Goal: Task Accomplishment & Management: Manage account settings

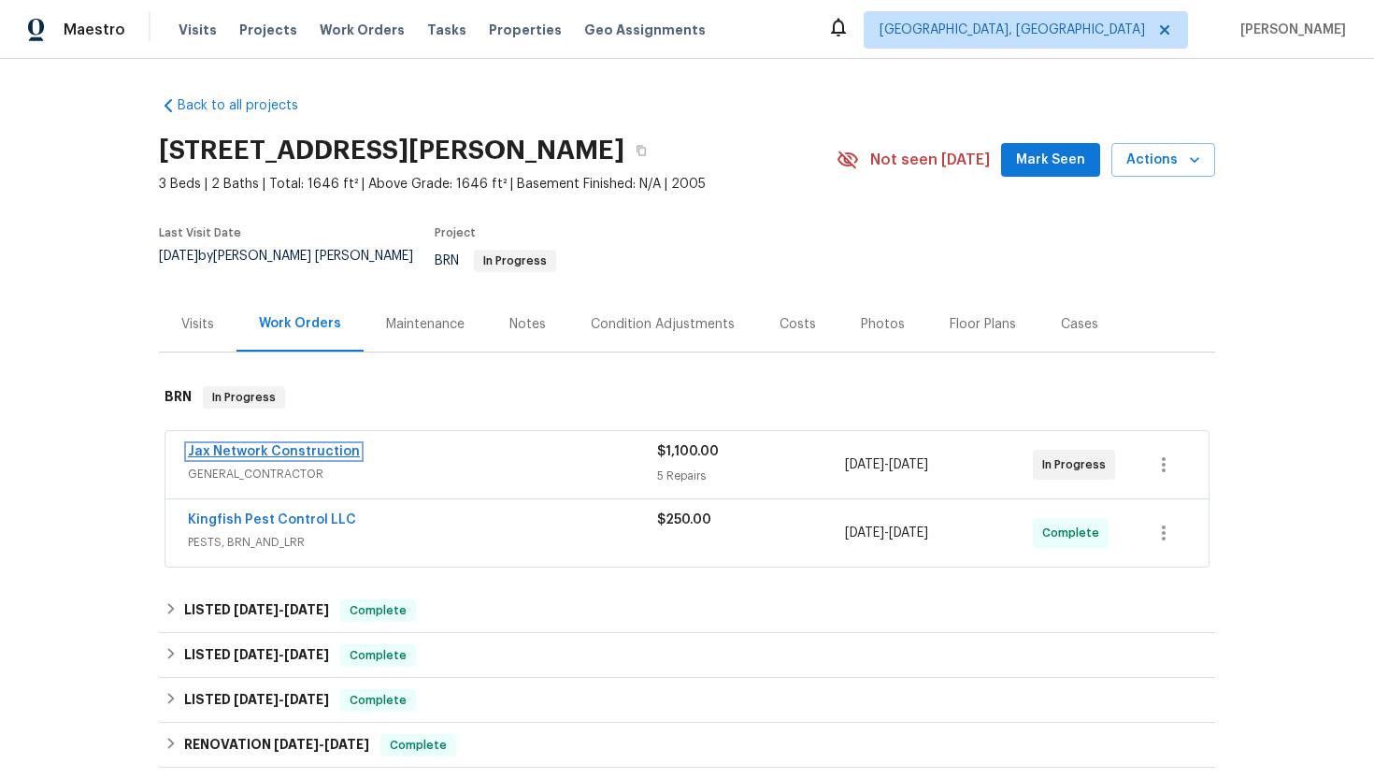
click at [277, 445] on link "Jax Network Construction" at bounding box center [274, 451] width 172 height 13
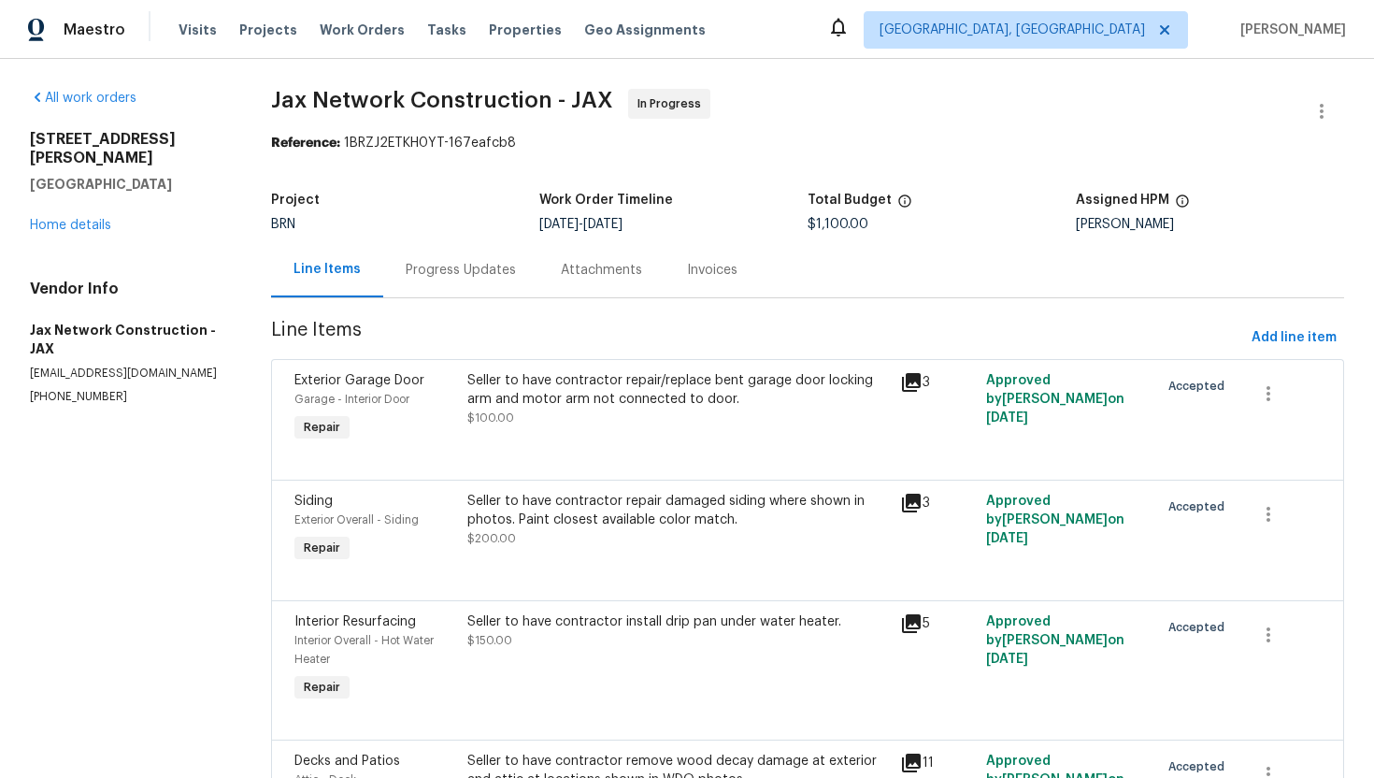
click at [470, 274] on div "Progress Updates" at bounding box center [461, 270] width 110 height 19
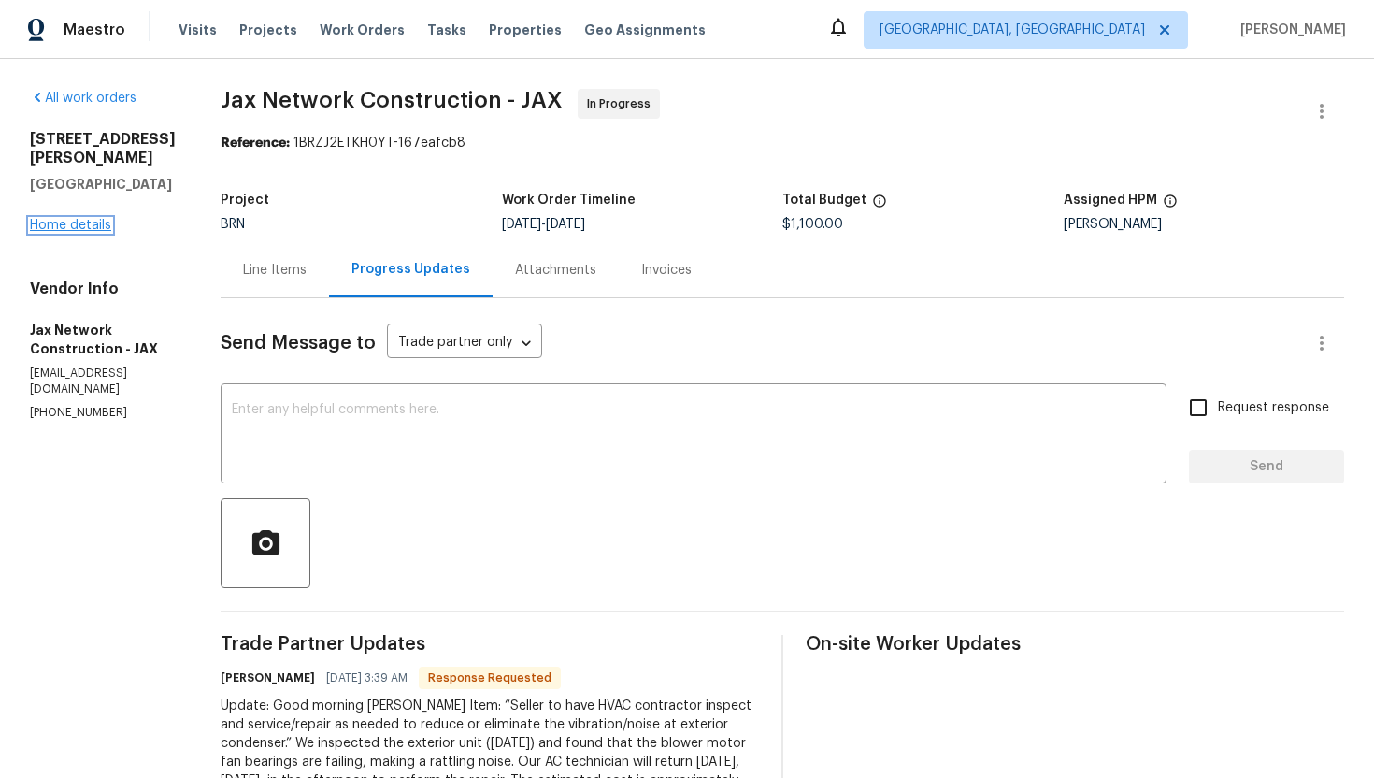
click at [90, 219] on link "Home details" at bounding box center [70, 225] width 81 height 13
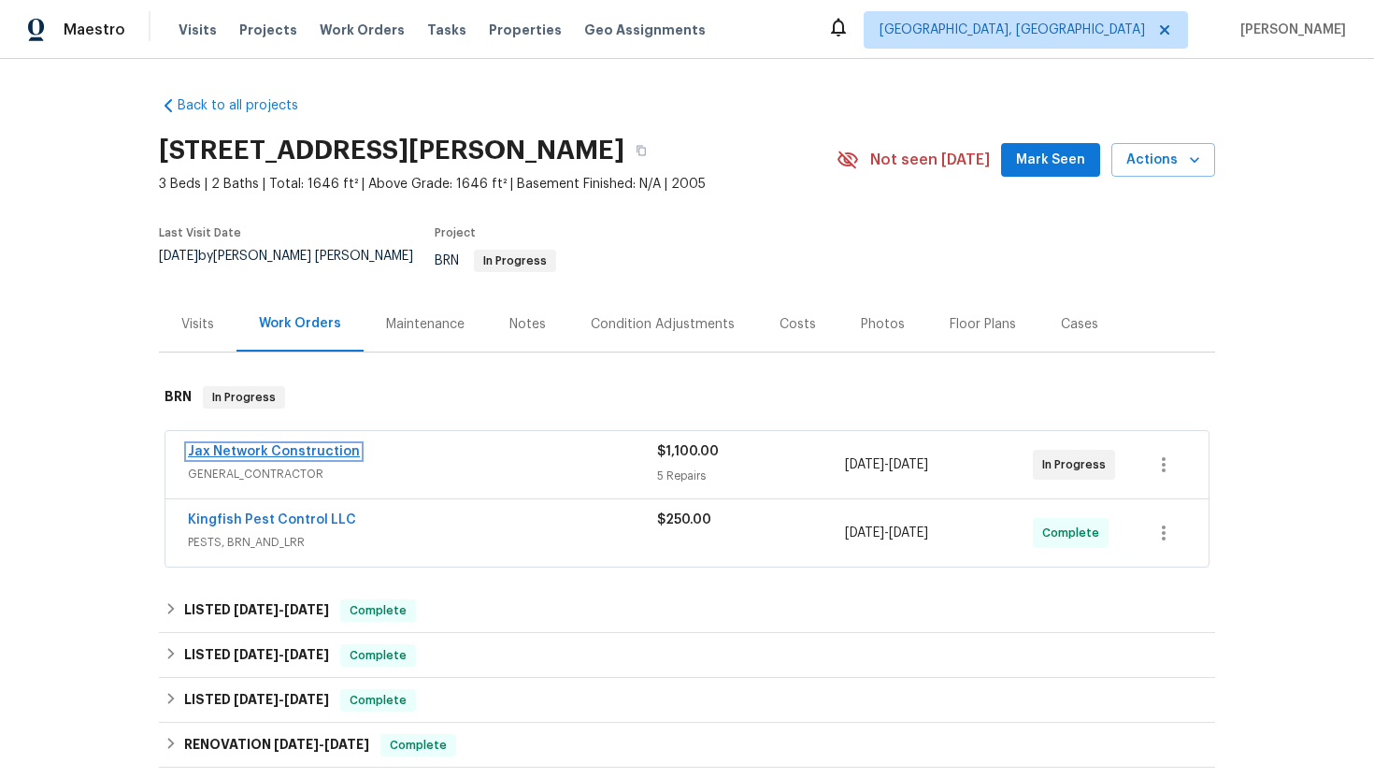
click at [322, 445] on link "Jax Network Construction" at bounding box center [274, 451] width 172 height 13
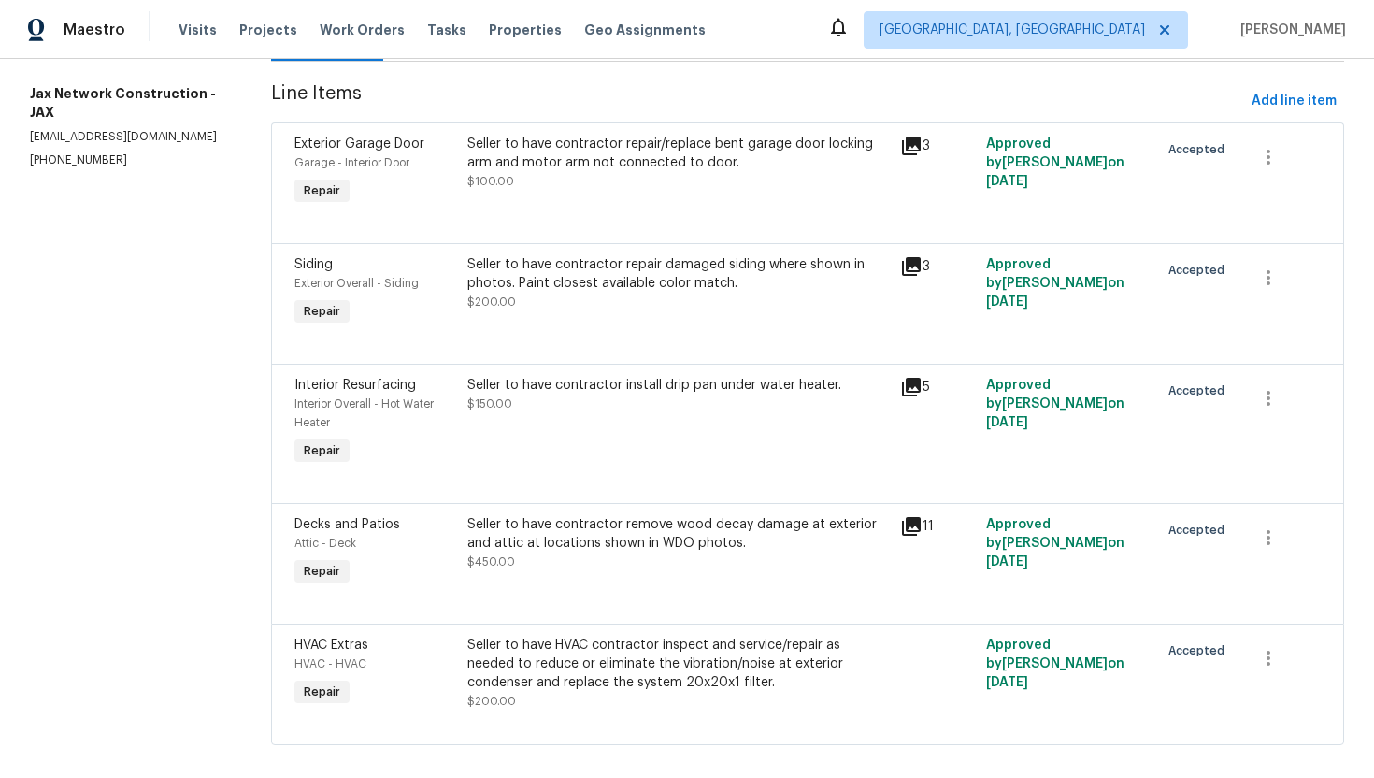
scroll to position [259, 0]
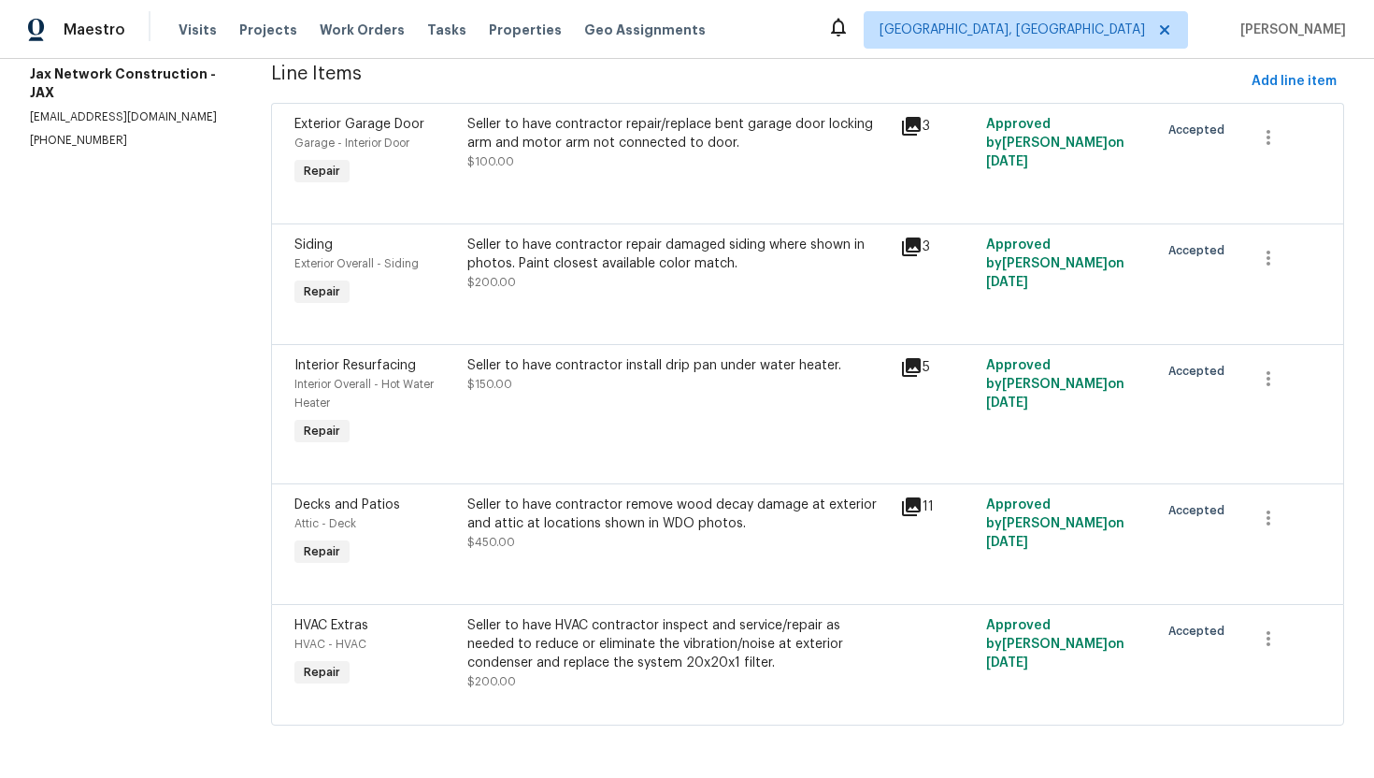
click at [643, 521] on div "Seller to have contractor remove wood decay damage at exterior and attic at loc…" at bounding box center [677, 513] width 421 height 37
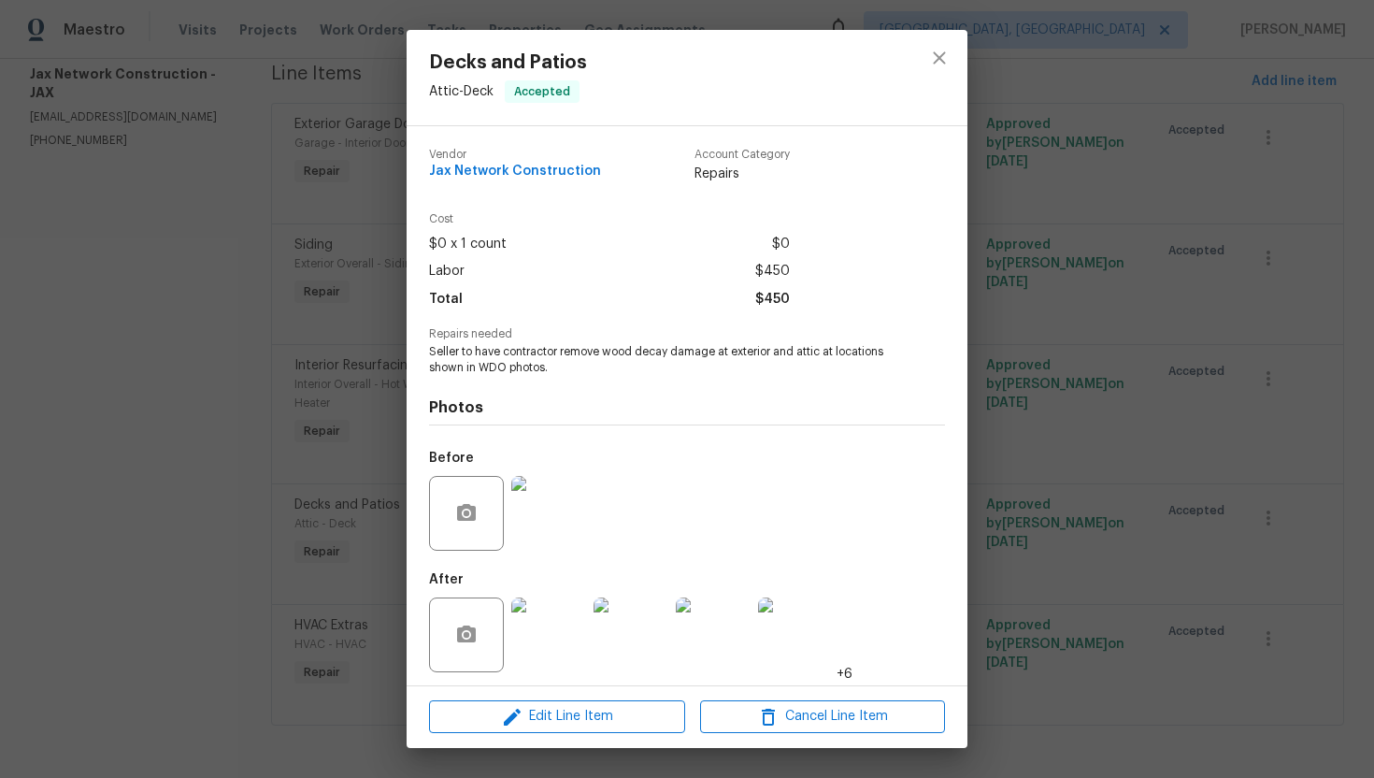
scroll to position [6, 0]
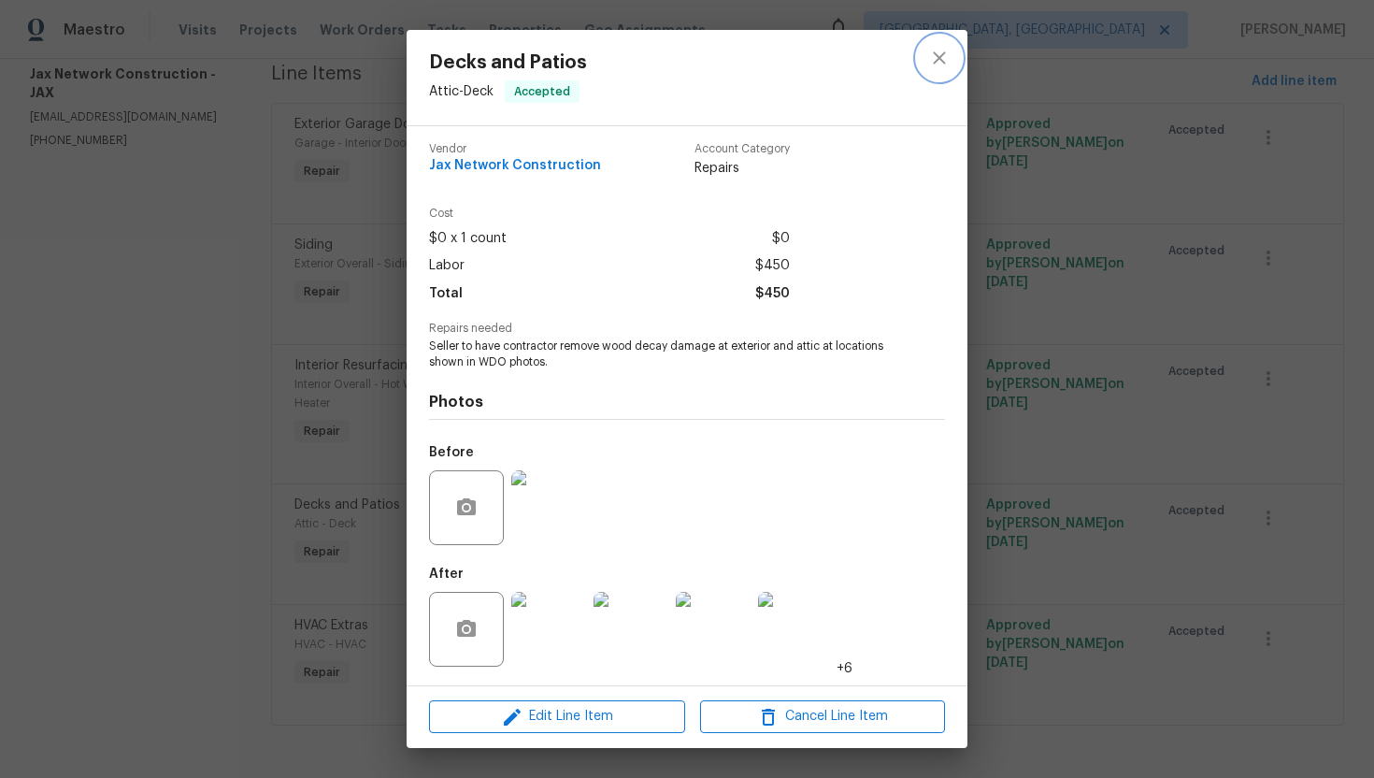
click at [945, 63] on icon "close" at bounding box center [939, 58] width 22 height 22
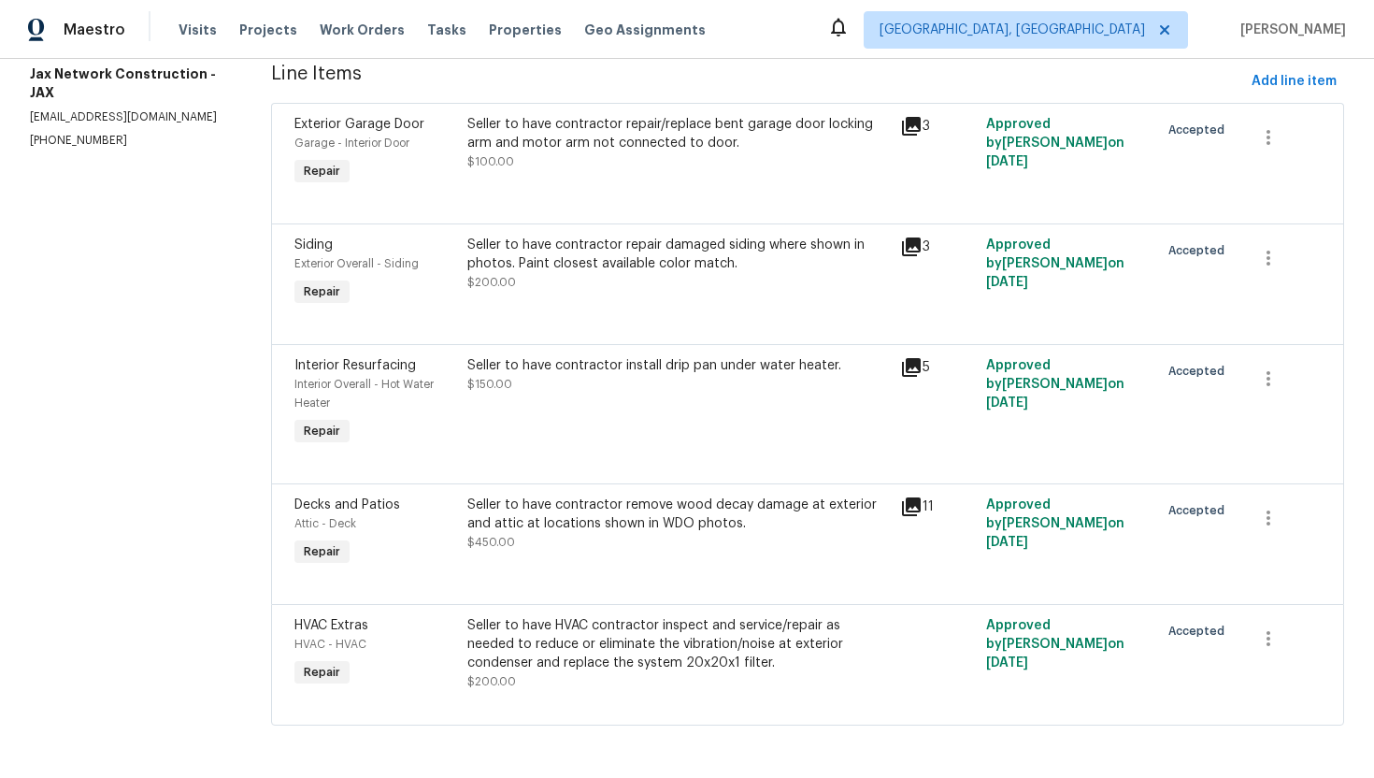
scroll to position [0, 0]
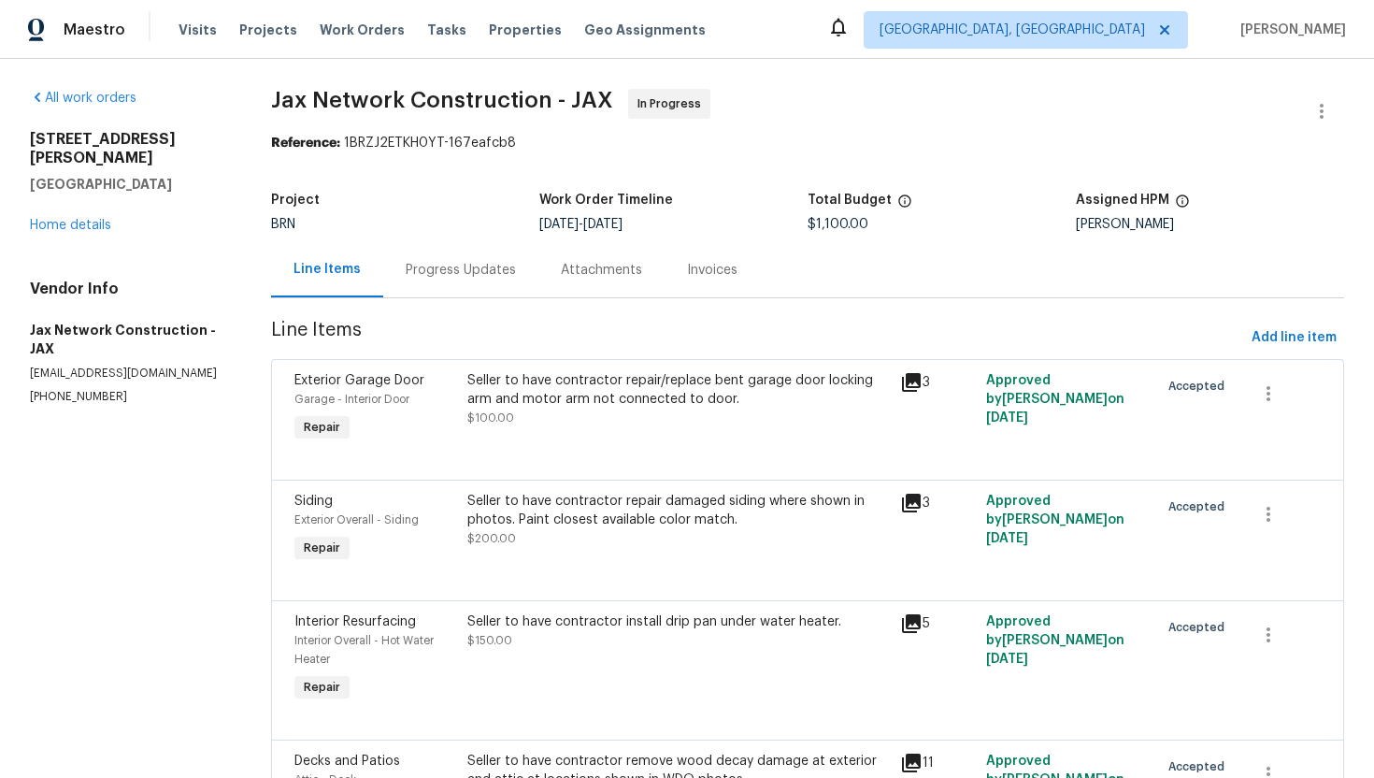
click at [461, 271] on div "Progress Updates" at bounding box center [461, 270] width 110 height 19
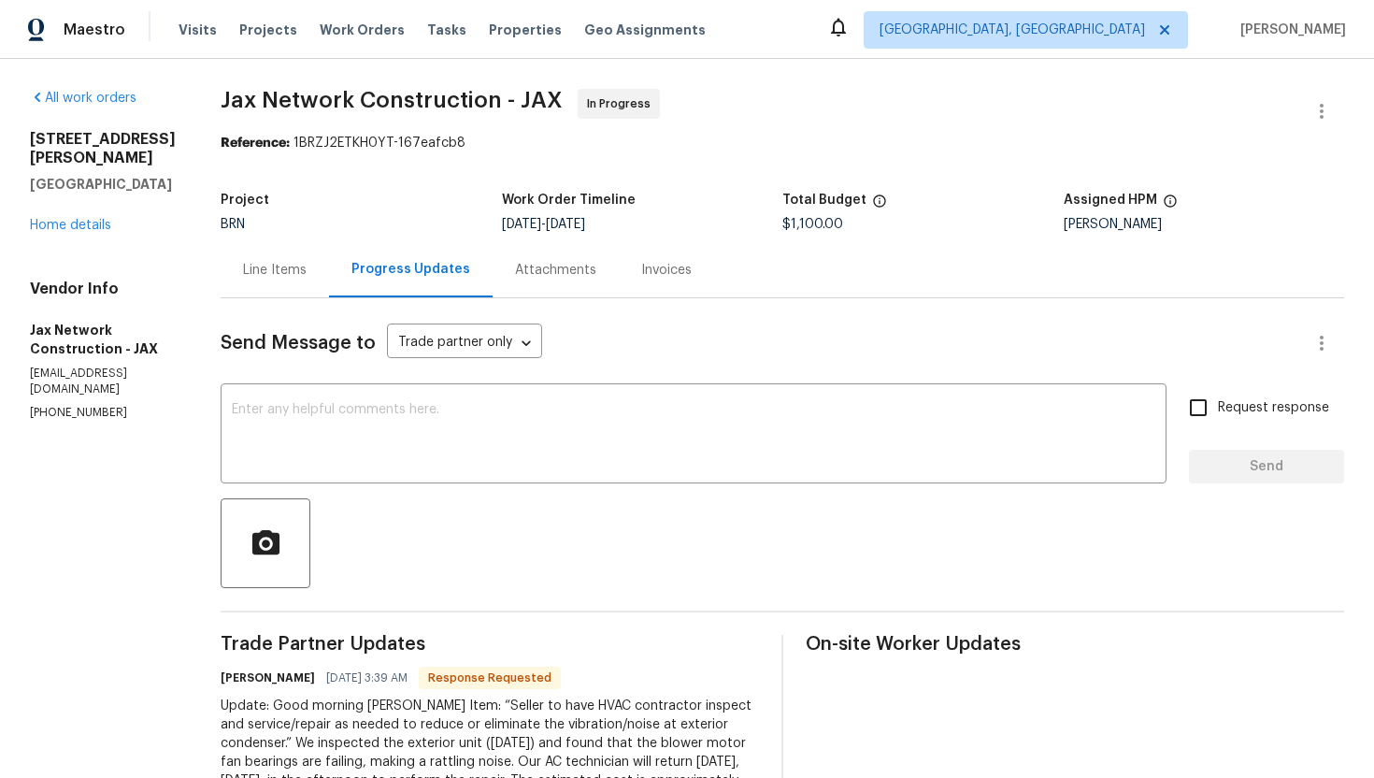
click at [293, 272] on div "Line Items" at bounding box center [275, 270] width 64 height 19
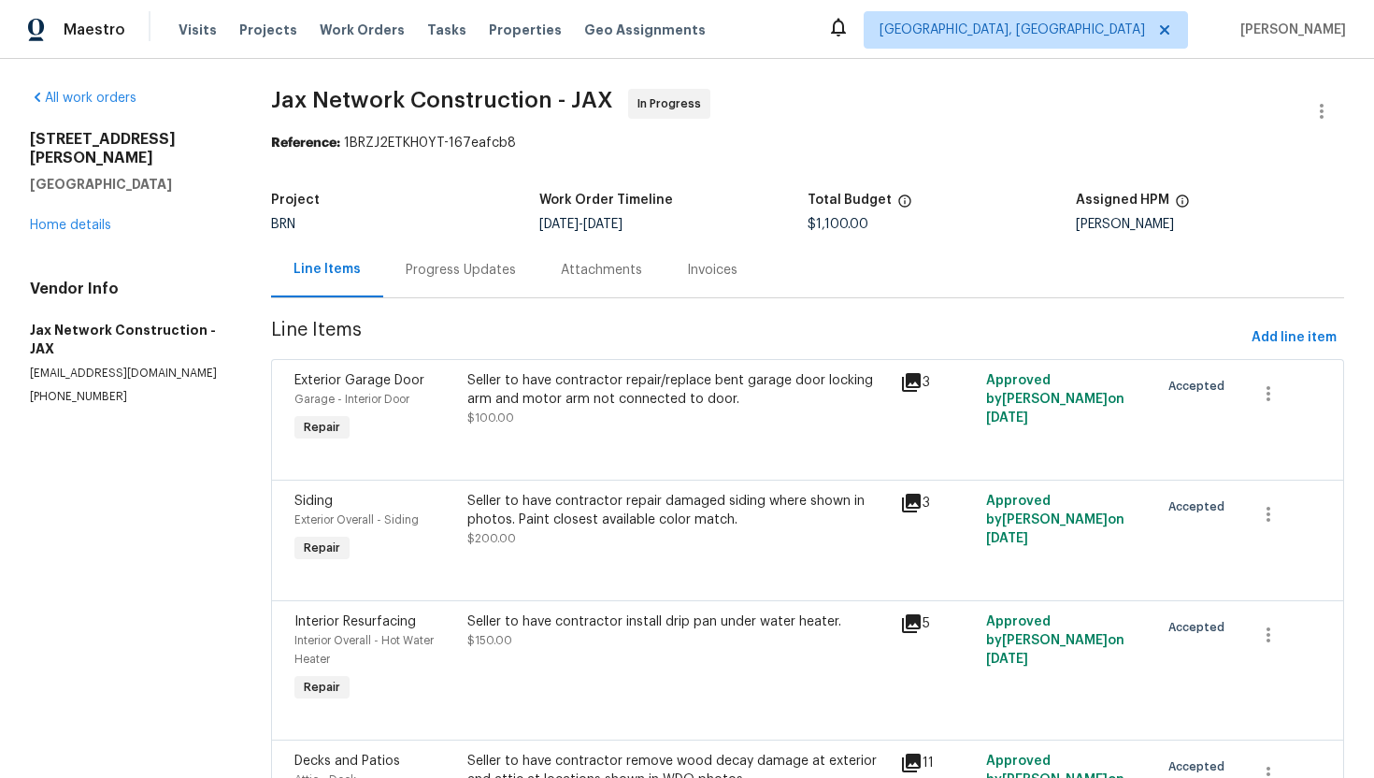
click at [74, 389] on p "(423) 557-9995" at bounding box center [128, 397] width 196 height 16
copy p "(423) 557-9995"
click at [479, 270] on div "Progress Updates" at bounding box center [461, 270] width 110 height 19
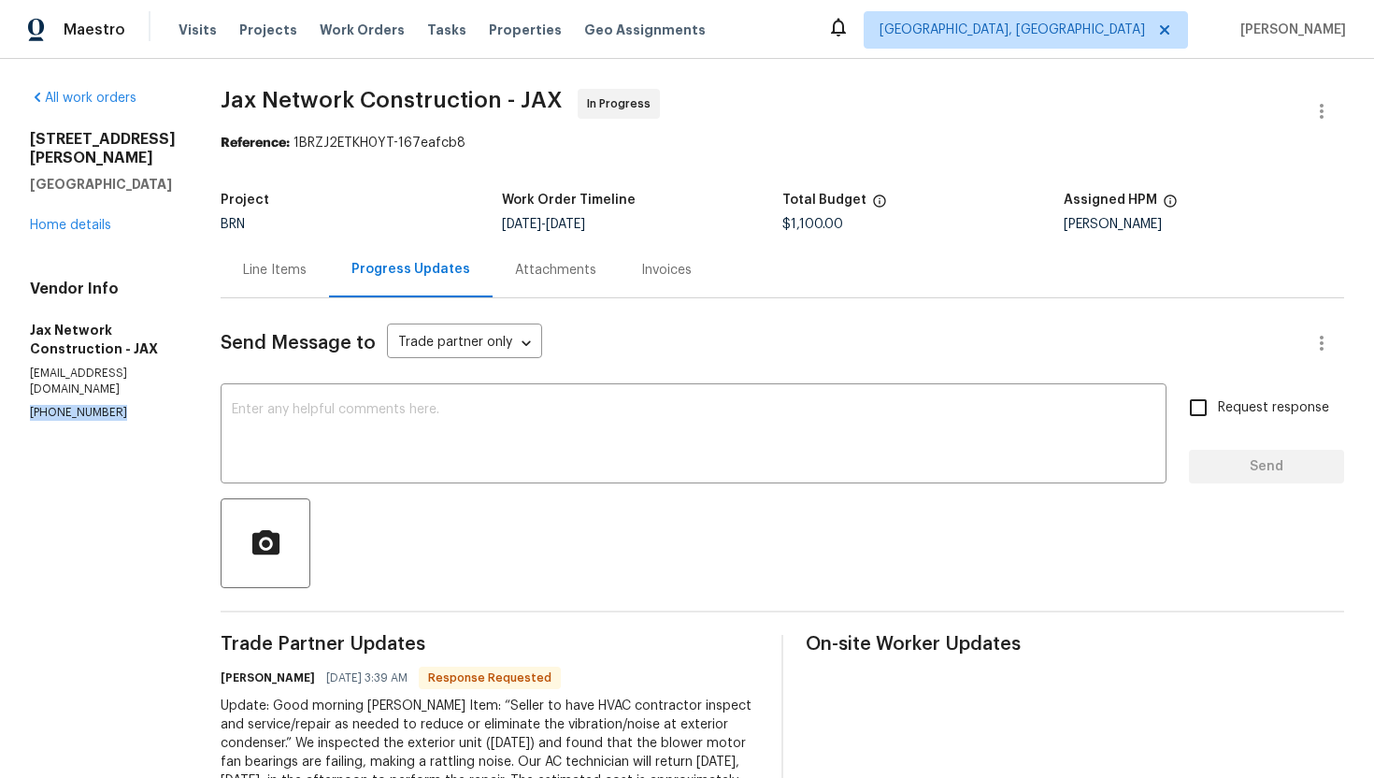
drag, startPoint x: 26, startPoint y: 379, endPoint x: 114, endPoint y: 381, distance: 87.9
click at [114, 381] on div "All work orders 3738 Maddie Ln Jacksonville, FL 32210 Home details Vendor Info …" at bounding box center [687, 627] width 1374 height 1137
copy p "(423) 557-9995"
click at [485, 429] on textarea at bounding box center [693, 435] width 923 height 65
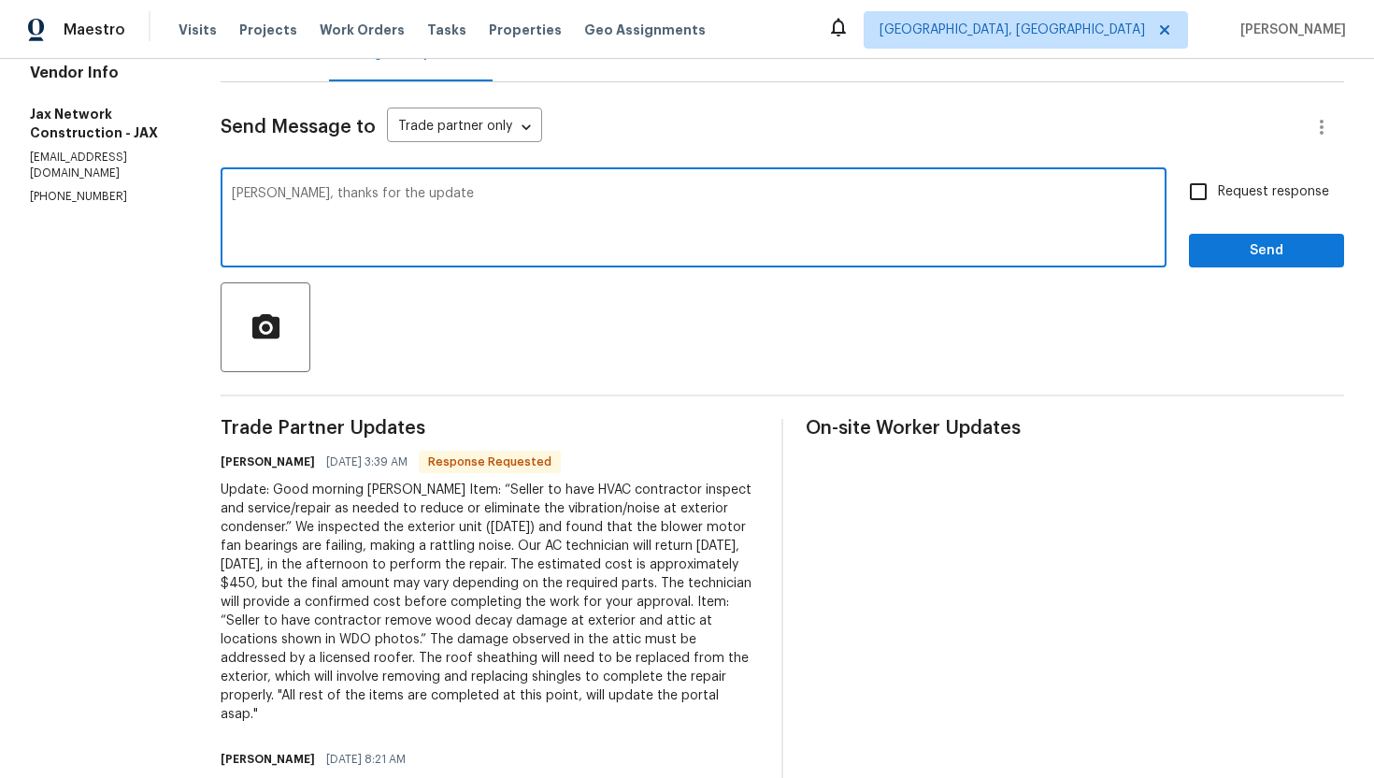
scroll to position [217, 0]
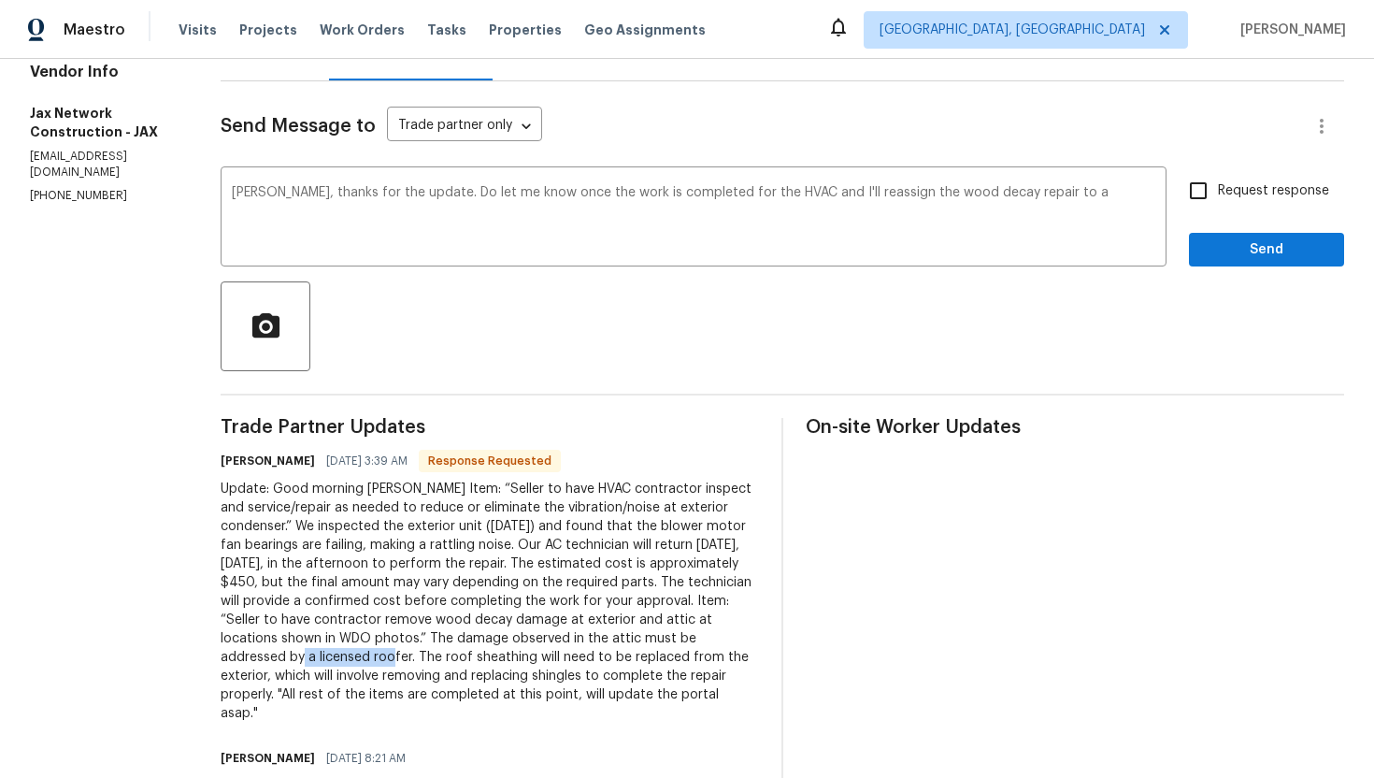
drag, startPoint x: 336, startPoint y: 658, endPoint x: 425, endPoint y: 659, distance: 89.7
click at [425, 659] on div "Update: Good morning Ajay Item: “Seller to have HVAC contractor inspect and ser…" at bounding box center [490, 600] width 538 height 243
copy div "licensed roofer"
click at [1100, 197] on textarea "Okay Dan, thanks for the update. Do let me know once the work is completed for …" at bounding box center [693, 218] width 923 height 65
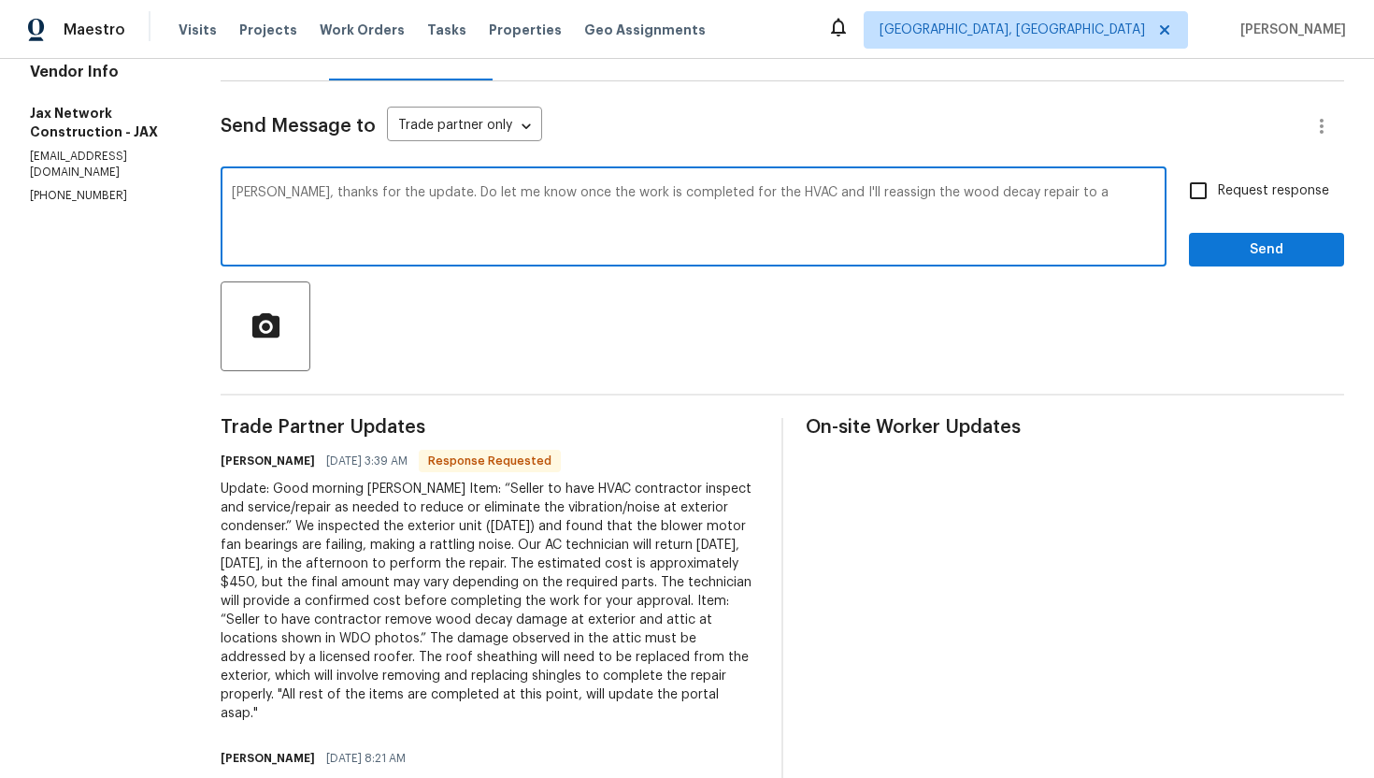
paste textarea "licensed roofer"
type textarea "Okay Dan, thanks for the update. Do let me know once the work is completed for …"
click at [1296, 180] on label "Request response" at bounding box center [1254, 190] width 150 height 39
click at [1218, 180] on input "Request response" at bounding box center [1198, 190] width 39 height 39
checkbox input "true"
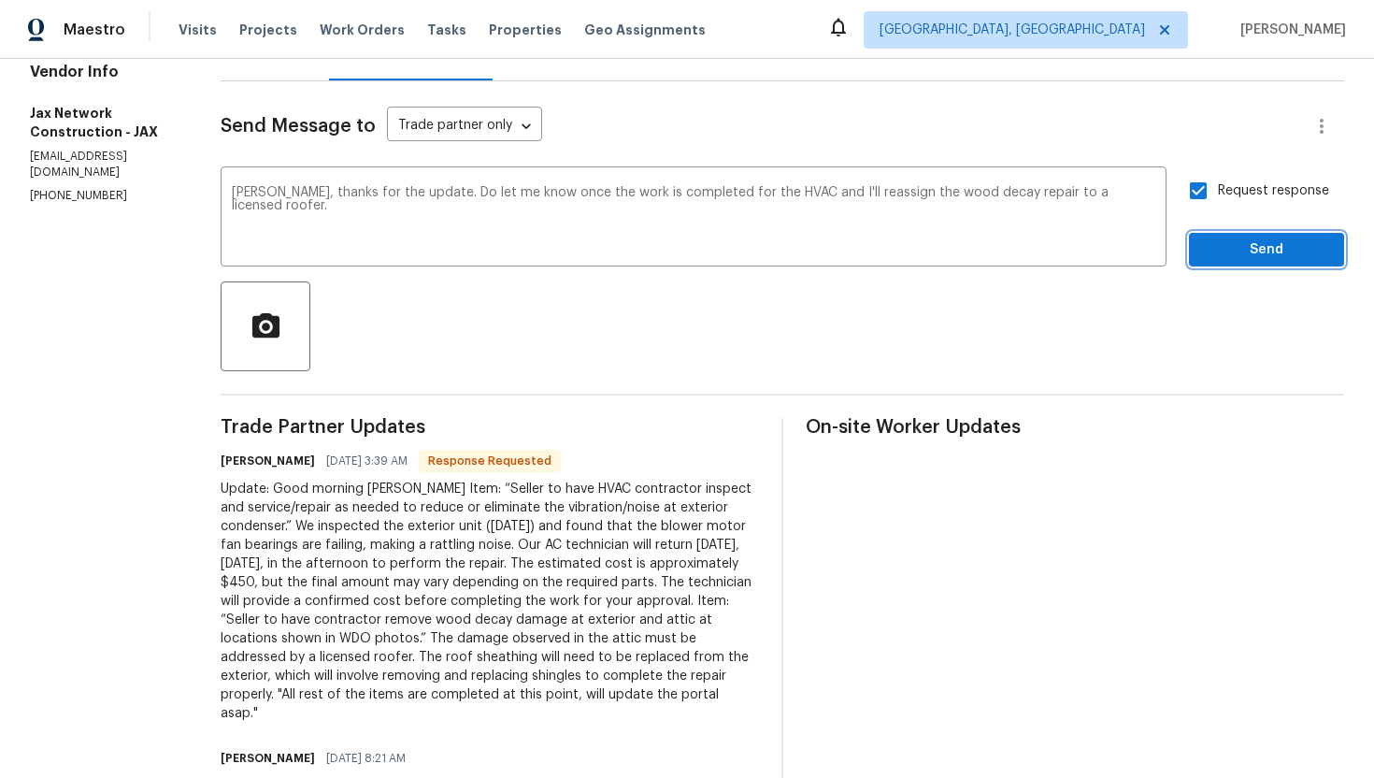
click at [1272, 243] on span "Send" at bounding box center [1266, 249] width 125 height 23
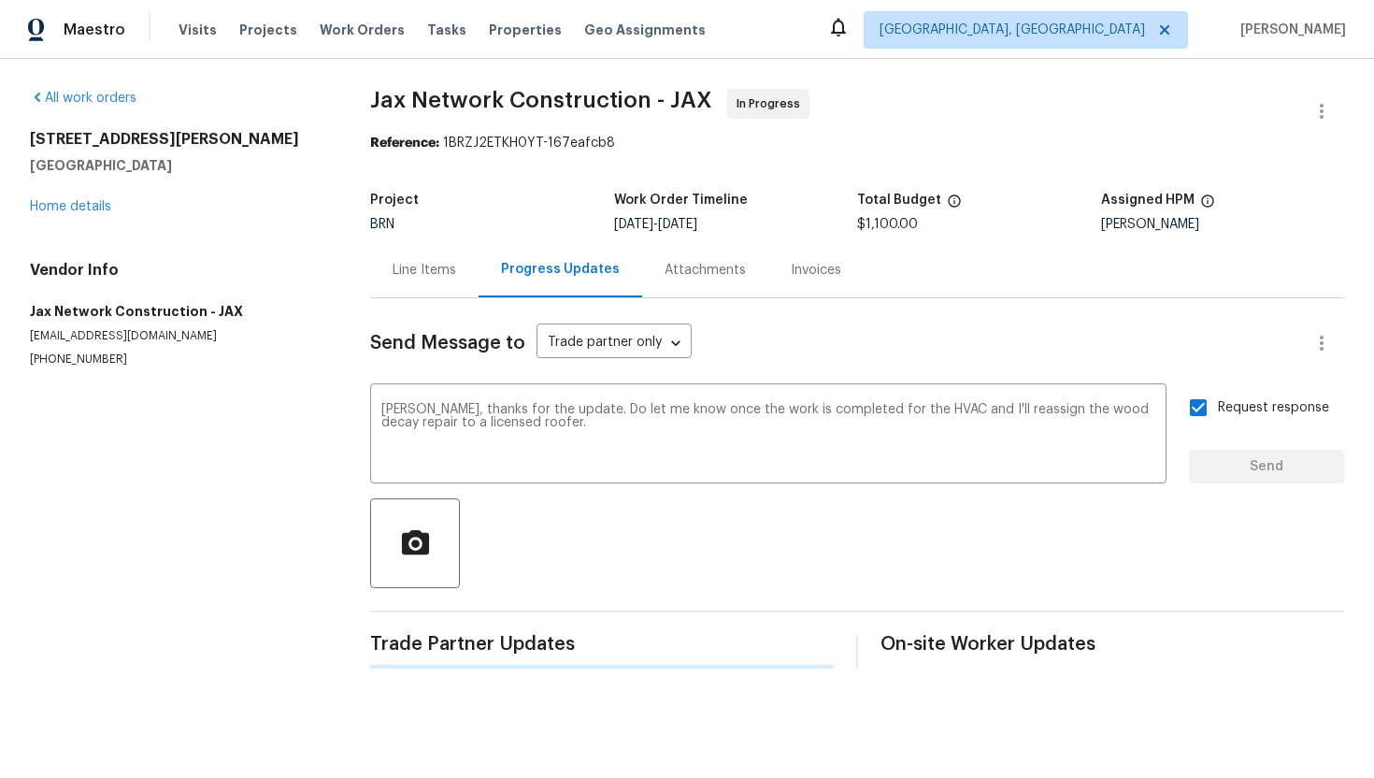
scroll to position [0, 0]
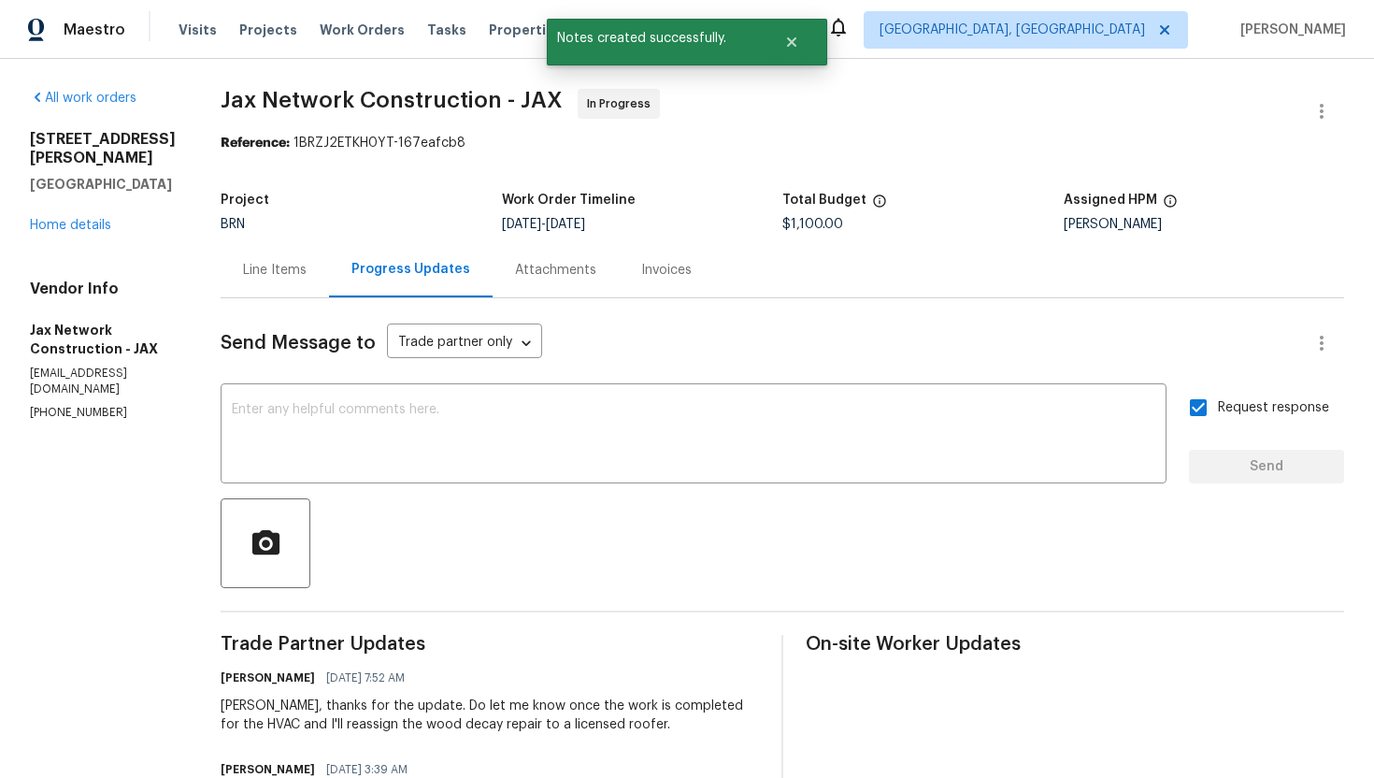
click at [293, 269] on div "Line Items" at bounding box center [275, 270] width 64 height 19
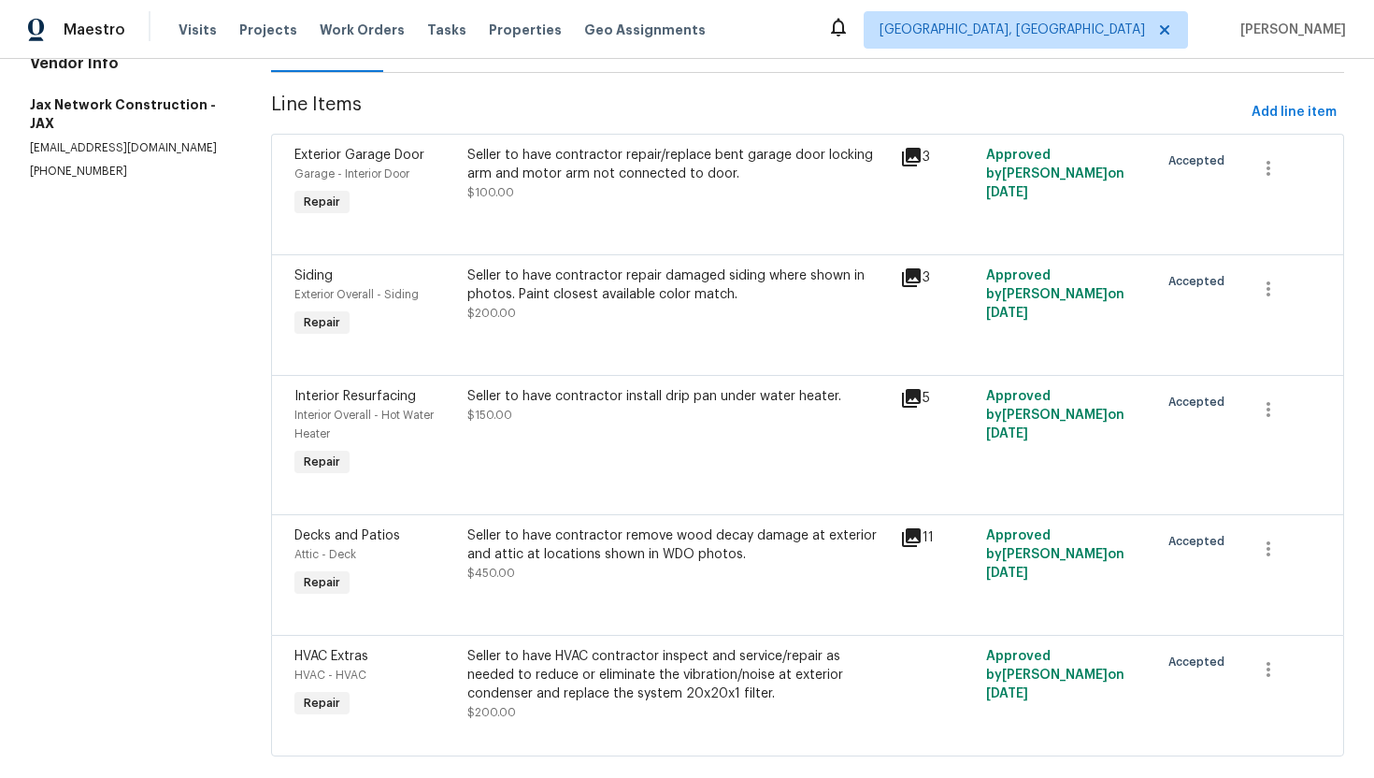
scroll to position [259, 0]
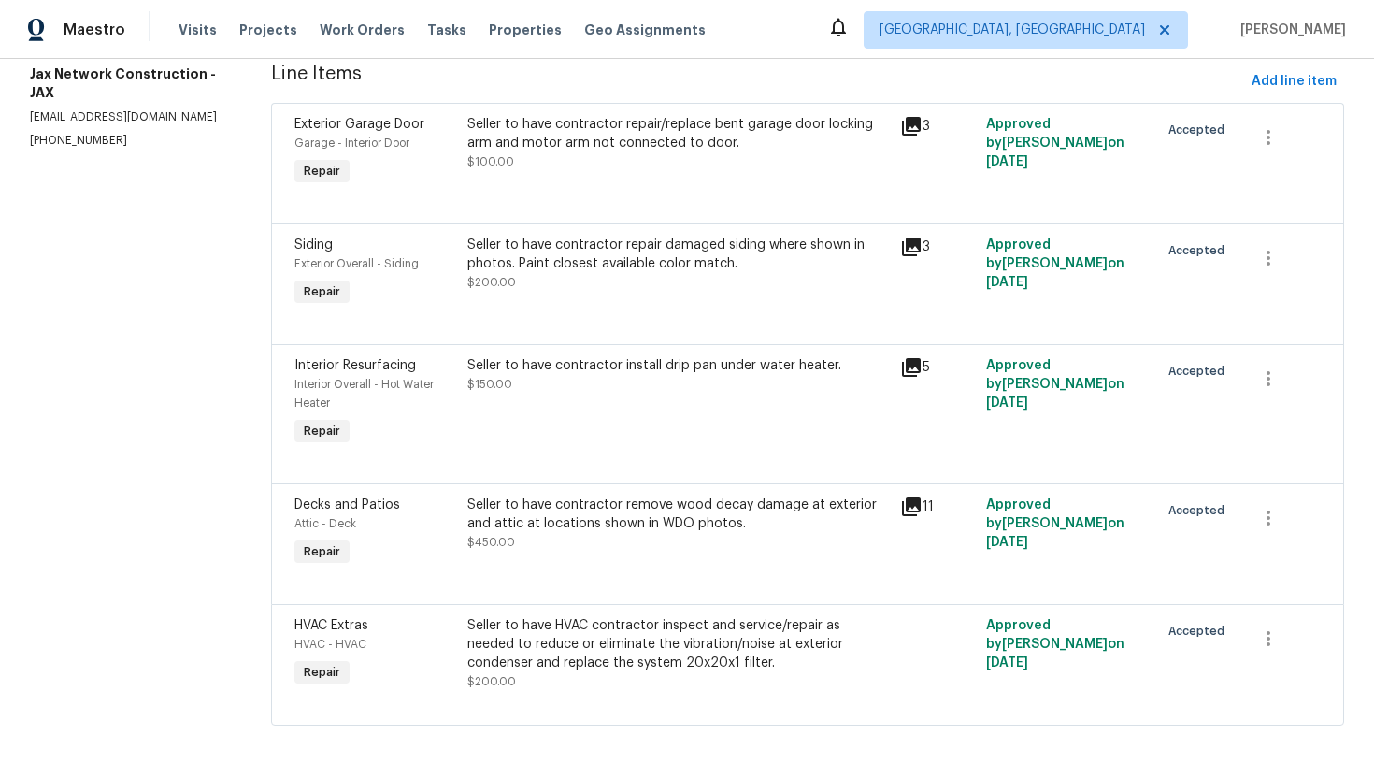
click at [589, 533] on div "Seller to have contractor remove wood decay damage at exterior and attic at loc…" at bounding box center [677, 523] width 421 height 56
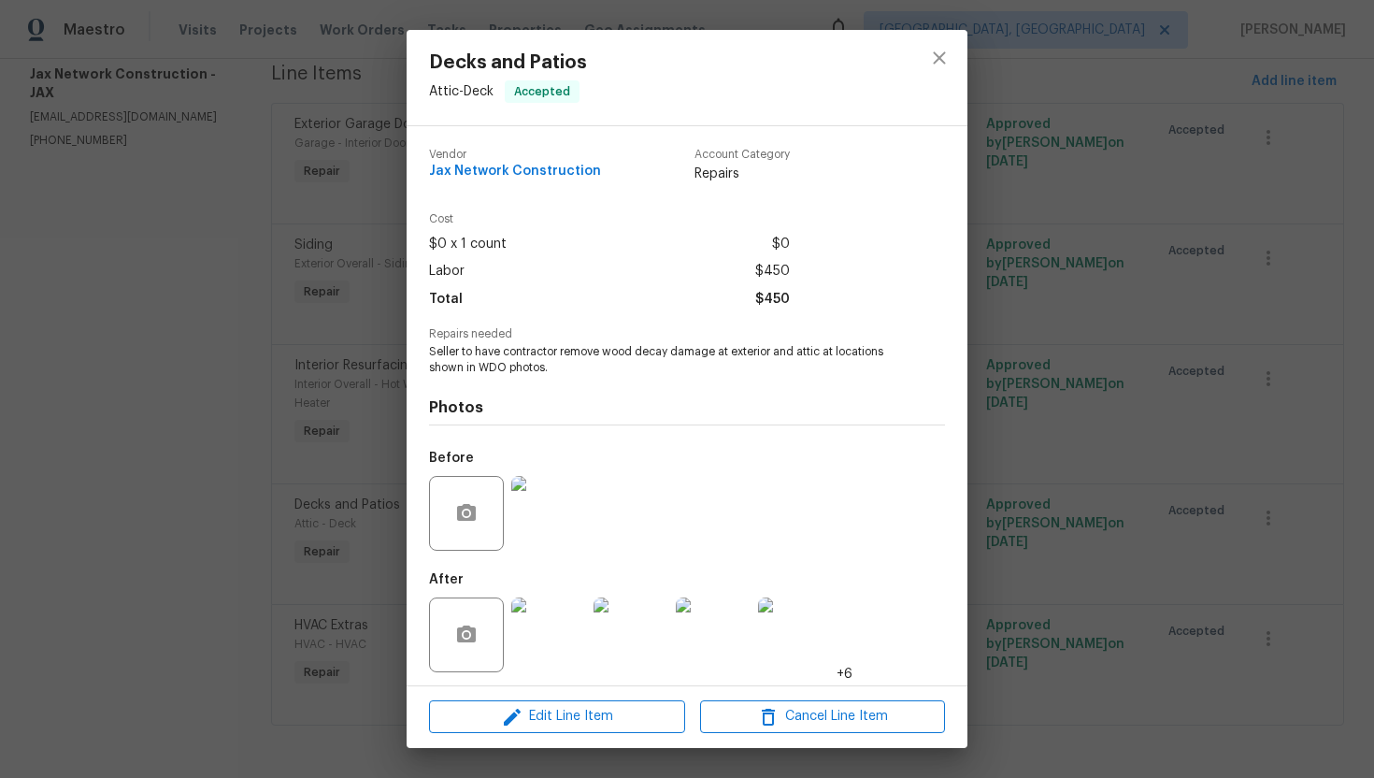
scroll to position [6, 0]
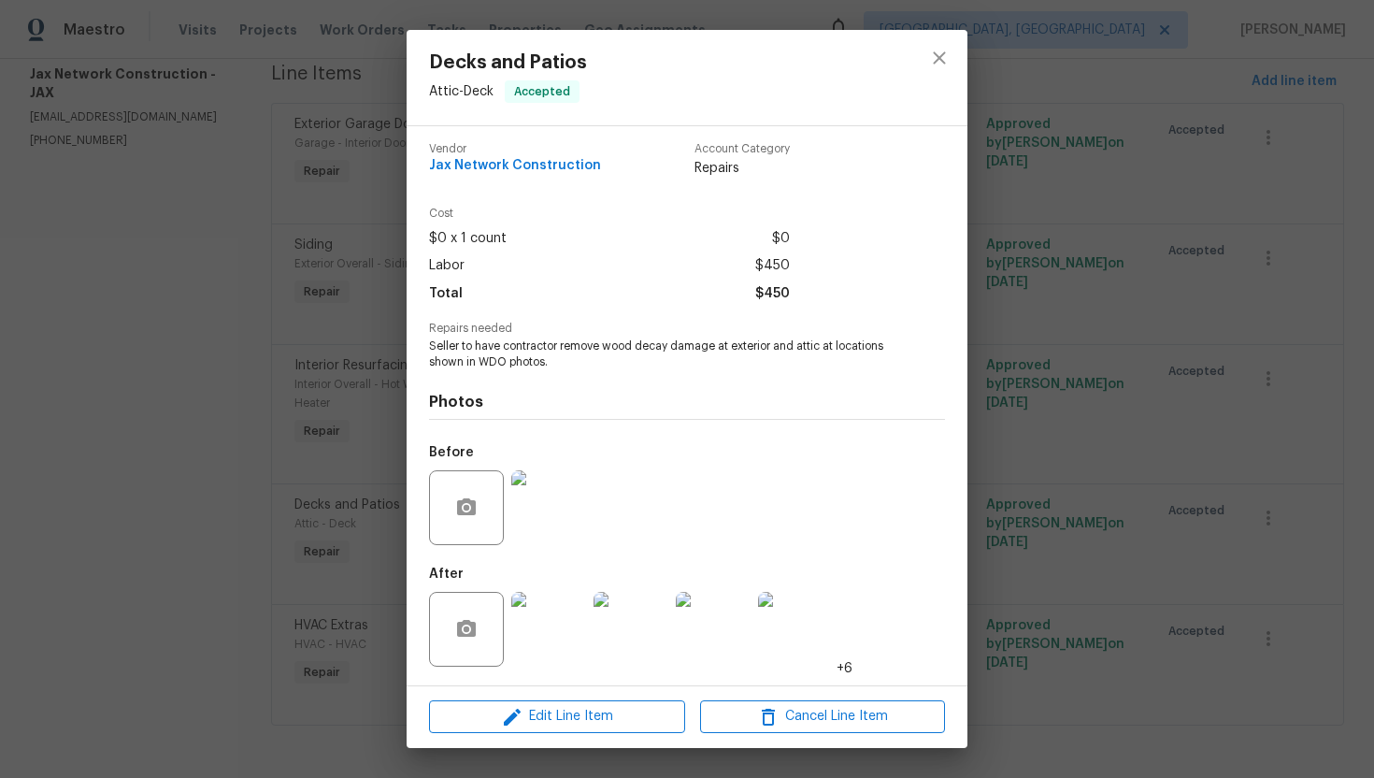
click at [559, 522] on img at bounding box center [548, 507] width 75 height 75
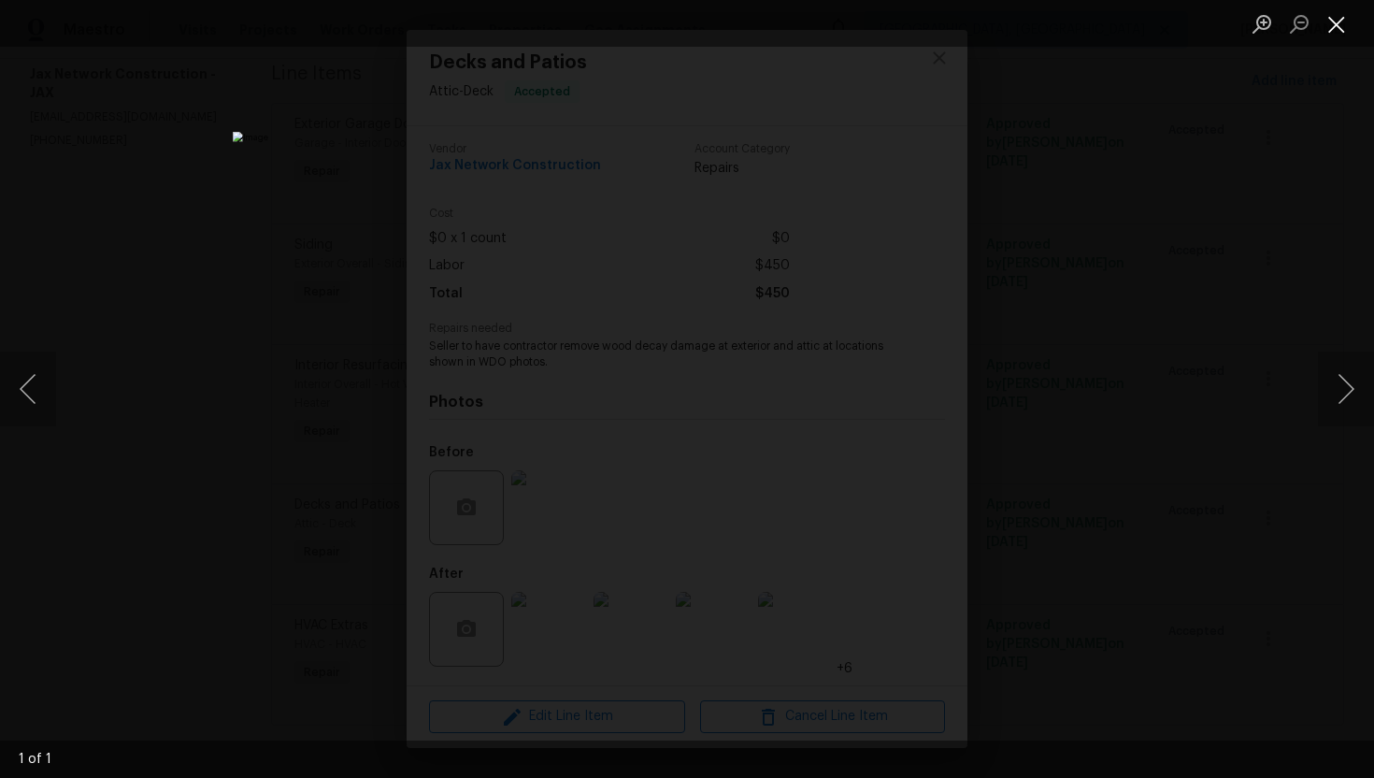
click at [1333, 21] on button "Close lightbox" at bounding box center [1336, 23] width 37 height 33
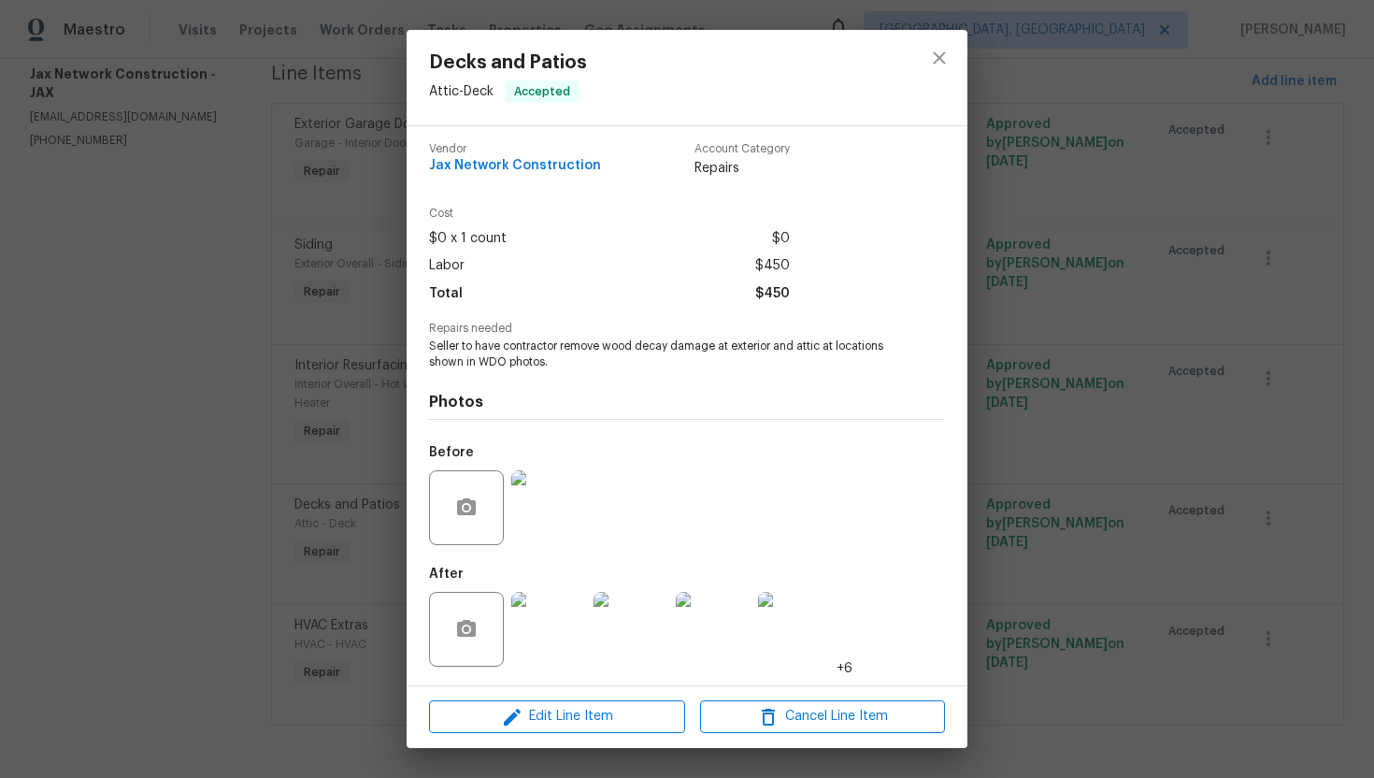
click at [569, 494] on img at bounding box center [548, 507] width 75 height 75
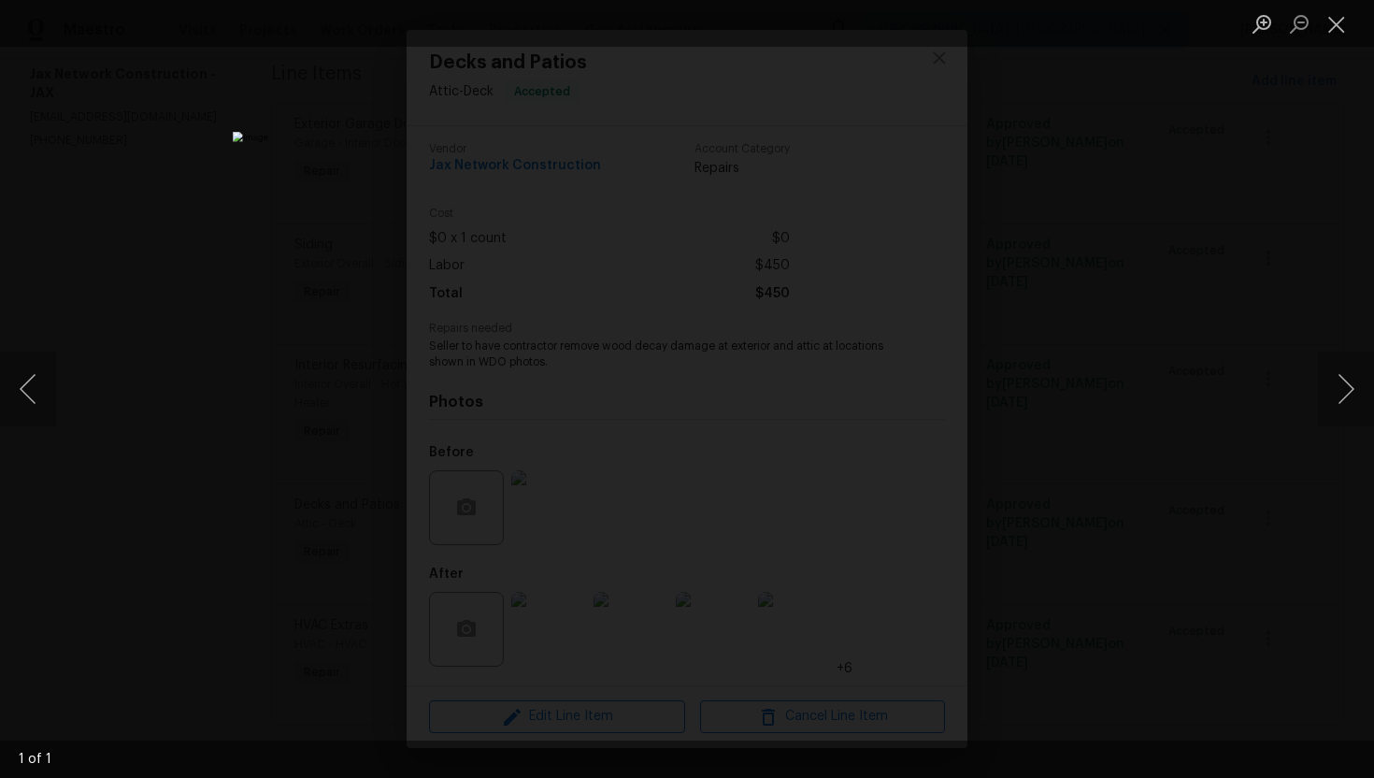
click at [1127, 324] on div "Lightbox" at bounding box center [687, 389] width 1374 height 778
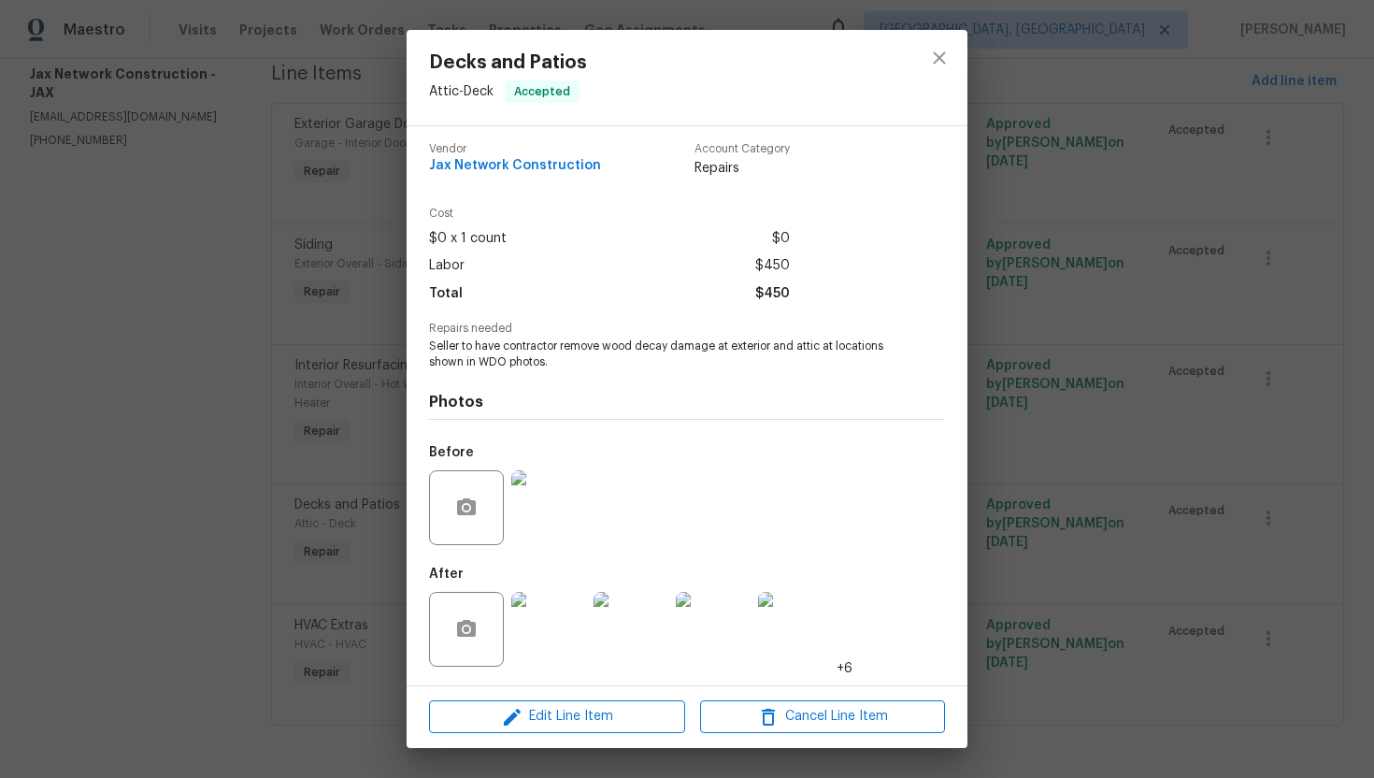
click at [546, 612] on img at bounding box center [548, 629] width 75 height 75
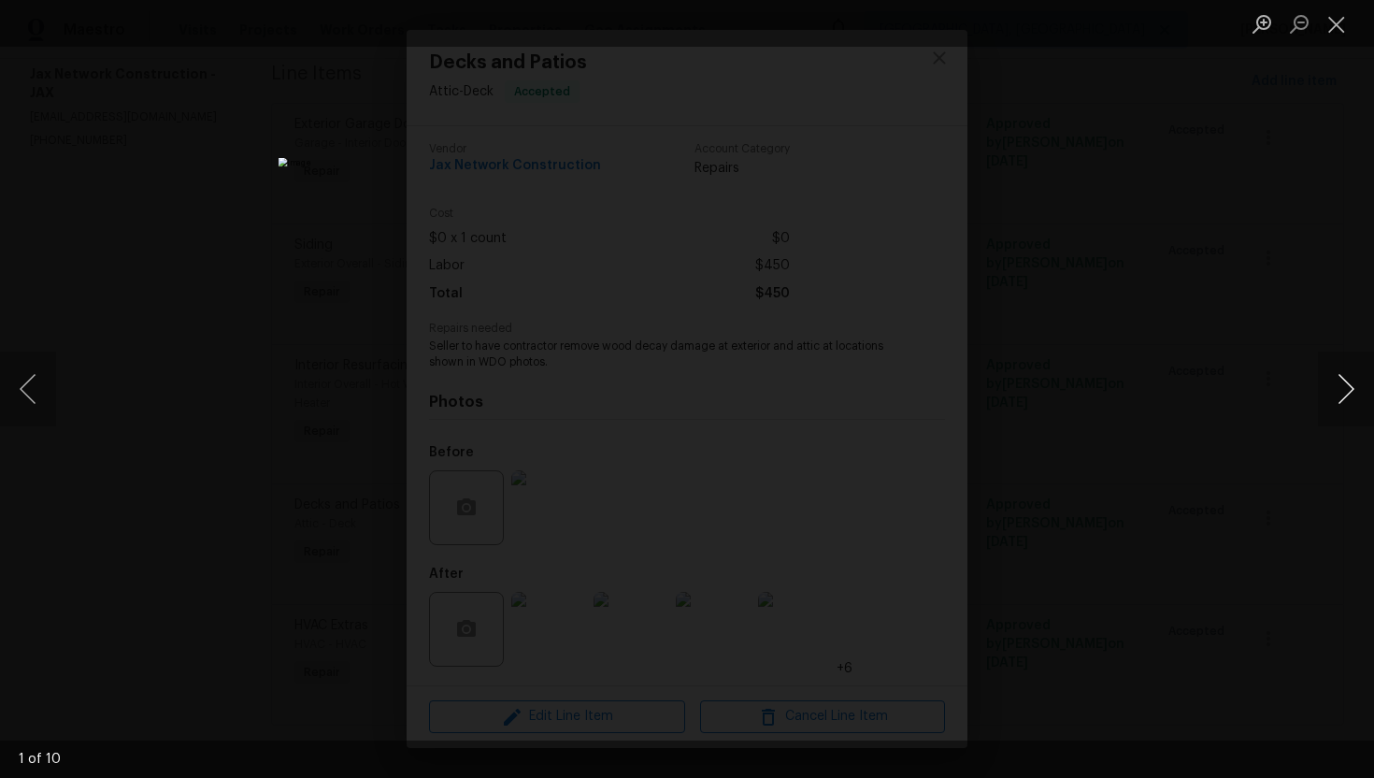
click at [1349, 399] on button "Next image" at bounding box center [1346, 388] width 56 height 75
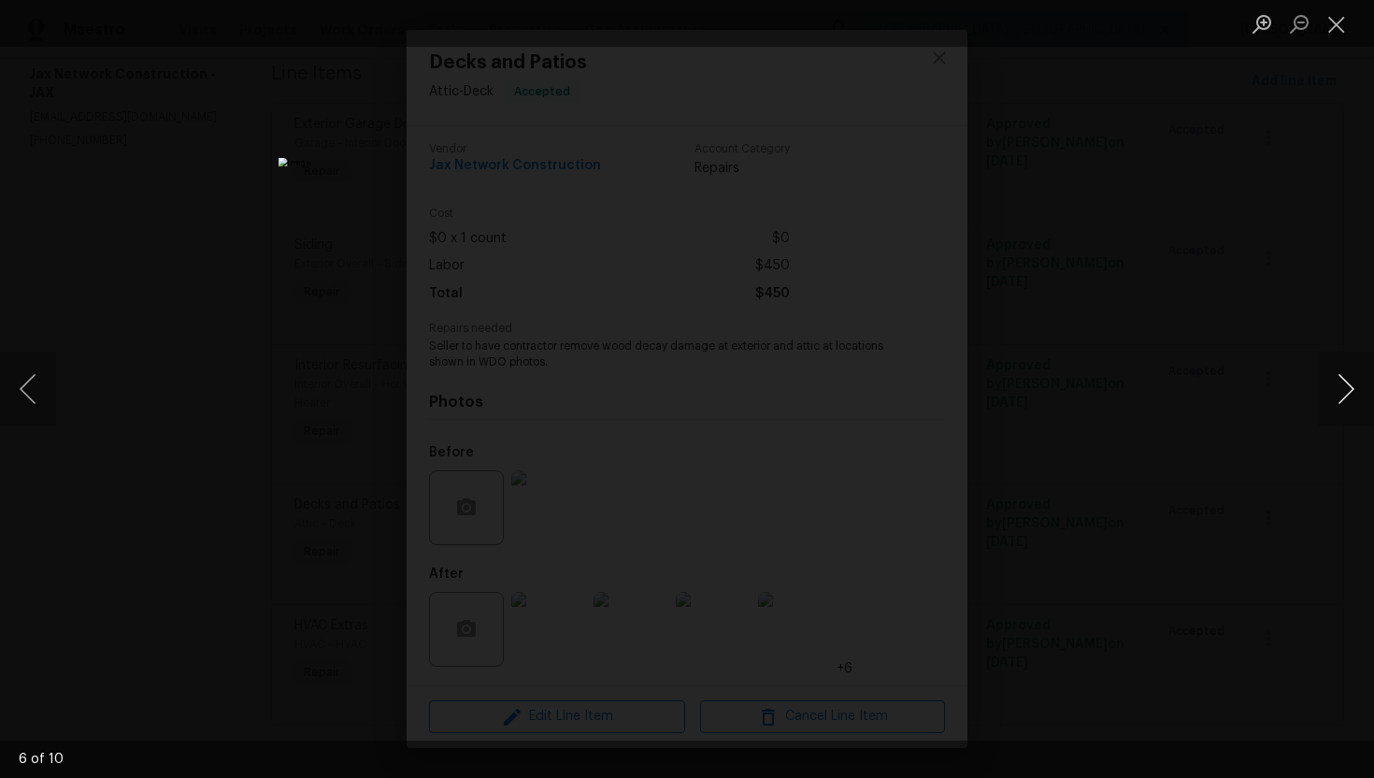
click at [1349, 399] on button "Next image" at bounding box center [1346, 388] width 56 height 75
click at [1335, 23] on button "Close lightbox" at bounding box center [1336, 23] width 37 height 33
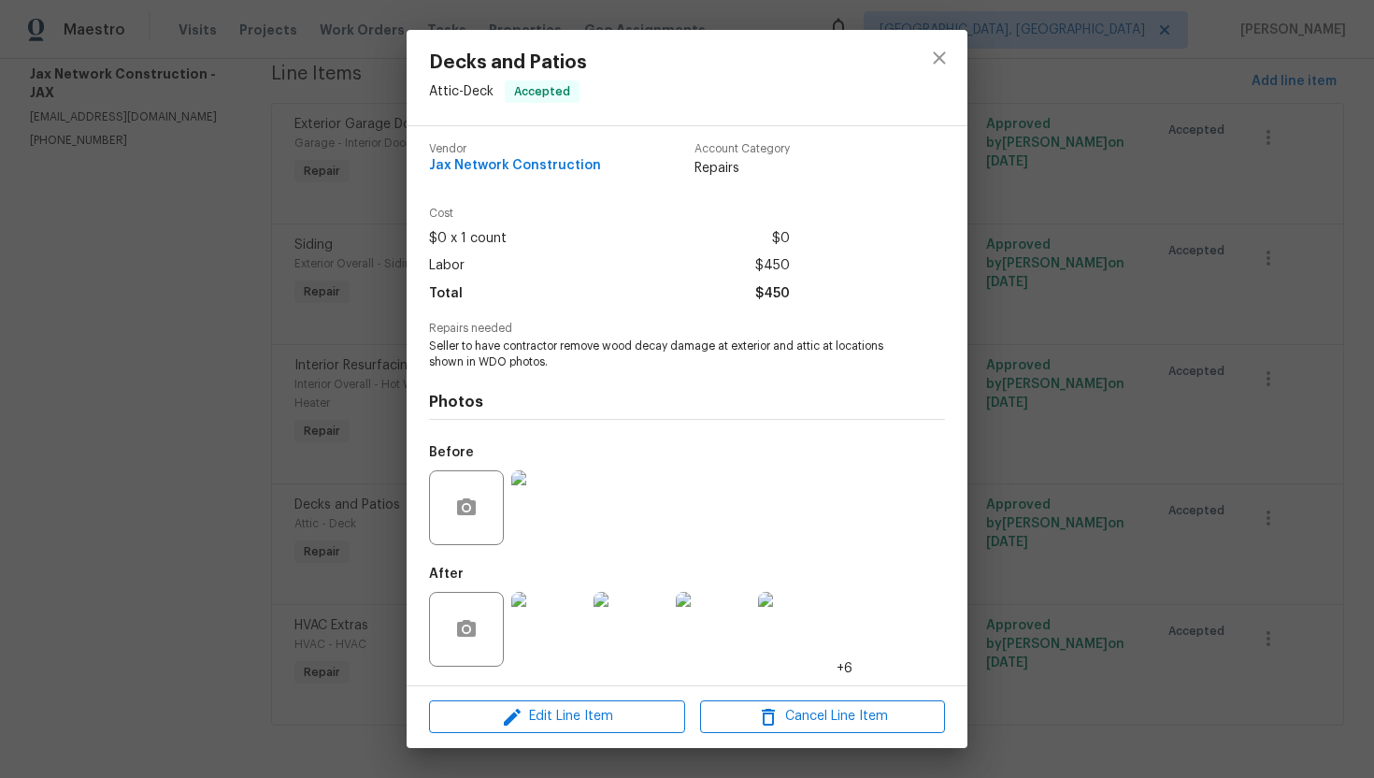
click at [564, 494] on img at bounding box center [548, 507] width 75 height 75
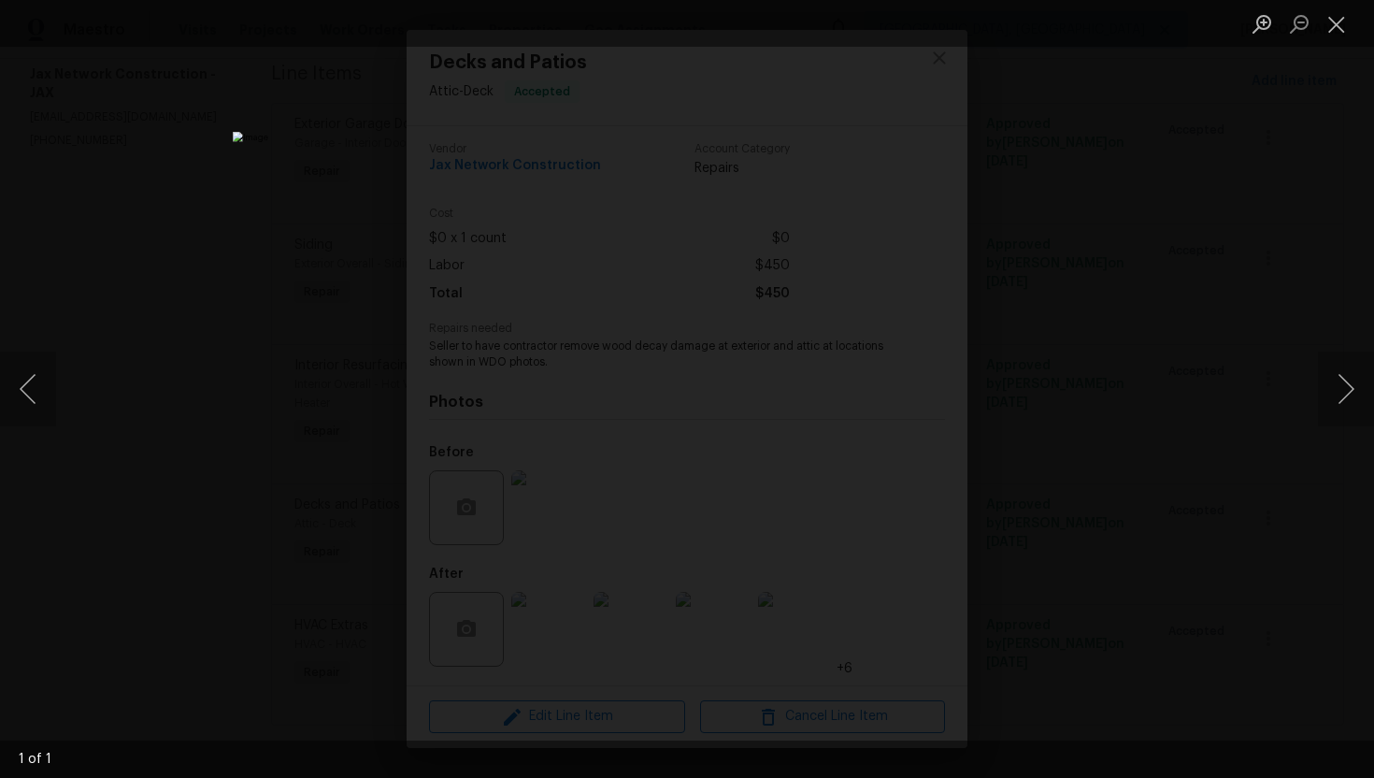
click at [732, 580] on img "Lightbox" at bounding box center [687, 389] width 909 height 514
click at [800, 465] on img "Lightbox" at bounding box center [687, 389] width 909 height 514
click at [749, 537] on img "Lightbox" at bounding box center [687, 389] width 909 height 514
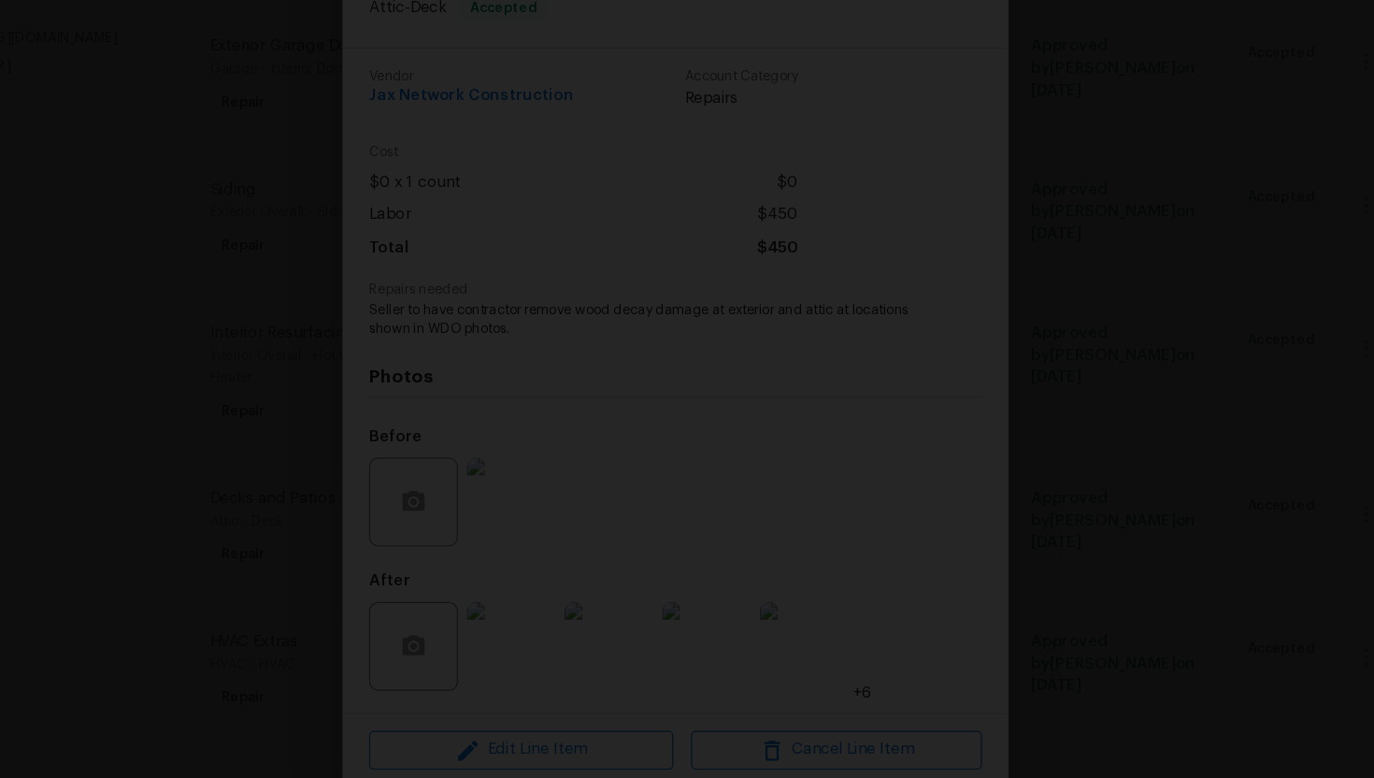
click at [775, 442] on img "Lightbox" at bounding box center [647, 224] width 1319 height 747
click at [757, 331] on img "Lightbox" at bounding box center [630, 86] width 1319 height 747
click at [676, 250] on img "Lightbox" at bounding box center [660, 81] width 1319 height 747
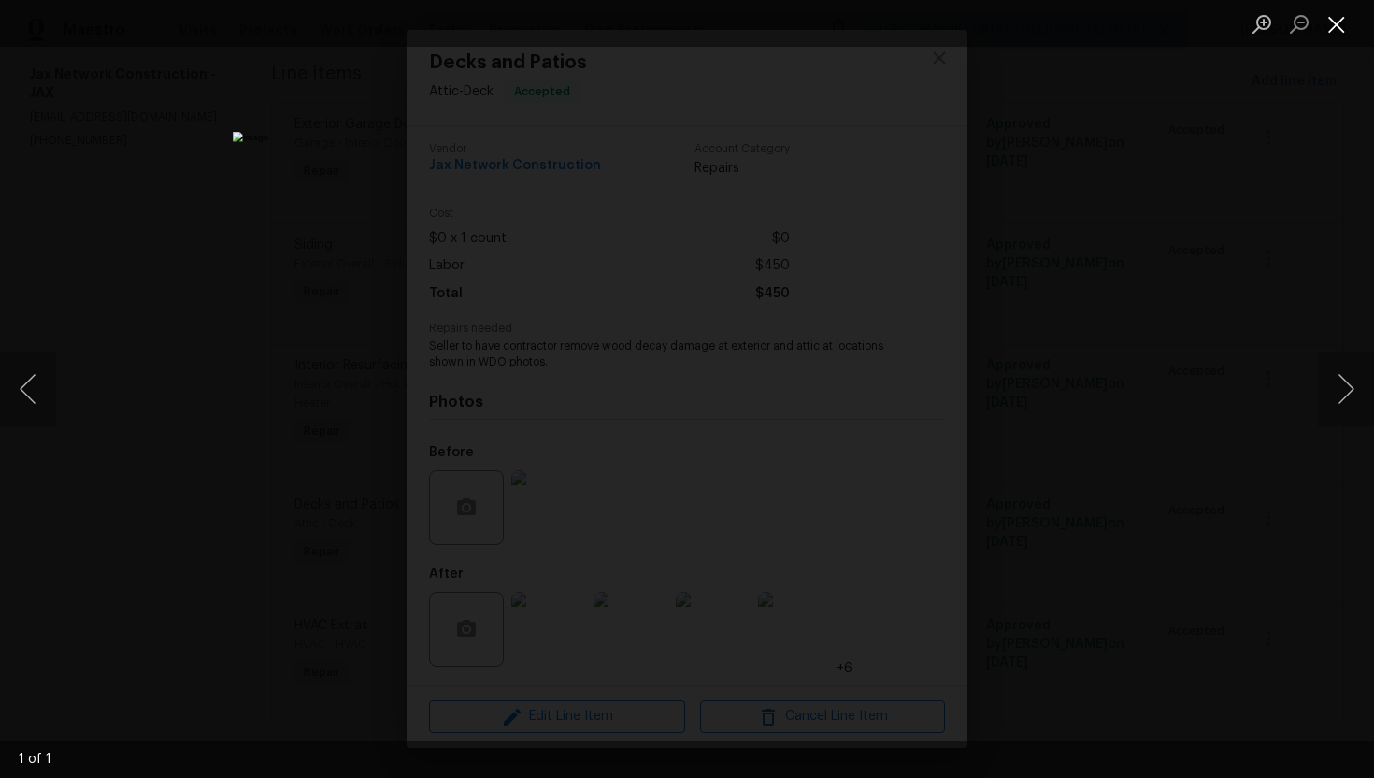
click at [1337, 26] on button "Close lightbox" at bounding box center [1336, 23] width 37 height 33
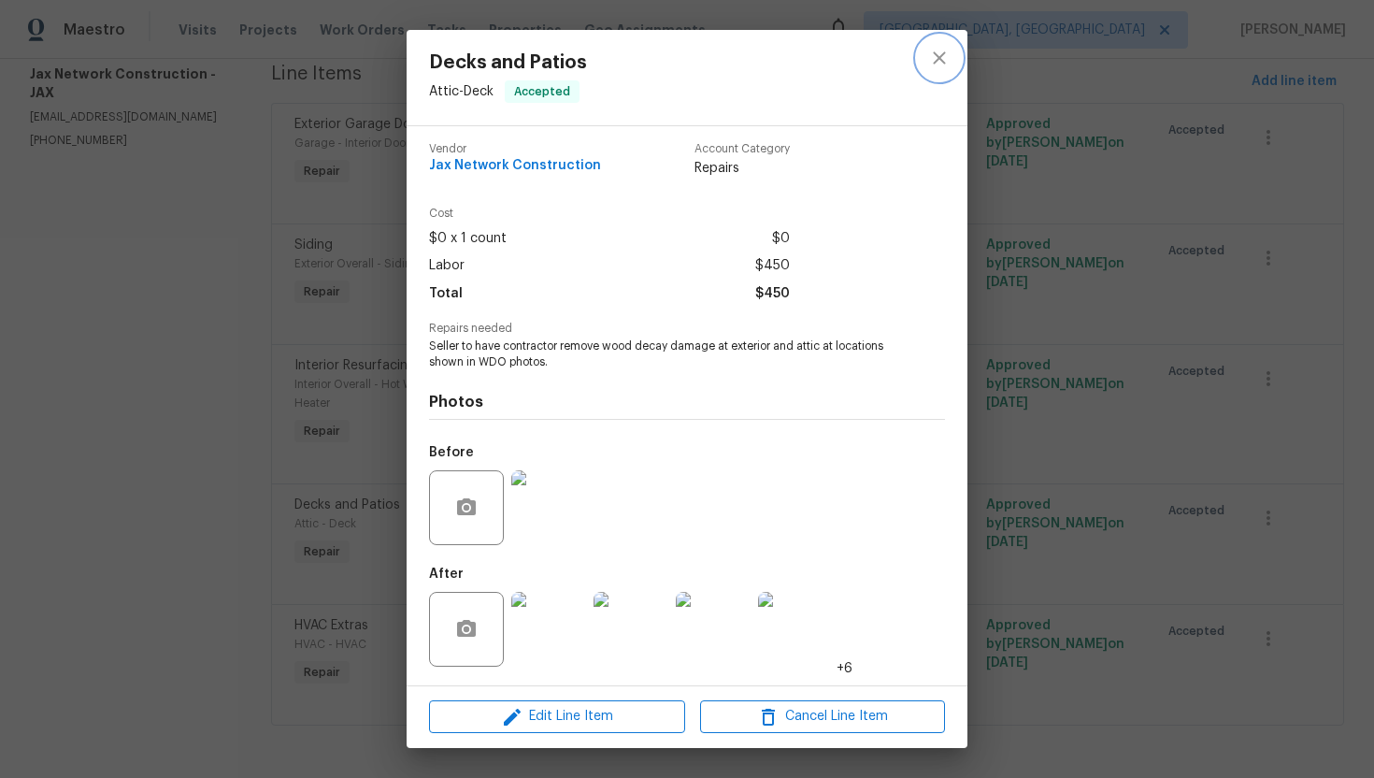
click at [943, 73] on button "close" at bounding box center [939, 58] width 45 height 45
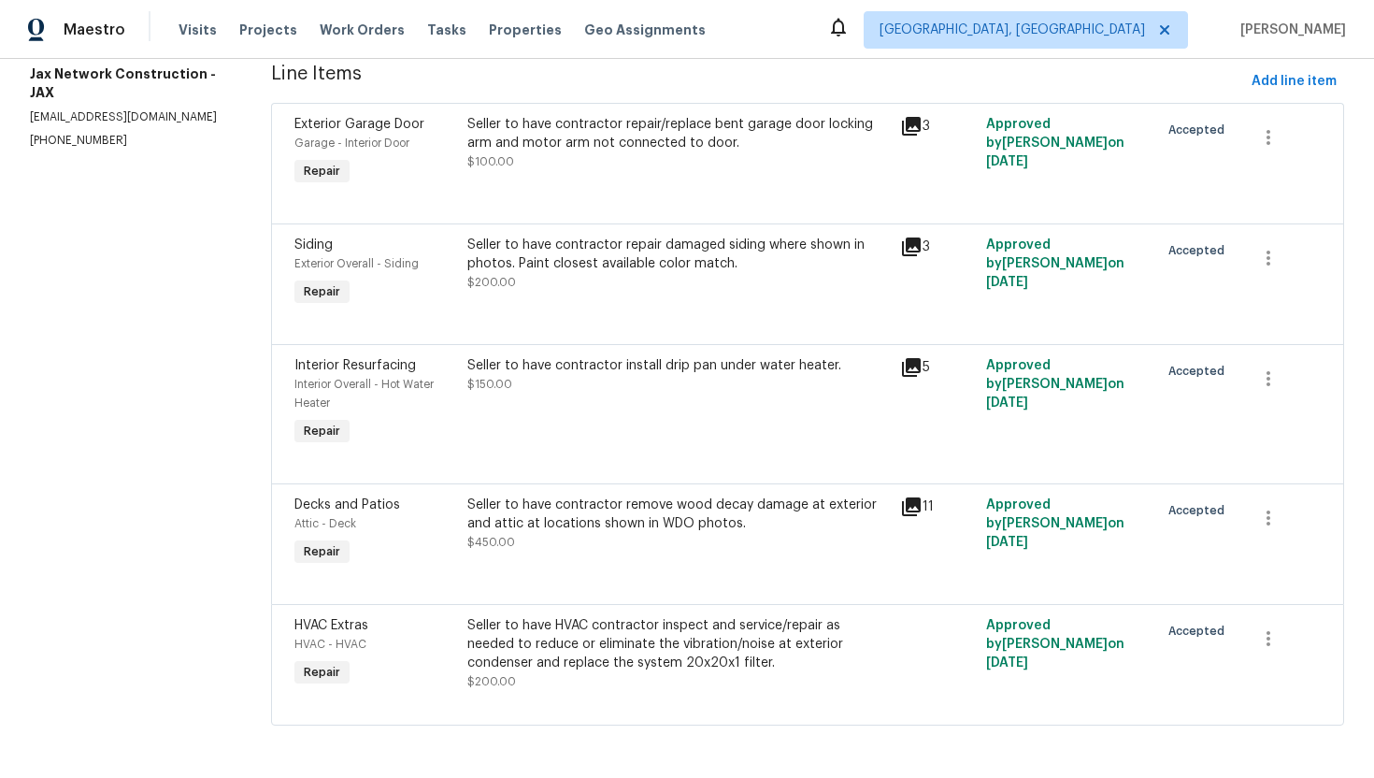
click at [603, 517] on div "Seller to have contractor remove wood decay damage at exterior and attic at loc…" at bounding box center [677, 513] width 421 height 37
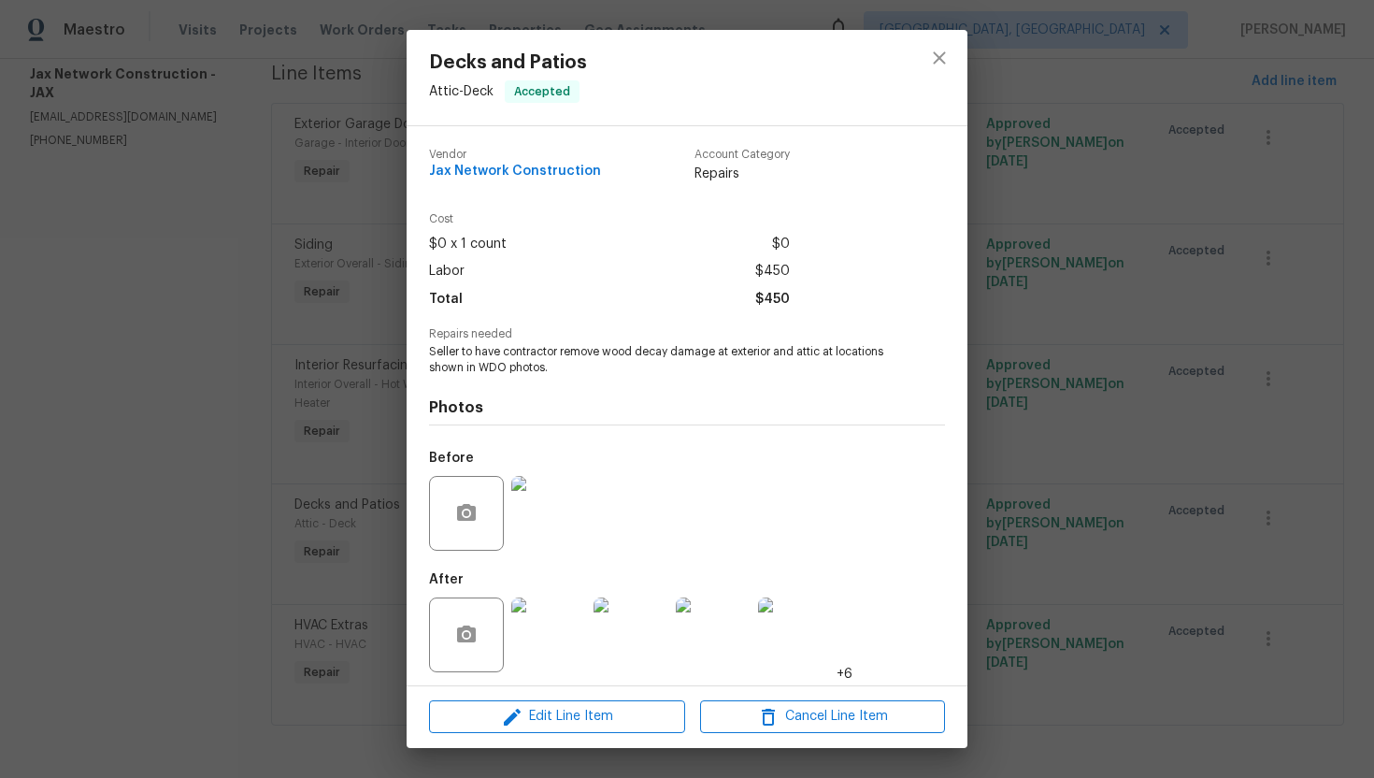
click at [615, 350] on span "Seller to have contractor remove wood decay damage at exterior and attic at loc…" at bounding box center [661, 360] width 465 height 32
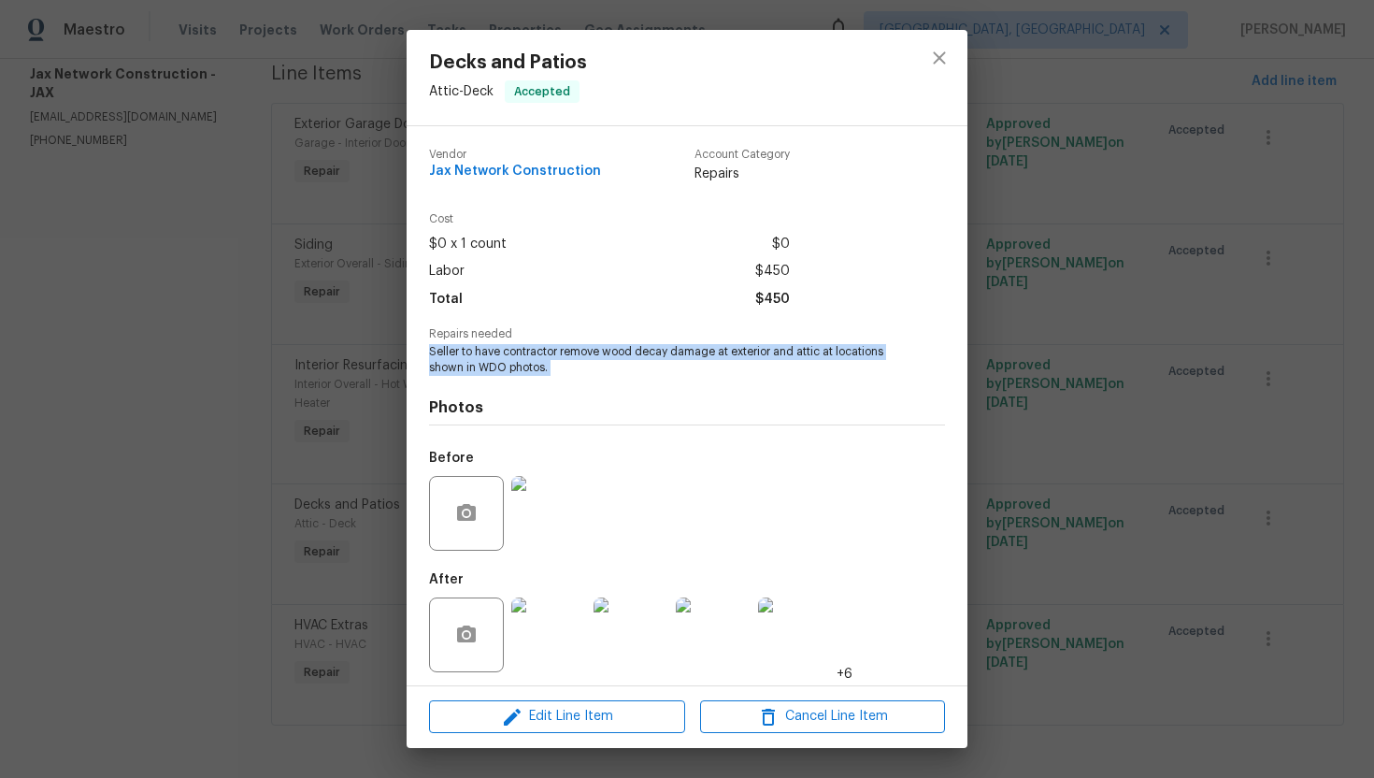
copy span "Seller to have contractor remove wood decay damage at exterior and attic at loc…"
click at [935, 51] on icon "close" at bounding box center [939, 58] width 22 height 22
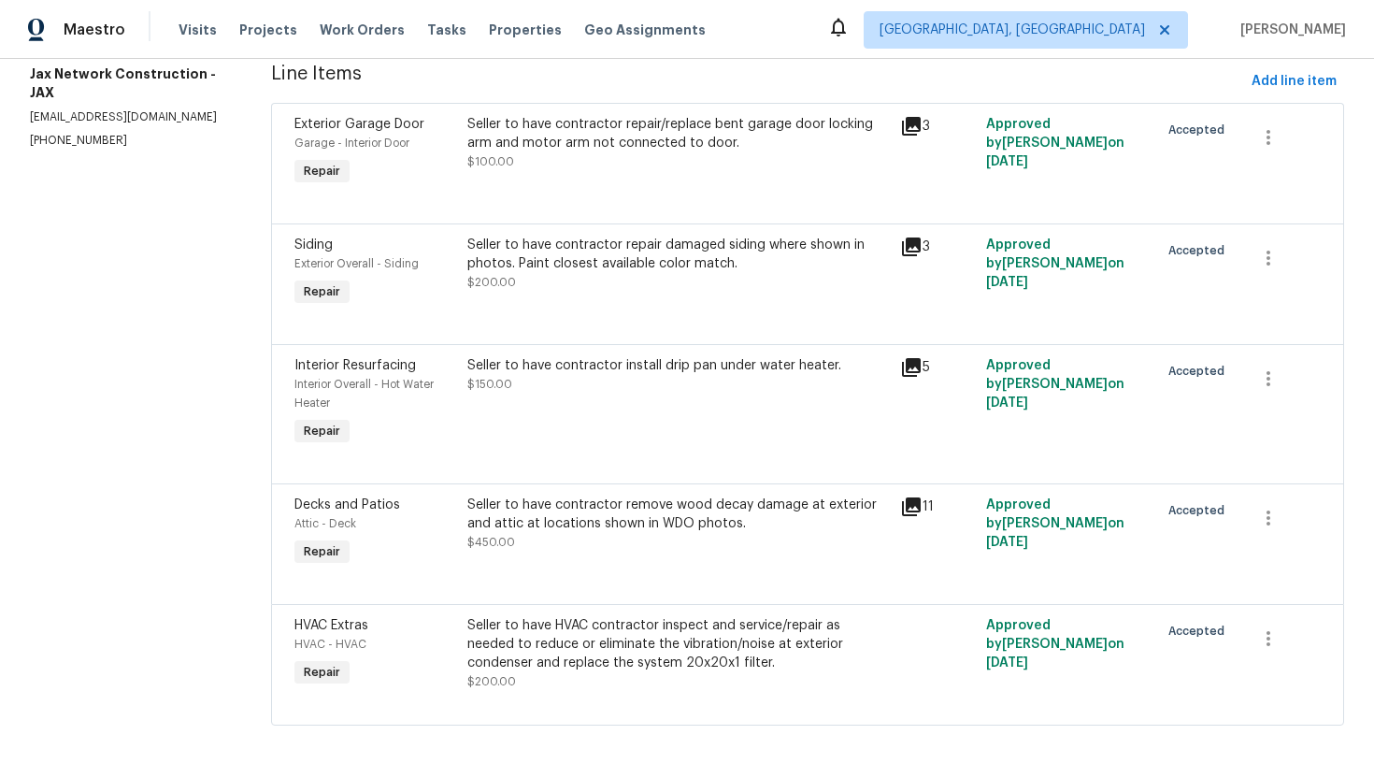
scroll to position [0, 0]
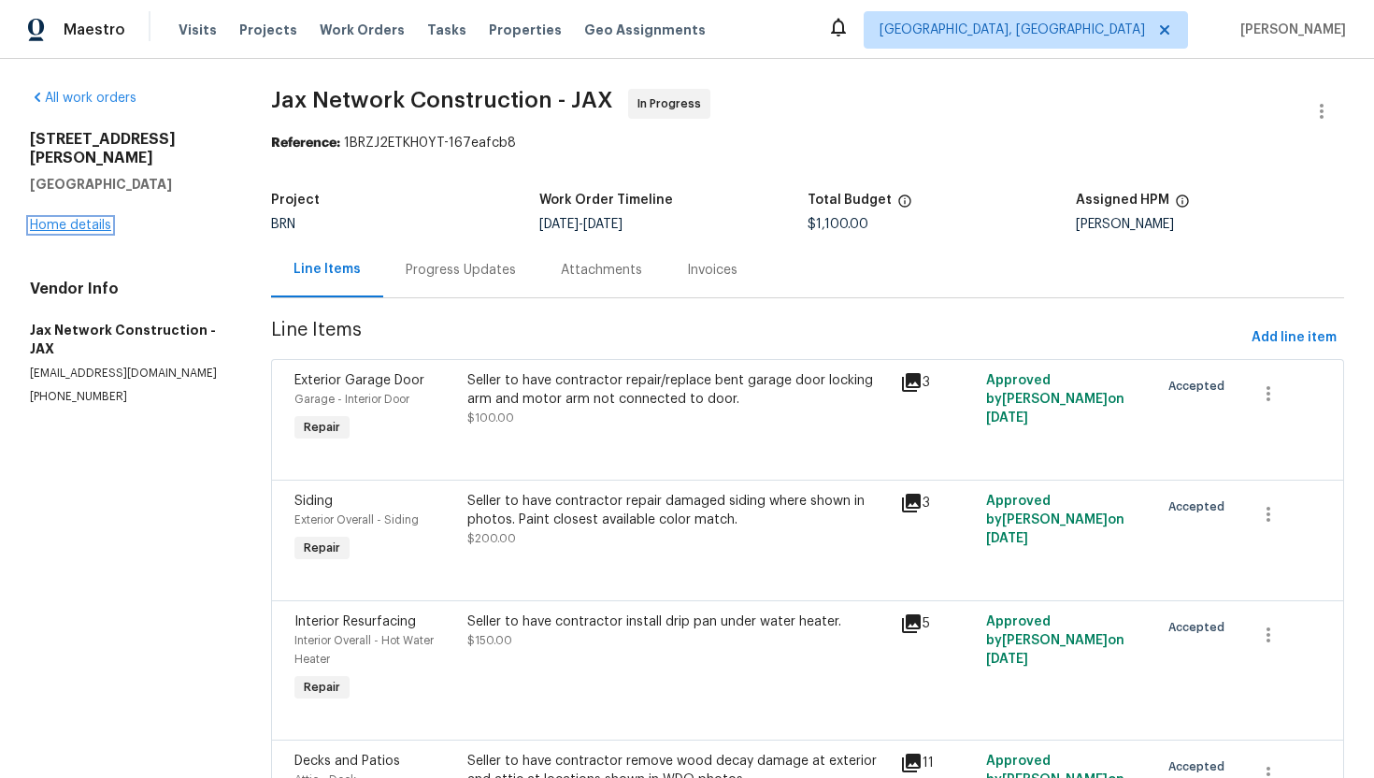
click at [94, 219] on link "Home details" at bounding box center [70, 225] width 81 height 13
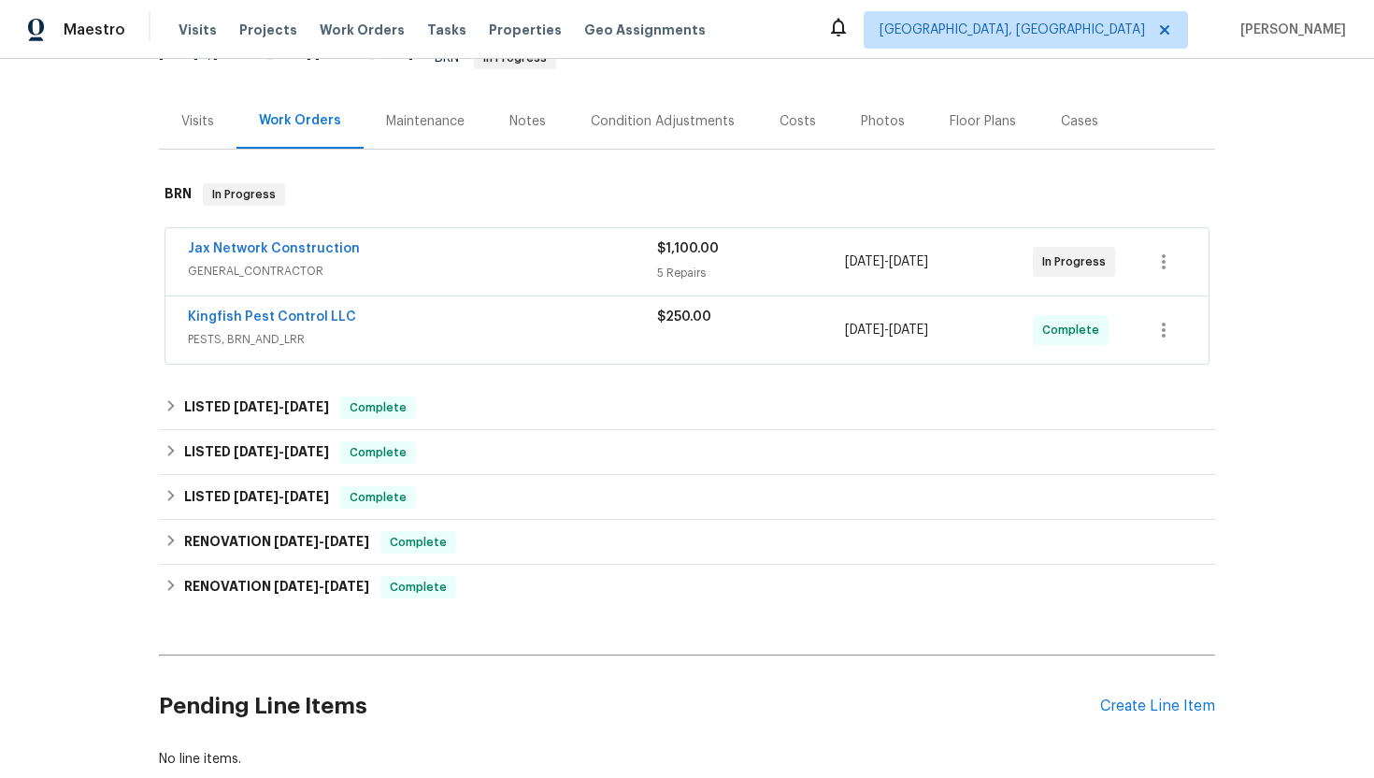
scroll to position [308, 0]
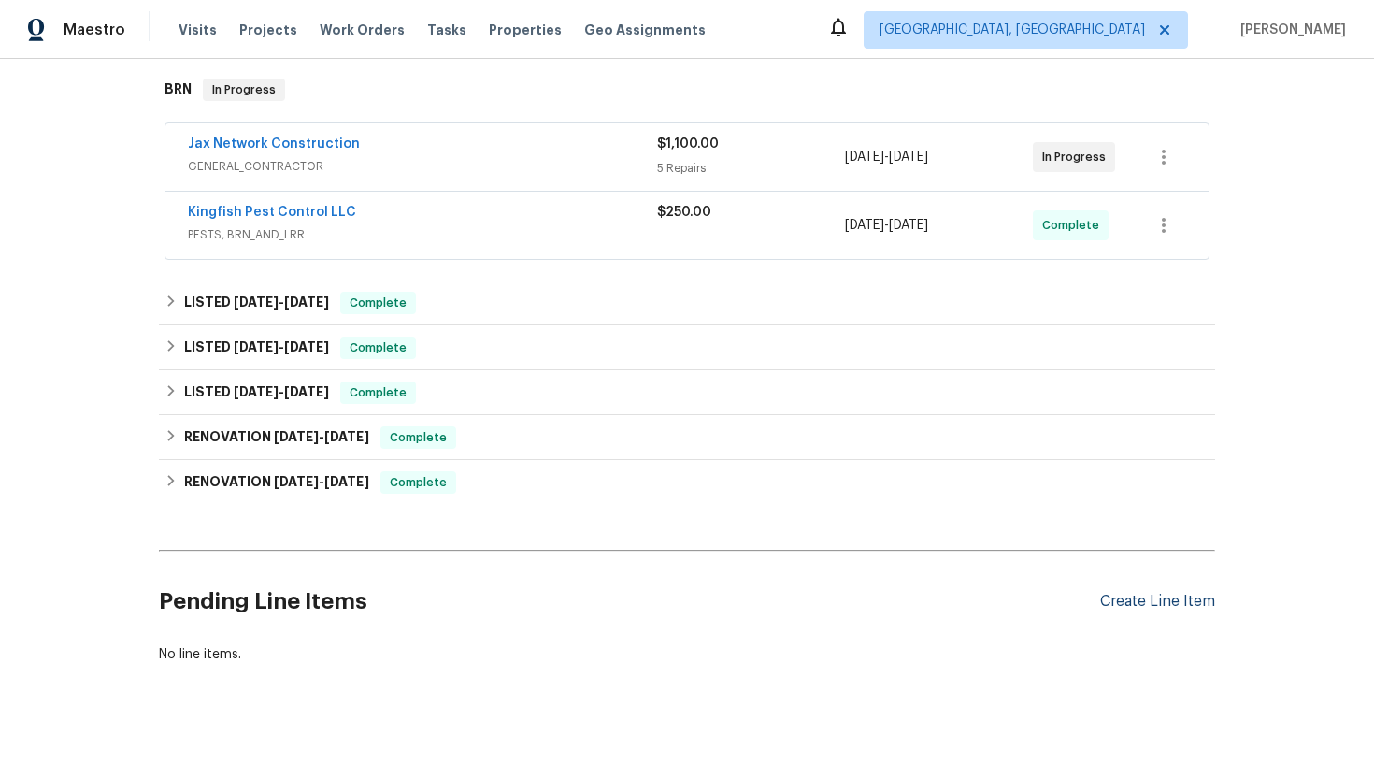
click at [1157, 593] on div "Create Line Item" at bounding box center [1157, 602] width 115 height 18
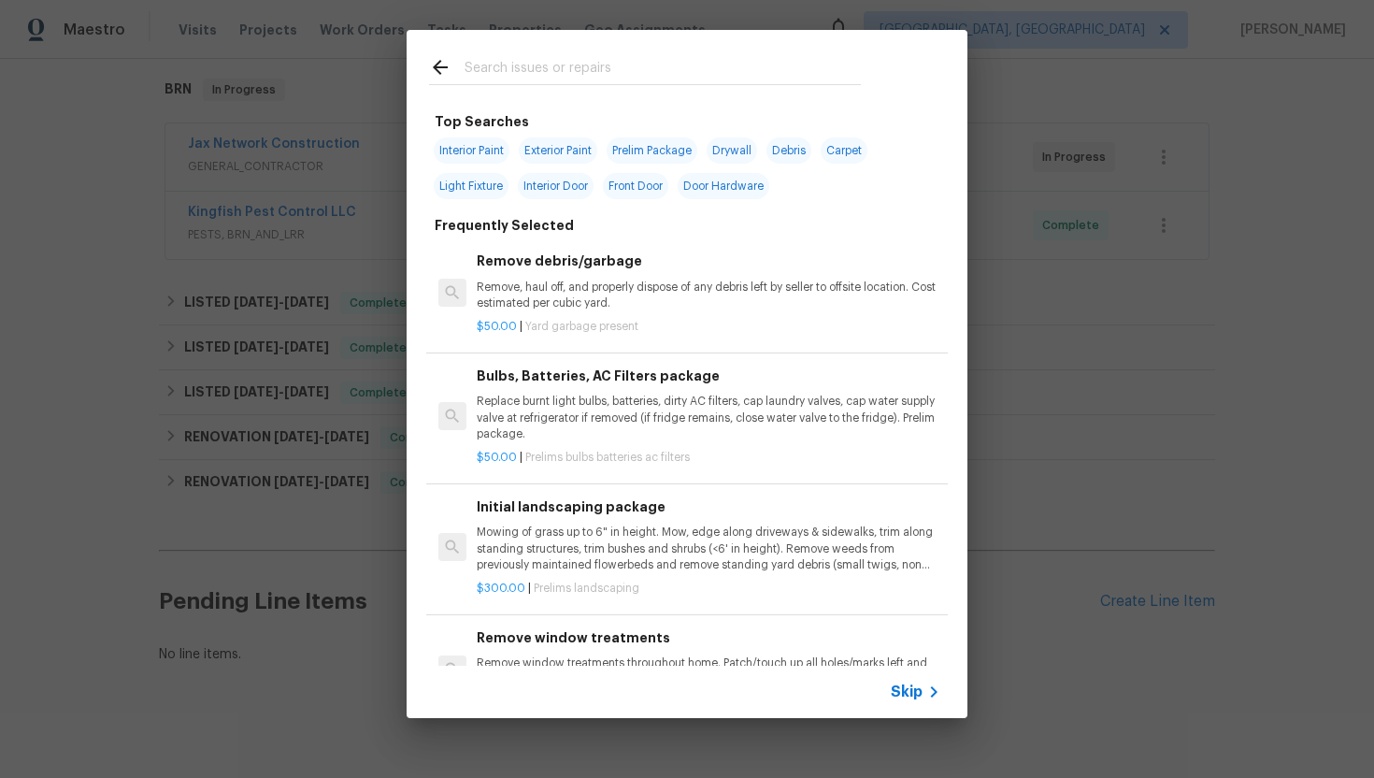
click at [906, 693] on span "Skip" at bounding box center [907, 691] width 32 height 19
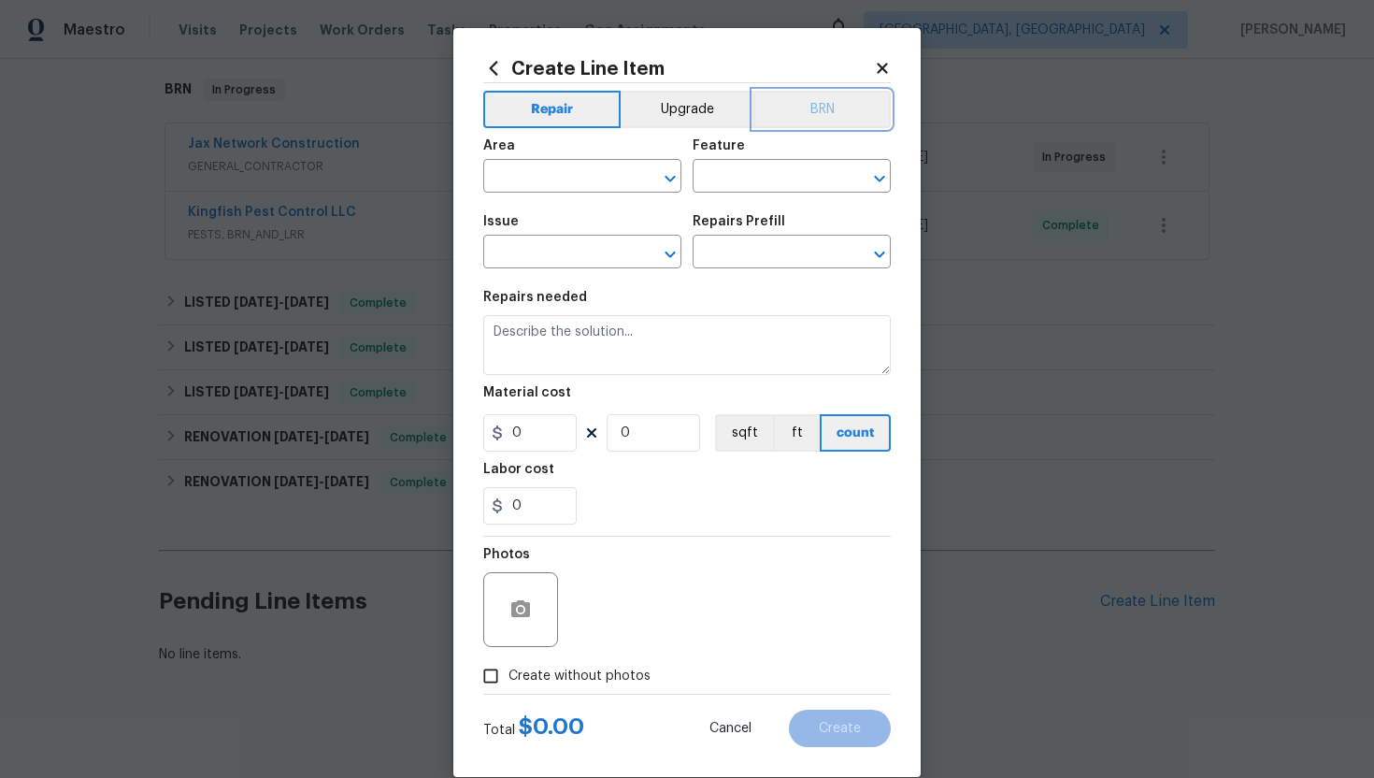
click at [843, 114] on button "BRN" at bounding box center [821, 109] width 137 height 37
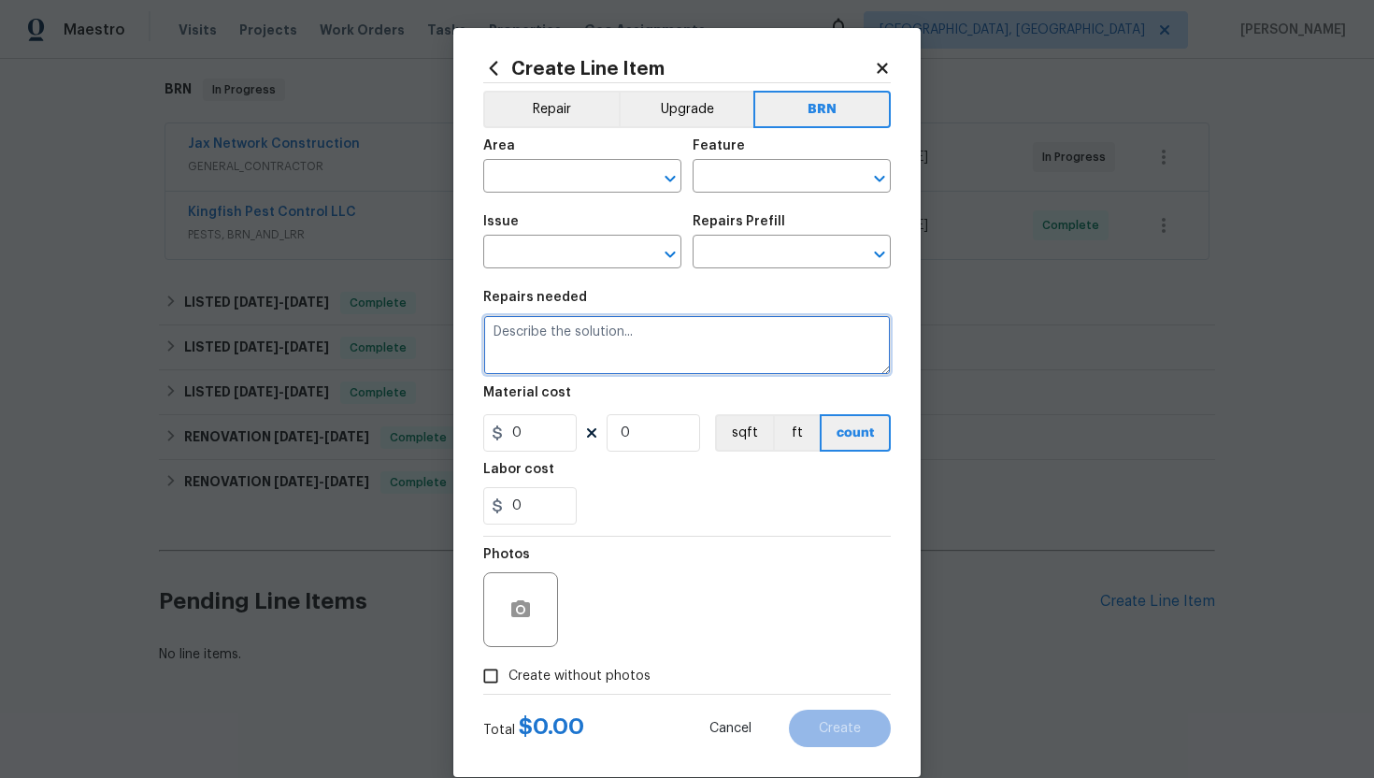
click at [595, 349] on textarea at bounding box center [687, 345] width 408 height 60
paste textarea "Seller to have contractor remove wood decay damage at exterior and attic at loc…"
type textarea "Seller to have contractor remove wood decay damage at exterior and attic at loc…"
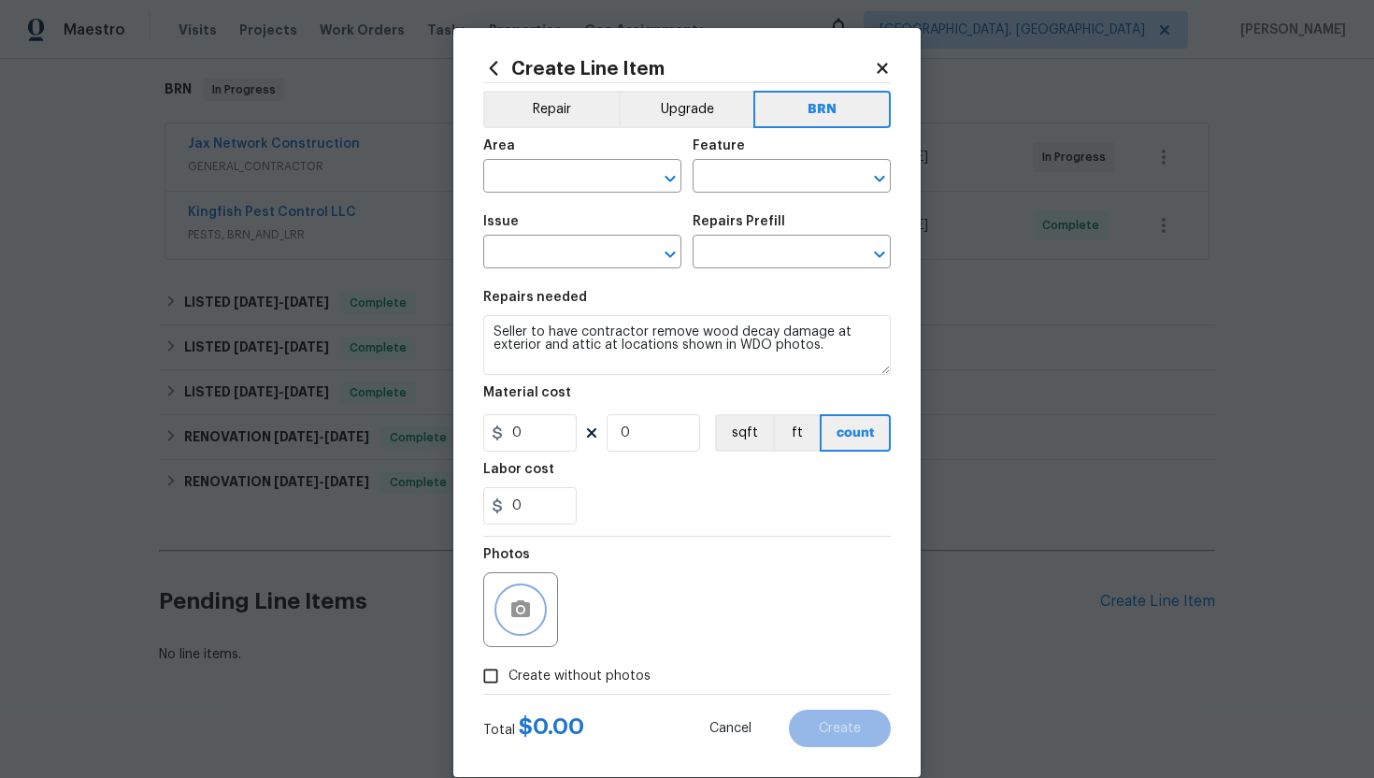
click at [523, 605] on icon "button" at bounding box center [520, 608] width 19 height 17
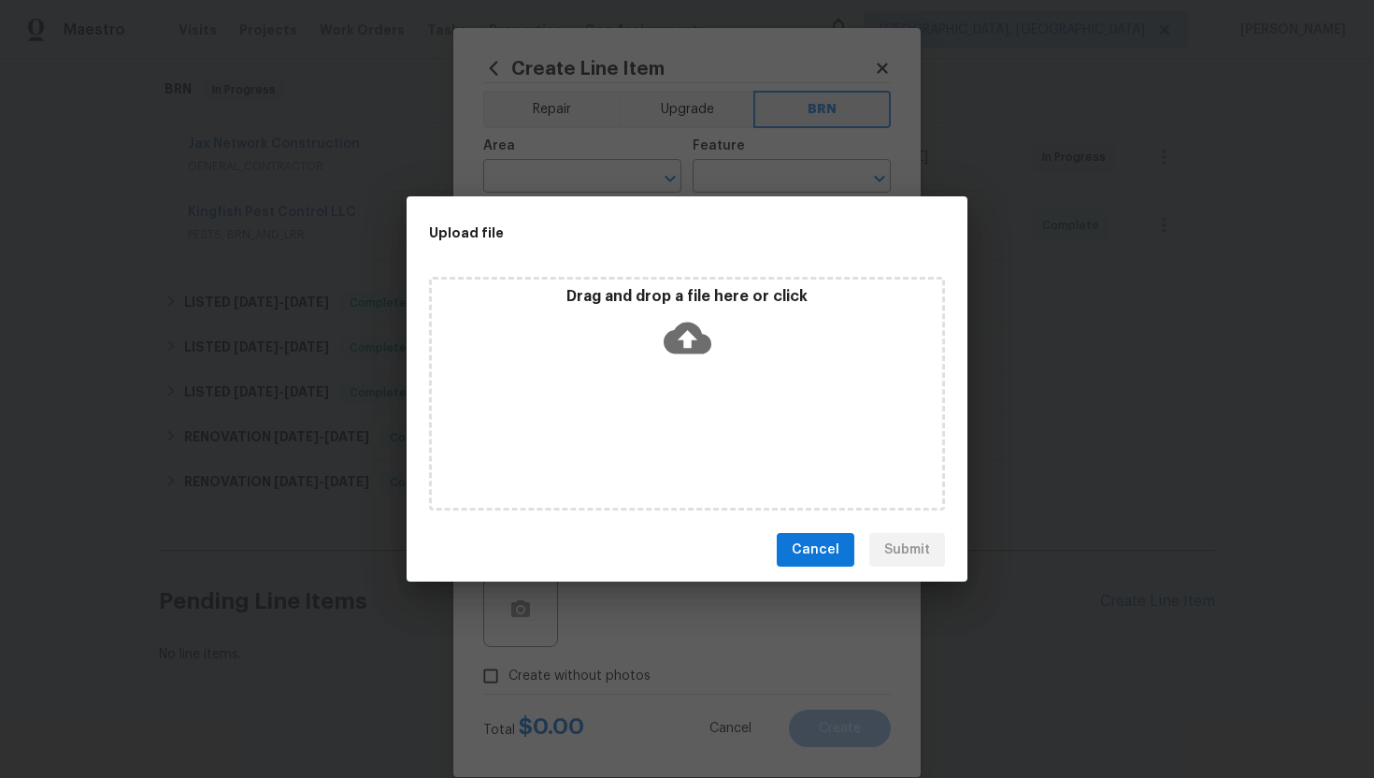
click at [681, 336] on icon at bounding box center [688, 338] width 48 height 48
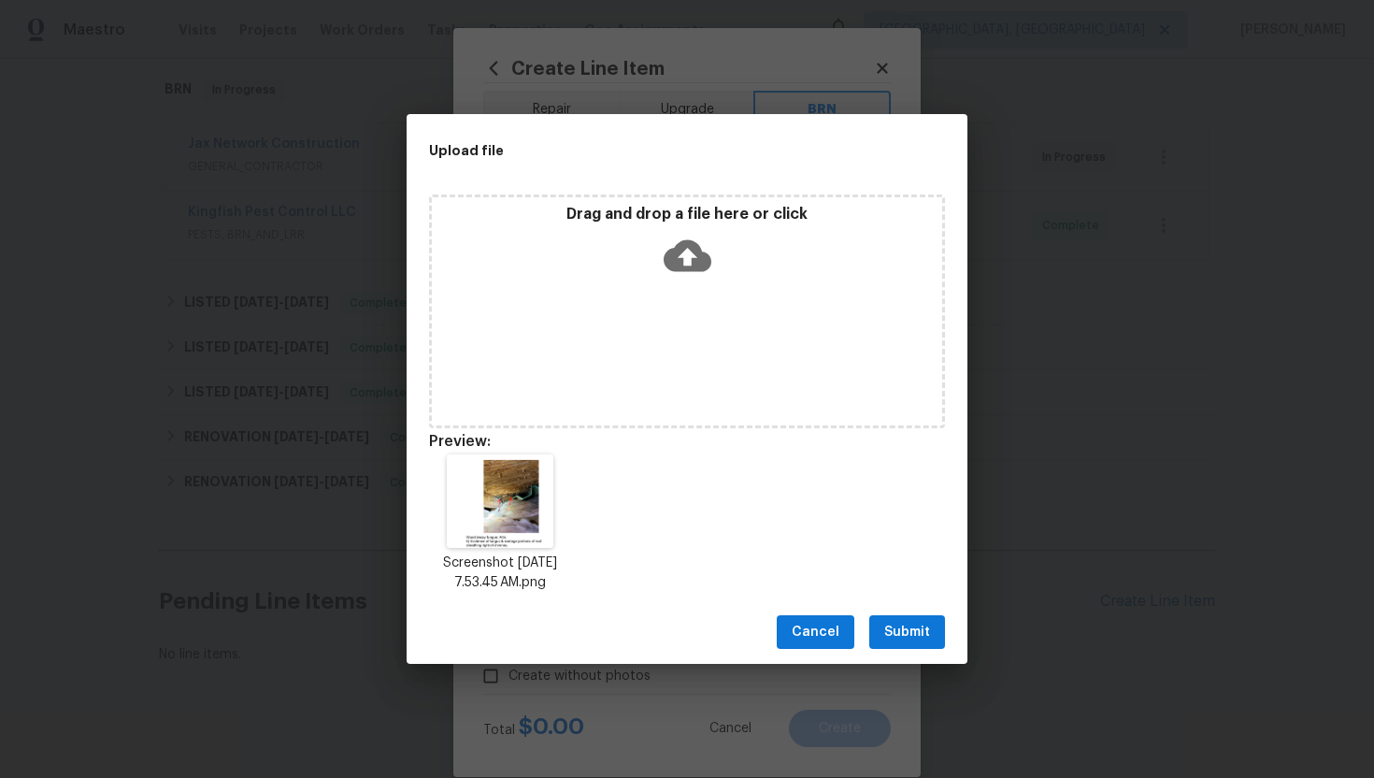
click at [906, 632] on span "Submit" at bounding box center [907, 632] width 46 height 23
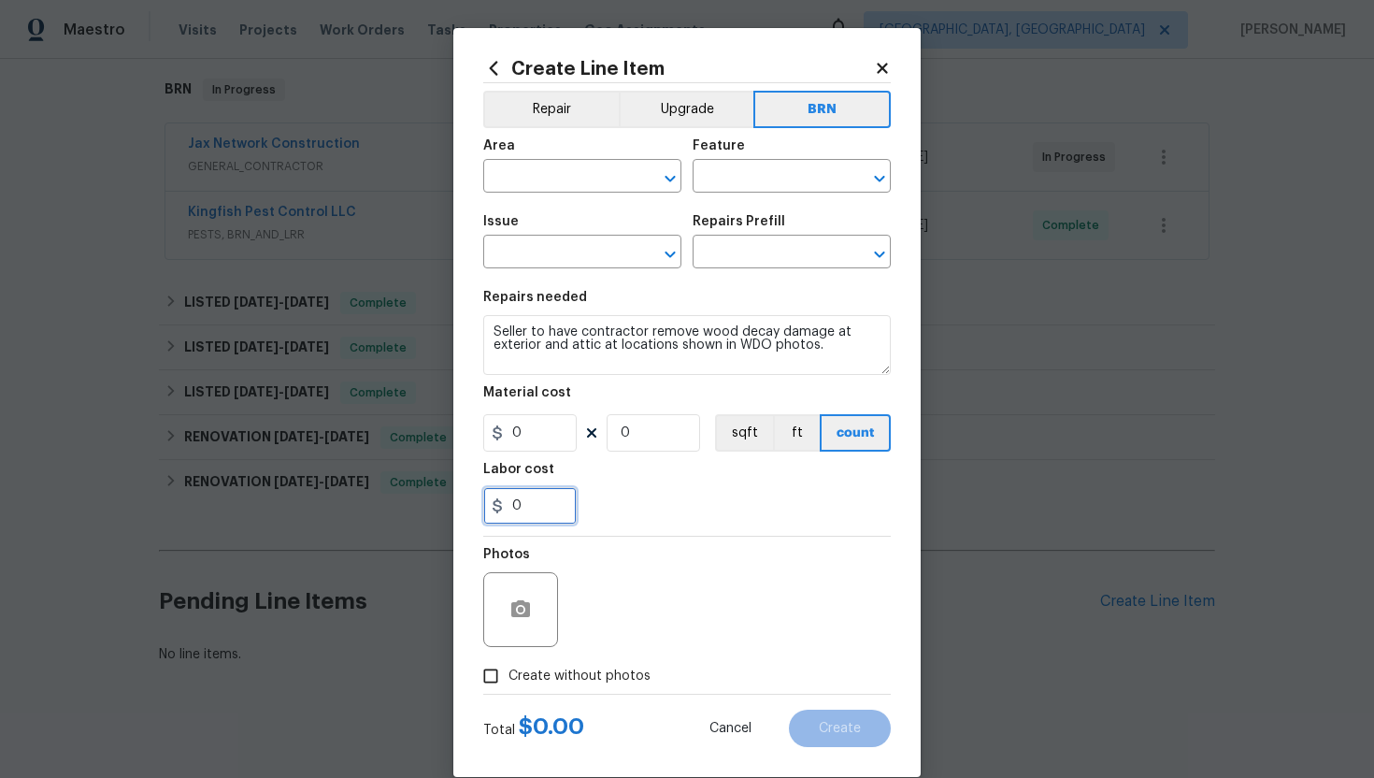
click at [544, 515] on input "0" at bounding box center [529, 505] width 93 height 37
type input "1"
click at [558, 182] on input "text" at bounding box center [556, 178] width 146 height 29
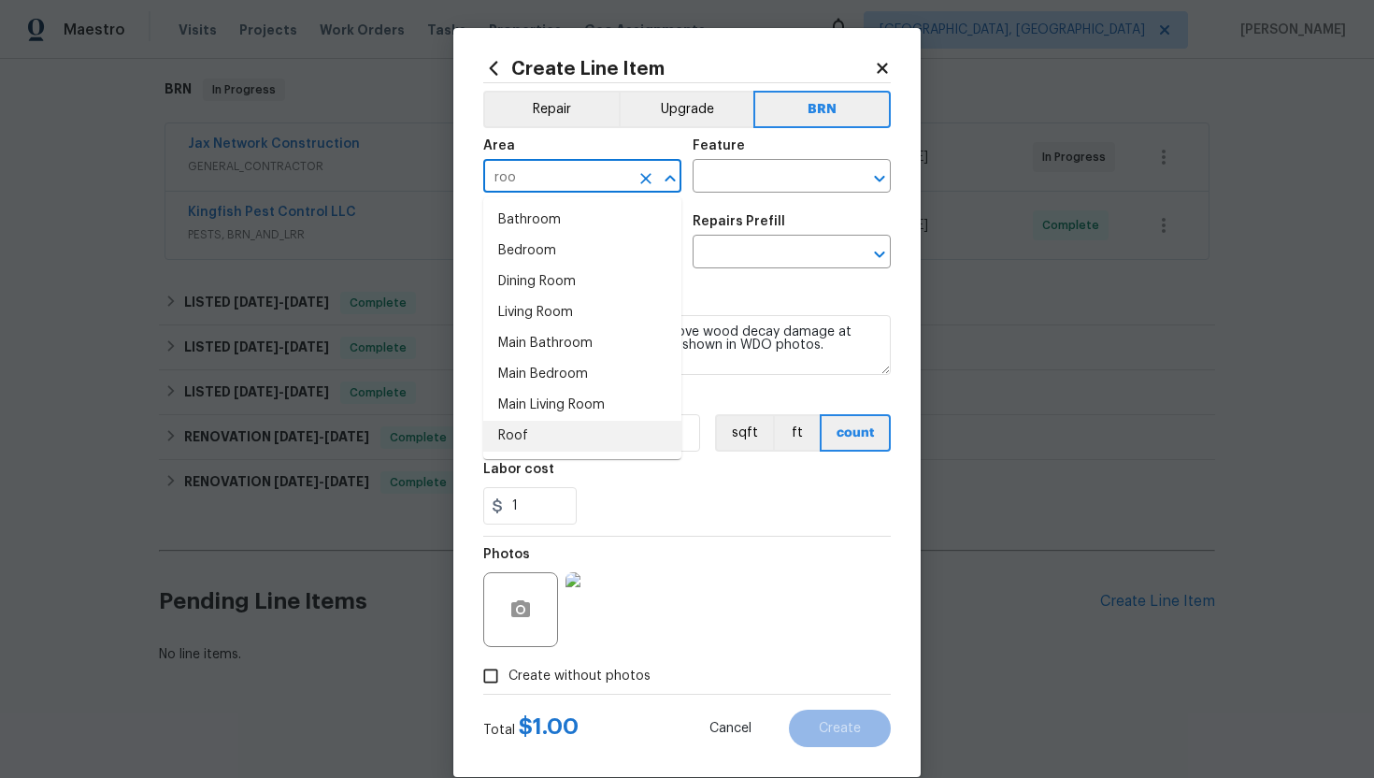
click at [530, 429] on li "Roof" at bounding box center [582, 436] width 198 height 31
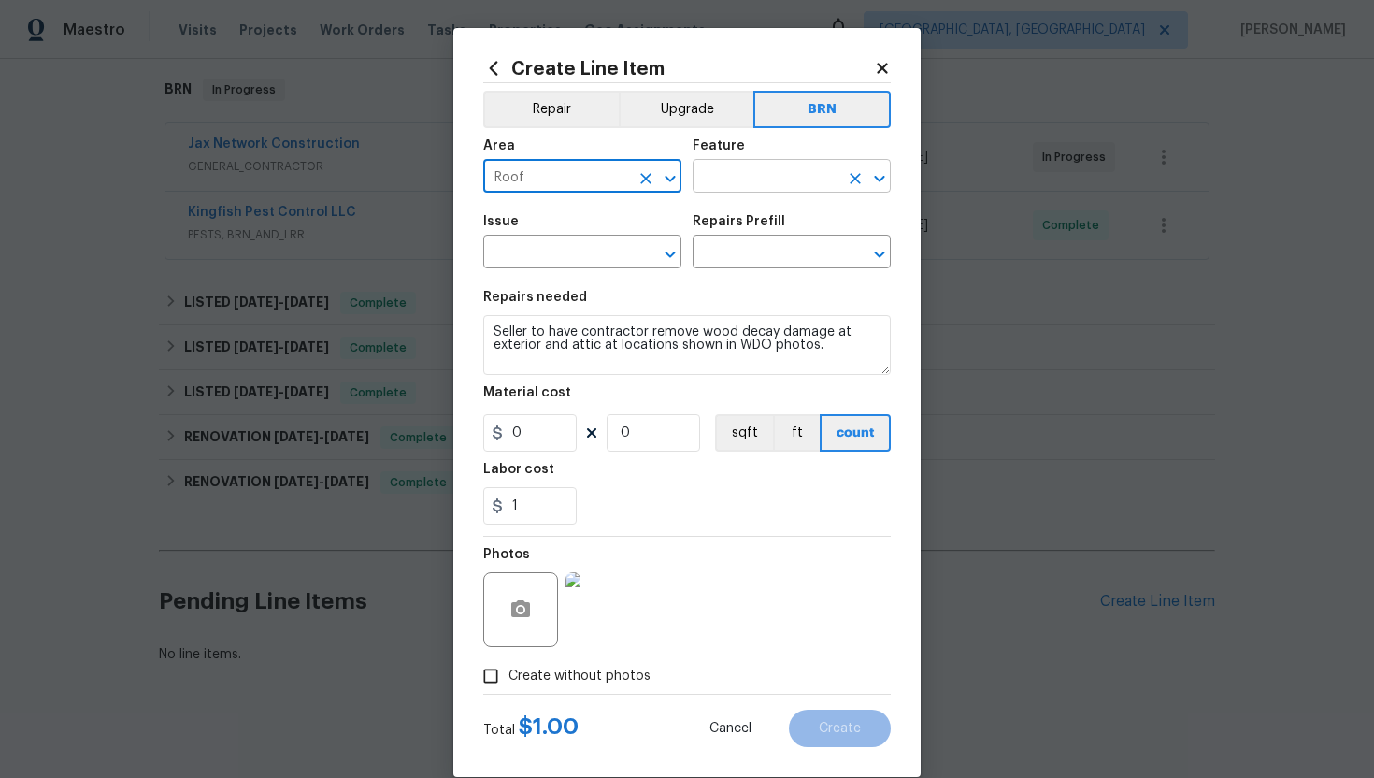
type input "Roof"
click at [706, 181] on input "text" at bounding box center [766, 178] width 146 height 29
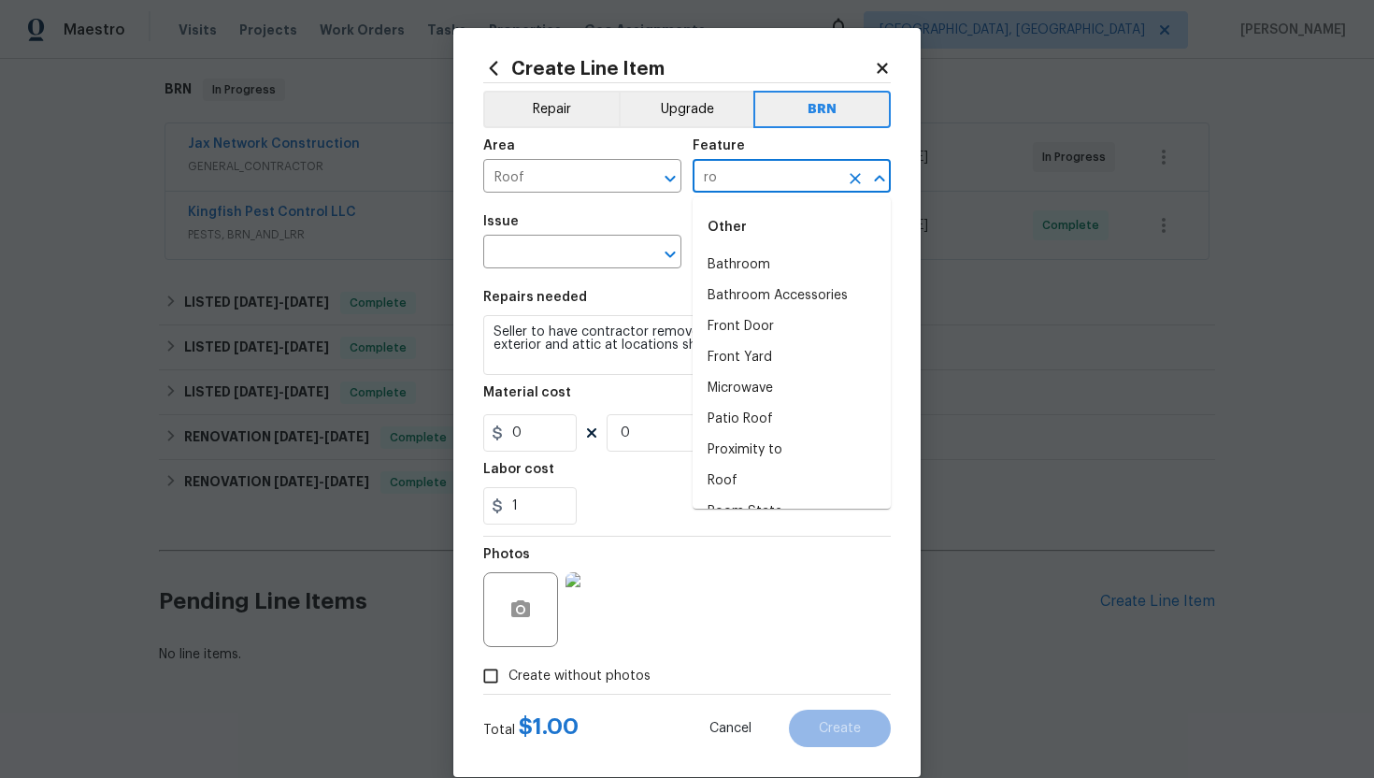
type input "r"
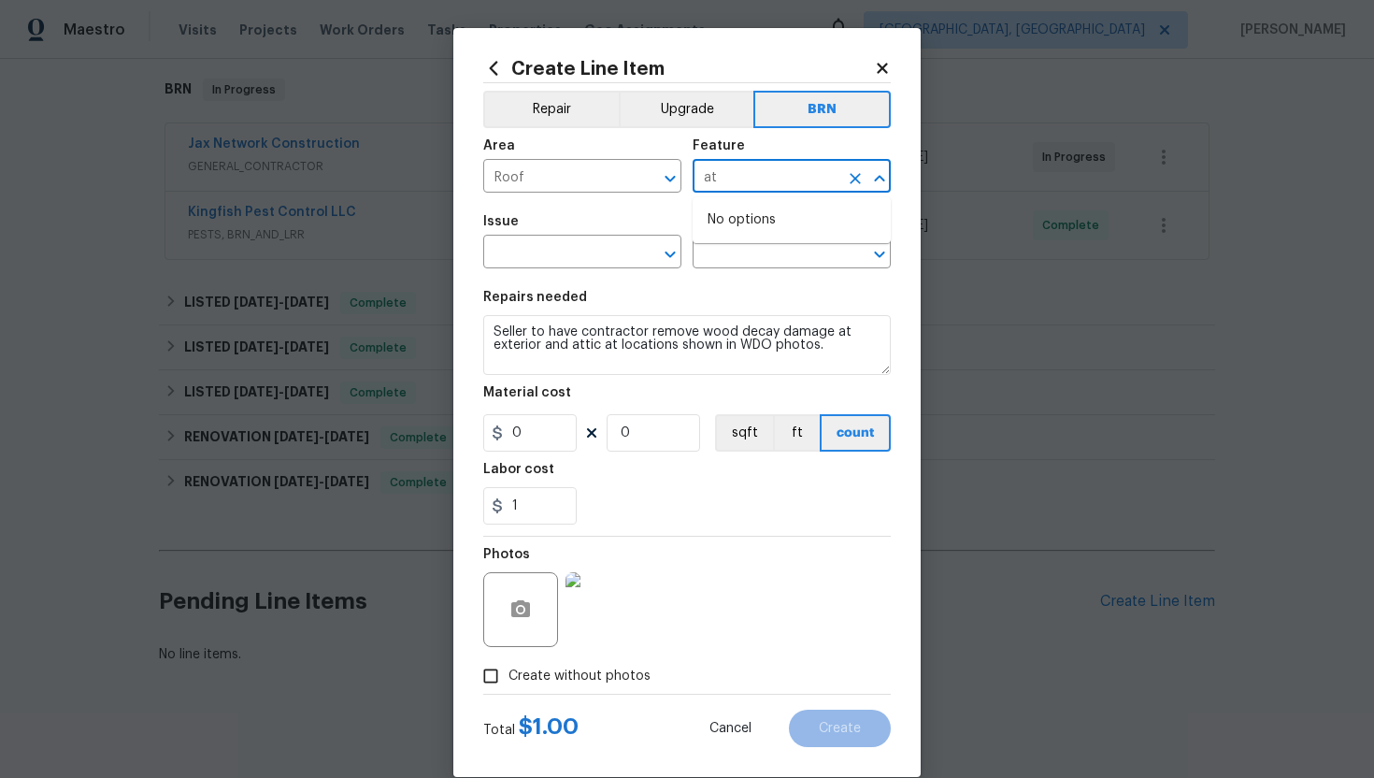
type input "a"
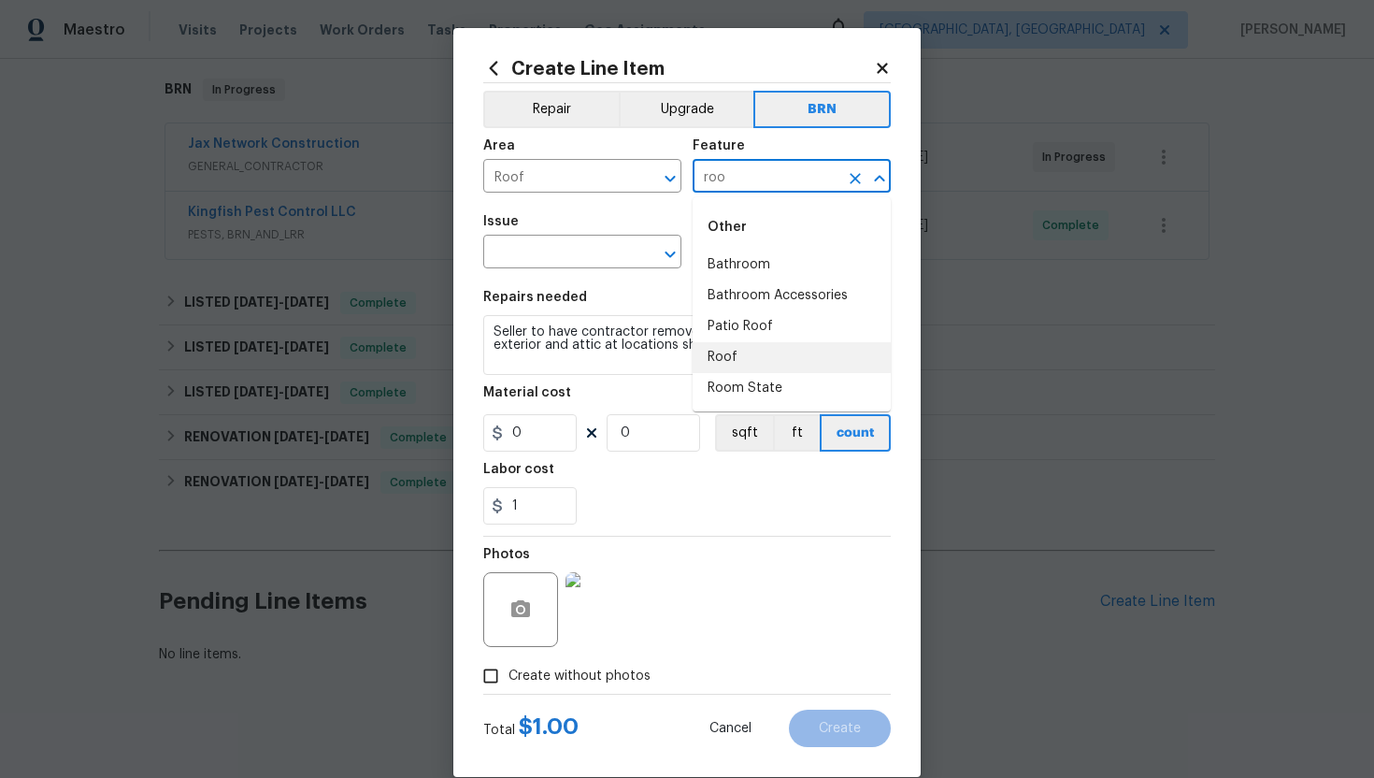
click at [742, 360] on li "Roof" at bounding box center [792, 357] width 198 height 31
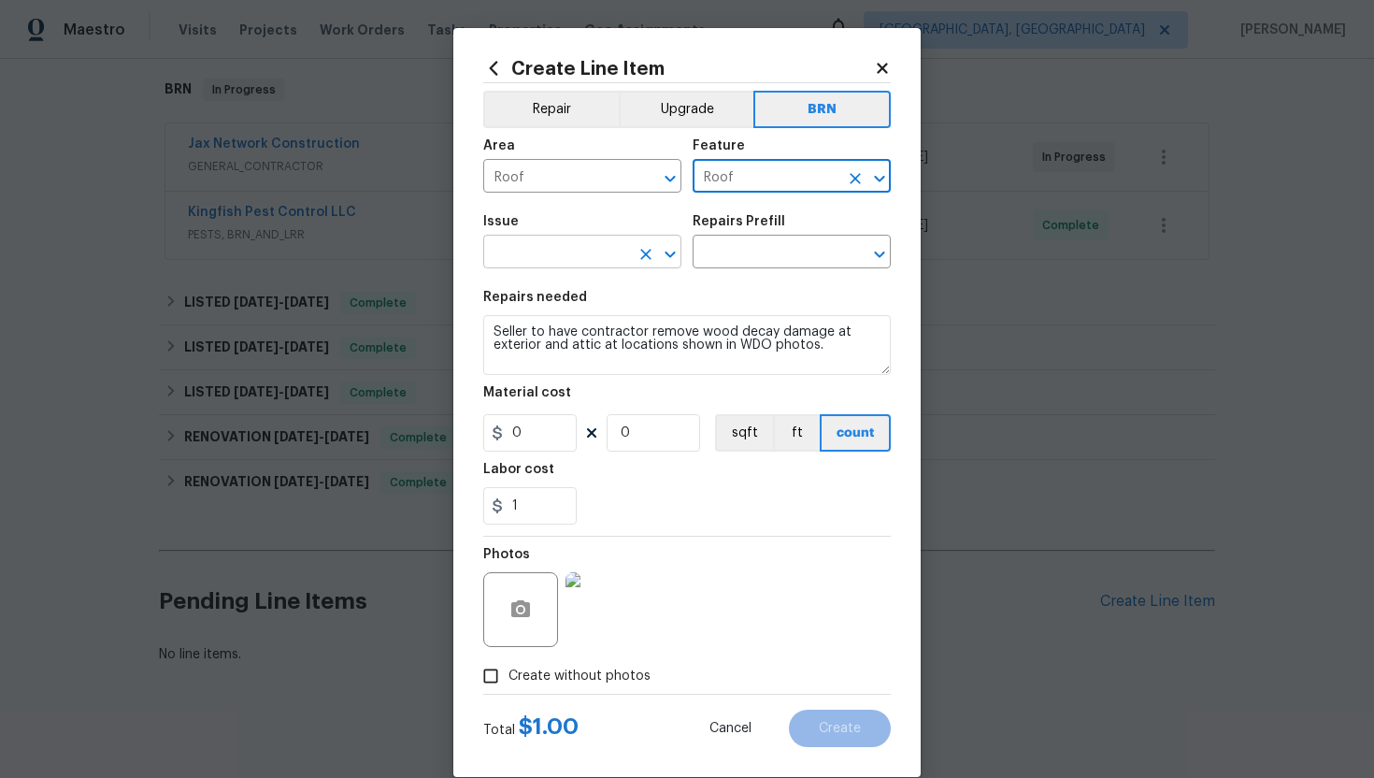
type input "Roof"
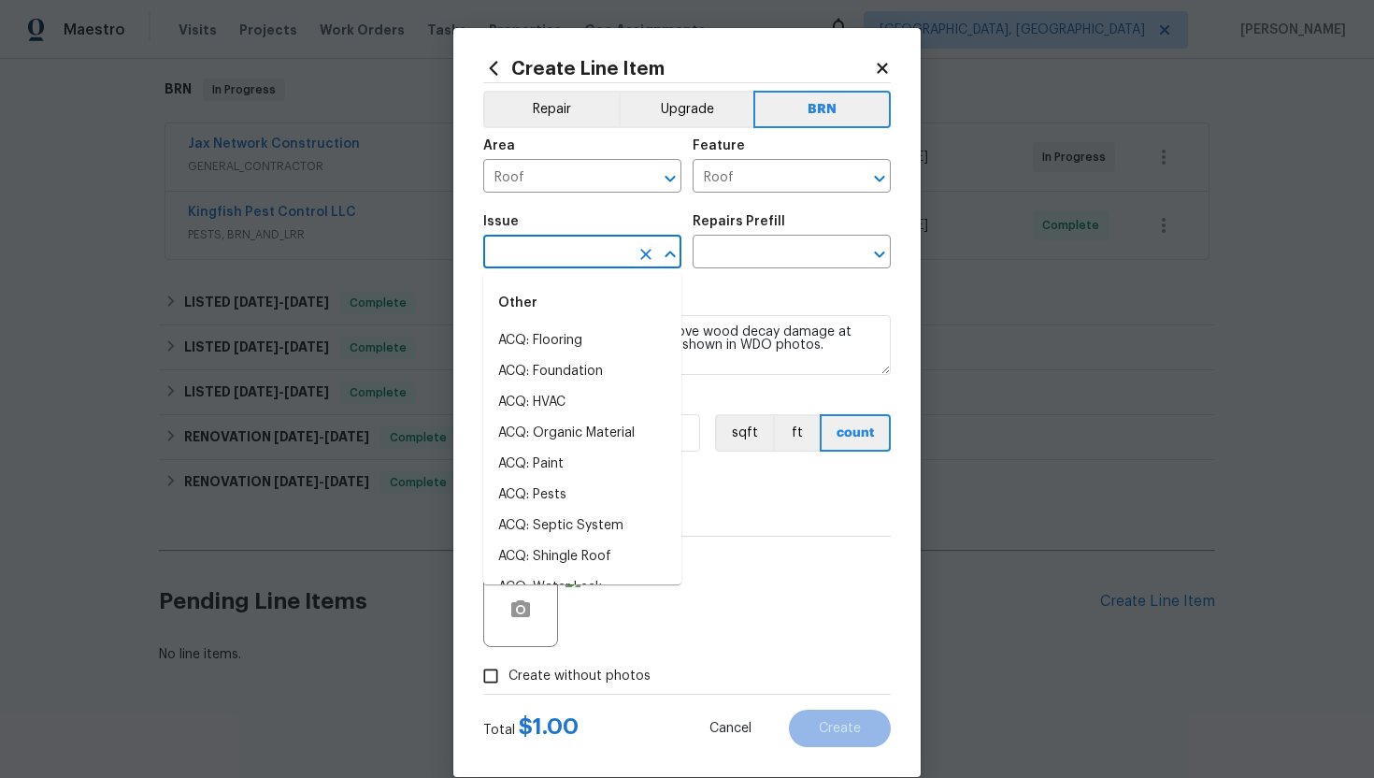
click at [573, 254] on input "text" at bounding box center [556, 253] width 146 height 29
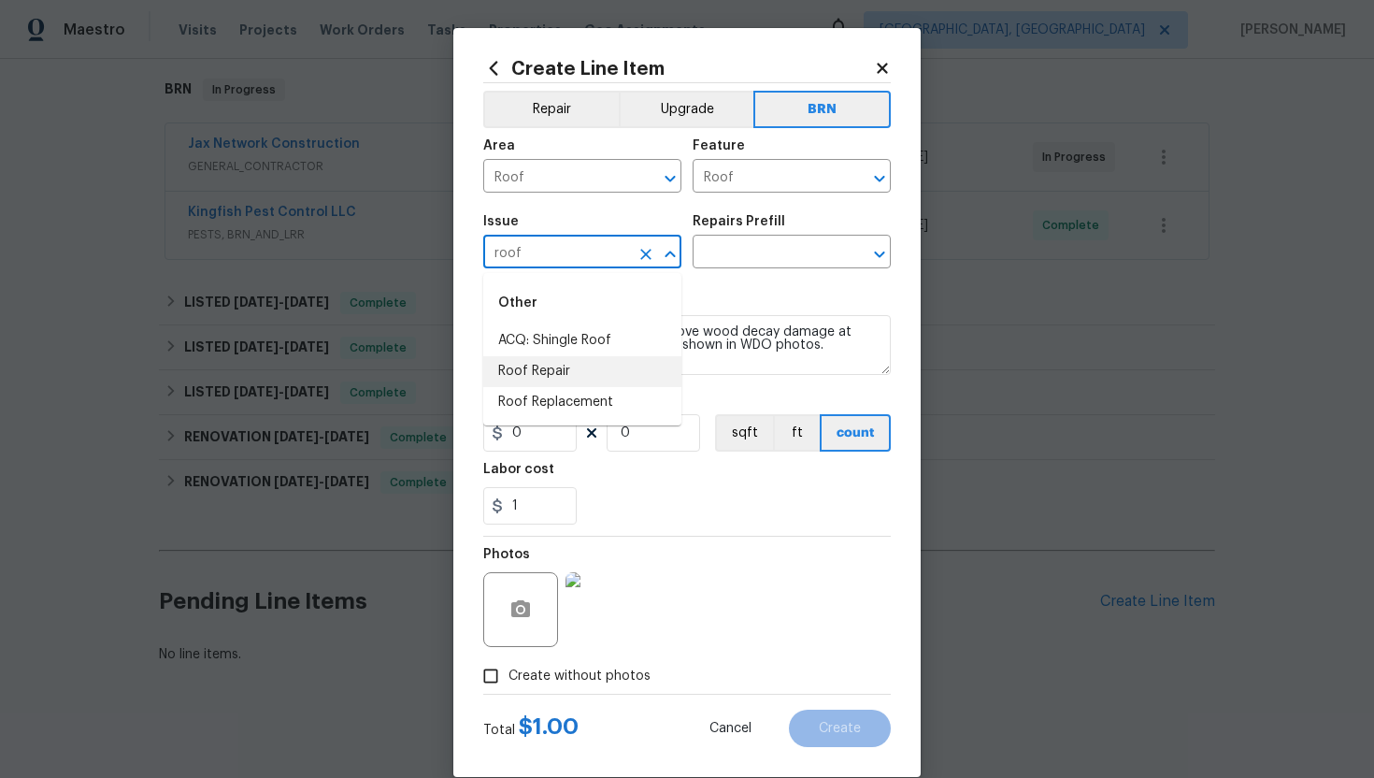
click at [588, 372] on li "Roof Repair" at bounding box center [582, 371] width 198 height 31
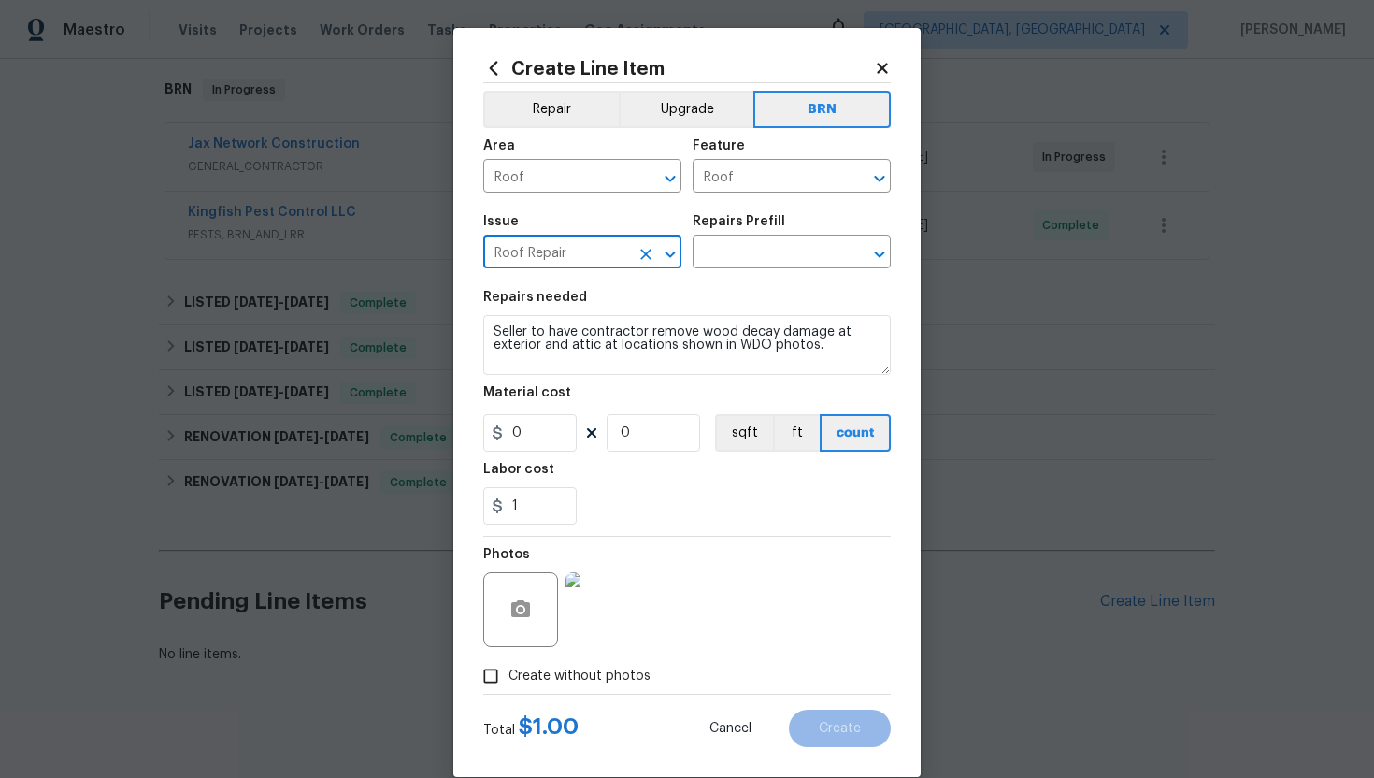
type input "Roof Repair"
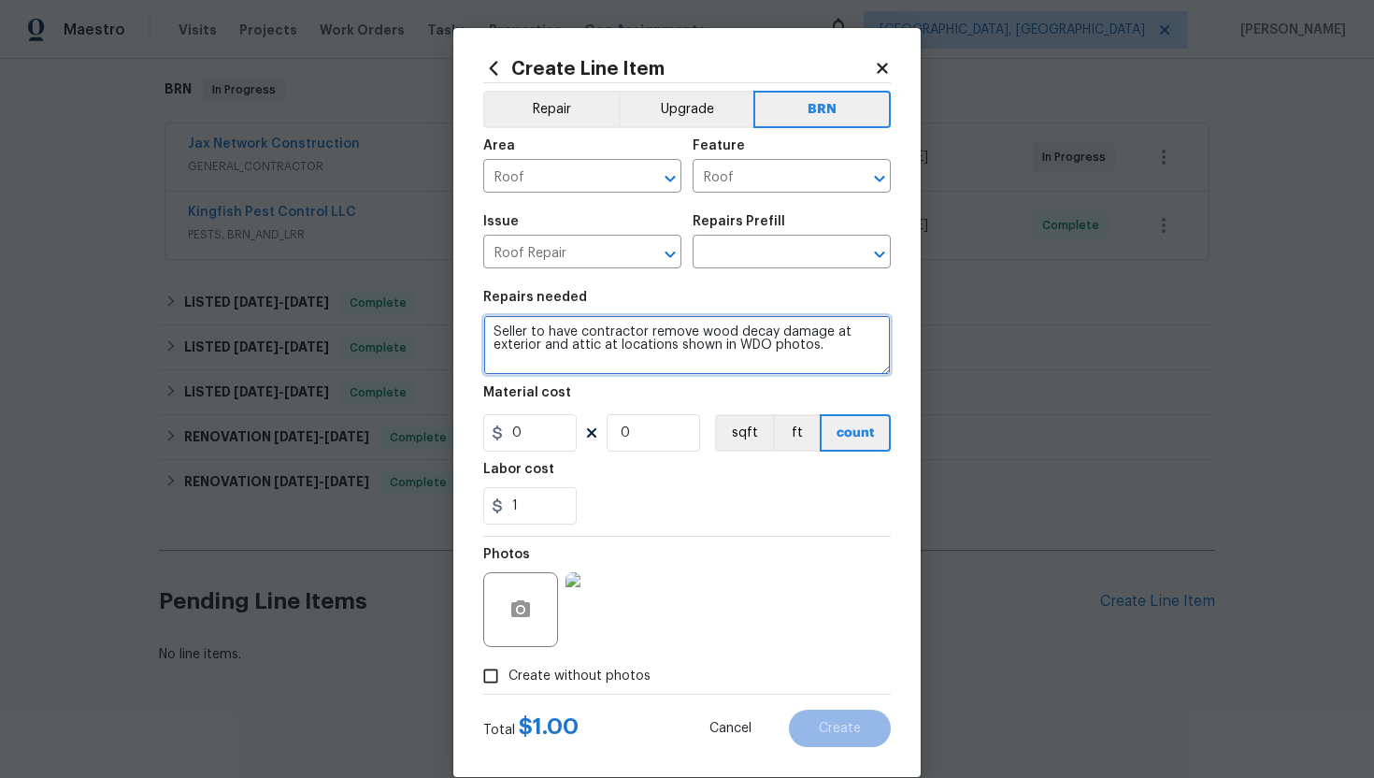
drag, startPoint x: 494, startPoint y: 334, endPoint x: 733, endPoint y: 384, distance: 244.5
click at [735, 385] on section "Repairs needed Seller to have contractor remove wood decay damage at exterior a…" at bounding box center [687, 407] width 408 height 256
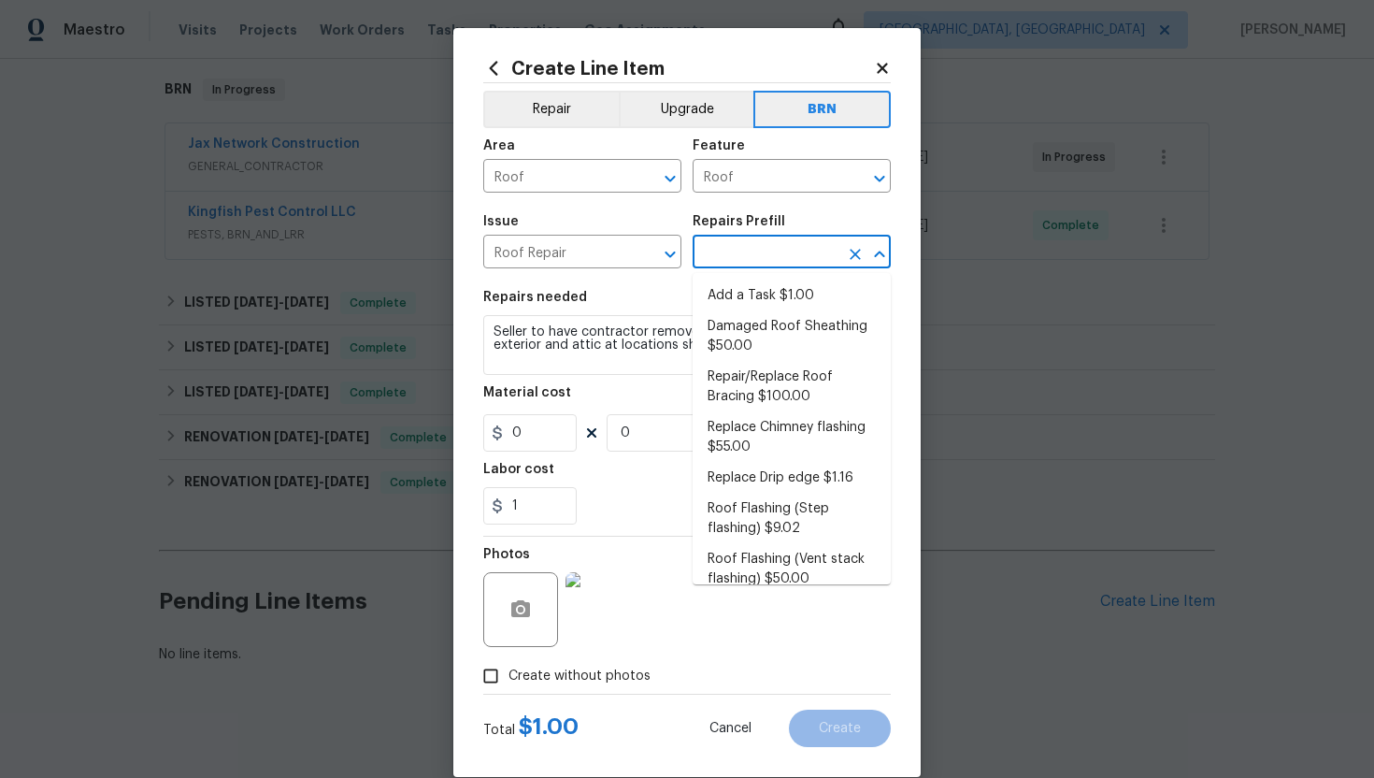
click at [773, 263] on input "text" at bounding box center [766, 253] width 146 height 29
click at [803, 387] on li "Repair/Replace Roof Bracing $100.00" at bounding box center [792, 387] width 198 height 50
type input "Eaves and Trim"
type input "Repair/Replace Roof Bracing $100.00"
type textarea "Prep the affected area (remove existing braces if present) and install new brac…"
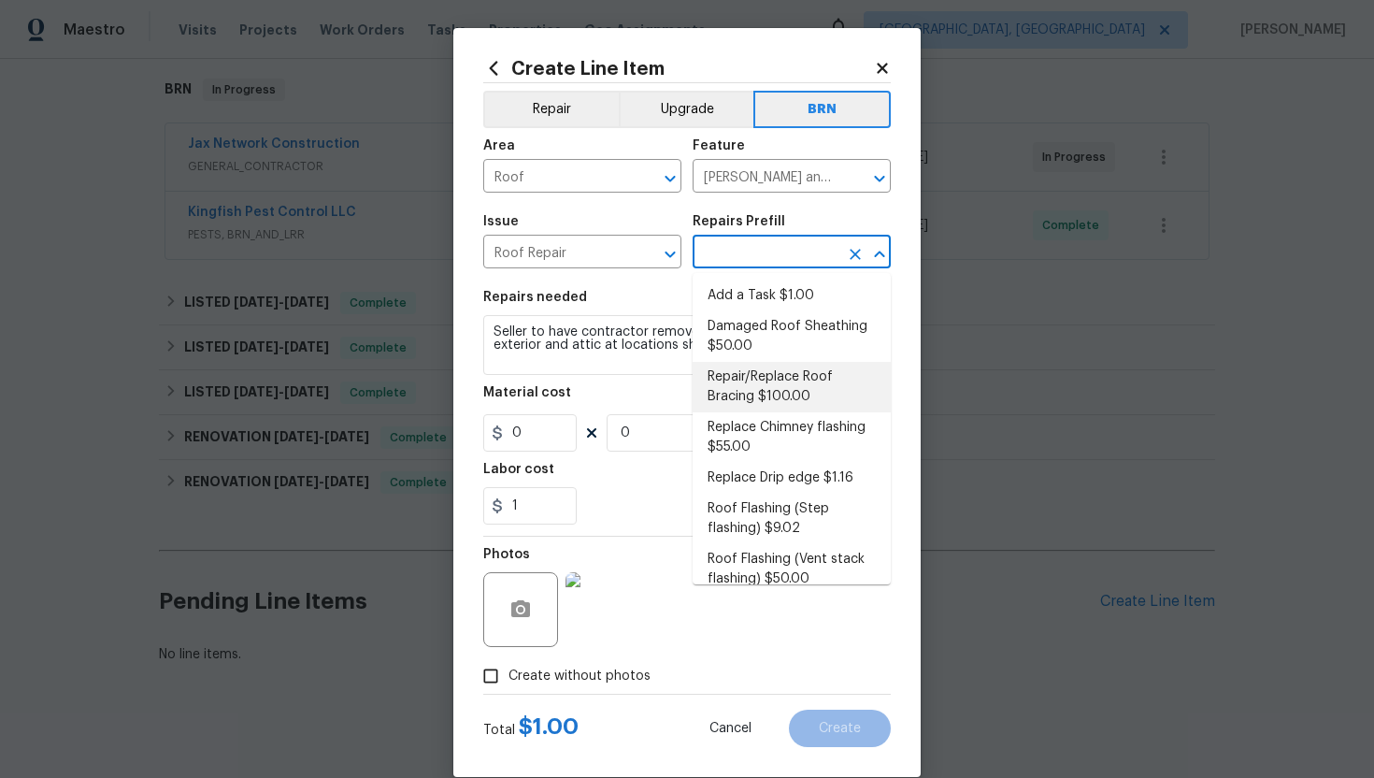
type input "100"
type input "1"
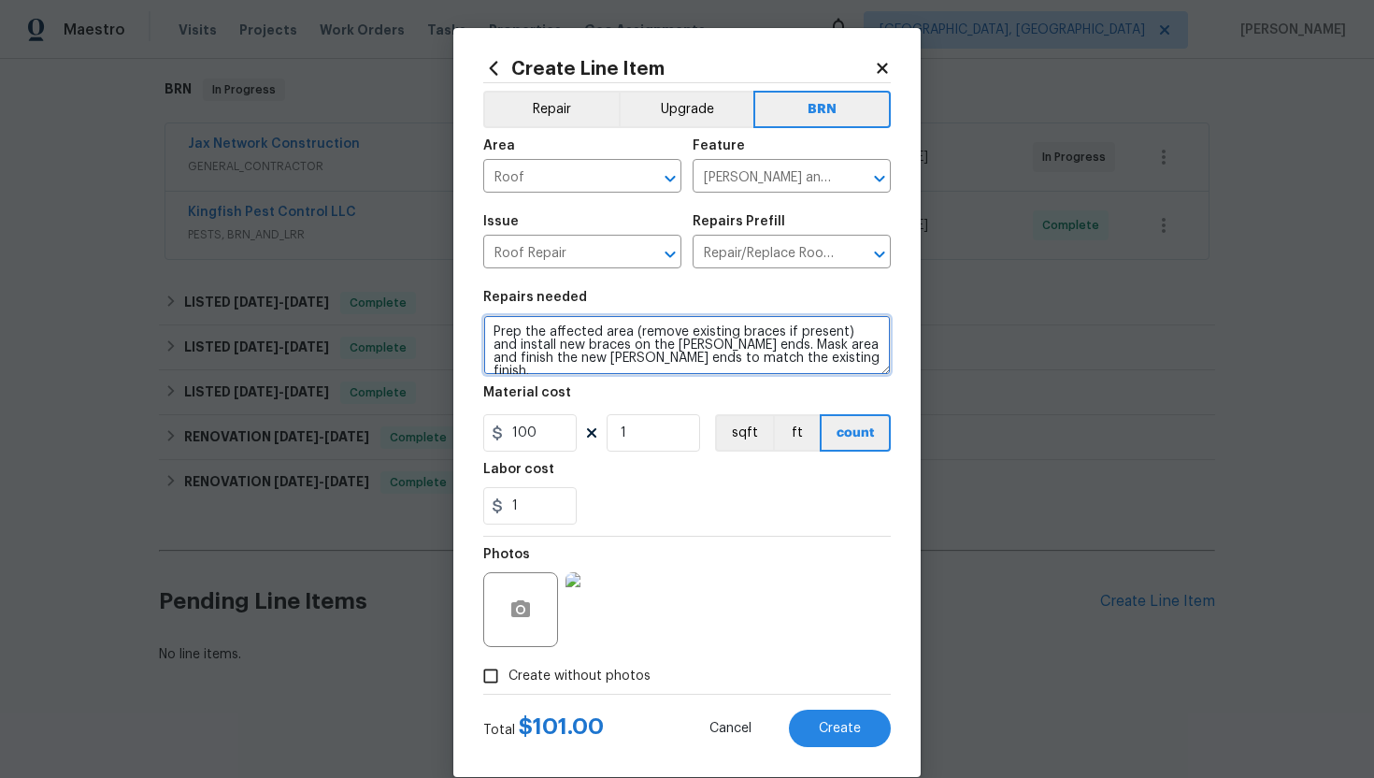
drag, startPoint x: 491, startPoint y: 331, endPoint x: 679, endPoint y: 400, distance: 200.2
click at [679, 401] on section "Repairs needed Prep the affected area (remove existing braces if present) and i…" at bounding box center [687, 407] width 408 height 256
paste textarea "Seller to have contractor remove wood decay damage at exterior and attic at loc…"
type textarea "Seller to have contractor remove wood decay damage at exterior and attic at loc…"
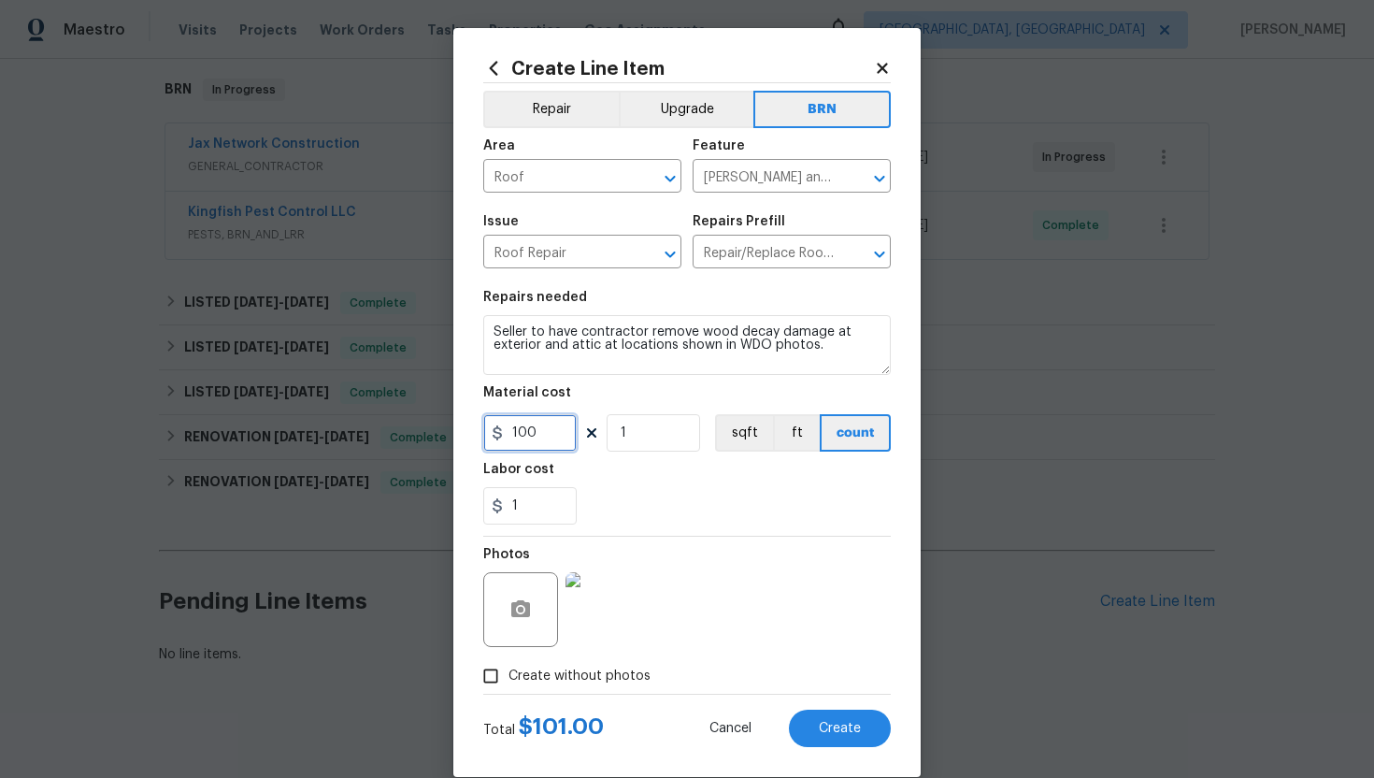
click at [517, 436] on input "100" at bounding box center [529, 432] width 93 height 37
type input "0"
click at [709, 504] on div "1" at bounding box center [687, 505] width 408 height 37
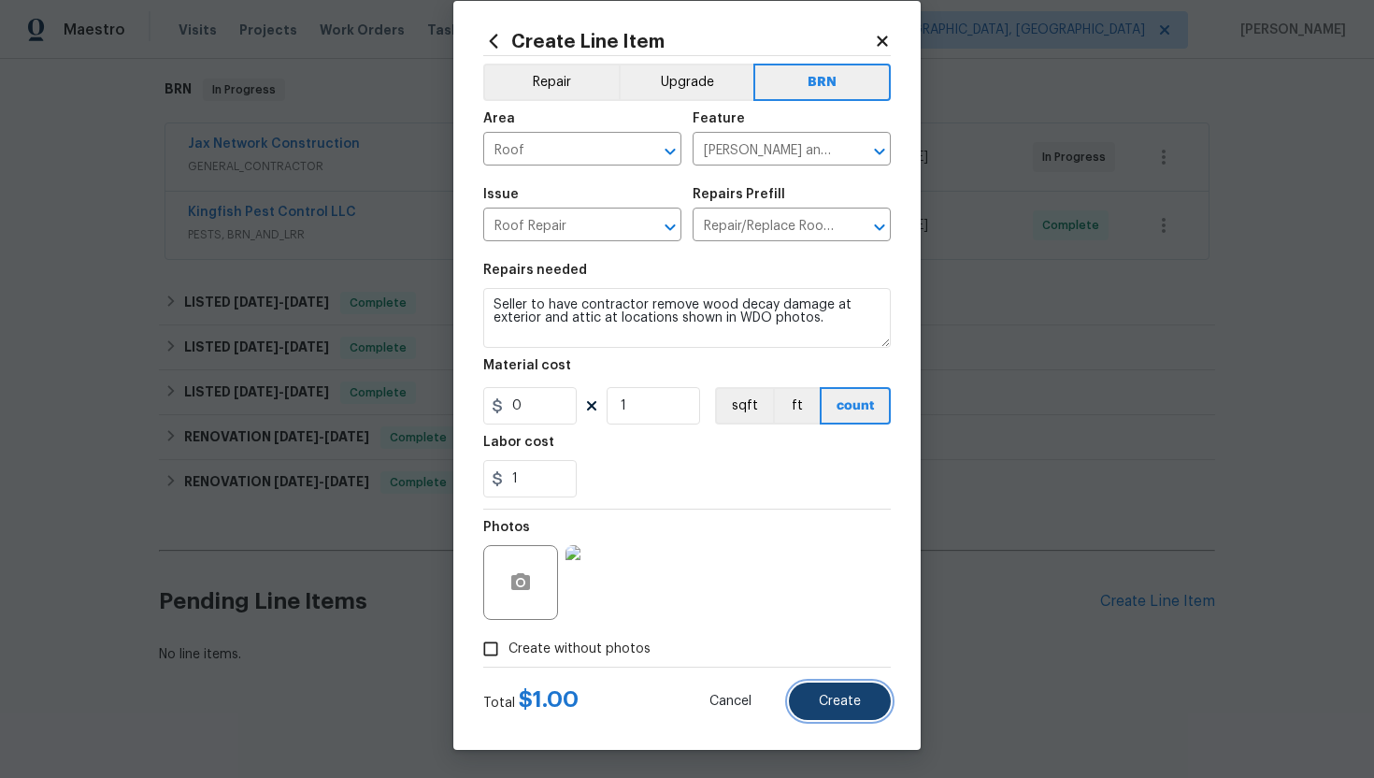
click at [839, 711] on button "Create" at bounding box center [840, 700] width 102 height 37
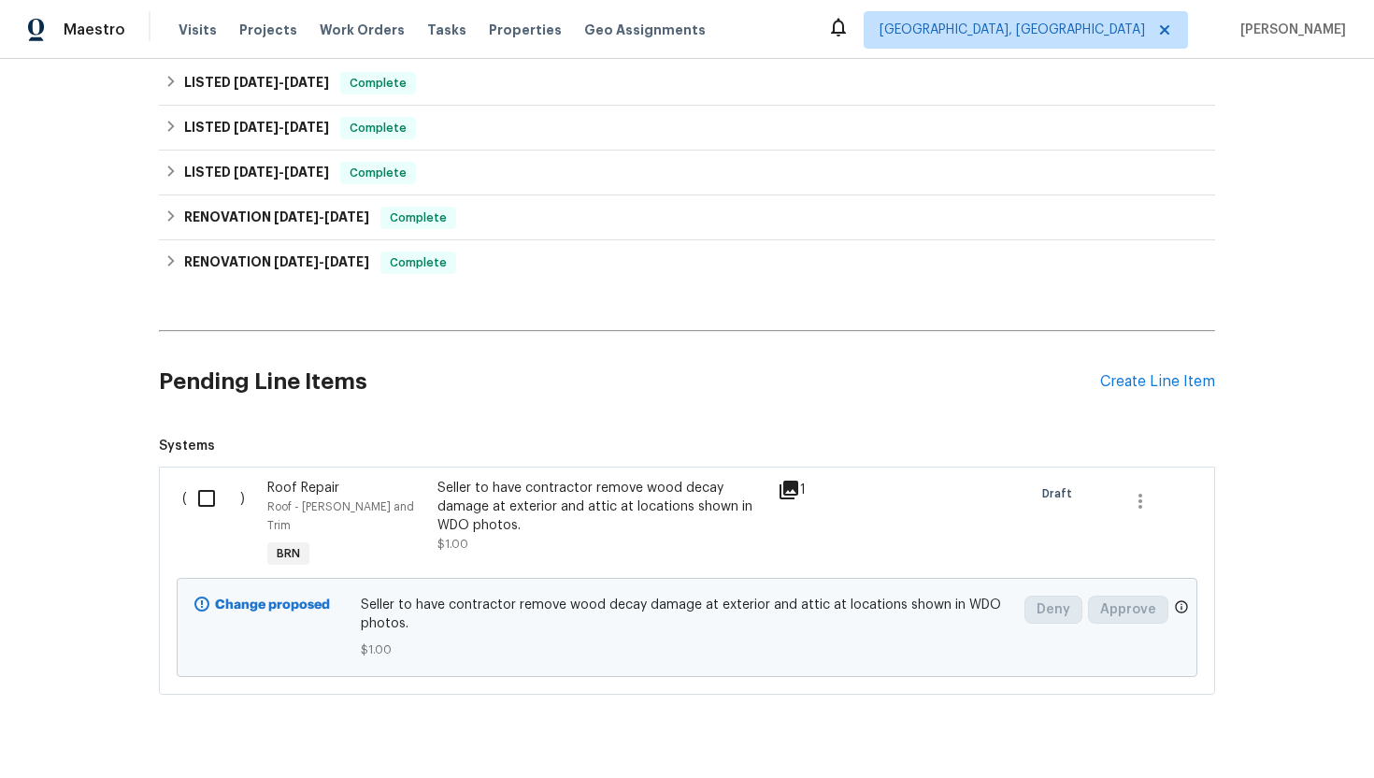
scroll to position [539, 0]
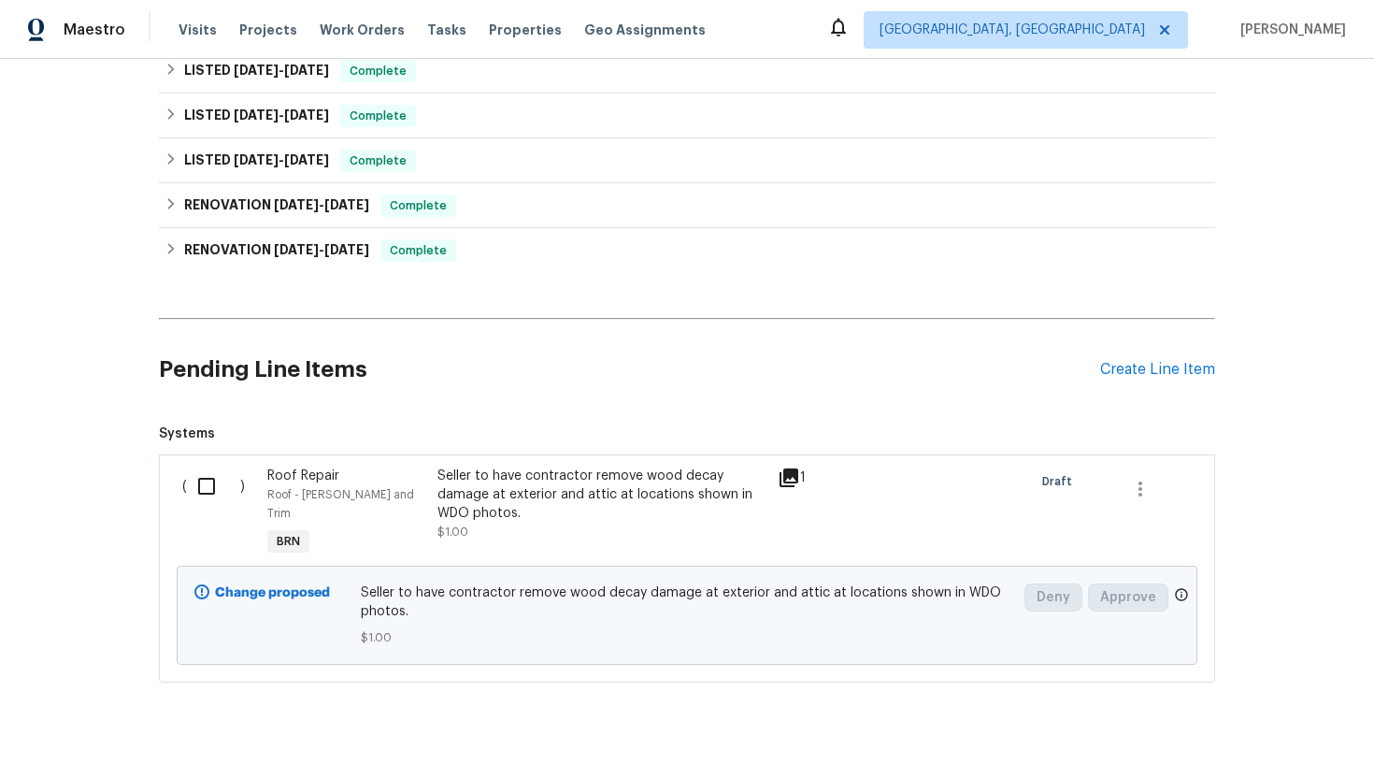
click at [561, 487] on div "Seller to have contractor remove wood decay damage at exterior and attic at loc…" at bounding box center [601, 494] width 329 height 56
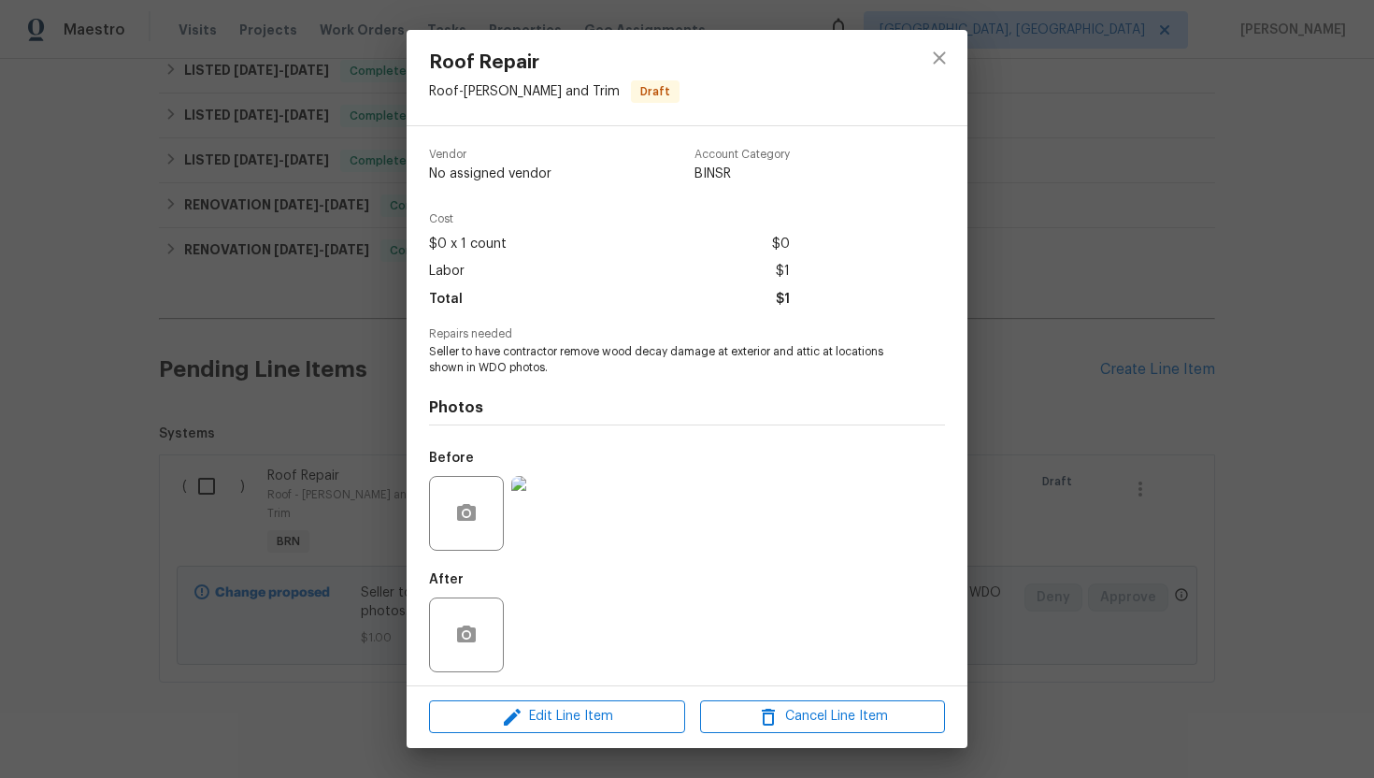
click at [346, 405] on div "Roof Repair Roof - Eaves and Trim Draft Vendor No assigned vendor Account Categ…" at bounding box center [687, 389] width 1374 height 778
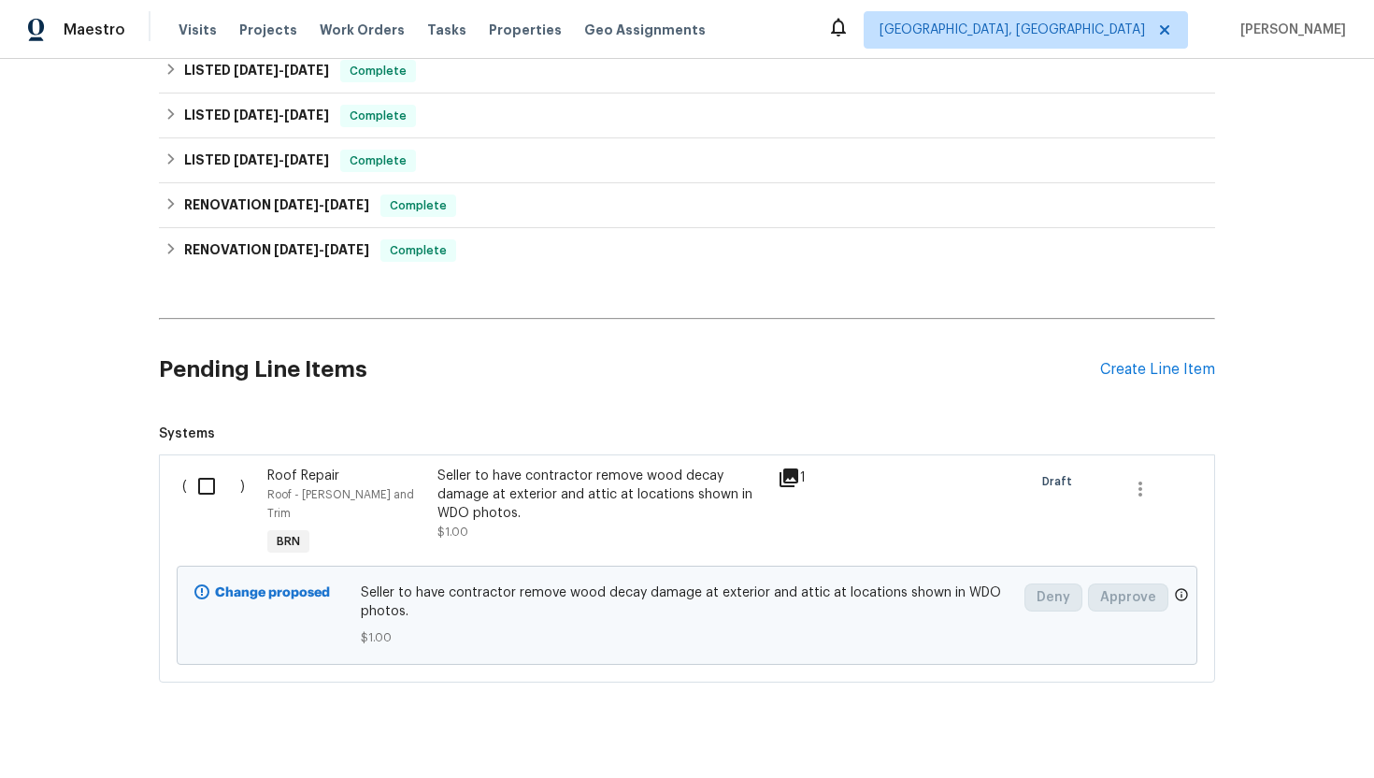
click at [214, 479] on input "checkbox" at bounding box center [213, 485] width 53 height 39
checkbox input "true"
click at [1262, 738] on span "Create Work Order" at bounding box center [1267, 731] width 124 height 23
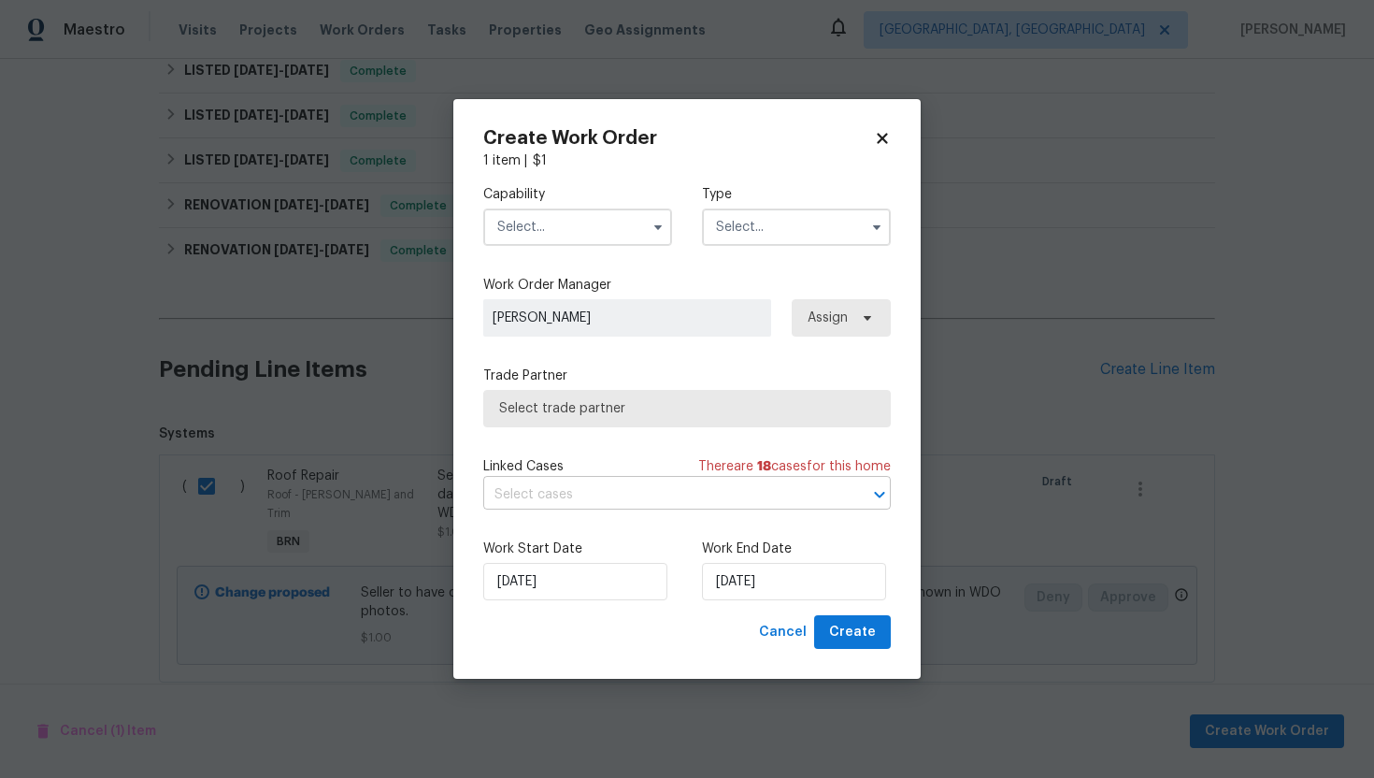
click at [632, 491] on input "text" at bounding box center [660, 494] width 355 height 29
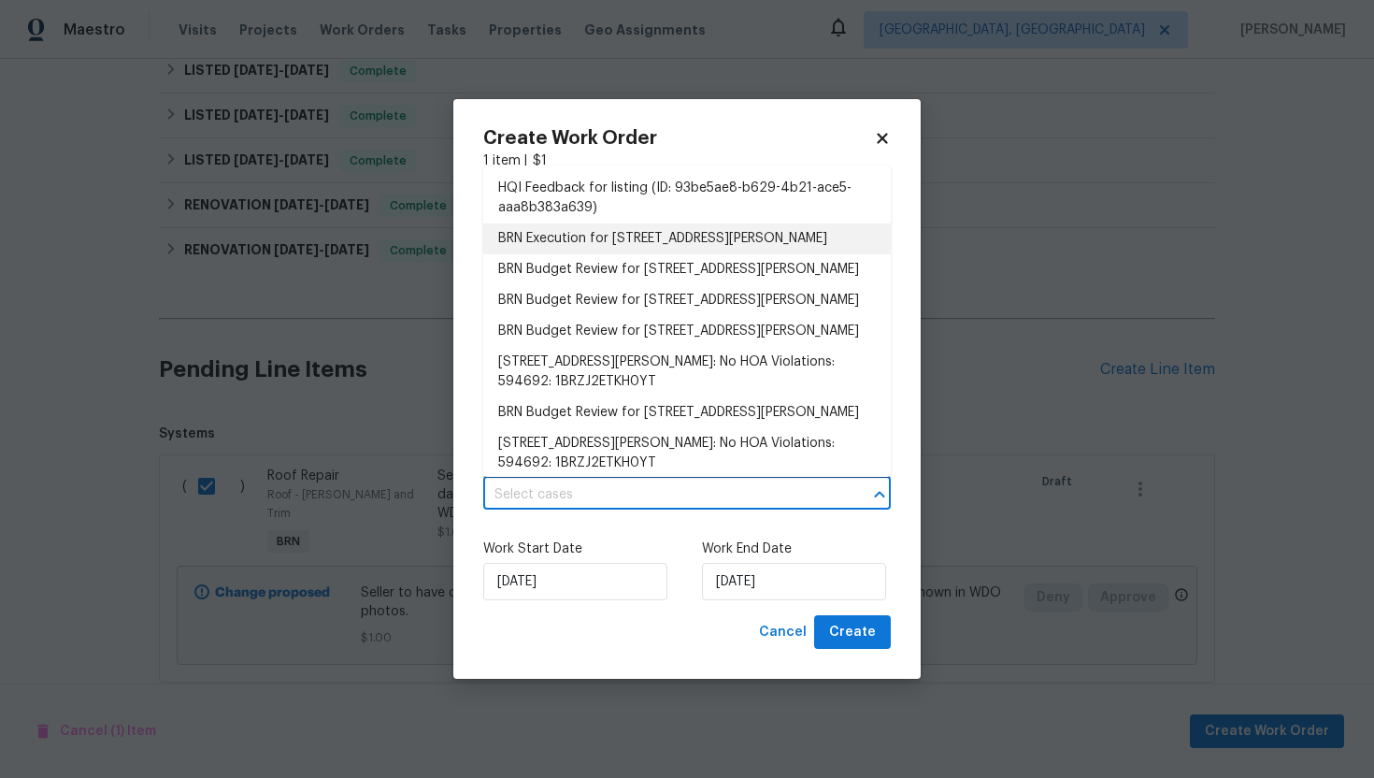
click at [633, 237] on li "BRN Execution for 3738 Maddie Ln, Jacksonville, FL 32210" at bounding box center [687, 238] width 408 height 31
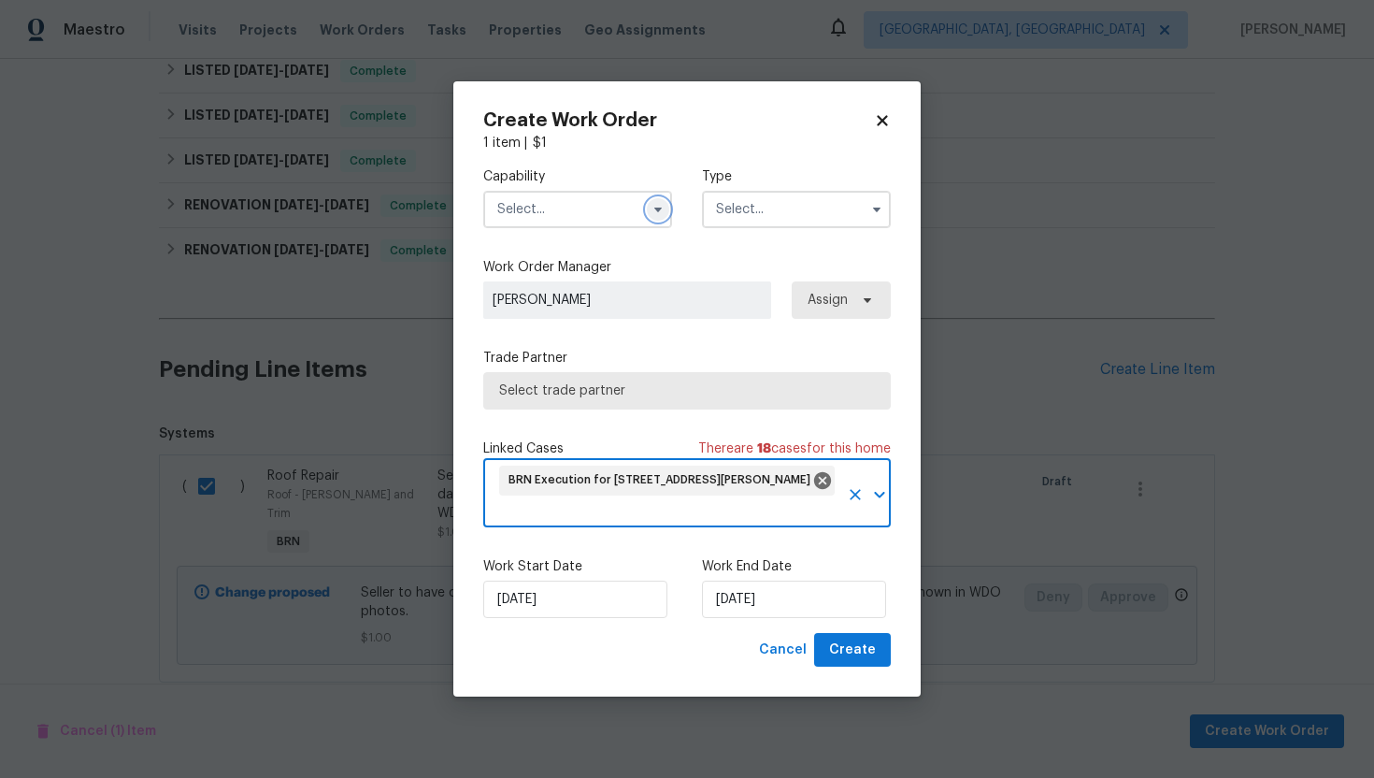
click at [651, 207] on icon "button" at bounding box center [658, 209] width 15 height 15
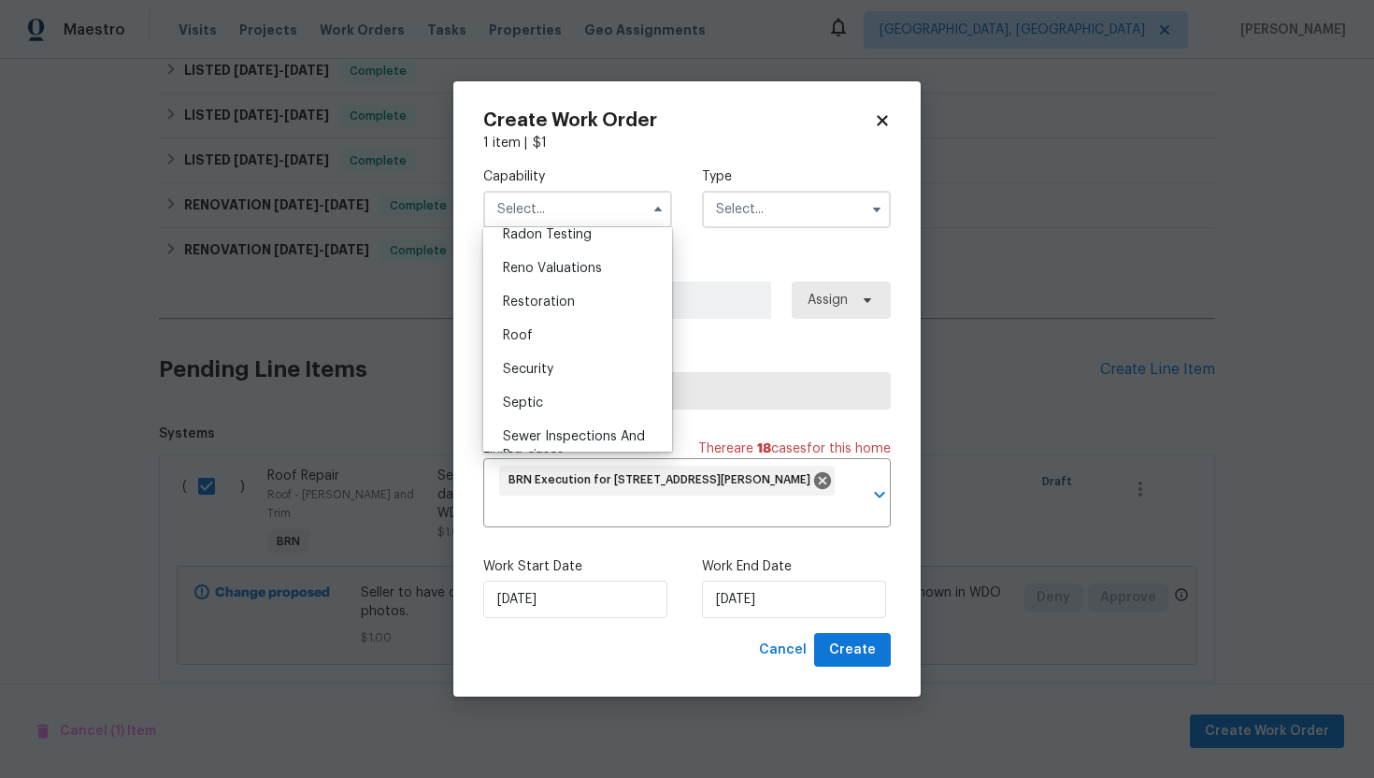
scroll to position [1810, 0]
click at [568, 347] on div "Roof" at bounding box center [577, 345] width 179 height 34
type input "Roof"
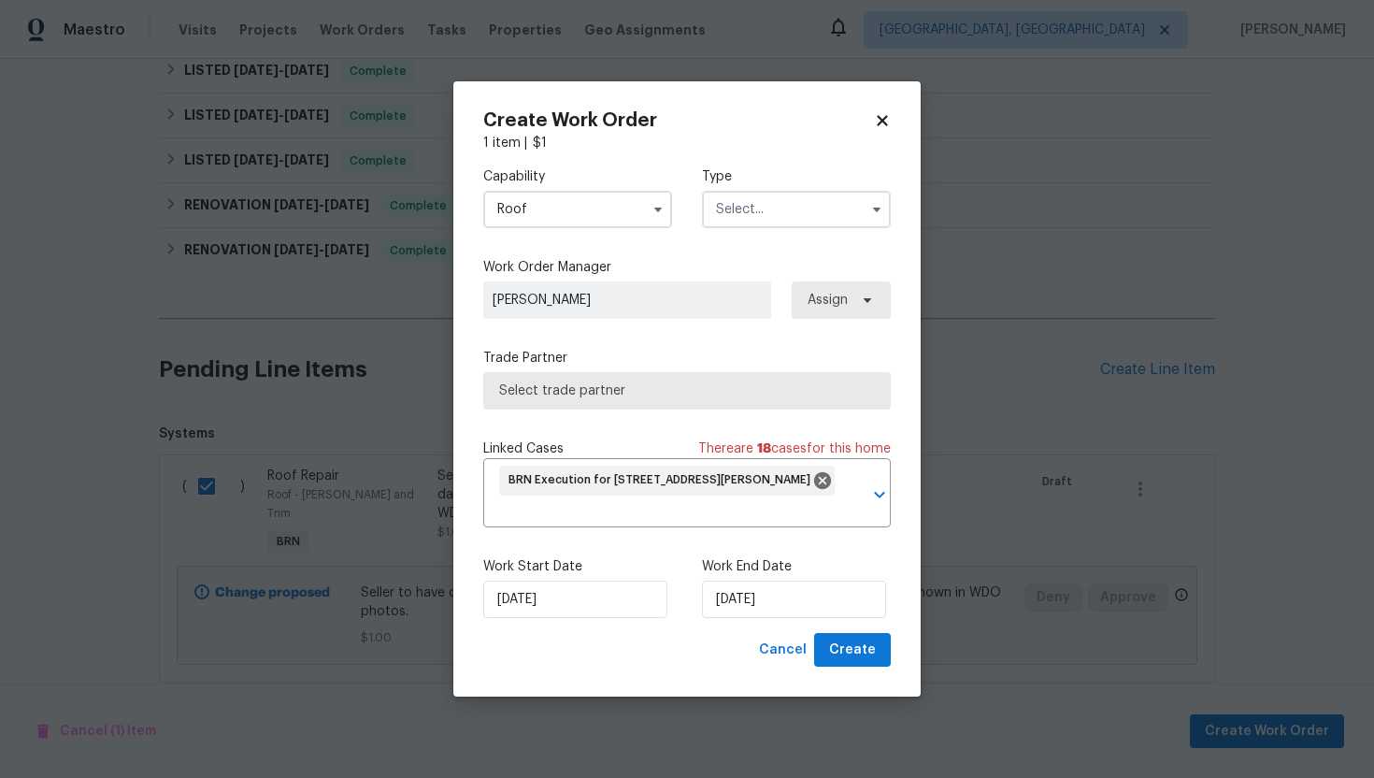
click at [747, 202] on input "text" at bounding box center [796, 209] width 189 height 37
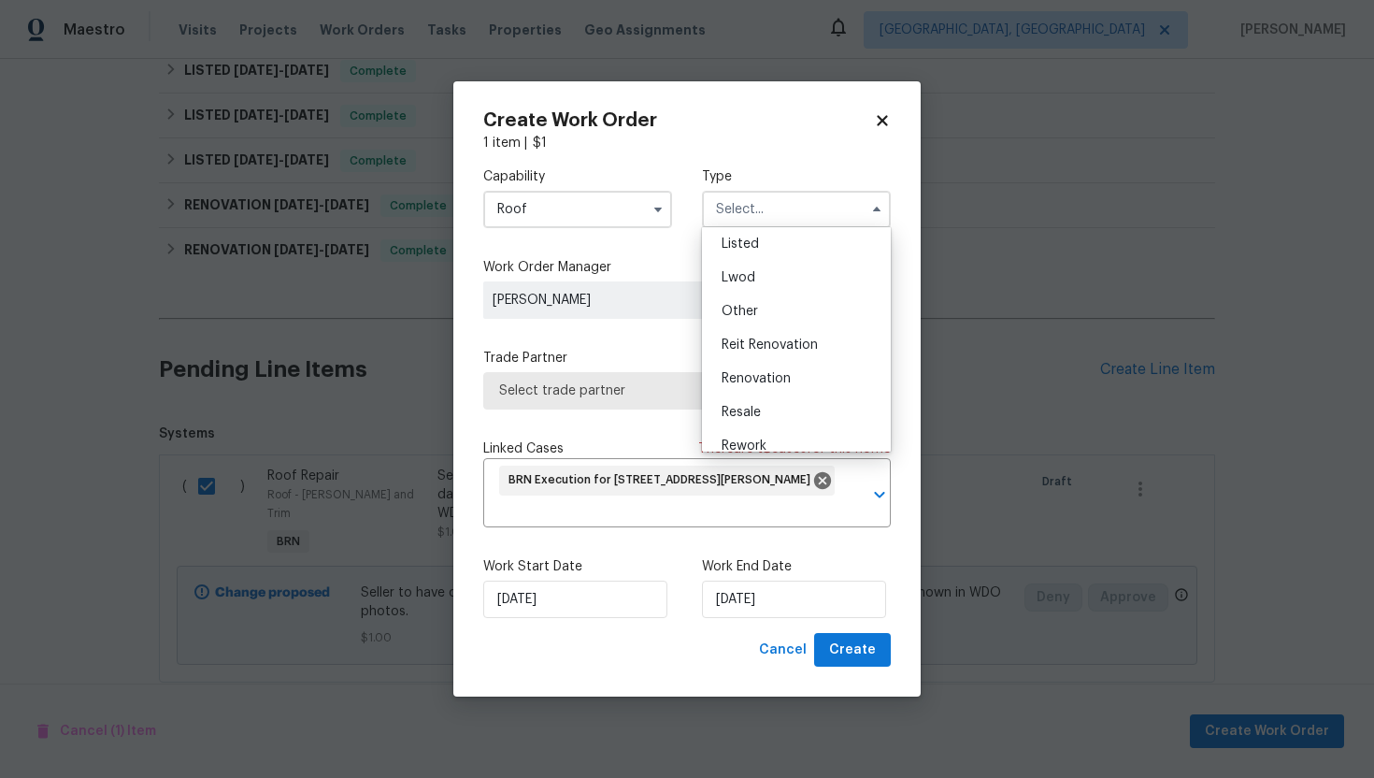
scroll to position [222, 0]
click at [780, 354] on div "Resale" at bounding box center [796, 363] width 179 height 34
type input "Resale"
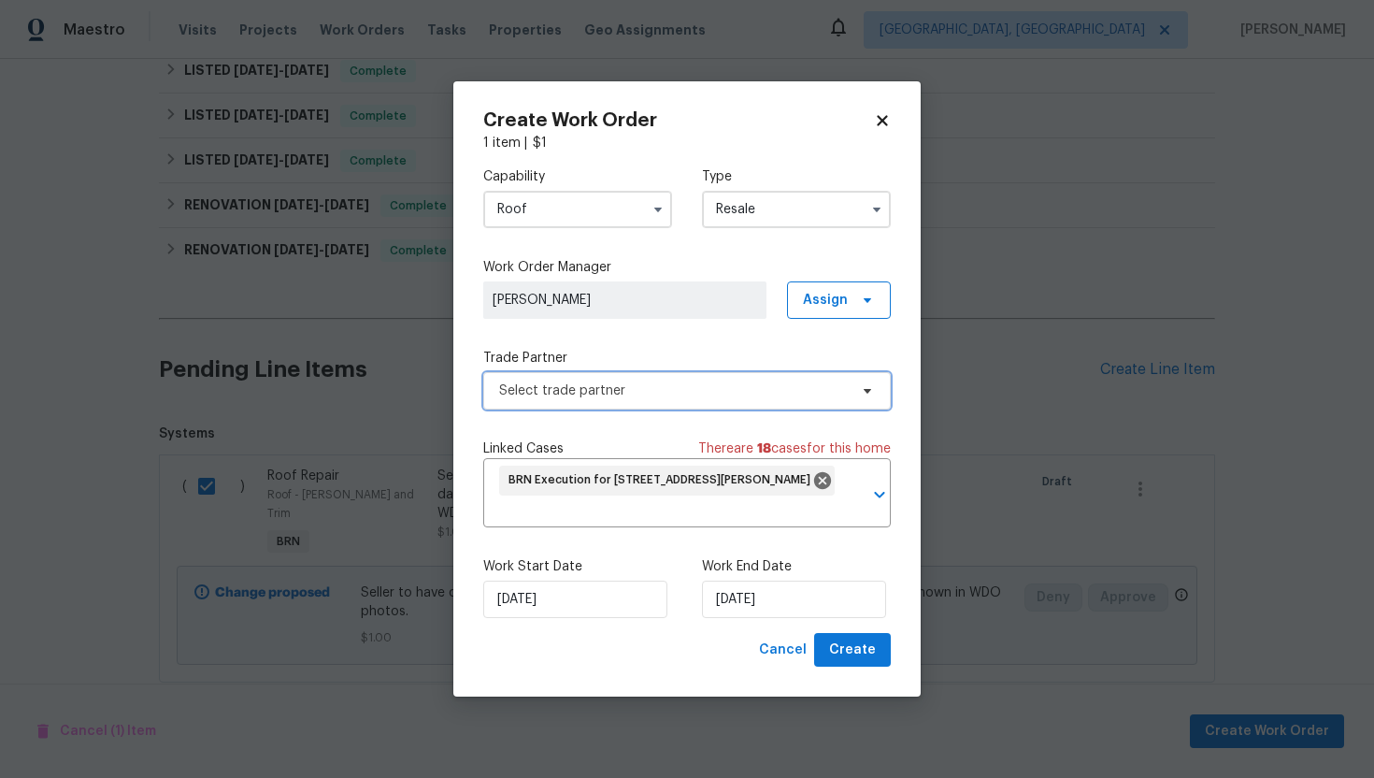
click at [694, 399] on span "Select trade partner" at bounding box center [687, 390] width 408 height 37
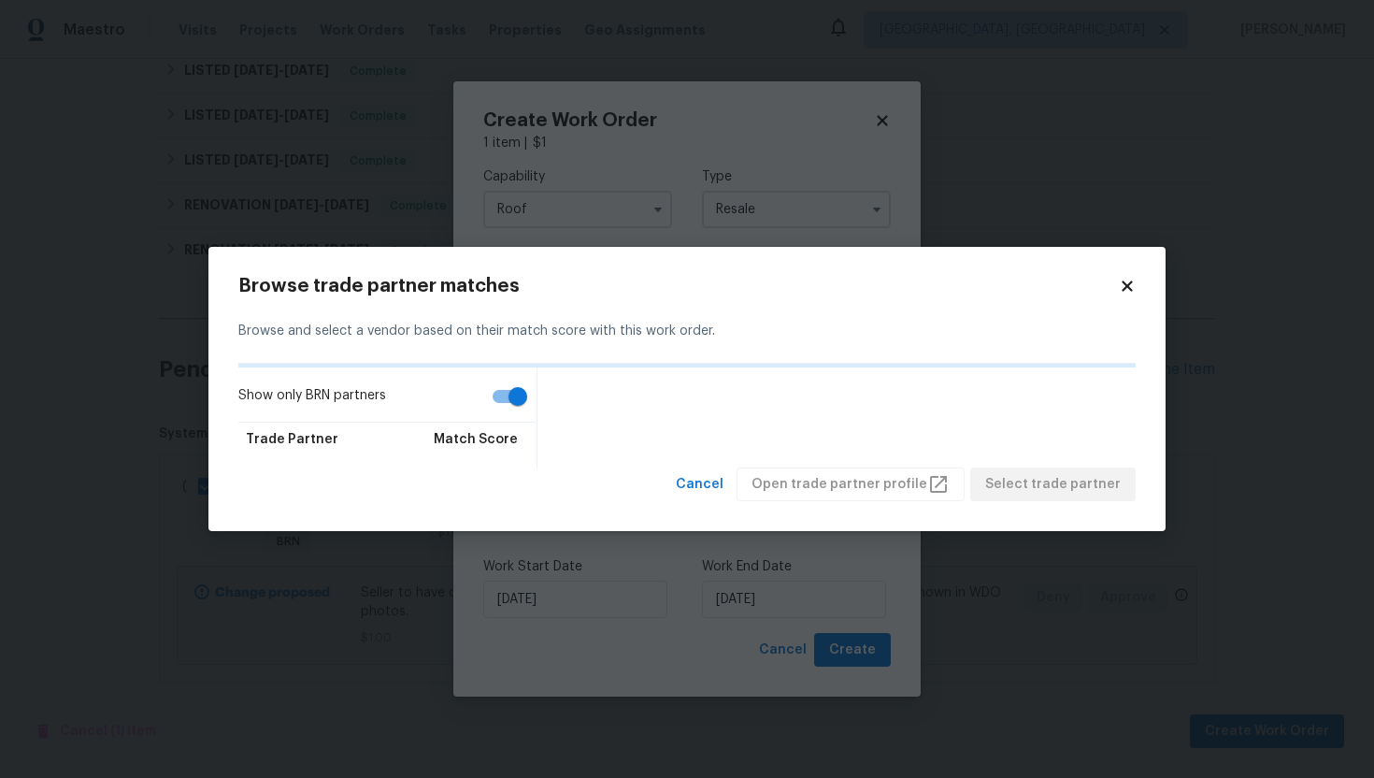
click at [512, 384] on input "Show only BRN partners" at bounding box center [518, 397] width 107 height 36
checkbox input "false"
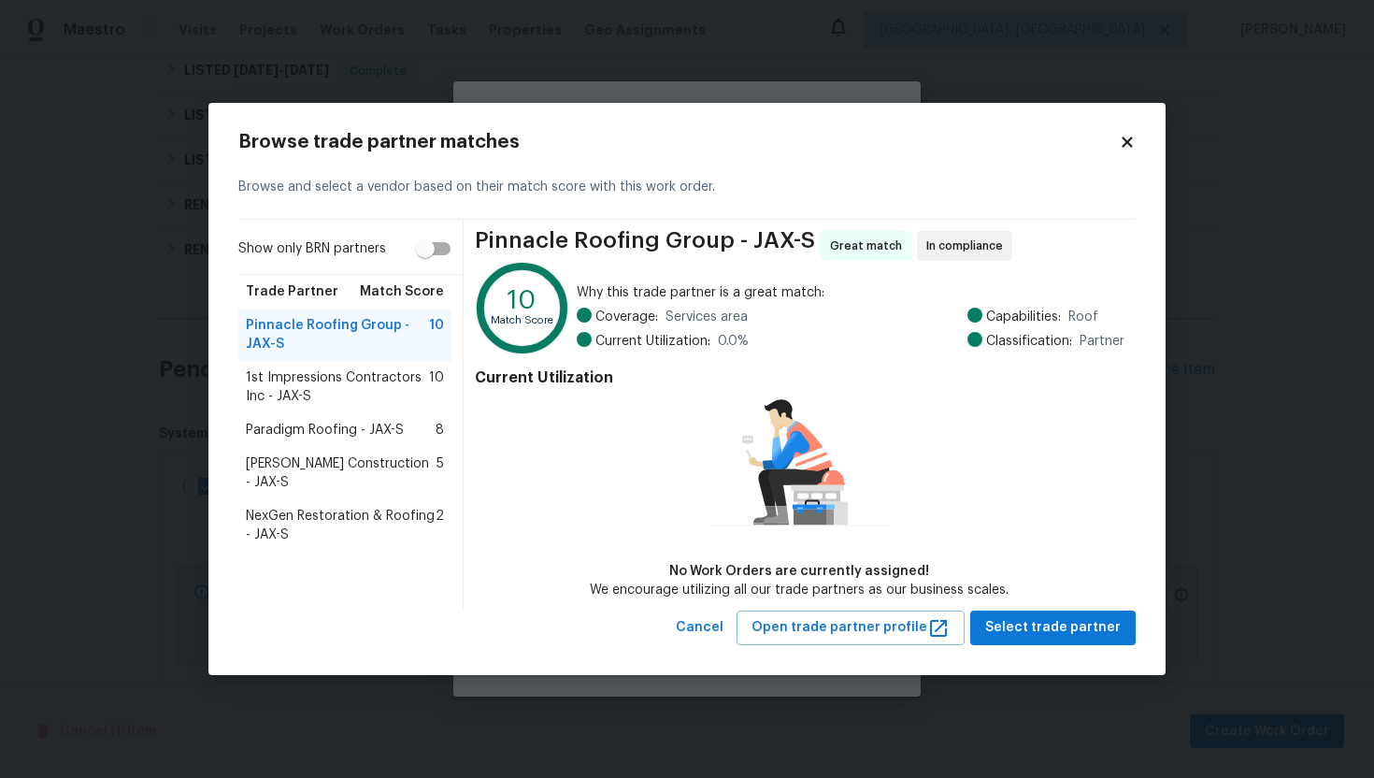
click at [322, 507] on span "NexGen Restoration & Roofing - JAX-S" at bounding box center [341, 525] width 190 height 37
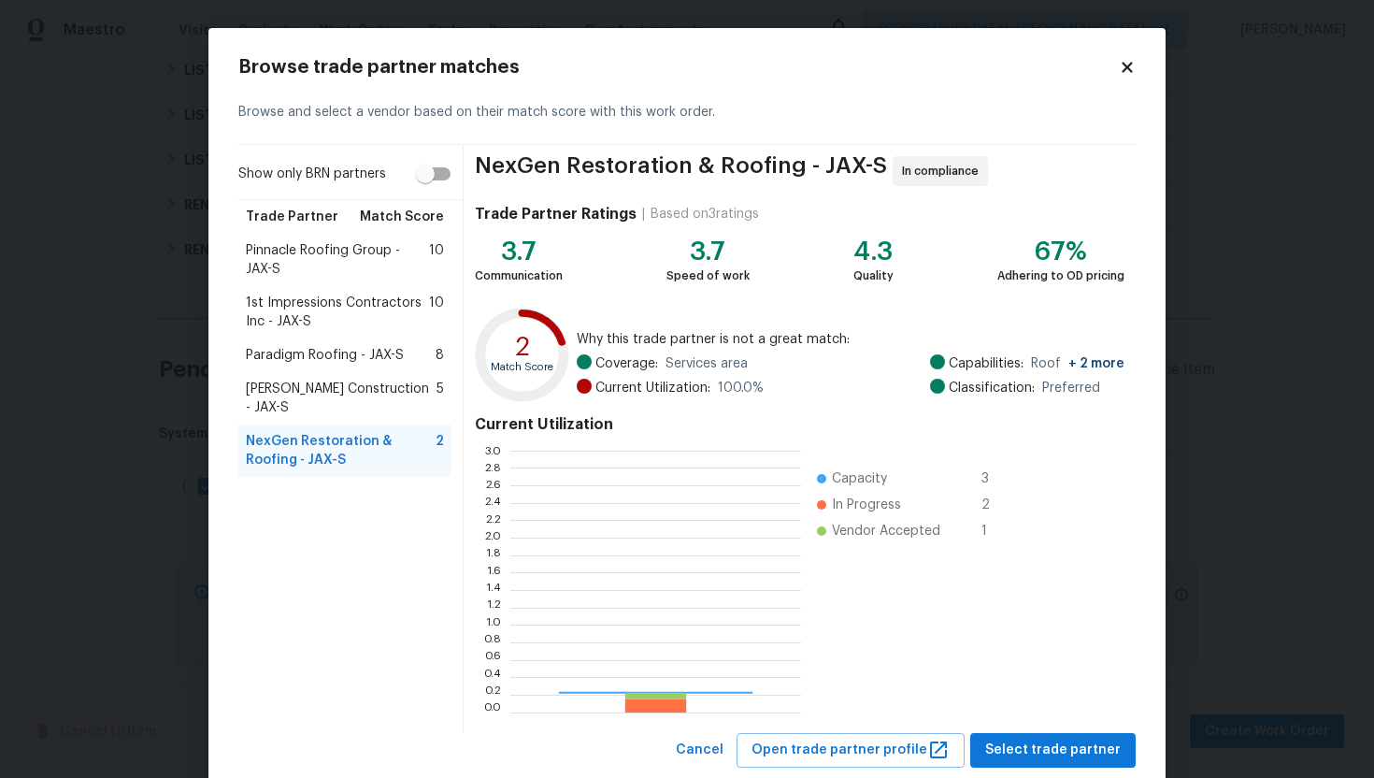
scroll to position [262, 291]
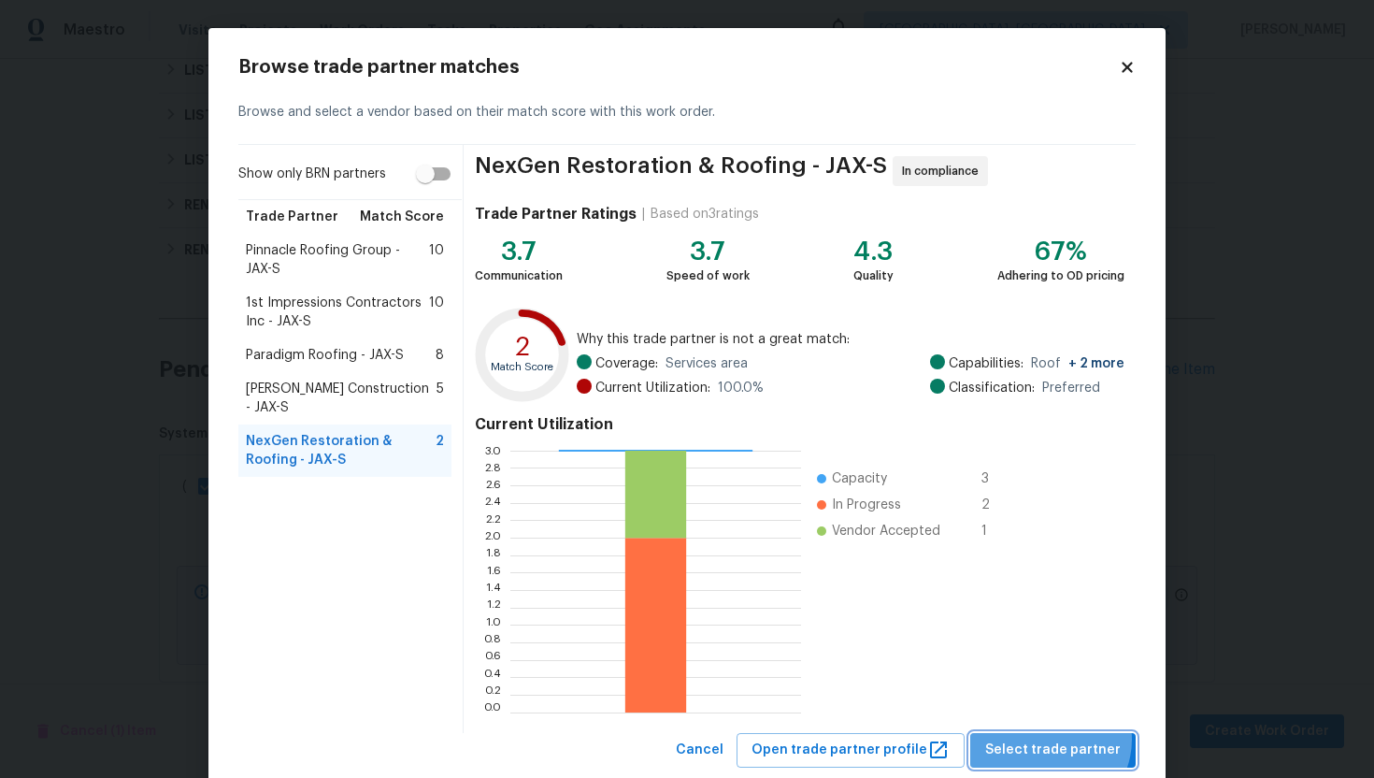
click at [1054, 738] on span "Select trade partner" at bounding box center [1053, 749] width 136 height 23
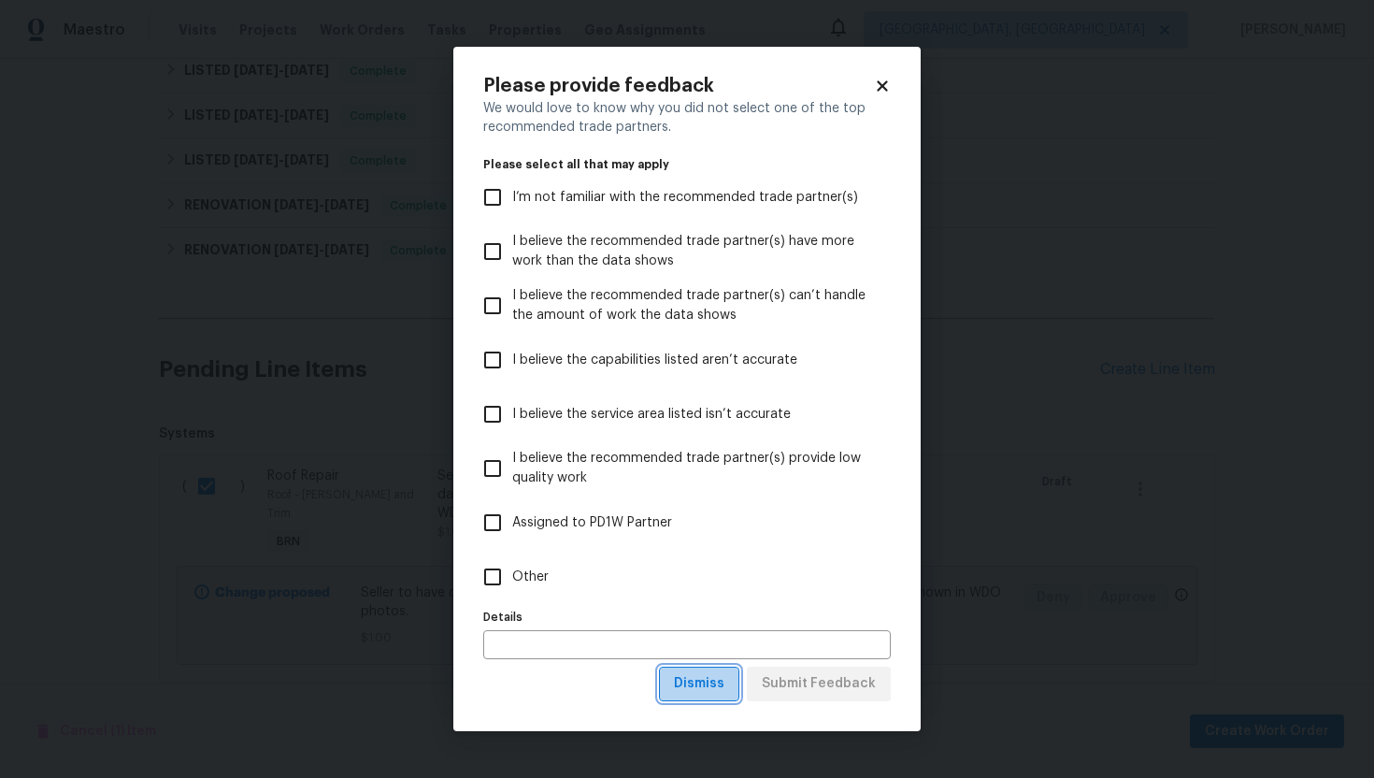
click at [698, 690] on span "Dismiss" at bounding box center [699, 683] width 50 height 23
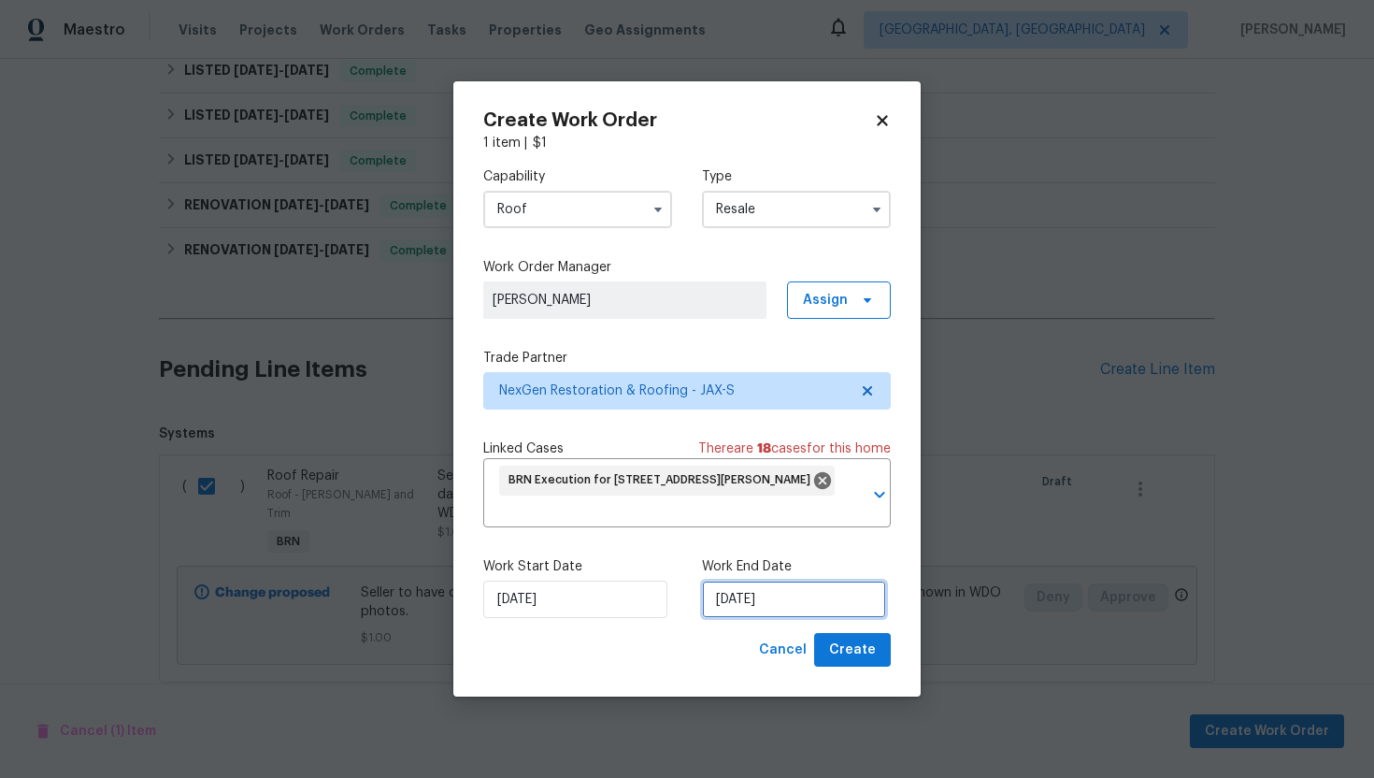
click at [738, 604] on input "[DATE]" at bounding box center [794, 598] width 184 height 37
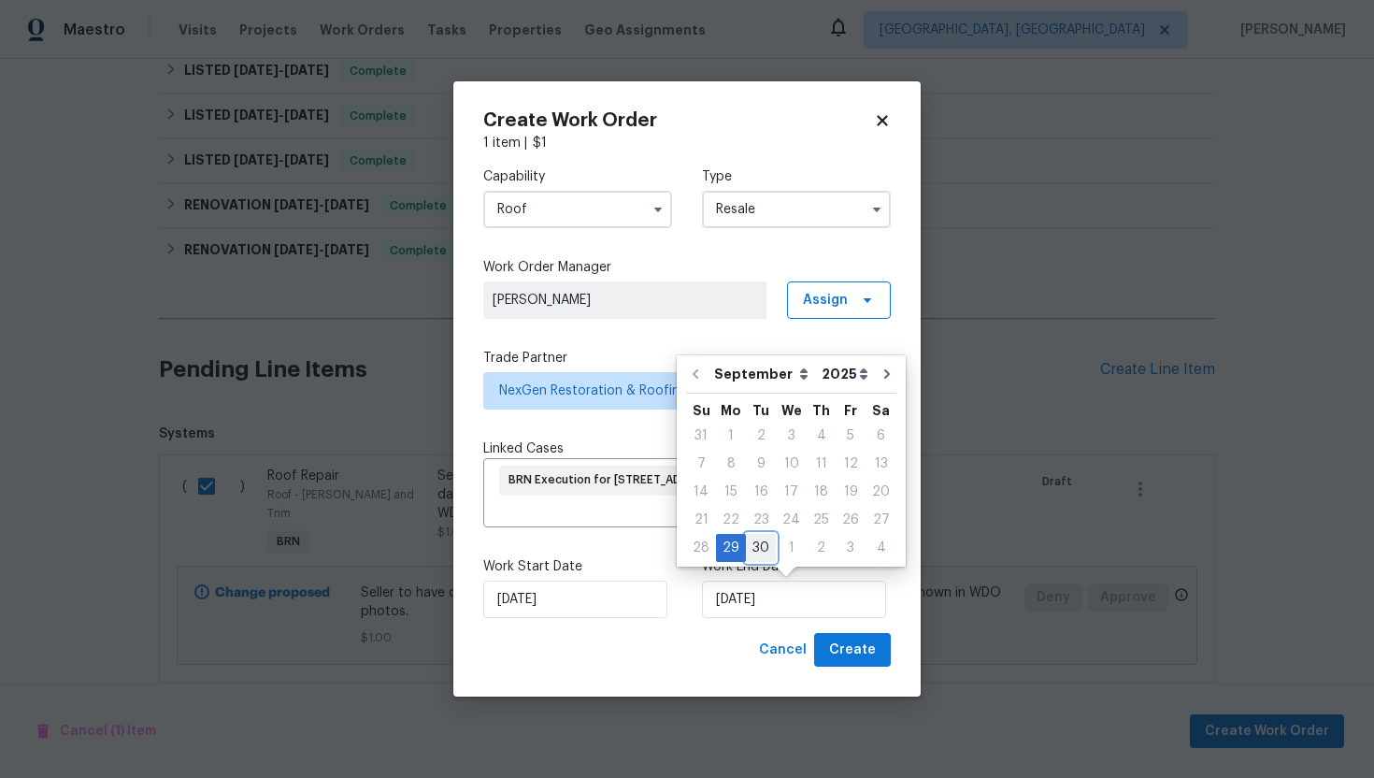
click at [766, 542] on div "30" at bounding box center [761, 548] width 30 height 26
type input "9/30/2025"
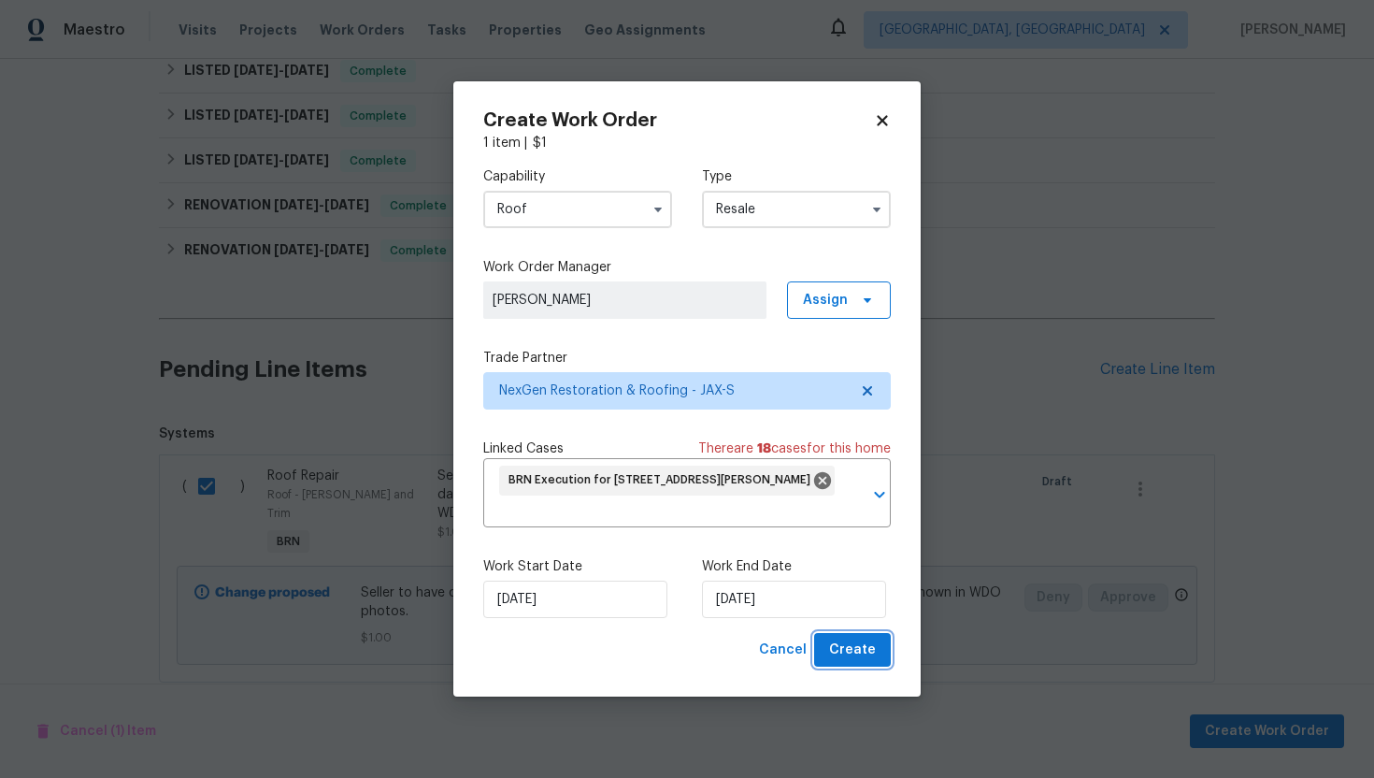
click at [851, 651] on span "Create" at bounding box center [852, 649] width 47 height 23
checkbox input "false"
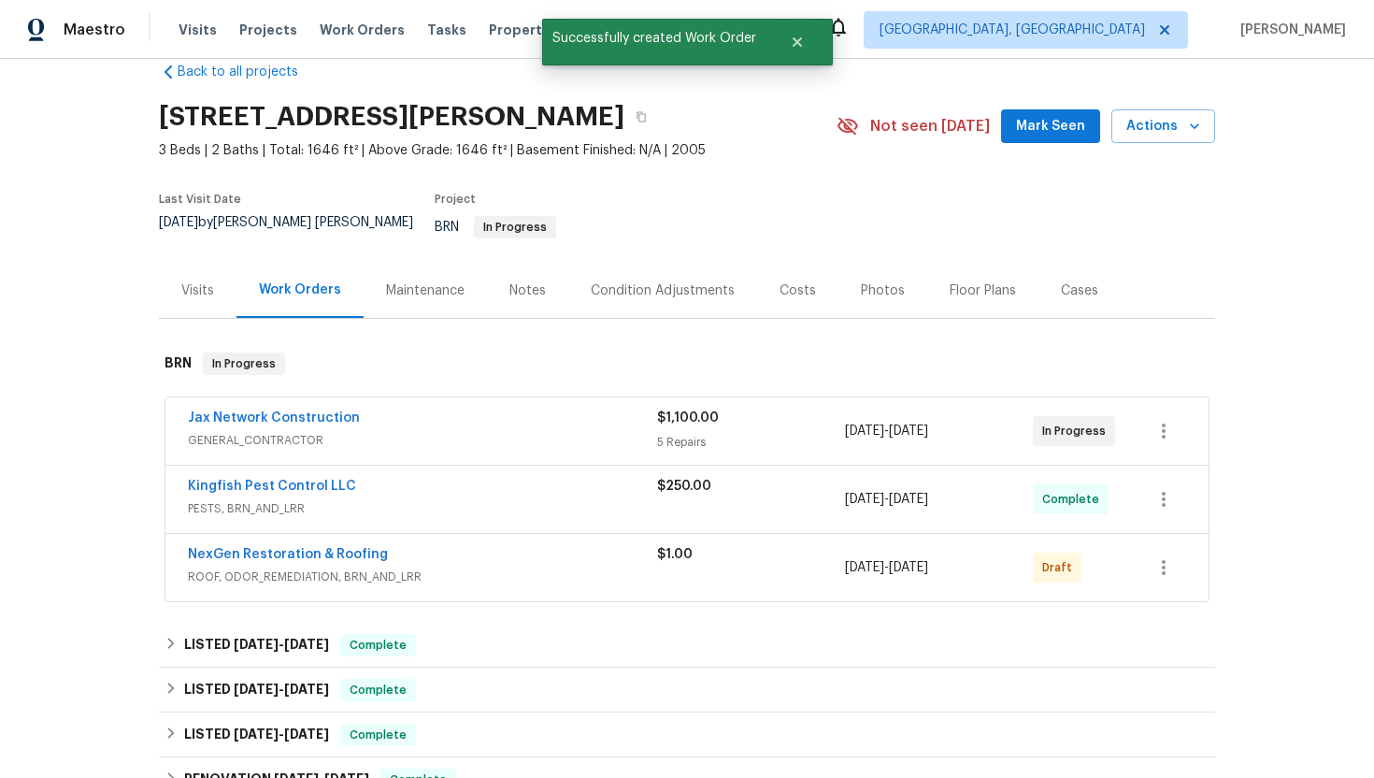
scroll to position [7, 0]
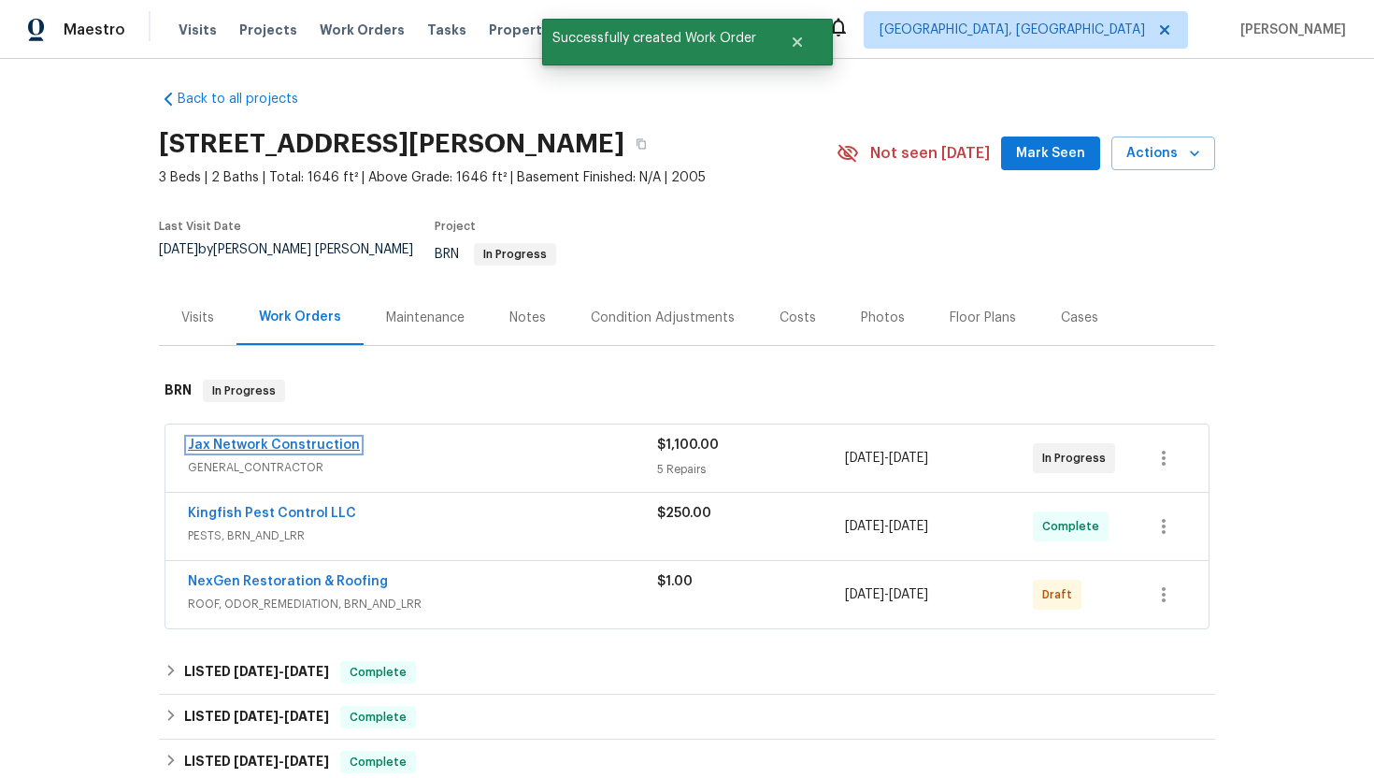
click at [264, 438] on link "Jax Network Construction" at bounding box center [274, 444] width 172 height 13
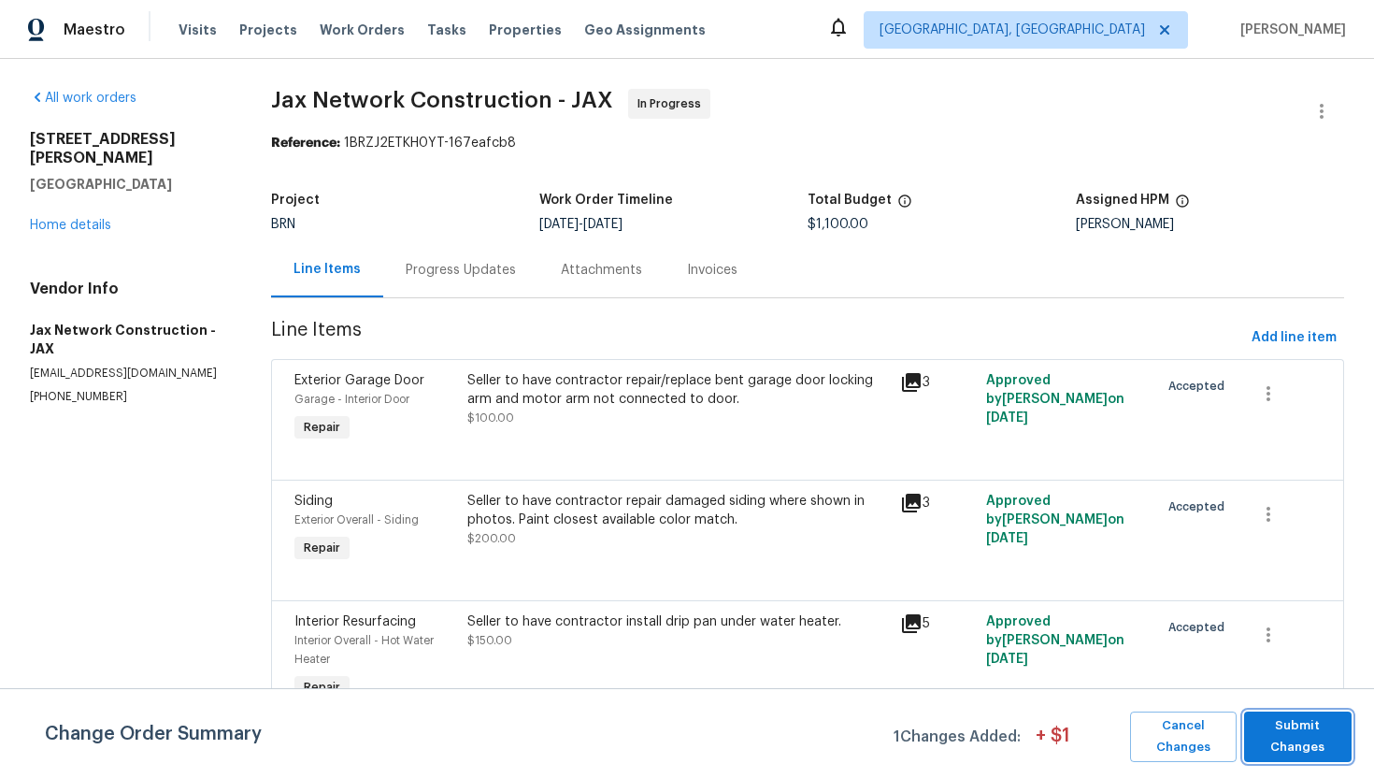
click at [1301, 723] on span "Submit Changes" at bounding box center [1297, 736] width 89 height 43
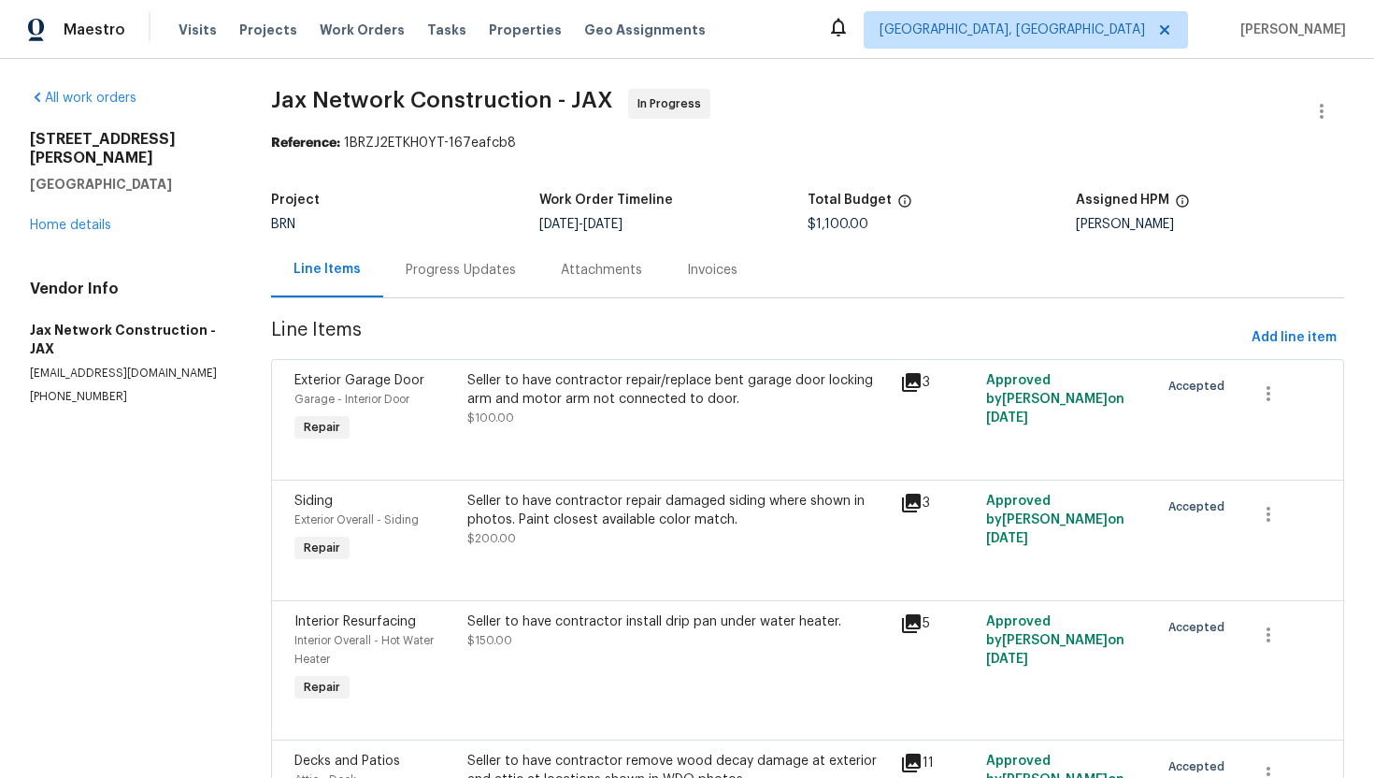
click at [509, 278] on div "Progress Updates" at bounding box center [461, 270] width 110 height 19
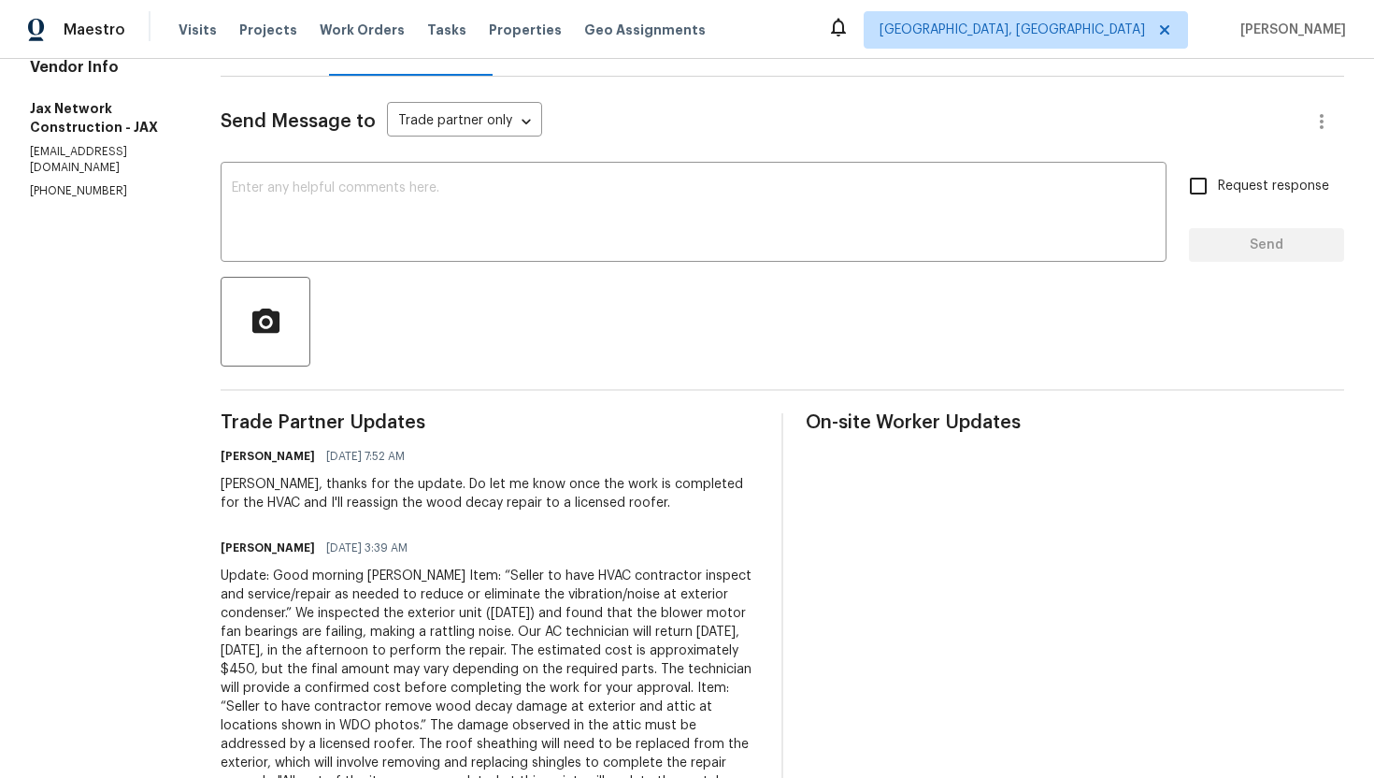
scroll to position [491, 0]
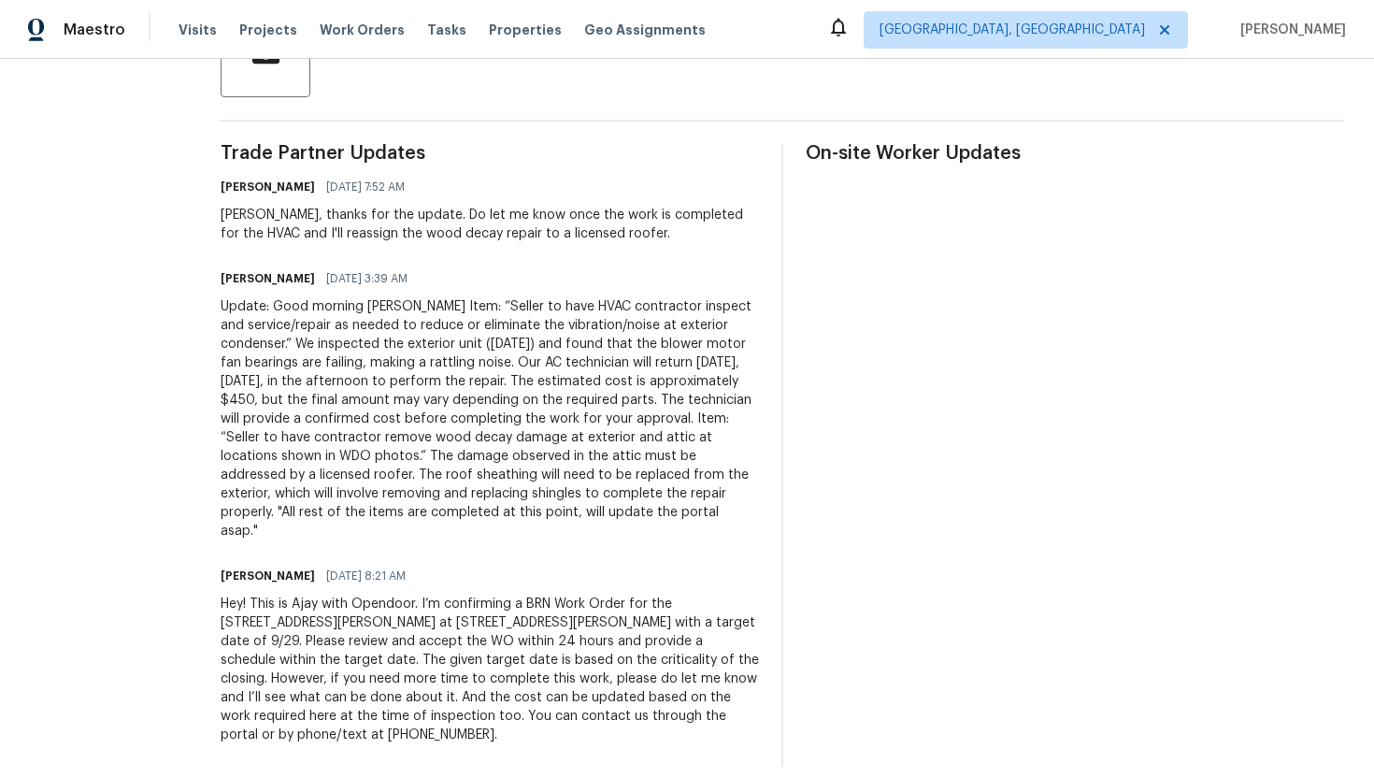
click at [431, 600] on div "Hey! This is Ajay with Opendoor. I’m confirming a BRN Work Order for the 3738 M…" at bounding box center [490, 669] width 538 height 150
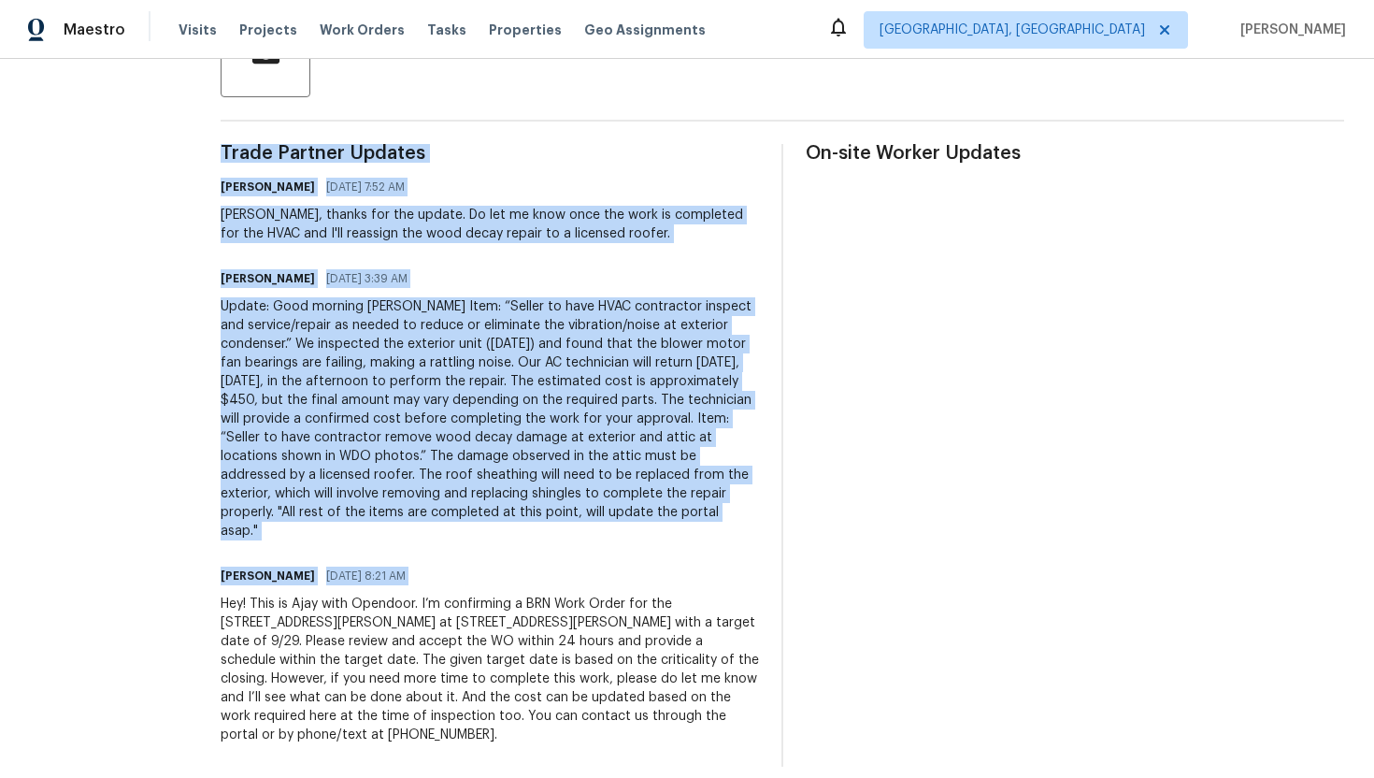
copy div "Trade Partner Updates Ajay Godson 09/29/2025 7:52 AM Okay Dan, thanks for the u…"
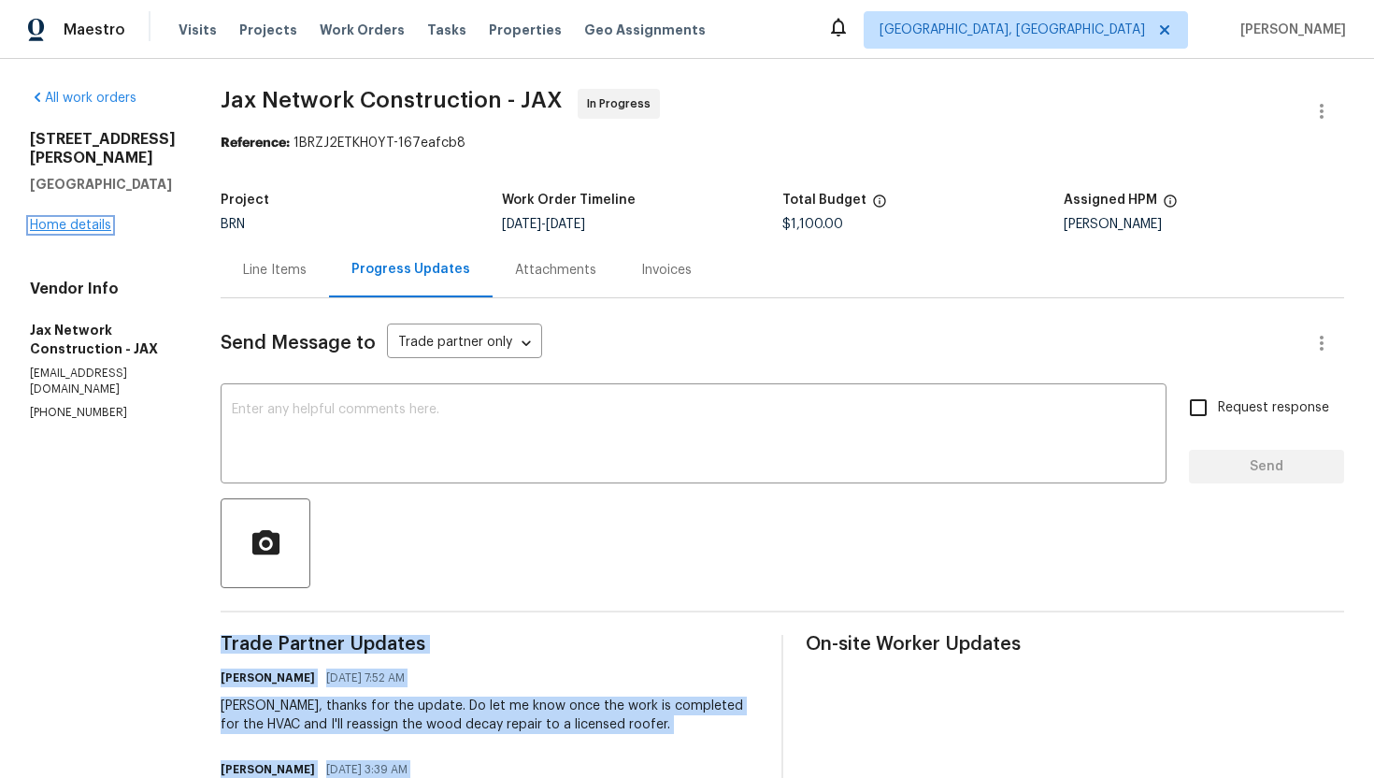
click at [87, 219] on link "Home details" at bounding box center [70, 225] width 81 height 13
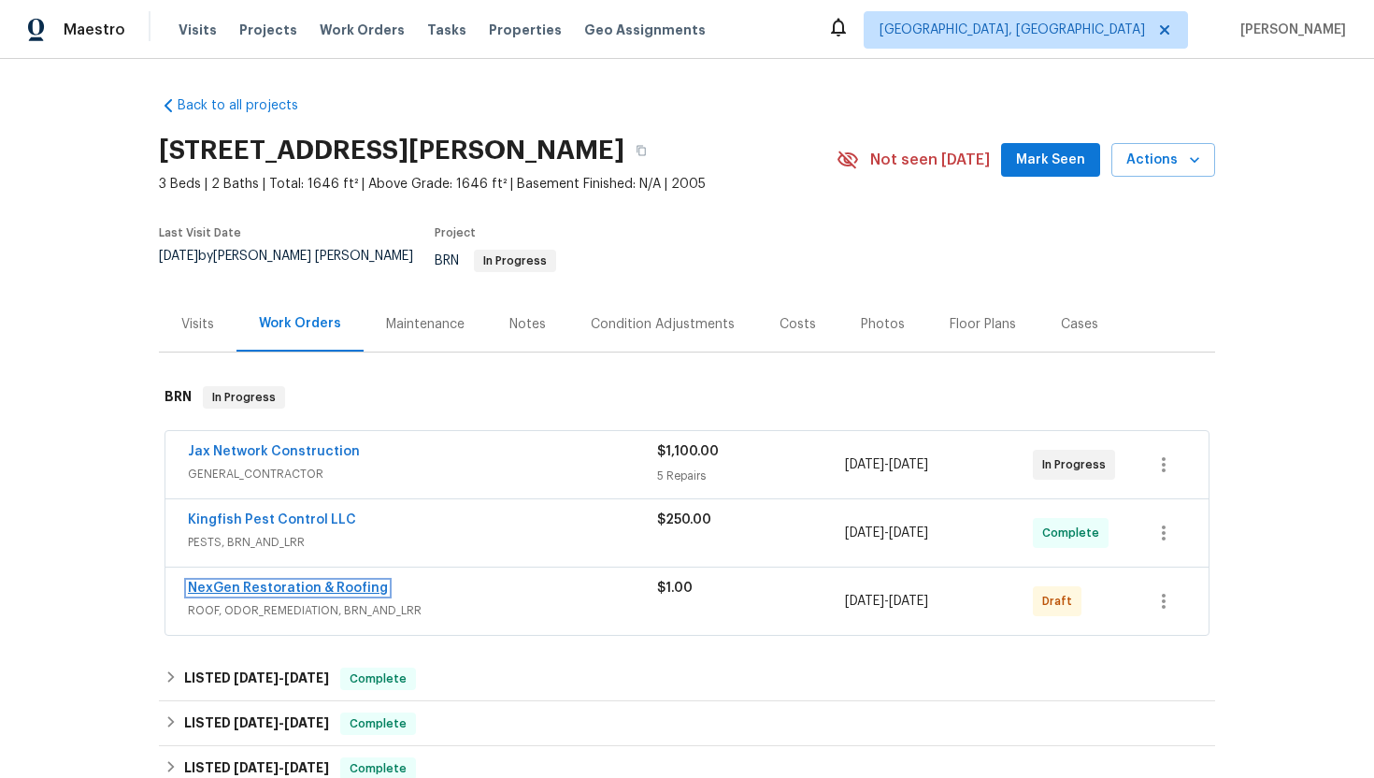
click at [256, 581] on link "NexGen Restoration & Roofing" at bounding box center [288, 587] width 200 height 13
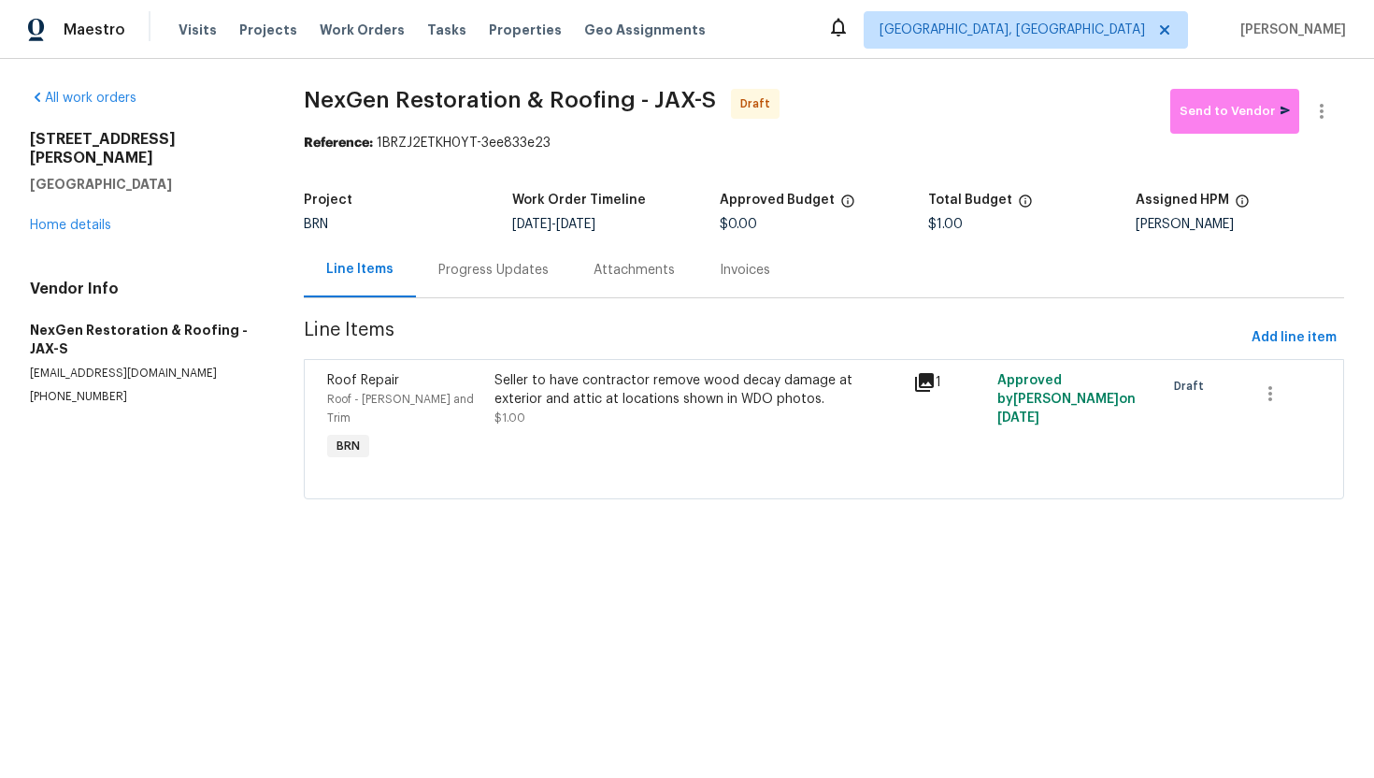
click at [490, 295] on div "Progress Updates" at bounding box center [493, 269] width 155 height 55
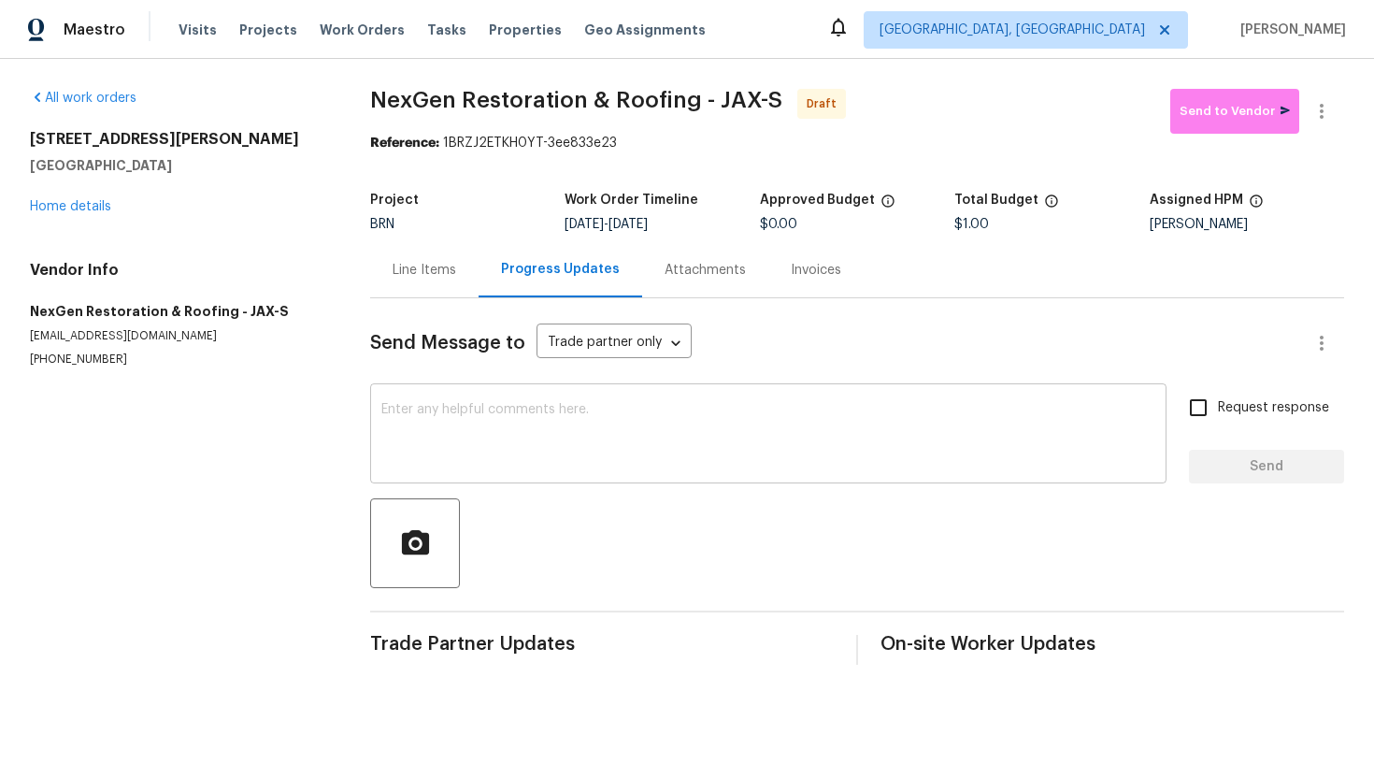
click at [477, 409] on textarea at bounding box center [768, 435] width 774 height 65
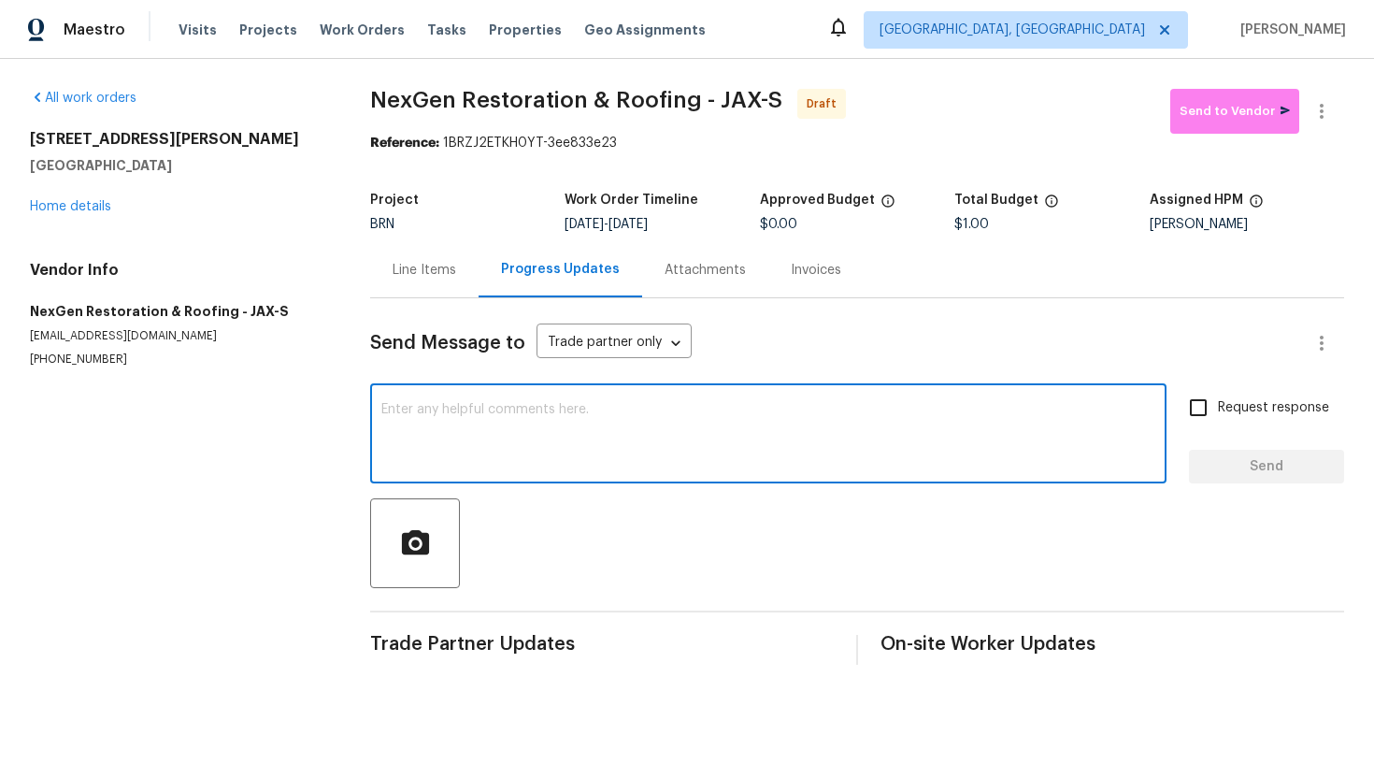
paste textarea "Hey! This is Ajay with Opendoor. I’m confirming a BRN Work Order for the 3738 M…"
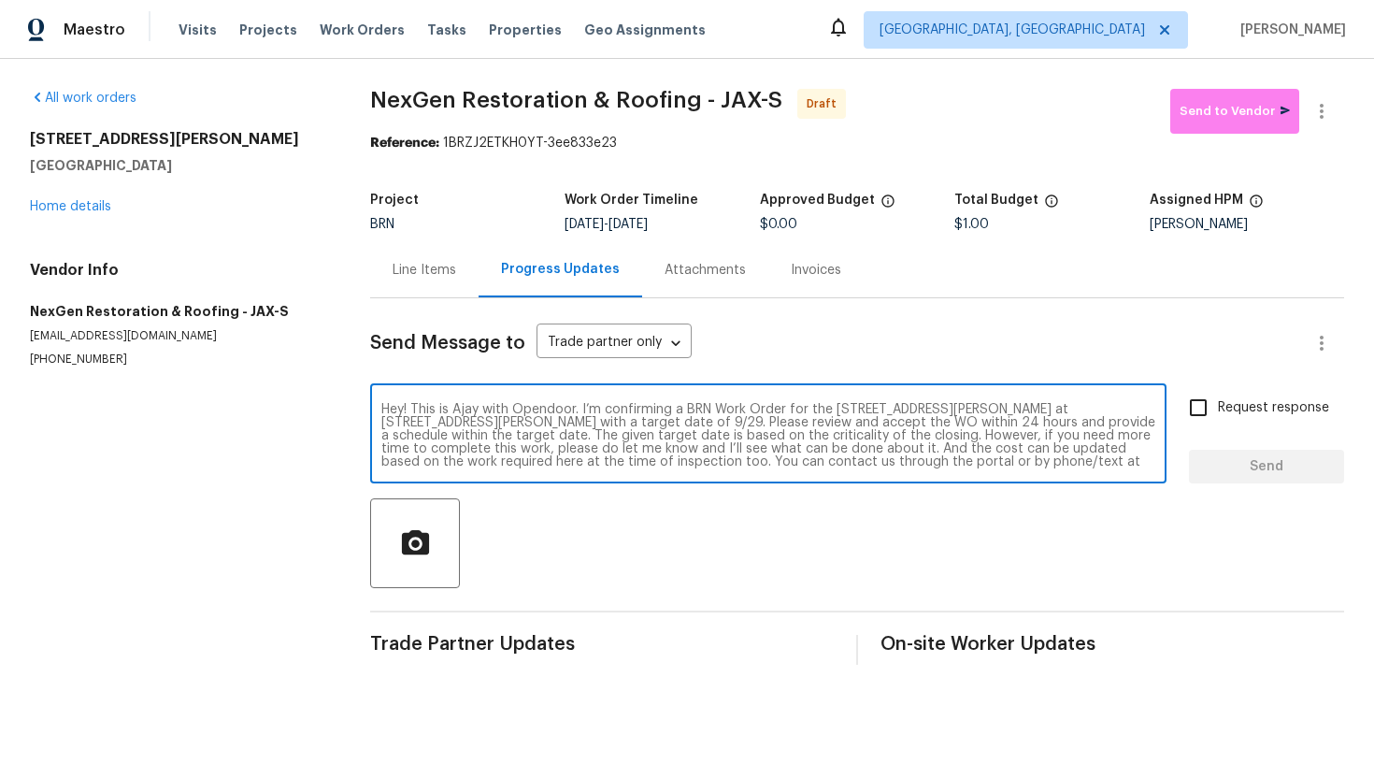
scroll to position [13, 0]
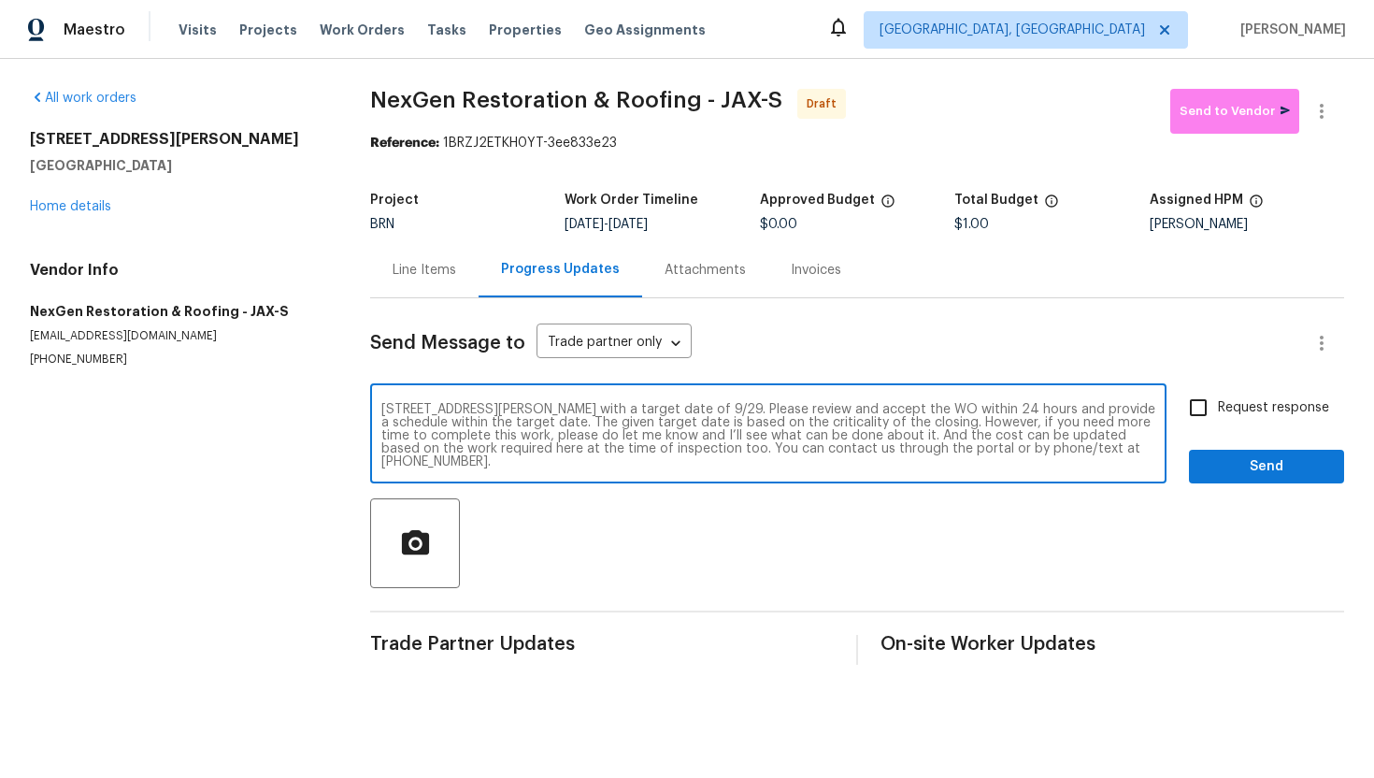
click at [744, 410] on textarea "Hey! This is Ajay with Opendoor. I’m confirming a BRN Work Order for the 3738 M…" at bounding box center [768, 435] width 774 height 65
type textarea "Hey! This is Ajay with Opendoor. I’m confirming a BRN Work Order for the 3738 M…"
click at [1235, 408] on span "Request response" at bounding box center [1273, 408] width 111 height 20
click at [1218, 408] on input "Request response" at bounding box center [1198, 407] width 39 height 39
checkbox input "true"
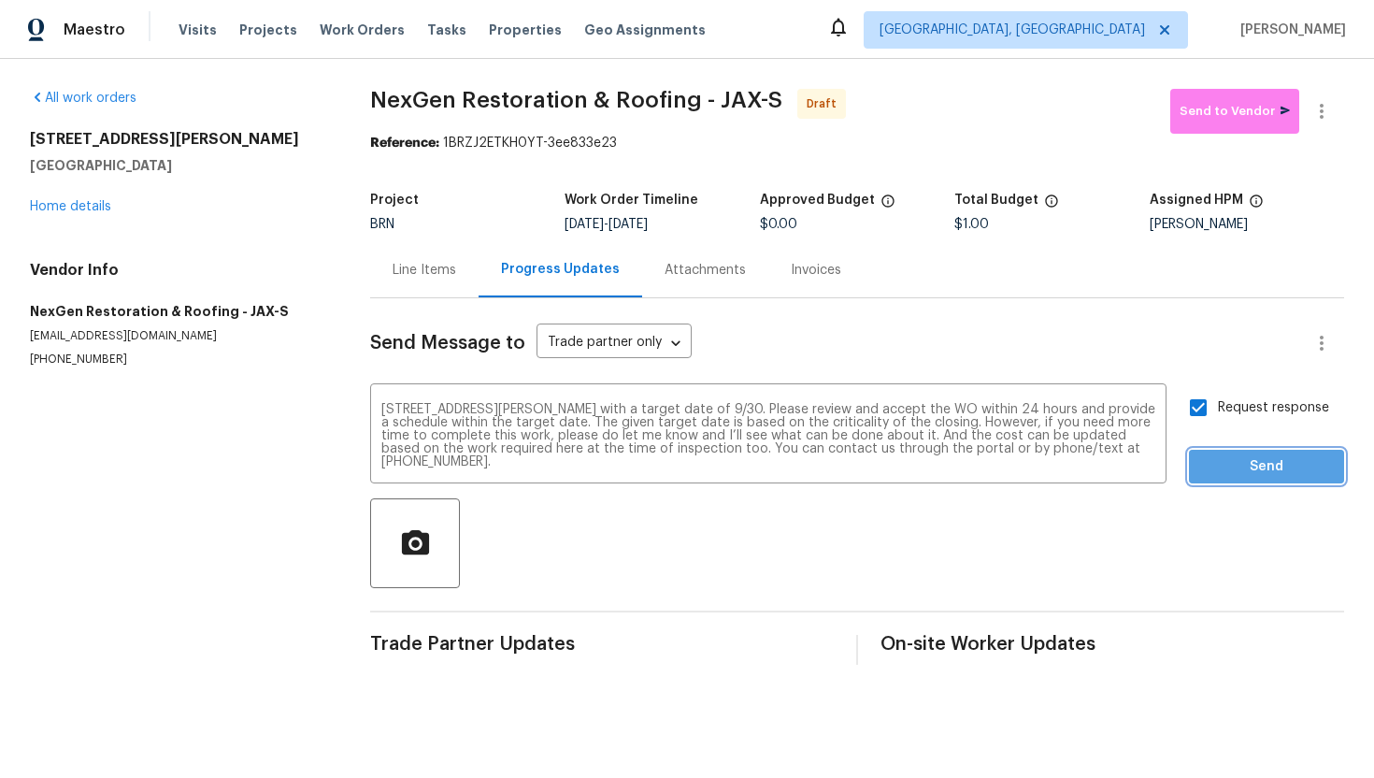
click at [1267, 472] on span "Send" at bounding box center [1266, 466] width 125 height 23
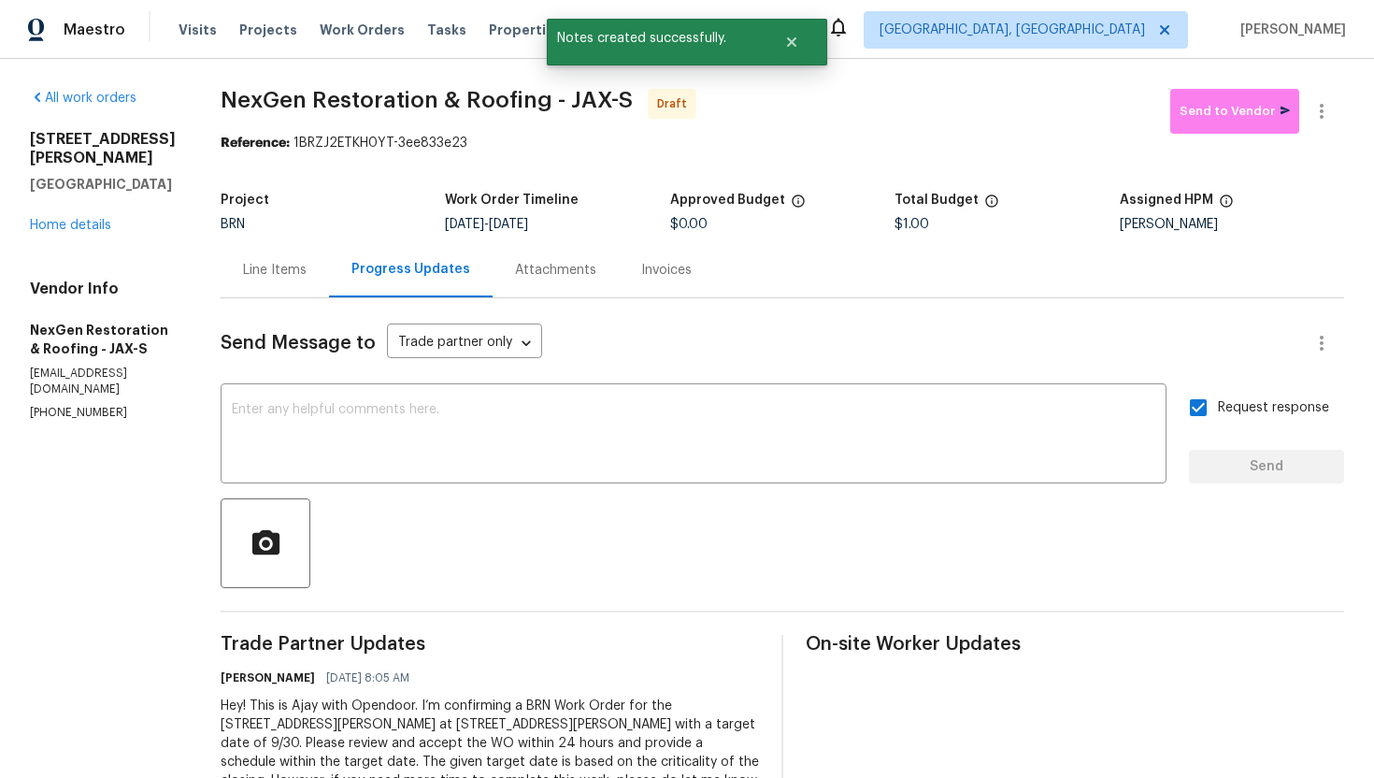
scroll to position [0, 0]
click at [1326, 118] on icon "button" at bounding box center [1321, 111] width 22 height 22
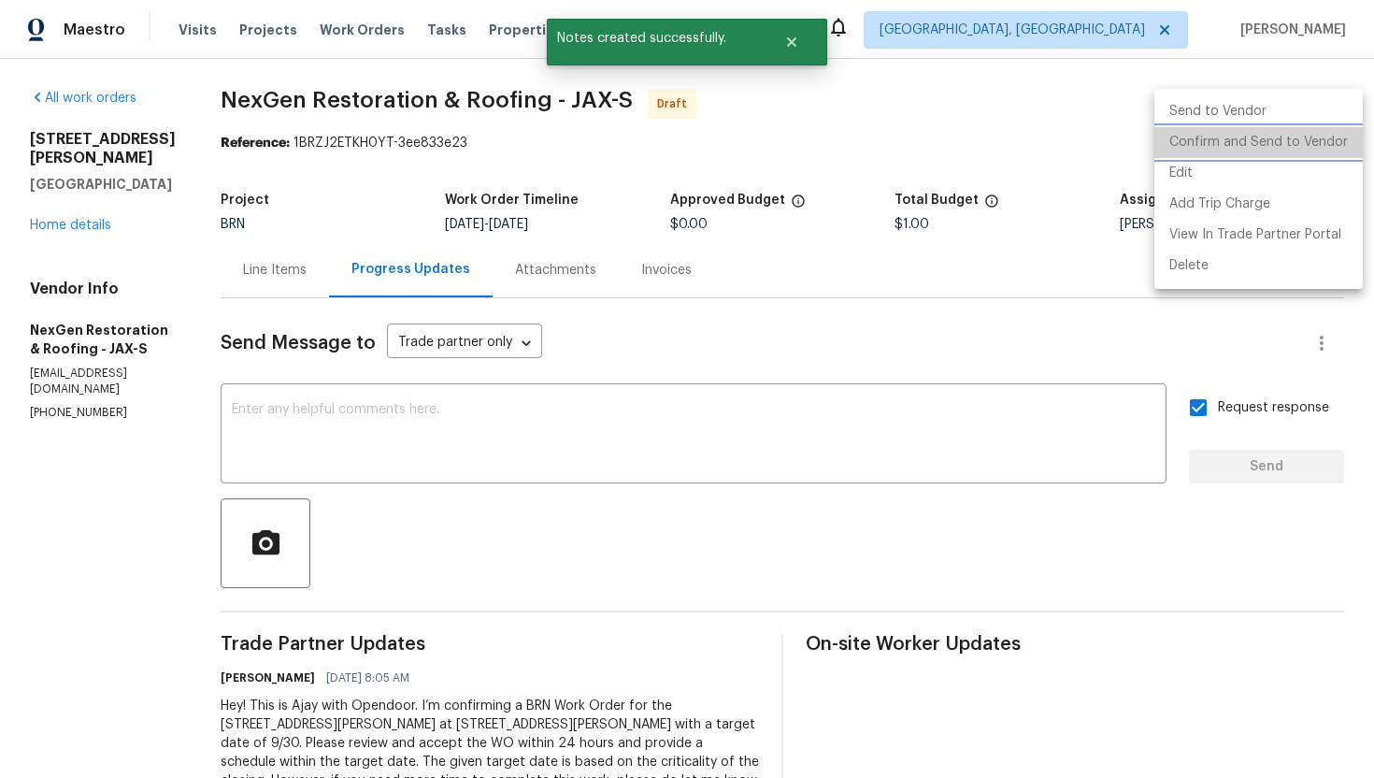
click at [1317, 139] on li "Confirm and Send to Vendor" at bounding box center [1258, 142] width 208 height 31
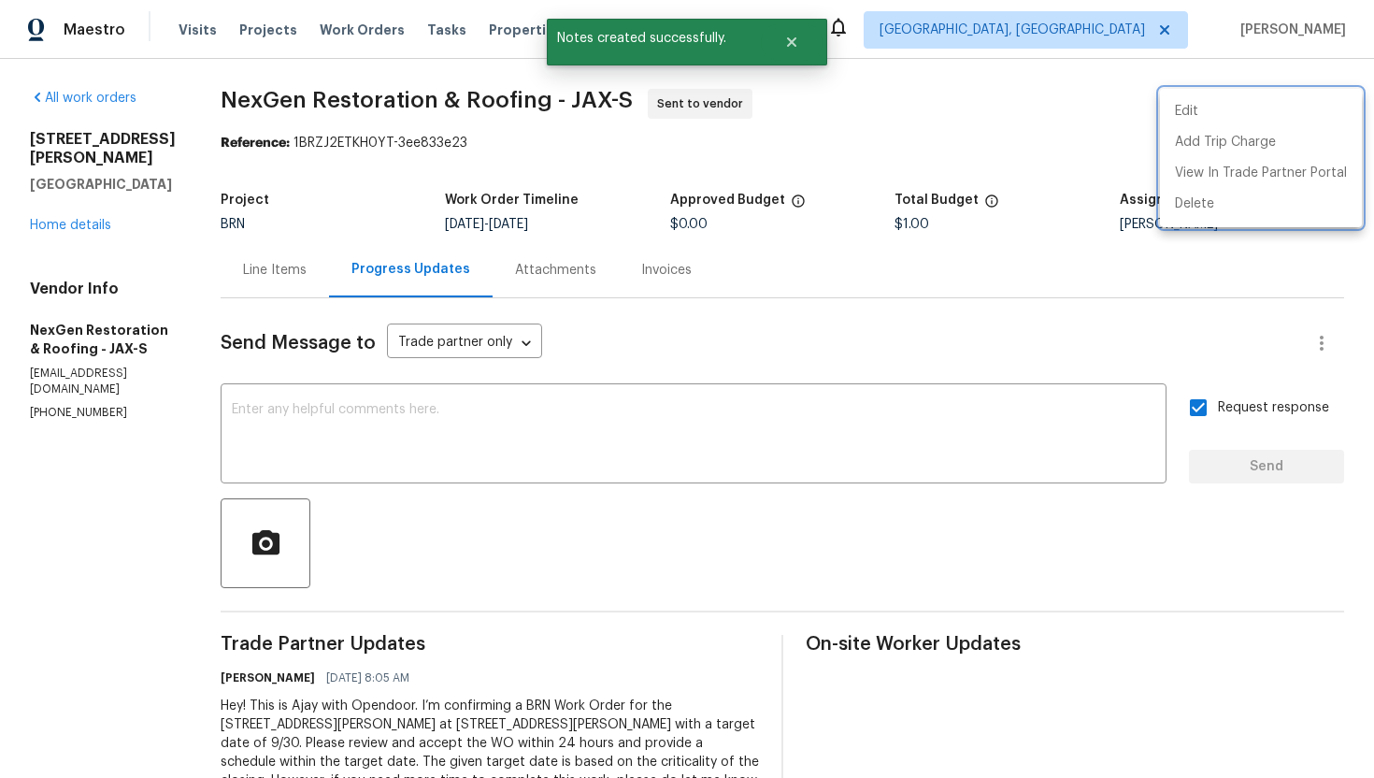
click at [808, 437] on div at bounding box center [687, 389] width 1374 height 778
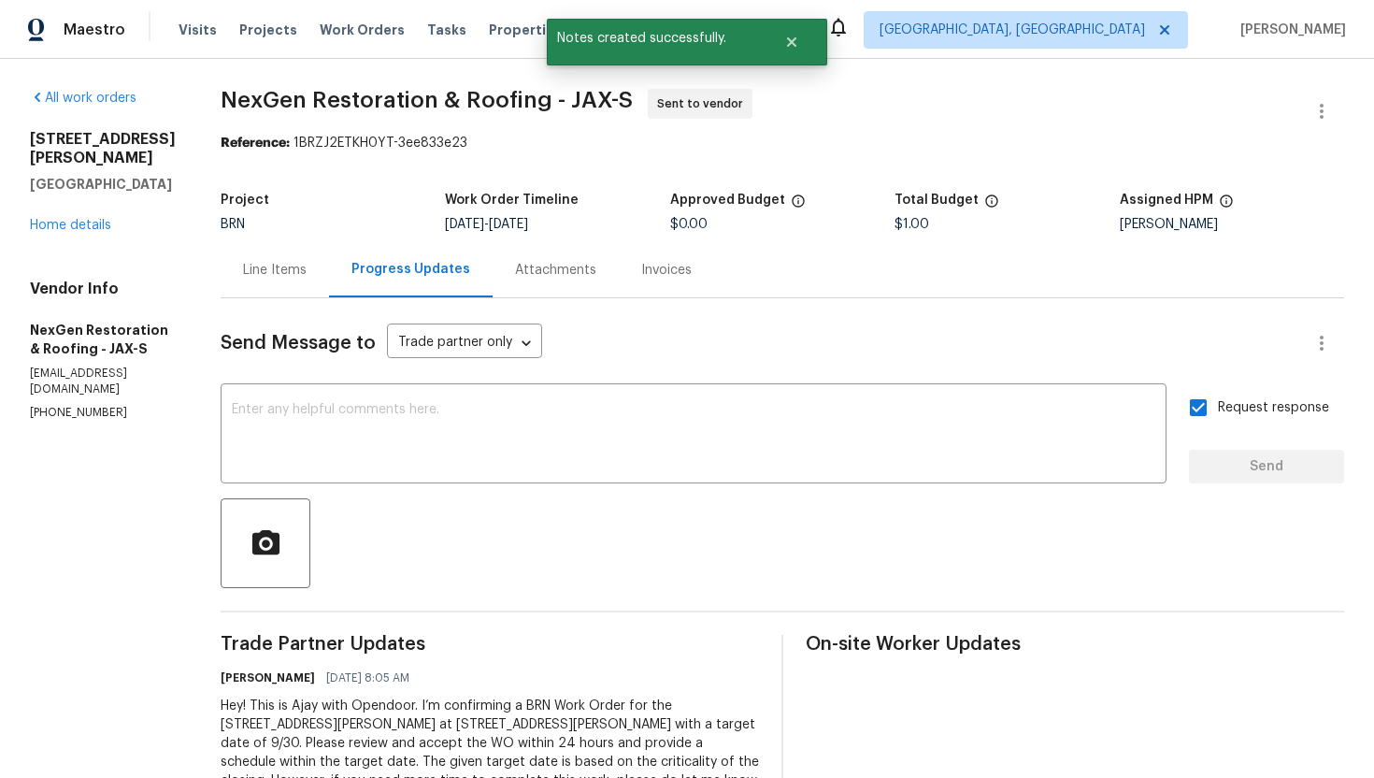
click at [808, 437] on textarea at bounding box center [693, 435] width 923 height 65
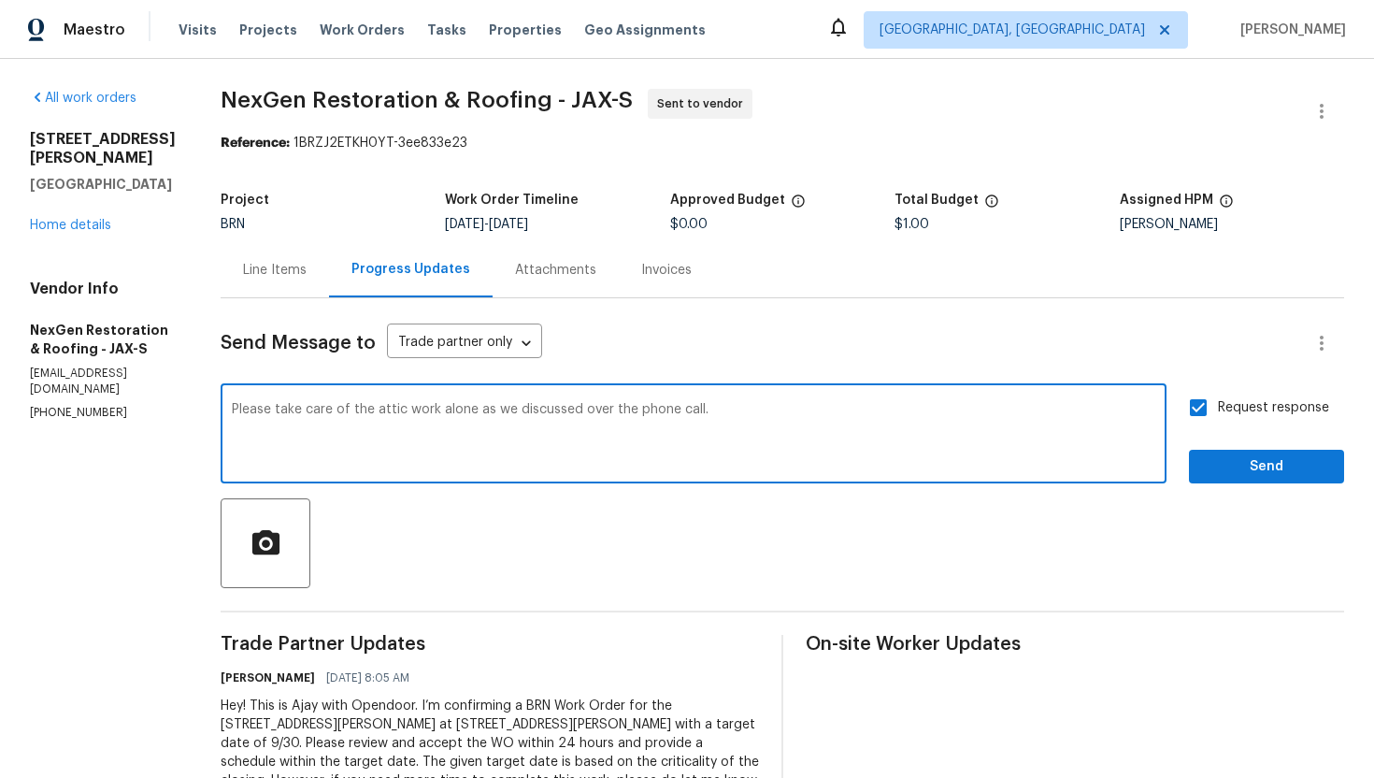
type textarea "Please take care of the attic work alone as we discussed over the phone call."
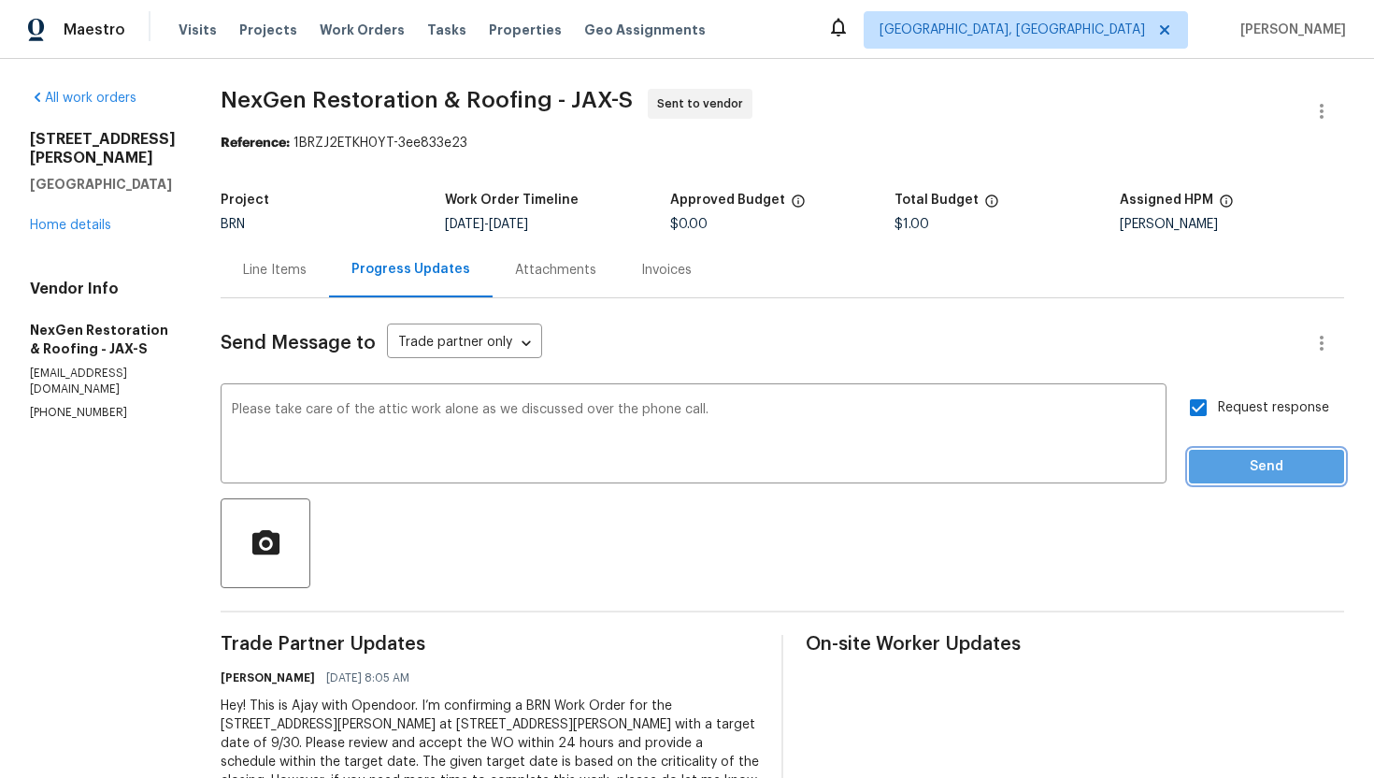
click at [1290, 479] on button "Send" at bounding box center [1266, 467] width 155 height 35
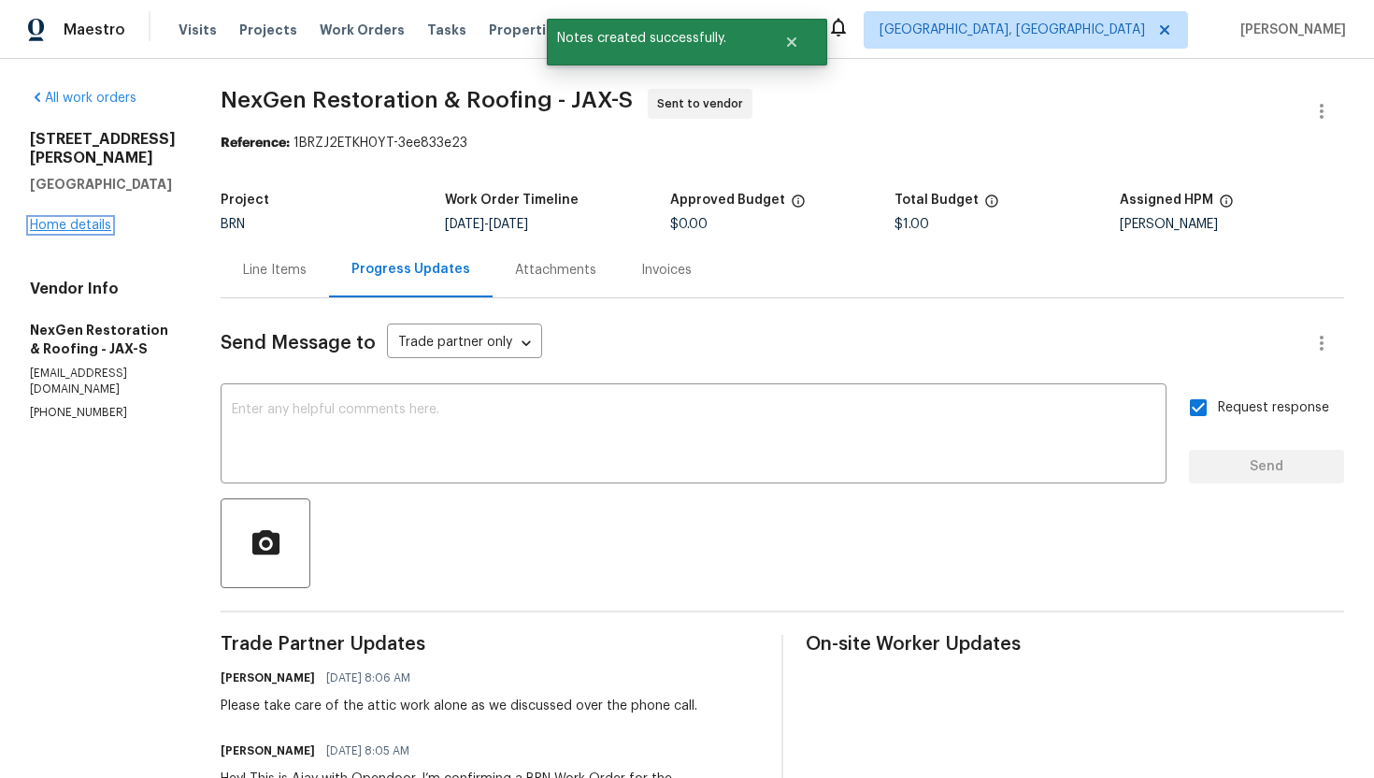
click at [61, 219] on link "Home details" at bounding box center [70, 225] width 81 height 13
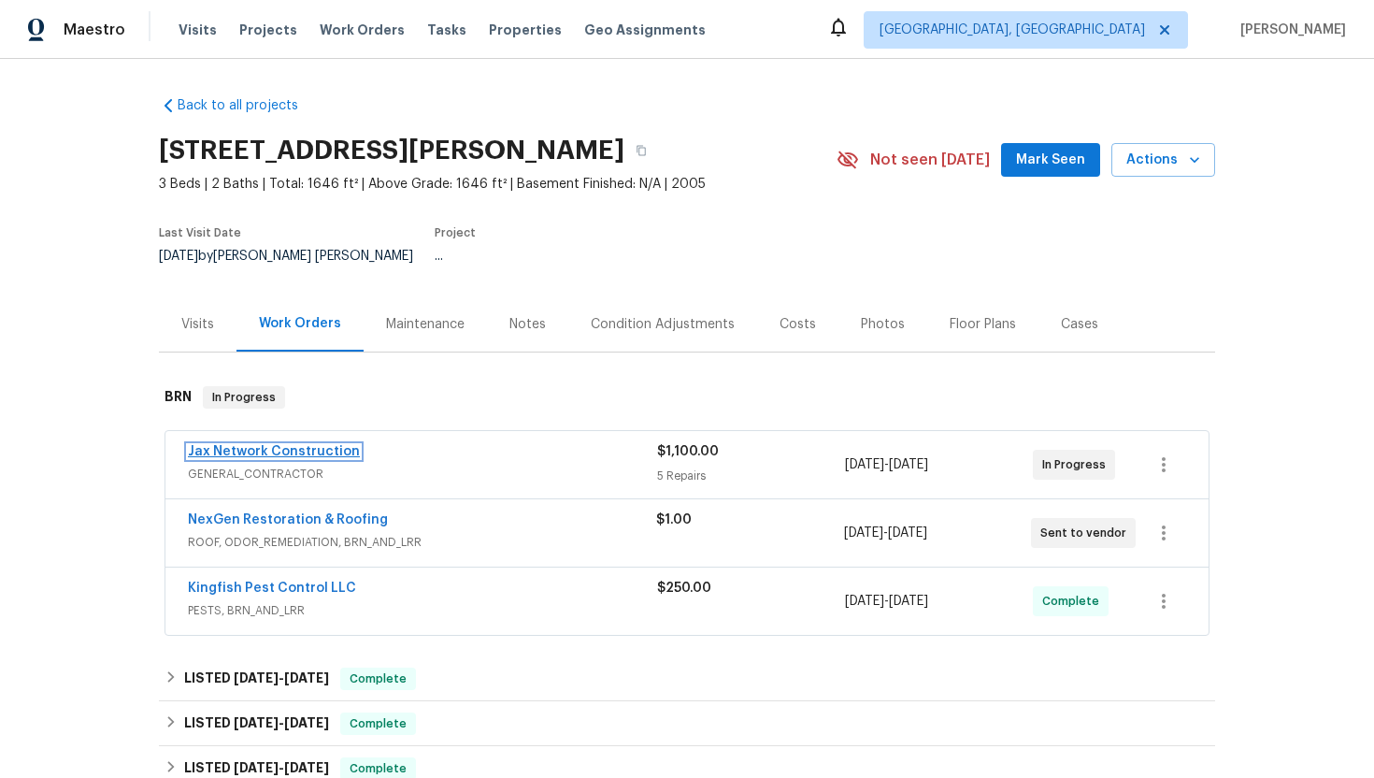
click at [286, 445] on link "Jax Network Construction" at bounding box center [274, 451] width 172 height 13
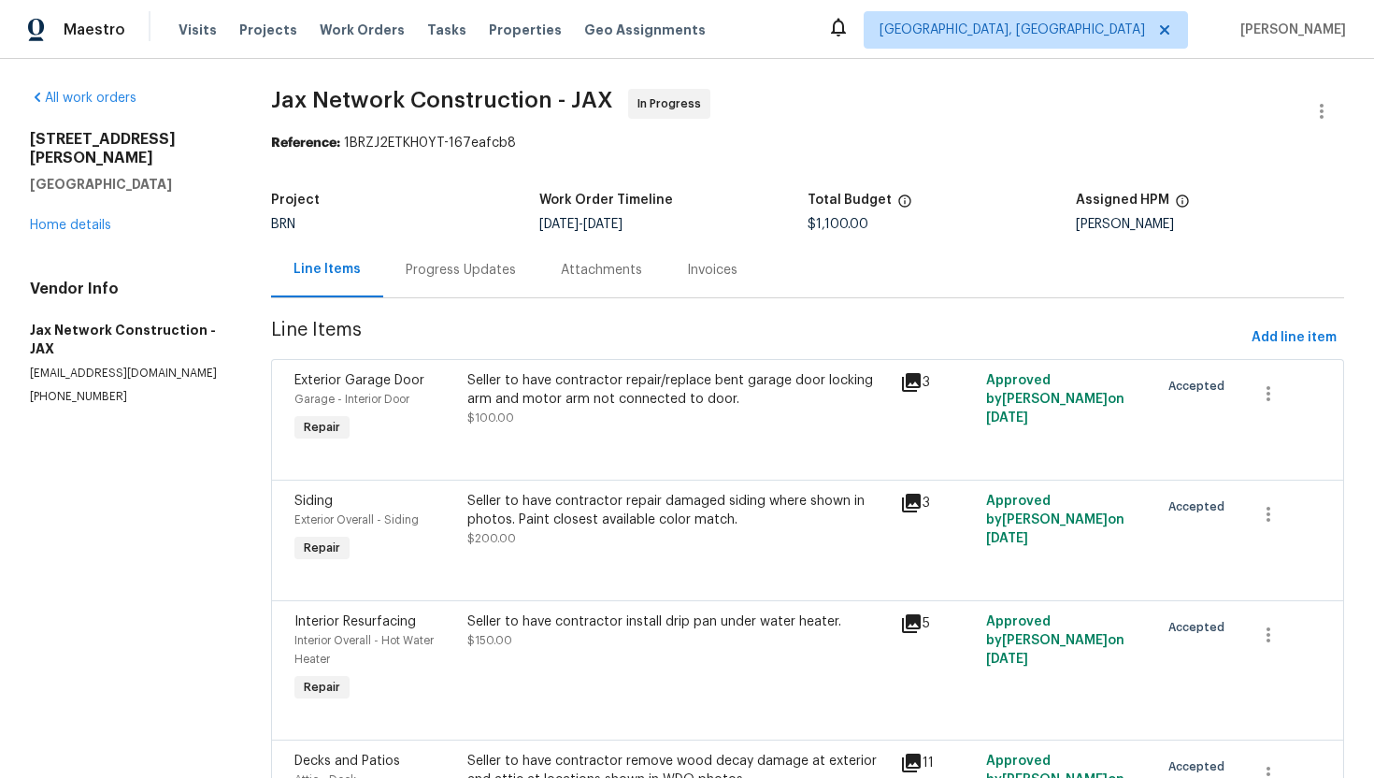
click at [445, 270] on div "Progress Updates" at bounding box center [461, 270] width 110 height 19
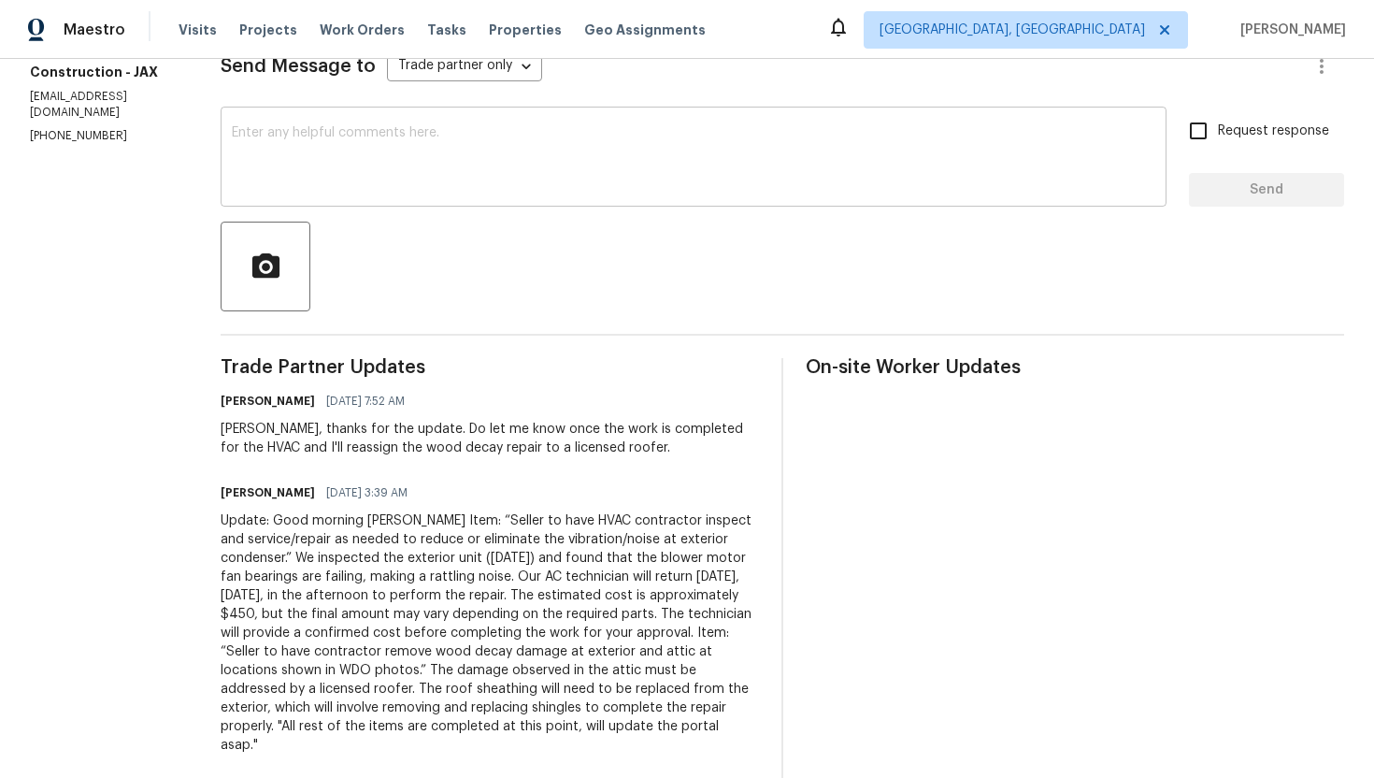
scroll to position [465, 0]
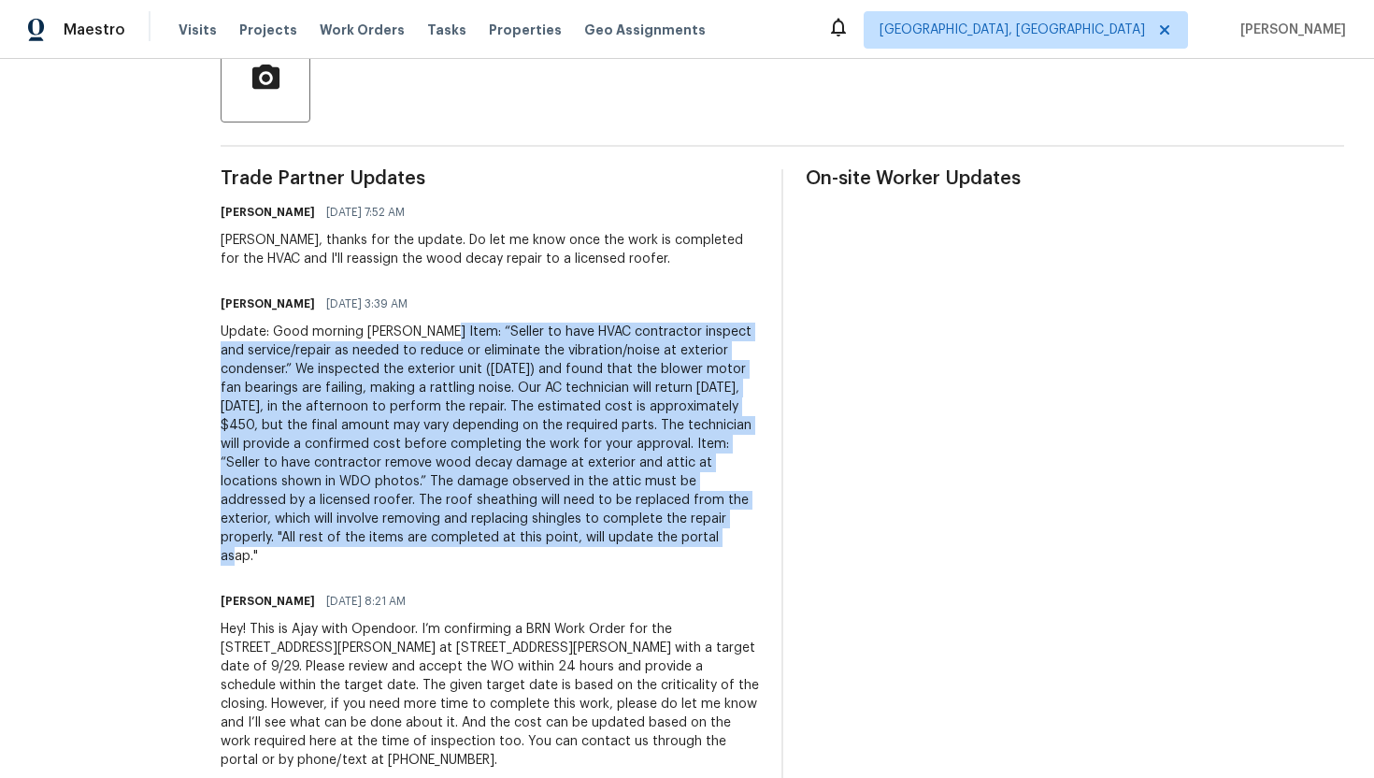
drag, startPoint x: 450, startPoint y: 333, endPoint x: 763, endPoint y: 537, distance: 373.6
click at [759, 537] on div "Update: Good morning Ajay Item: “Seller to have HVAC contractor inspect and ser…" at bounding box center [490, 443] width 538 height 243
copy div "“Seller to have HVAC contractor inspect and service/repair as needed to reduce …"
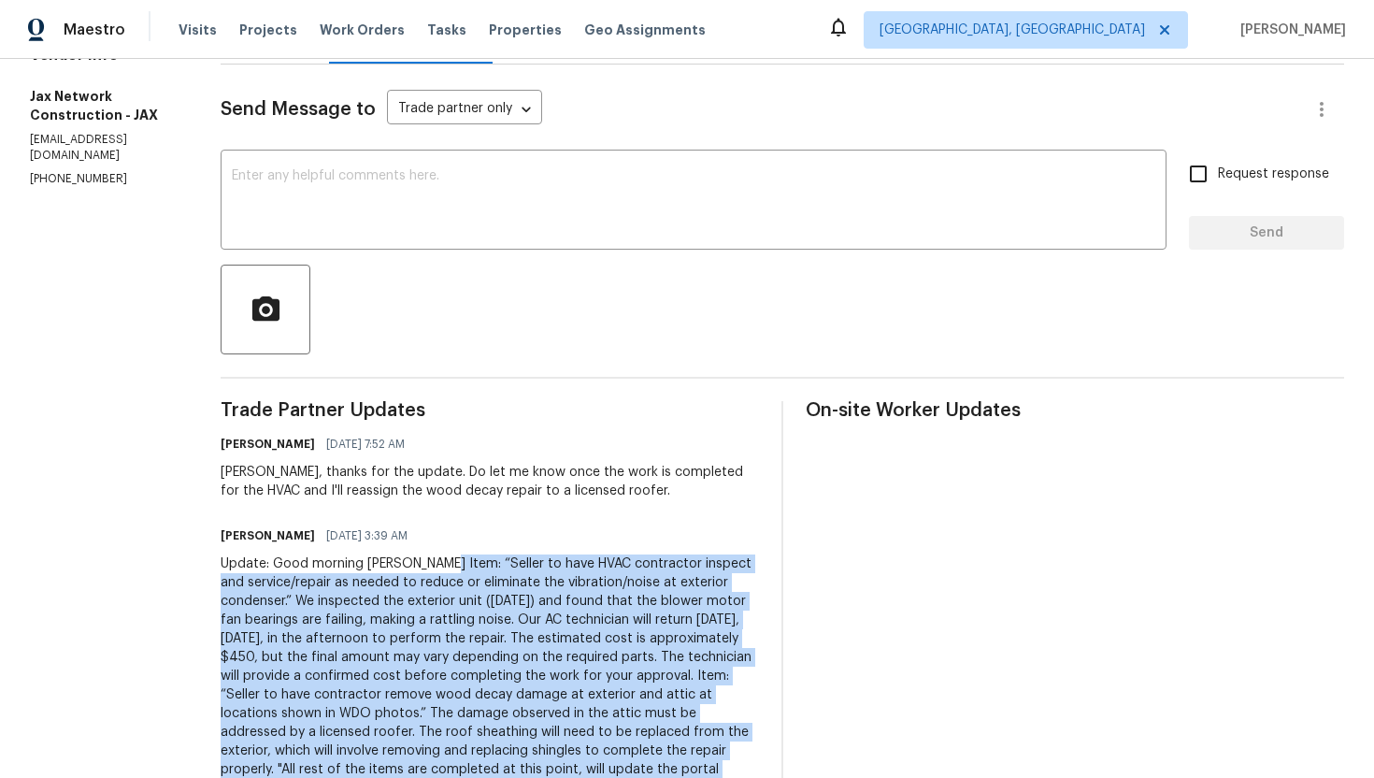
scroll to position [0, 0]
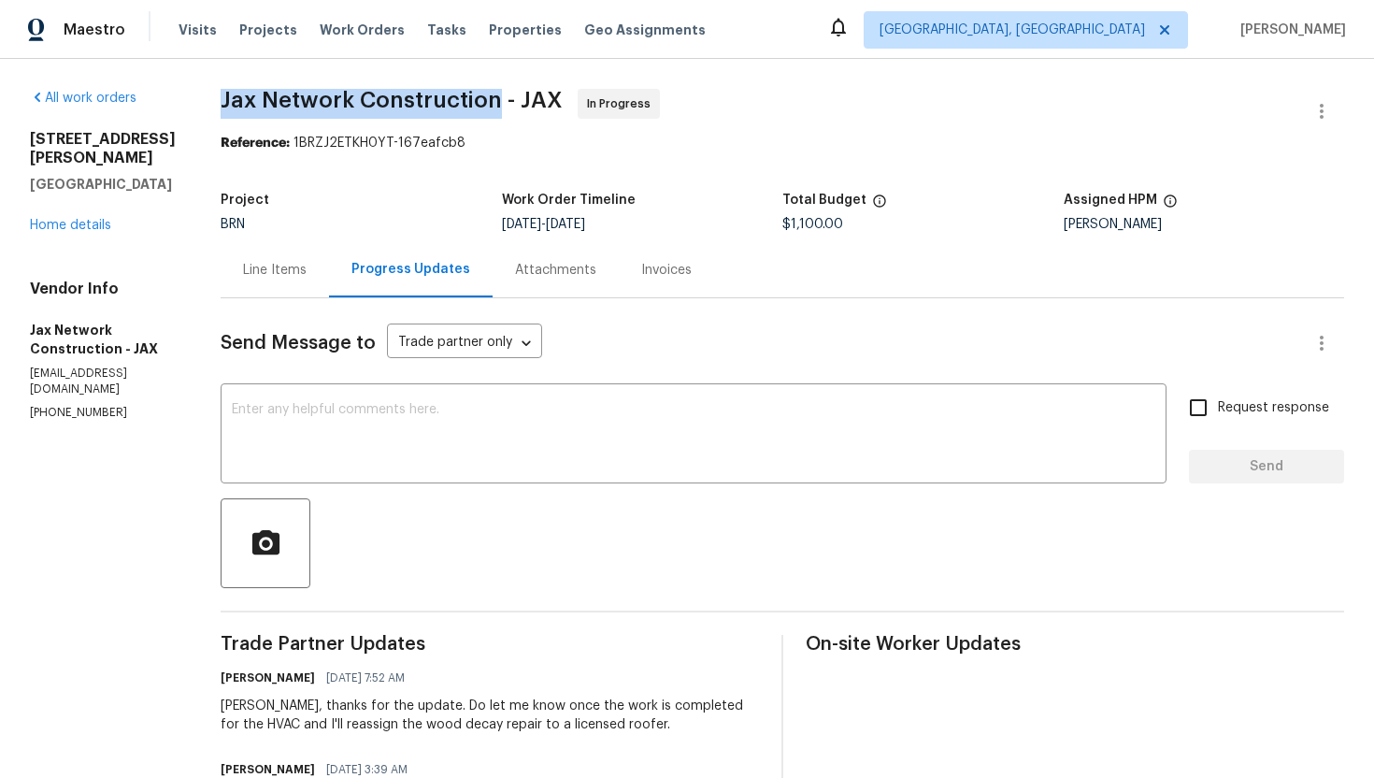
drag, startPoint x: 236, startPoint y: 94, endPoint x: 510, endPoint y: 112, distance: 274.4
click at [511, 112] on div "All work orders 3738 Maddie Ln Jacksonville, FL 32210 Home details Vendor Info …" at bounding box center [687, 673] width 1374 height 1228
copy span "Jax Network Construction"
click at [91, 219] on link "Home details" at bounding box center [70, 225] width 81 height 13
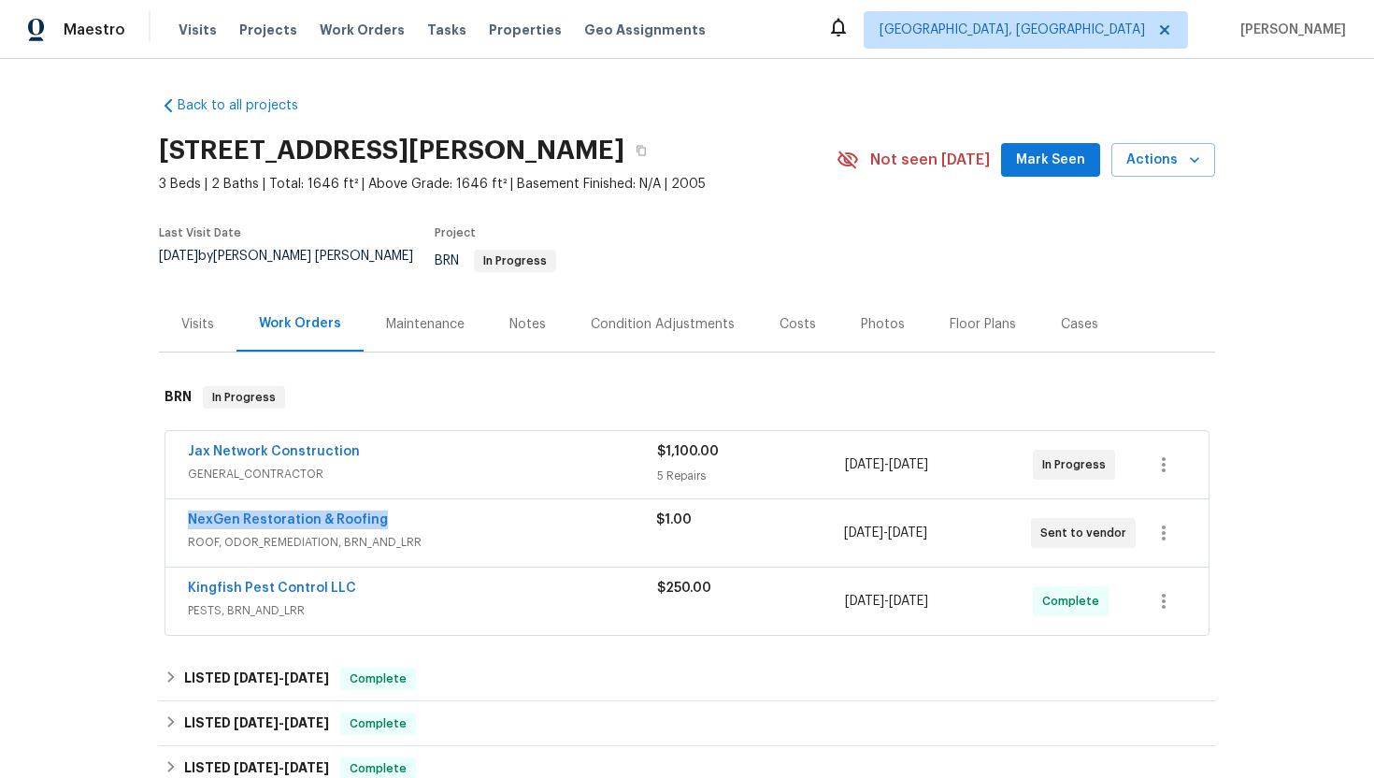
drag, startPoint x: 179, startPoint y: 508, endPoint x: 380, endPoint y: 504, distance: 201.0
click at [381, 504] on div "NexGen Restoration & Roofing ROOF, ODOR_REMEDIATION, BRN_AND_LRR $1.00 9/29/202…" at bounding box center [686, 532] width 1043 height 67
copy link "NexGen Restoration & Roofing"
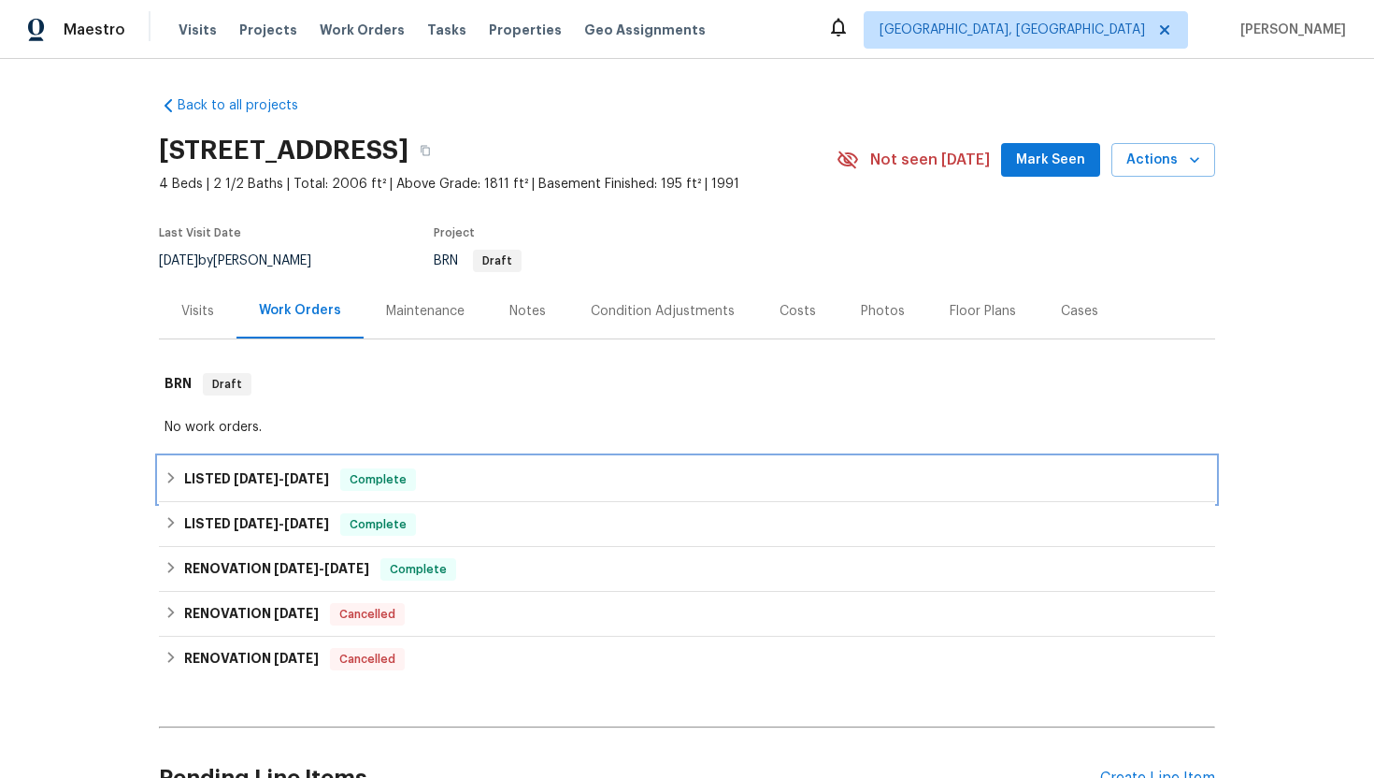
click at [236, 480] on span "9/2/25" at bounding box center [256, 478] width 45 height 13
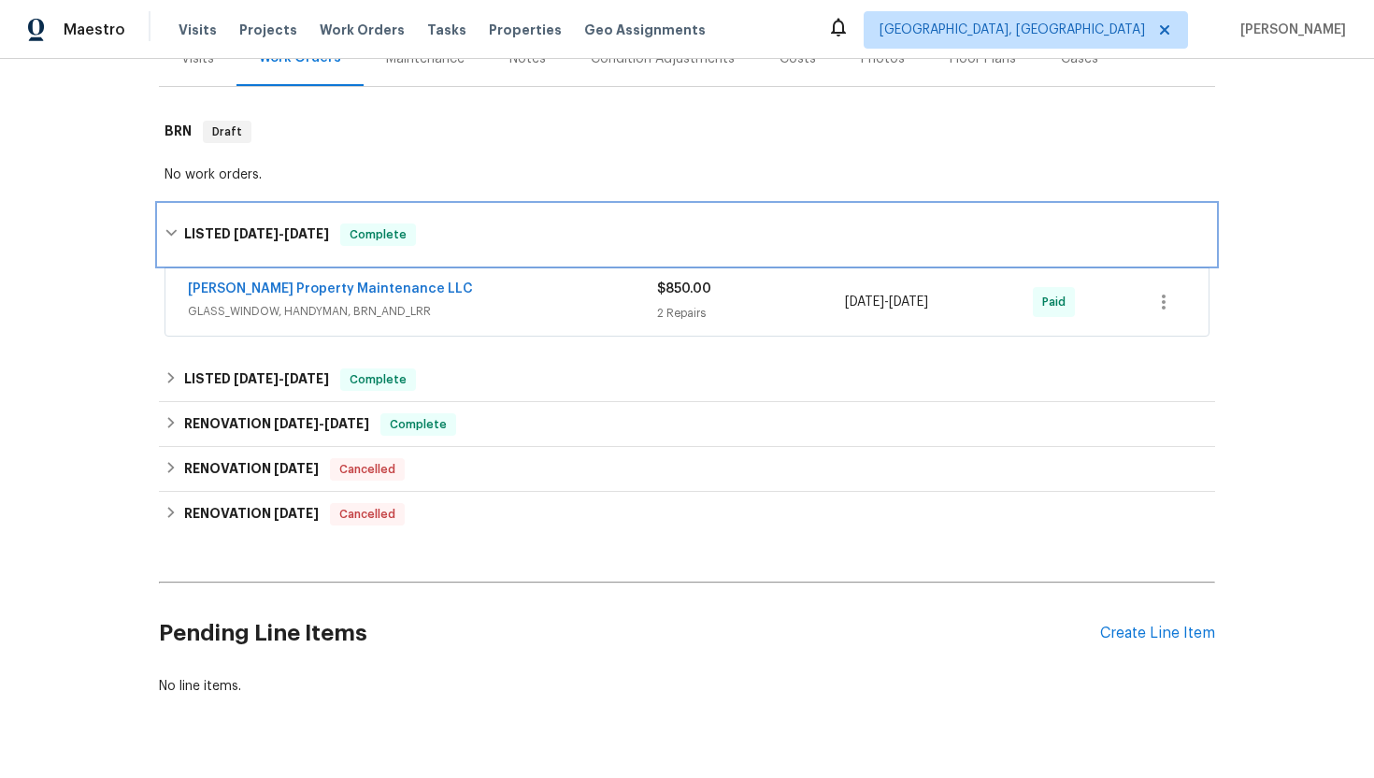
scroll to position [154, 0]
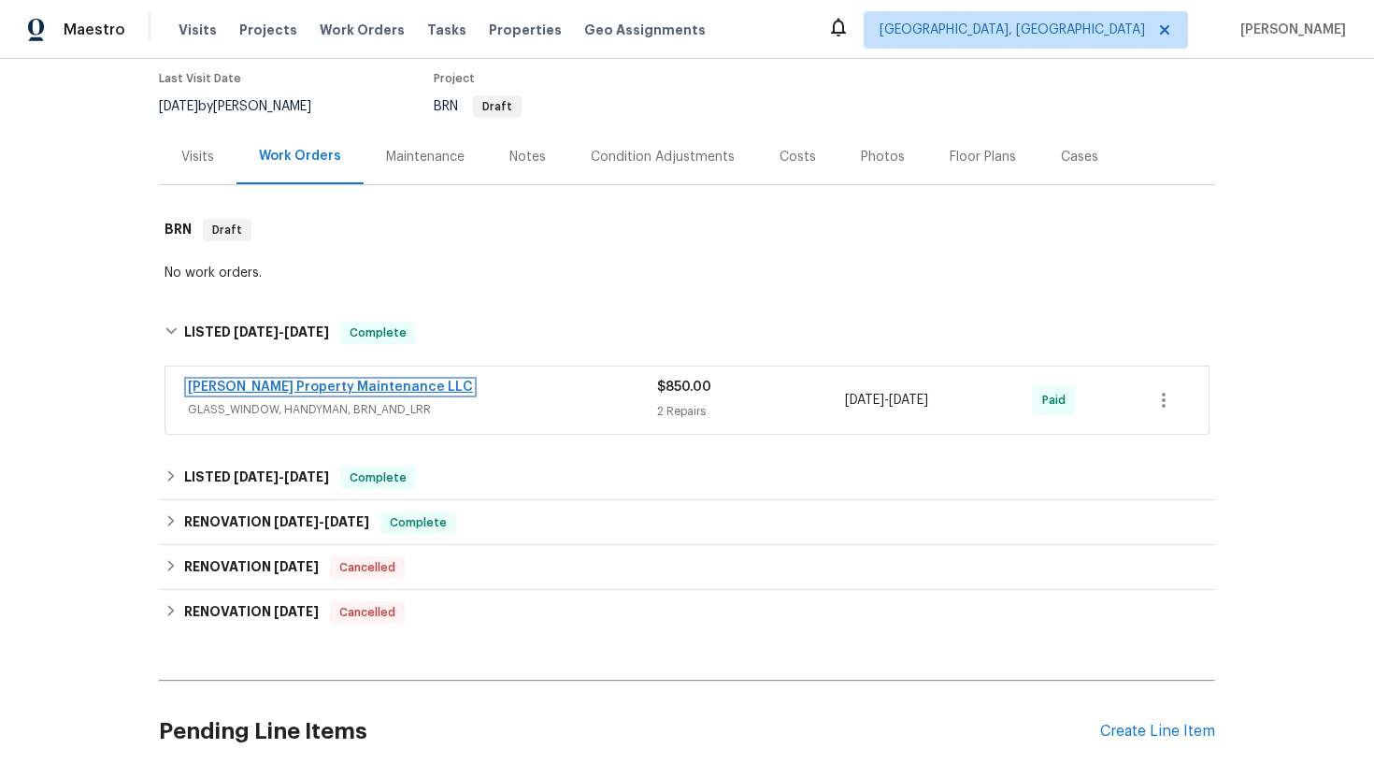
click at [261, 382] on link "Glen Property Maintenance LLC" at bounding box center [330, 386] width 285 height 13
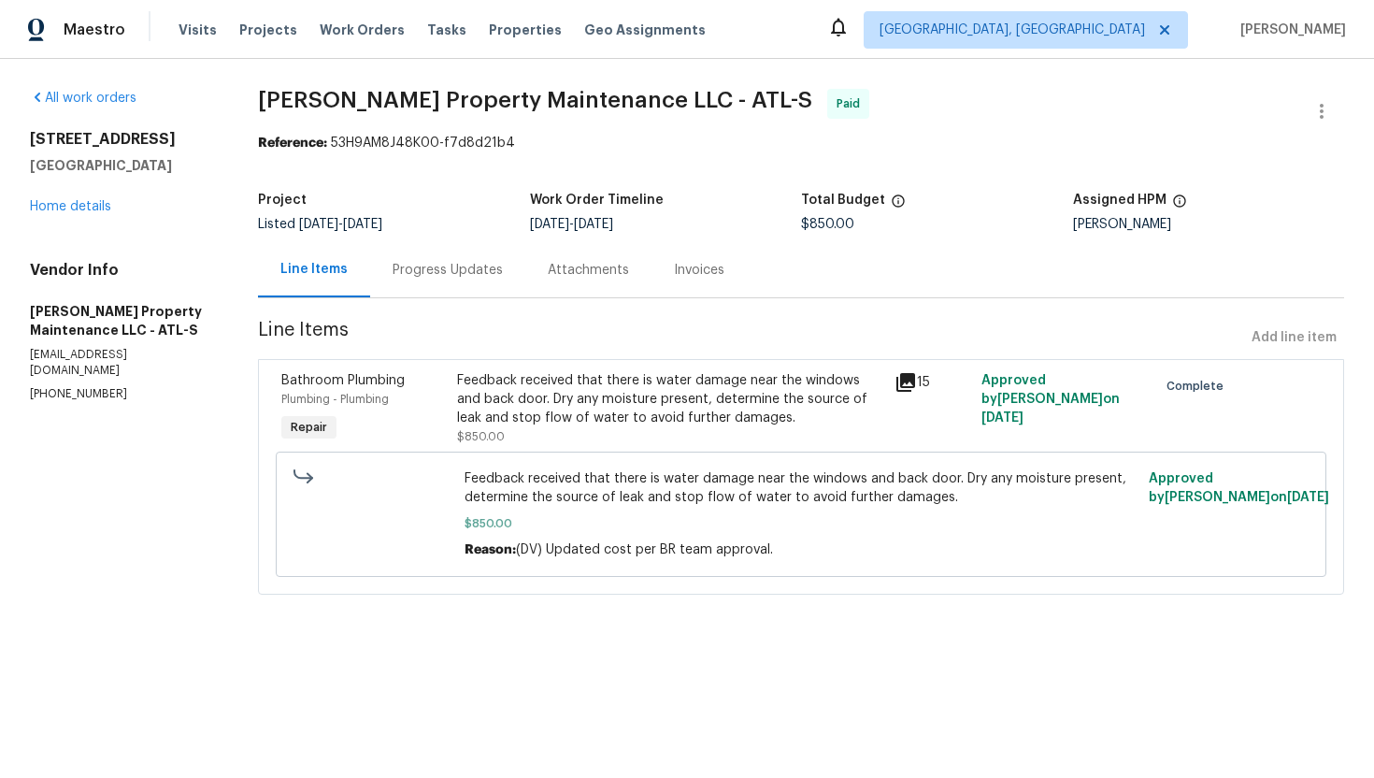
click at [478, 276] on div "Progress Updates" at bounding box center [448, 270] width 110 height 19
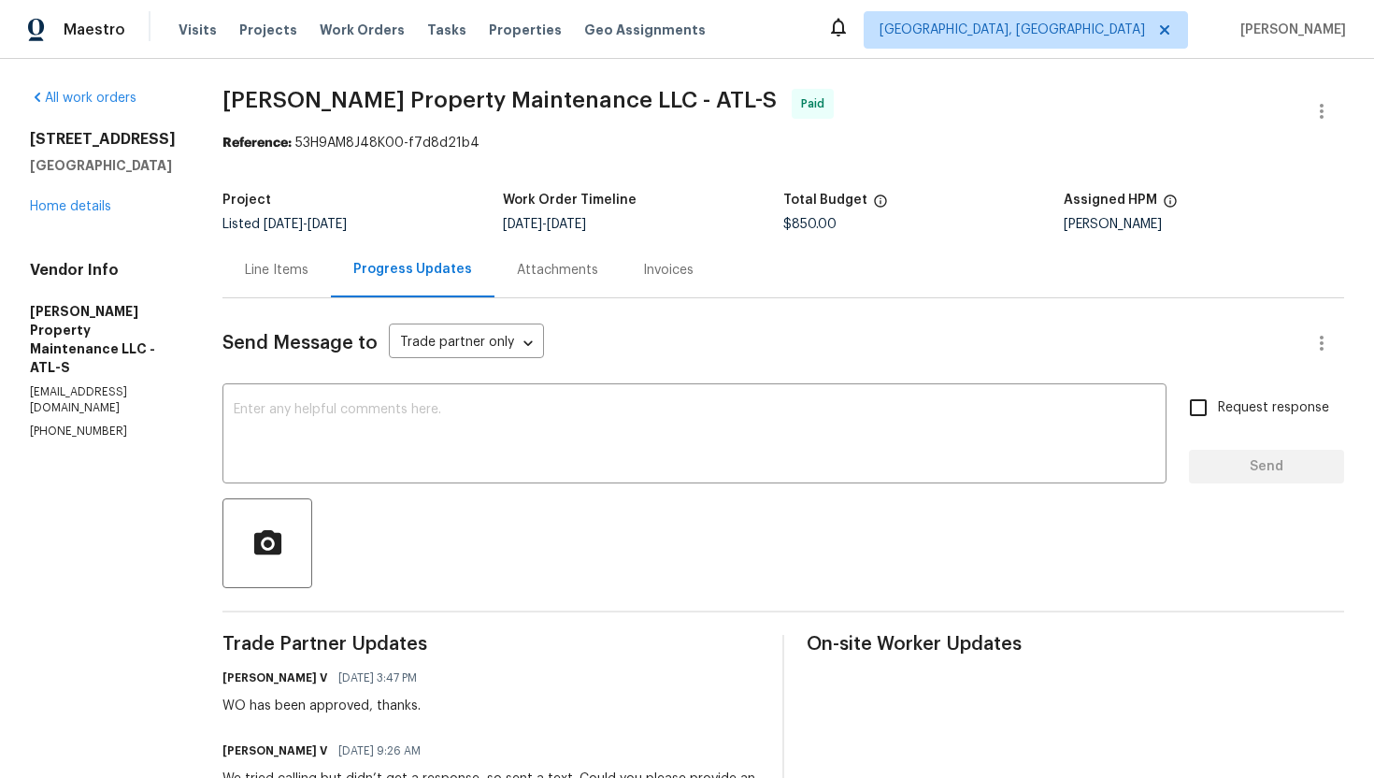
click at [266, 259] on div "Line Items" at bounding box center [276, 269] width 108 height 55
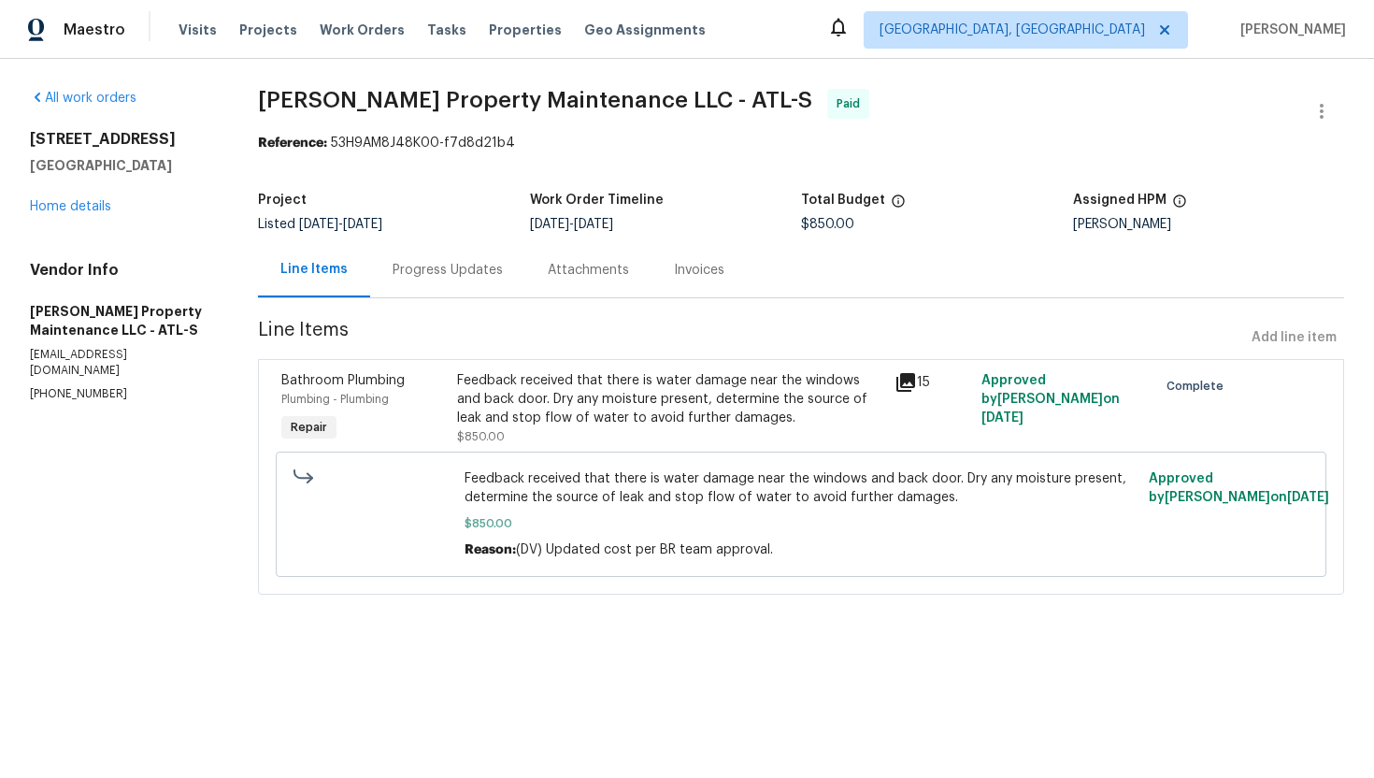
click at [420, 287] on div "Progress Updates" at bounding box center [447, 269] width 155 height 55
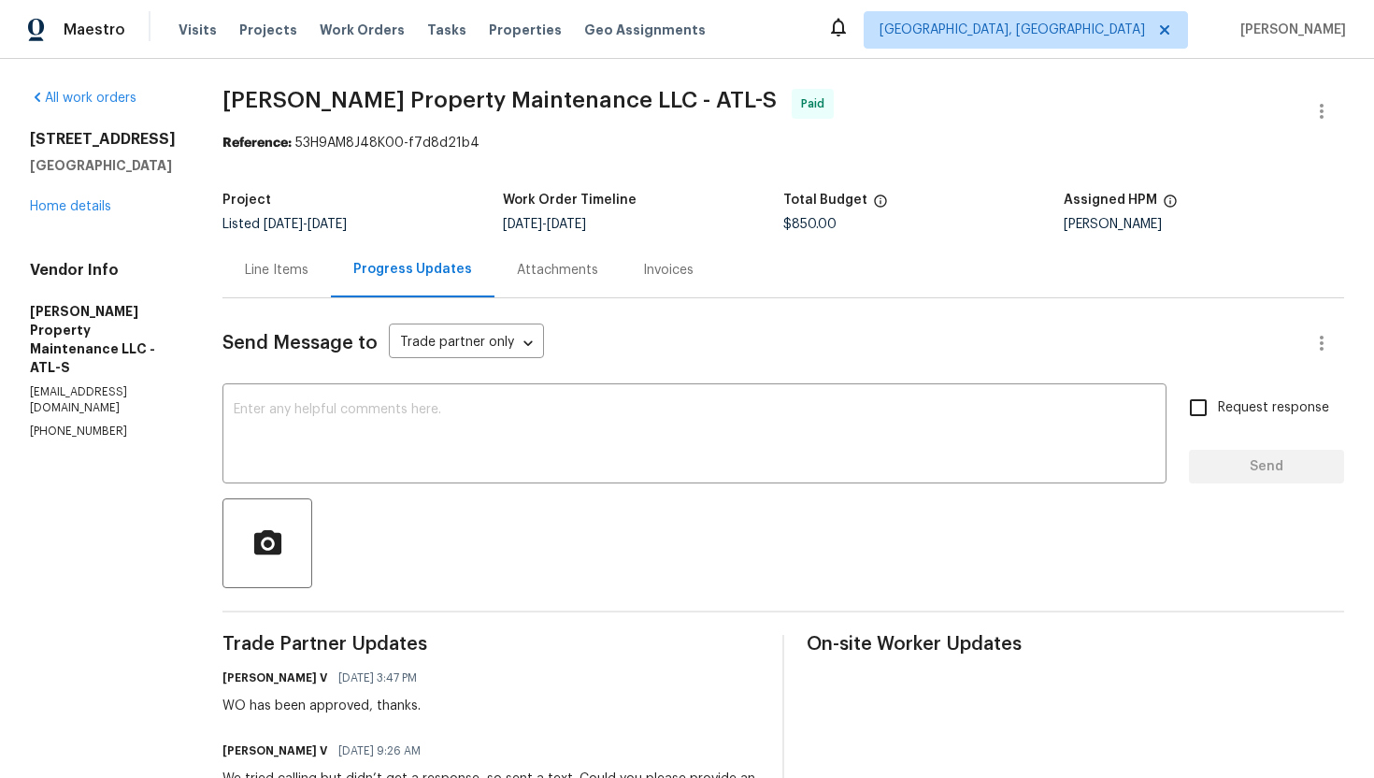
click at [92, 423] on p "(770) 235-8482" at bounding box center [104, 431] width 148 height 16
copy p "(770) 235-8482"
click at [274, 273] on div "Line Items" at bounding box center [277, 270] width 64 height 19
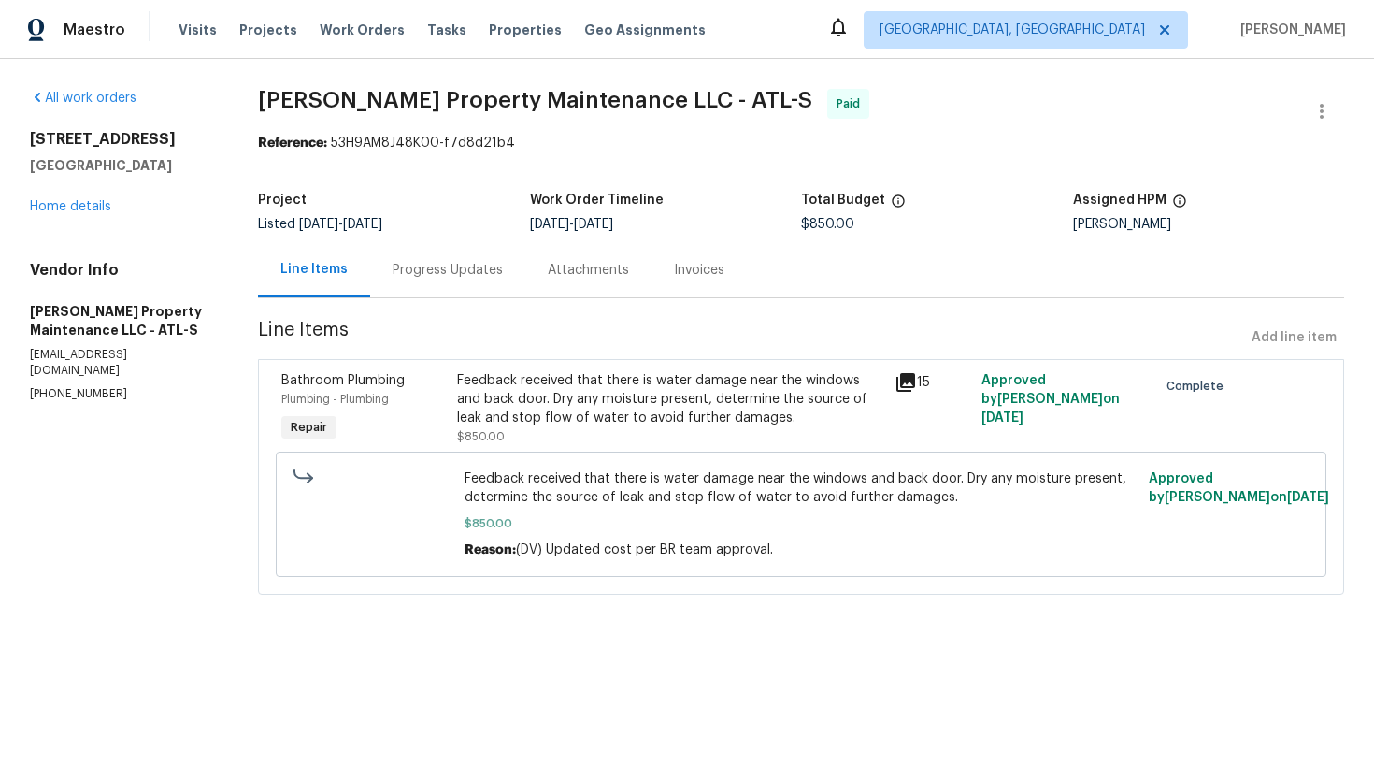
click at [411, 270] on div "Progress Updates" at bounding box center [448, 270] width 110 height 19
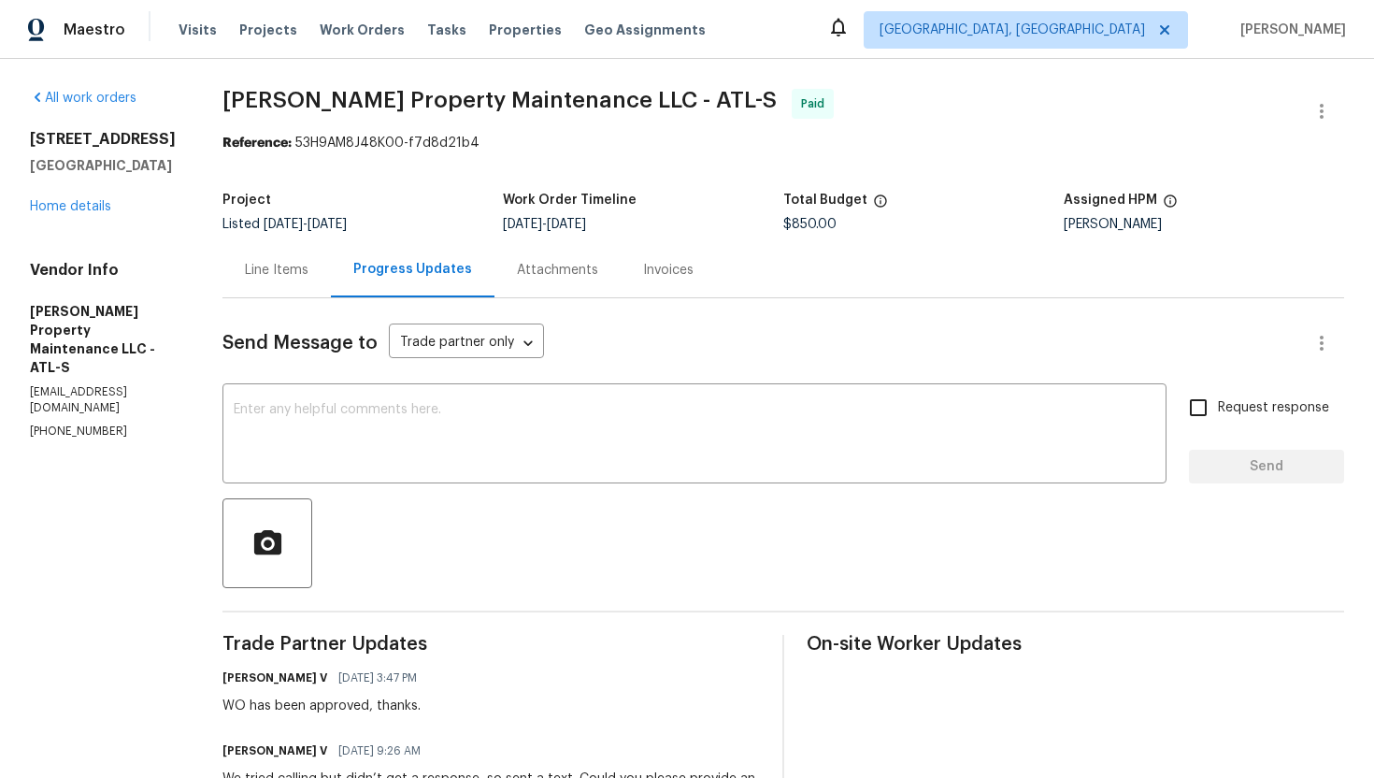
click at [289, 273] on div "Line Items" at bounding box center [277, 270] width 64 height 19
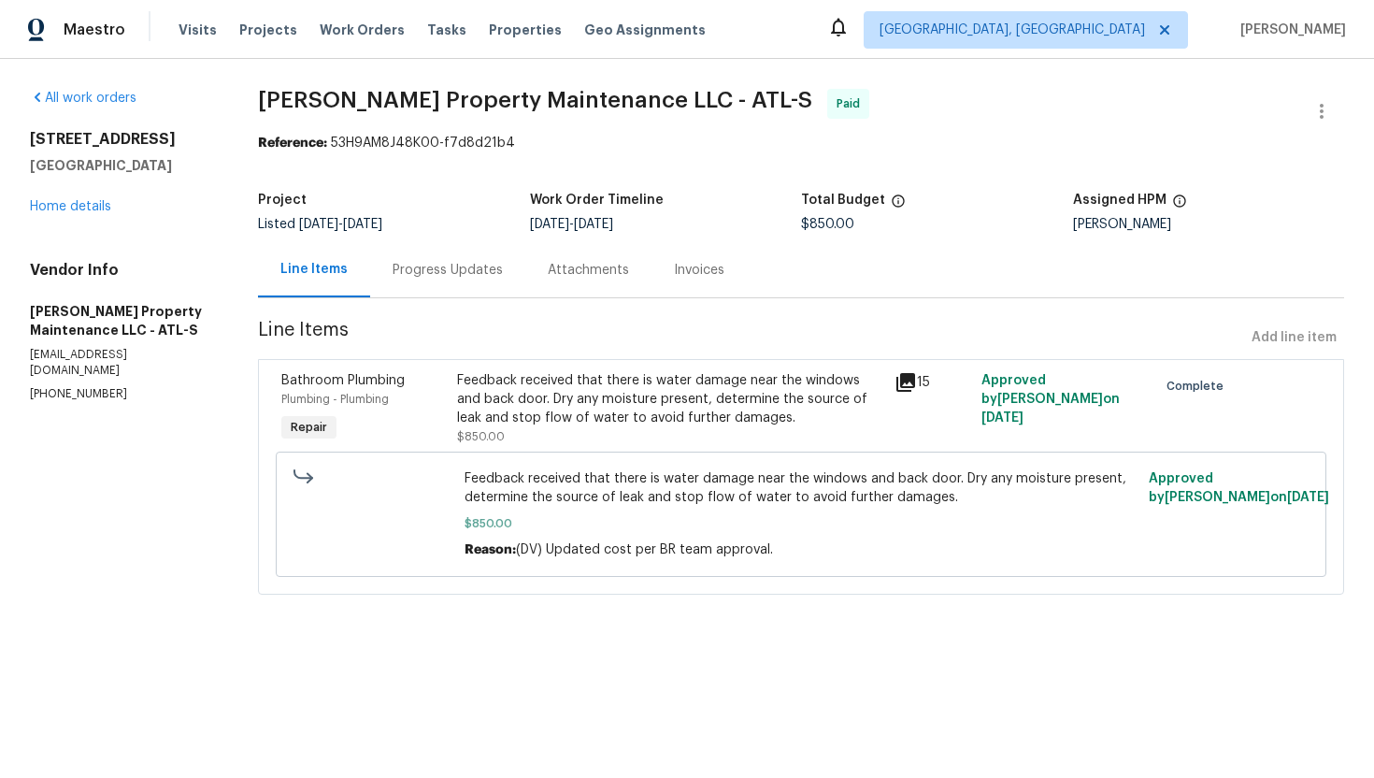
click at [474, 279] on div "Progress Updates" at bounding box center [447, 269] width 155 height 55
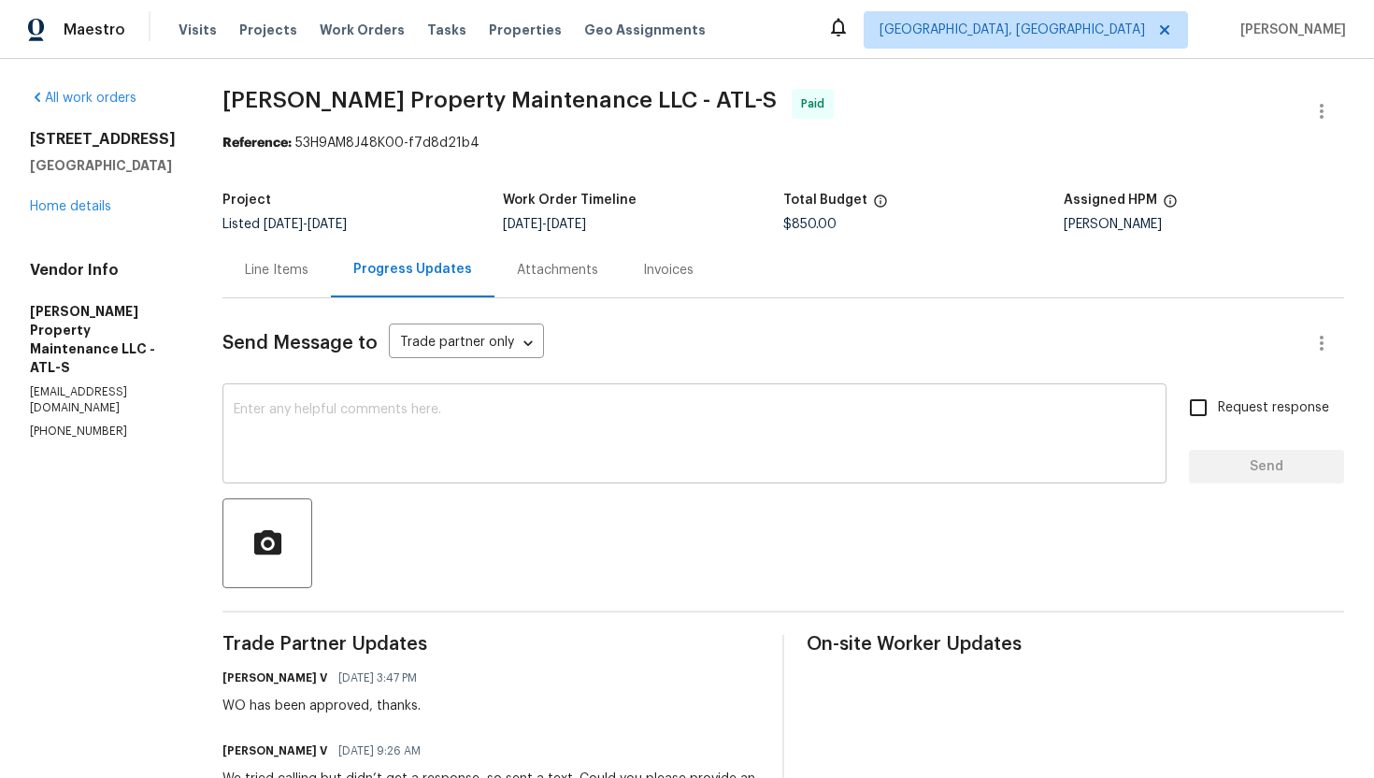
click at [444, 432] on textarea at bounding box center [695, 435] width 922 height 65
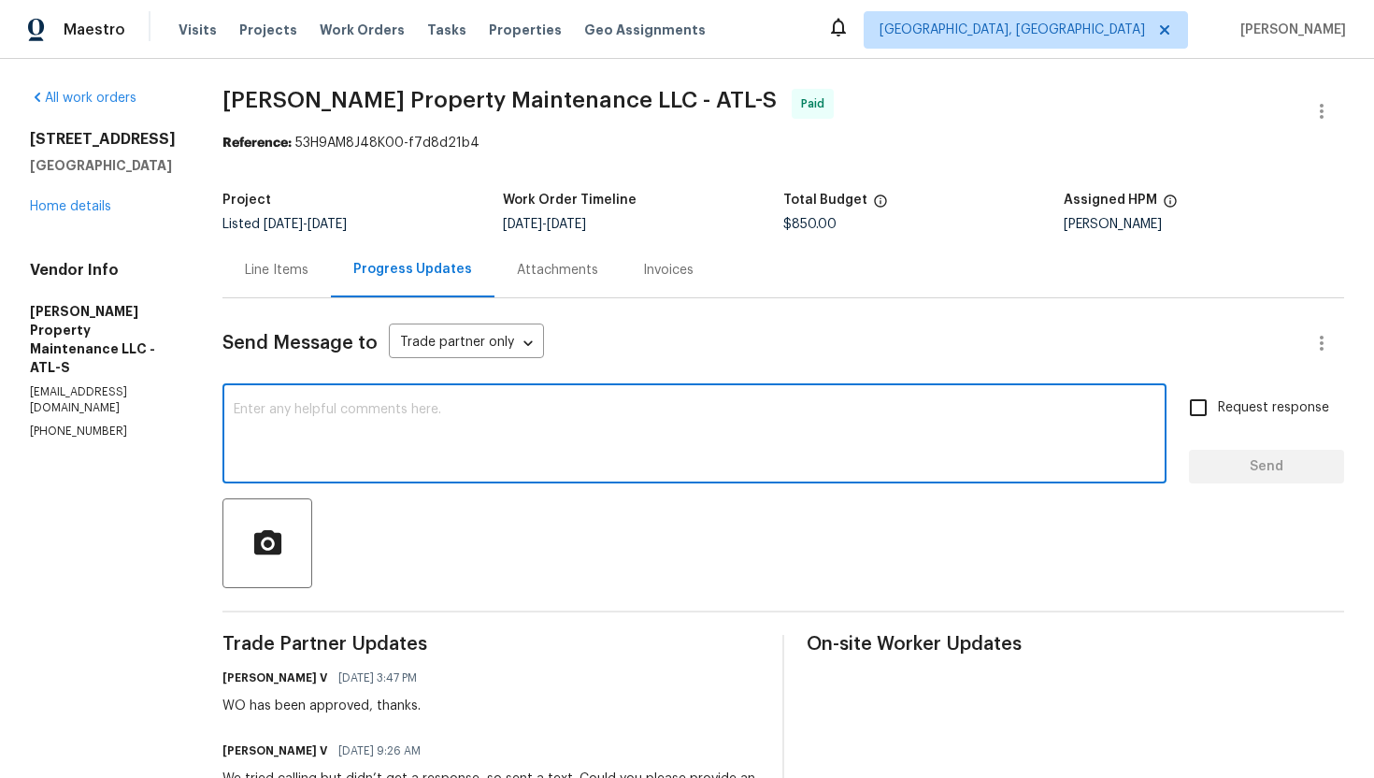
click at [593, 441] on textarea at bounding box center [695, 435] width 922 height 65
paste textarea "Hi Daniel! This is Ajay from Opendoor. Please provide a letterhead/ attestation…"
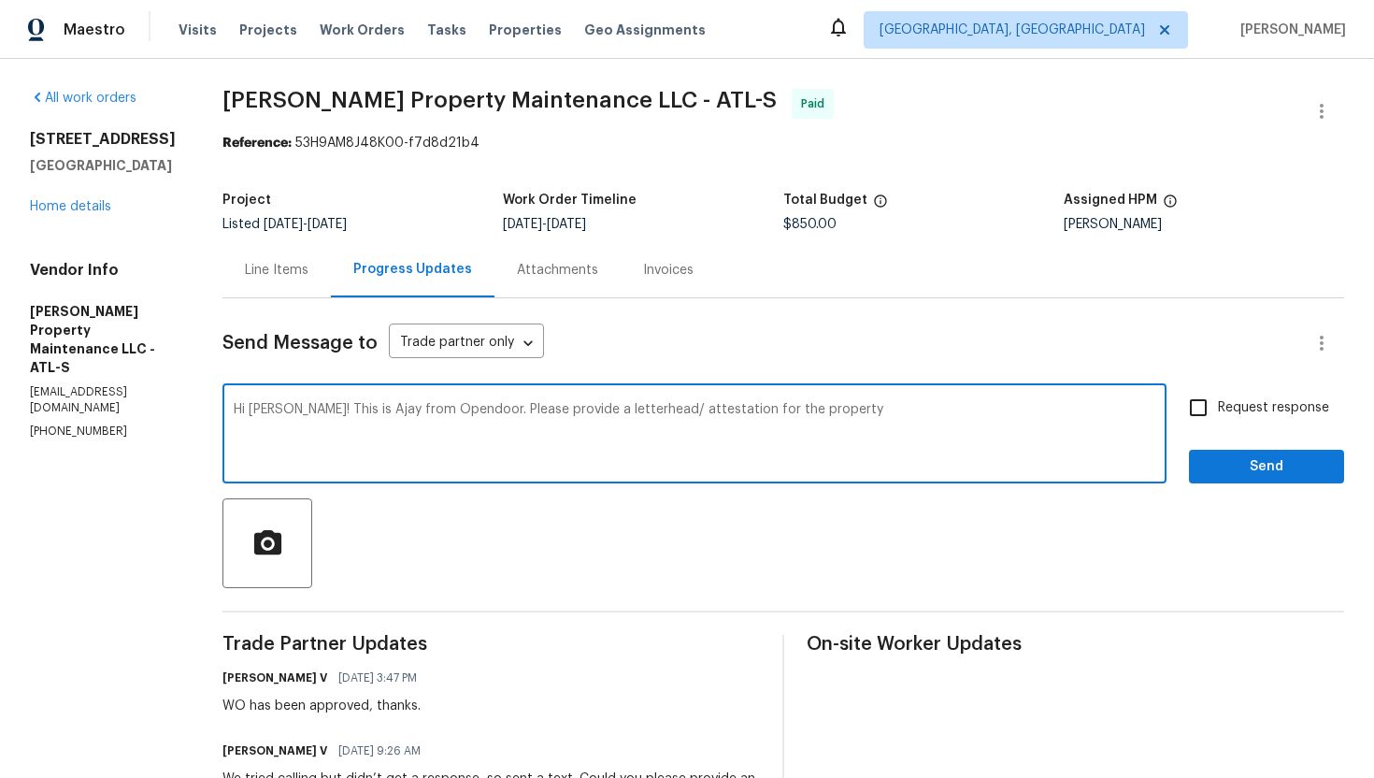
drag, startPoint x: 469, startPoint y: 413, endPoint x: 300, endPoint y: 413, distance: 169.2
click at [300, 413] on textarea "Hi Daniel! This is Ajay from Opendoor. Please provide a letterhead/ attestation…" at bounding box center [695, 435] width 922 height 65
drag, startPoint x: 706, startPoint y: 414, endPoint x: 614, endPoint y: 407, distance: 91.9
click at [614, 408] on textarea "Hi Daniel! Just following up on the previous request regarding Please provide a…" at bounding box center [695, 435] width 922 height 65
click at [894, 412] on textarea "Hi Daniel! Just following up on the previous request regarding the letterhead/ …" at bounding box center [695, 435] width 922 height 65
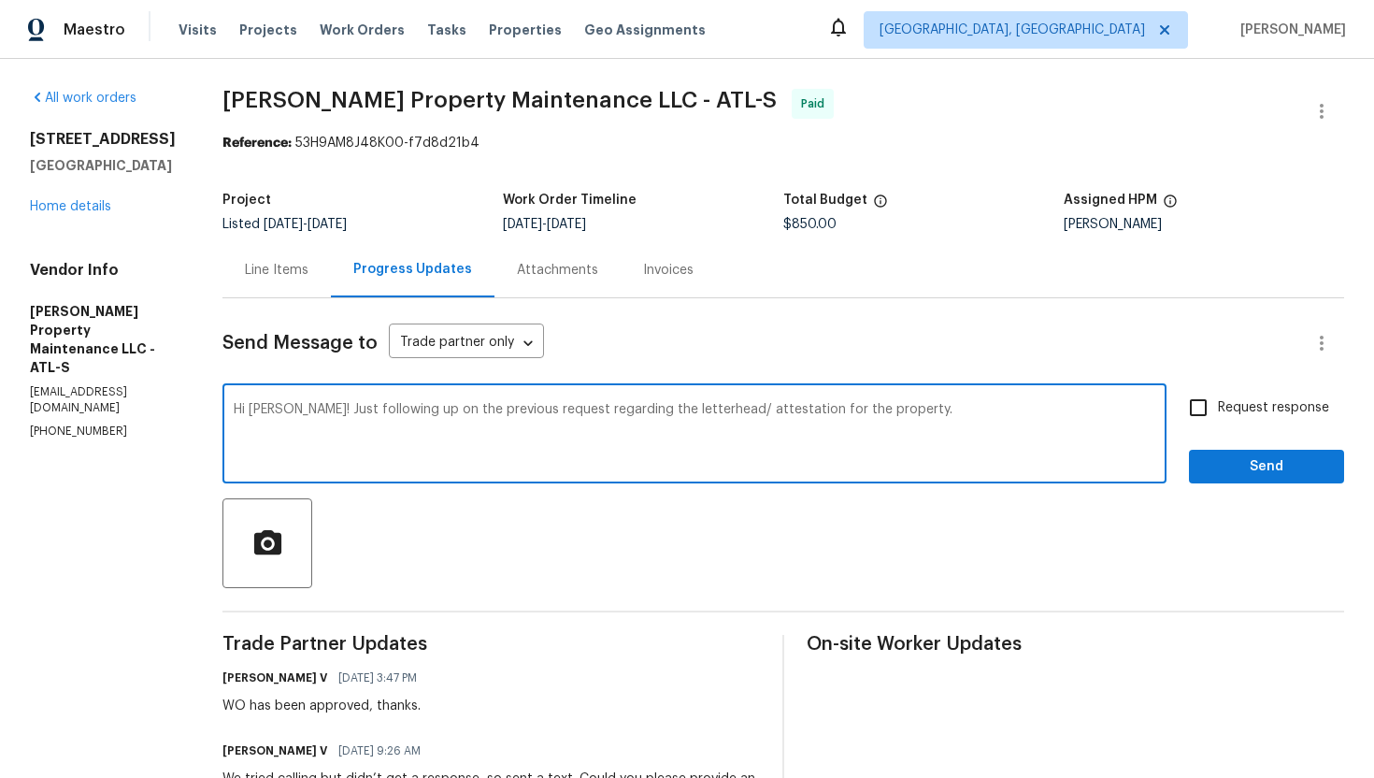
type textarea "Hi Daniel! Just following up on the previous request regarding the letterhead/ …"
click at [1244, 406] on span "Request response" at bounding box center [1273, 408] width 111 height 20
click at [1218, 406] on input "Request response" at bounding box center [1198, 407] width 39 height 39
checkbox input "true"
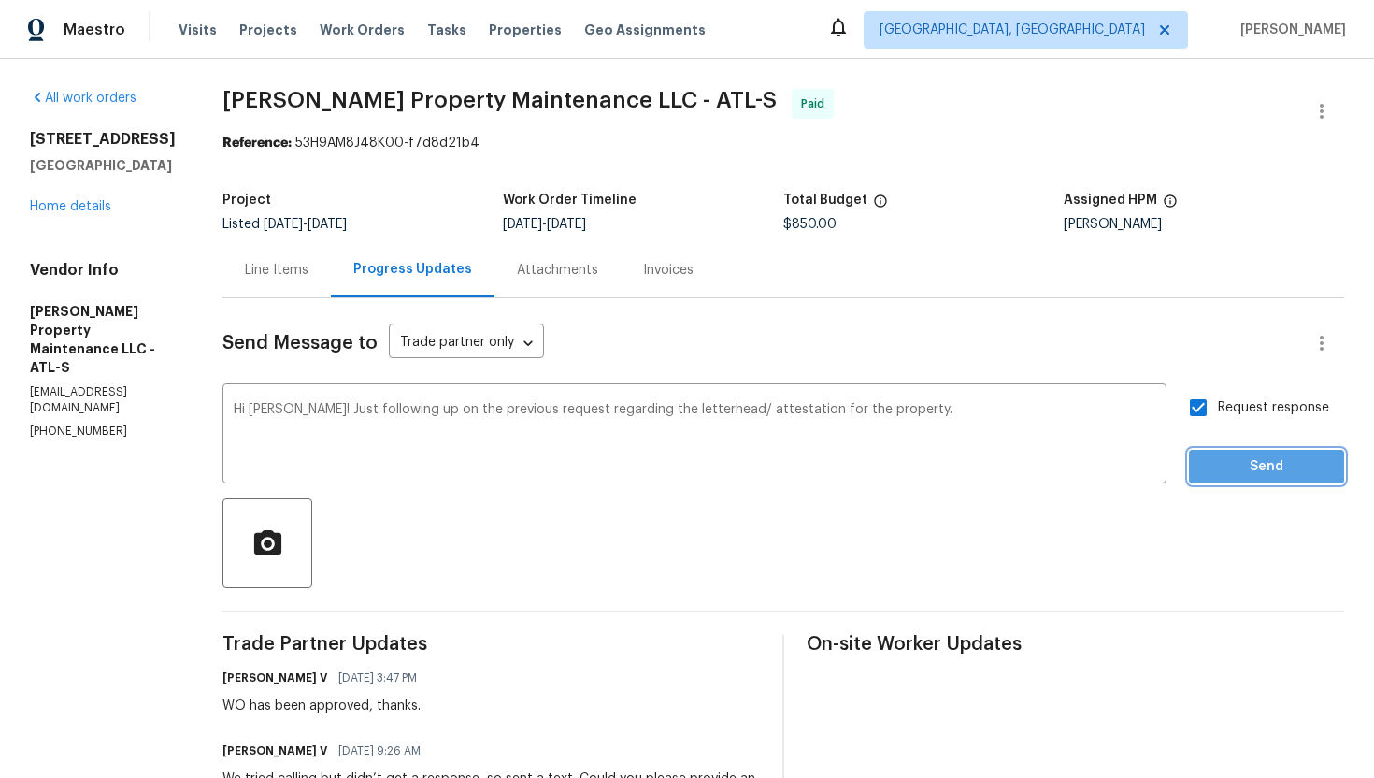
click at [1247, 453] on button "Send" at bounding box center [1266, 467] width 155 height 35
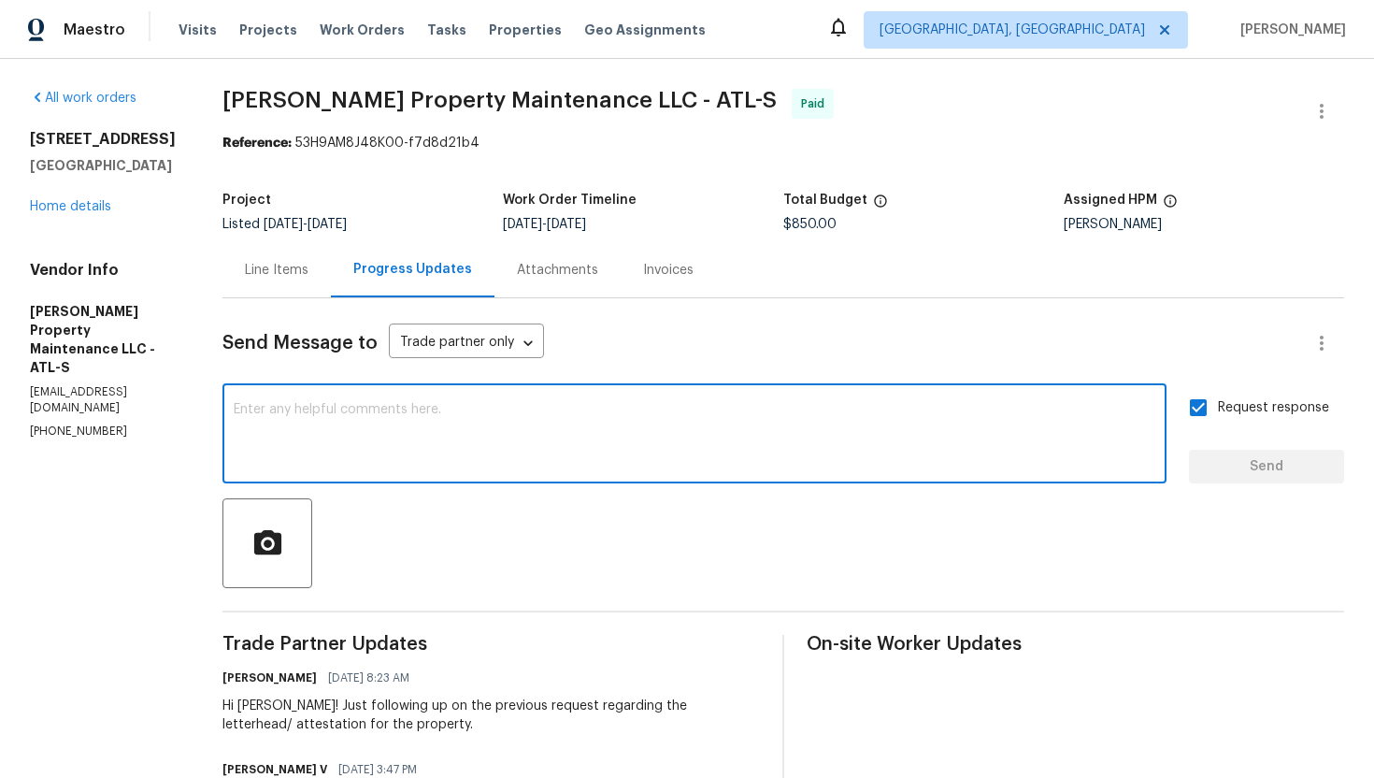
click at [515, 439] on textarea at bounding box center [695, 435] width 922 height 65
paste textarea "more specifically, they're saying they need an attestation letter or an actual …"
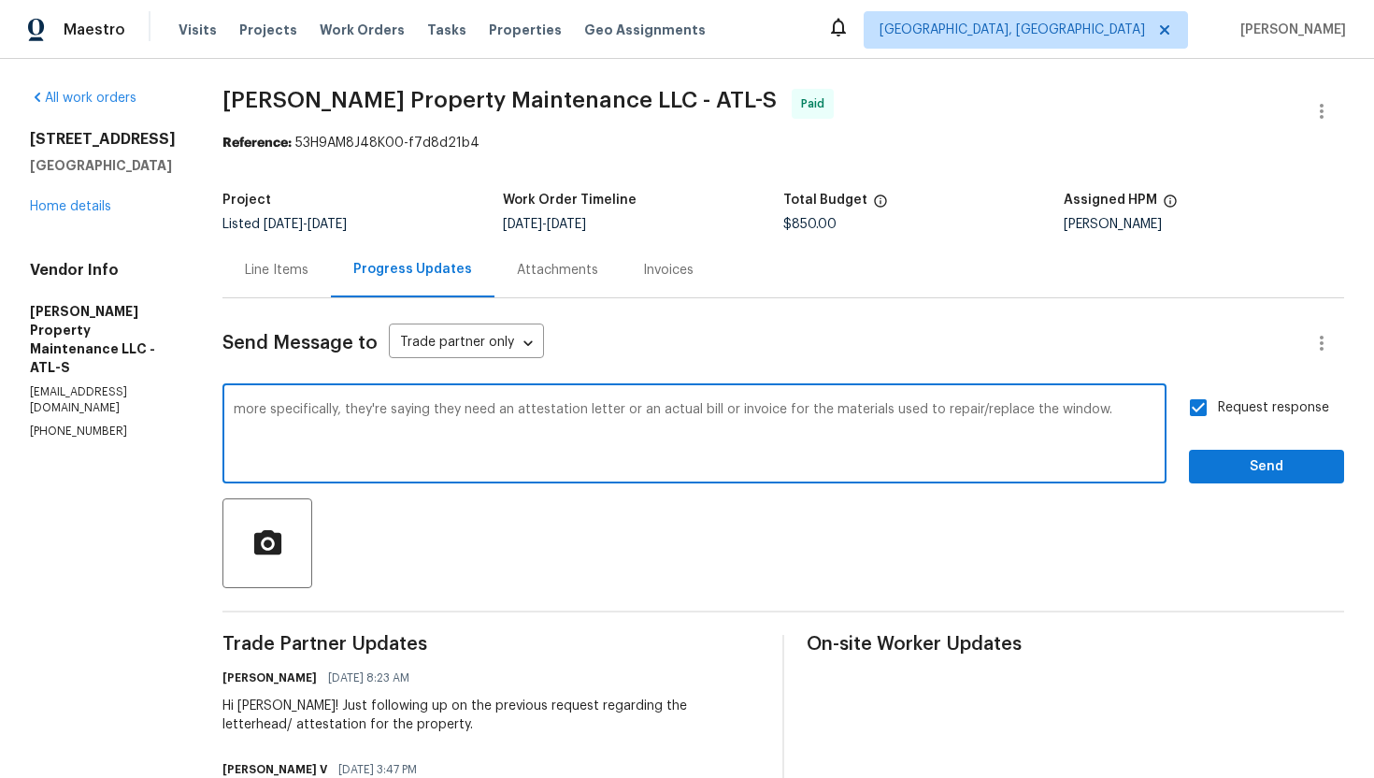
click at [246, 413] on textarea "more specifically, they're saying they need an attestation letter or an actual …" at bounding box center [695, 435] width 922 height 65
type textarea "More specifically, they're saying they need an attestation letter or an actual …"
click at [1234, 465] on span "Send" at bounding box center [1266, 466] width 125 height 23
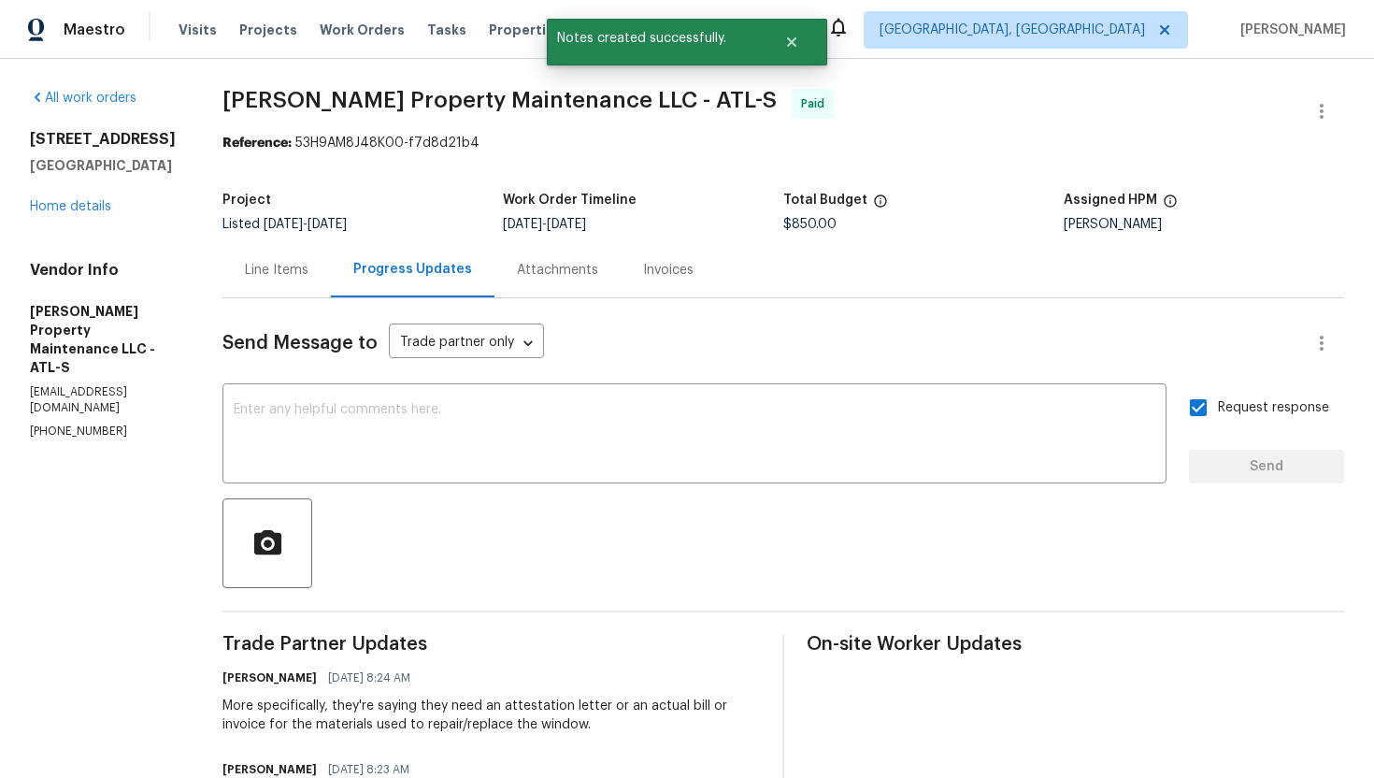
click at [313, 275] on div "Line Items" at bounding box center [276, 269] width 108 height 55
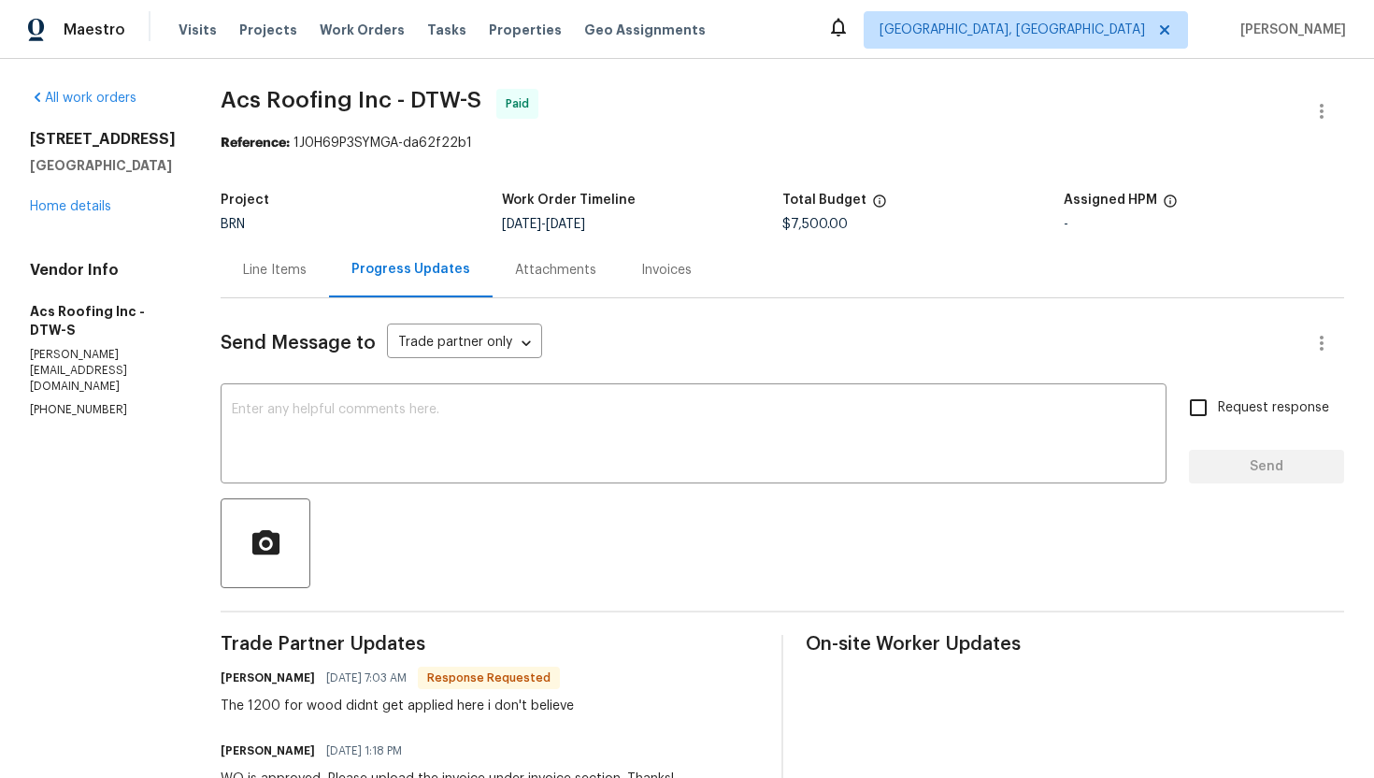
click at [264, 277] on div "Line Items" at bounding box center [275, 270] width 64 height 19
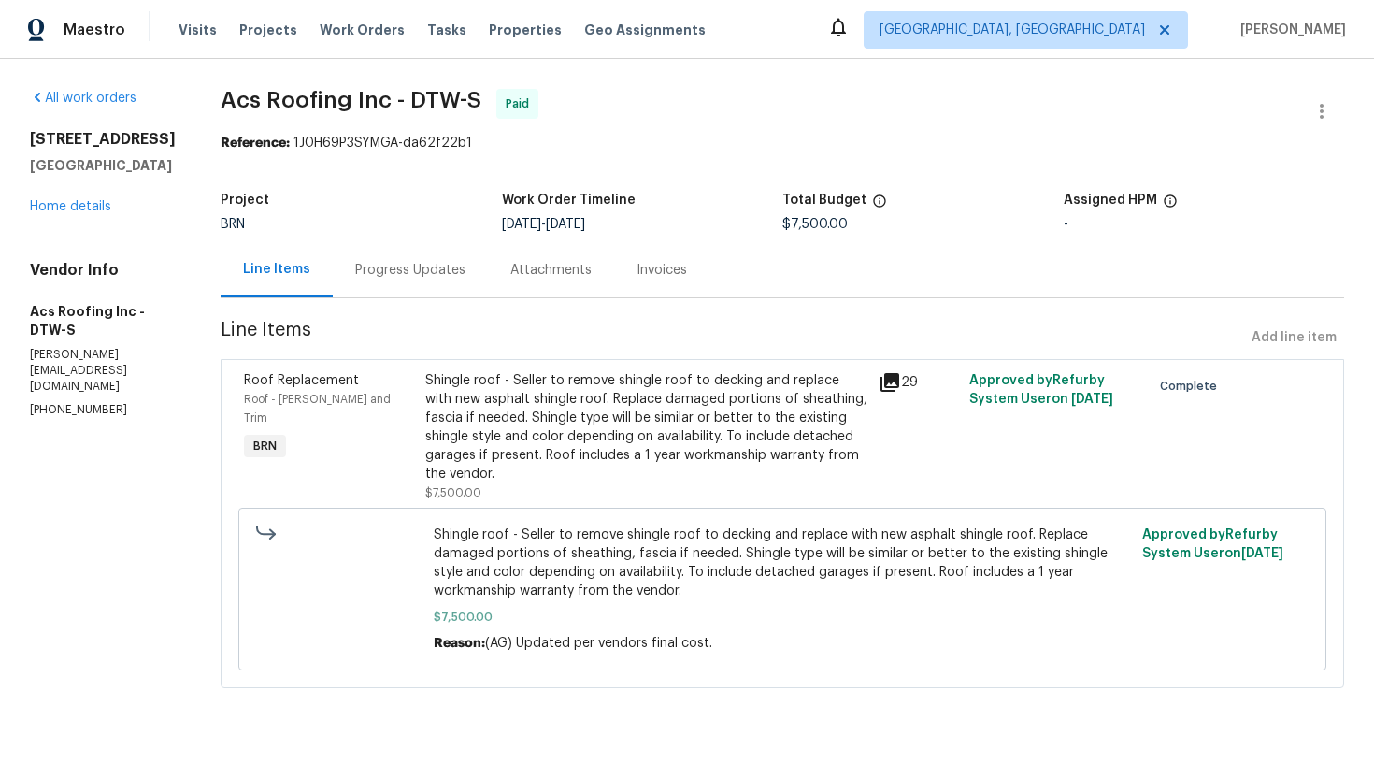
click at [447, 285] on div "Progress Updates" at bounding box center [410, 269] width 155 height 55
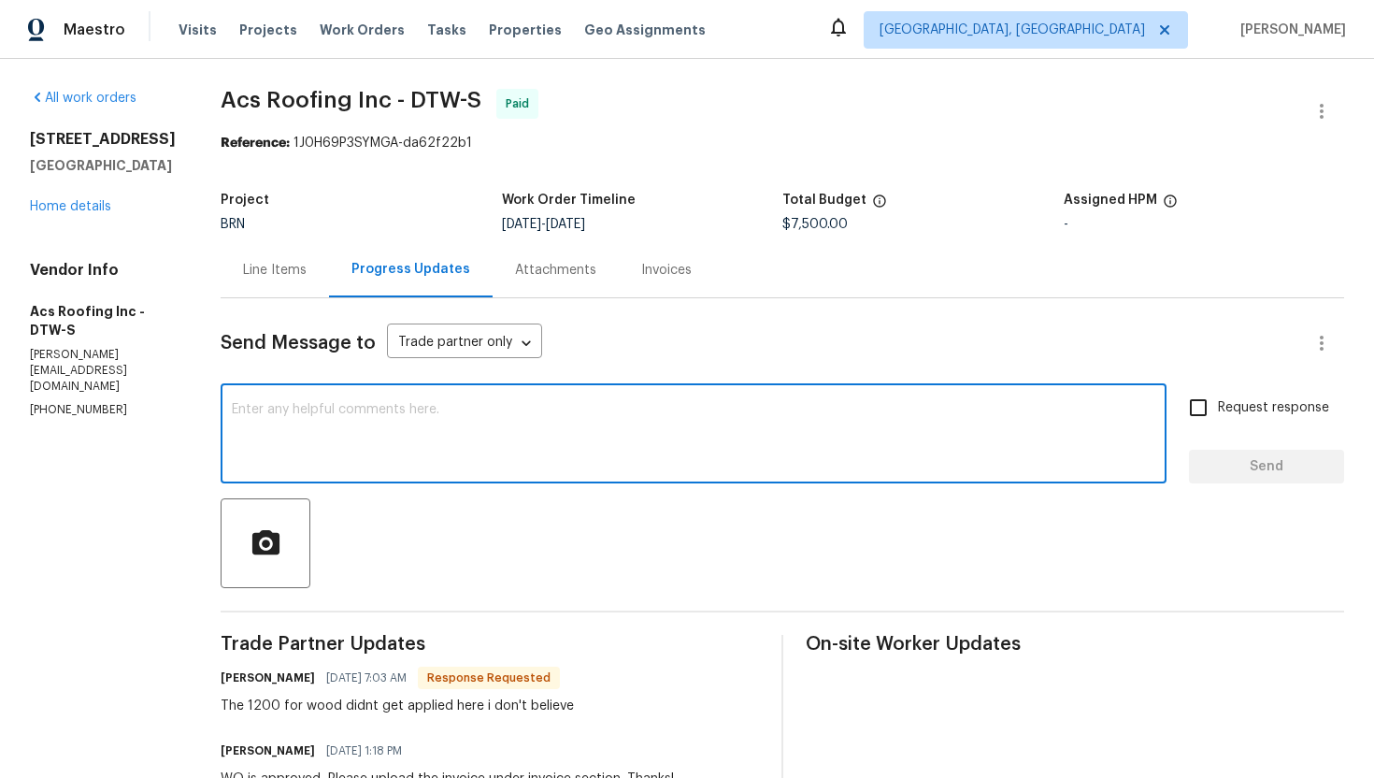
click at [359, 421] on textarea at bounding box center [693, 435] width 923 height 65
click at [691, 408] on textarea "I understand, I'll send a supplementary WO for the remaining cost after" at bounding box center [693, 435] width 923 height 65
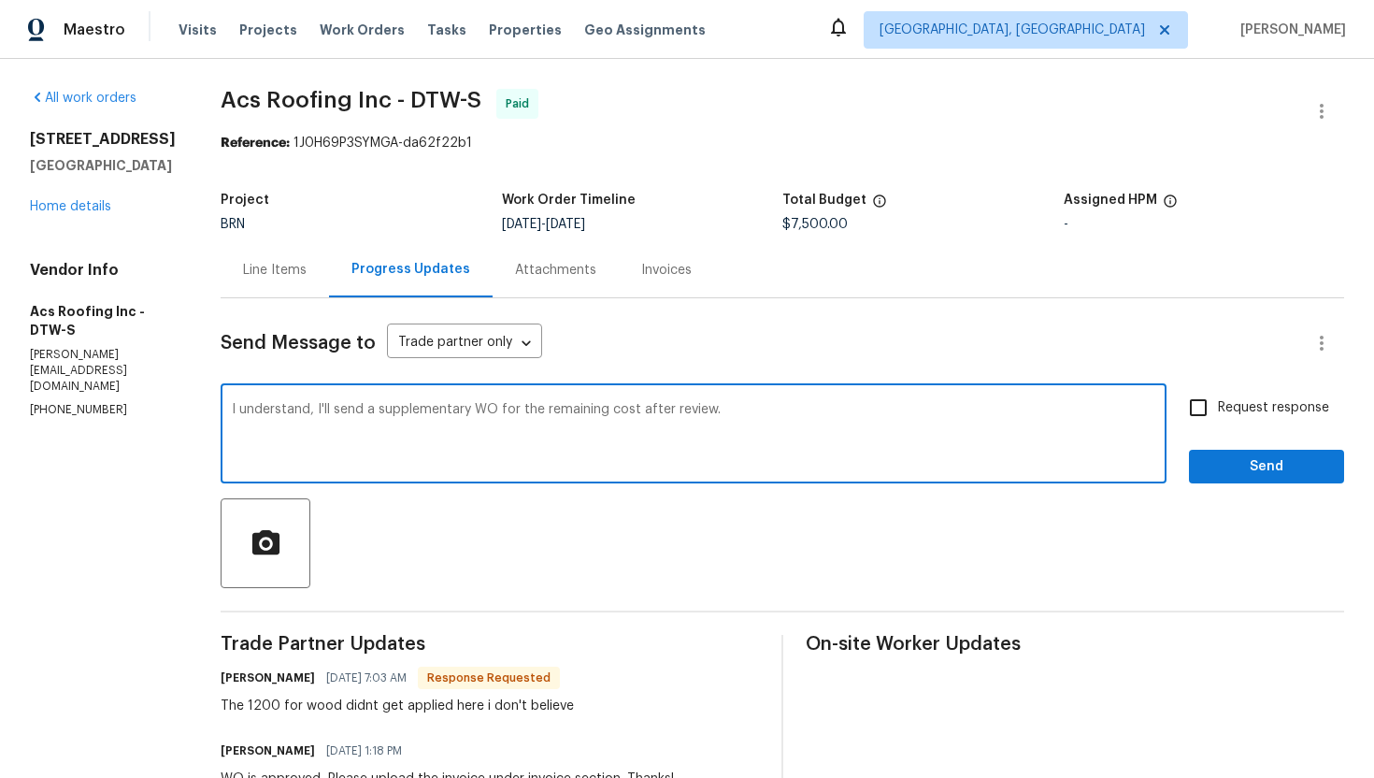
type textarea "I understand, I'll send a supplementary WO for the remaining cost after review."
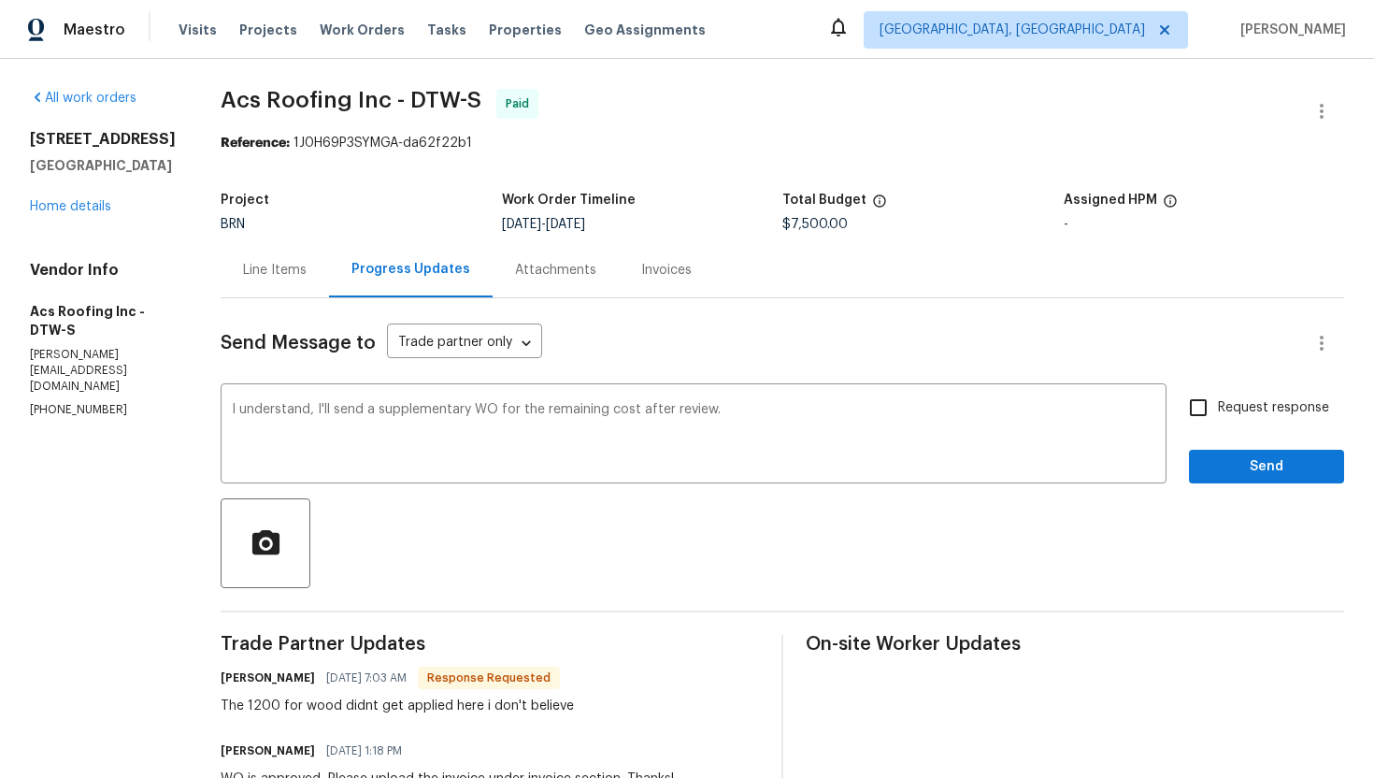
click at [1222, 426] on label "Request response" at bounding box center [1254, 407] width 150 height 39
click at [1218, 426] on input "Request response" at bounding box center [1198, 407] width 39 height 39
checkbox input "true"
click at [1239, 466] on span "Send" at bounding box center [1266, 466] width 125 height 23
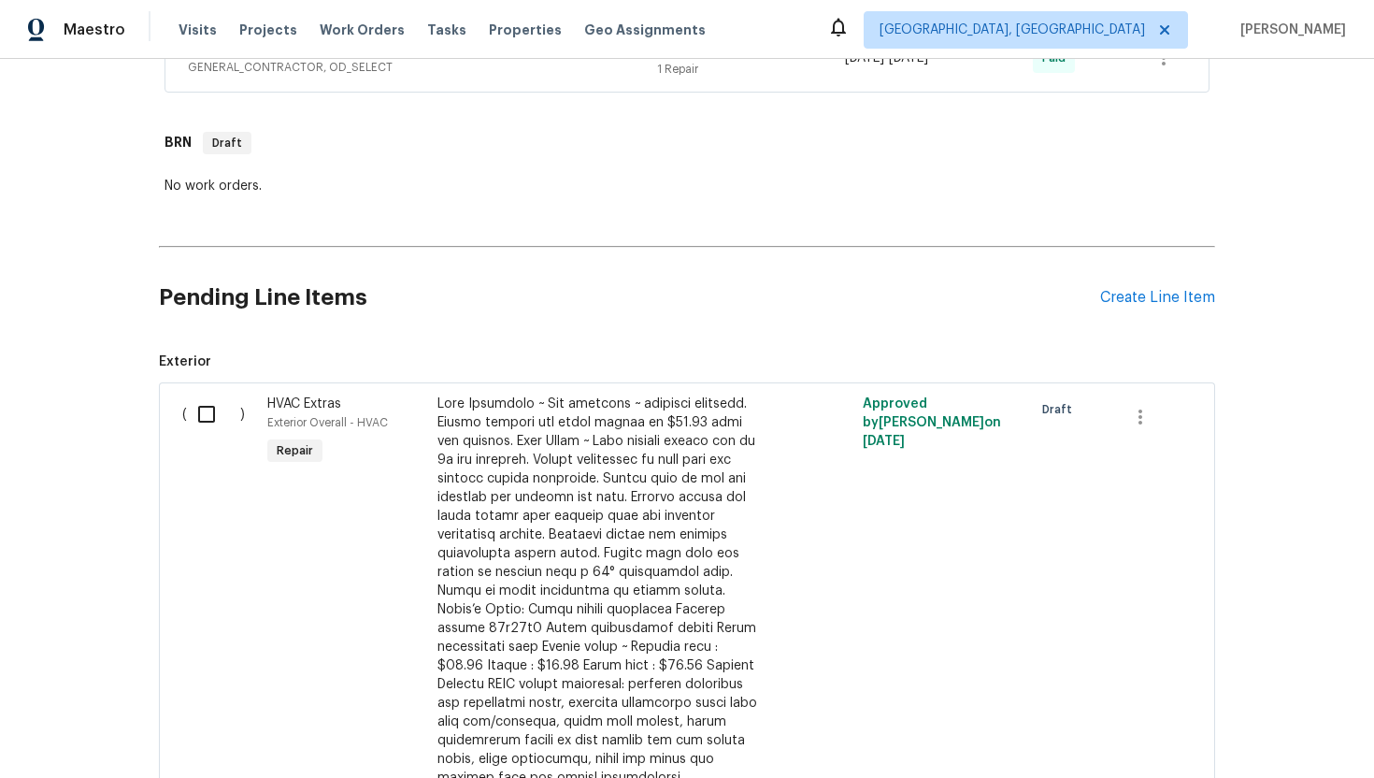
scroll to position [887, 0]
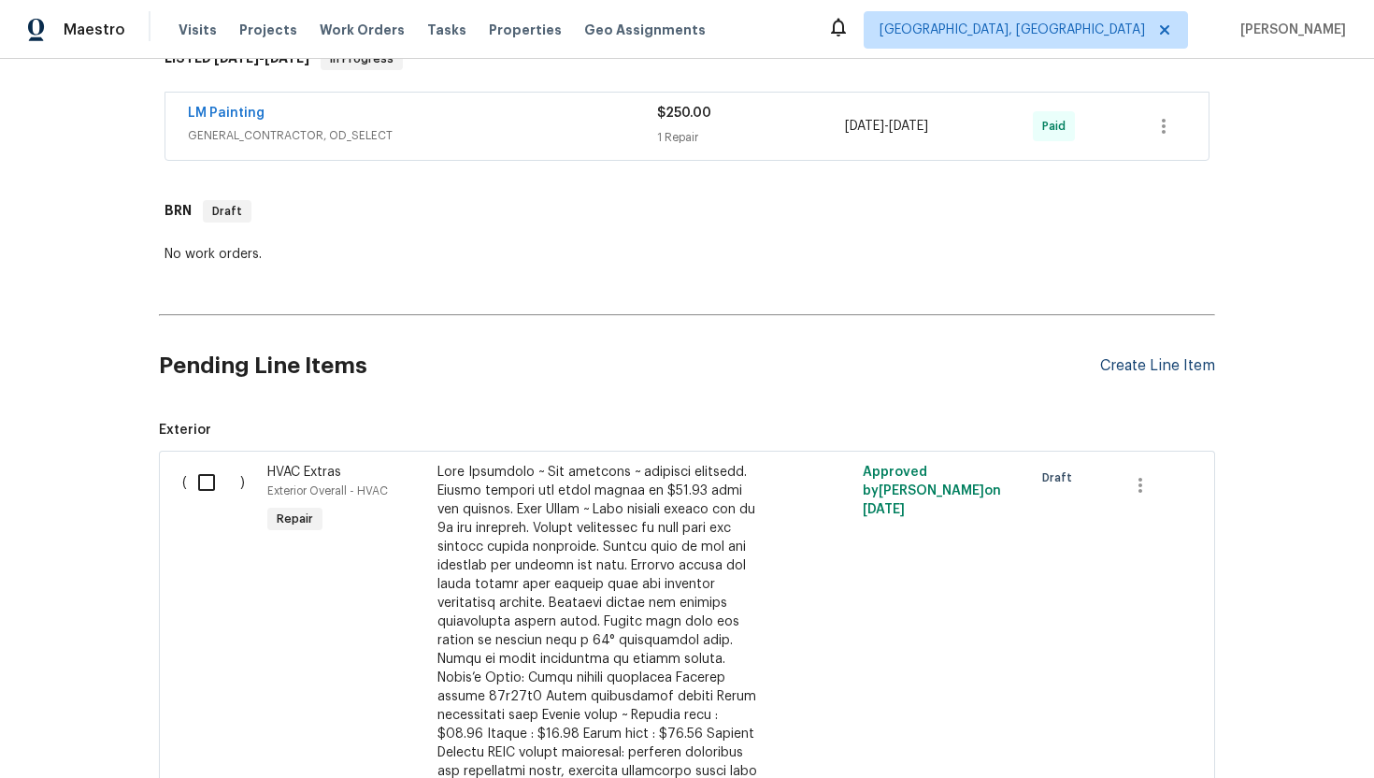
click at [1123, 365] on div "Create Line Item" at bounding box center [1157, 366] width 115 height 18
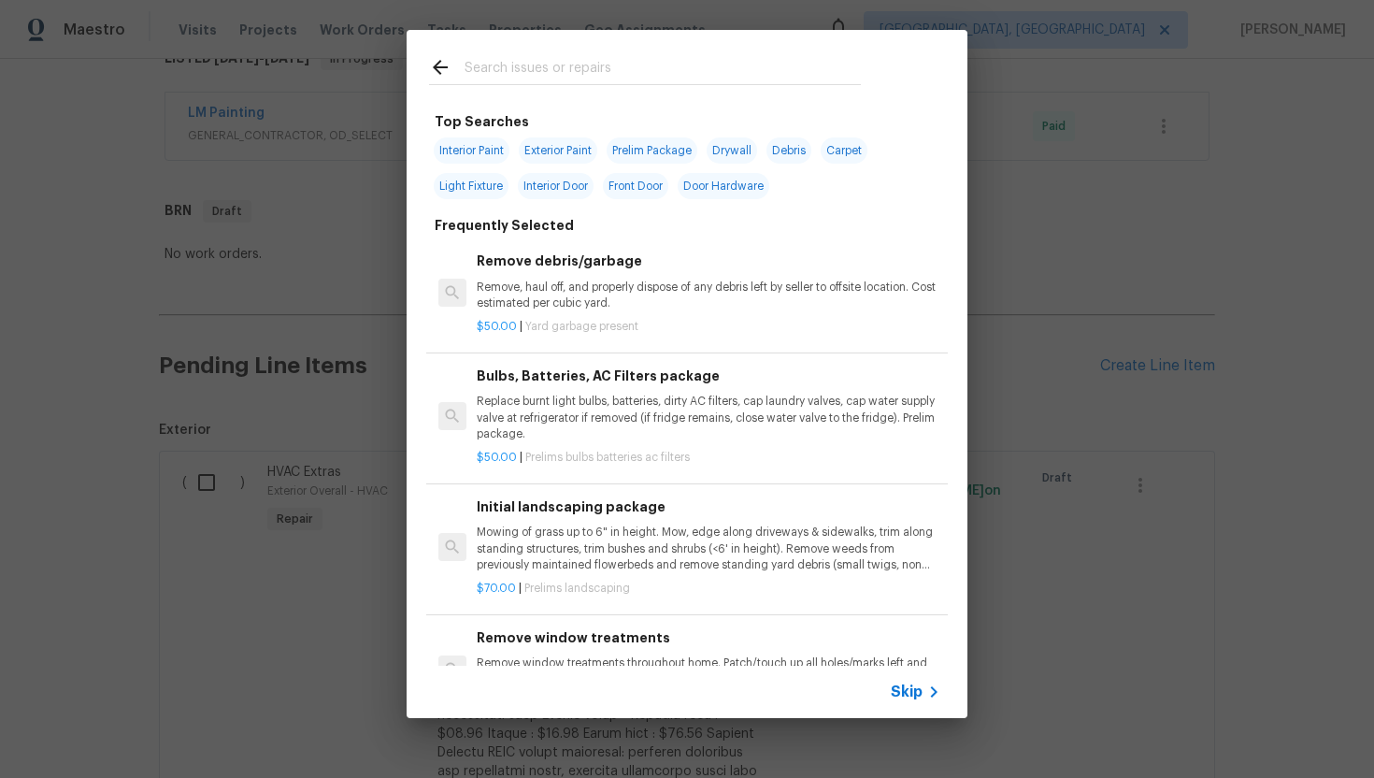
click at [907, 688] on span "Skip" at bounding box center [907, 691] width 32 height 19
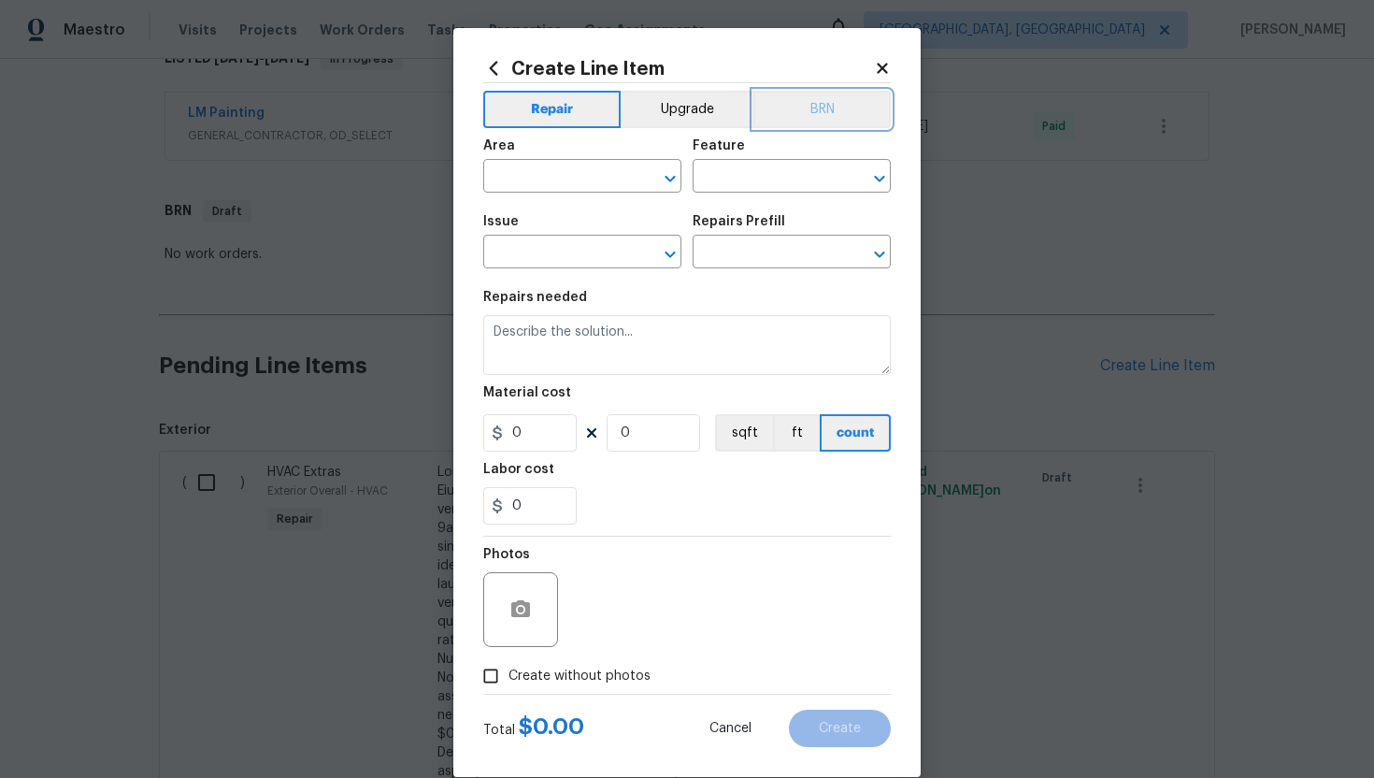
click at [851, 115] on button "BRN" at bounding box center [821, 109] width 137 height 37
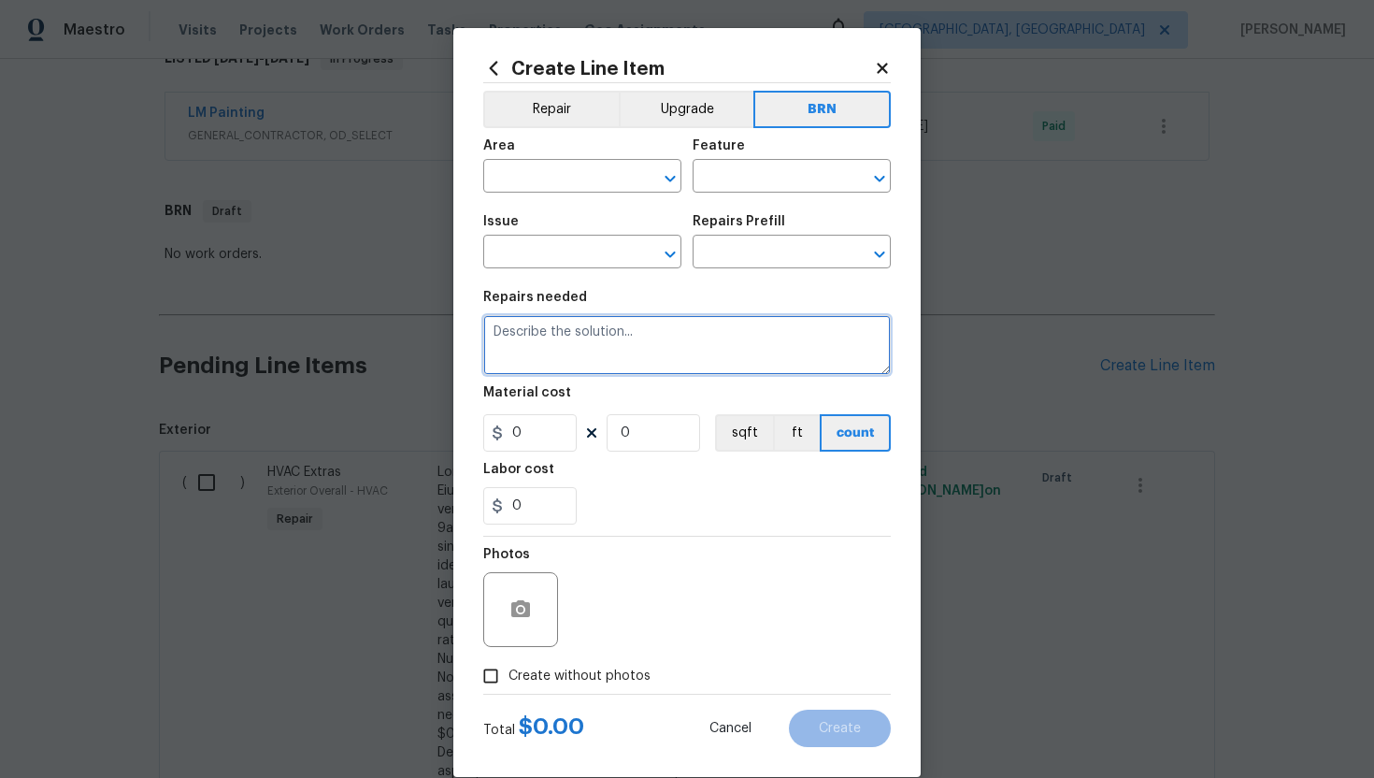
click at [666, 337] on textarea at bounding box center [687, 345] width 408 height 60
paste textarea "Contractor to turn gas on at meter and light any pilot lights as needed"
click at [493, 338] on textarea "Contractor to turn gas on at meter and light any pilot lights as needed" at bounding box center [687, 345] width 408 height 60
type textarea "Resale - Contractor to turn gas on at meter and light any pilot lights as needed"
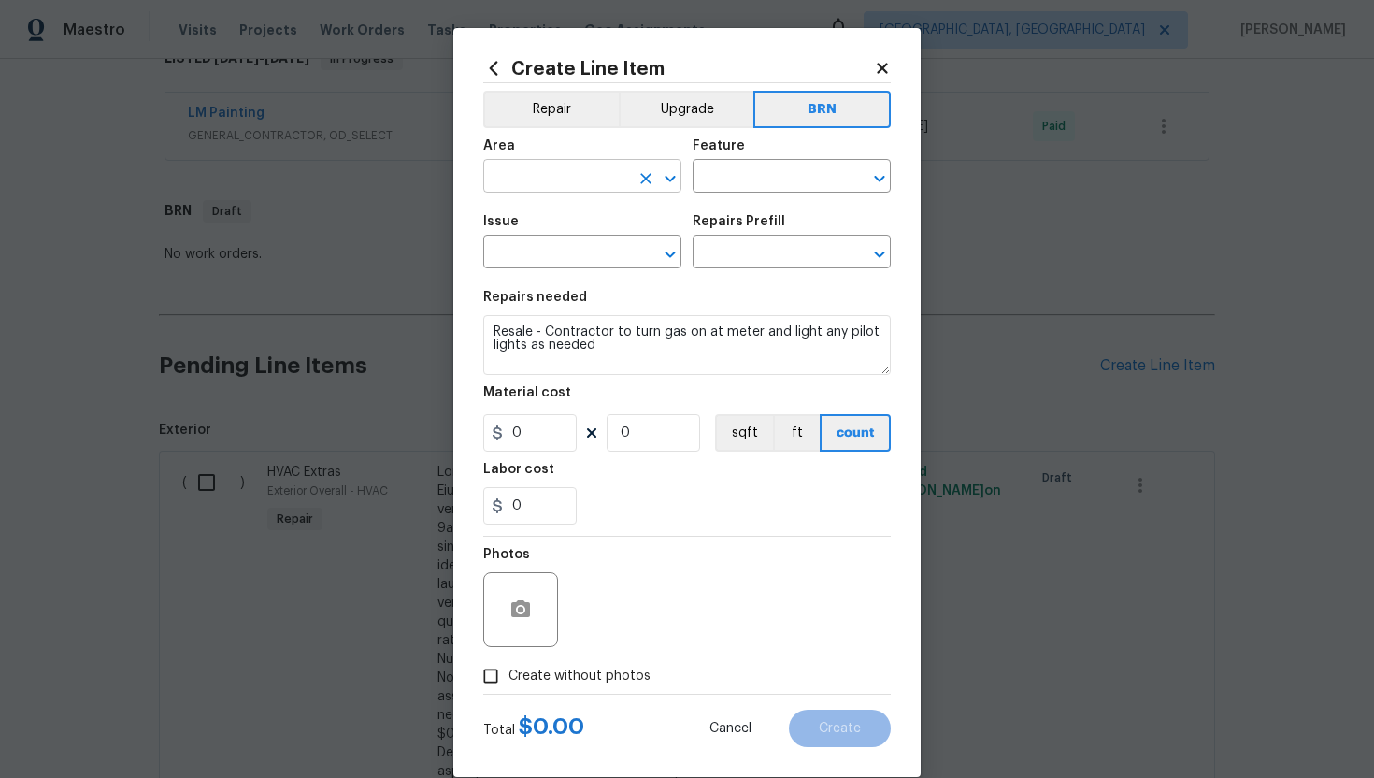
click at [561, 184] on input "text" at bounding box center [556, 178] width 146 height 29
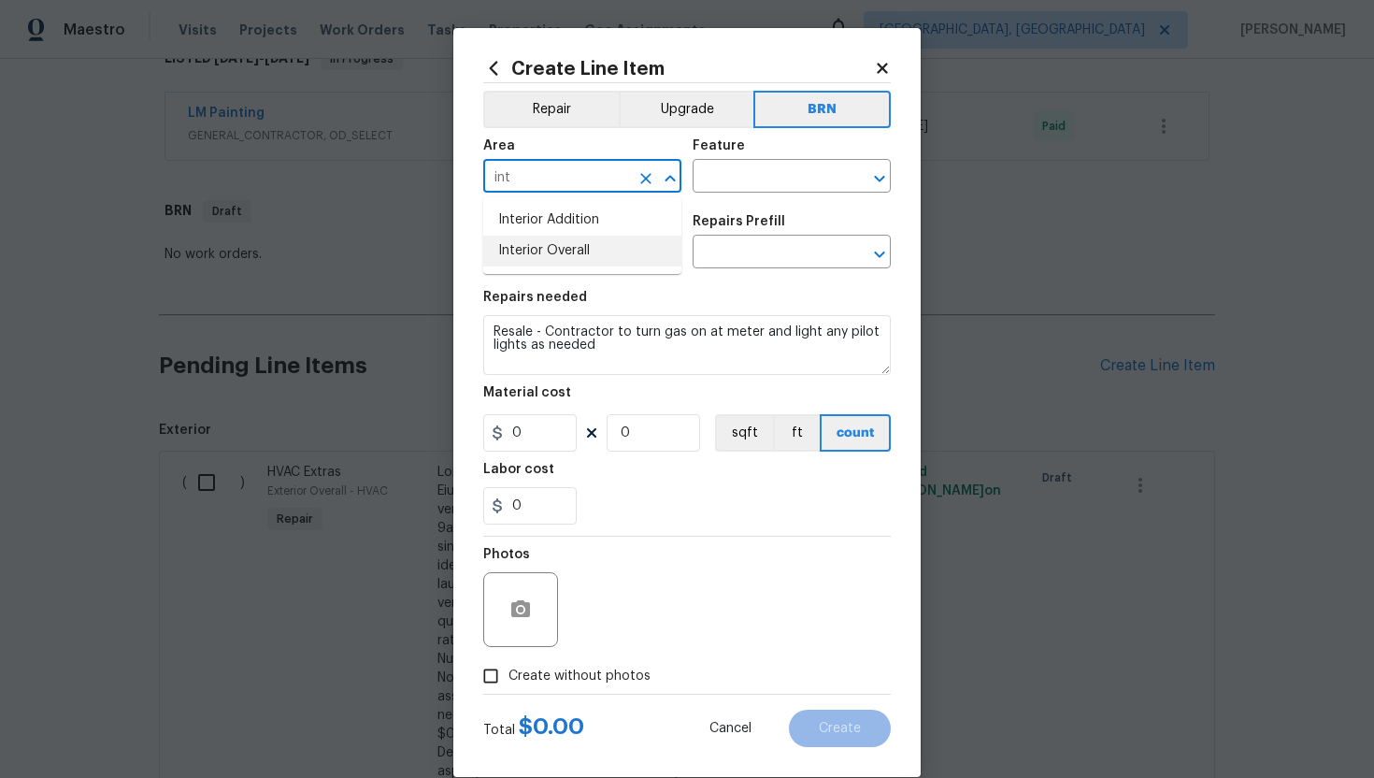
click at [576, 243] on li "Interior Overall" at bounding box center [582, 251] width 198 height 31
type input "Interior Overall"
click at [720, 173] on input "text" at bounding box center [766, 178] width 146 height 29
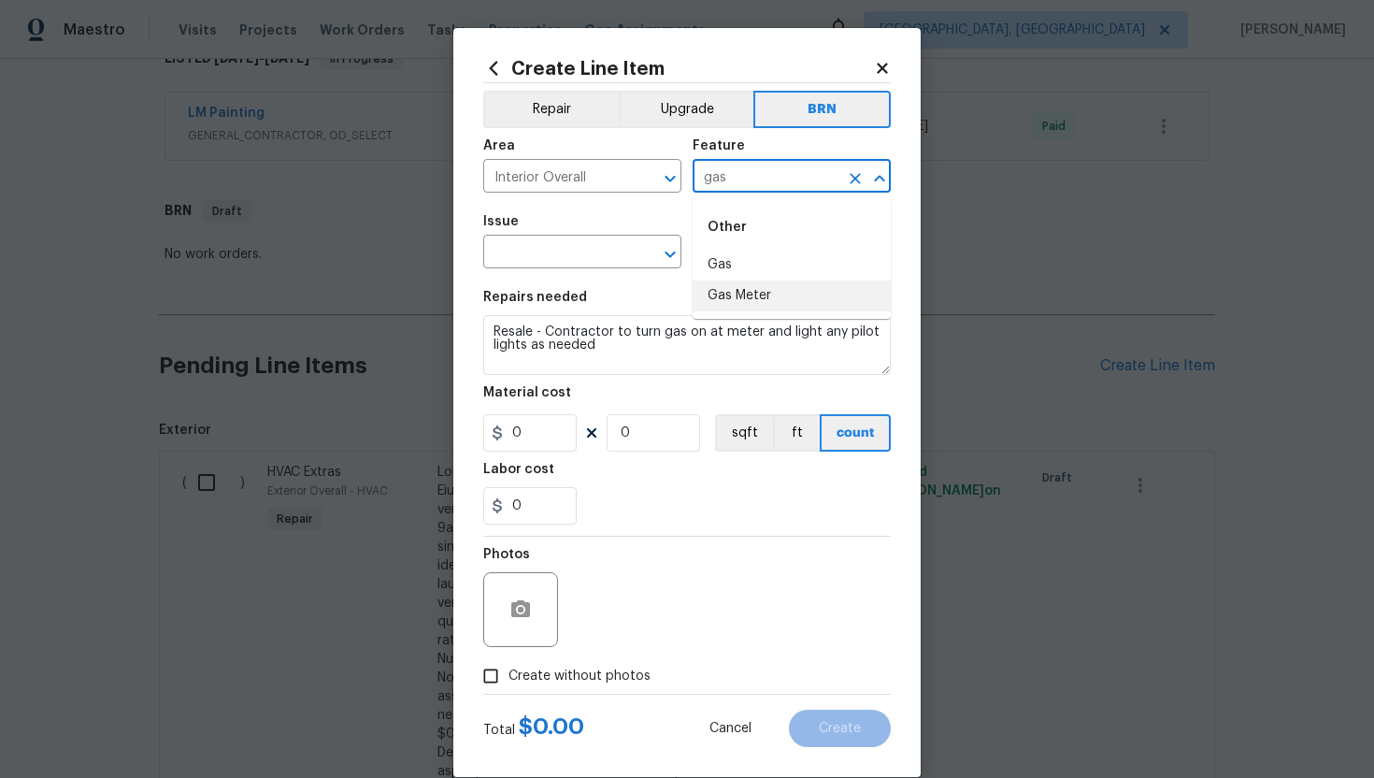
click at [728, 293] on li "Gas Meter" at bounding box center [792, 295] width 198 height 31
type input "Gas Meter"
click at [580, 248] on input "text" at bounding box center [556, 253] width 146 height 29
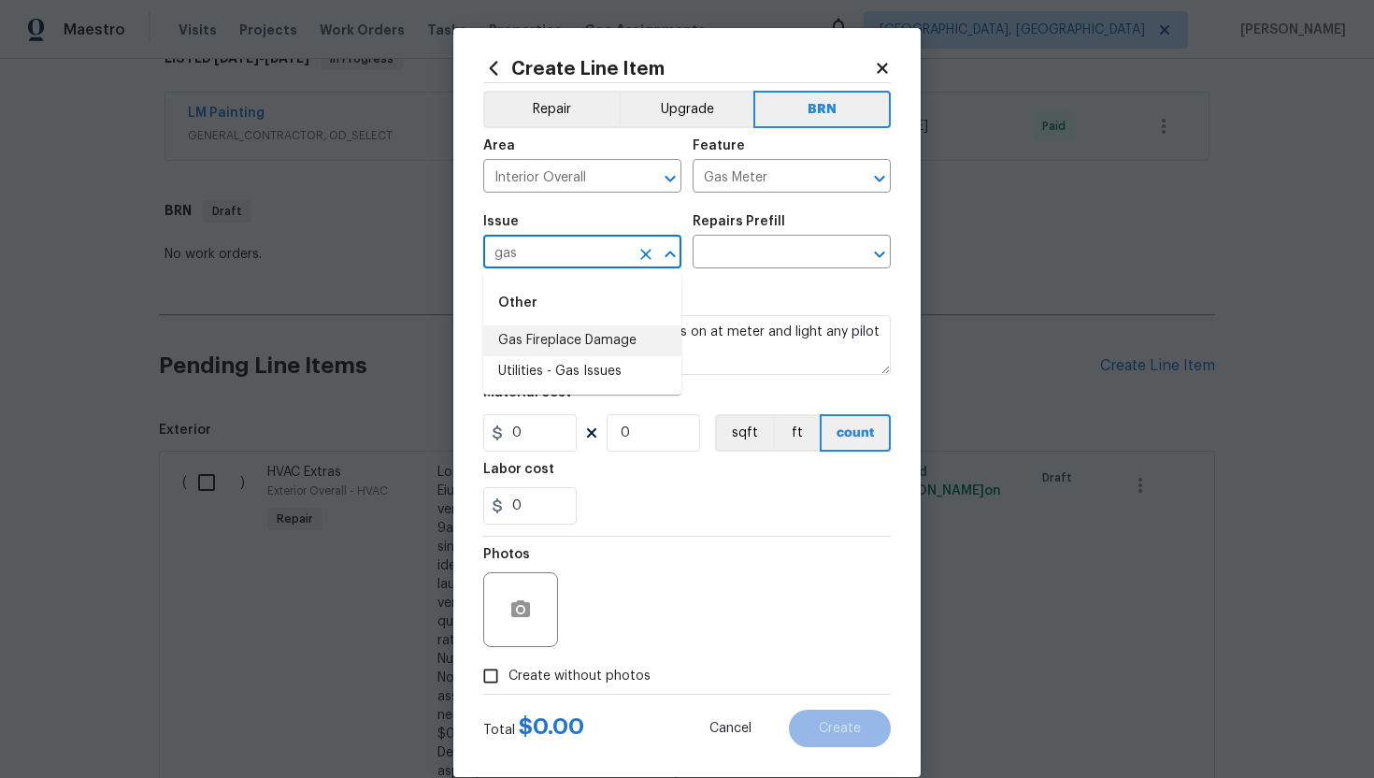
click at [574, 340] on li "Gas Fireplace Damage" at bounding box center [582, 340] width 198 height 31
type input "Gas Fireplace Damage"
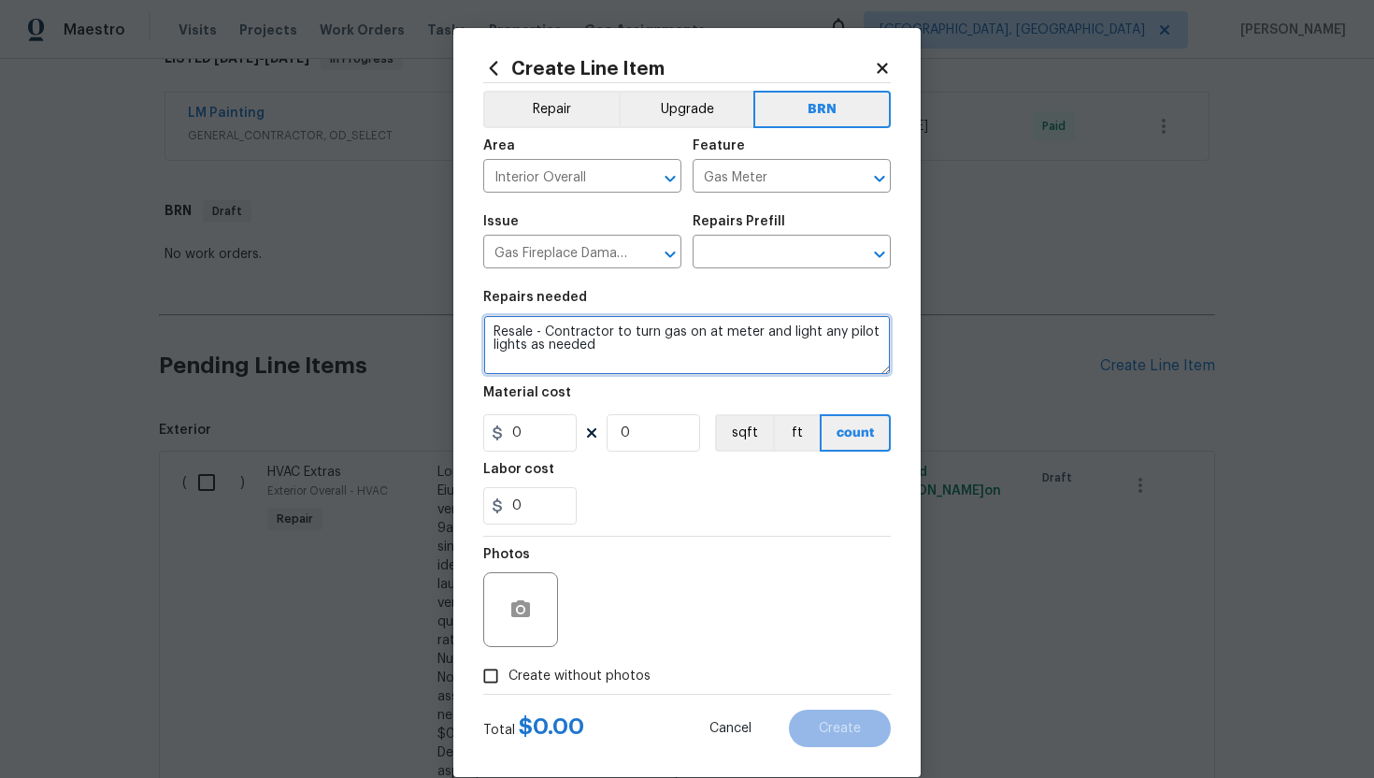
drag, startPoint x: 487, startPoint y: 332, endPoint x: 629, endPoint y: 380, distance: 150.2
click at [629, 380] on section "Repairs needed Resale - Contractor to turn gas on at meter and light any pilot …" at bounding box center [687, 407] width 408 height 256
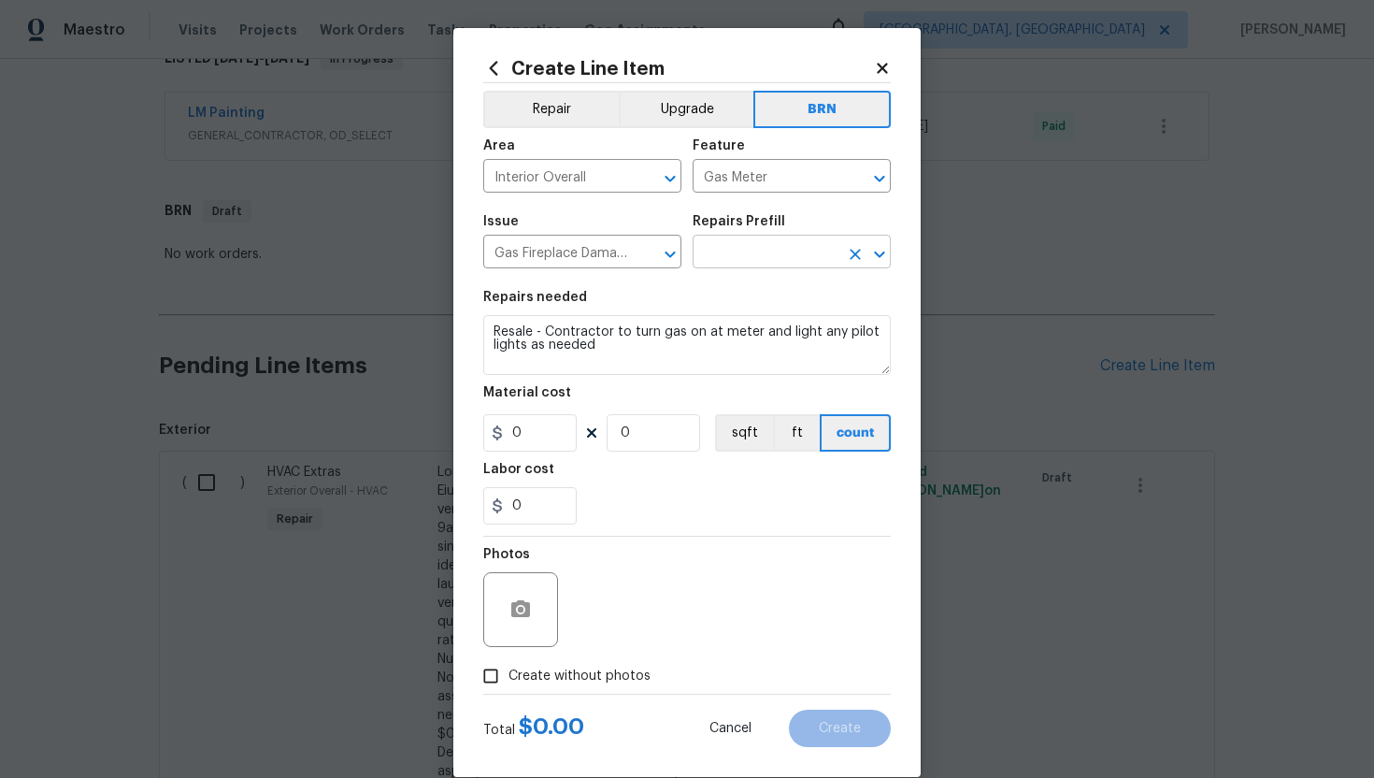
click at [772, 257] on input "text" at bounding box center [766, 253] width 146 height 29
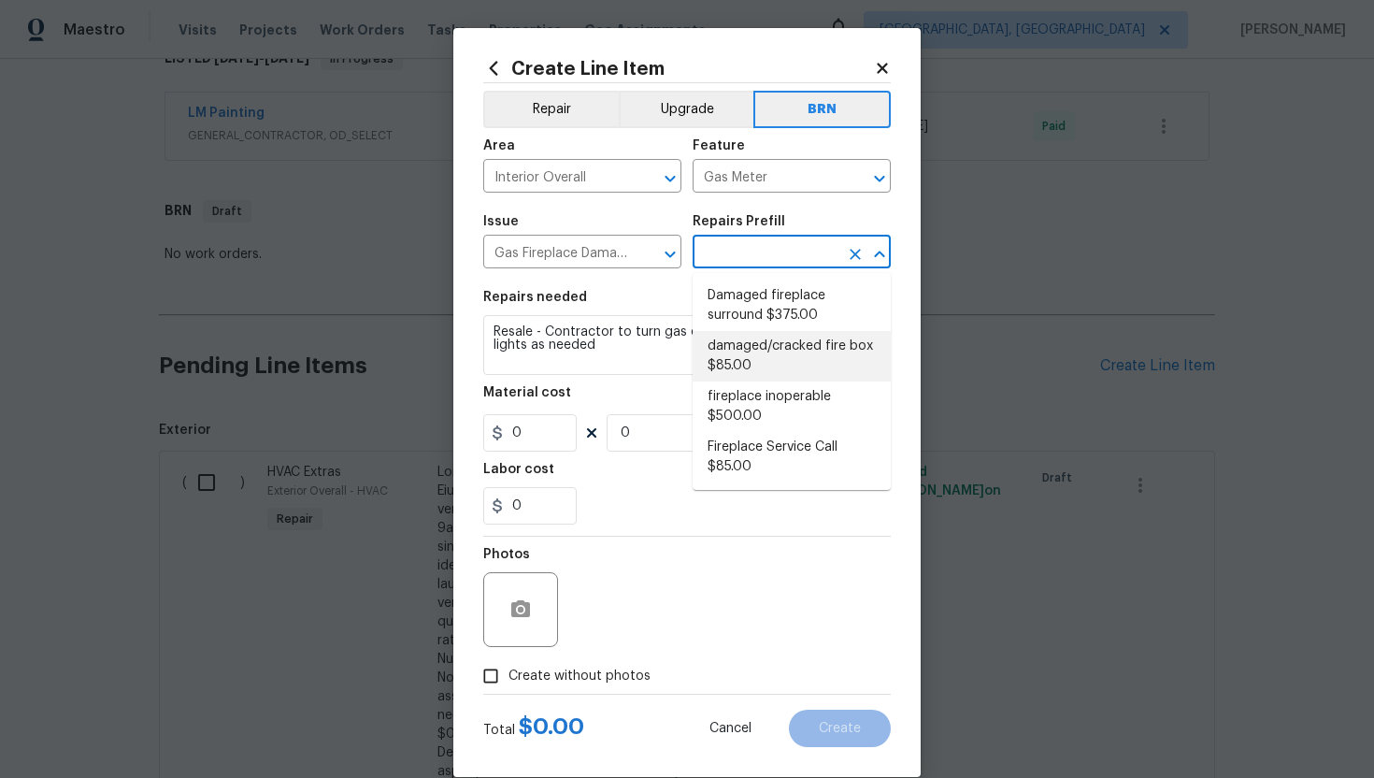
click at [779, 365] on li "damaged/cracked fire box $85.00" at bounding box center [792, 356] width 198 height 50
type input "Fireplace"
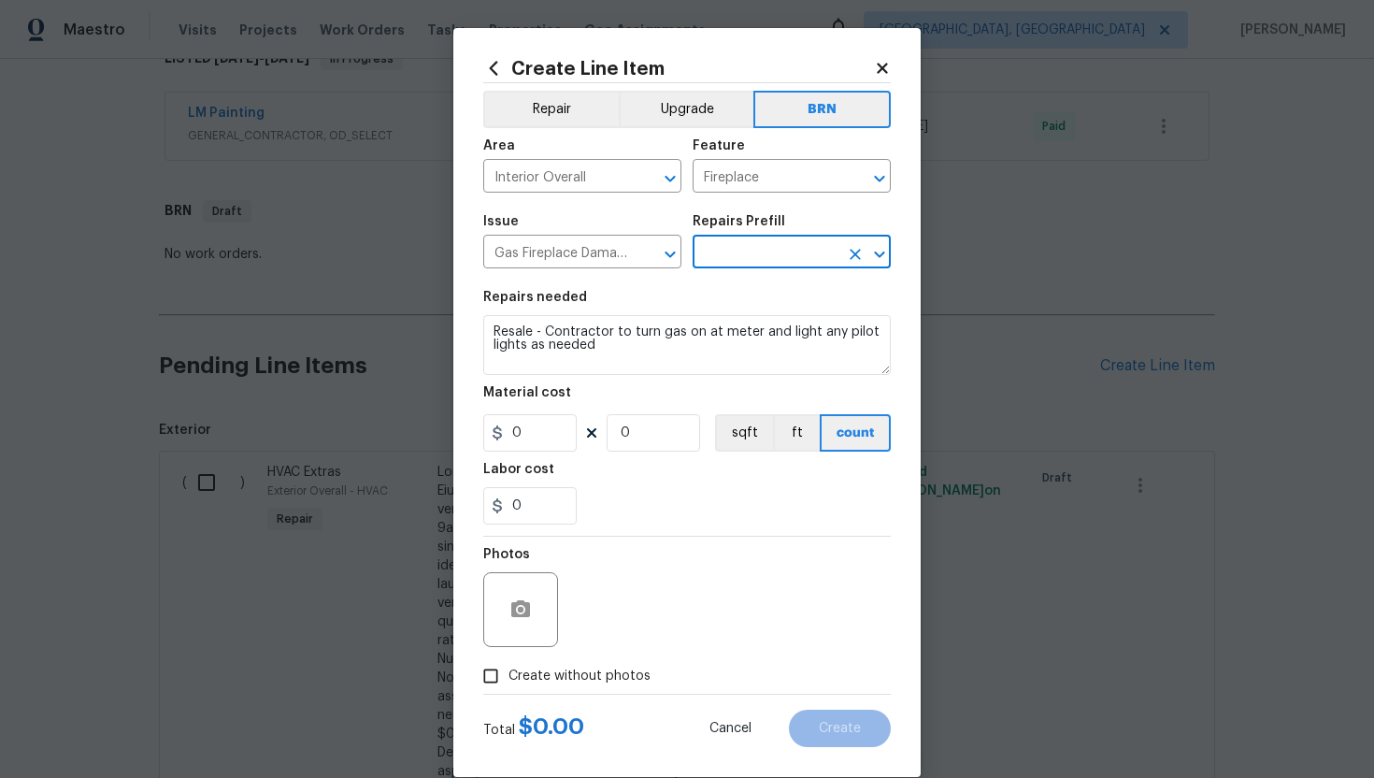
type input "damaged/cracked fire box $85.00"
type textarea "replace fire box panel"
type input "85"
type input "1"
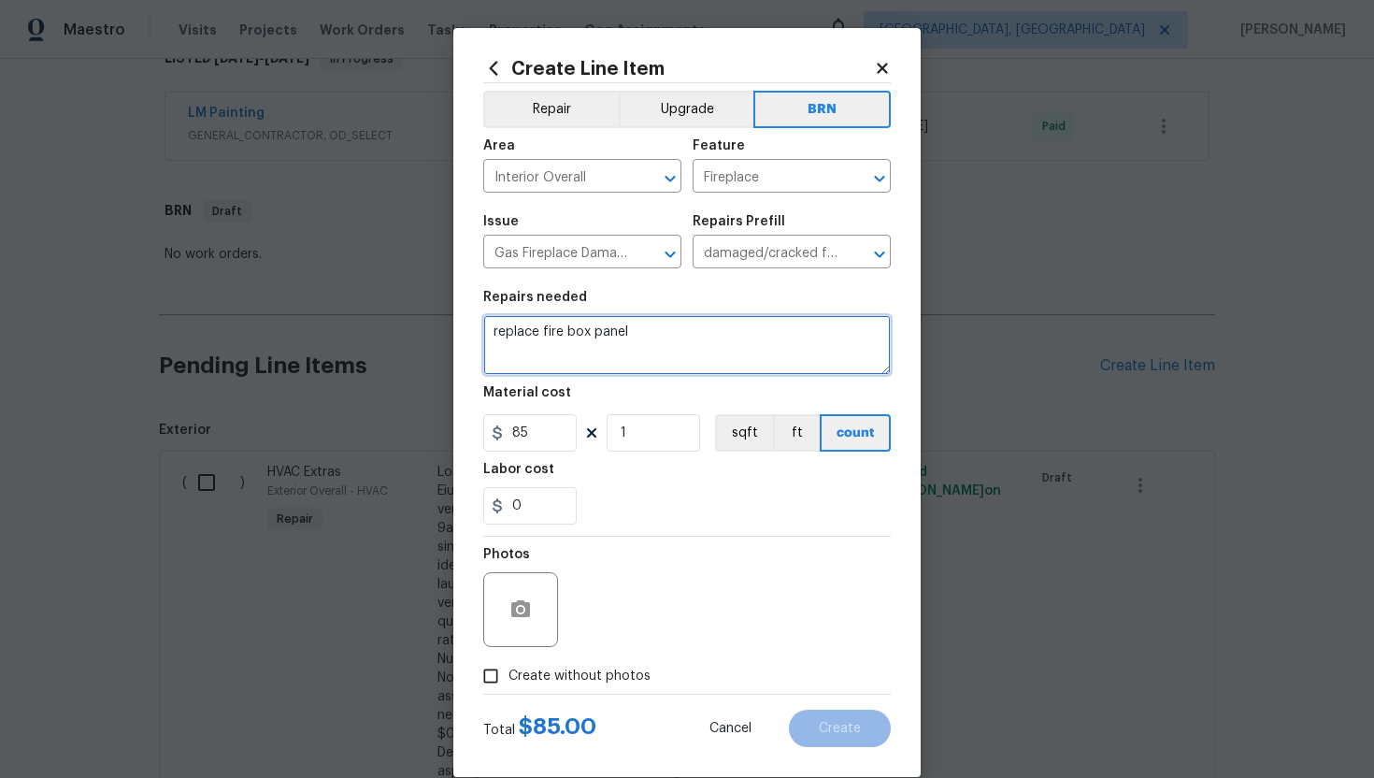
drag, startPoint x: 488, startPoint y: 334, endPoint x: 685, endPoint y: 367, distance: 200.1
click at [686, 368] on textarea "replace fire box panel" at bounding box center [687, 345] width 408 height 60
paste textarea "Resale - Contractor to turn gas on at meter and light any pilot lights as needed"
type textarea "Resale - Contractor to turn gas on at meter and light any pilot lights as needed"
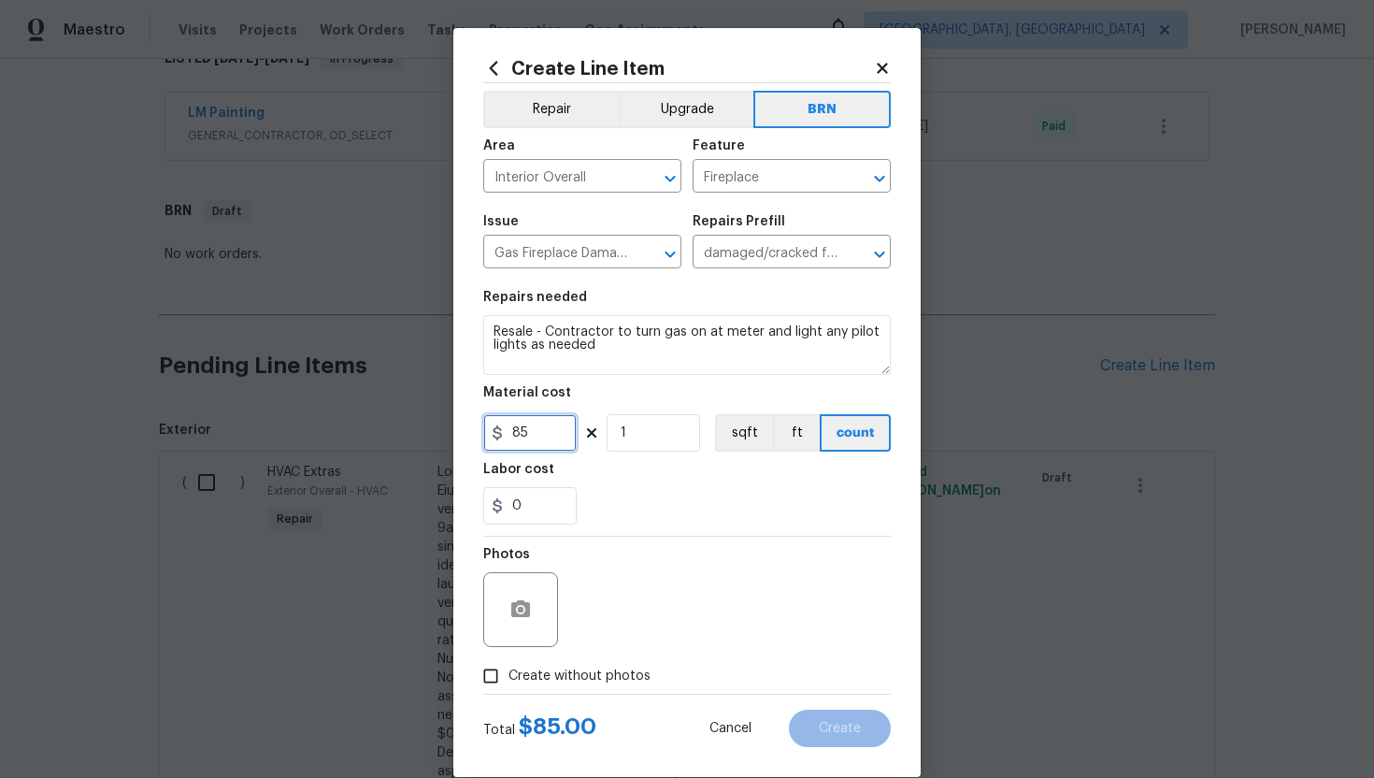
click at [521, 437] on input "85" at bounding box center [529, 432] width 93 height 37
type input "75"
click at [649, 513] on div "0" at bounding box center [687, 505] width 408 height 37
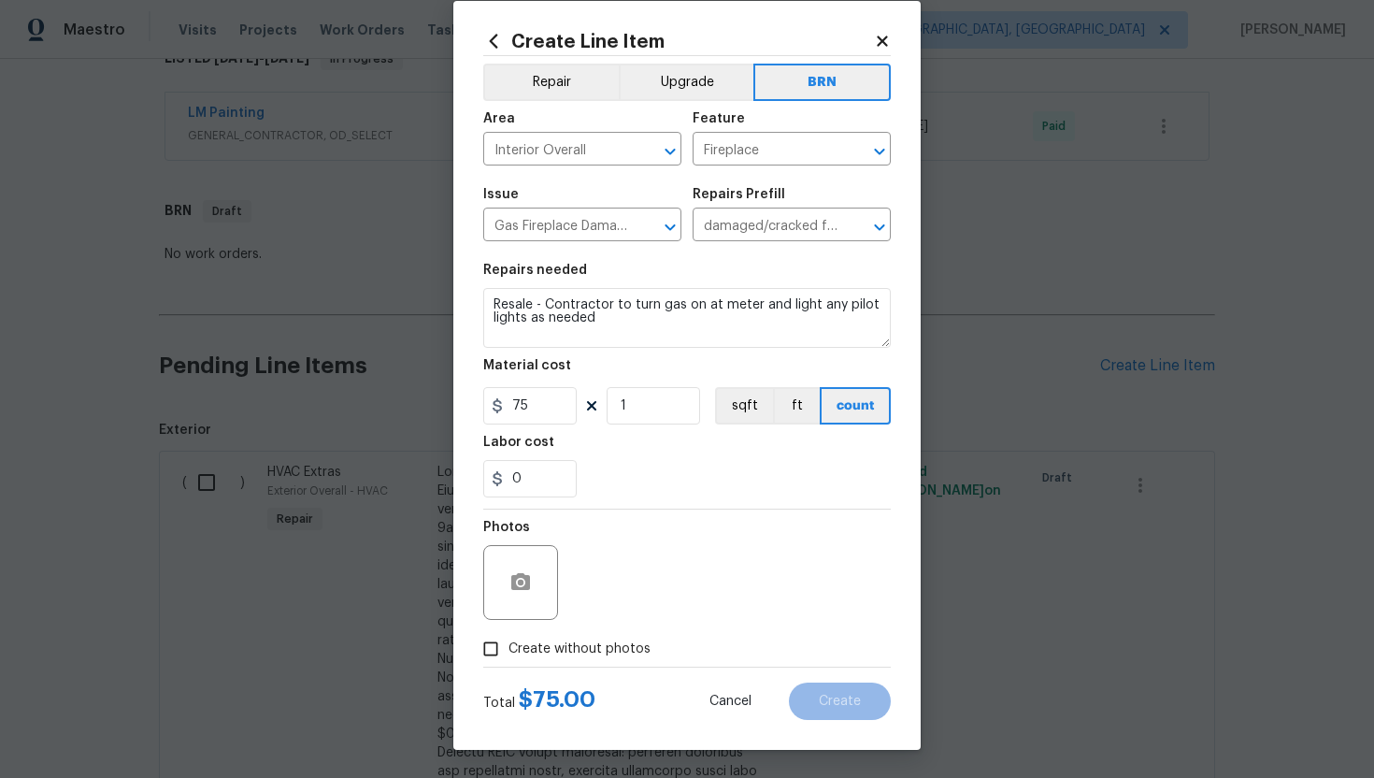
click at [555, 650] on span "Create without photos" at bounding box center [579, 649] width 142 height 20
click at [508, 650] on input "Create without photos" at bounding box center [491, 649] width 36 height 36
checkbox input "true"
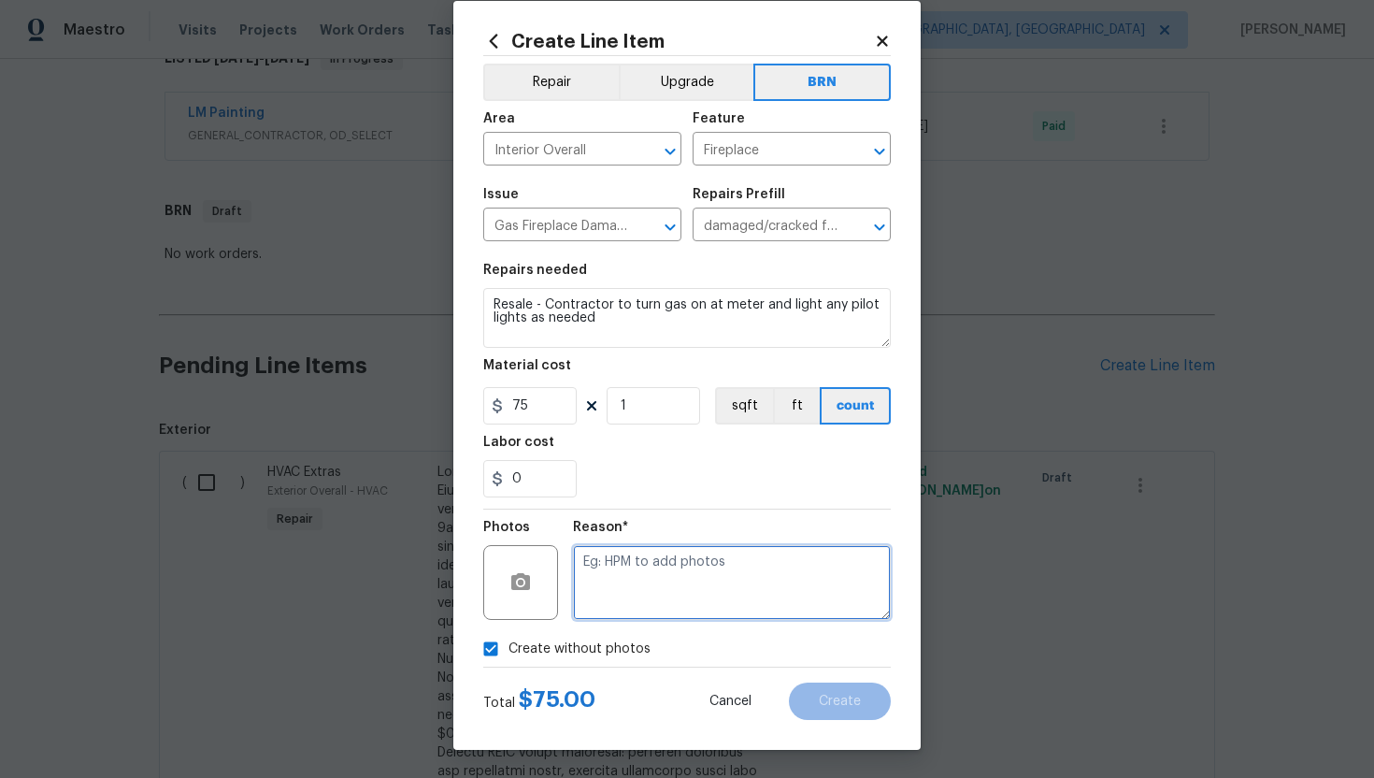
click at [607, 597] on textarea at bounding box center [732, 582] width 318 height 75
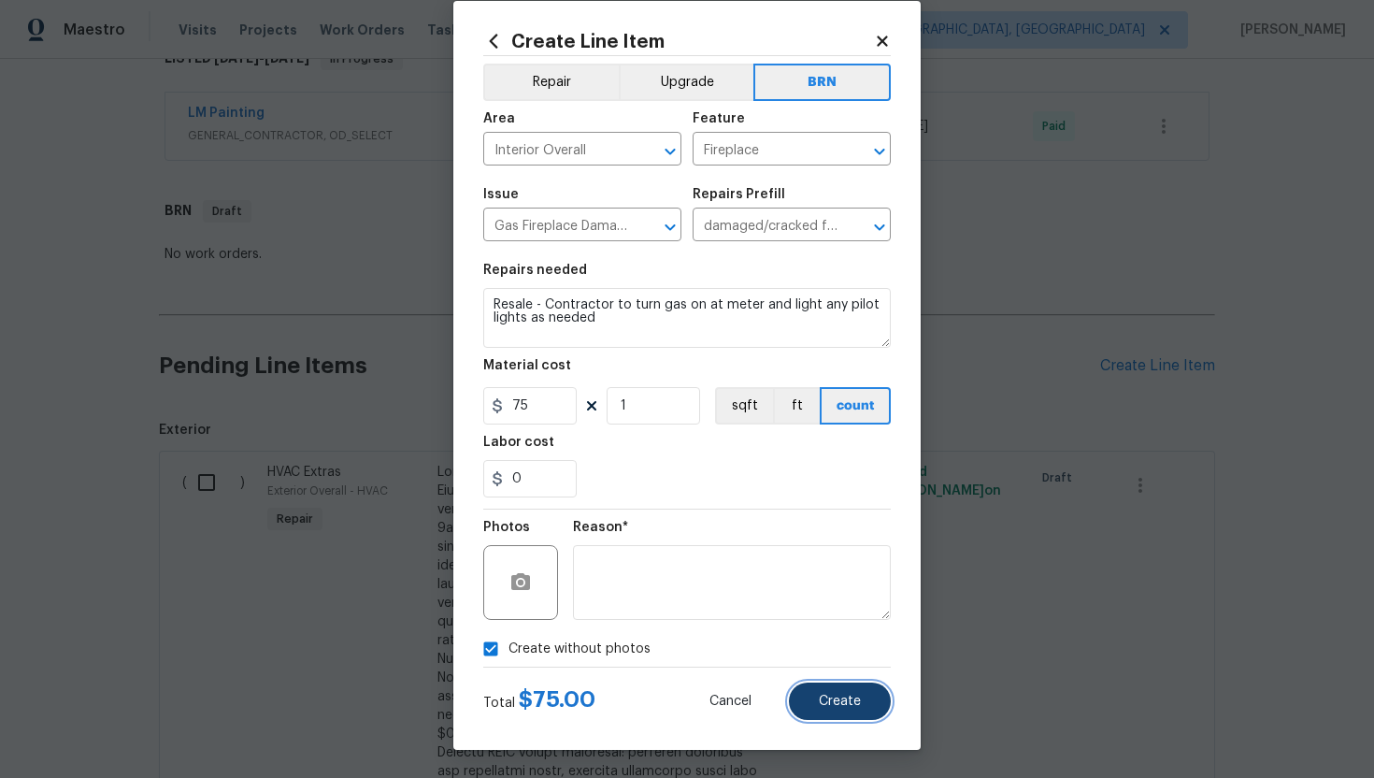
click at [823, 707] on span "Create" at bounding box center [840, 701] width 42 height 14
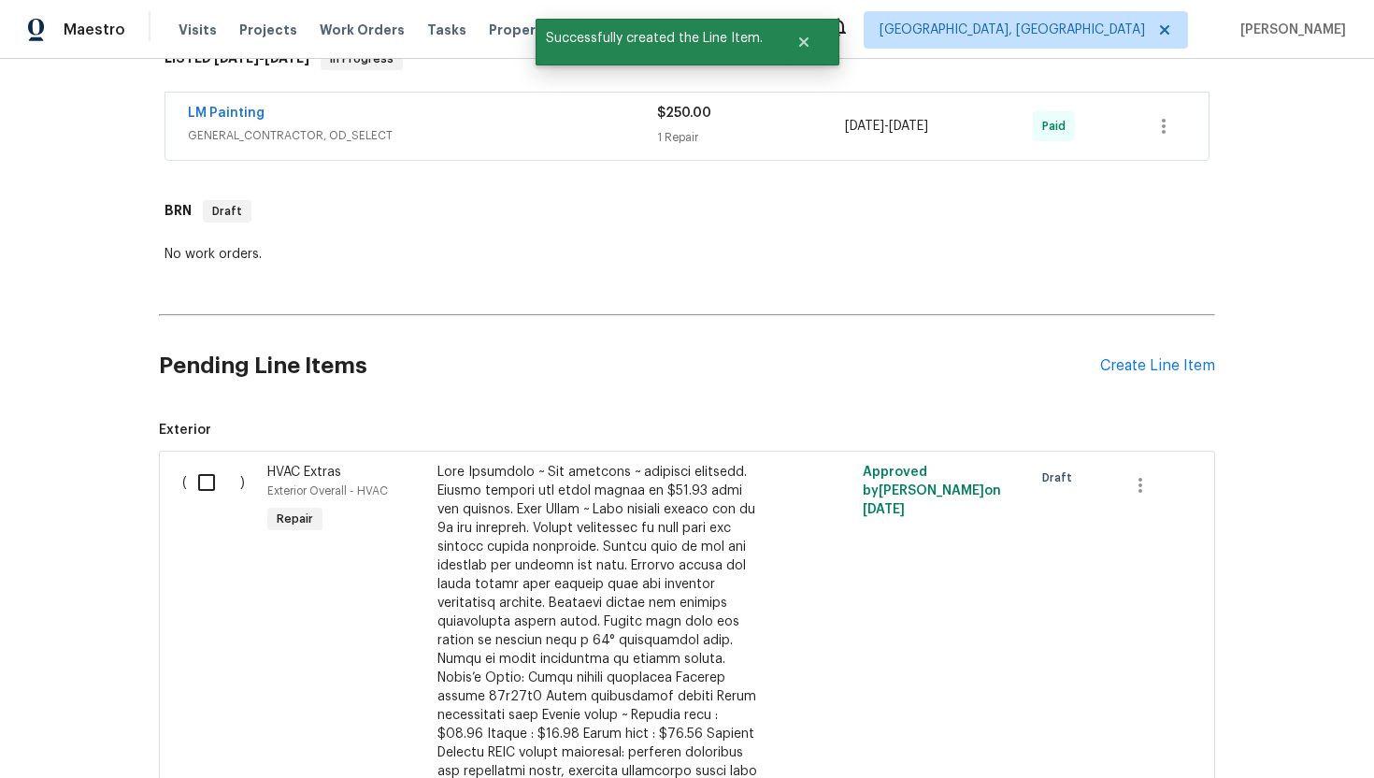
scroll to position [1517, 0]
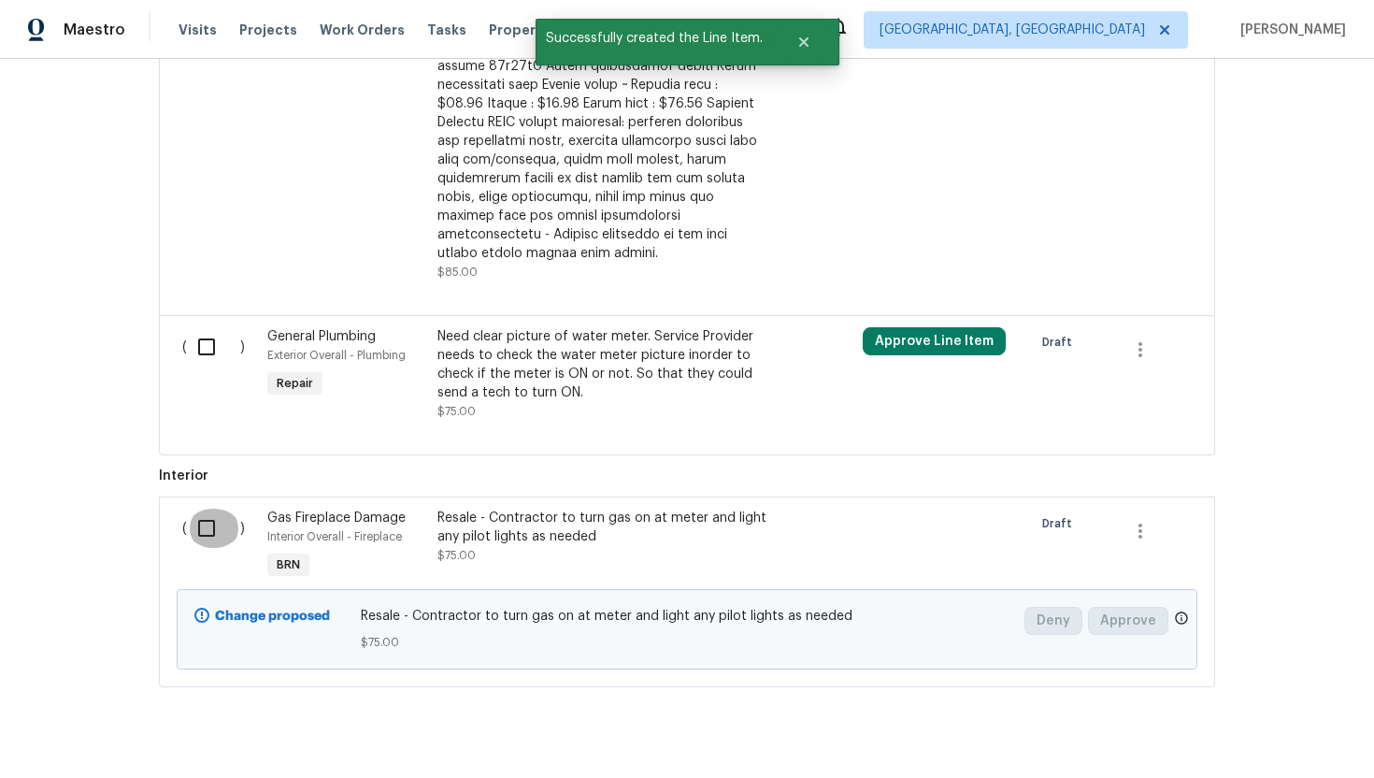
click at [210, 508] on input "checkbox" at bounding box center [213, 527] width 53 height 39
checkbox input "true"
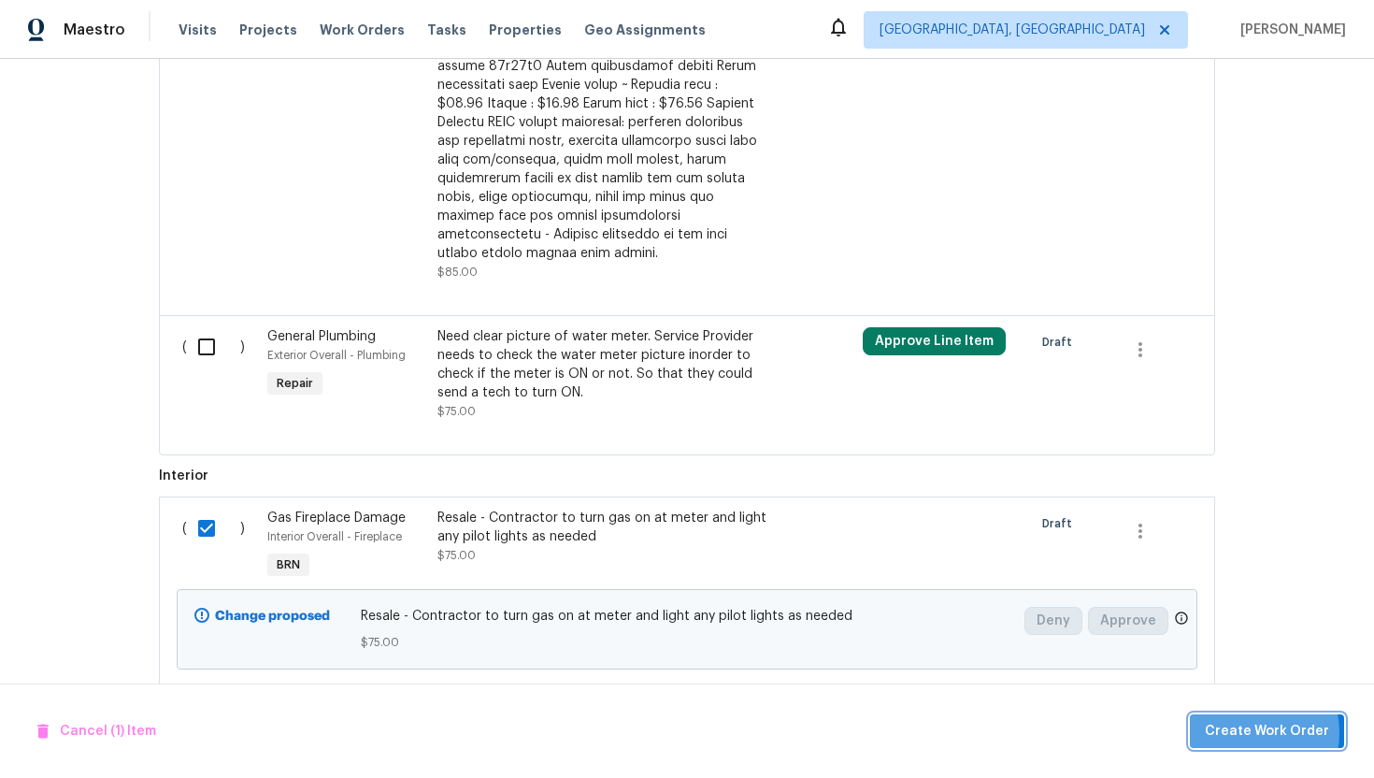
click at [1253, 732] on span "Create Work Order" at bounding box center [1267, 731] width 124 height 23
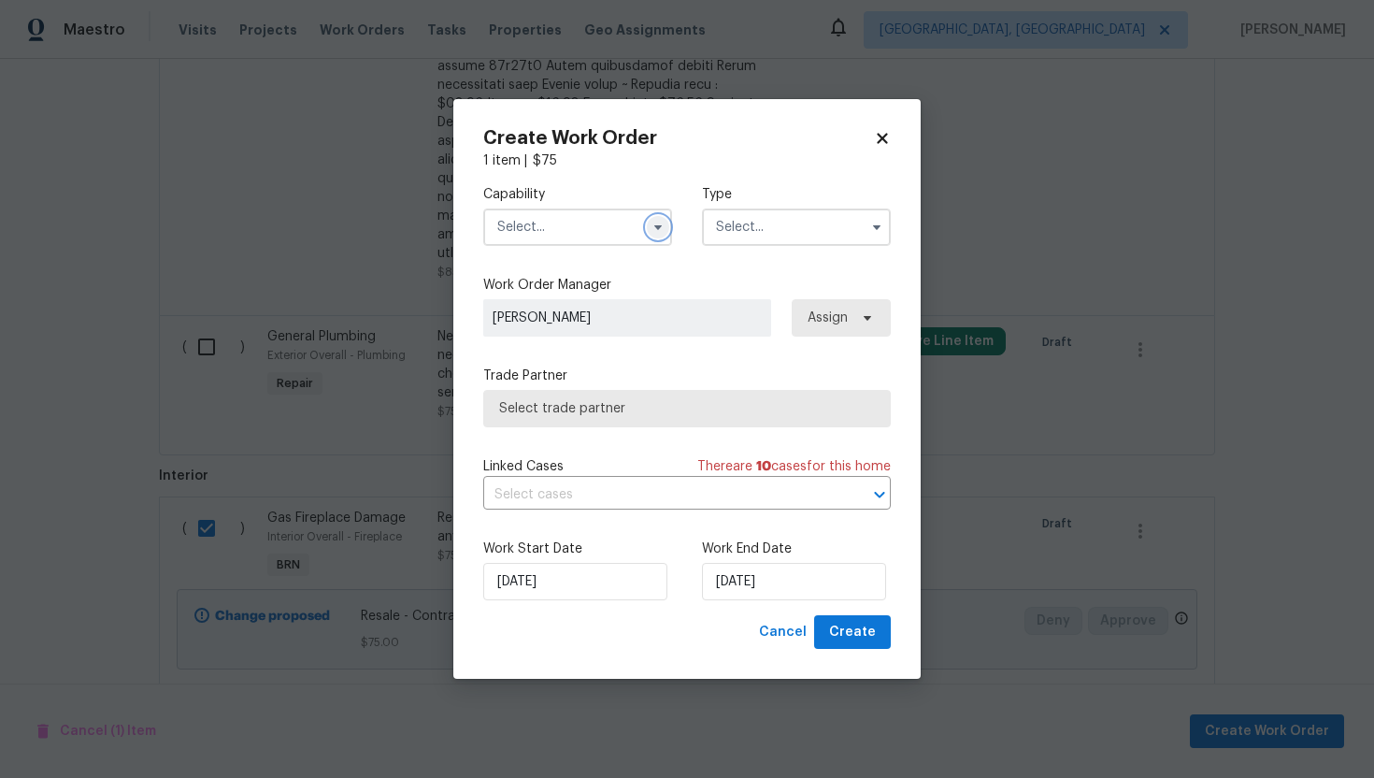
click at [665, 232] on button "button" at bounding box center [658, 227] width 22 height 22
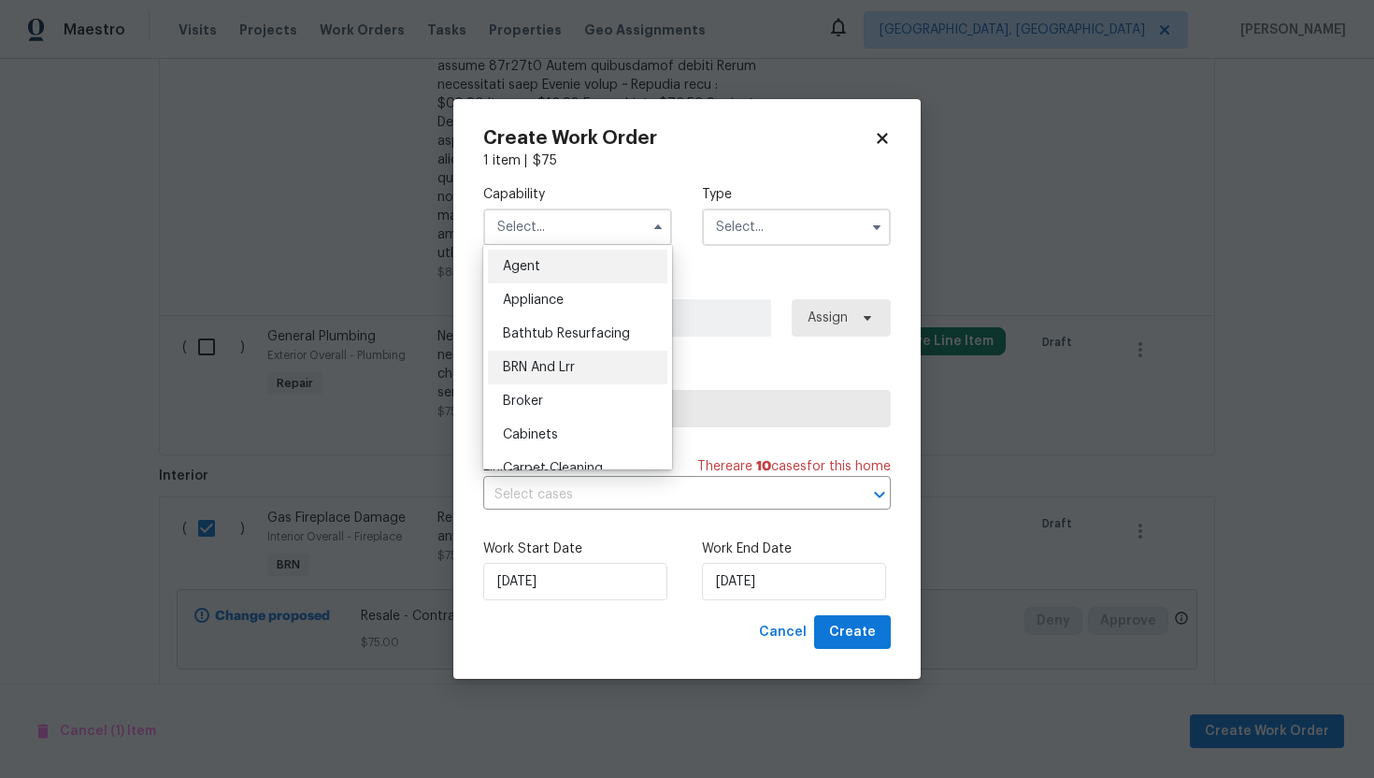
click at [585, 359] on div "BRN And Lrr" at bounding box center [577, 368] width 179 height 34
type input "BRN And Lrr"
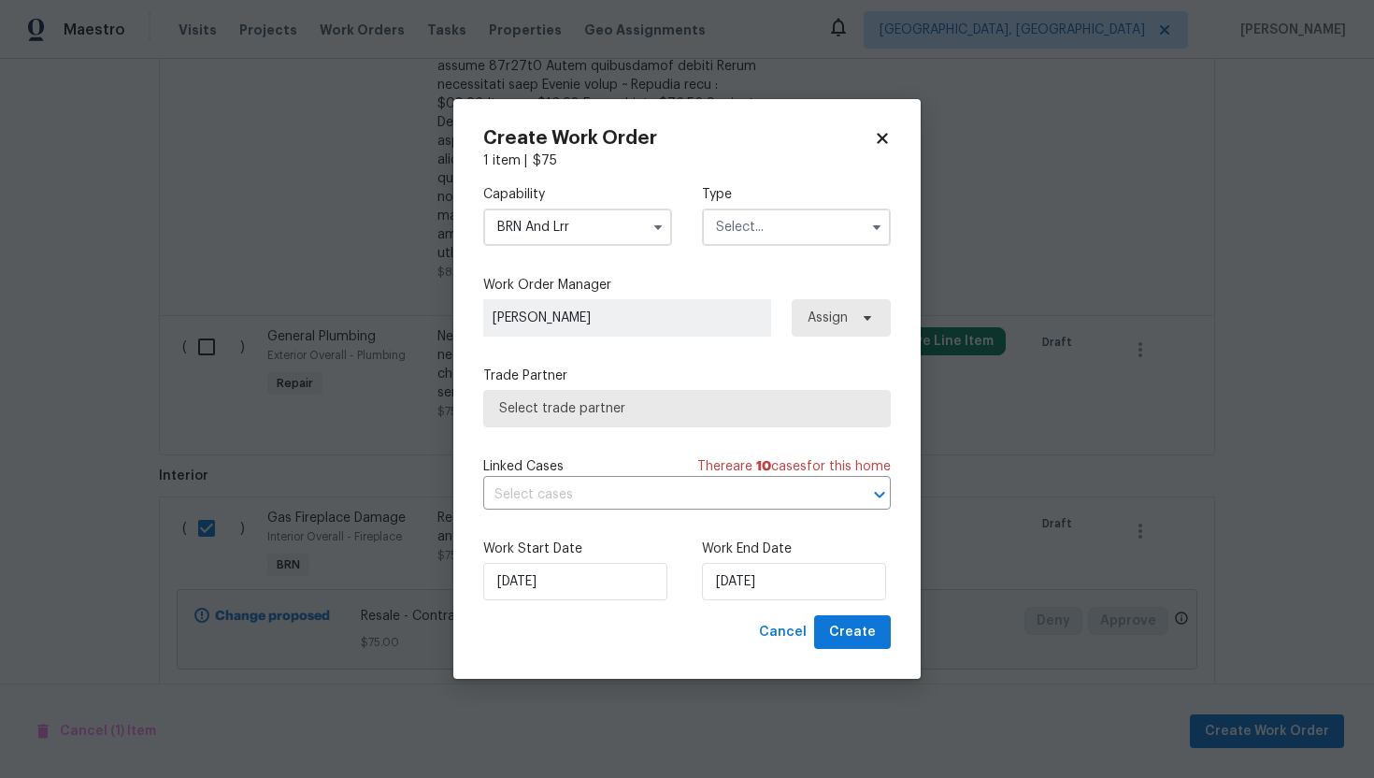
click at [769, 237] on input "text" at bounding box center [796, 226] width 189 height 37
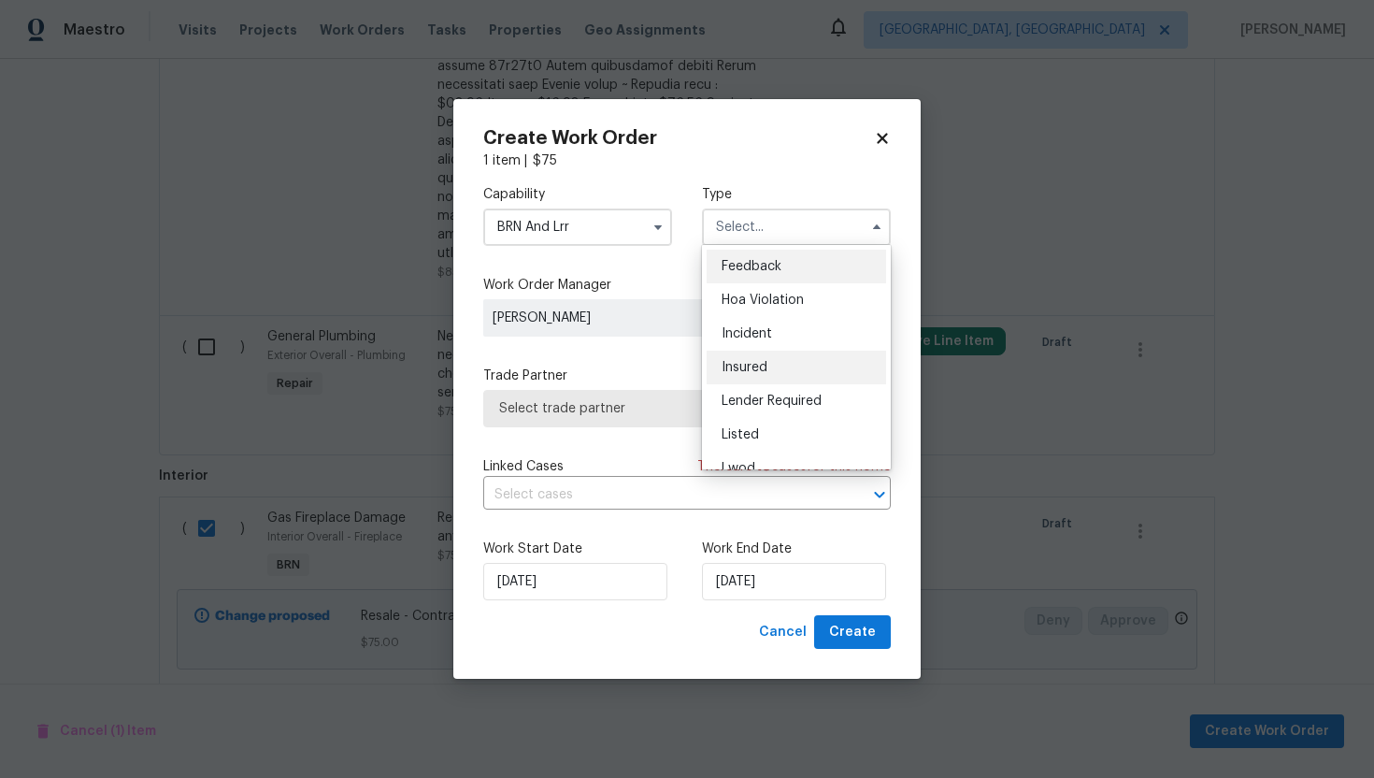
scroll to position [222, 0]
click at [763, 379] on div "Resale" at bounding box center [796, 381] width 179 height 34
type input "Resale"
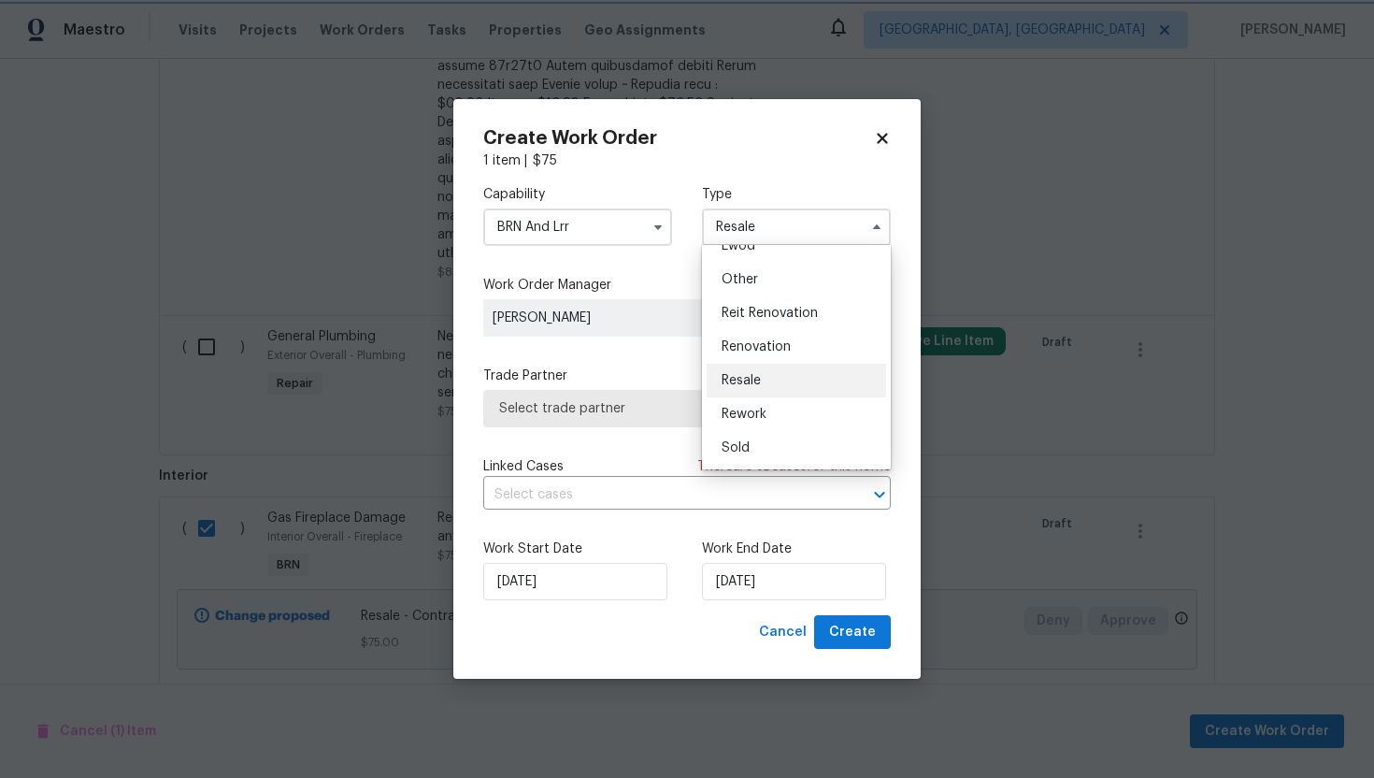
scroll to position [0, 0]
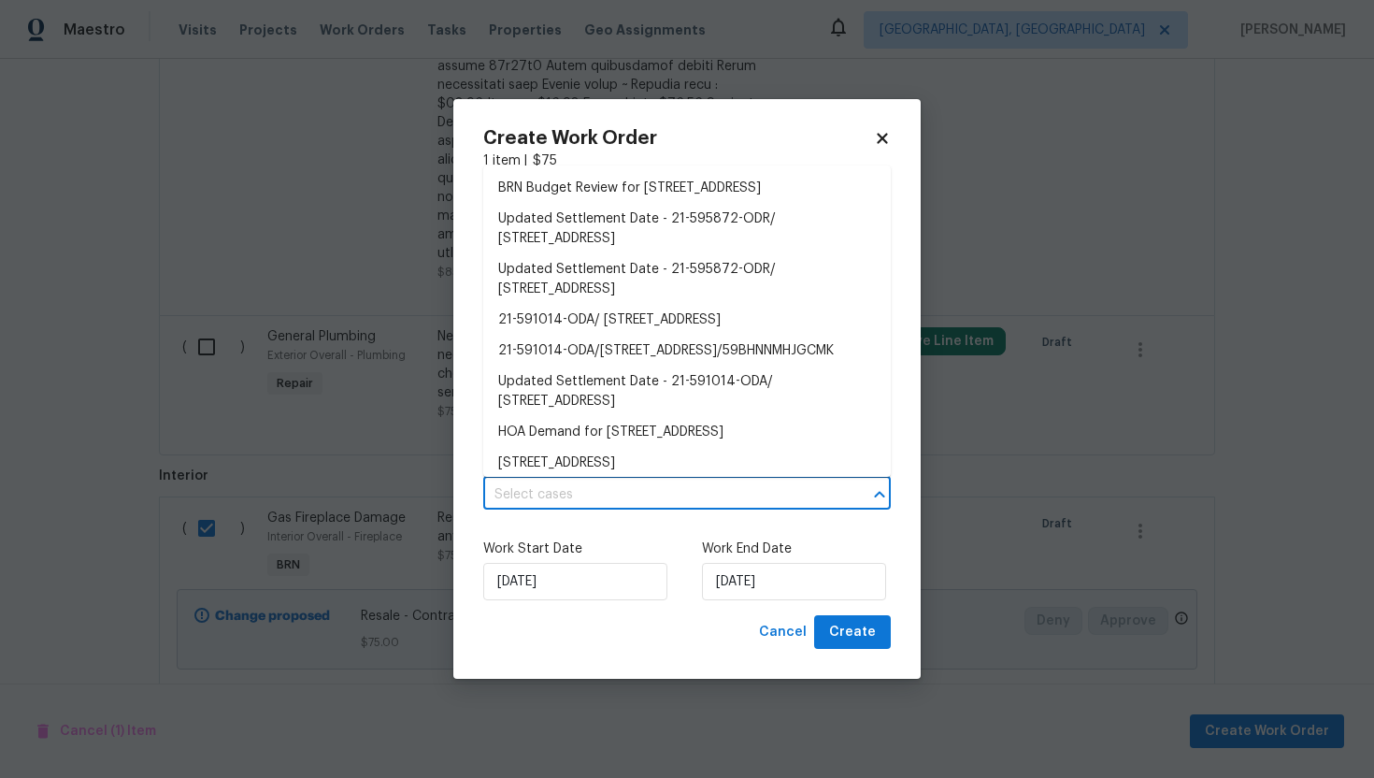
click at [636, 496] on input "text" at bounding box center [660, 494] width 355 height 29
click at [724, 196] on li "BRN Budget Review for 922 Park Pl NE, Conyers, GA 30012" at bounding box center [687, 188] width 408 height 31
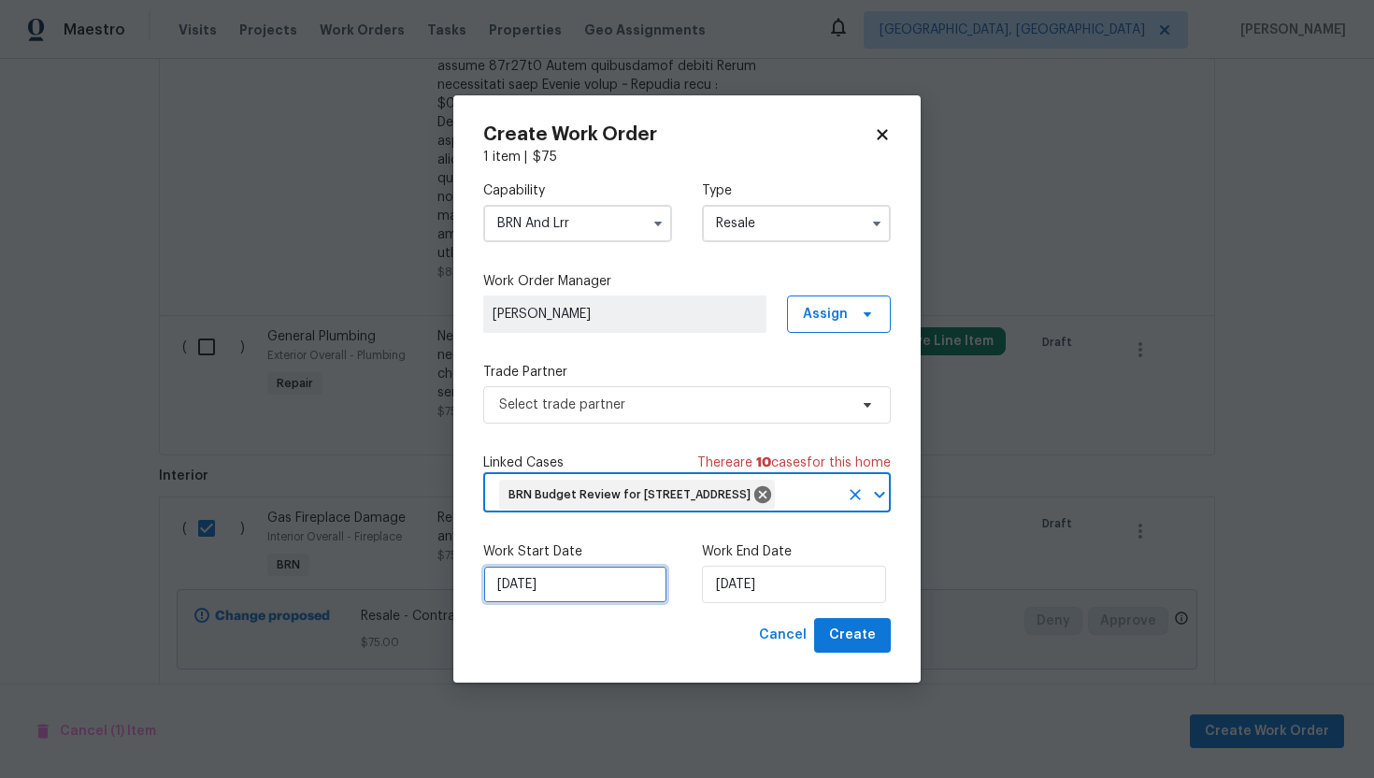
click at [516, 602] on input "[DATE]" at bounding box center [575, 583] width 184 height 37
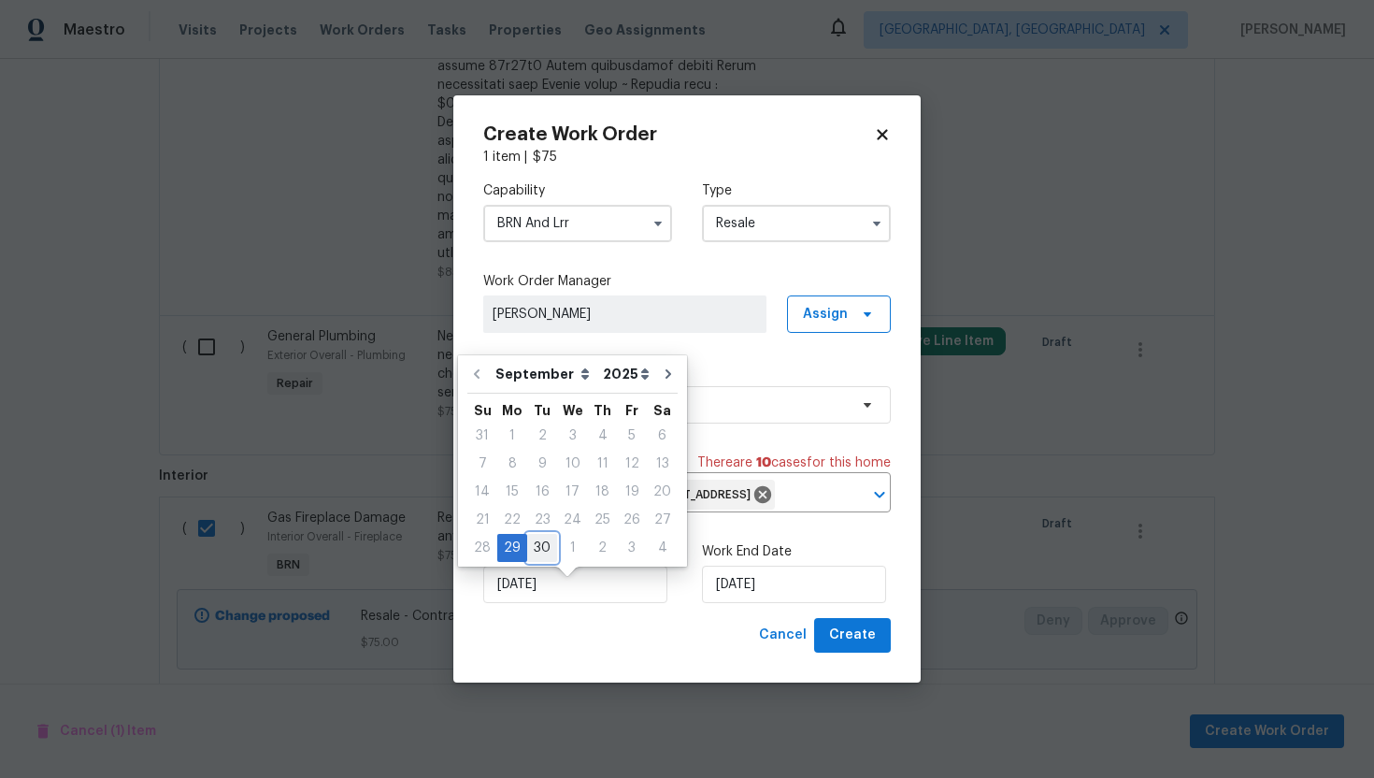
click at [537, 549] on div "30" at bounding box center [542, 548] width 30 height 26
type input "9/30/2025"
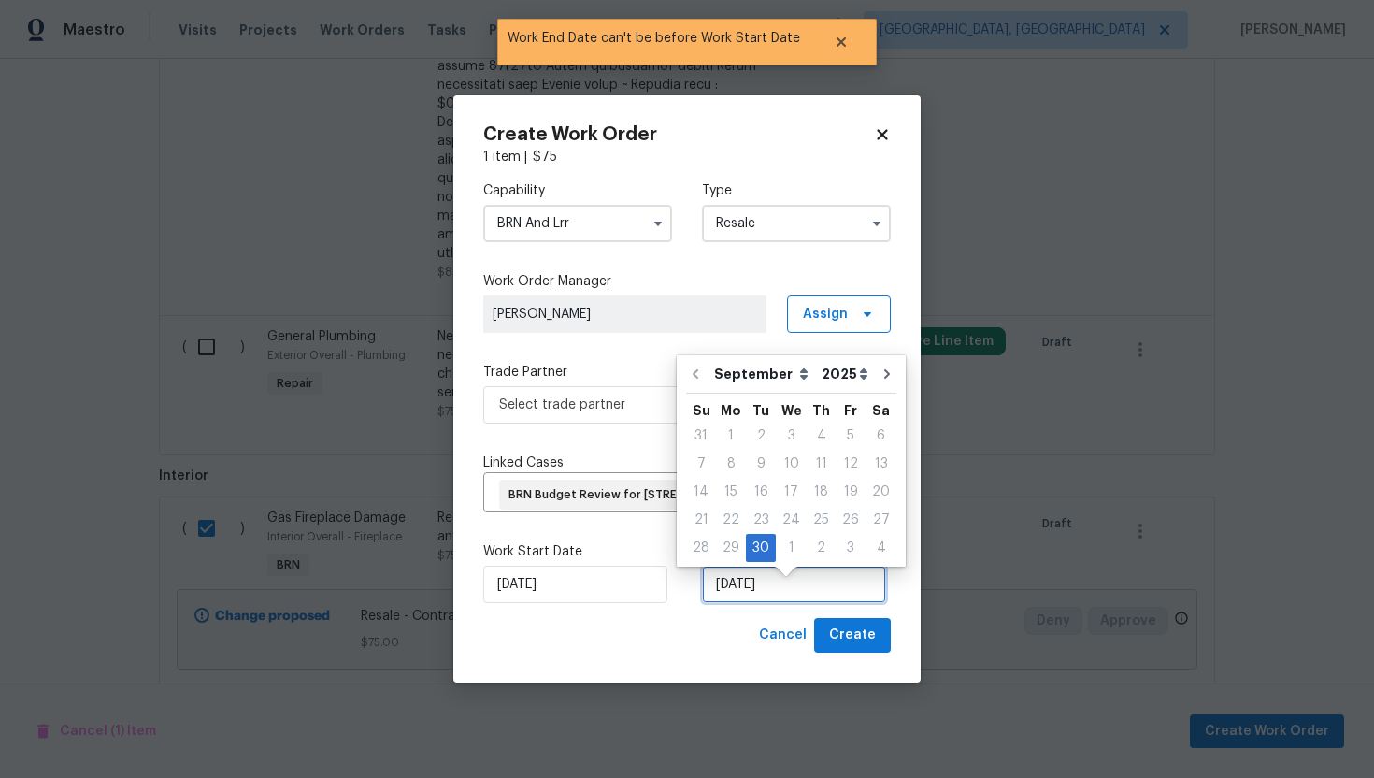
click at [737, 599] on input "9/30/2025" at bounding box center [794, 583] width 184 height 37
click at [793, 542] on div "1" at bounding box center [791, 548] width 31 height 26
type input "10/1/2025"
select select "9"
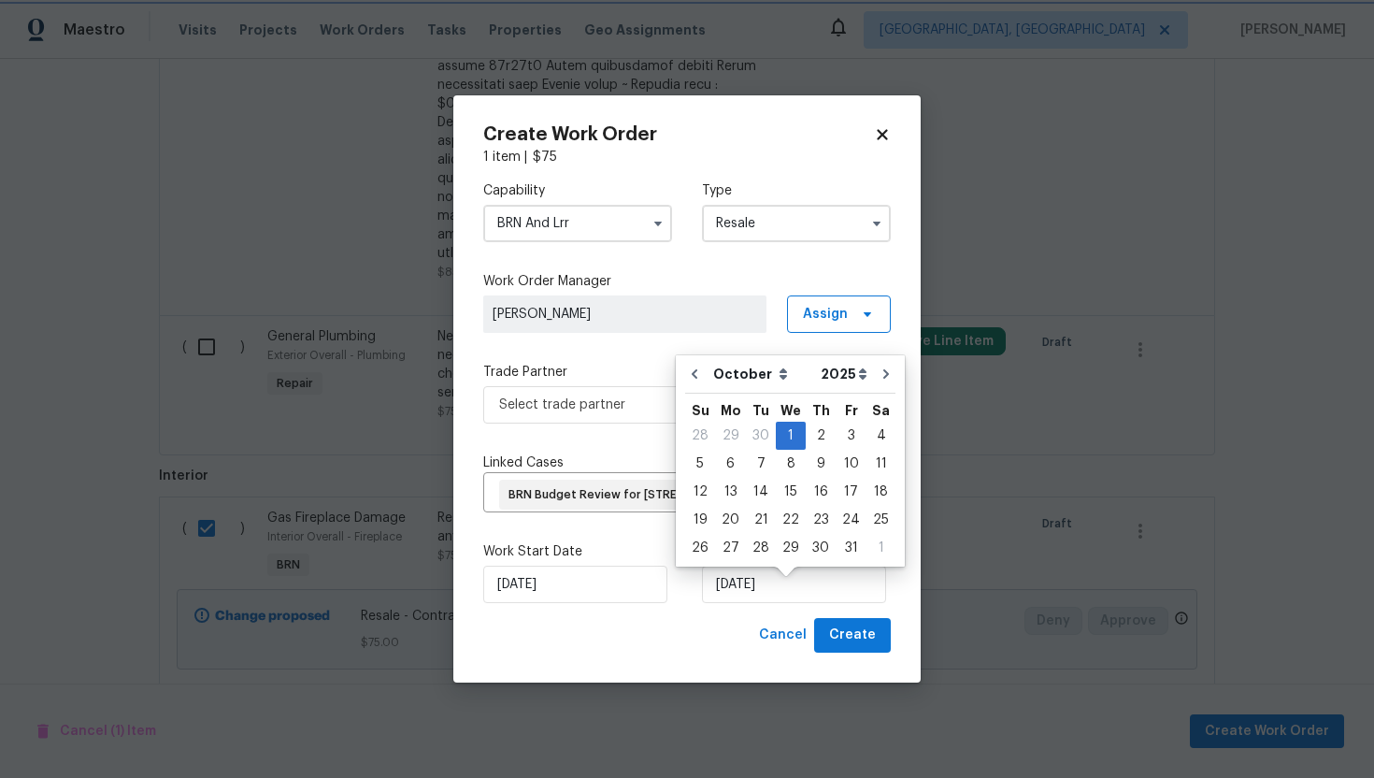
click at [646, 421] on div "Capability BRN And Lrr Type Resale Work Order Manager Ajay Godson Assign Trade …" at bounding box center [687, 391] width 408 height 451
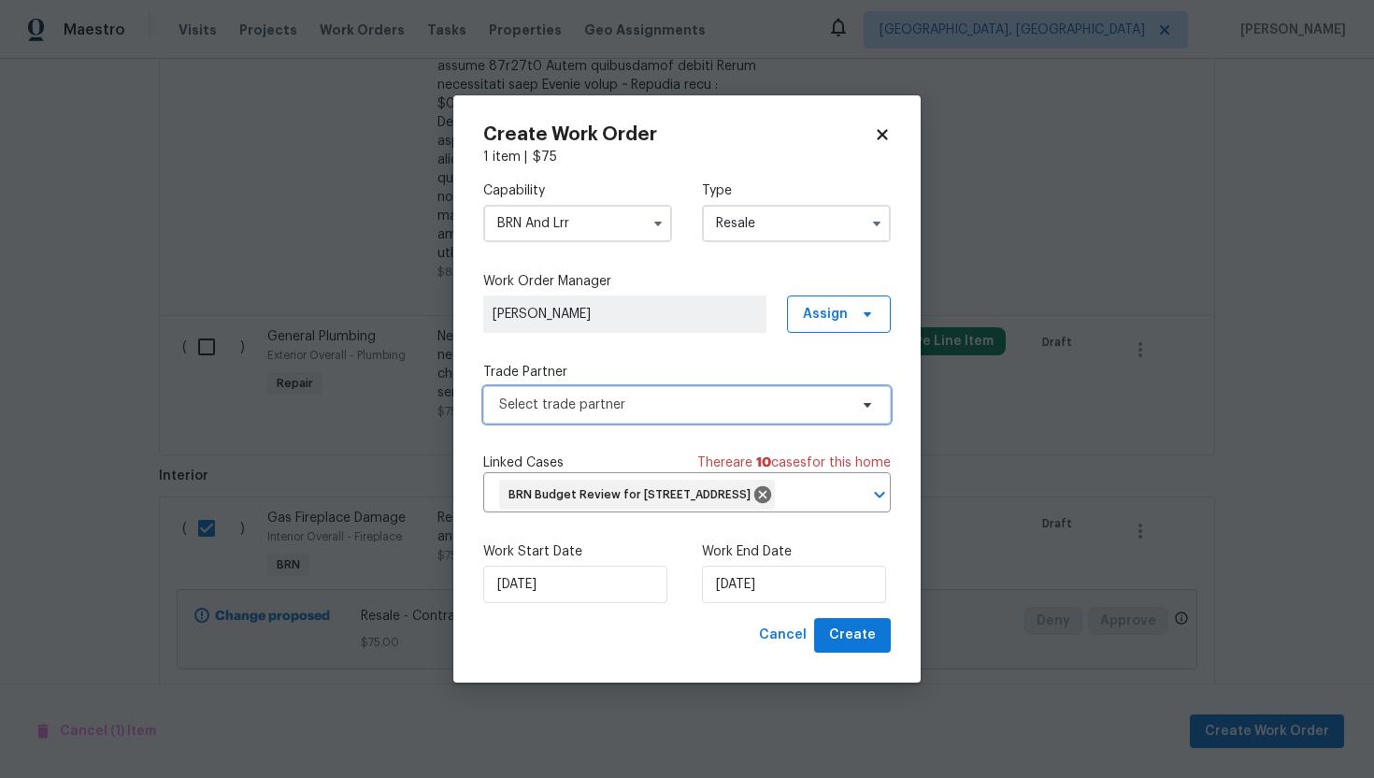
click at [658, 397] on span "Select trade partner" at bounding box center [673, 404] width 349 height 19
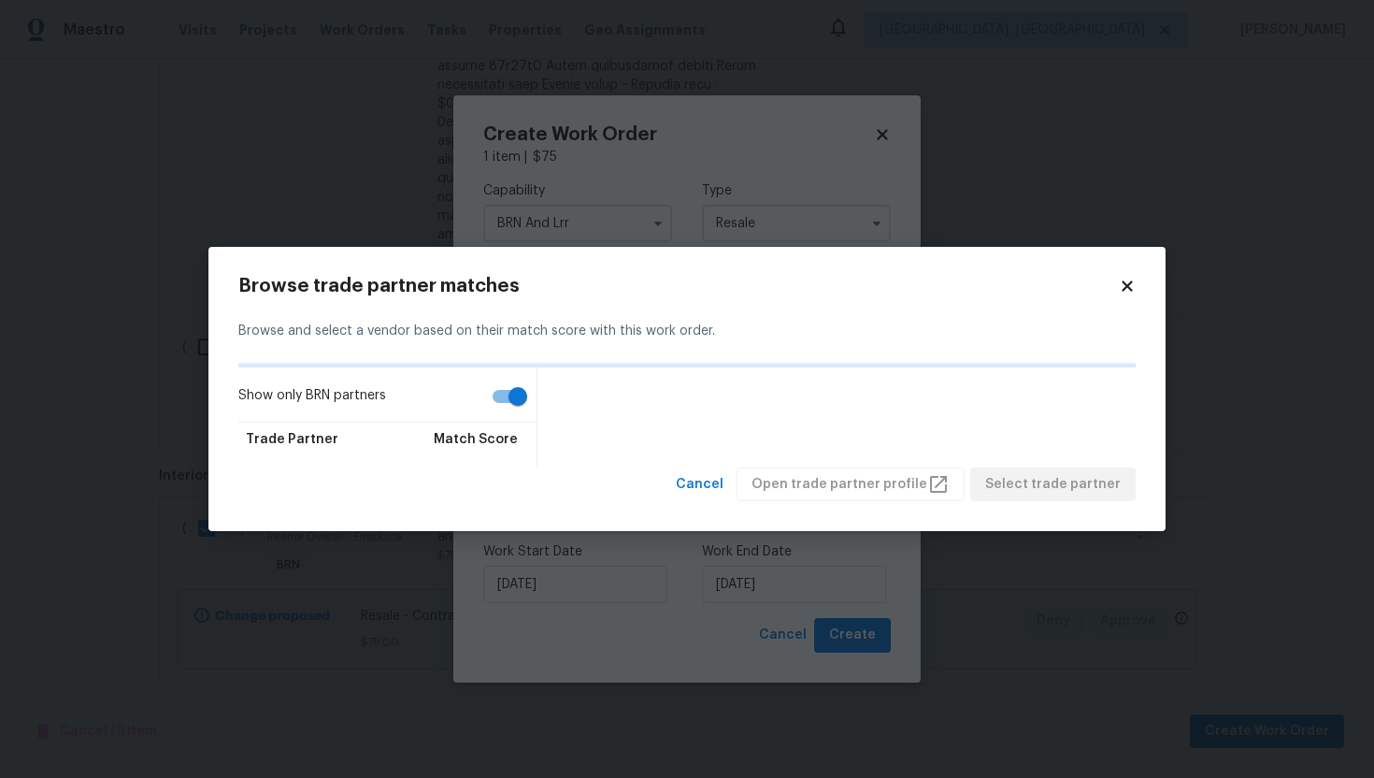
click at [512, 395] on input "Show only BRN partners" at bounding box center [518, 397] width 107 height 36
checkbox input "false"
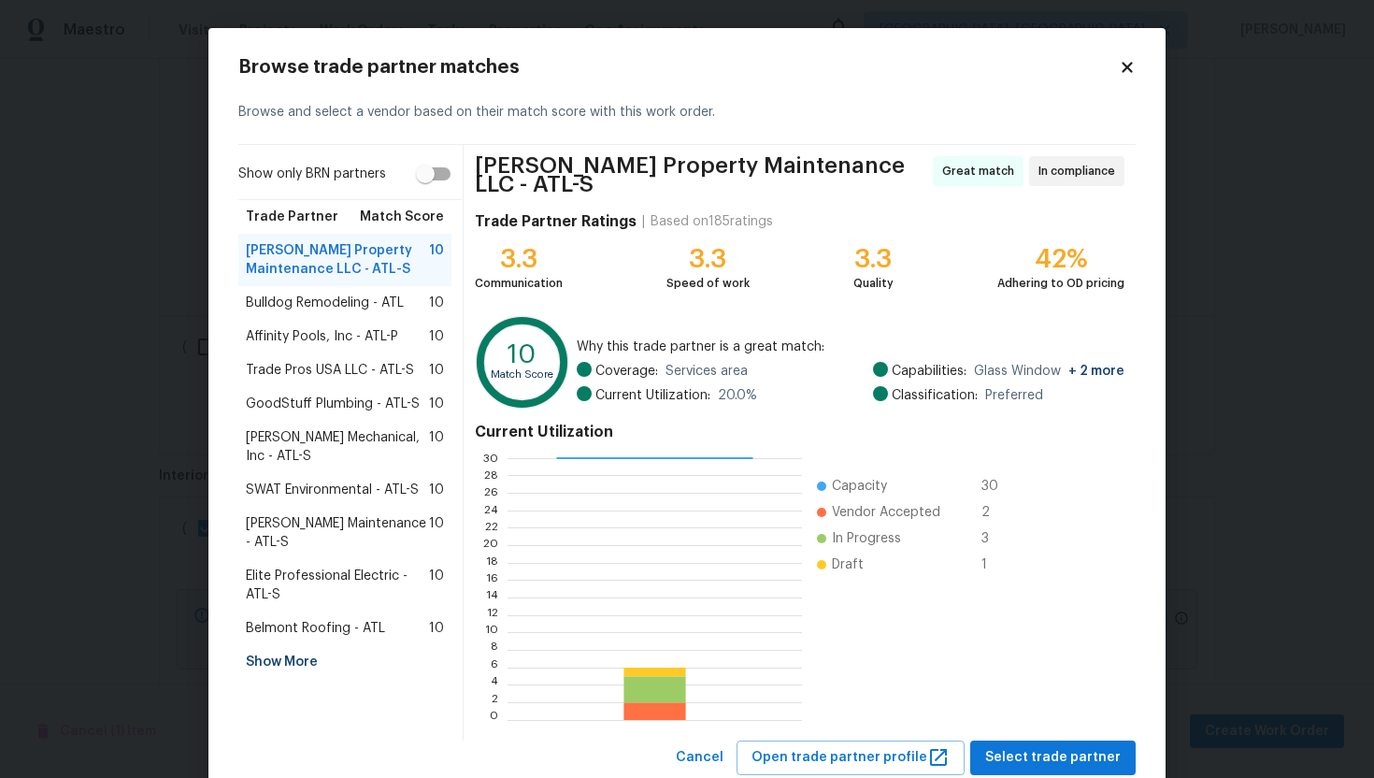
scroll to position [47, 0]
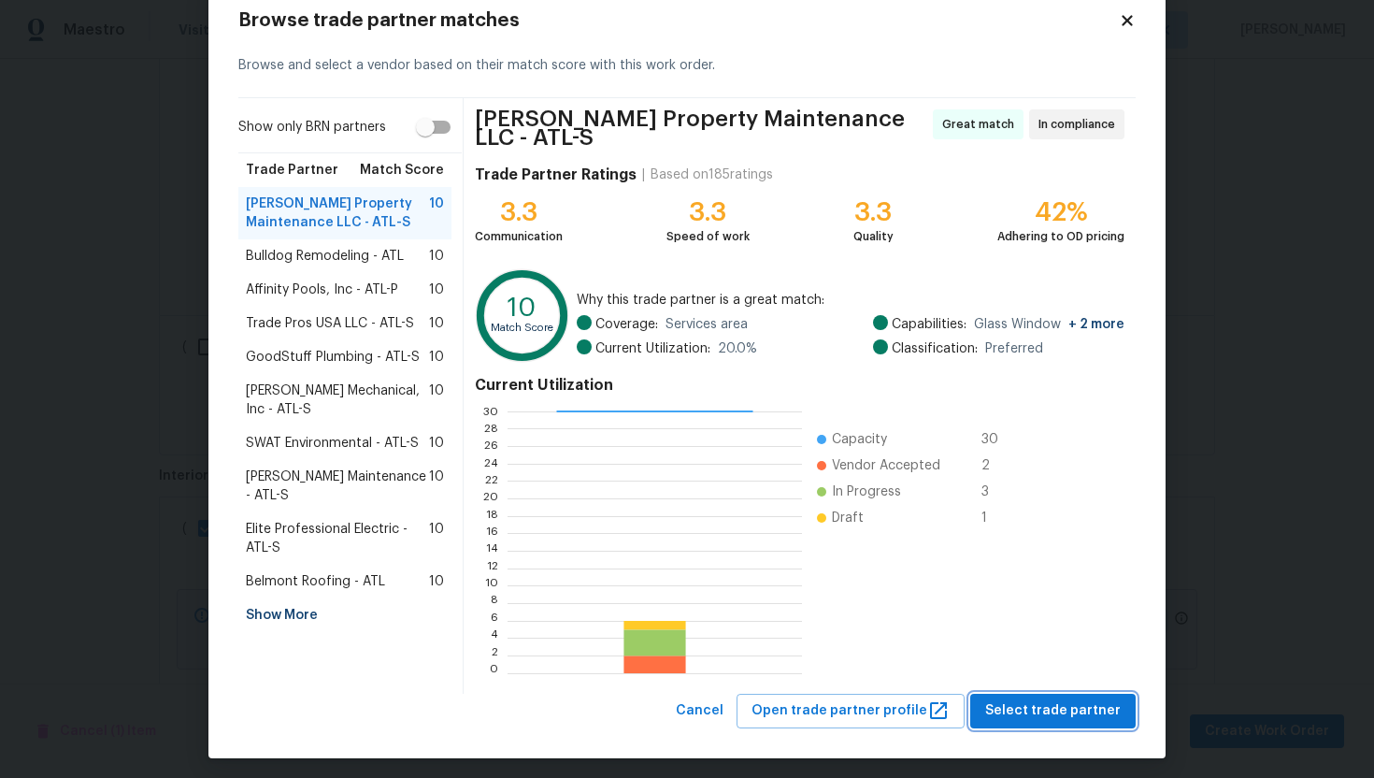
click at [1019, 699] on span "Select trade partner" at bounding box center [1053, 710] width 136 height 23
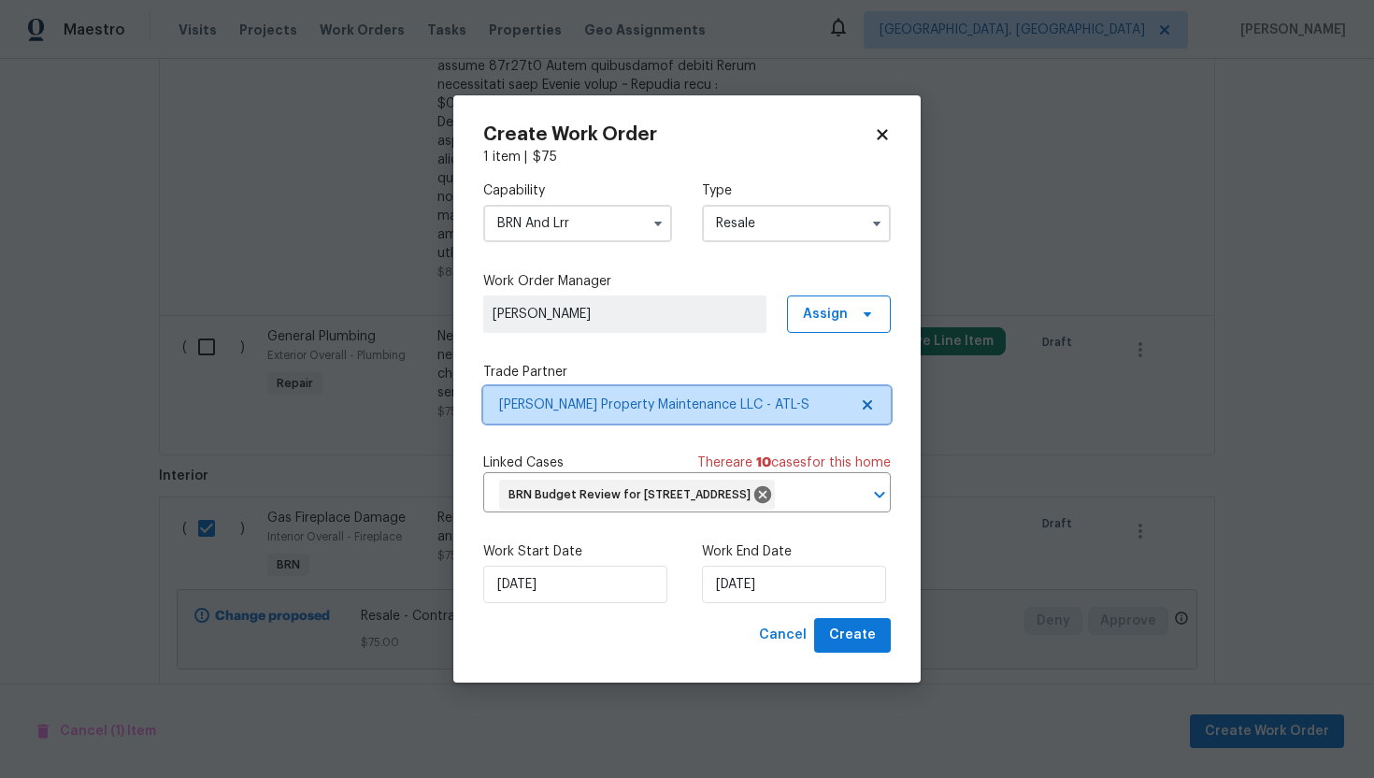
scroll to position [0, 0]
click at [857, 647] on span "Create" at bounding box center [852, 634] width 47 height 23
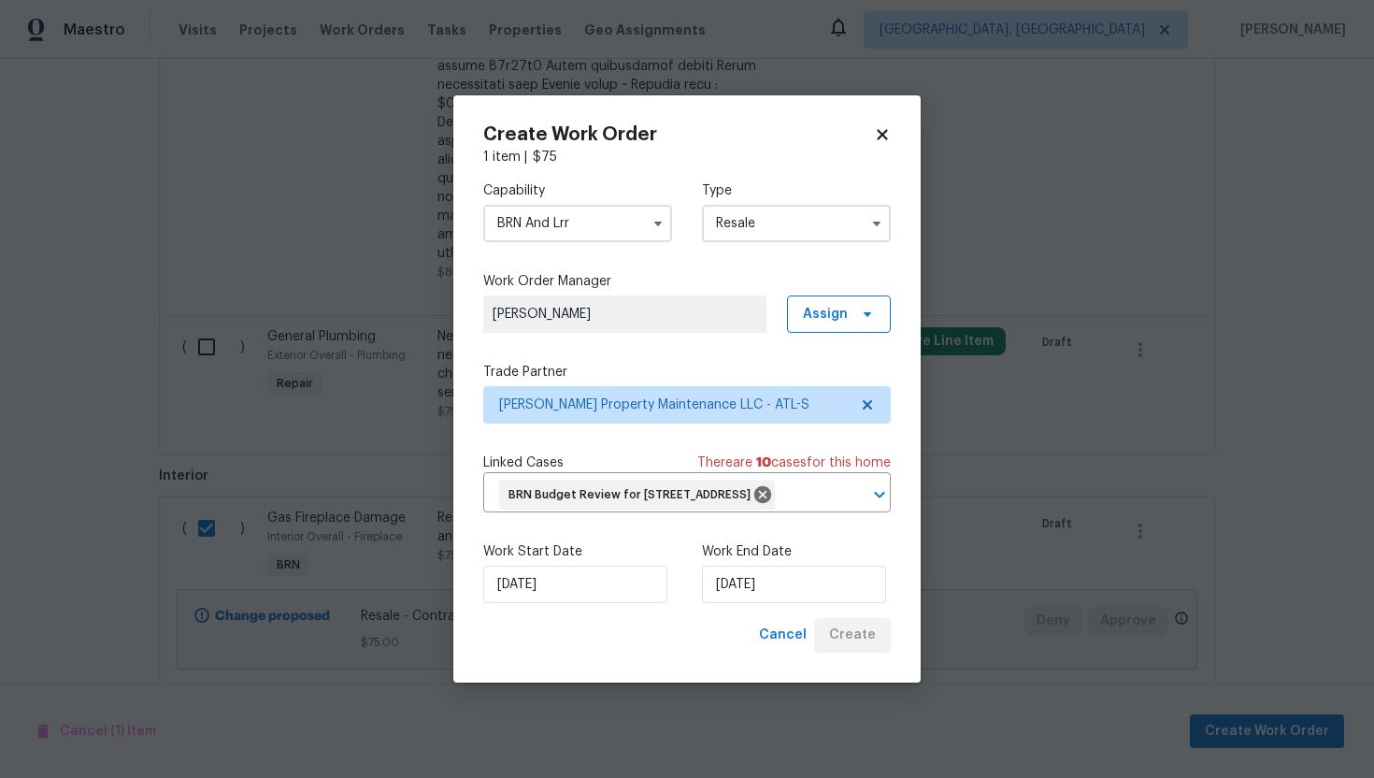
checkbox input "false"
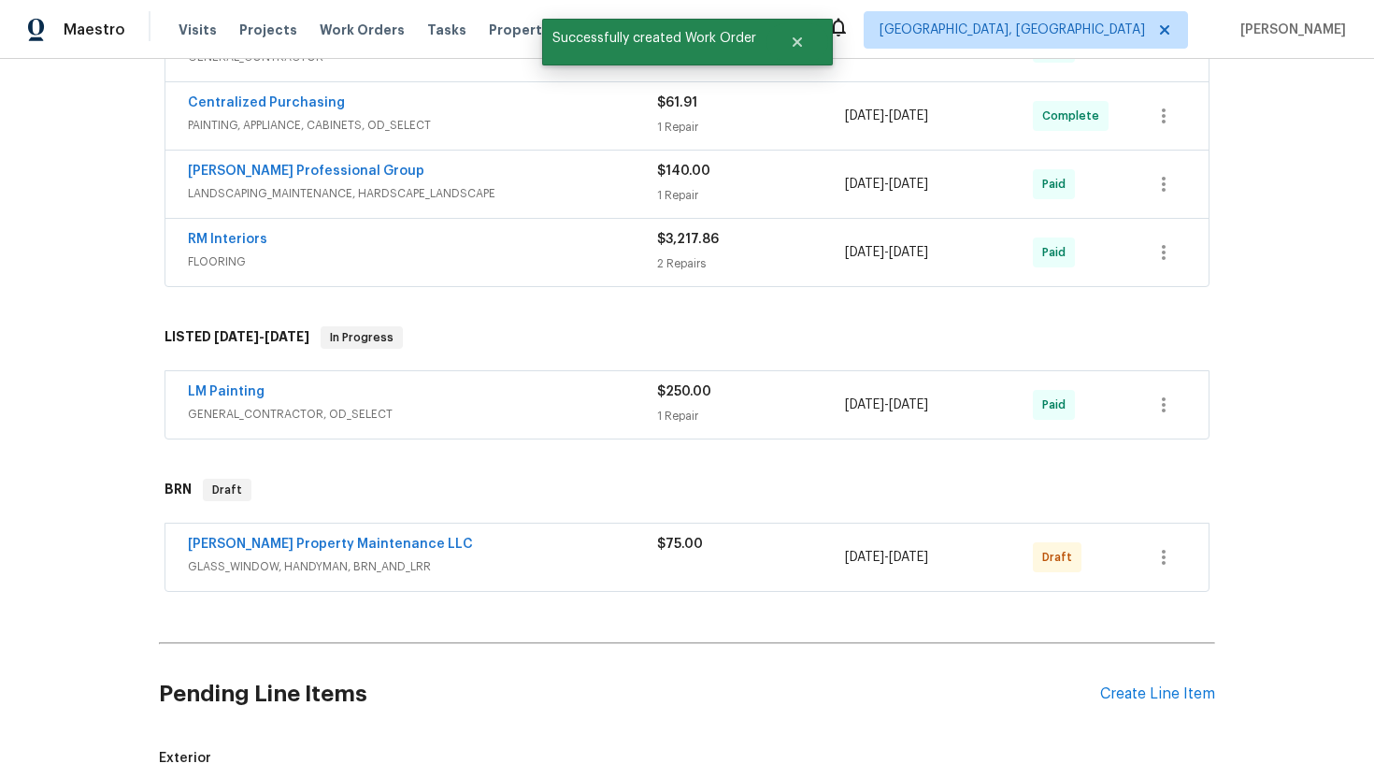
scroll to position [624, 0]
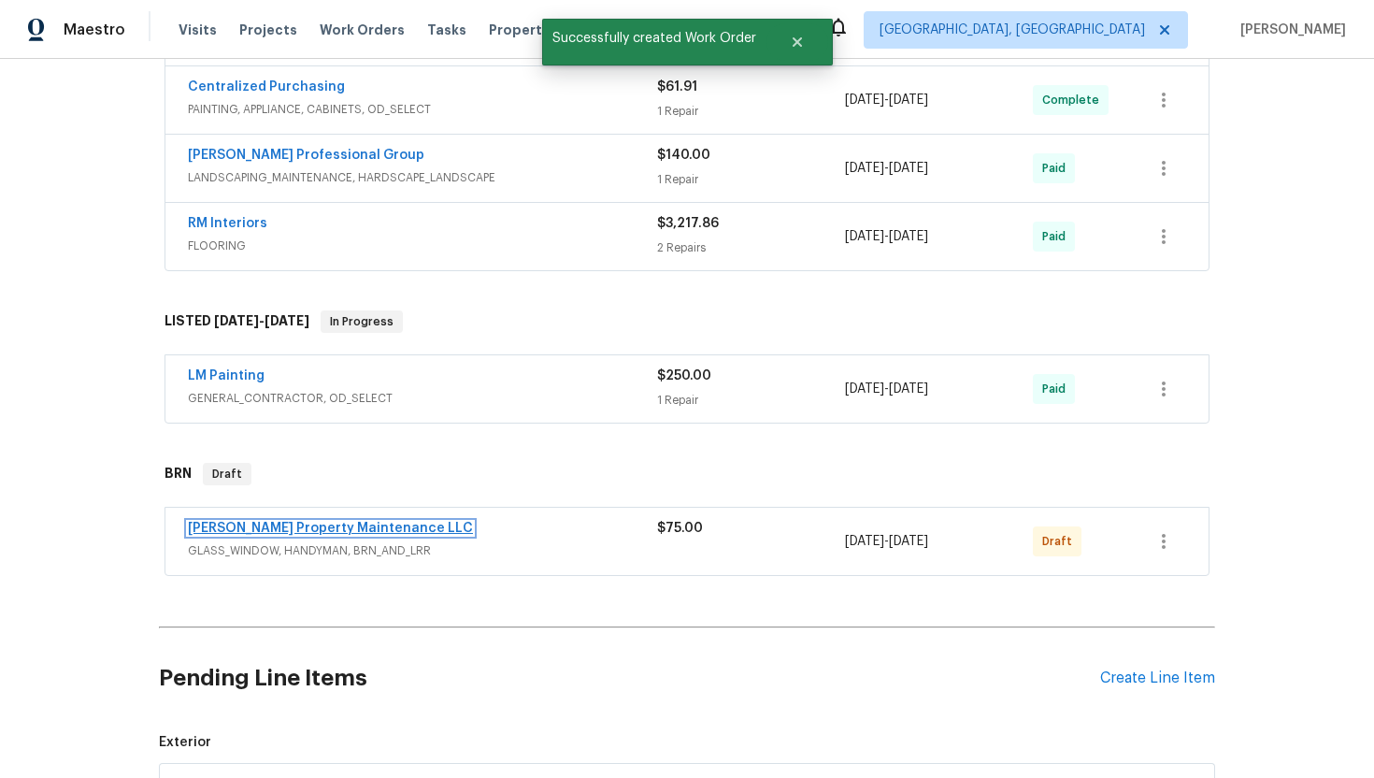
click at [299, 525] on link "Glen Property Maintenance LLC" at bounding box center [330, 528] width 285 height 13
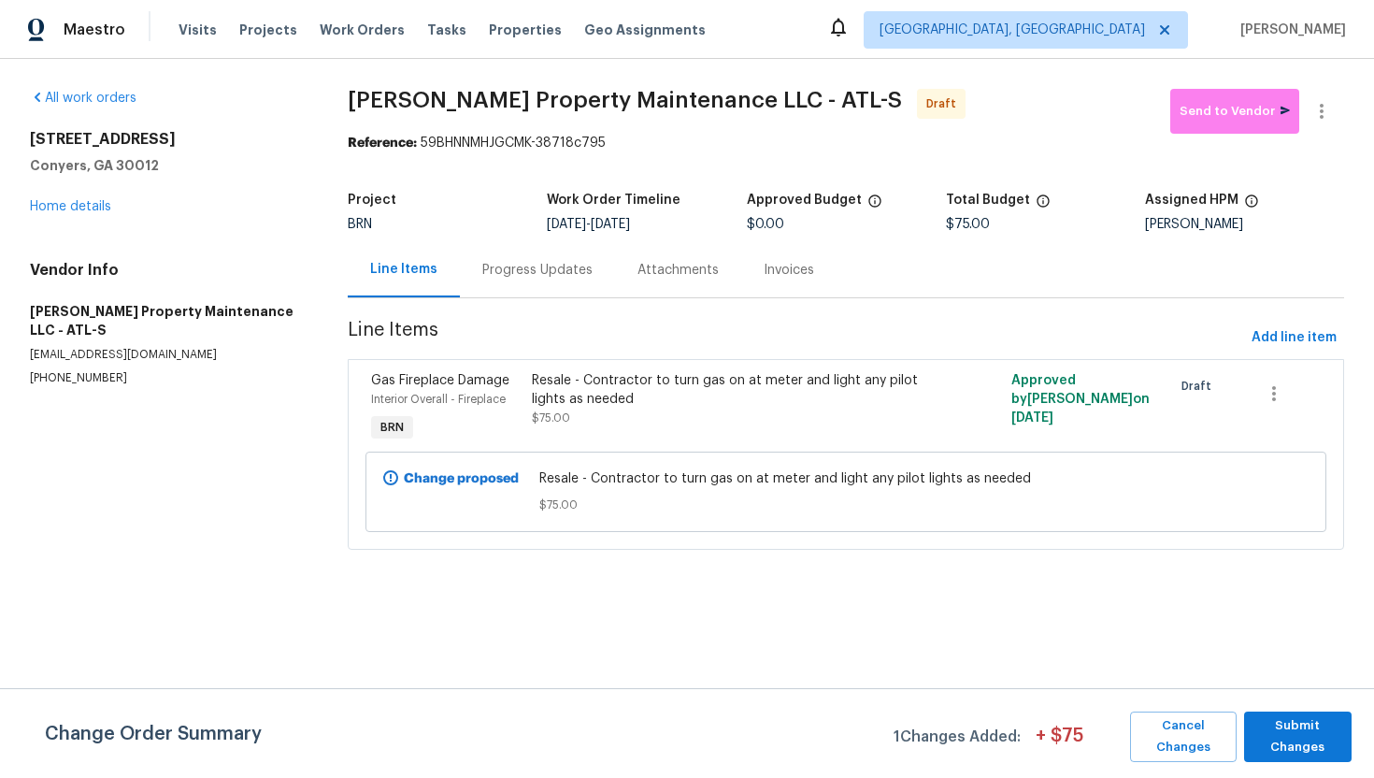
click at [1293, 709] on div "Change Order Summary 1 Changes Added: + $ 75 Cancel Changes Submit Changes" at bounding box center [687, 733] width 1374 height 90
click at [1289, 727] on span "Submit Changes" at bounding box center [1297, 736] width 89 height 43
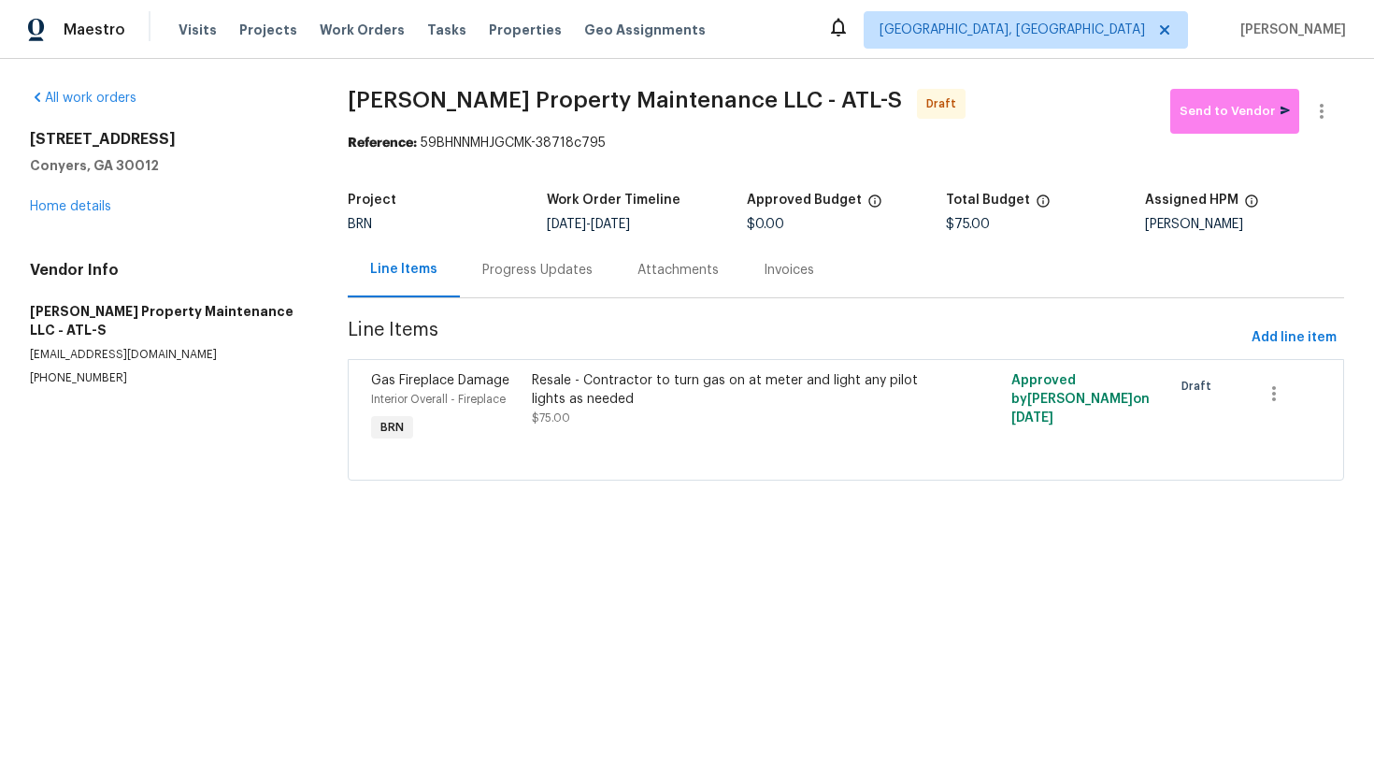
click at [551, 276] on div "Progress Updates" at bounding box center [537, 270] width 110 height 19
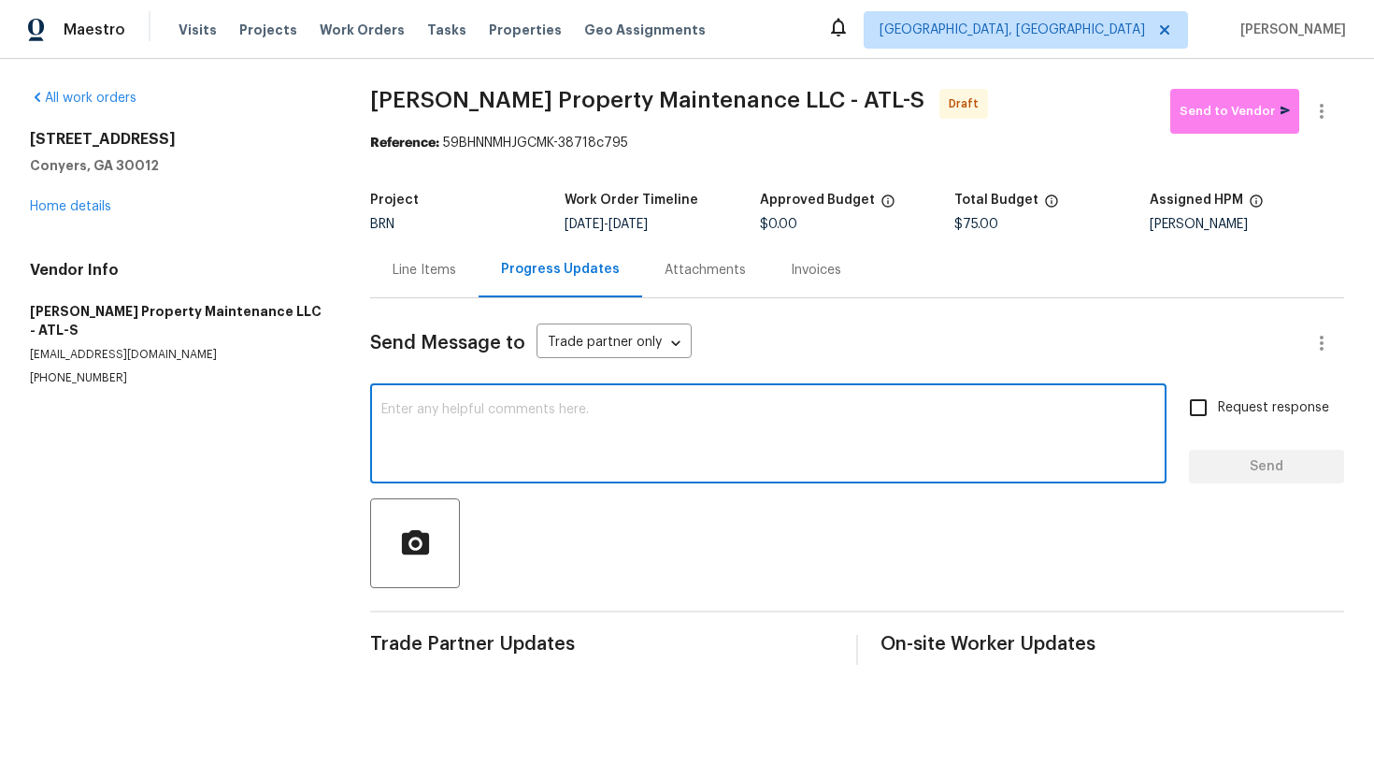
click at [776, 452] on textarea at bounding box center [768, 435] width 774 height 65
paste textarea "Hey! This is Ajay with Opendoor. I’m confirming a BRN Work Order for the proper…"
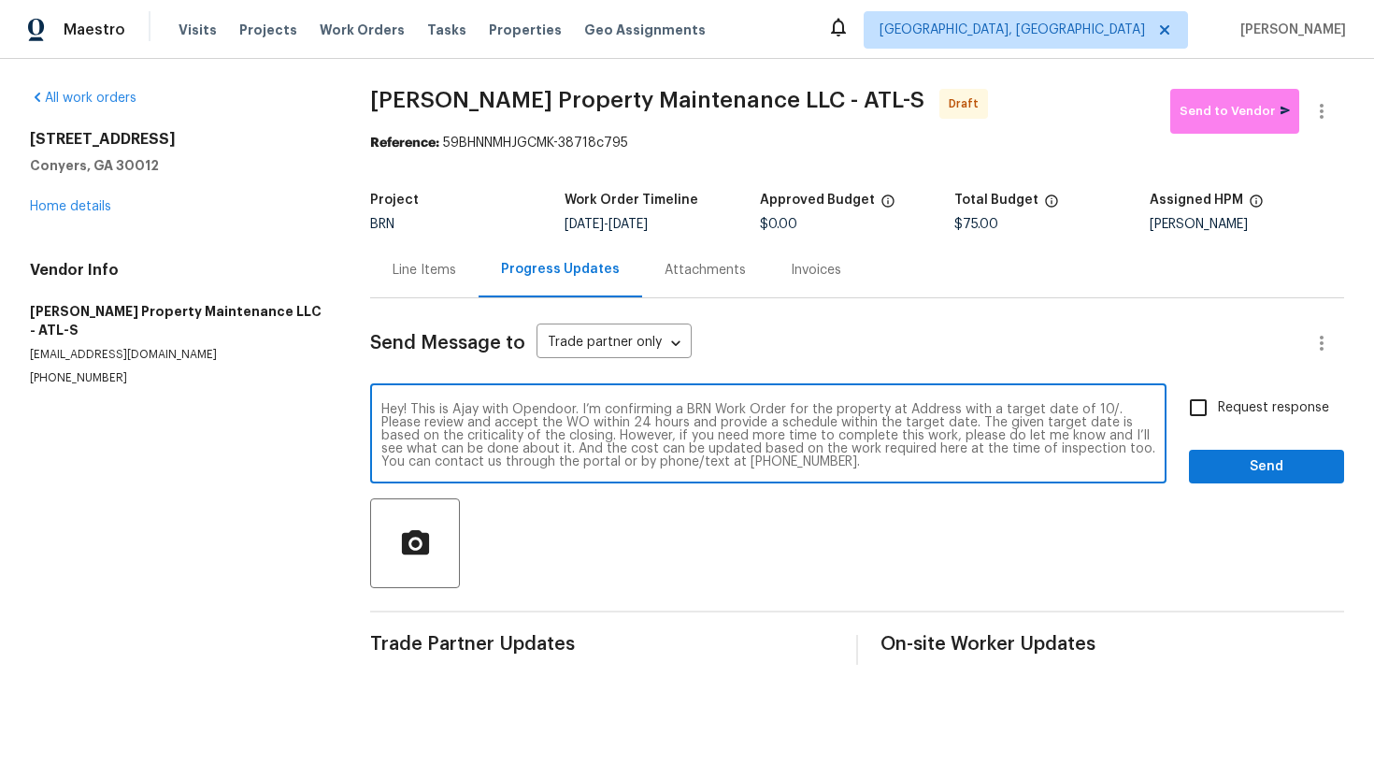
click at [926, 406] on textarea "Hey! This is Ajay with Opendoor. I’m confirming a BRN Work Order for the proper…" at bounding box center [768, 435] width 774 height 65
paste textarea "922 Park Pl NE, Conyers, GA 30012"
click at [486, 425] on textarea "Hey! This is Ajay with Opendoor. I’m confirming a BRN Work Order for the proper…" at bounding box center [768, 435] width 774 height 65
type textarea "Hey! This is Ajay with Opendoor. I’m confirming a BRN Work Order for the proper…"
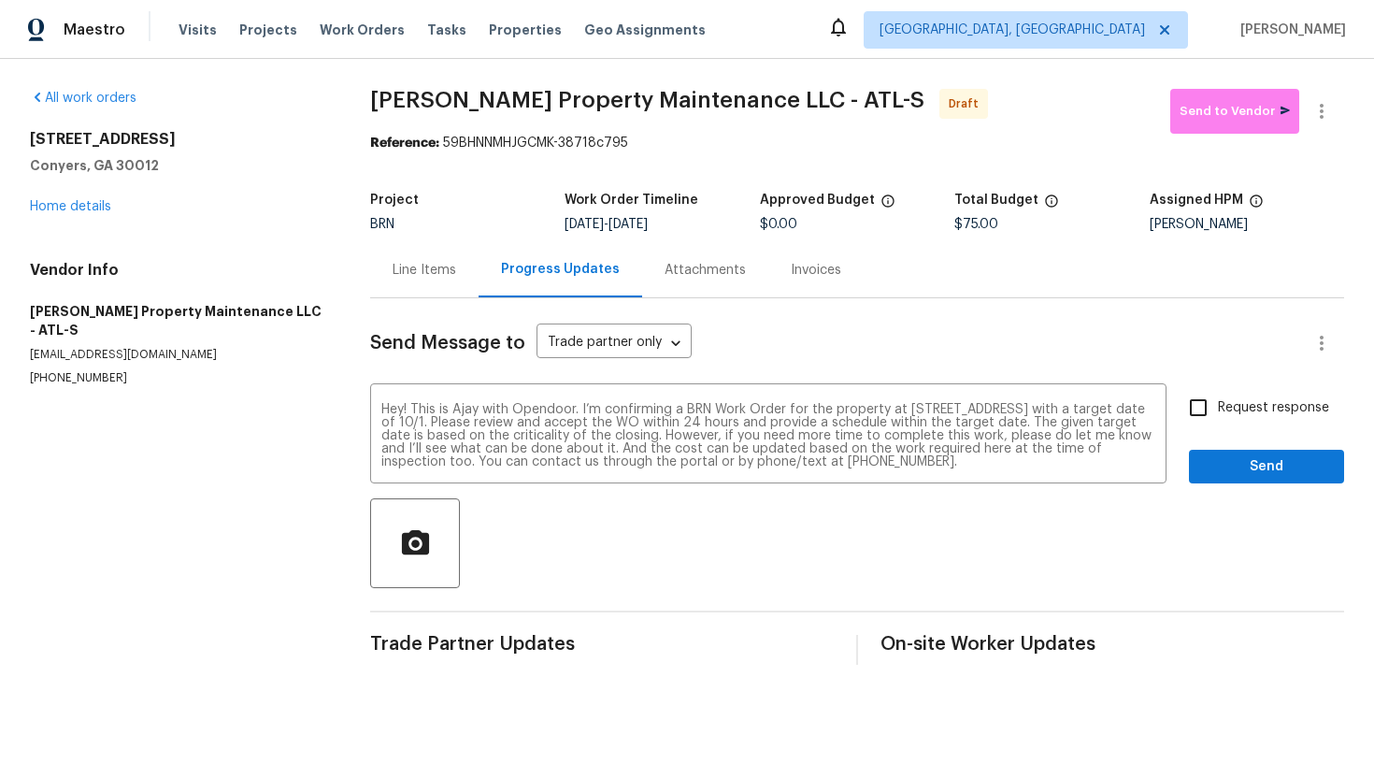
click at [1223, 421] on label "Request response" at bounding box center [1254, 407] width 150 height 39
click at [1218, 421] on input "Request response" at bounding box center [1198, 407] width 39 height 39
checkbox input "true"
click at [1252, 468] on span "Send" at bounding box center [1266, 466] width 125 height 23
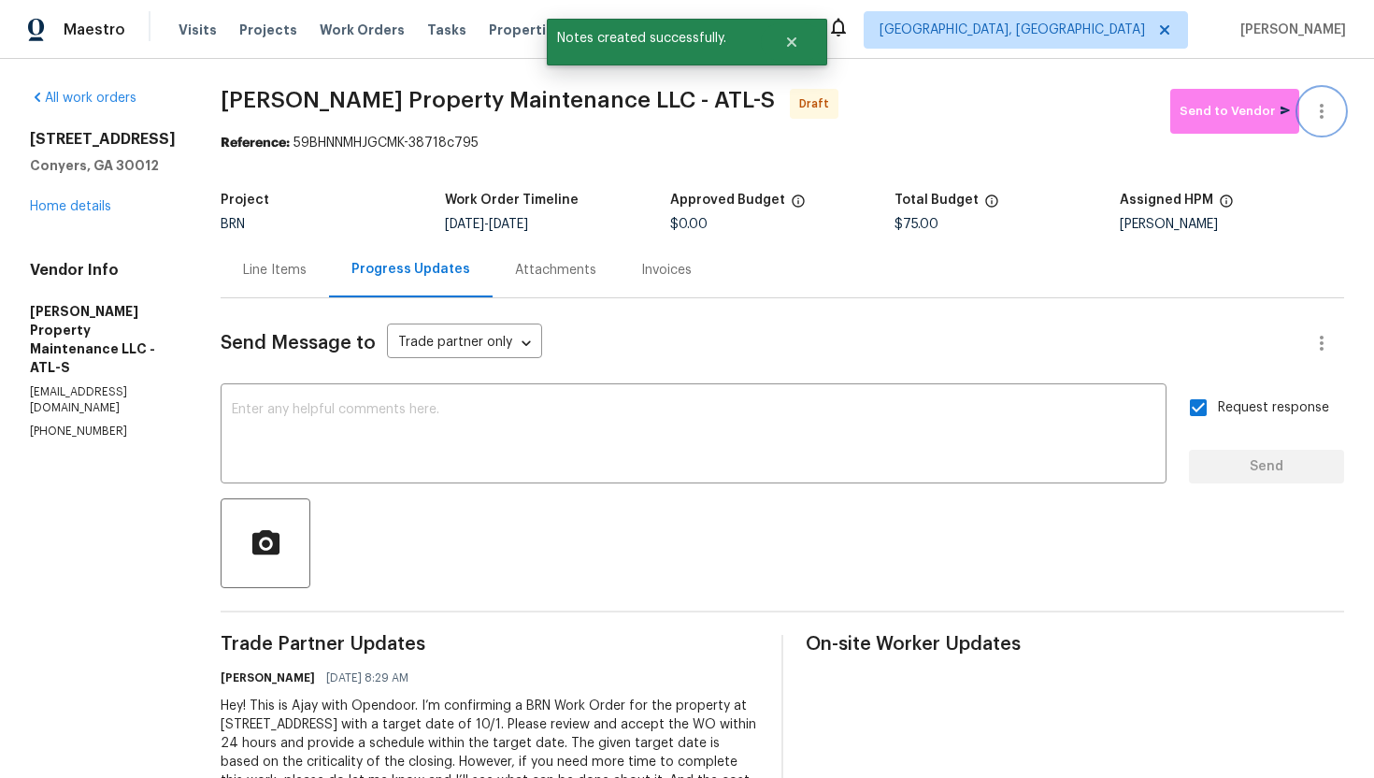
click at [1332, 113] on icon "button" at bounding box center [1321, 111] width 22 height 22
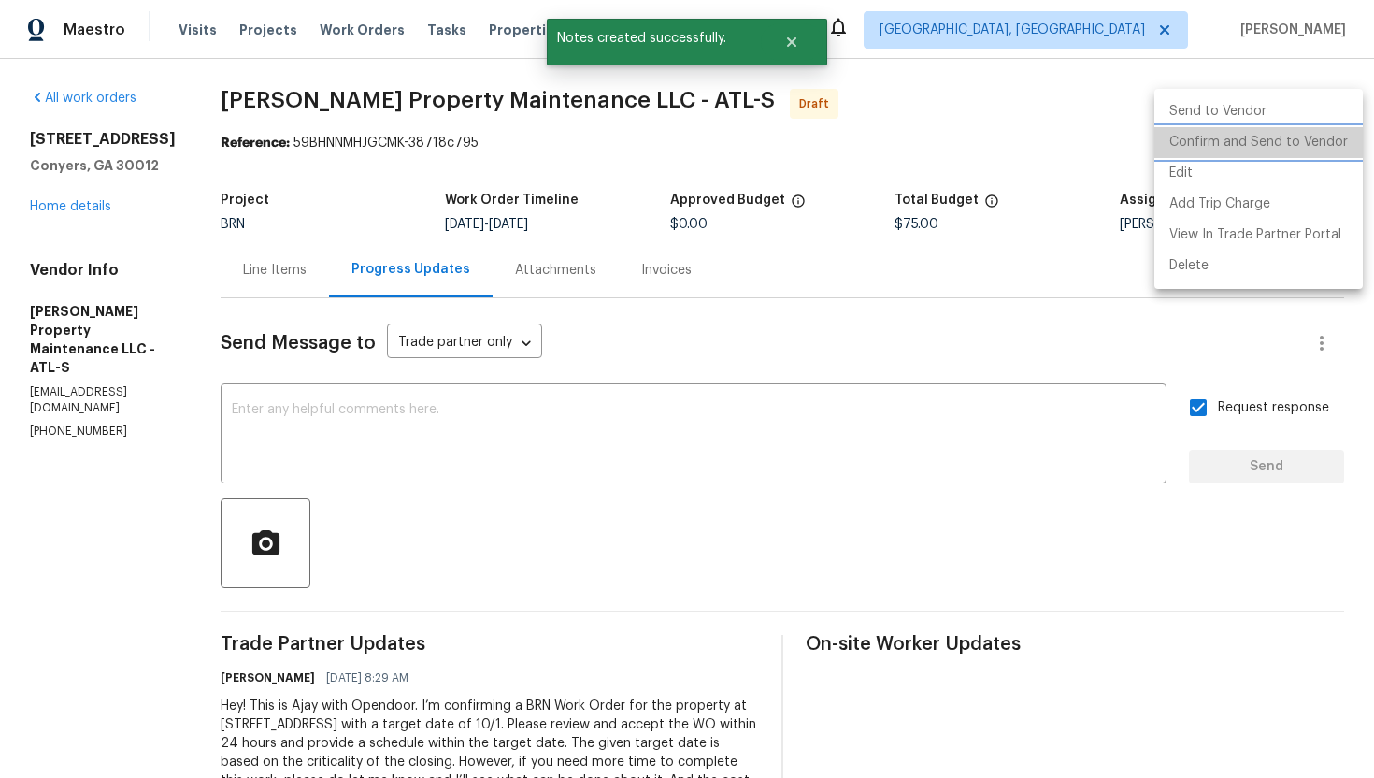
click at [1311, 141] on li "Confirm and Send to Vendor" at bounding box center [1258, 142] width 208 height 31
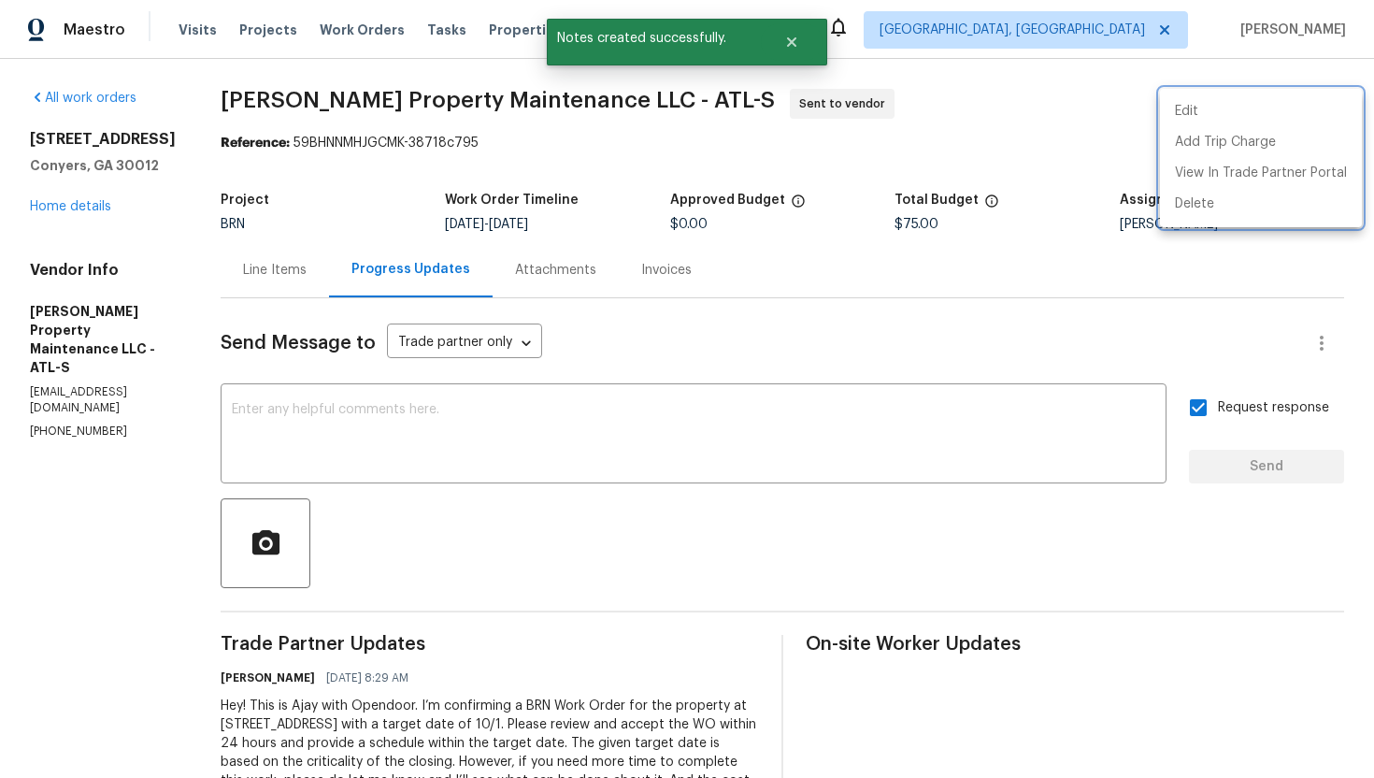
click at [957, 346] on div at bounding box center [687, 389] width 1374 height 778
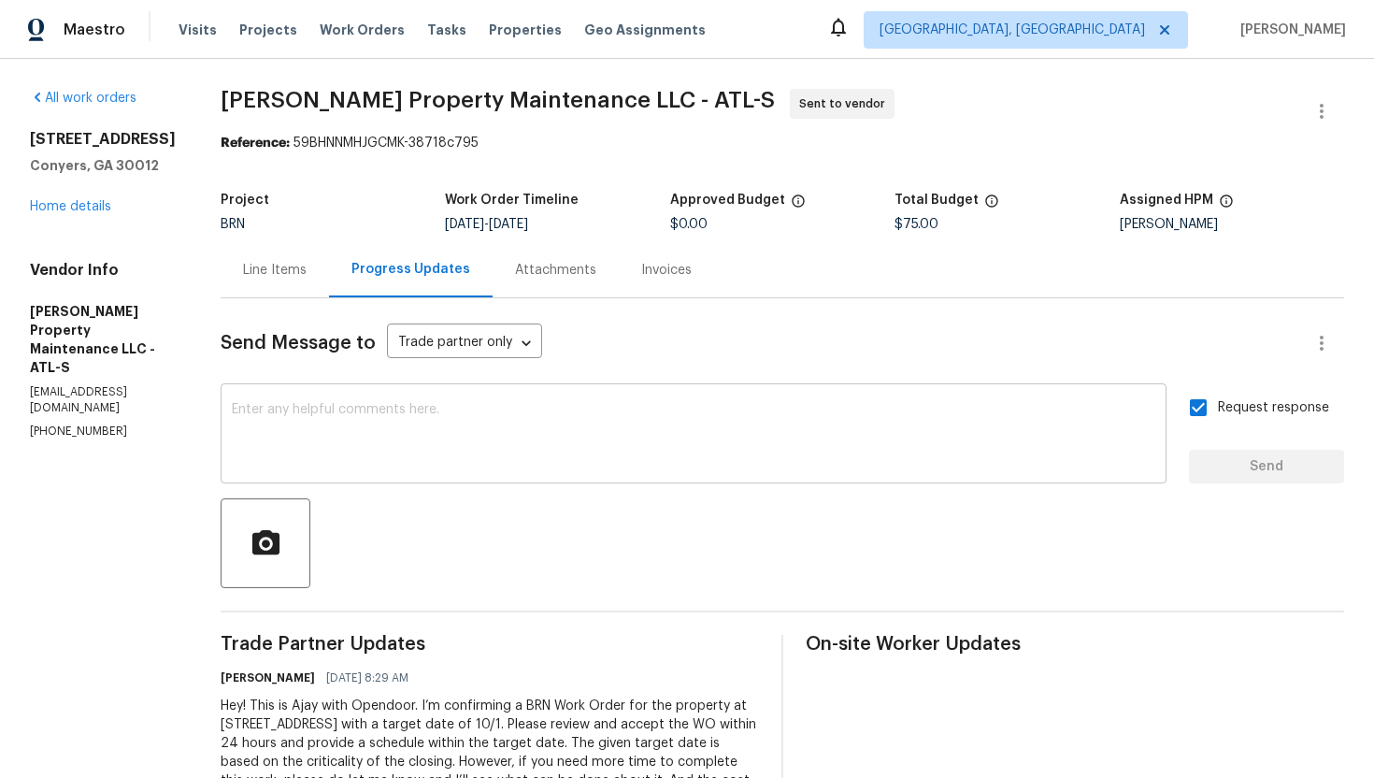
click at [347, 443] on textarea at bounding box center [693, 435] width 923 height 65
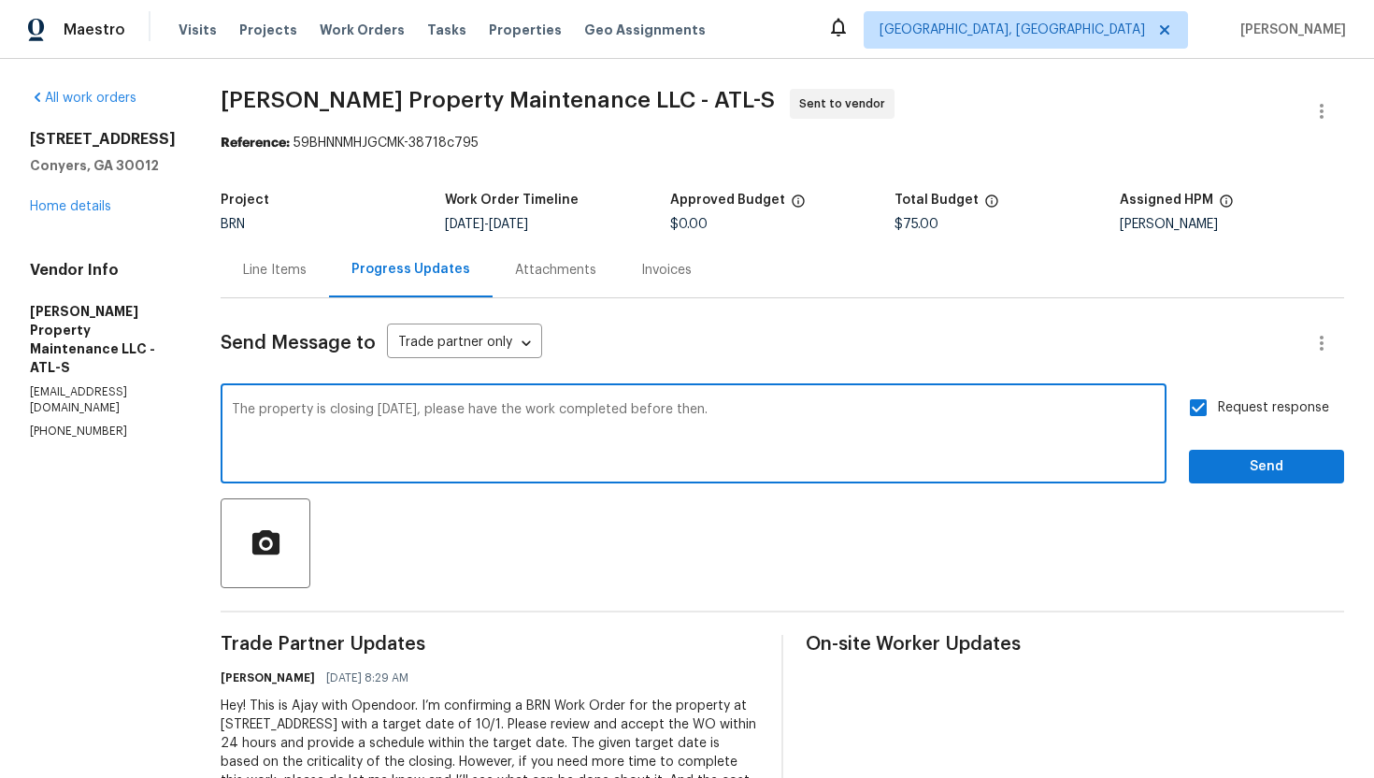
type textarea "The property is closing this Wednesday, please have the work completed before t…"
click at [1249, 456] on span "Send" at bounding box center [1266, 466] width 125 height 23
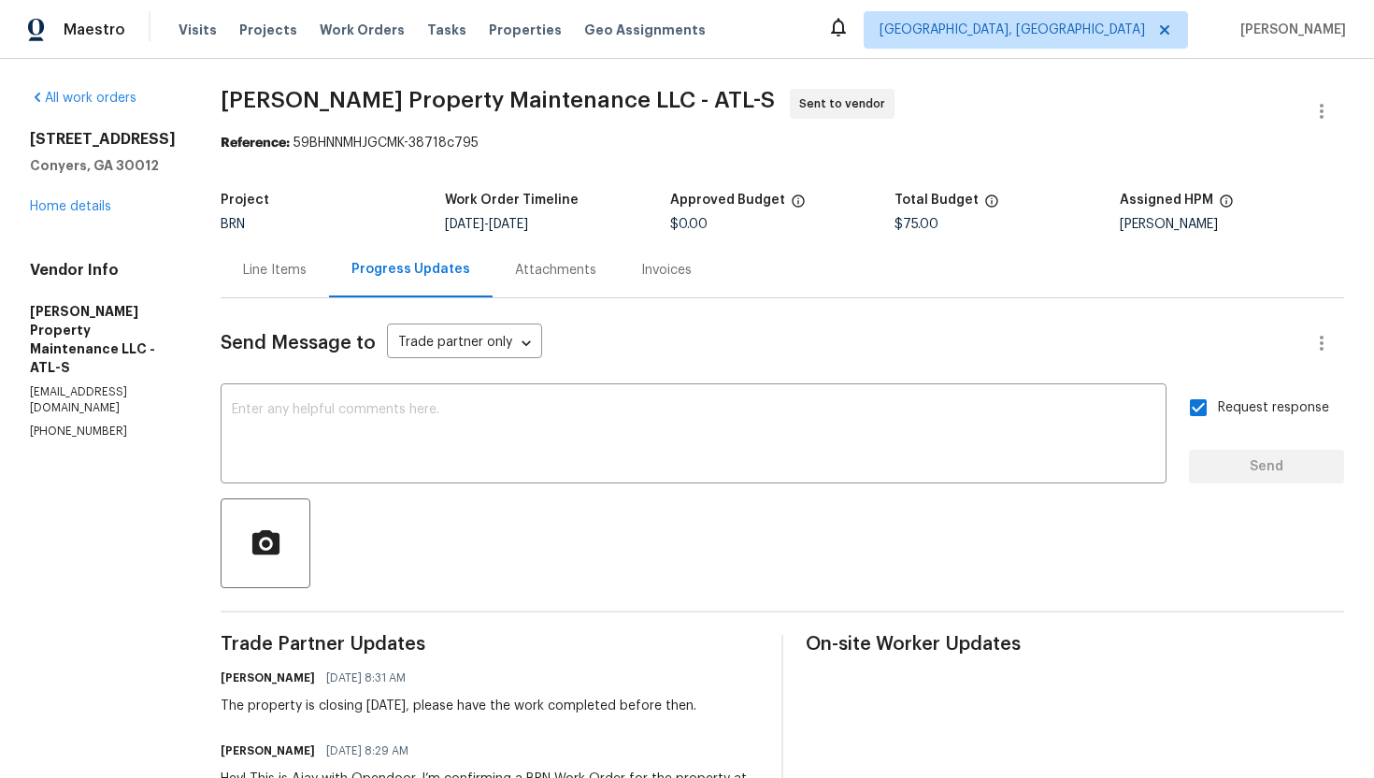
click at [274, 285] on div "Line Items" at bounding box center [275, 269] width 108 height 55
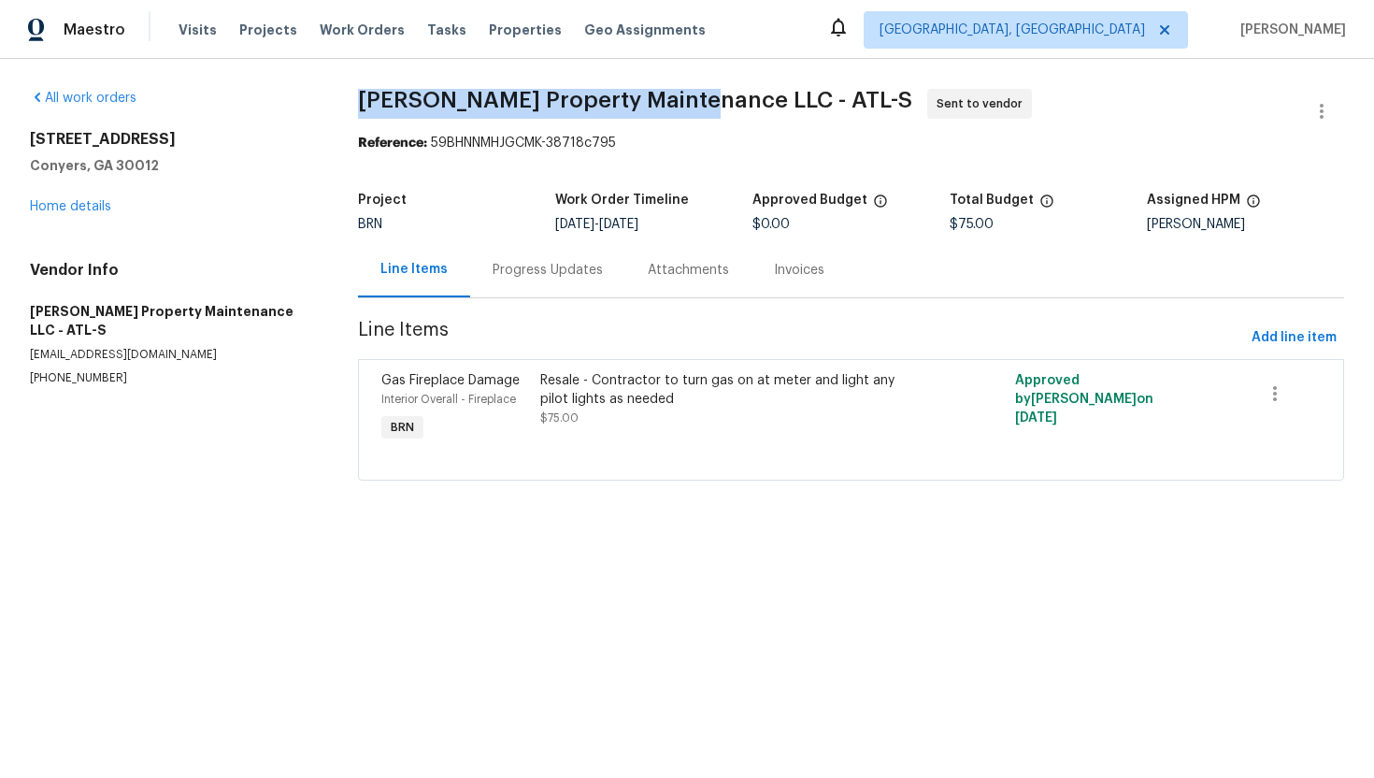
drag, startPoint x: 354, startPoint y: 106, endPoint x: 696, endPoint y: 93, distance: 342.3
click at [696, 93] on div "All work orders 922 Park Pl NE Conyers, GA 30012 Home details Vendor Info Glen …" at bounding box center [687, 296] width 1374 height 474
copy span "Glen Property Maintenance LLC"
click at [937, 139] on div "Reference: 59BHNNMHJGCMK-38718c795" at bounding box center [851, 143] width 986 height 19
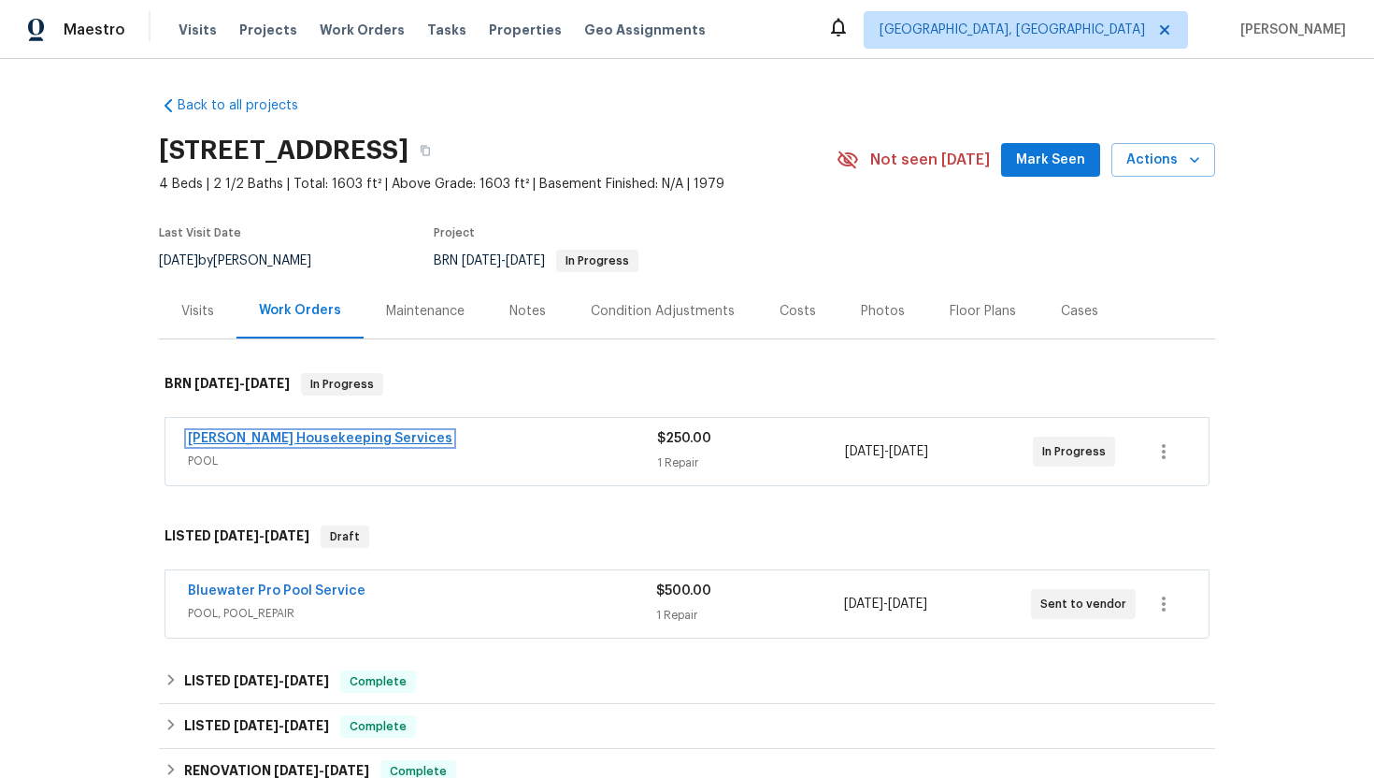
click at [317, 441] on link "[PERSON_NAME] Housekeeping Services" at bounding box center [320, 438] width 265 height 13
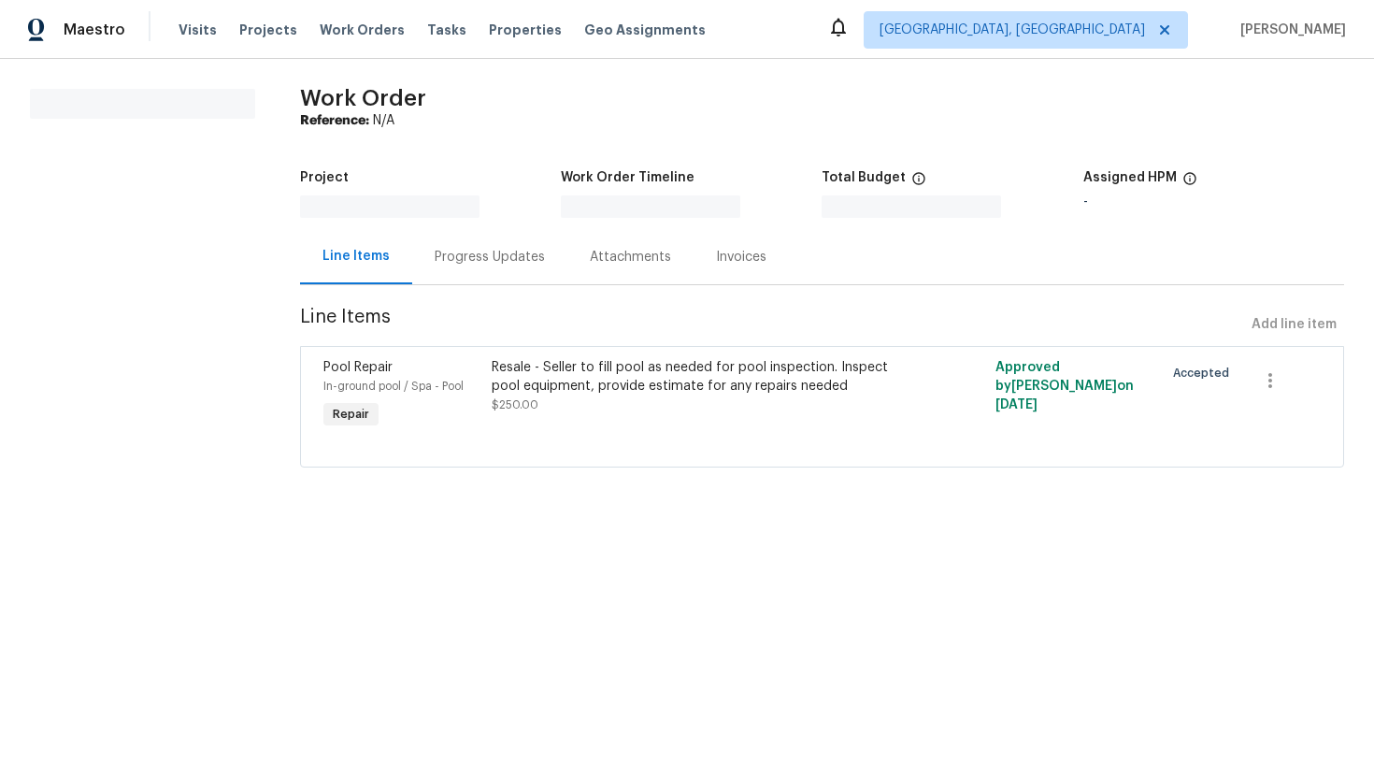
click at [485, 253] on div "Progress Updates" at bounding box center [490, 257] width 110 height 19
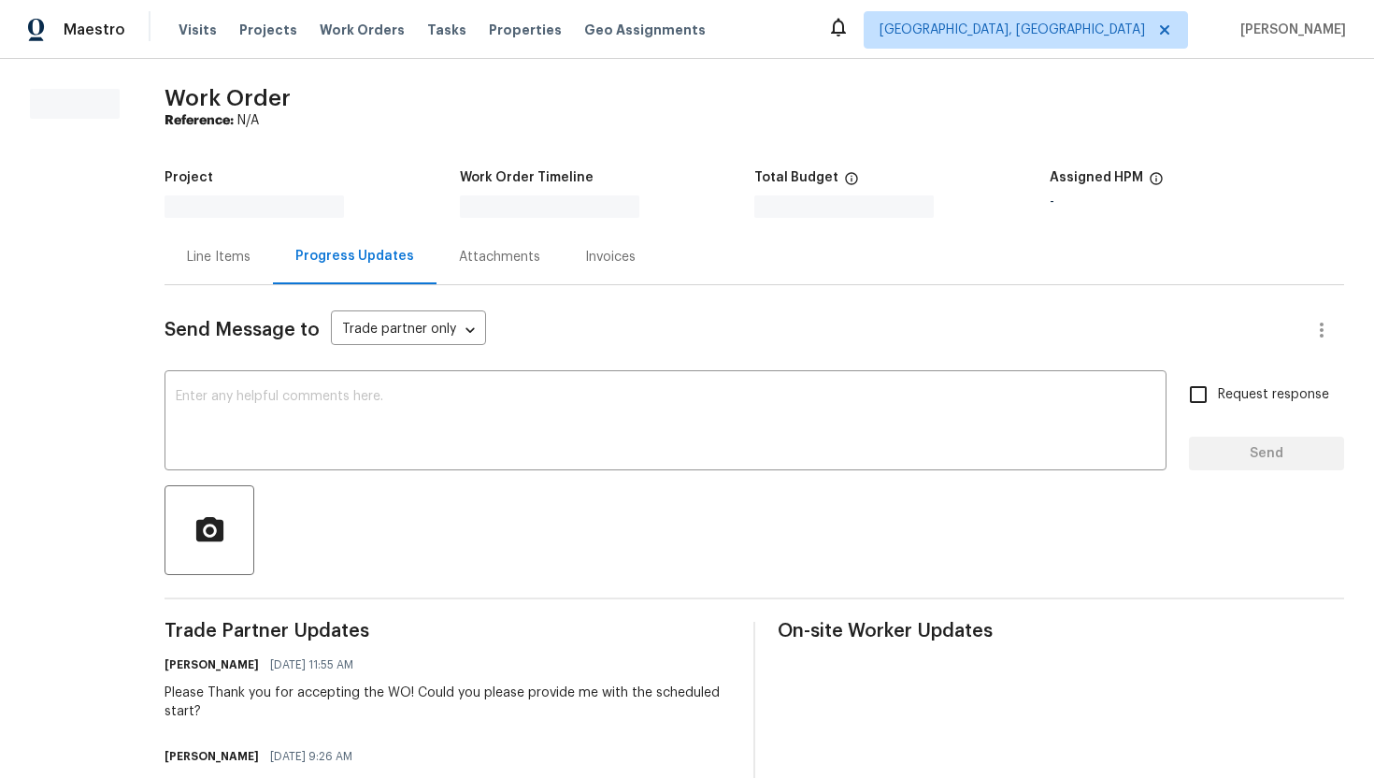
click at [224, 279] on div "Line Items" at bounding box center [219, 256] width 108 height 55
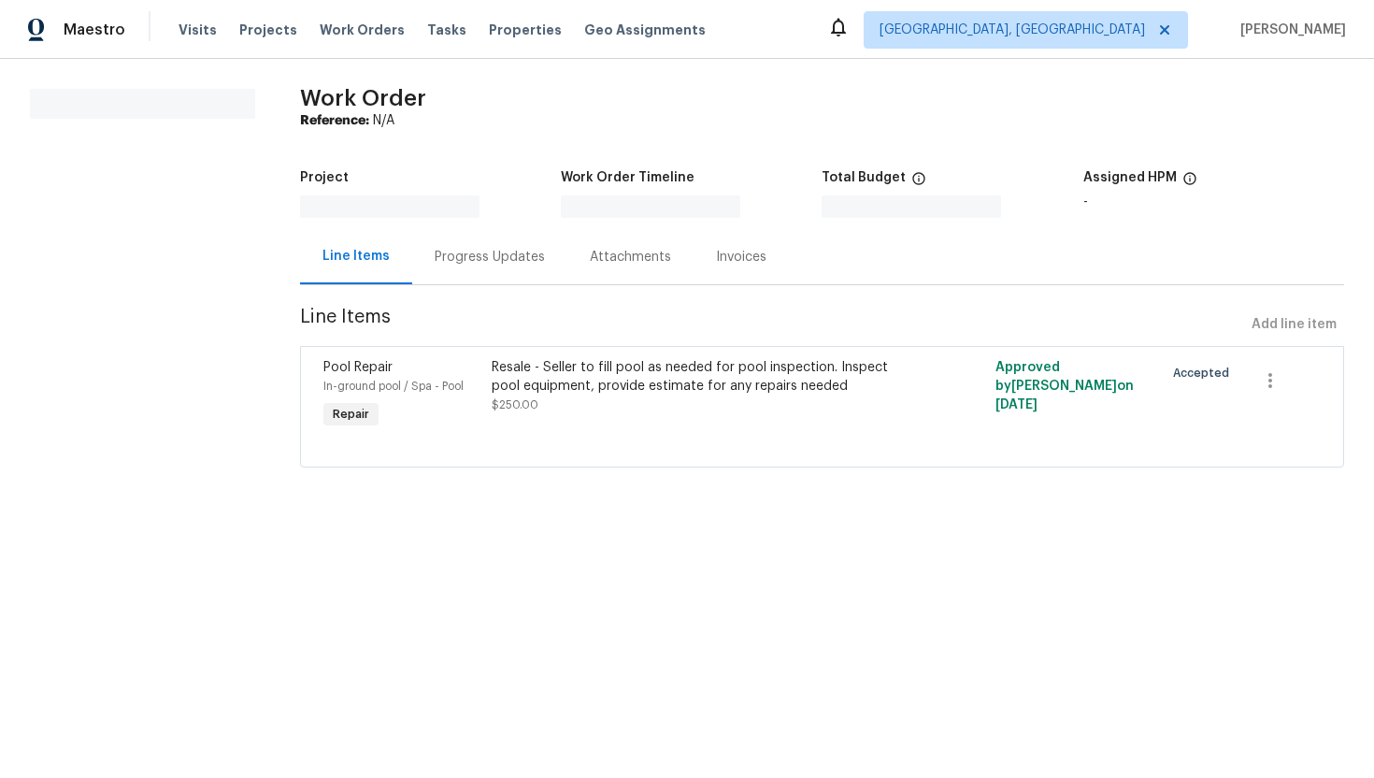
click at [454, 280] on div "Progress Updates" at bounding box center [489, 256] width 155 height 55
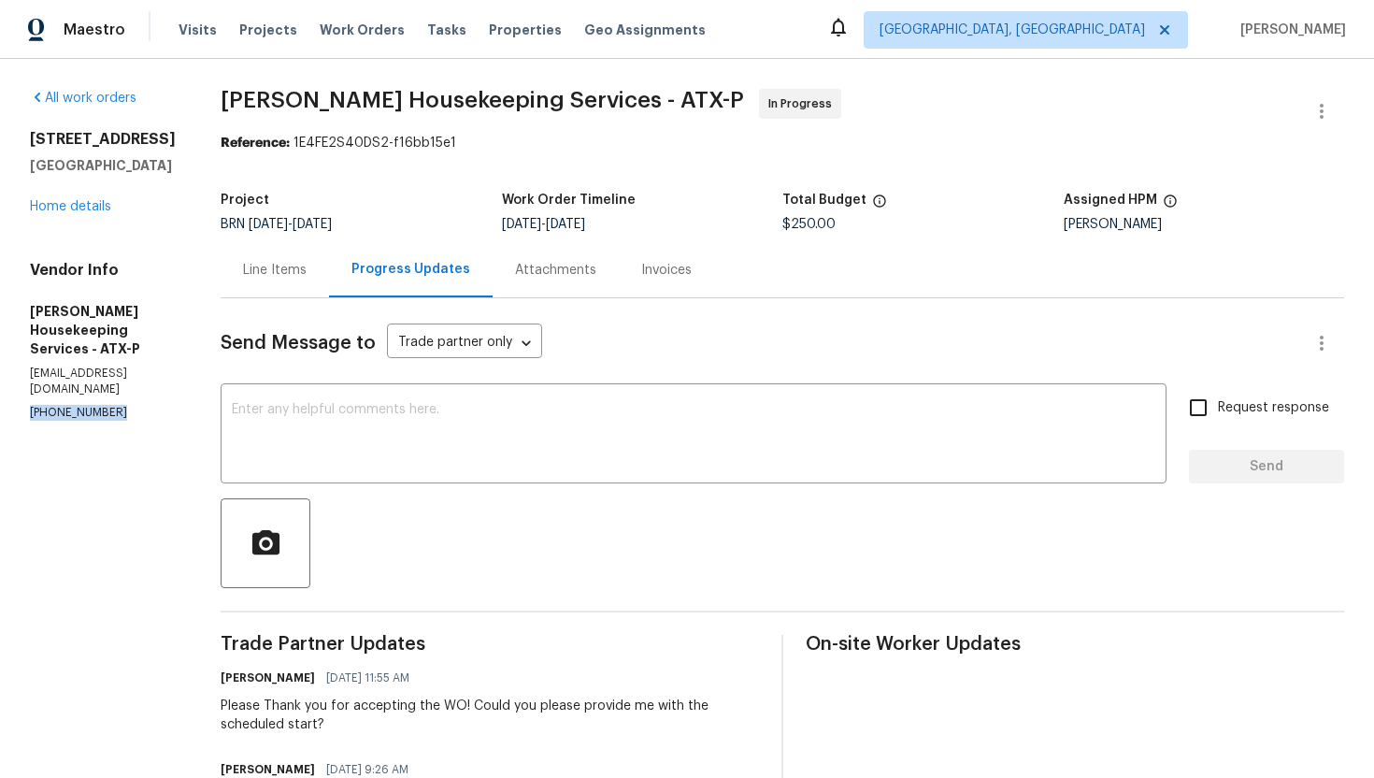
drag, startPoint x: 18, startPoint y: 379, endPoint x: 122, endPoint y: 382, distance: 104.7
click at [123, 382] on div "All work orders [STREET_ADDRESS][PERSON_NAME] Home details Vendor Info [PERSON_…" at bounding box center [687, 551] width 1374 height 985
copy p "[PHONE_NUMBER]"
click at [778, 367] on div "Send Message to Trade partner only Trade partner only ​ x ​ Request response Se…" at bounding box center [782, 656] width 1123 height 716
click at [578, 428] on textarea at bounding box center [693, 435] width 923 height 65
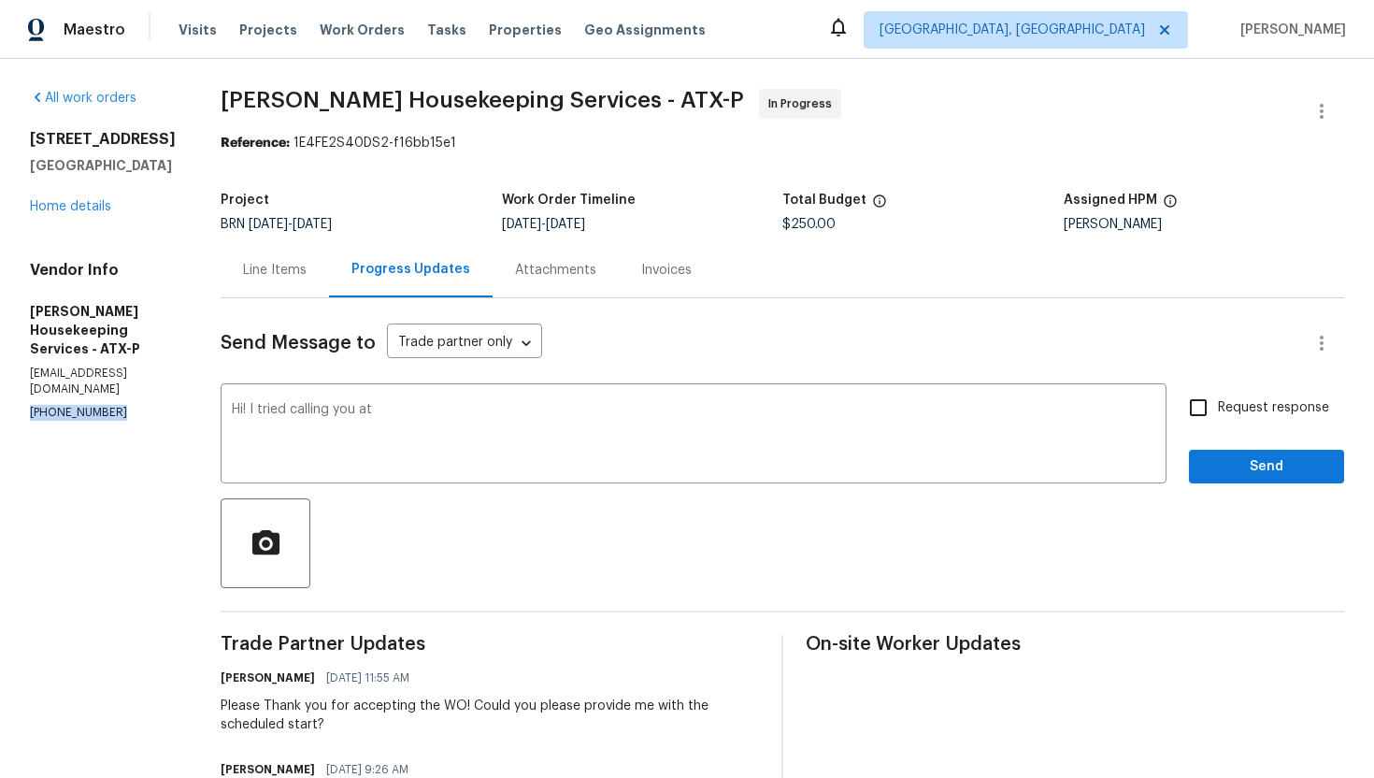
drag, startPoint x: 25, startPoint y: 379, endPoint x: 114, endPoint y: 377, distance: 88.8
click at [114, 377] on div "All work orders [STREET_ADDRESS] Home details Vendor Info [PERSON_NAME] Houseke…" at bounding box center [687, 551] width 1374 height 985
copy p "[PHONE_NUMBER]"
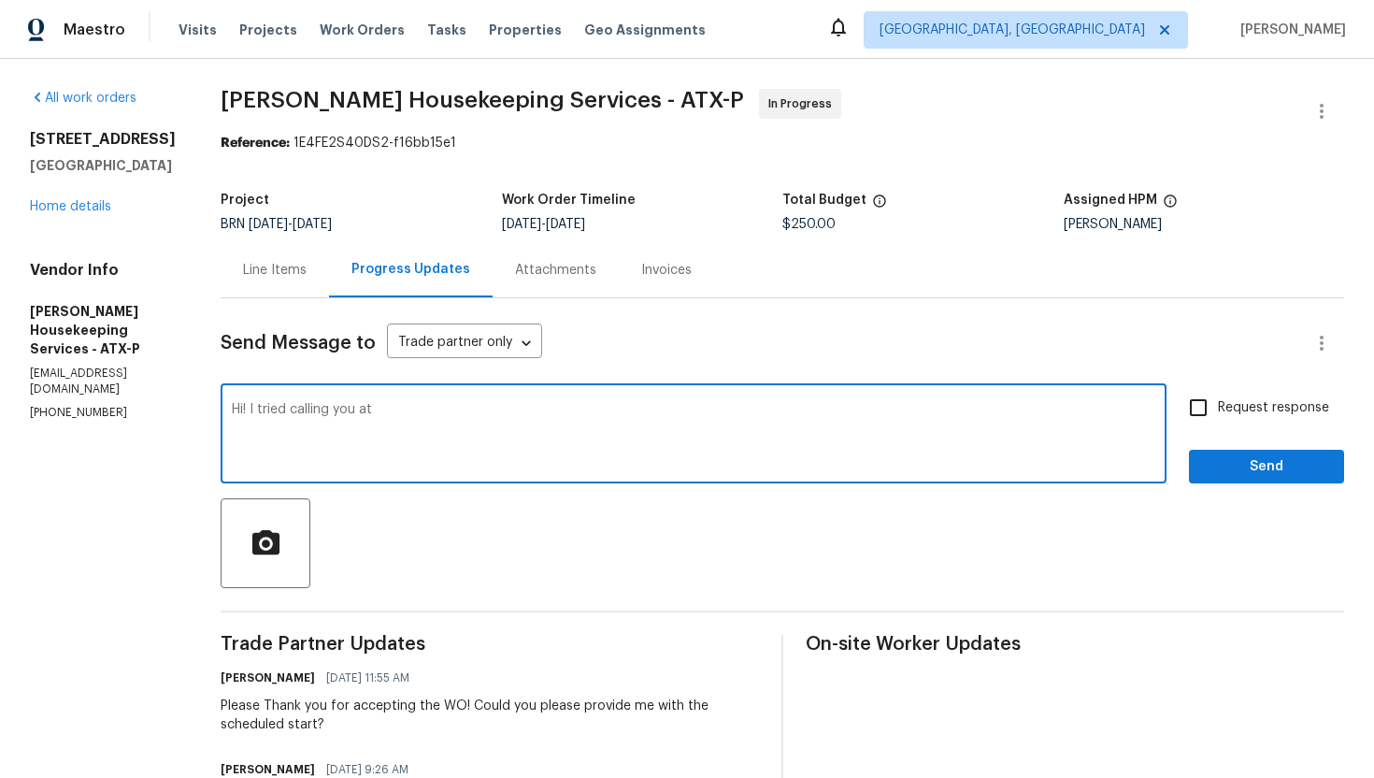
click at [430, 408] on textarea "Hi! I tried calling you at" at bounding box center [693, 435] width 923 height 65
paste textarea "[PHONE_NUMBER]"
type textarea "Hi! I tried calling you at [PHONE_NUMBER]. Can I get an update on the work prog…"
click at [1257, 410] on span "Request response" at bounding box center [1273, 408] width 111 height 20
click at [1218, 410] on input "Request response" at bounding box center [1198, 407] width 39 height 39
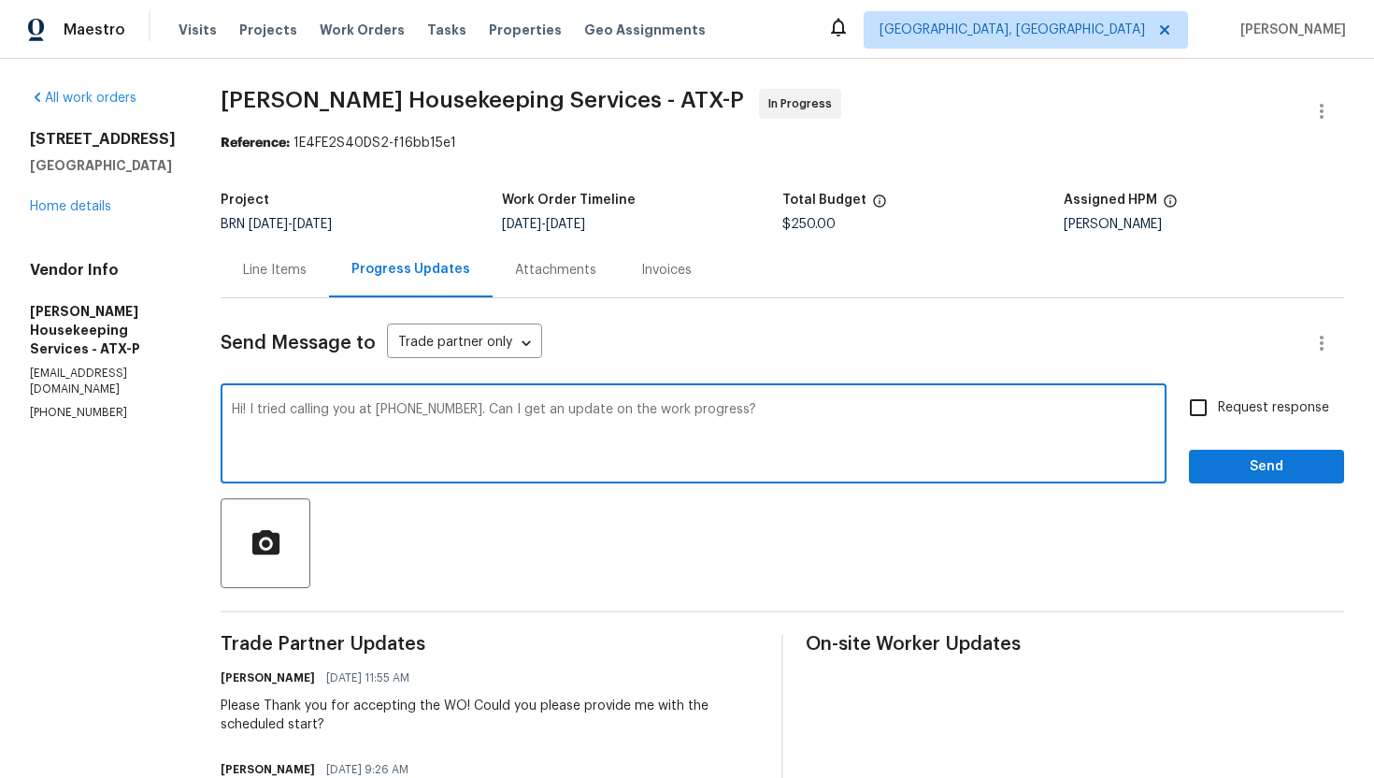
checkbox input "true"
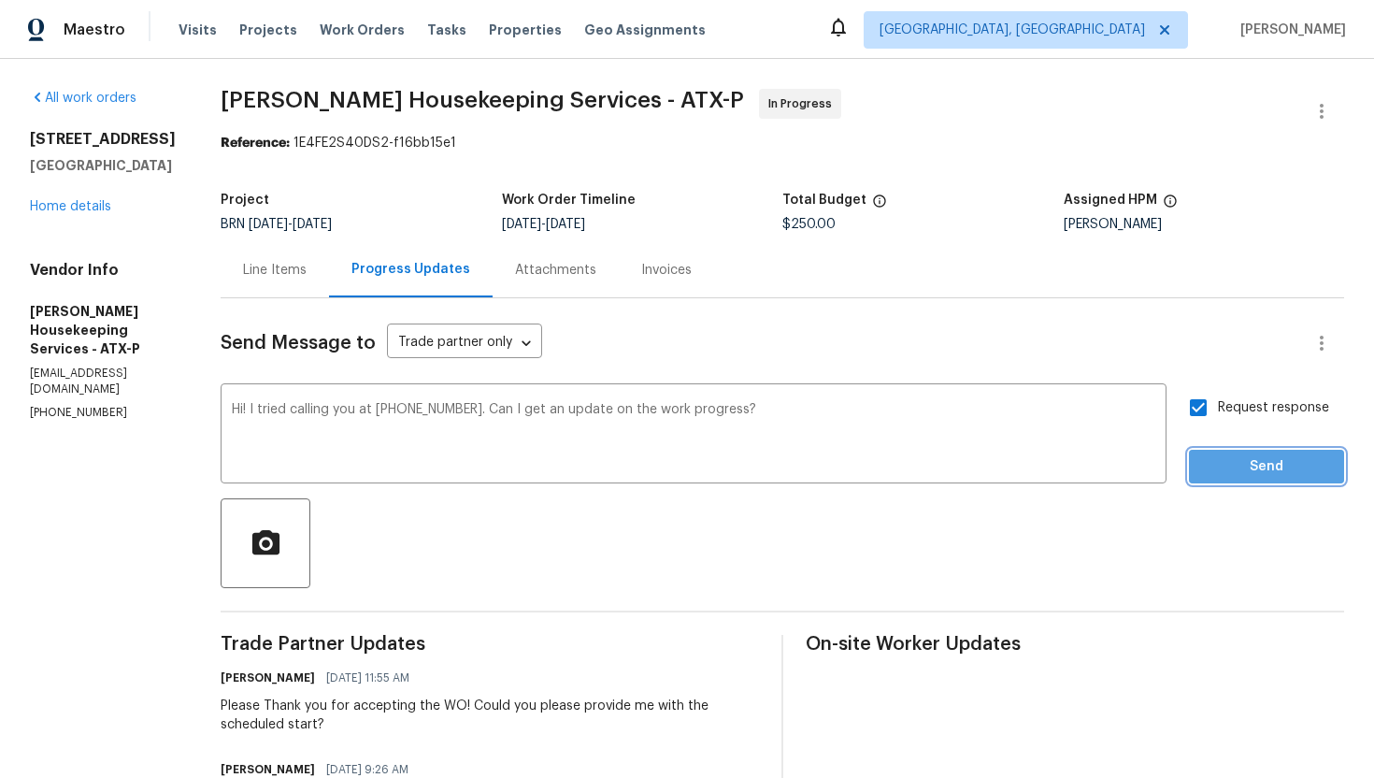
click at [1245, 461] on span "Send" at bounding box center [1266, 466] width 125 height 23
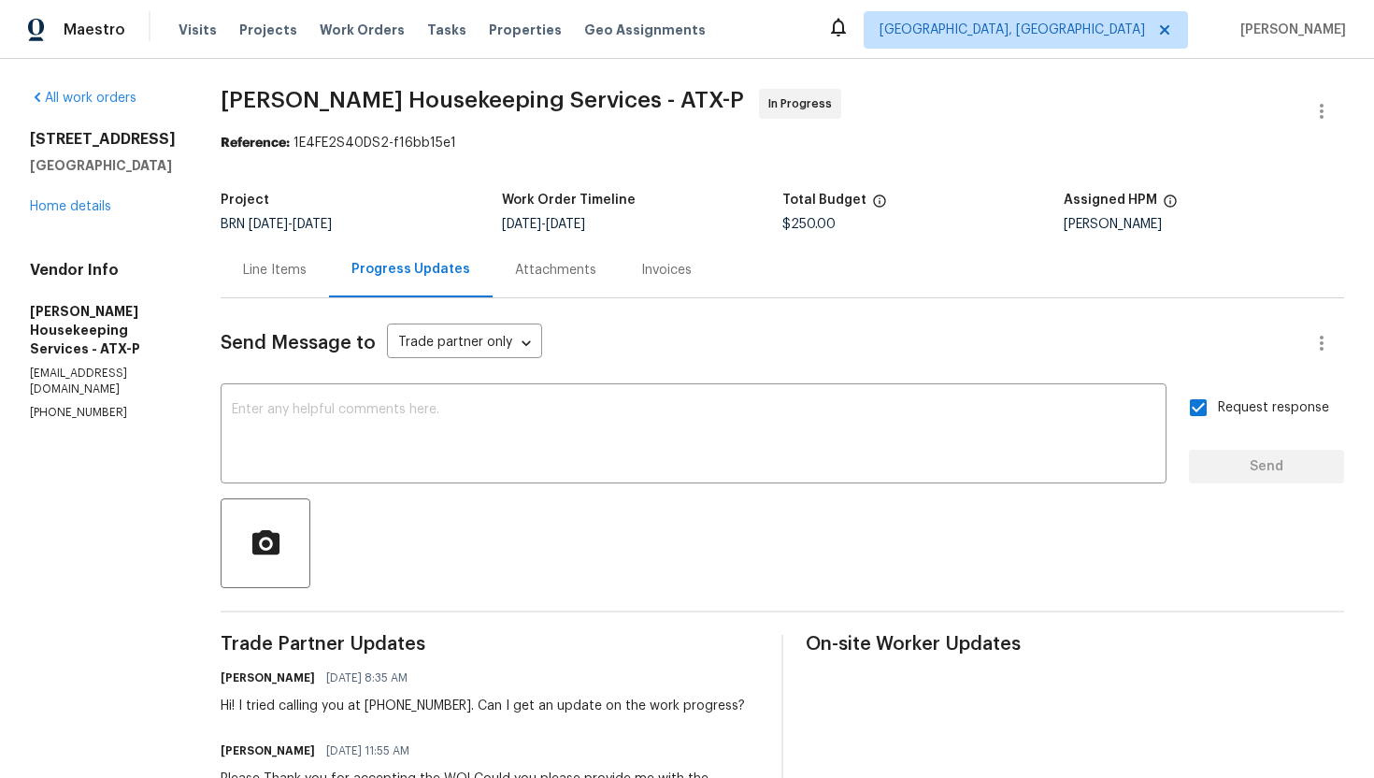
click at [307, 276] on div "Line Items" at bounding box center [275, 270] width 64 height 19
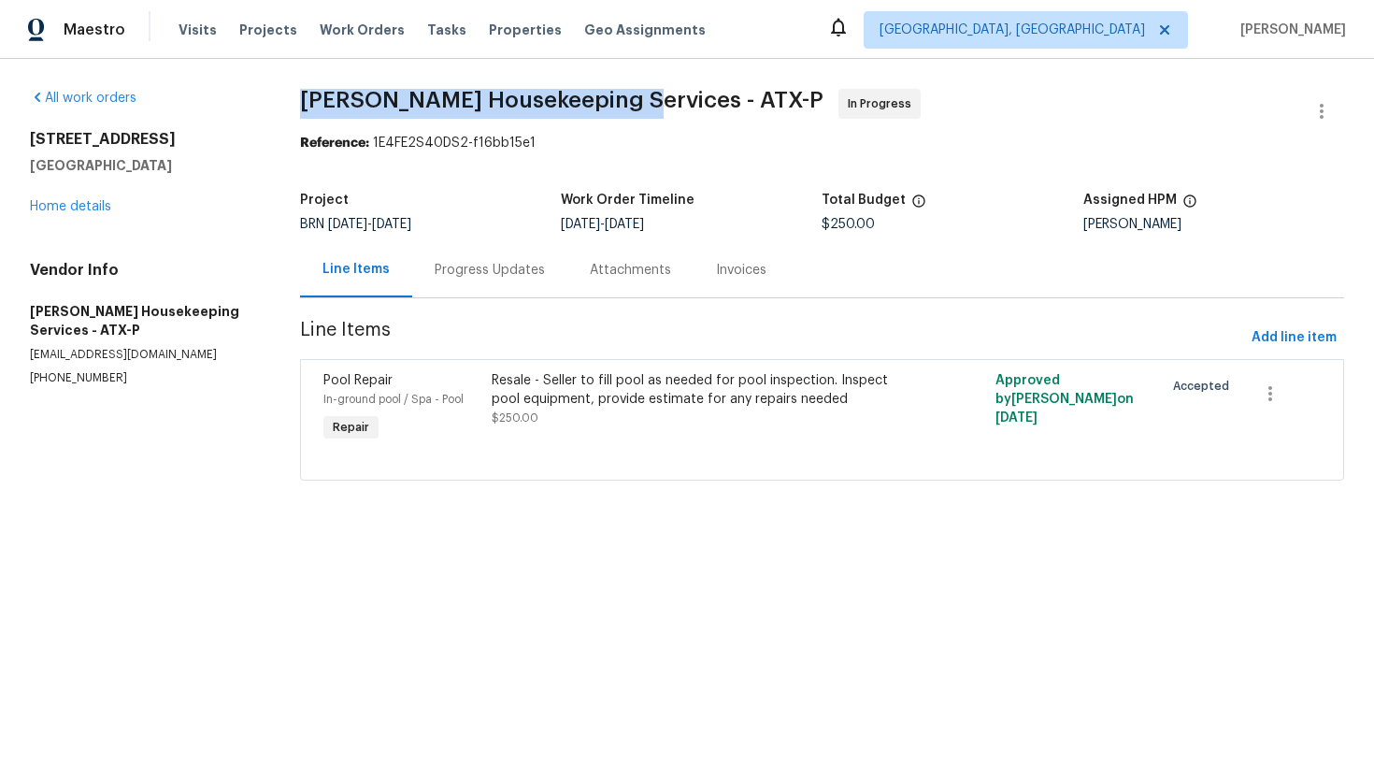
drag, startPoint x: 302, startPoint y: 101, endPoint x: 618, endPoint y: 106, distance: 316.0
click at [618, 106] on div "All work orders [STREET_ADDRESS] Home details Vendor Info [PERSON_NAME] Houseke…" at bounding box center [687, 296] width 1374 height 474
copy span "[PERSON_NAME] Housekeeping Services"
click at [565, 406] on div "Resale - Seller to fill pool as needed for pool inspection. Inspect pool equipm…" at bounding box center [696, 389] width 409 height 37
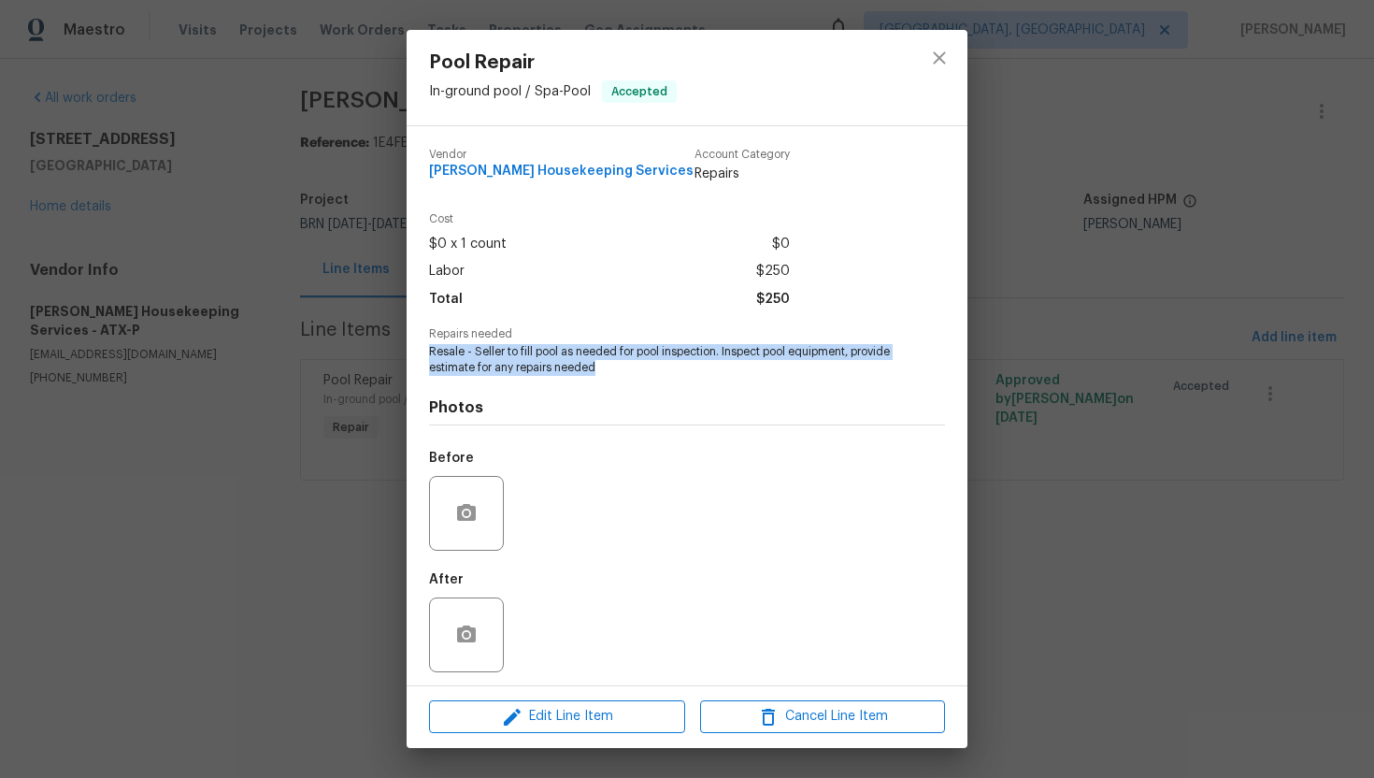
drag, startPoint x: 428, startPoint y: 352, endPoint x: 682, endPoint y: 371, distance: 254.9
click at [683, 371] on div "Vendor [PERSON_NAME] Housekeeping Services Account Category Repairs Cost $0 x 1…" at bounding box center [687, 405] width 561 height 559
copy span "Resale - Seller to fill pool as needed for pool inspection. Inspect pool equipm…"
click at [945, 54] on icon "close" at bounding box center [939, 58] width 22 height 22
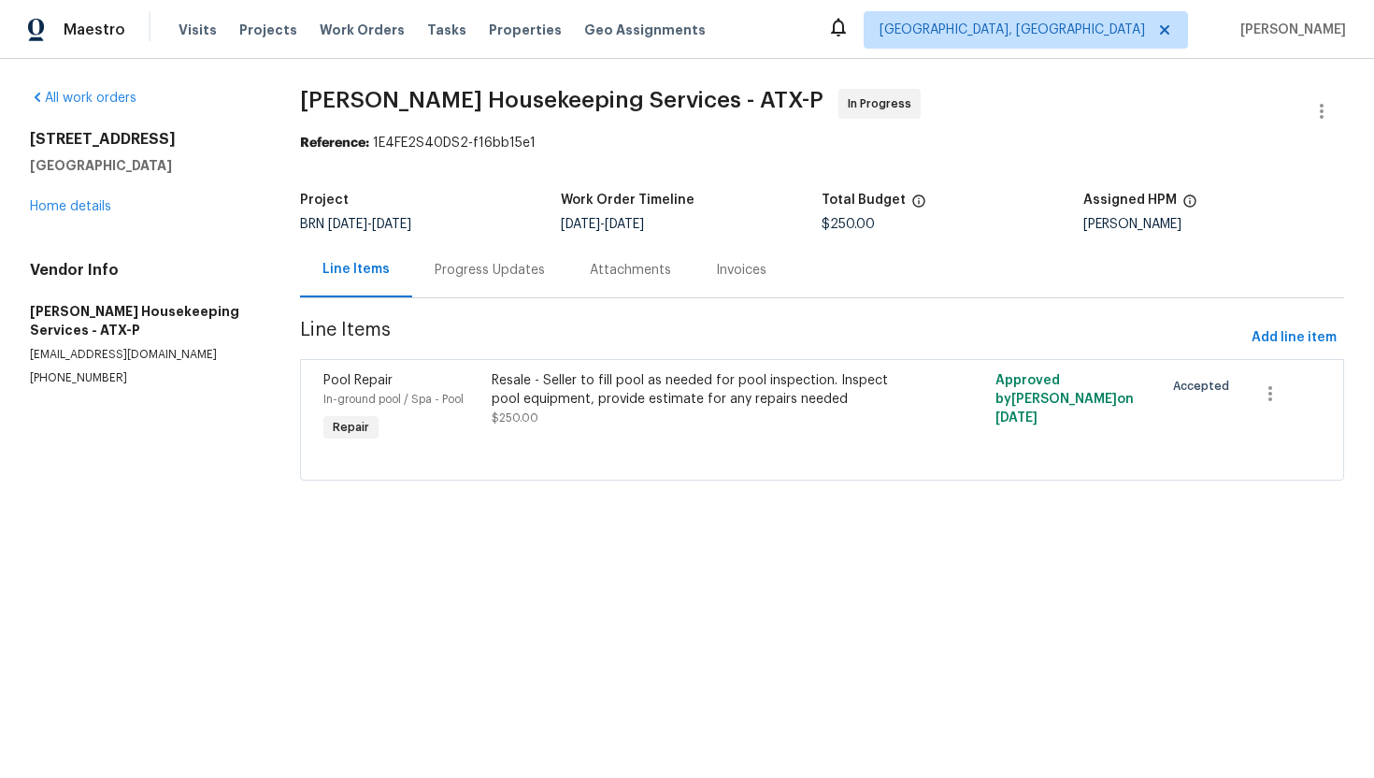
click at [502, 279] on div "Progress Updates" at bounding box center [490, 270] width 110 height 19
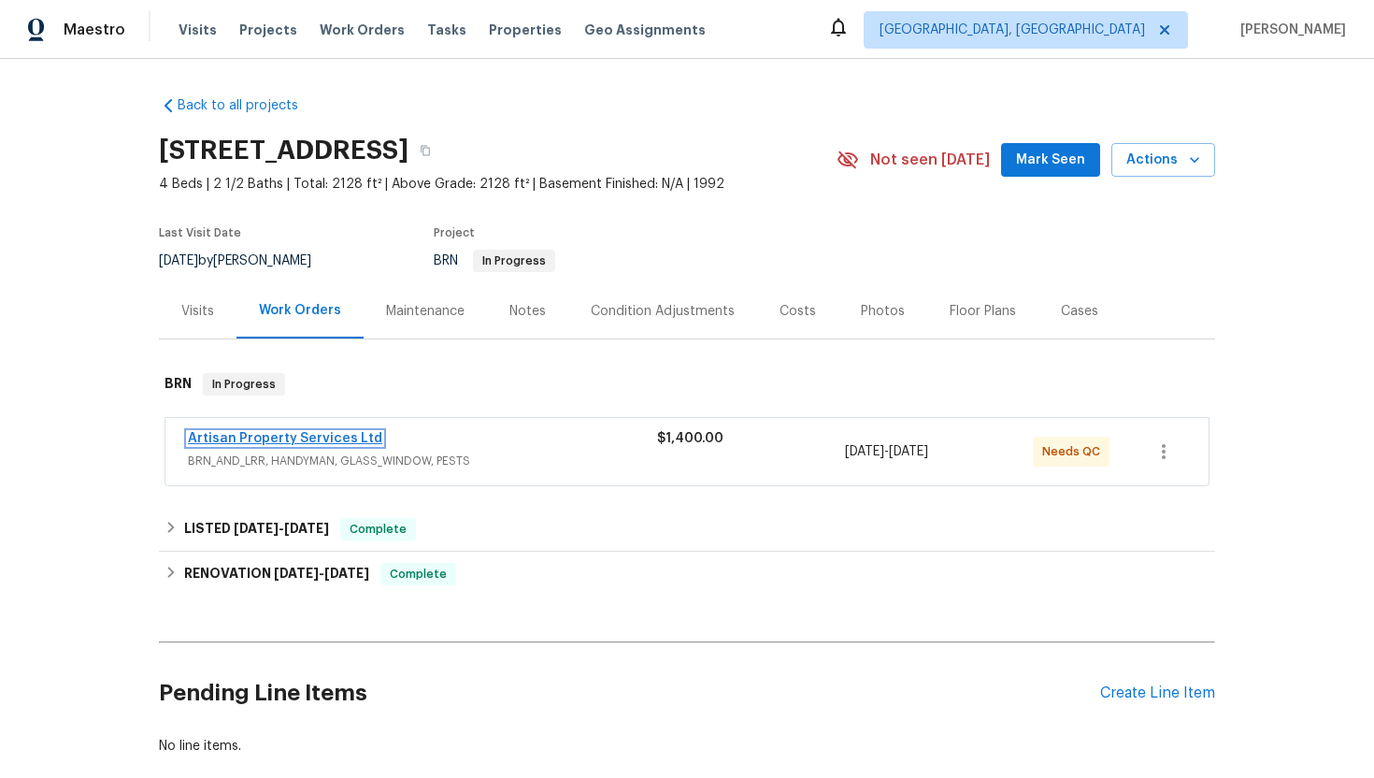
click at [280, 442] on link "Artisan Property Services Ltd" at bounding box center [285, 438] width 194 height 13
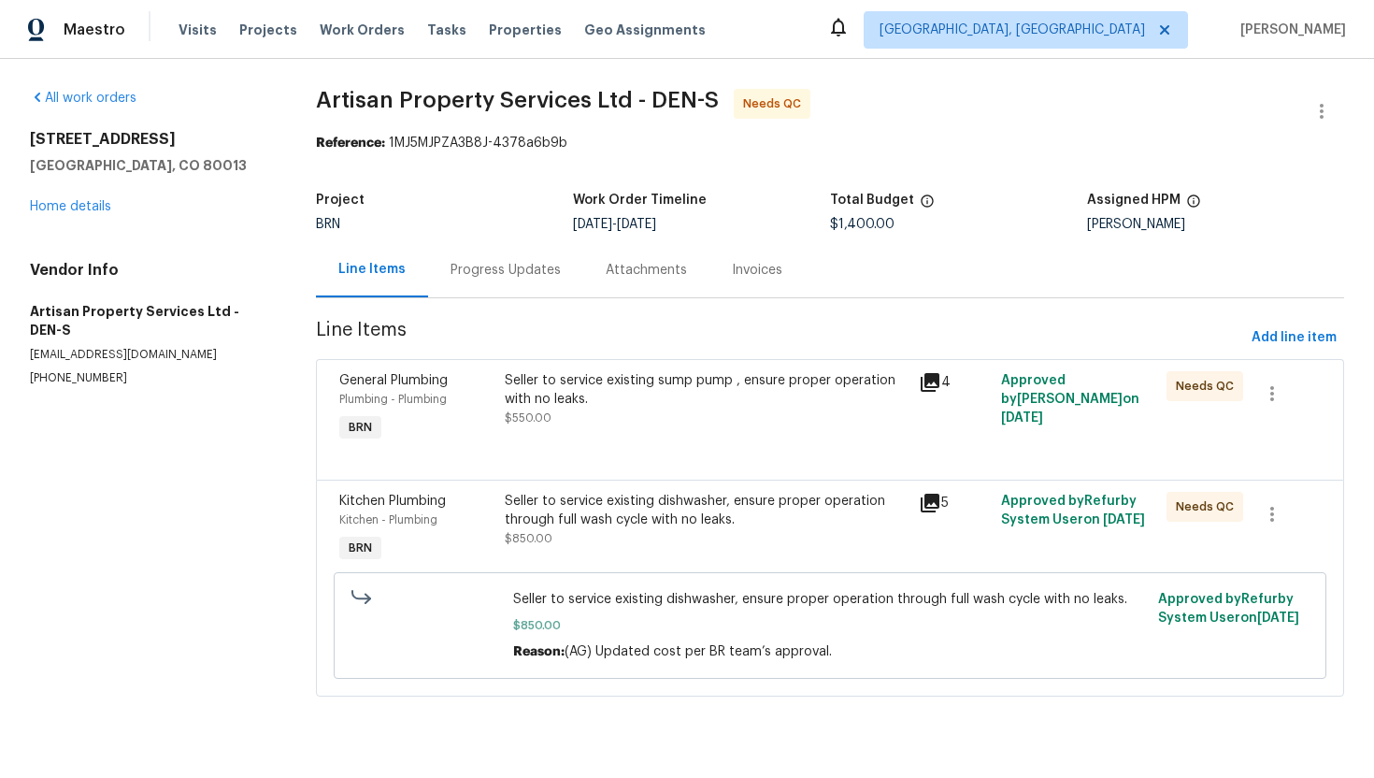
click at [678, 436] on div "Seller to service existing sump pump , ensure proper operation with no leaks. $…" at bounding box center [705, 408] width 413 height 86
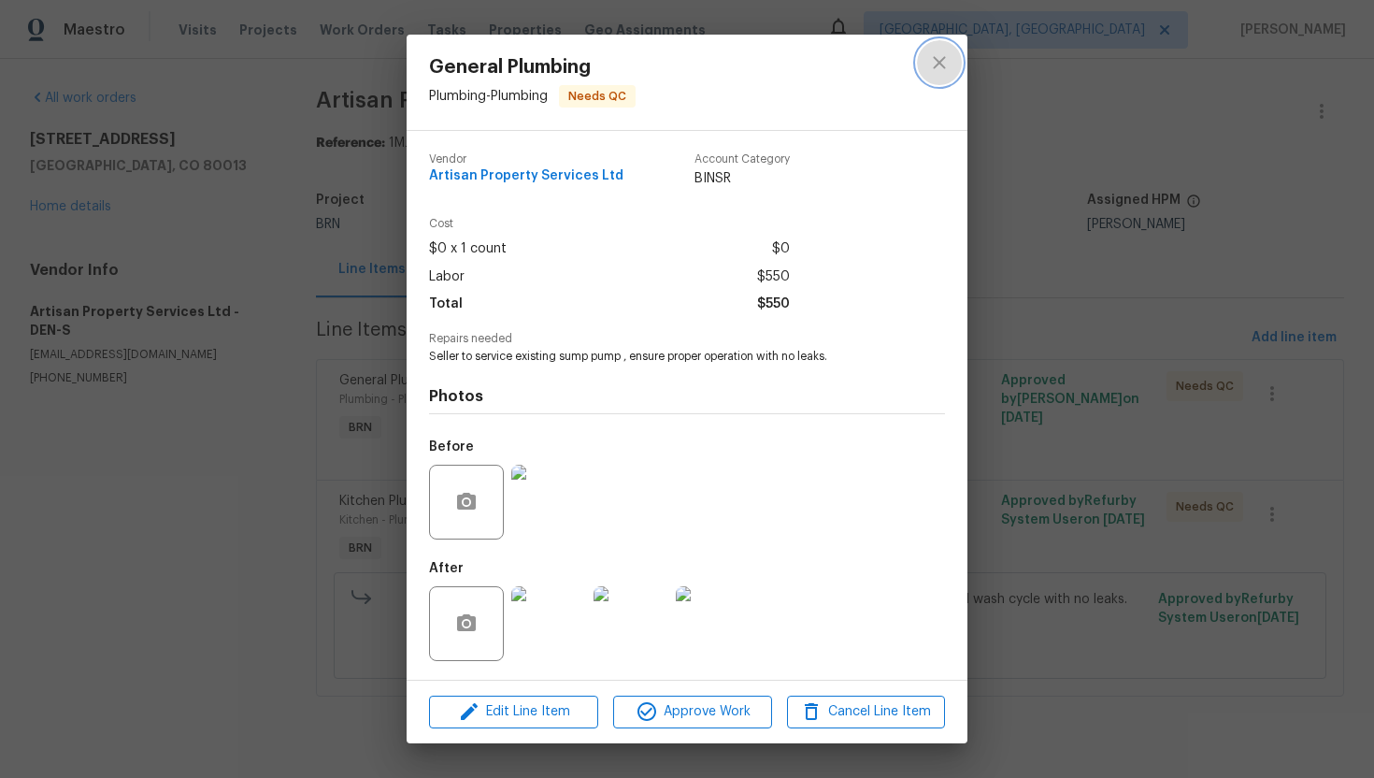
click at [937, 71] on icon "close" at bounding box center [939, 62] width 22 height 22
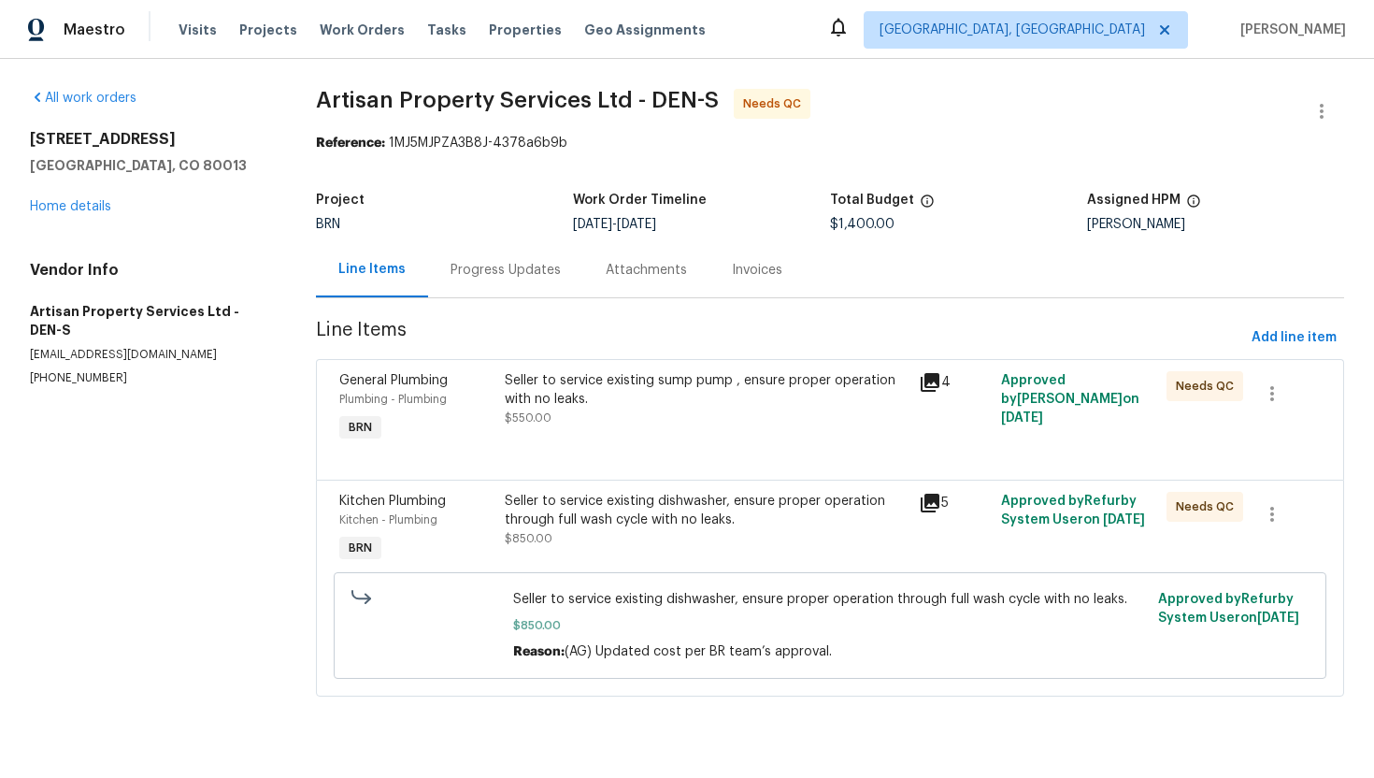
click at [597, 522] on div "Seller to service existing dishwasher, ensure proper operation through full was…" at bounding box center [706, 510] width 402 height 37
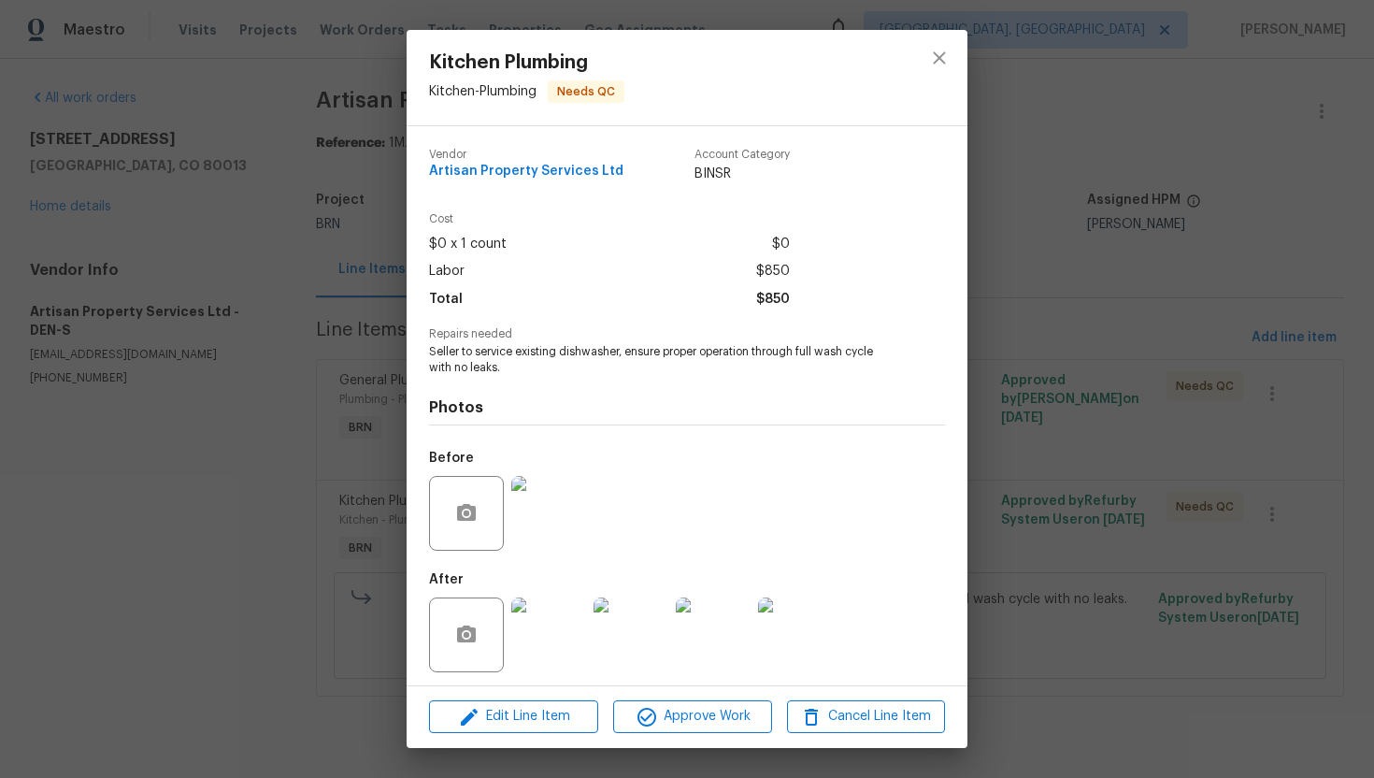
scroll to position [6, 0]
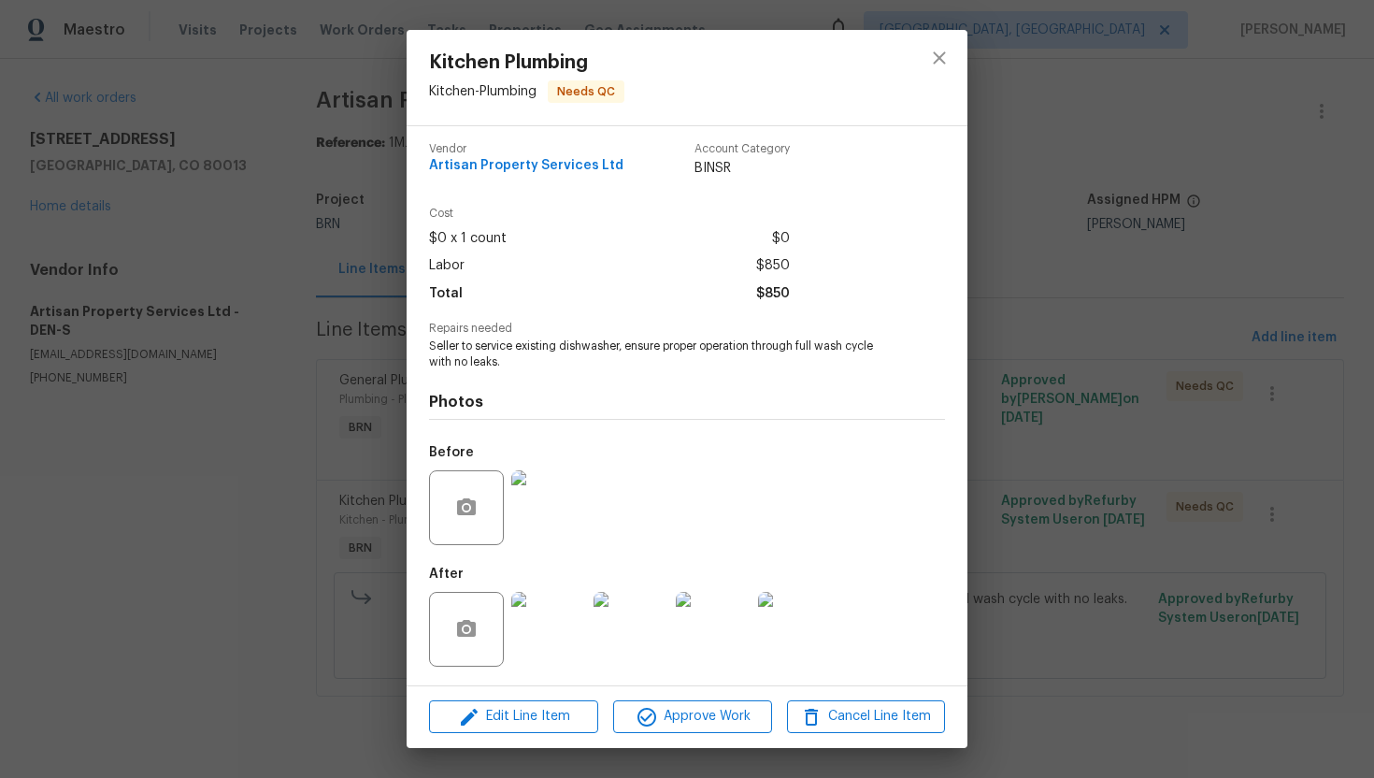
click at [553, 617] on img at bounding box center [548, 629] width 75 height 75
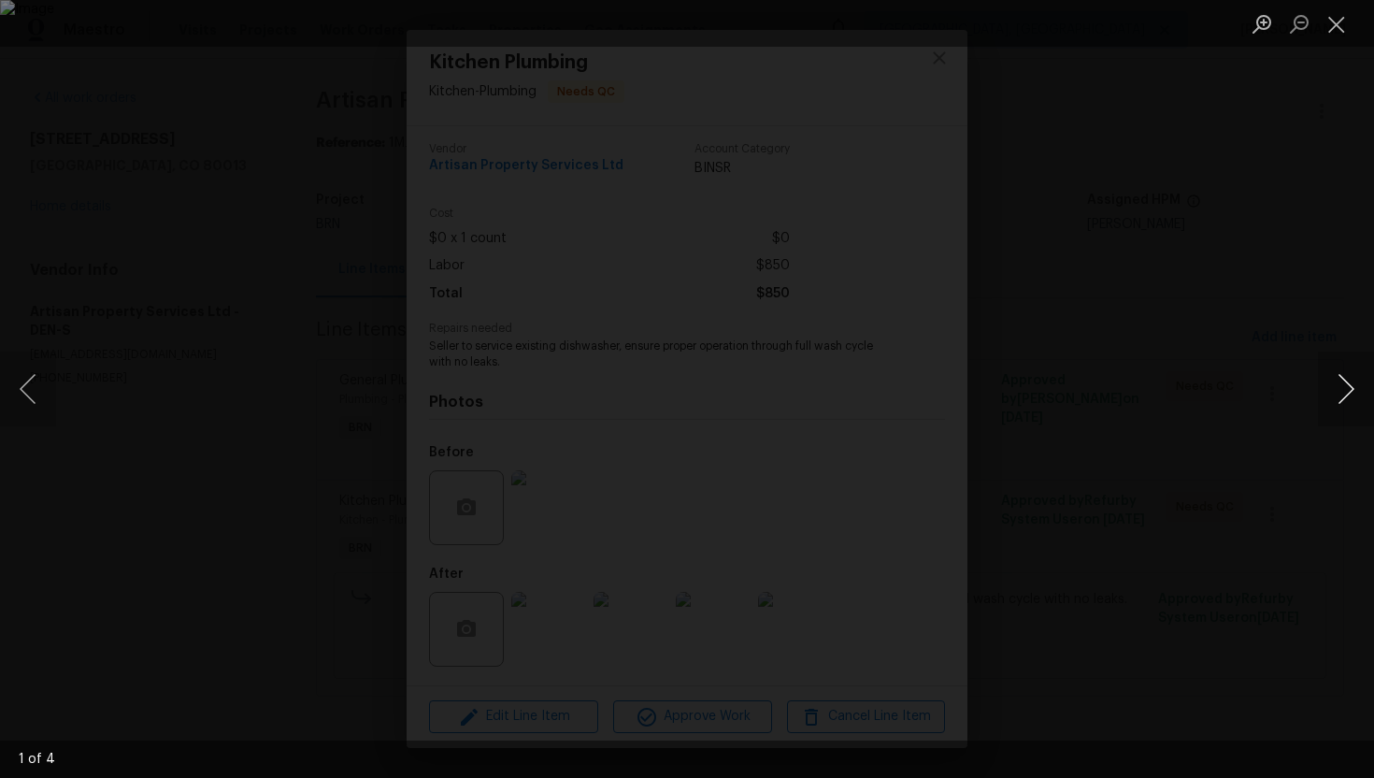
click at [1351, 390] on button "Next image" at bounding box center [1346, 388] width 56 height 75
click at [1333, 22] on button "Close lightbox" at bounding box center [1336, 23] width 37 height 33
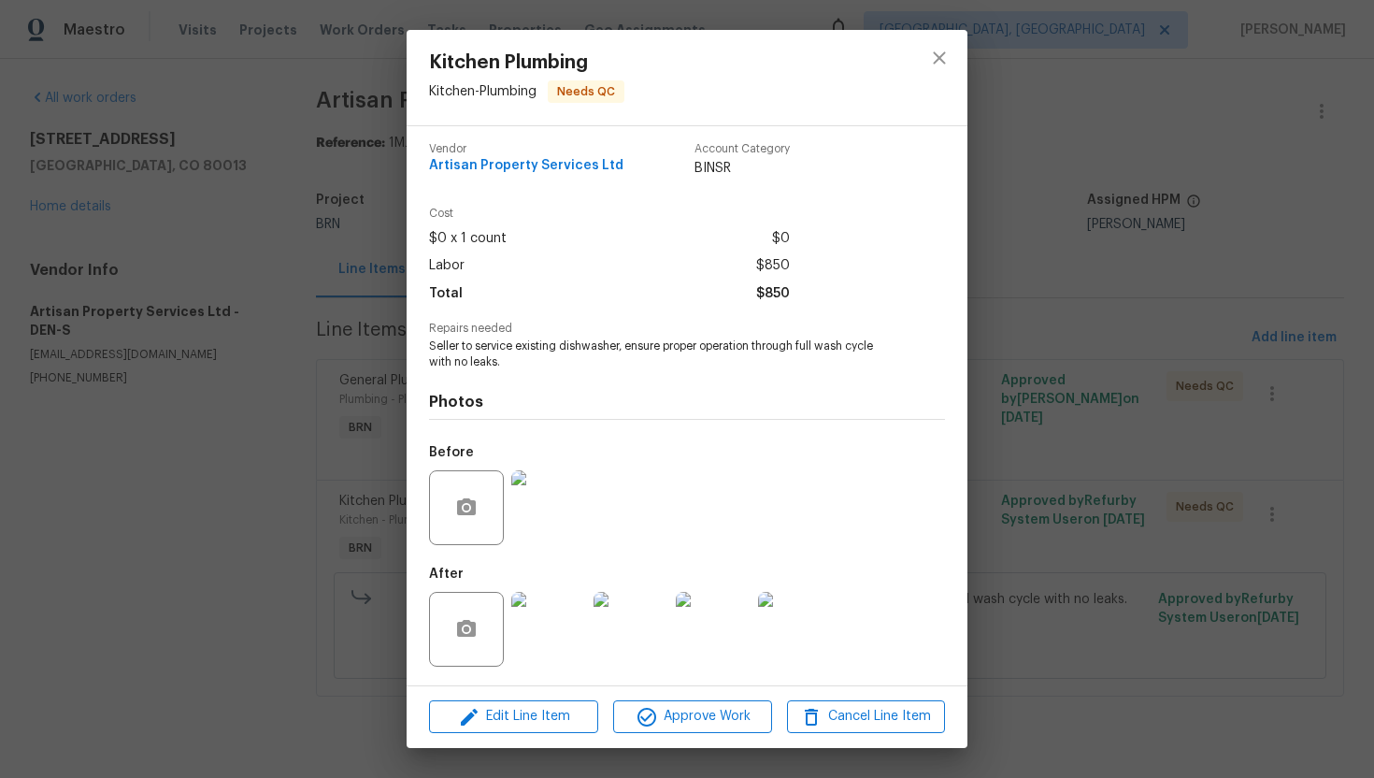
click at [549, 490] on img at bounding box center [548, 507] width 75 height 75
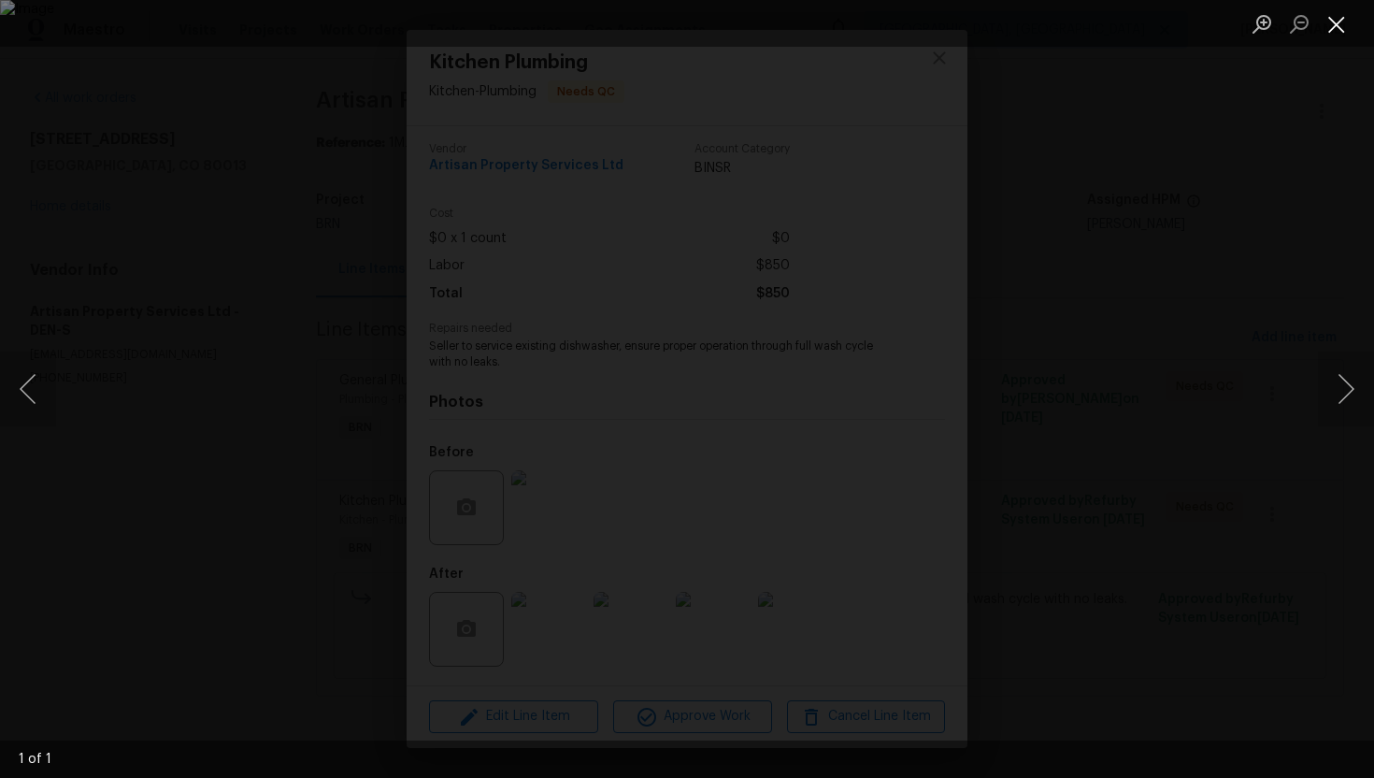
click at [1335, 31] on button "Close lightbox" at bounding box center [1336, 23] width 37 height 33
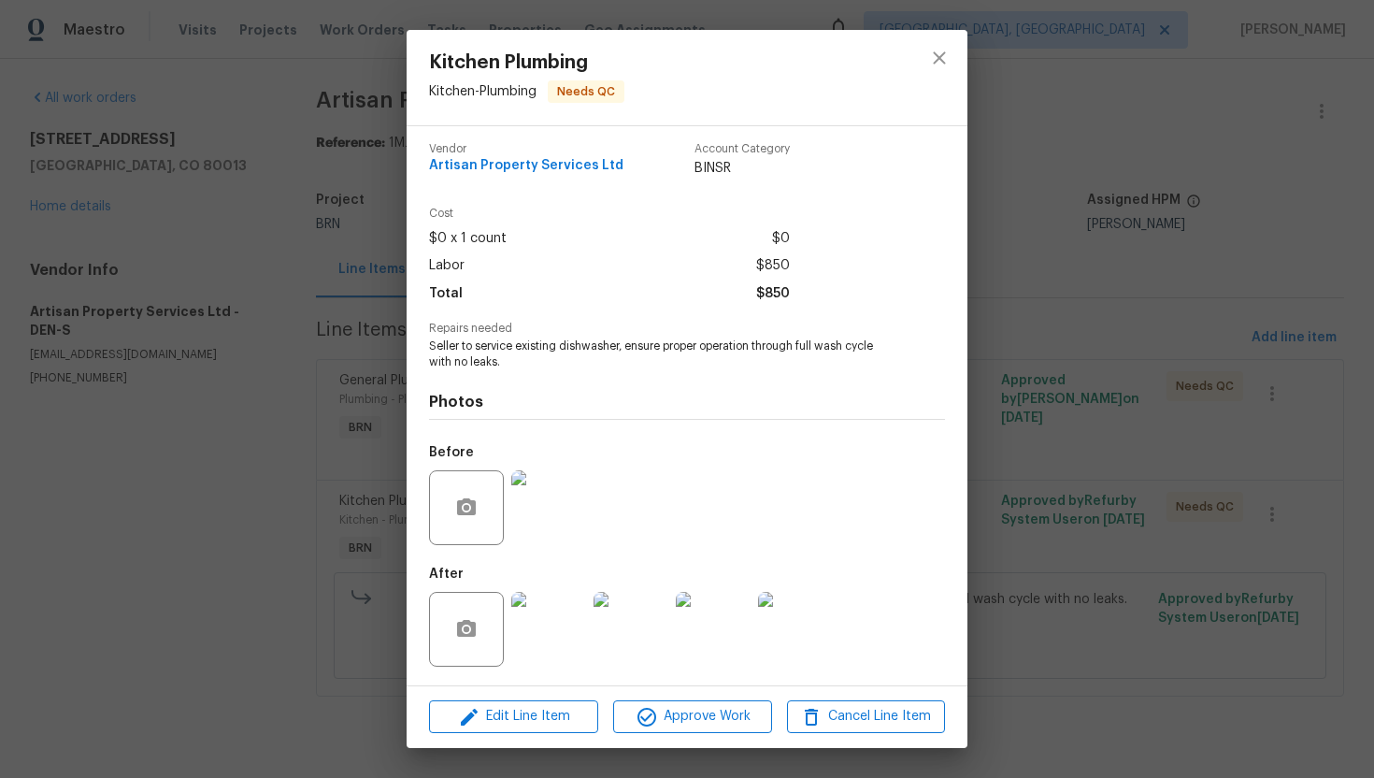
click at [559, 602] on img at bounding box center [548, 629] width 75 height 75
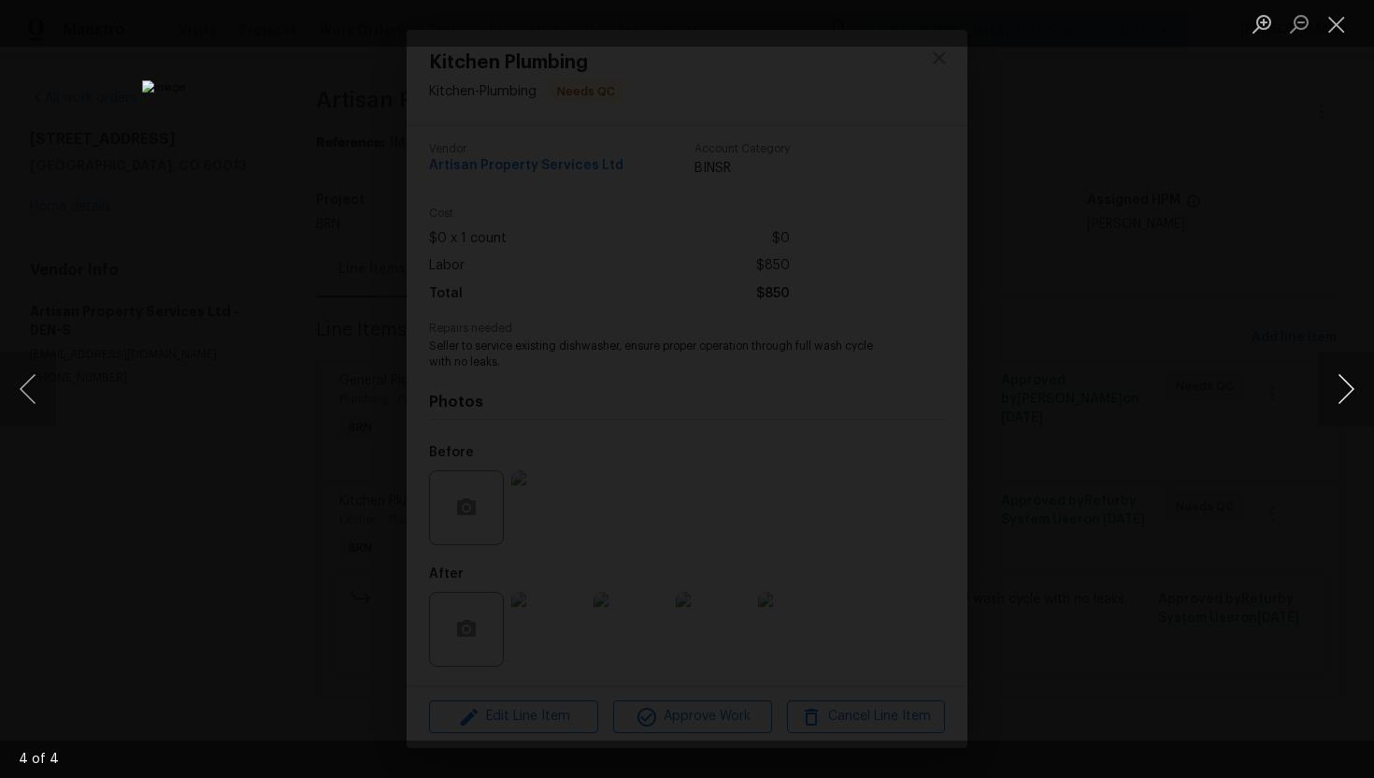
click at [1348, 394] on button "Next image" at bounding box center [1346, 388] width 56 height 75
click at [1339, 19] on button "Close lightbox" at bounding box center [1336, 23] width 37 height 33
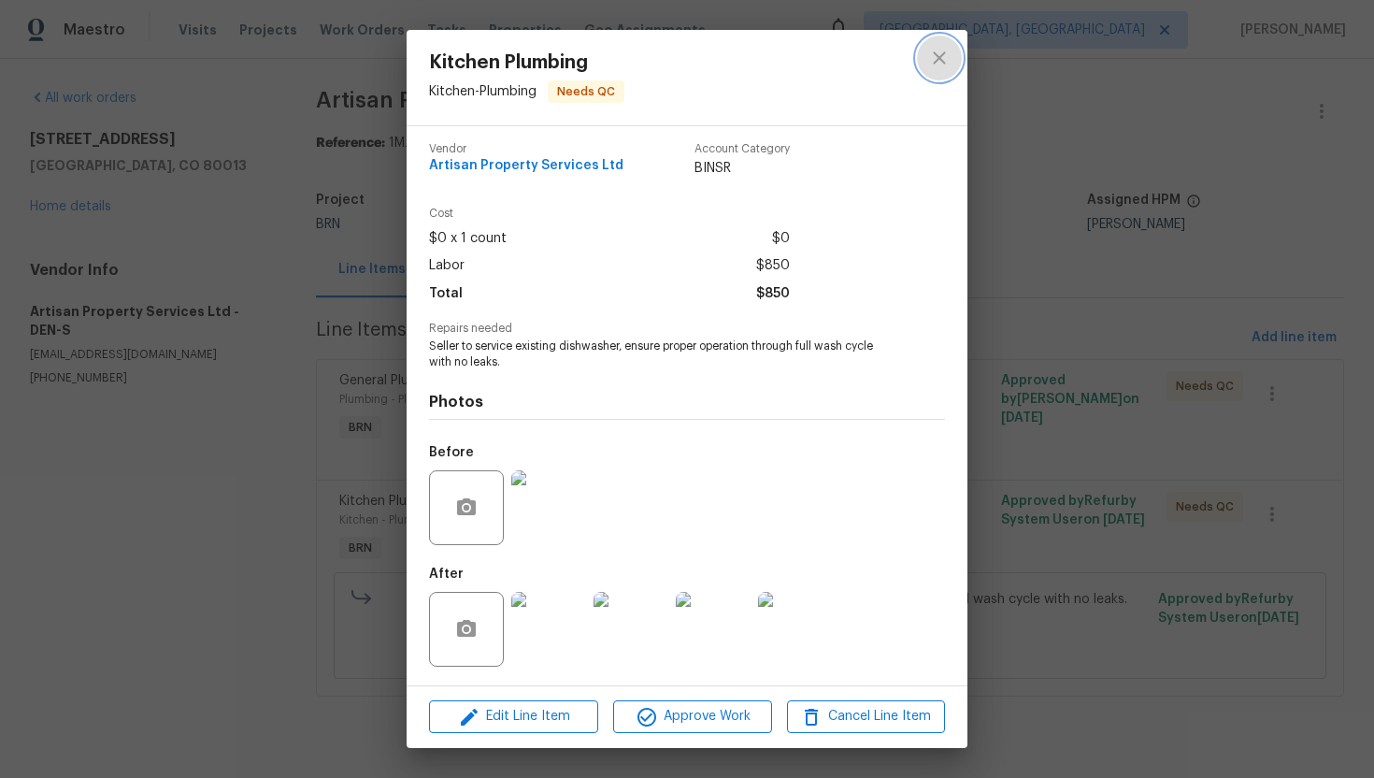
click at [934, 62] on icon "close" at bounding box center [939, 58] width 22 height 22
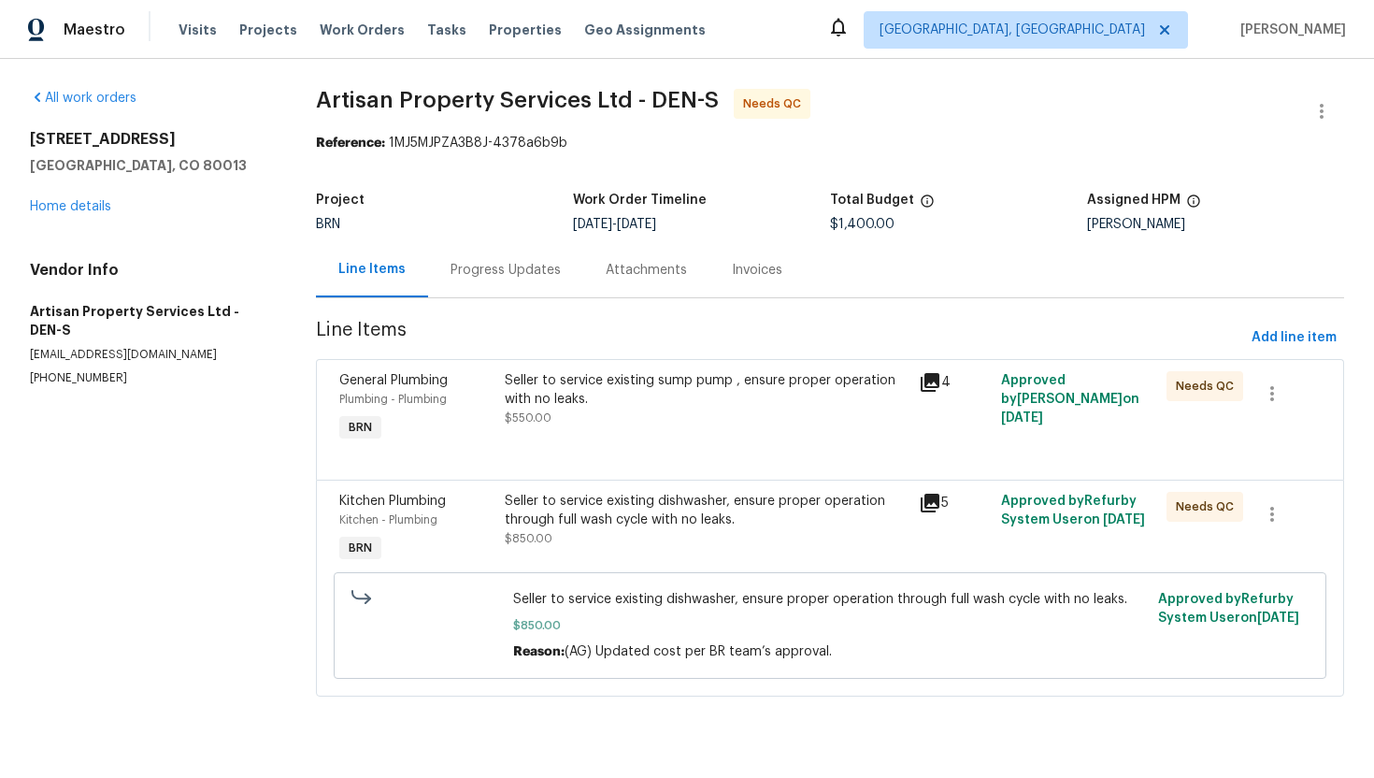
click at [603, 380] on div "Seller to service existing sump pump , ensure proper operation with no leaks." at bounding box center [706, 389] width 402 height 37
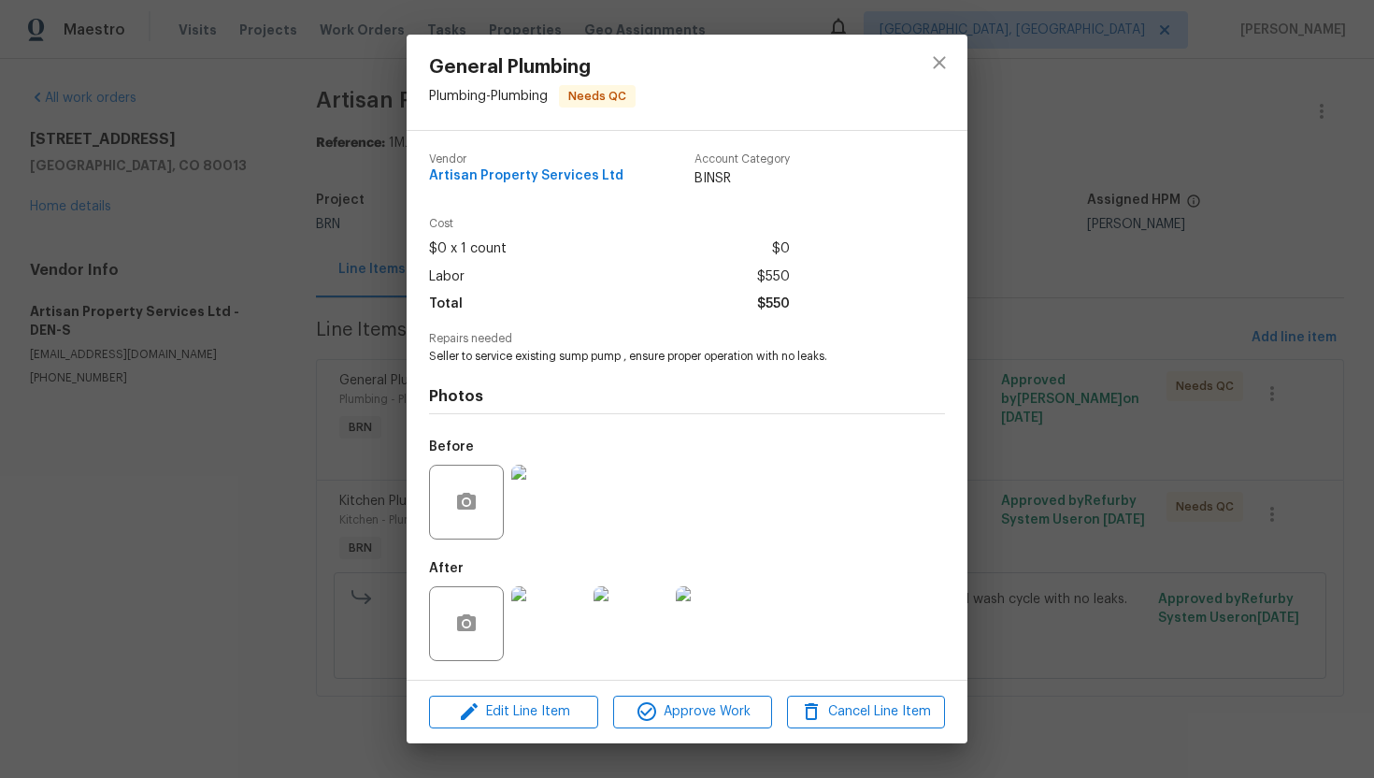
click at [563, 492] on img at bounding box center [548, 502] width 75 height 75
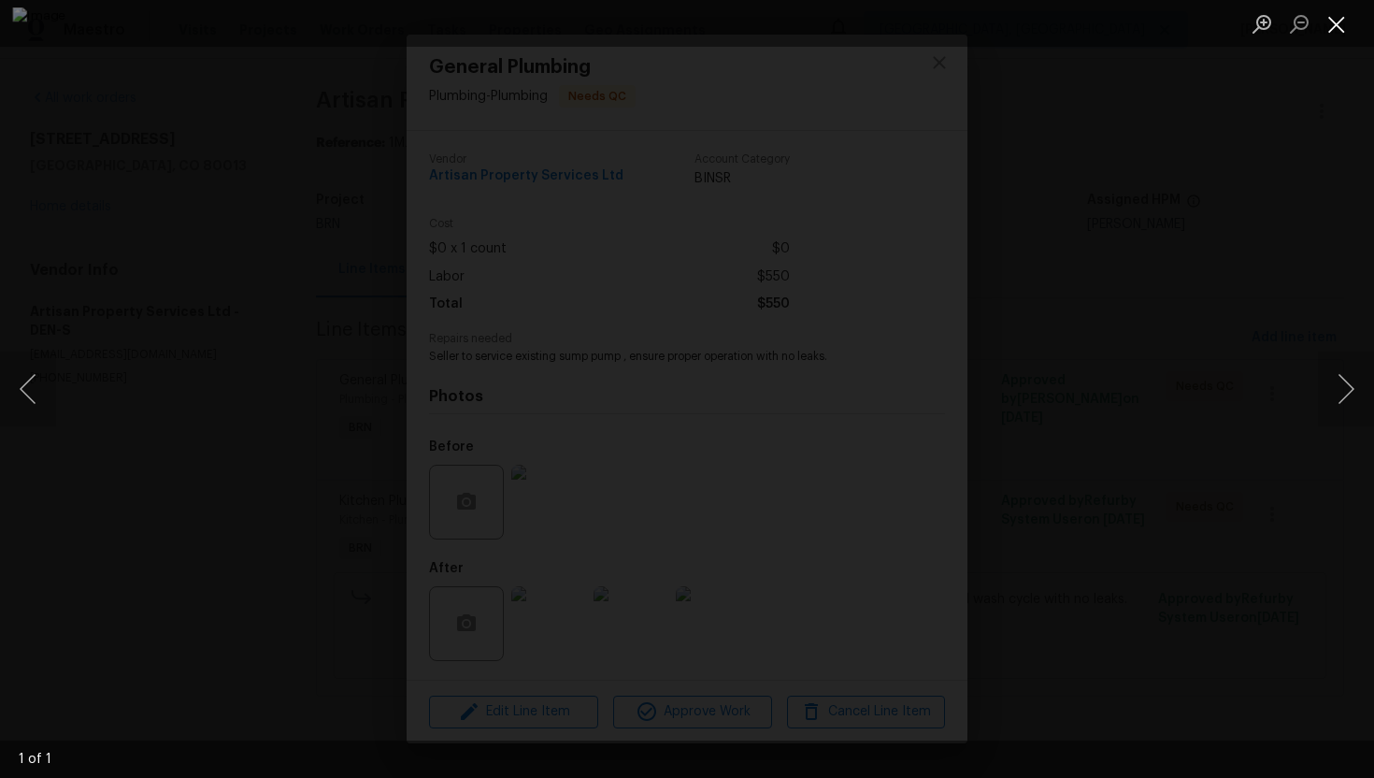
click at [1338, 24] on button "Close lightbox" at bounding box center [1336, 23] width 37 height 33
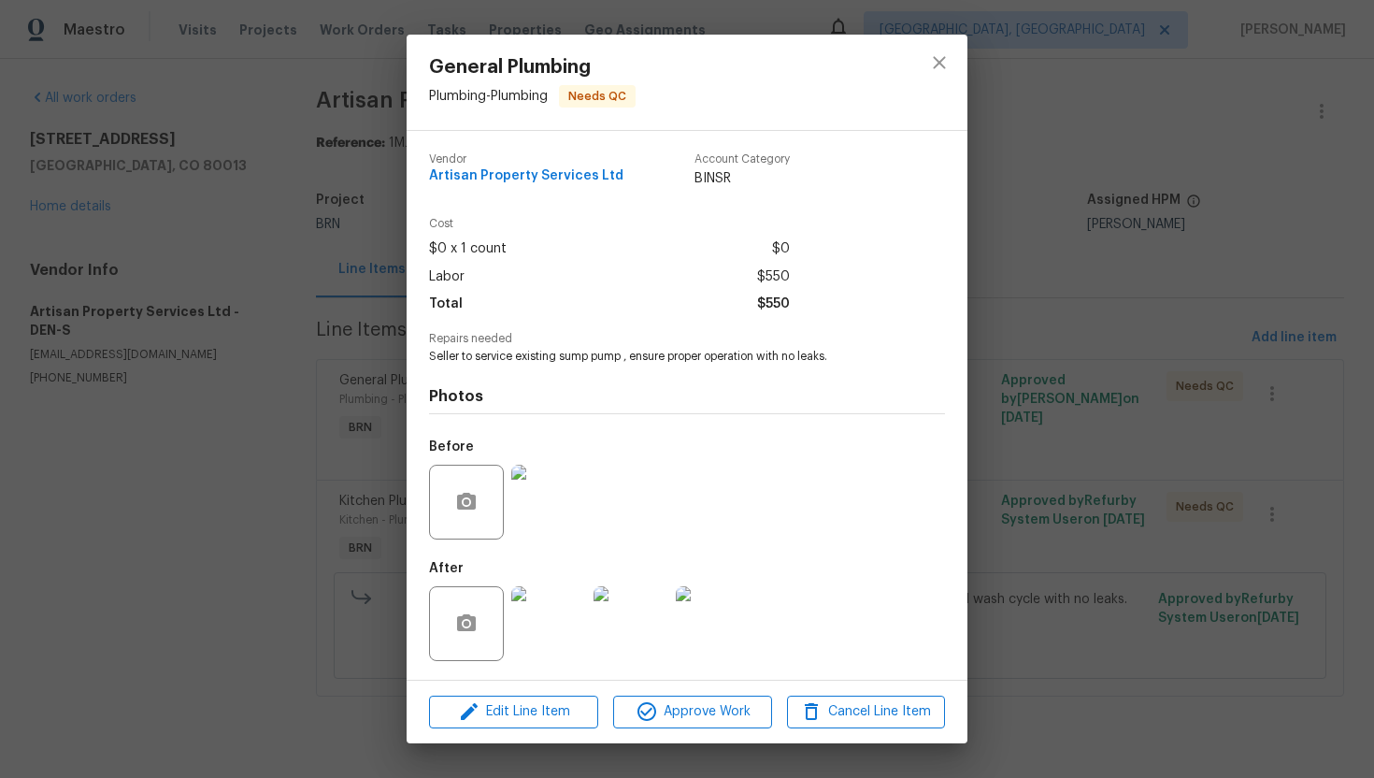
click at [1060, 324] on div "General Plumbing Plumbing - Plumbing Needs QC Vendor Artisan Property Services …" at bounding box center [687, 389] width 1374 height 778
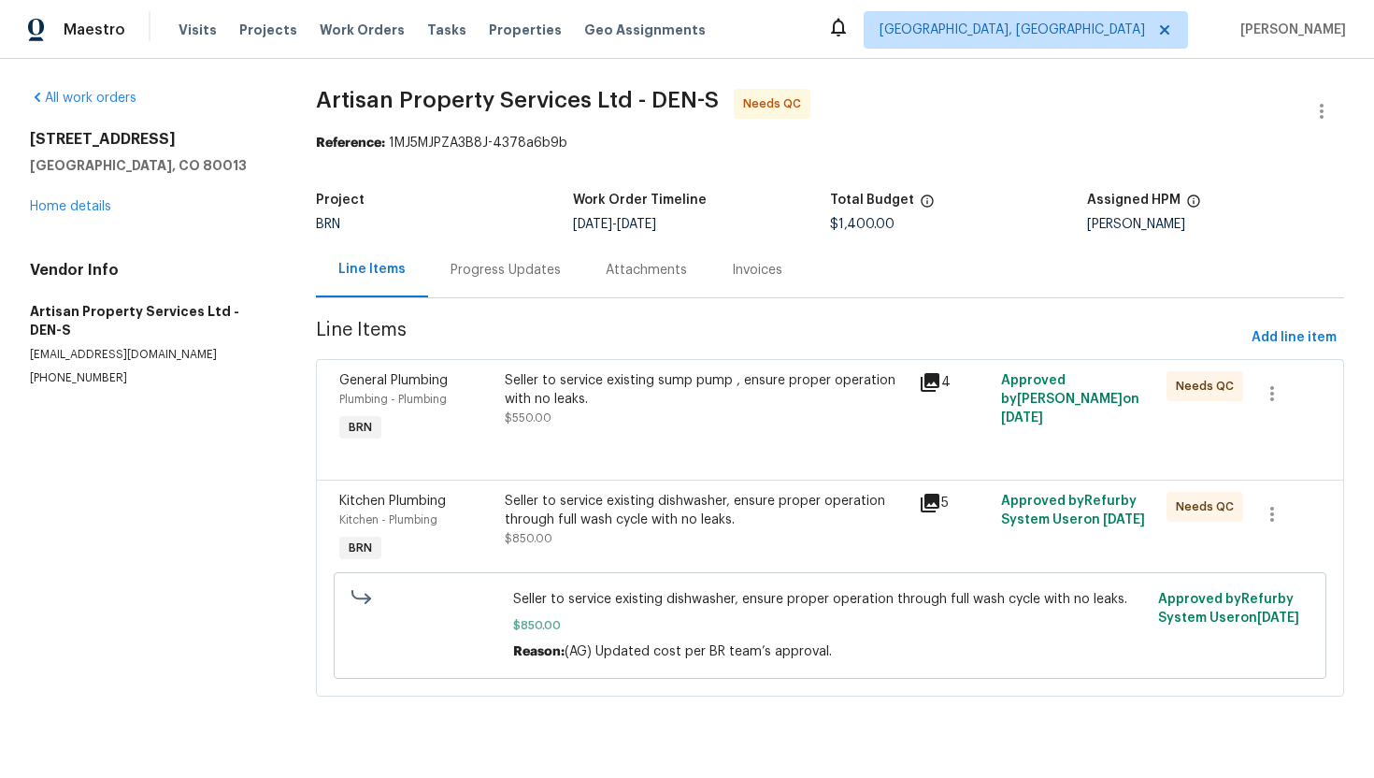
click at [482, 404] on div "Plumbing - Plumbing" at bounding box center [416, 399] width 154 height 19
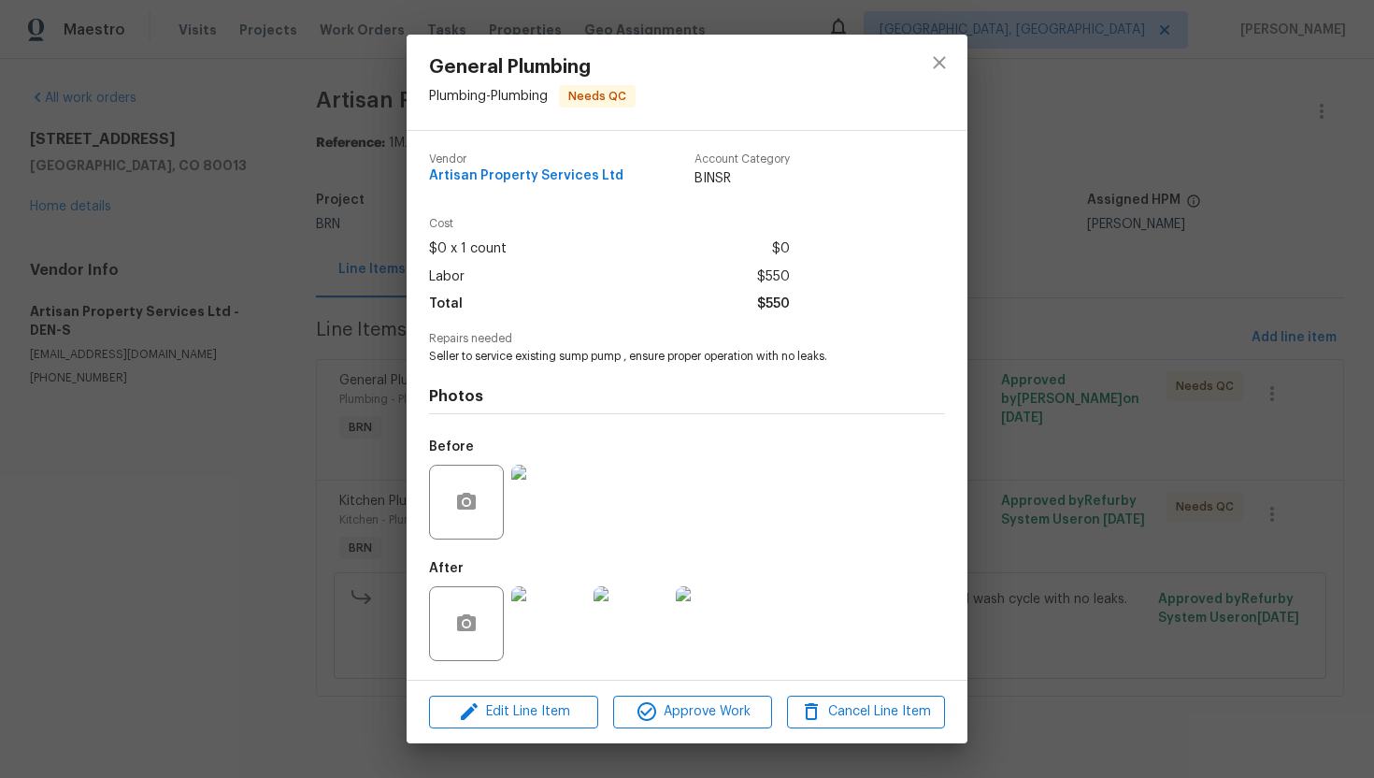
click at [547, 495] on img at bounding box center [548, 502] width 75 height 75
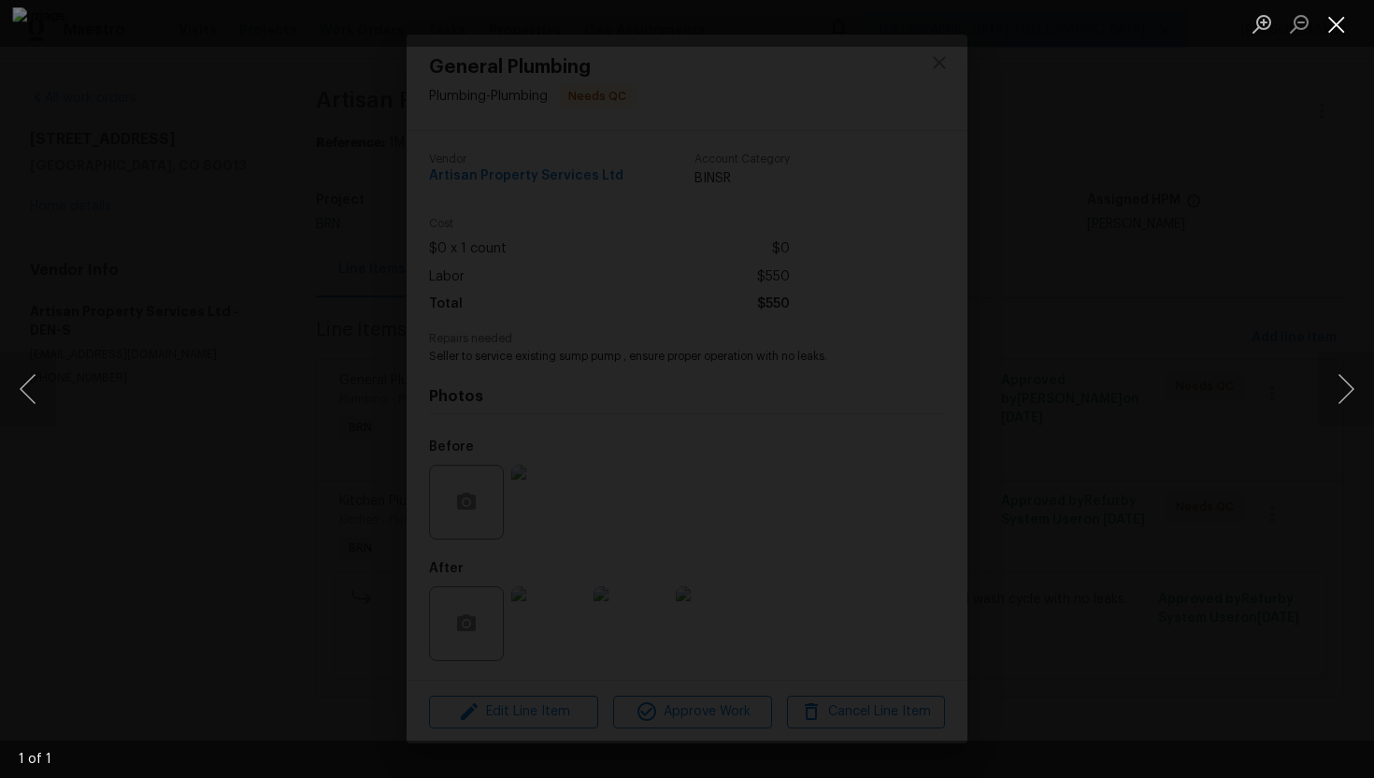
click at [1340, 25] on button "Close lightbox" at bounding box center [1336, 23] width 37 height 33
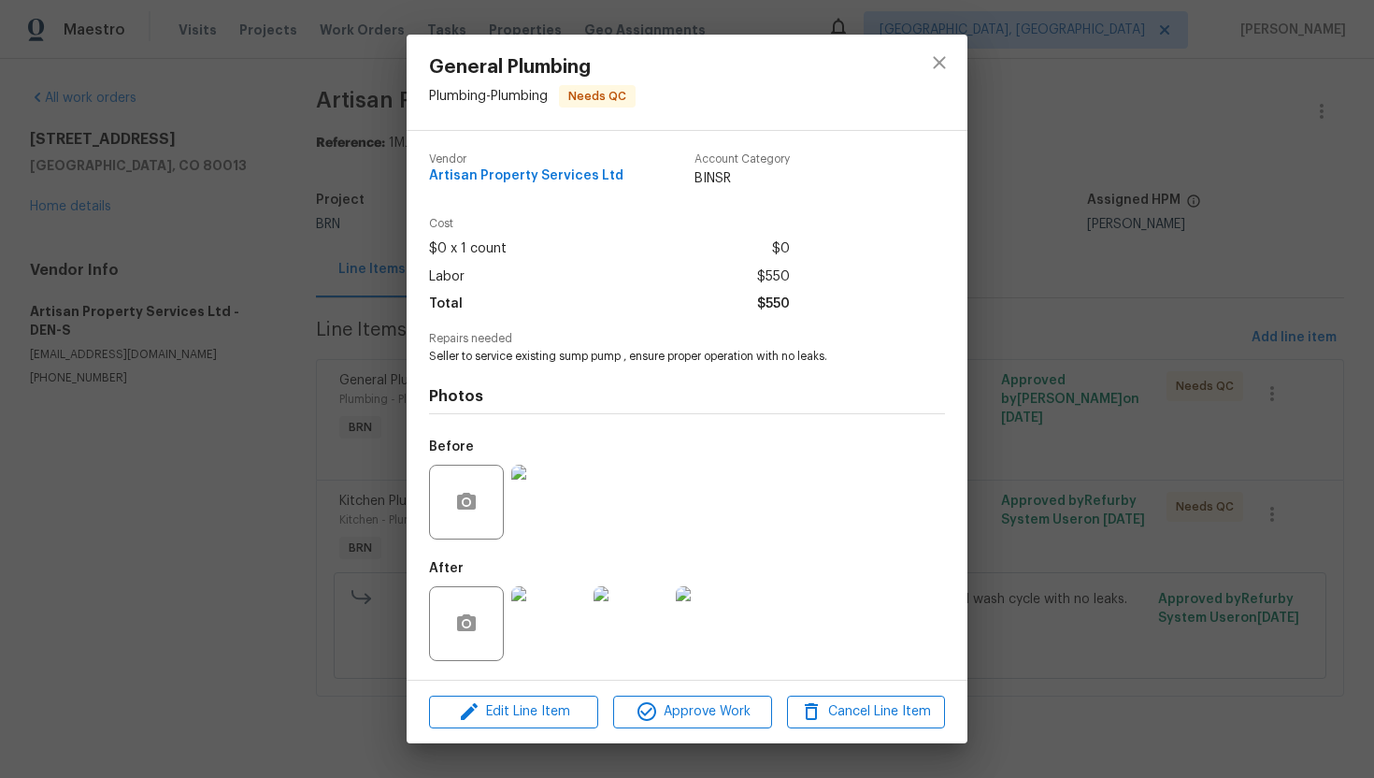
click at [549, 520] on img at bounding box center [548, 502] width 75 height 75
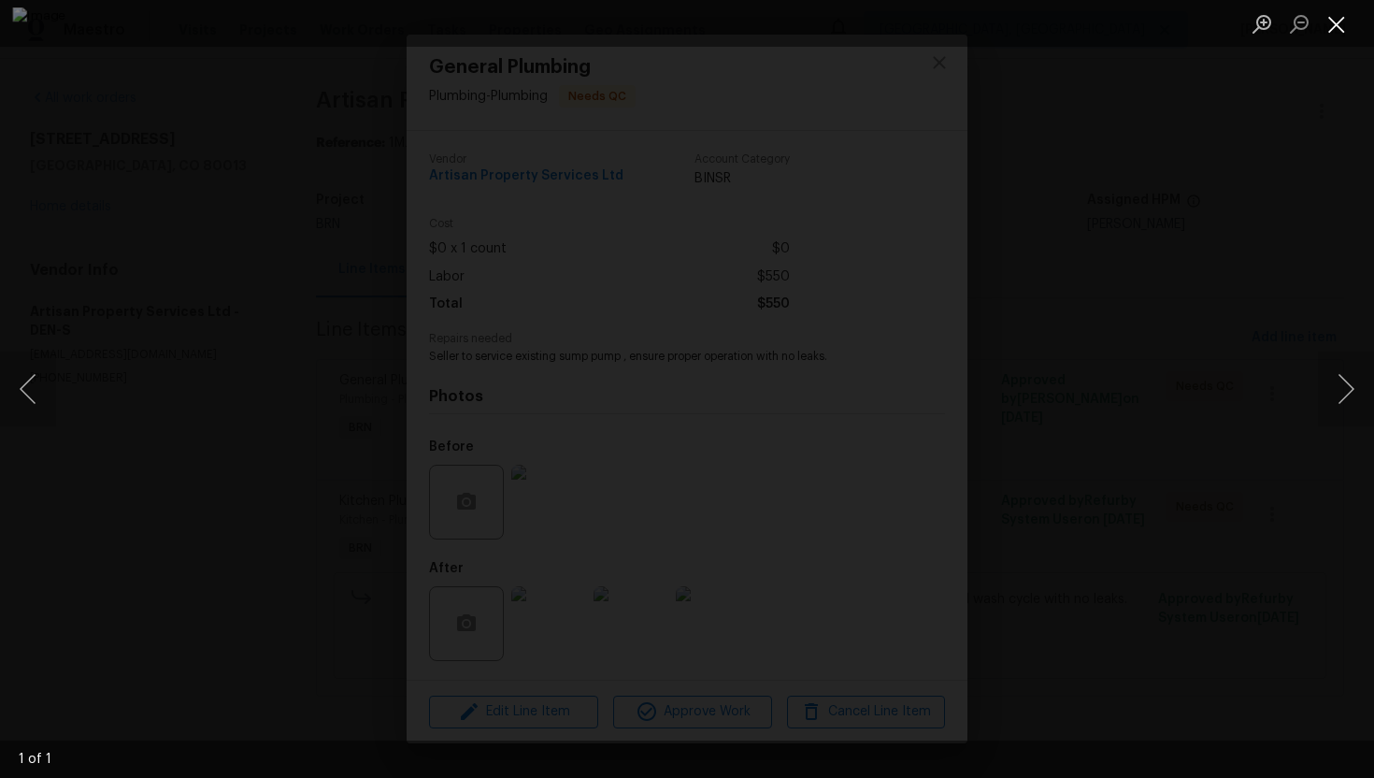
click at [1343, 26] on button "Close lightbox" at bounding box center [1336, 23] width 37 height 33
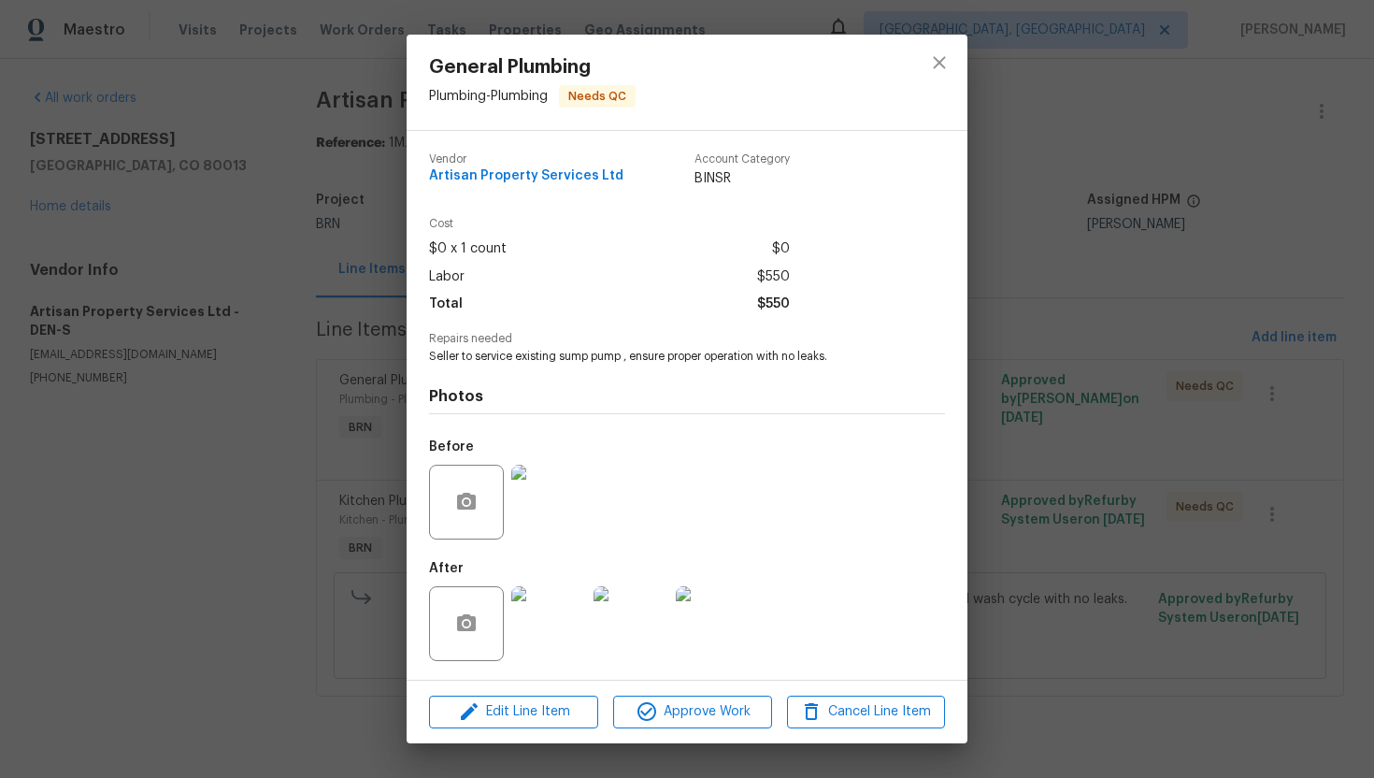
click at [547, 626] on img at bounding box center [548, 623] width 75 height 75
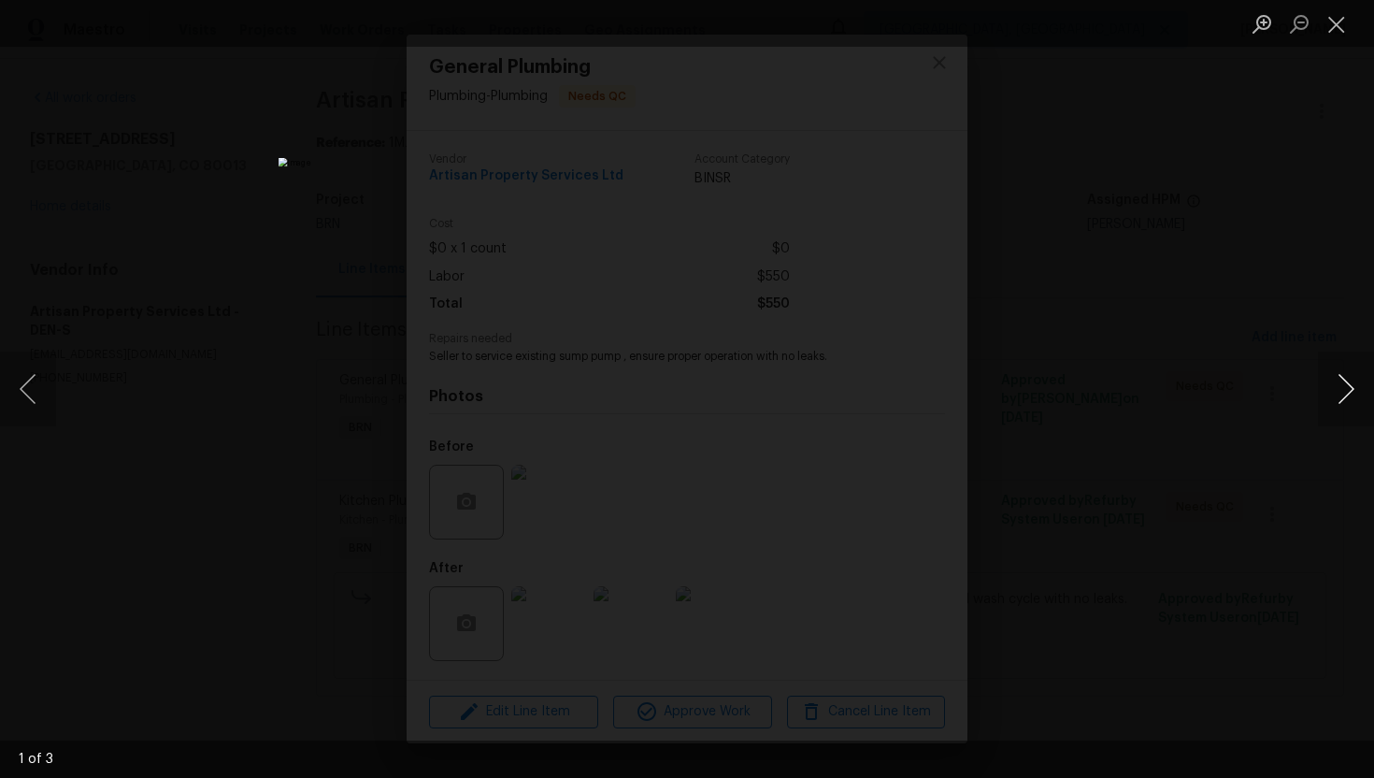
click at [1321, 391] on button "Next image" at bounding box center [1346, 388] width 56 height 75
click at [1348, 27] on button "Close lightbox" at bounding box center [1336, 23] width 37 height 33
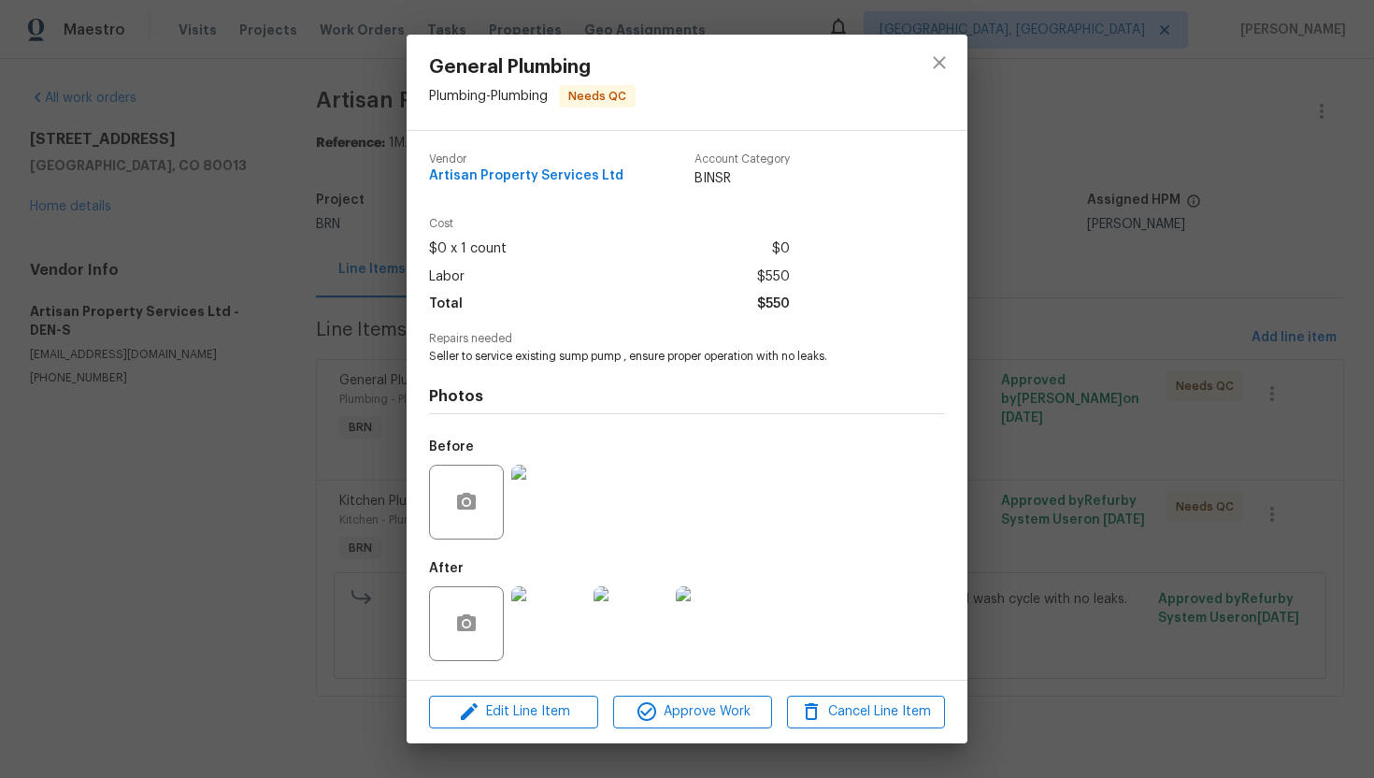
click at [953, 80] on div at bounding box center [939, 82] width 56 height 95
click at [940, 64] on icon "close" at bounding box center [939, 63] width 12 height 12
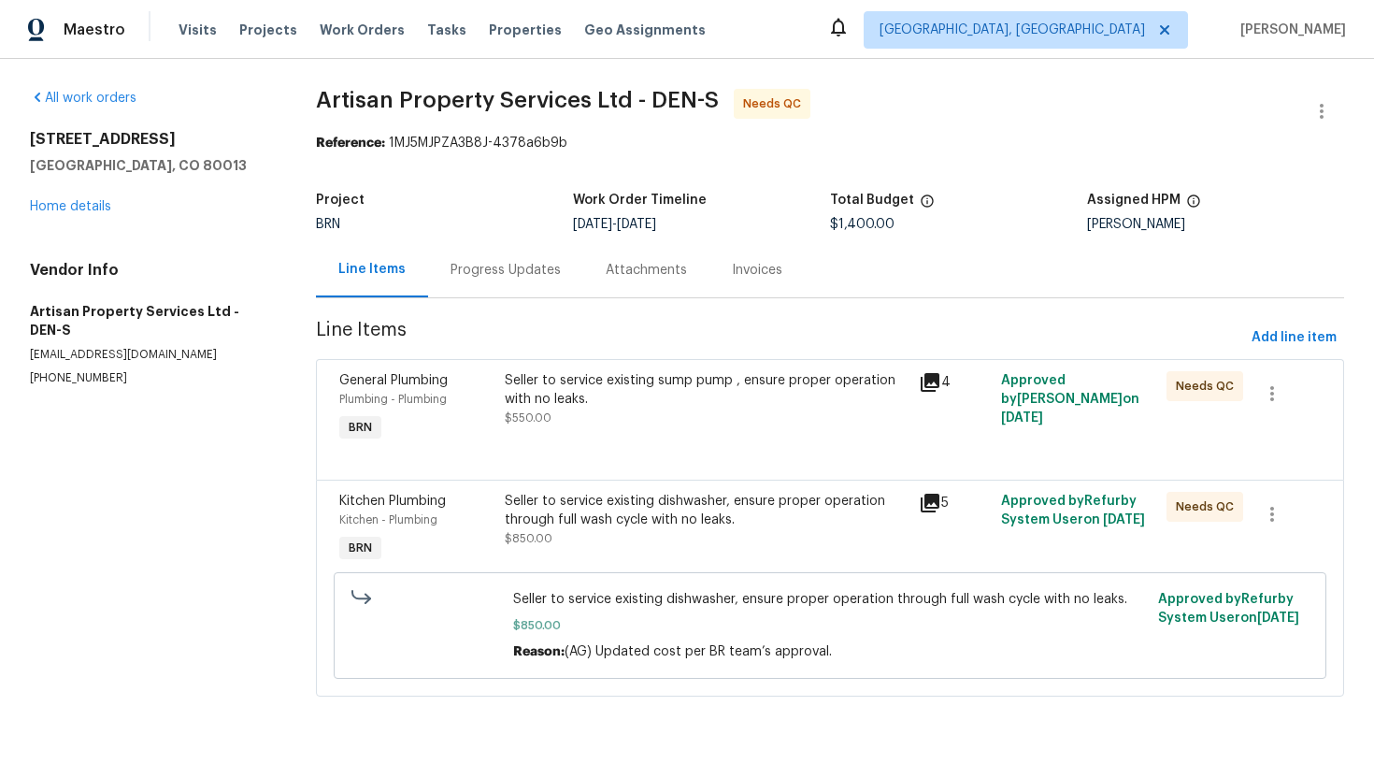
click at [656, 519] on div "Seller to service existing dishwasher, ensure proper operation through full was…" at bounding box center [706, 510] width 402 height 37
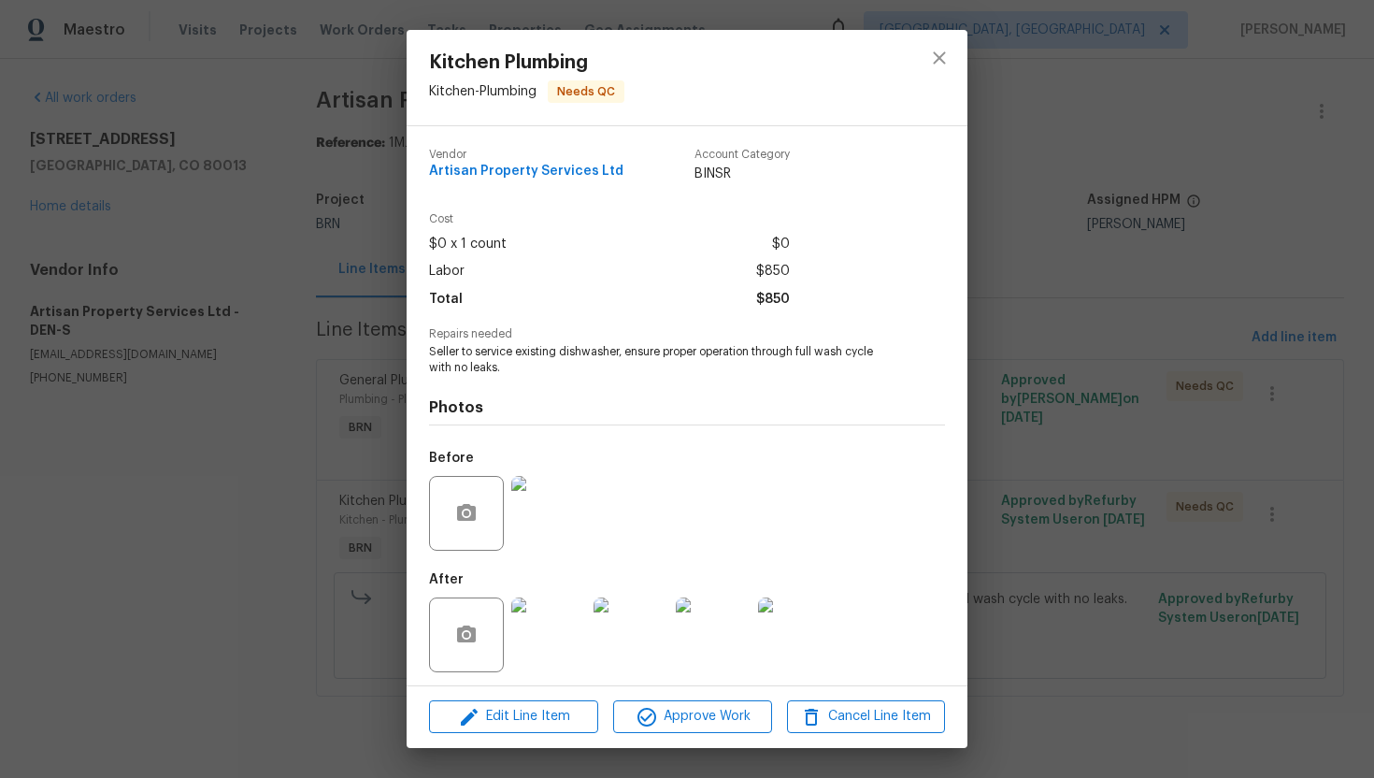
click at [565, 522] on img at bounding box center [548, 513] width 75 height 75
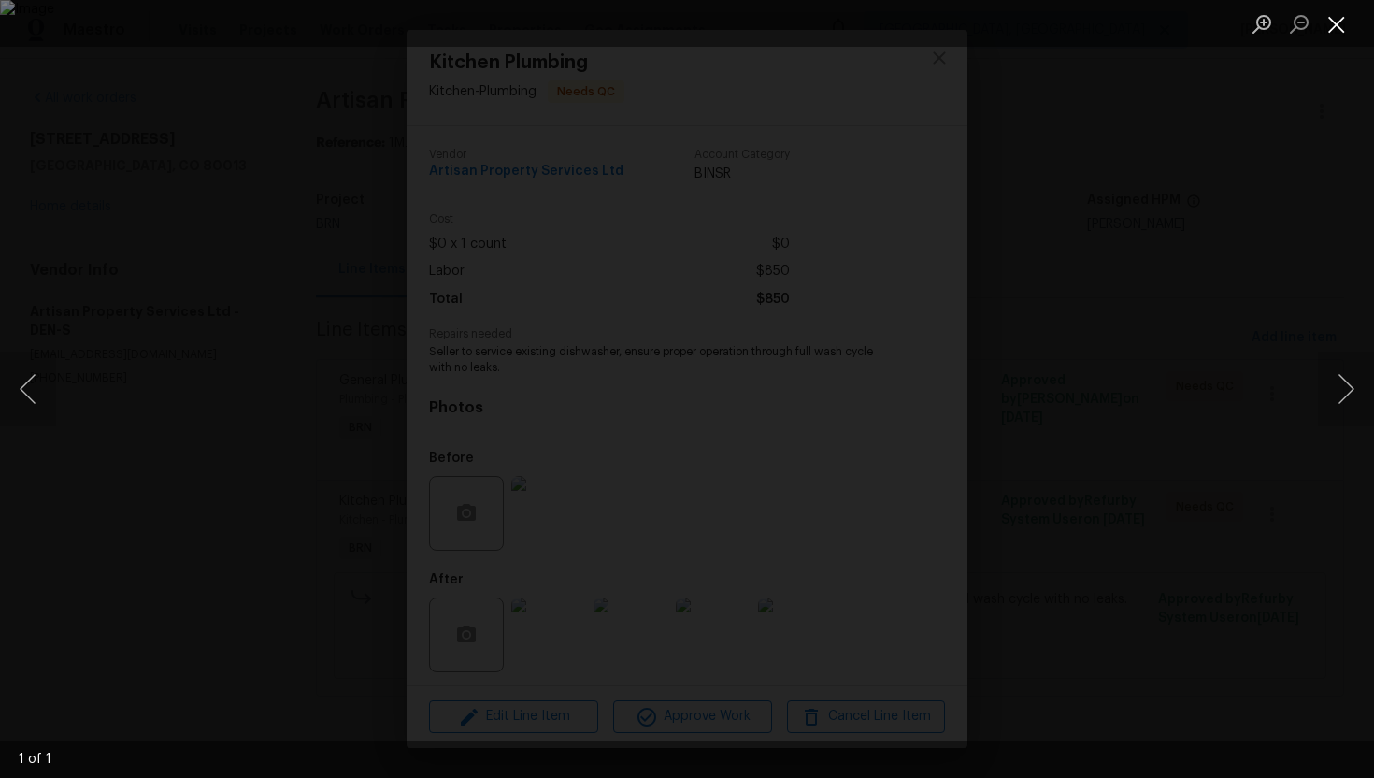
click at [1328, 27] on button "Close lightbox" at bounding box center [1336, 23] width 37 height 33
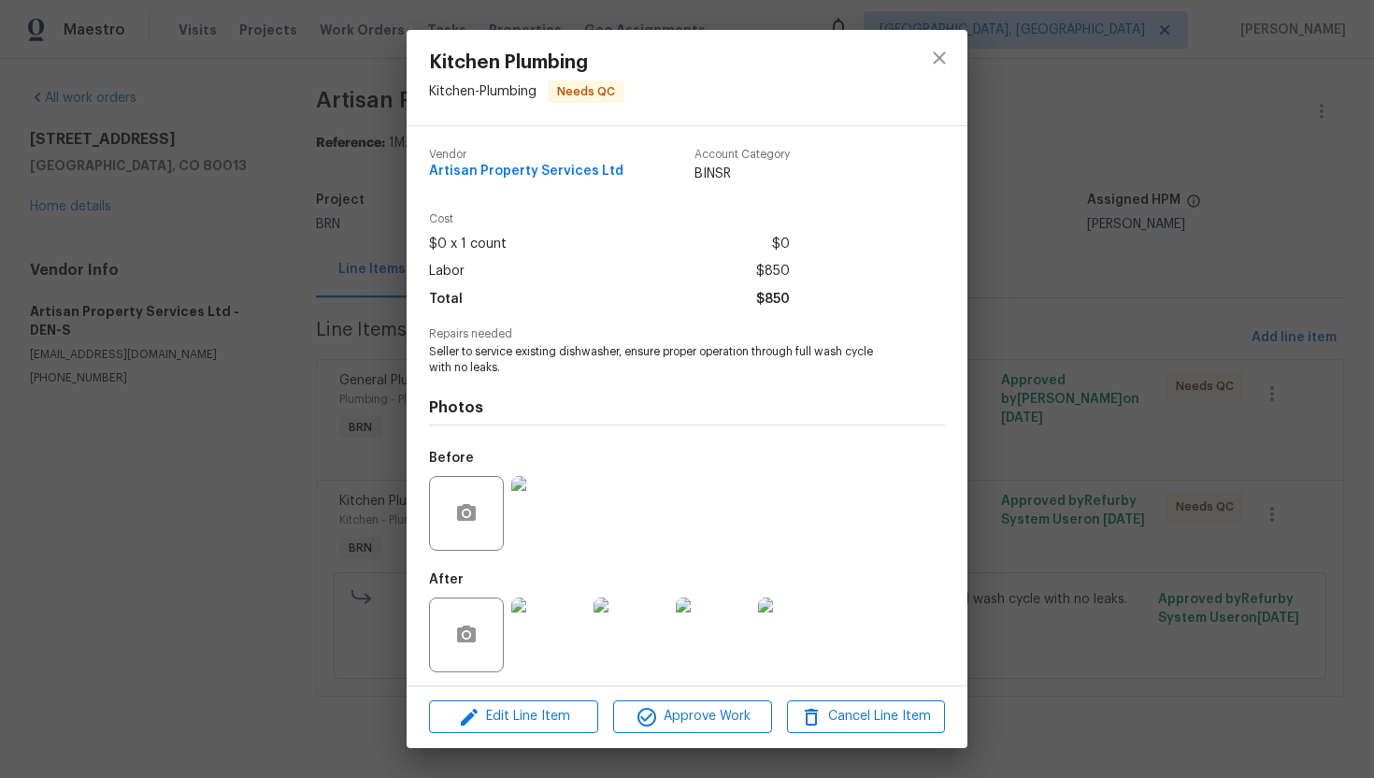
click at [562, 624] on img at bounding box center [548, 634] width 75 height 75
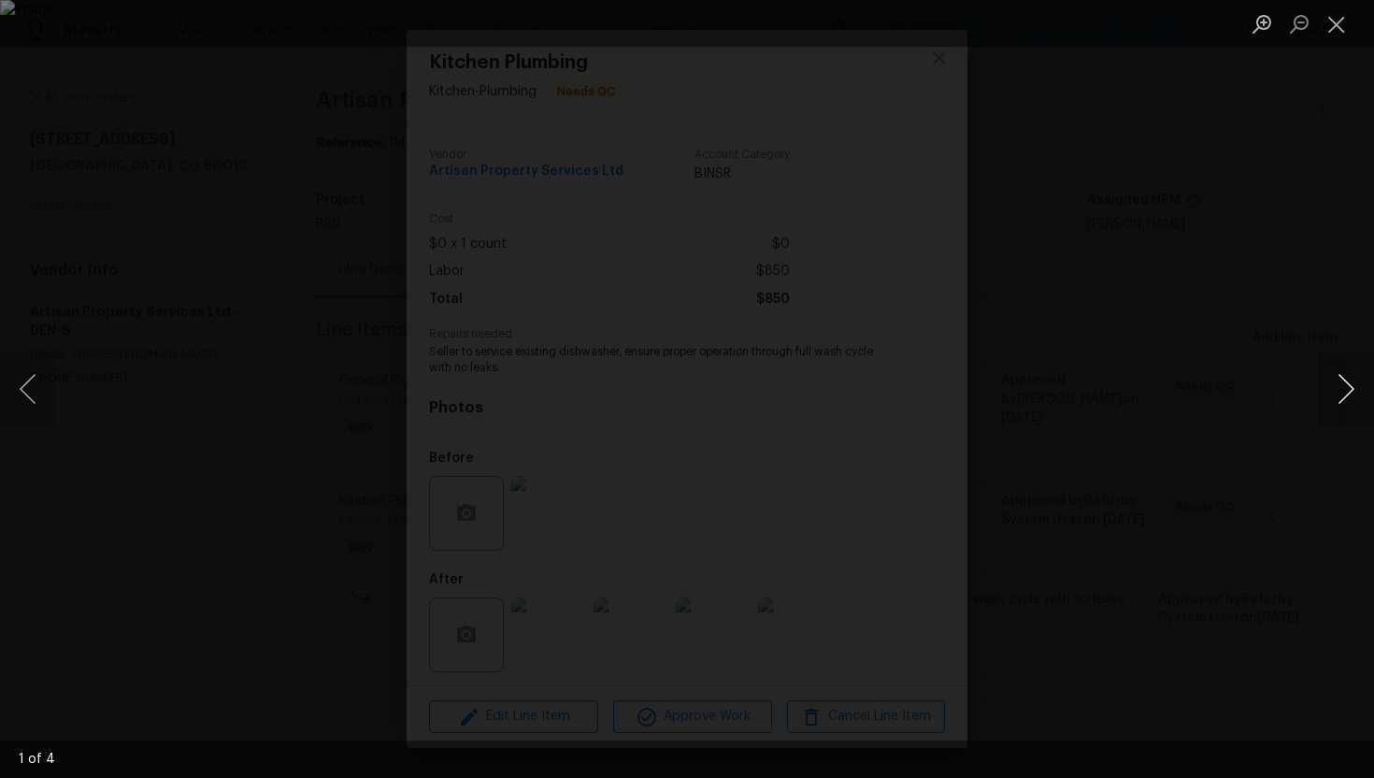
click at [1339, 401] on button "Next image" at bounding box center [1346, 388] width 56 height 75
click at [1343, 22] on button "Close lightbox" at bounding box center [1336, 23] width 37 height 33
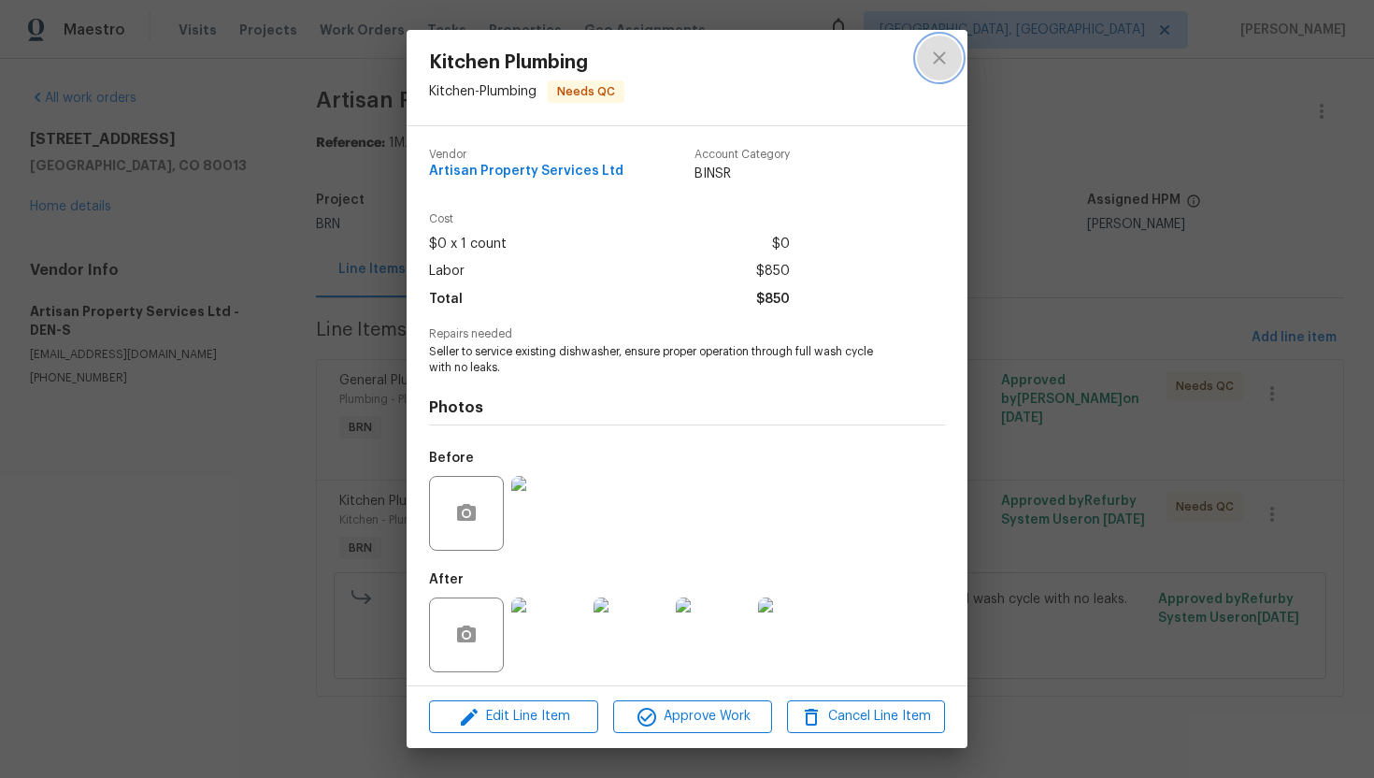
click at [949, 71] on button "close" at bounding box center [939, 58] width 45 height 45
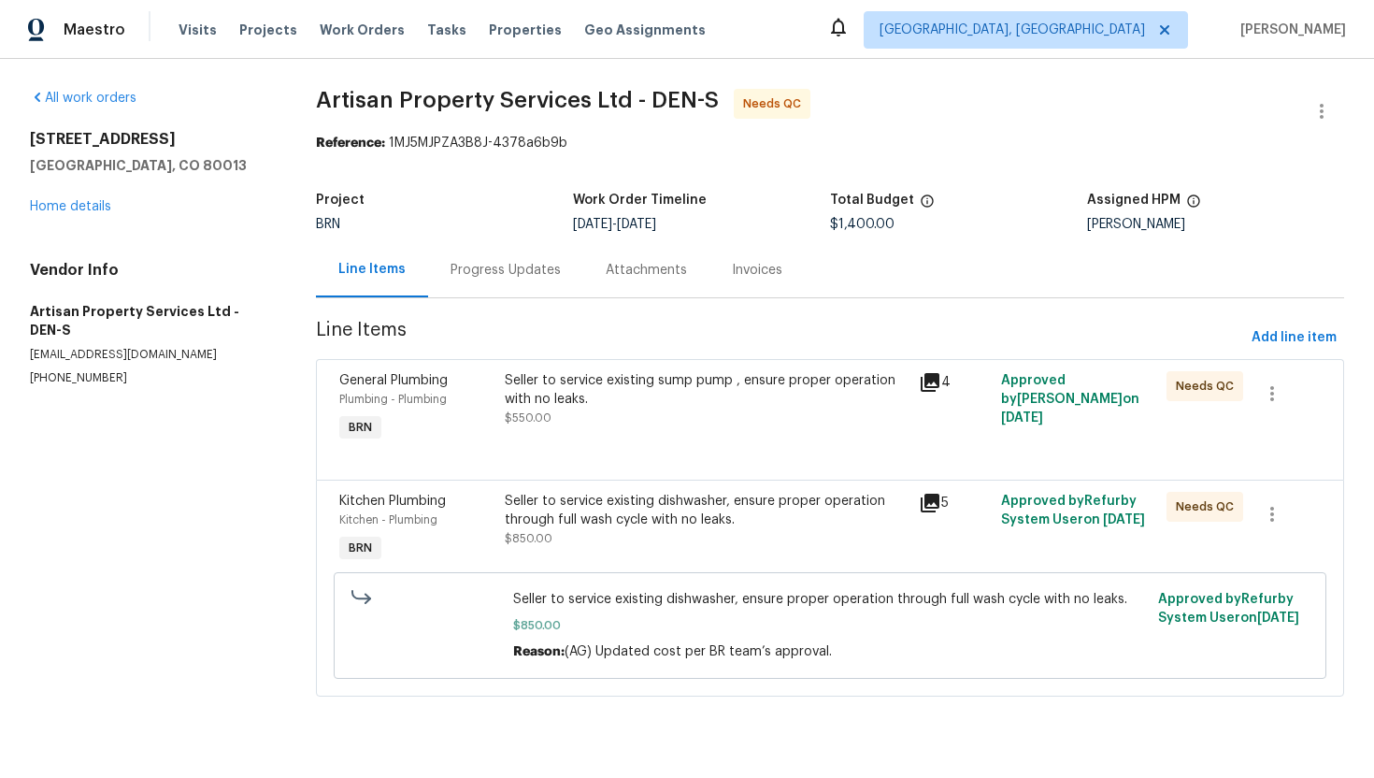
click at [519, 262] on div "Progress Updates" at bounding box center [506, 270] width 110 height 19
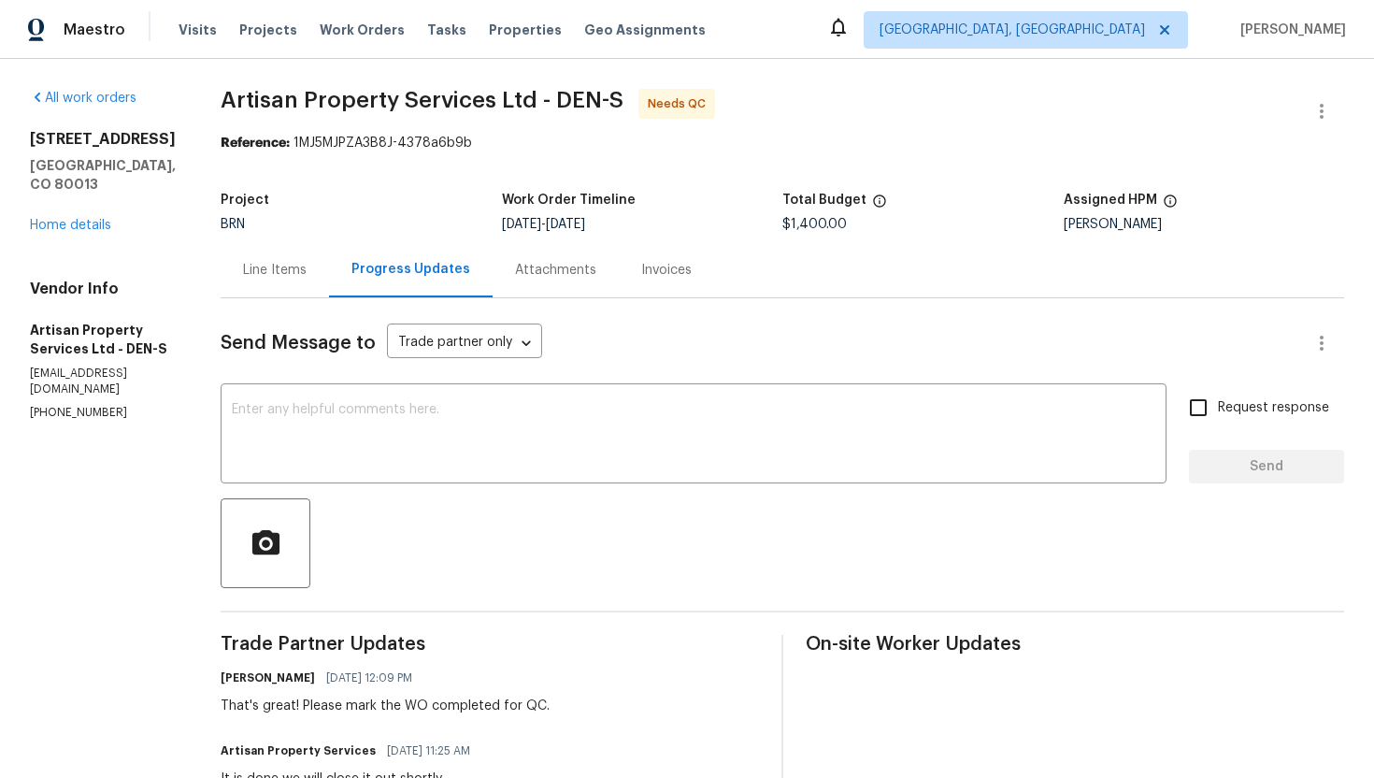
click at [259, 267] on div "Line Items" at bounding box center [275, 270] width 64 height 19
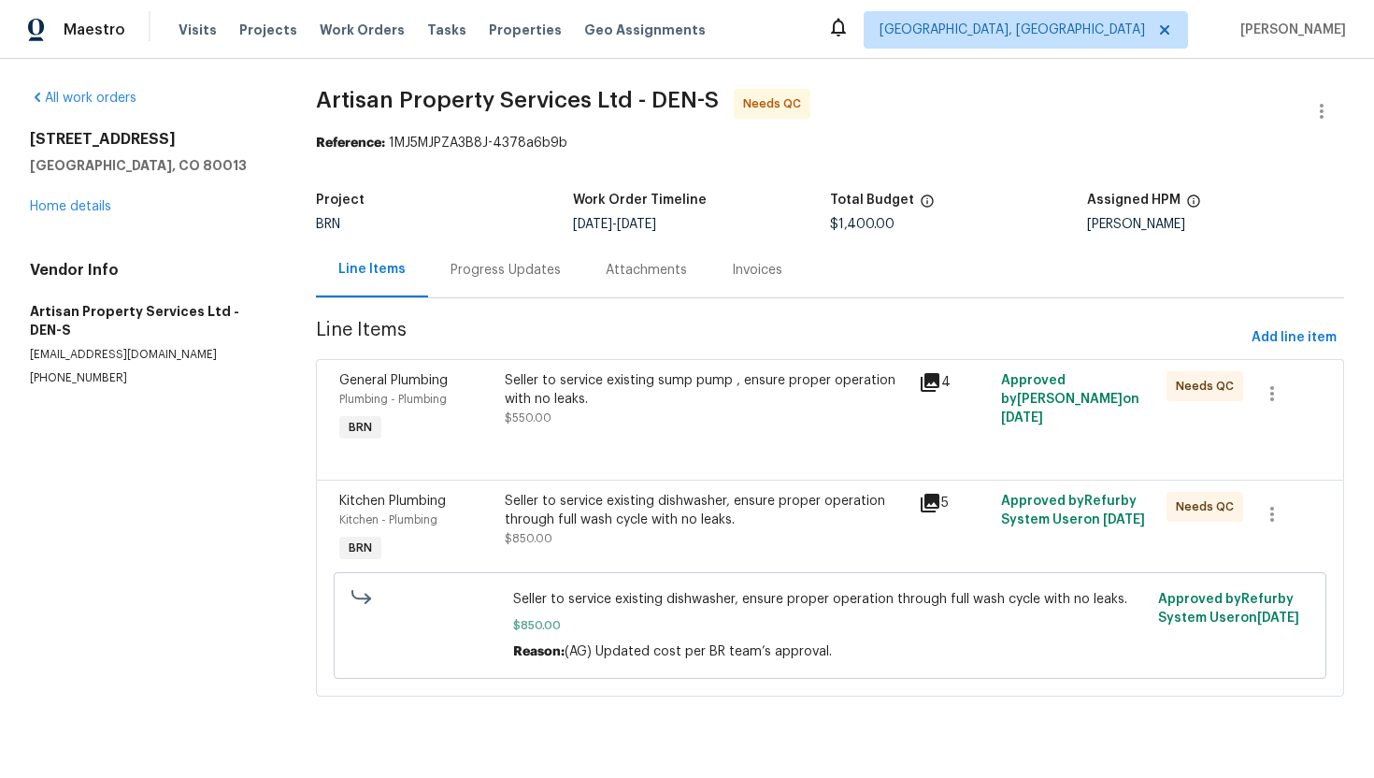
click at [607, 408] on div "Seller to service existing sump pump , ensure proper operation with no leaks. $…" at bounding box center [706, 399] width 402 height 56
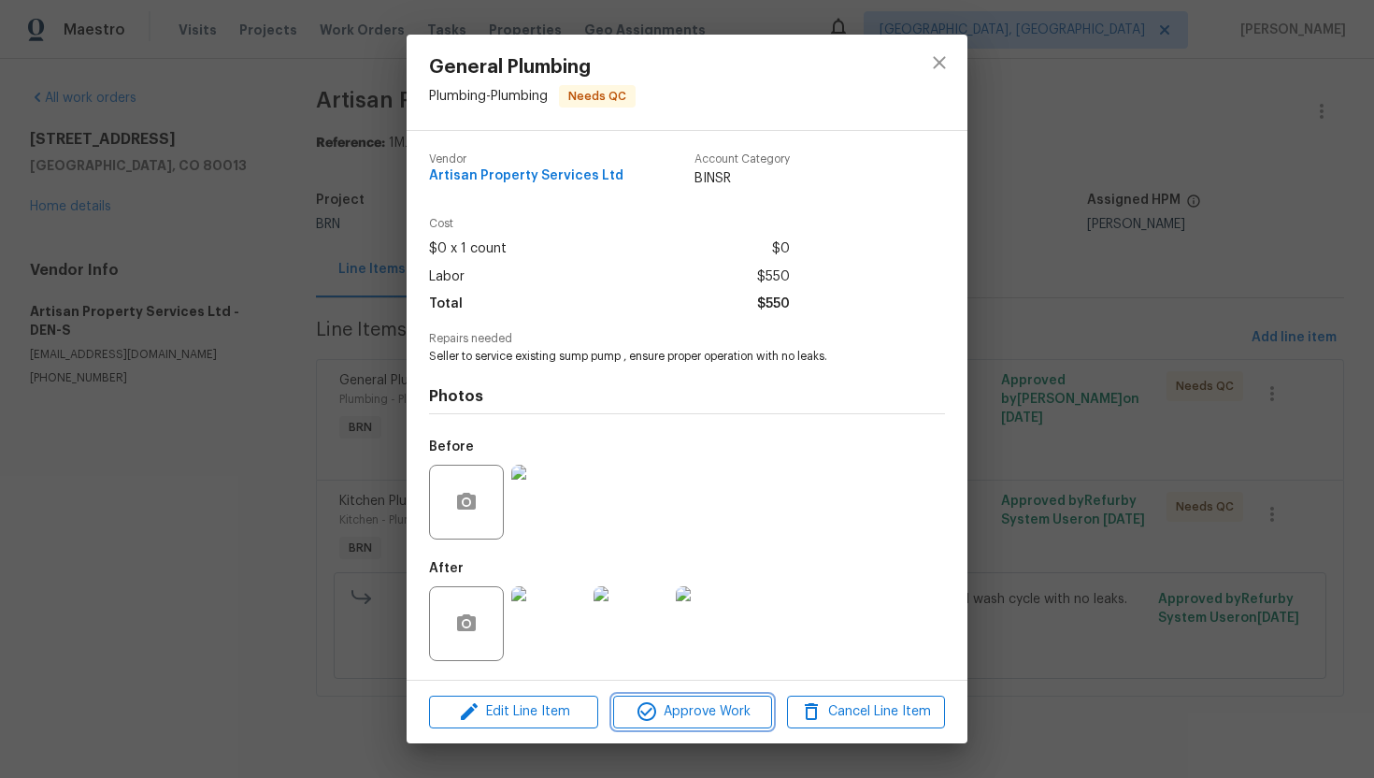
click at [699, 708] on span "Approve Work" at bounding box center [692, 711] width 147 height 23
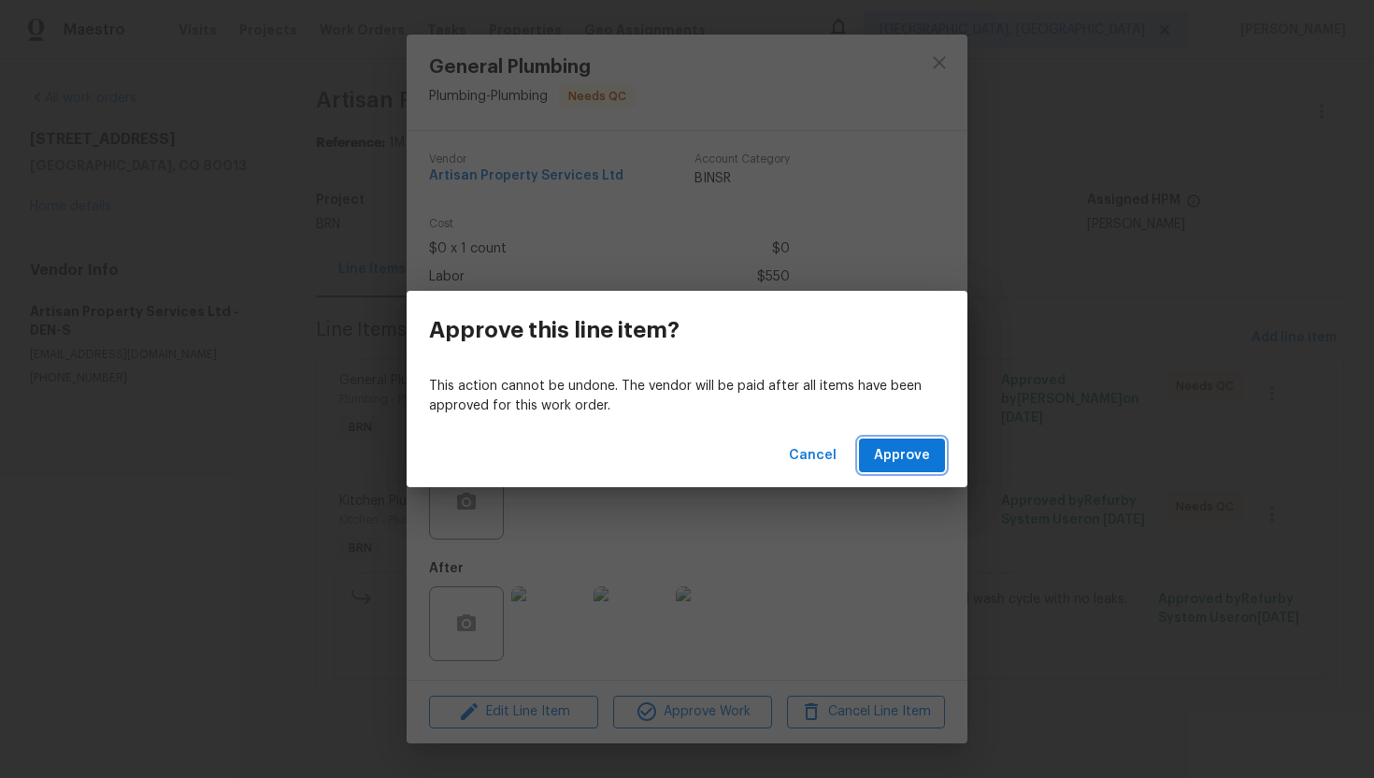
click at [880, 451] on span "Approve" at bounding box center [902, 455] width 56 height 23
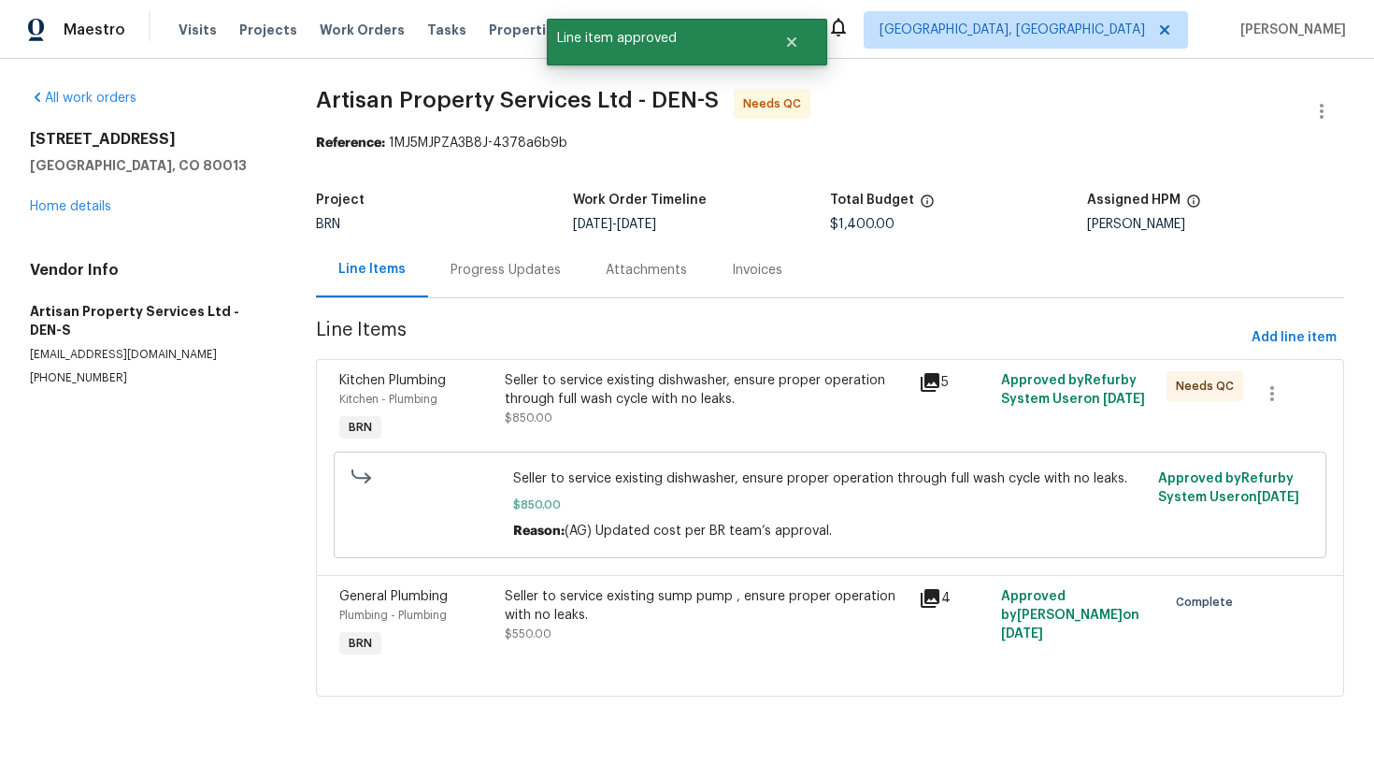
click at [655, 401] on div "Seller to service existing dishwasher, ensure proper operation through full was…" at bounding box center [706, 389] width 402 height 37
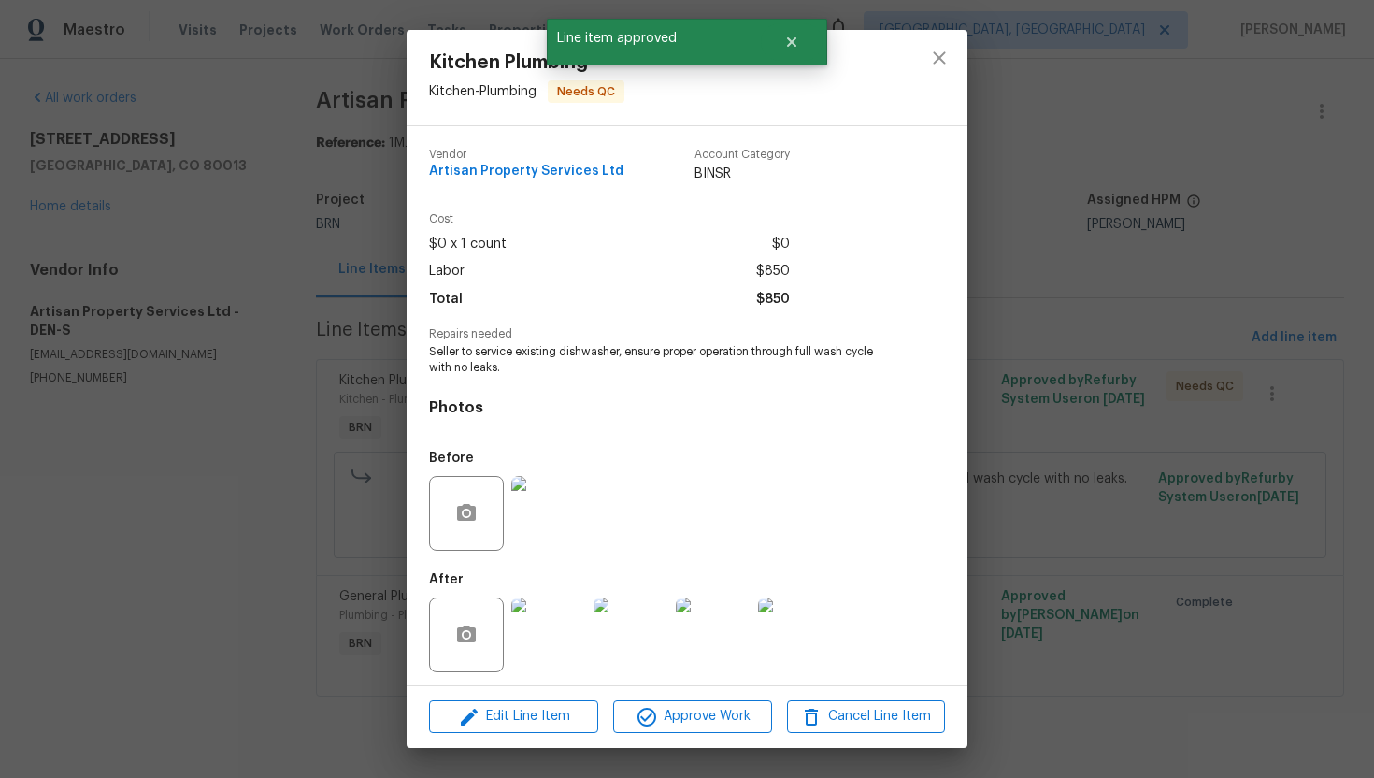
scroll to position [6, 0]
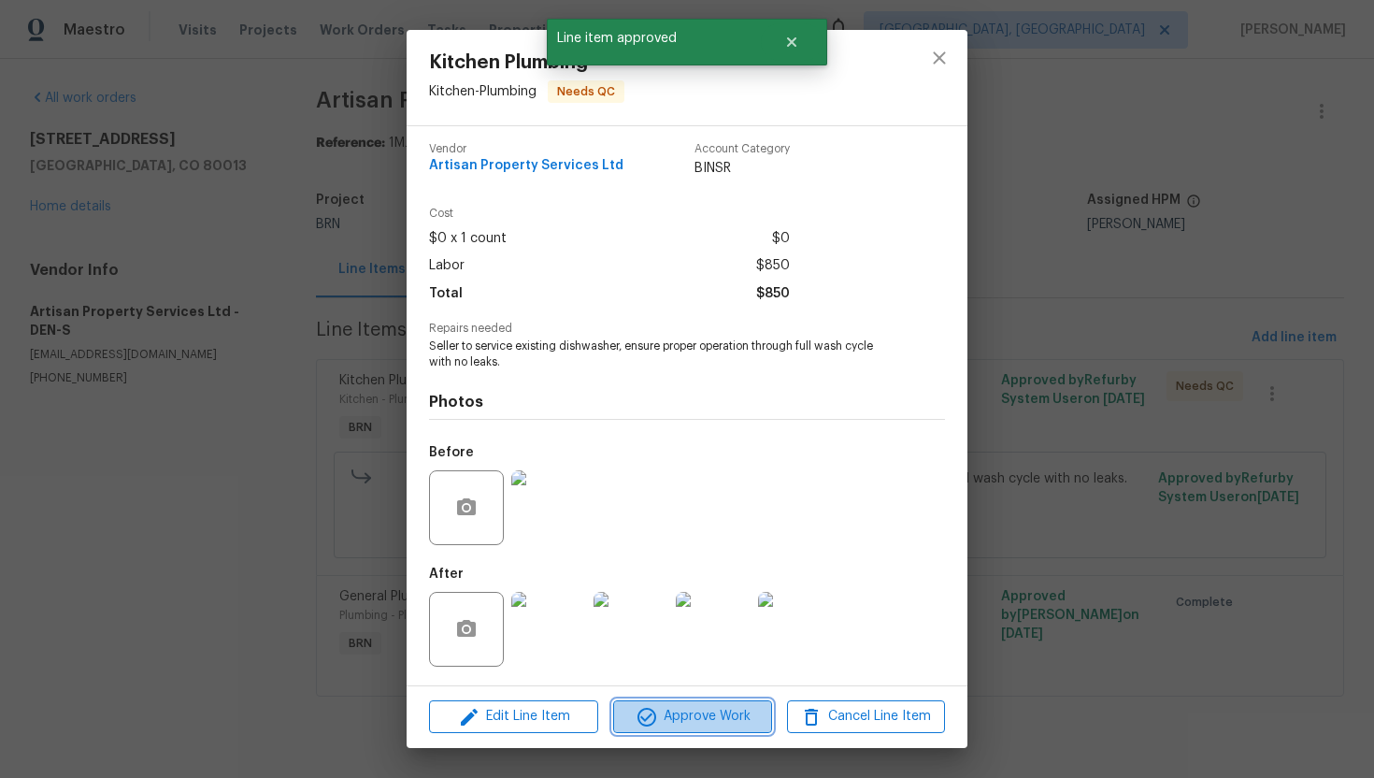
click at [678, 722] on span "Approve Work" at bounding box center [692, 716] width 147 height 23
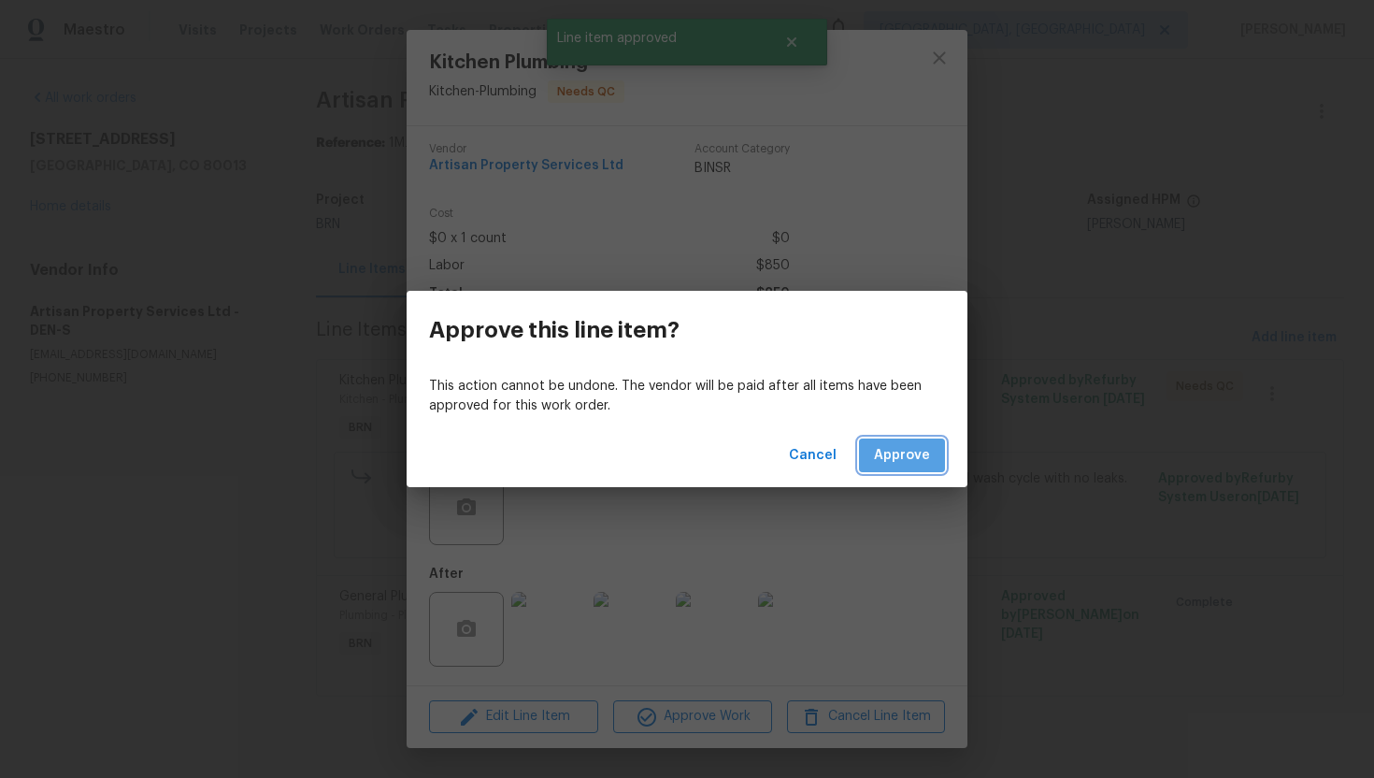
click at [909, 457] on span "Approve" at bounding box center [902, 455] width 56 height 23
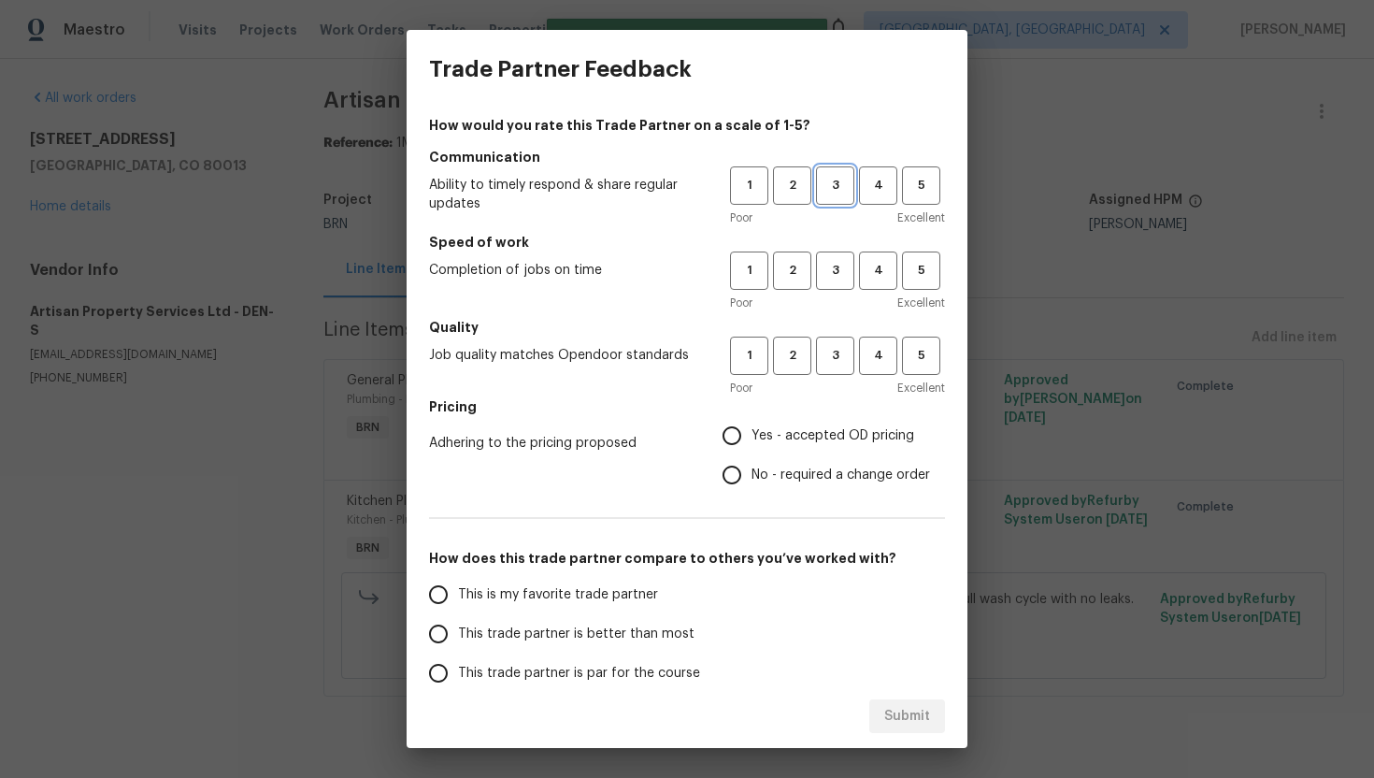
click at [830, 198] on button "3" at bounding box center [835, 185] width 38 height 38
click at [837, 294] on div "Poor Excellent" at bounding box center [837, 302] width 215 height 19
click at [837, 277] on span "3" at bounding box center [835, 270] width 35 height 21
click at [834, 358] on span "3" at bounding box center [835, 355] width 35 height 21
click at [751, 471] on input "No - required a change order" at bounding box center [731, 474] width 39 height 39
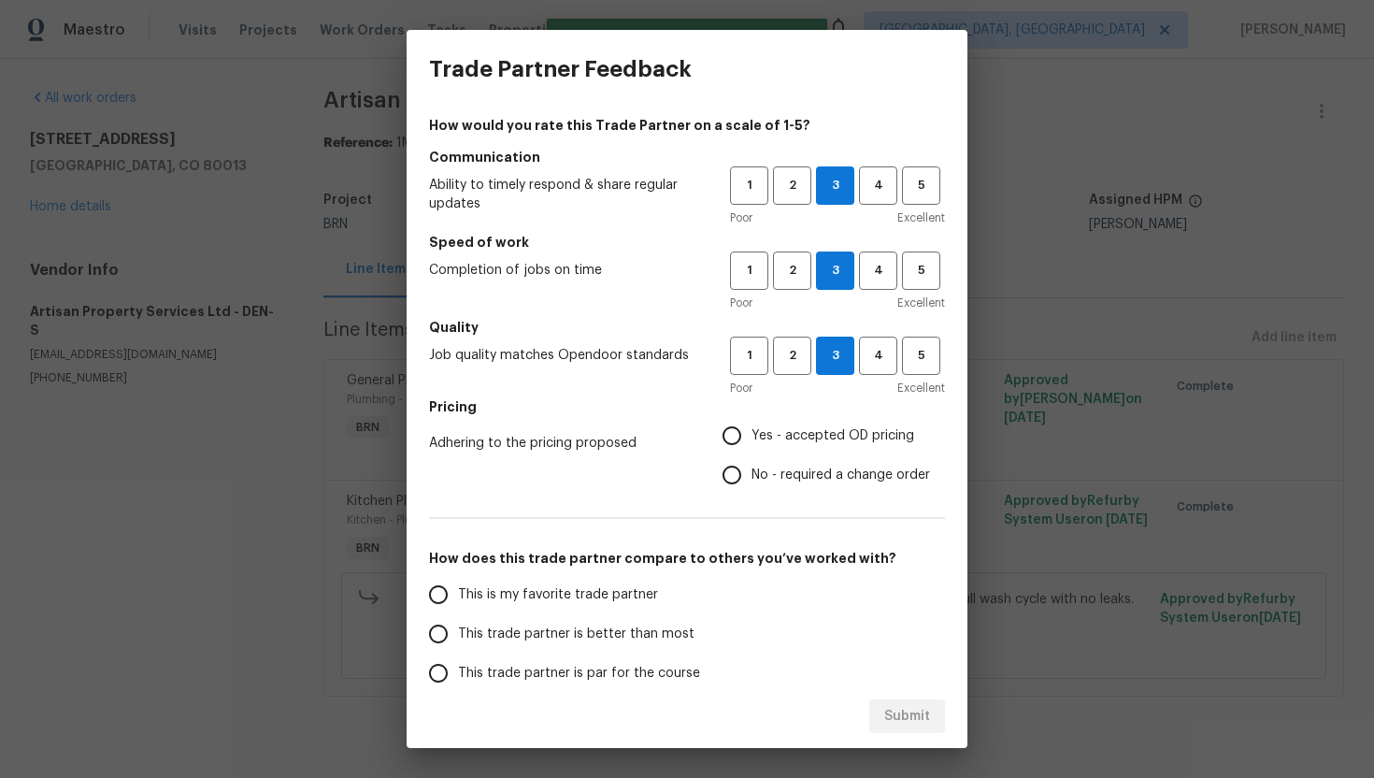
radio input "true"
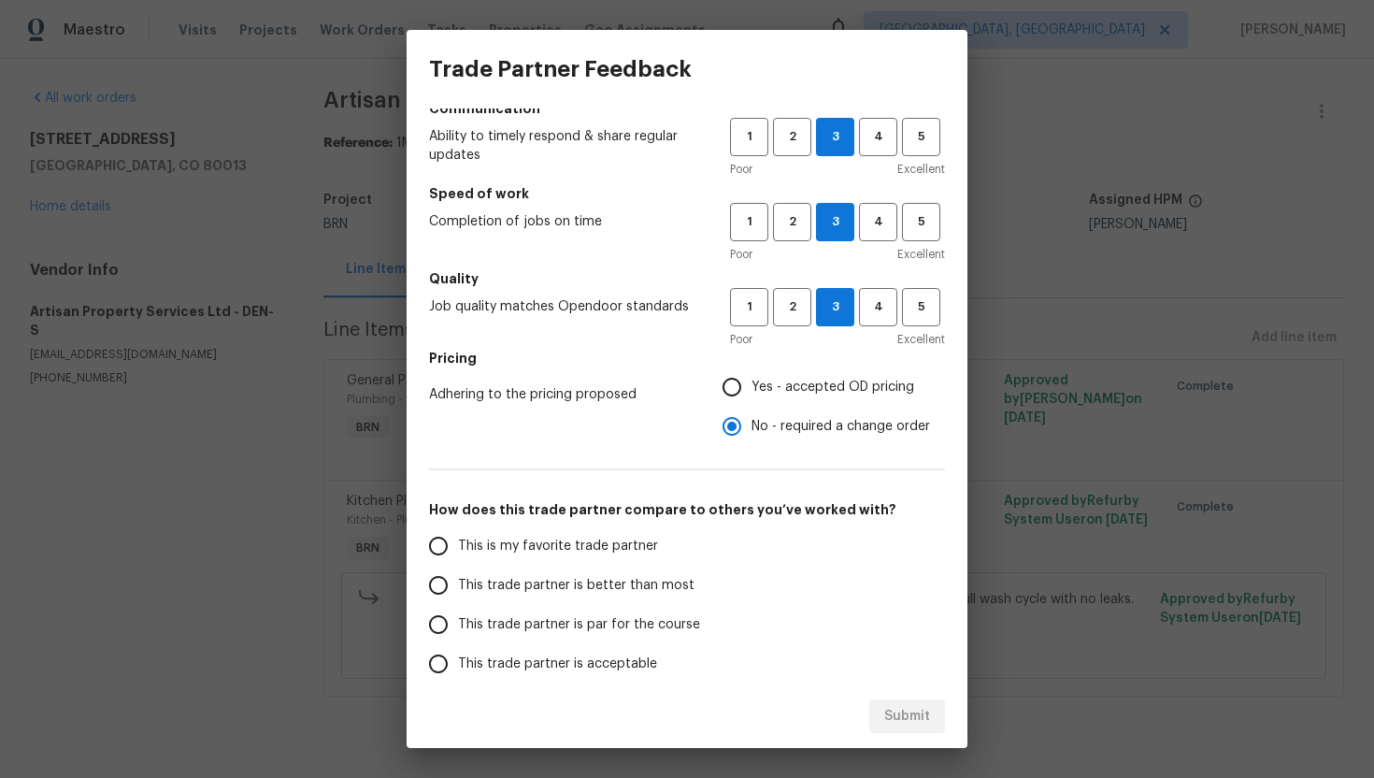
click at [551, 612] on label "This trade partner is par for the course" at bounding box center [566, 624] width 295 height 39
click at [458, 612] on input "This trade partner is par for the course" at bounding box center [438, 624] width 39 height 39
click at [888, 713] on span "Submit" at bounding box center [907, 716] width 46 height 23
radio input "true"
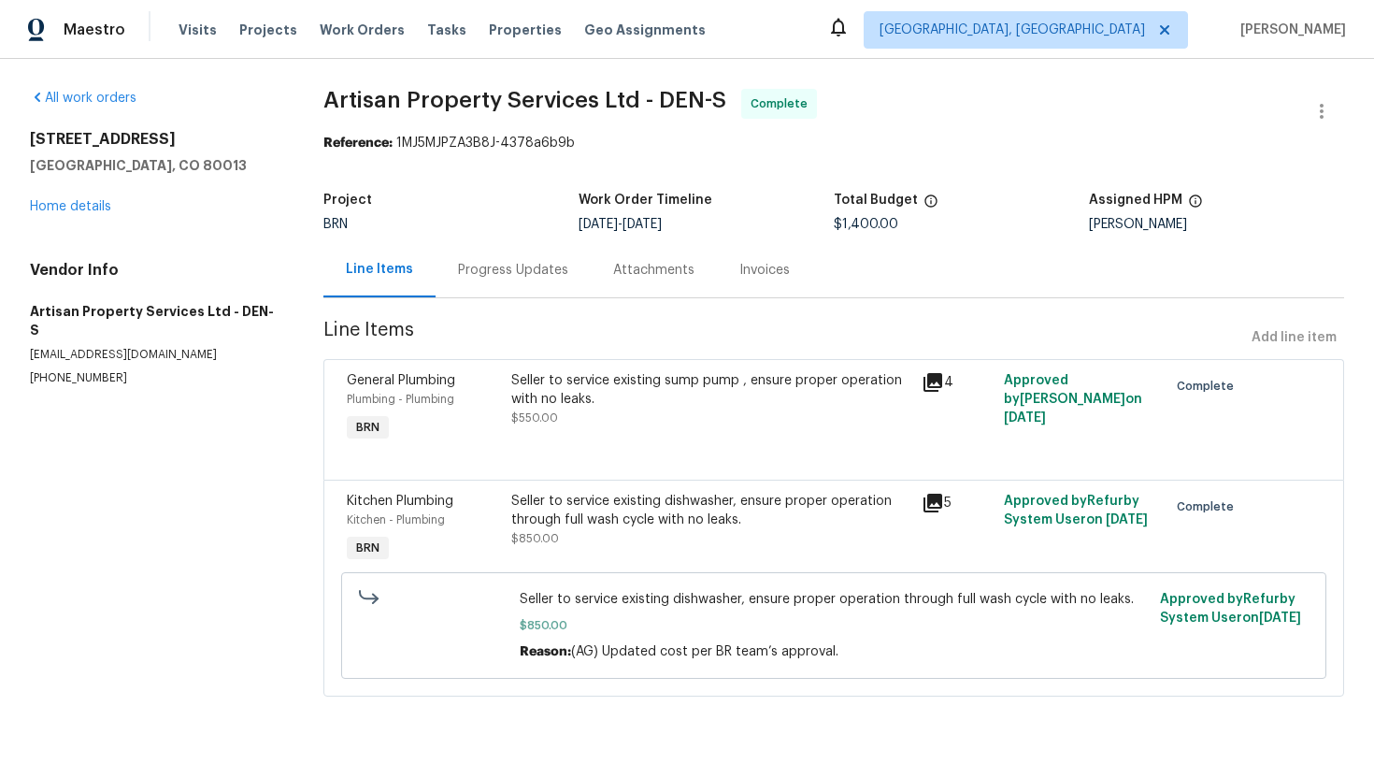
click at [529, 268] on div "Progress Updates" at bounding box center [513, 270] width 110 height 19
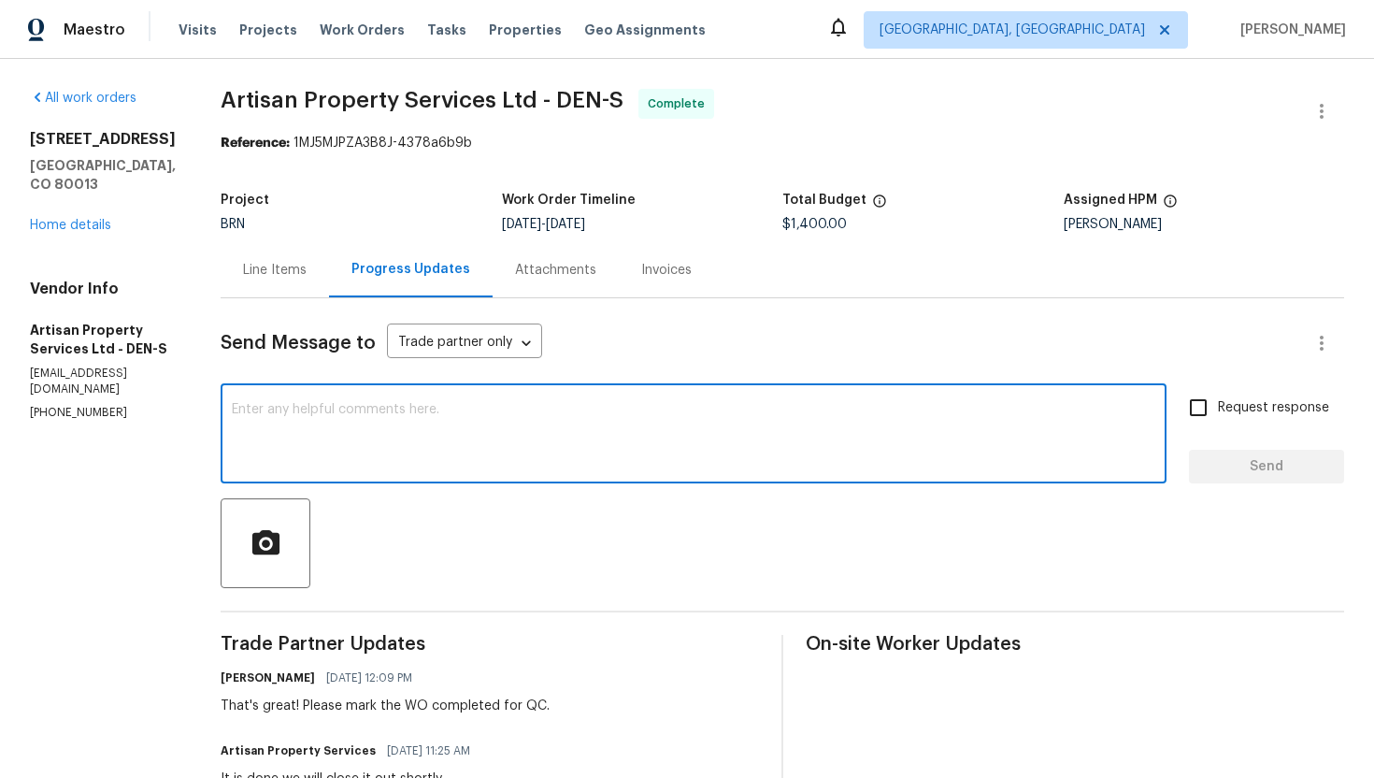
click at [511, 434] on textarea at bounding box center [693, 435] width 923 height 65
paste textarea "WO is approved. Please upload the invoice under invoice section. Thanks!"
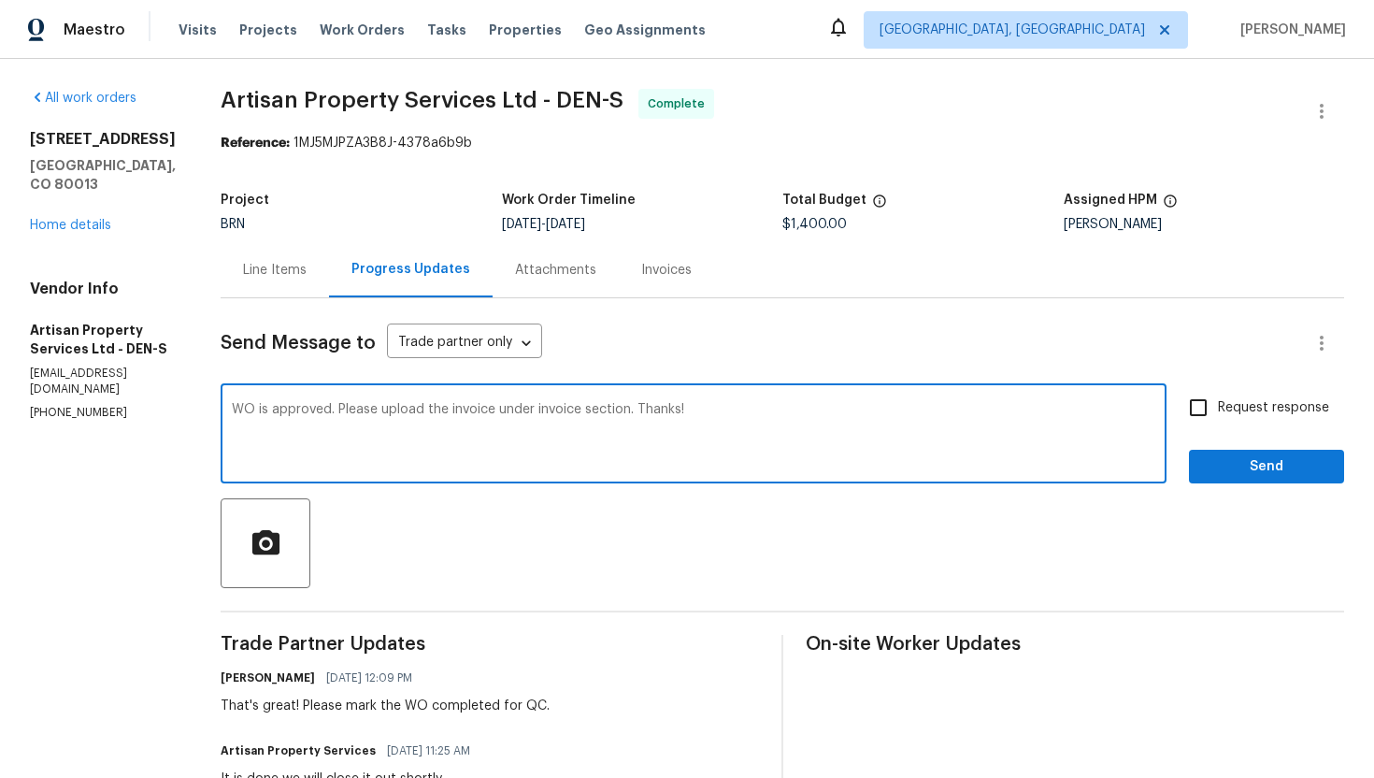
type textarea "WO is approved. Please upload the invoice under invoice section. Thanks!"
click at [1194, 420] on input "Request response" at bounding box center [1198, 407] width 39 height 39
checkbox input "true"
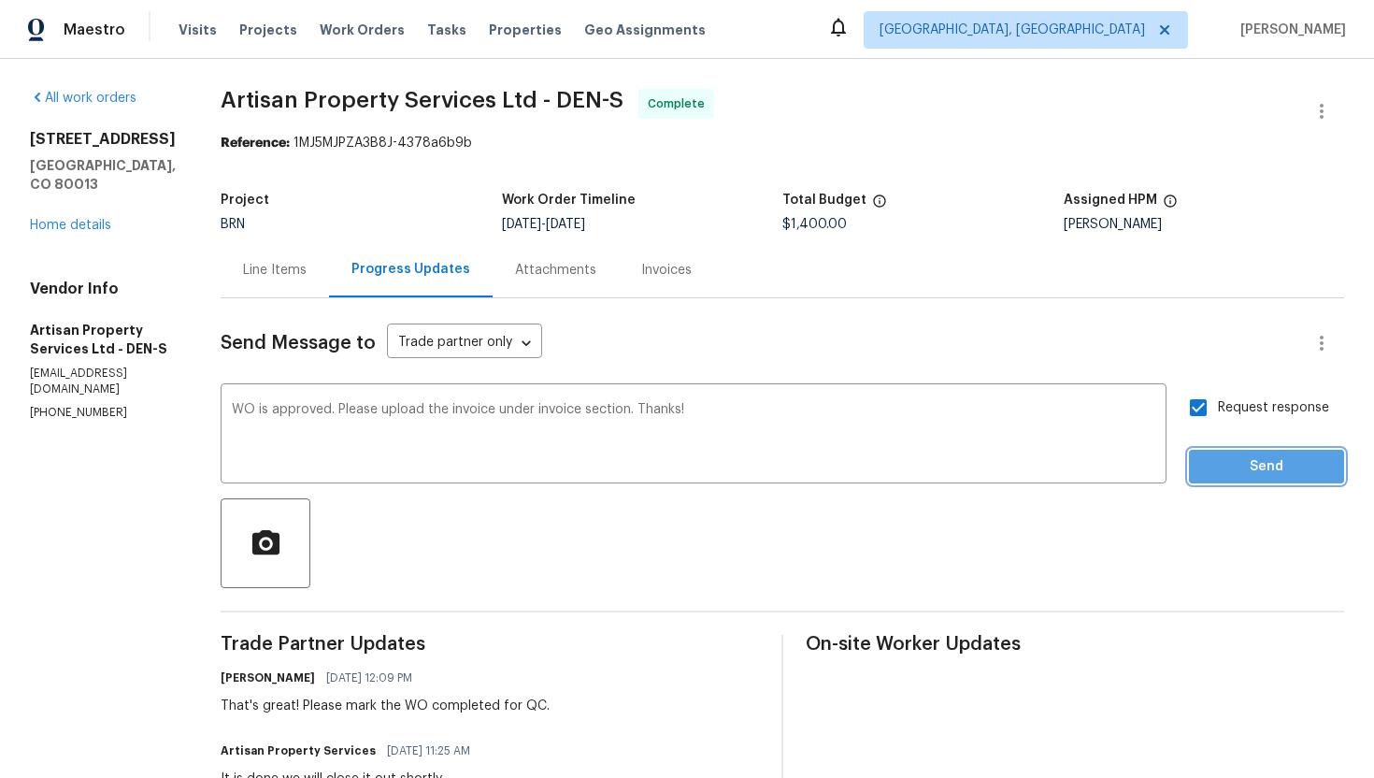
click at [1220, 465] on span "Send" at bounding box center [1266, 466] width 125 height 23
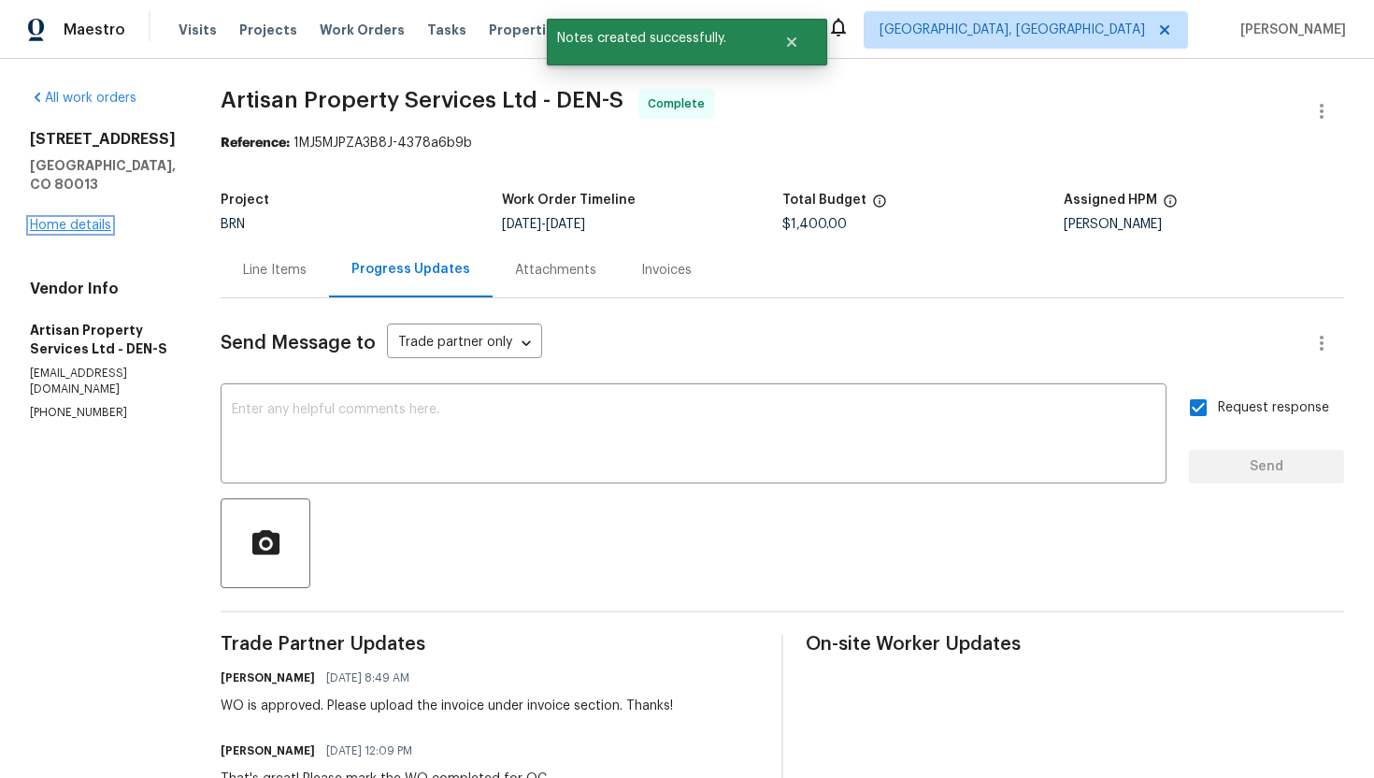
click at [89, 232] on link "Home details" at bounding box center [70, 225] width 81 height 13
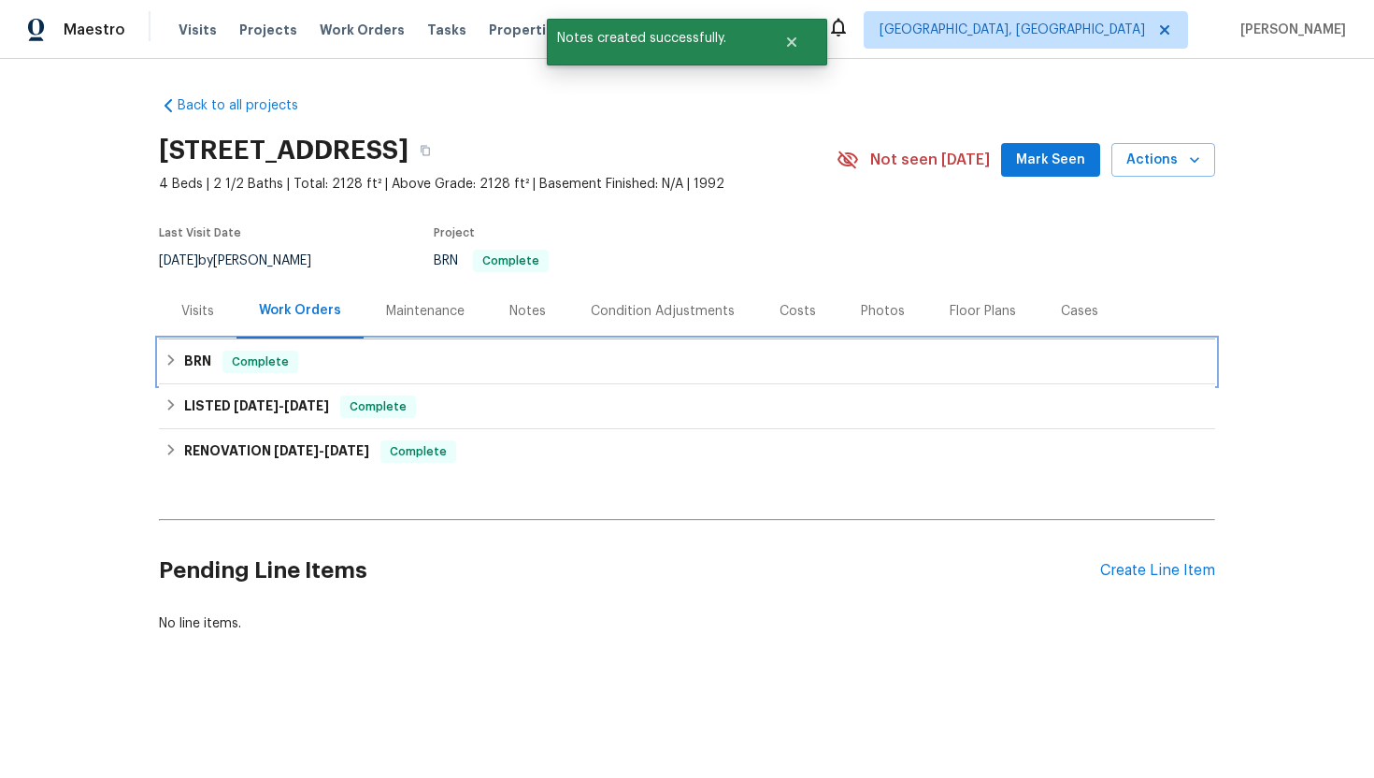
click at [250, 364] on span "Complete" at bounding box center [260, 361] width 72 height 19
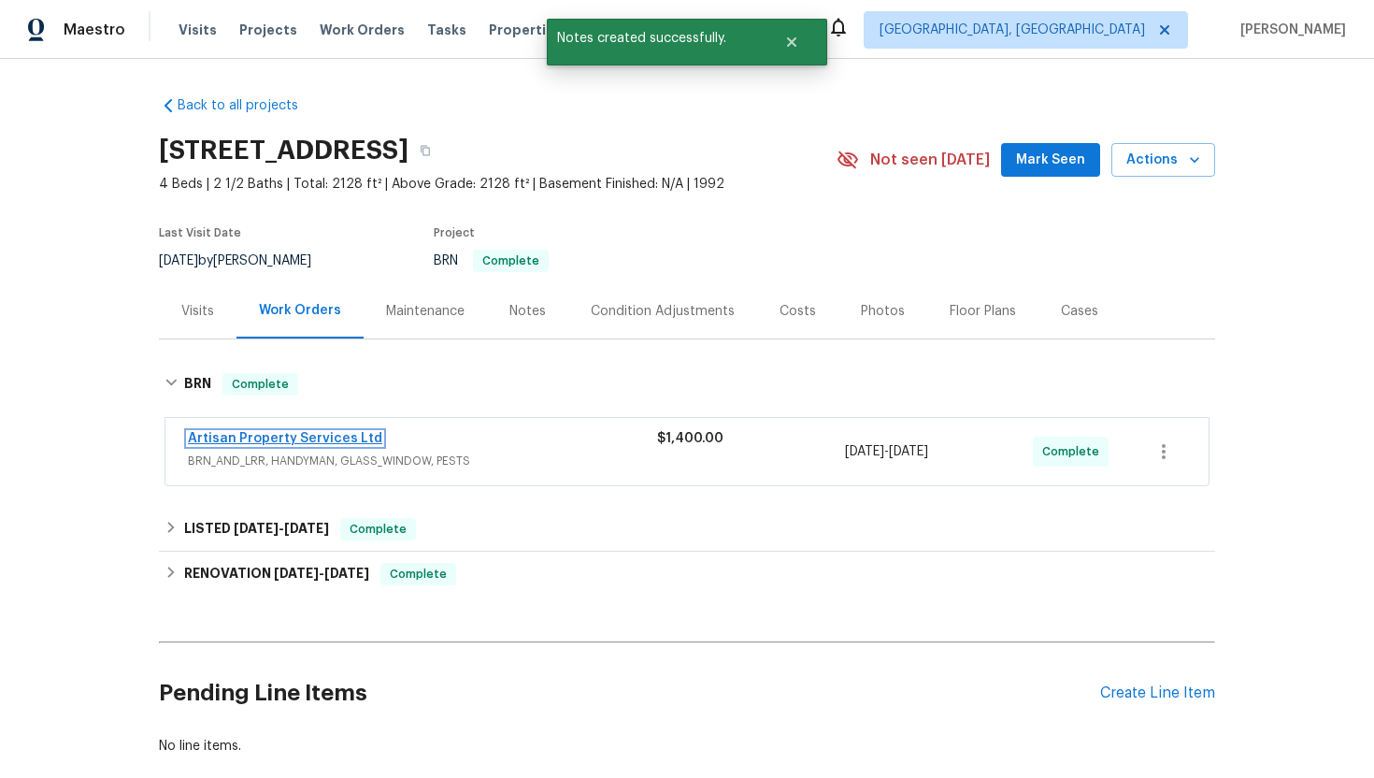
click at [342, 436] on link "Artisan Property Services Ltd" at bounding box center [285, 438] width 194 height 13
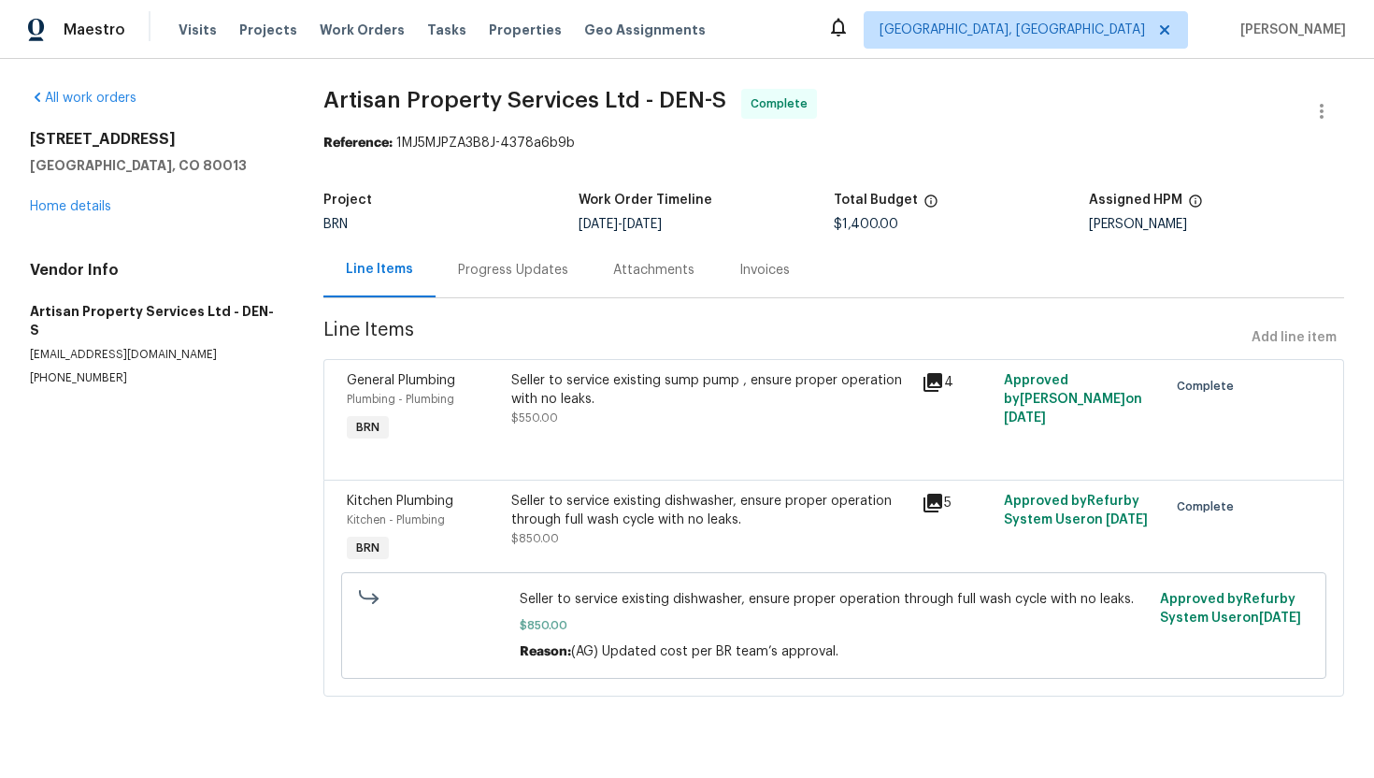
click at [591, 415] on div "Seller to service existing sump pump , ensure proper operation with no leaks. $…" at bounding box center [710, 399] width 399 height 56
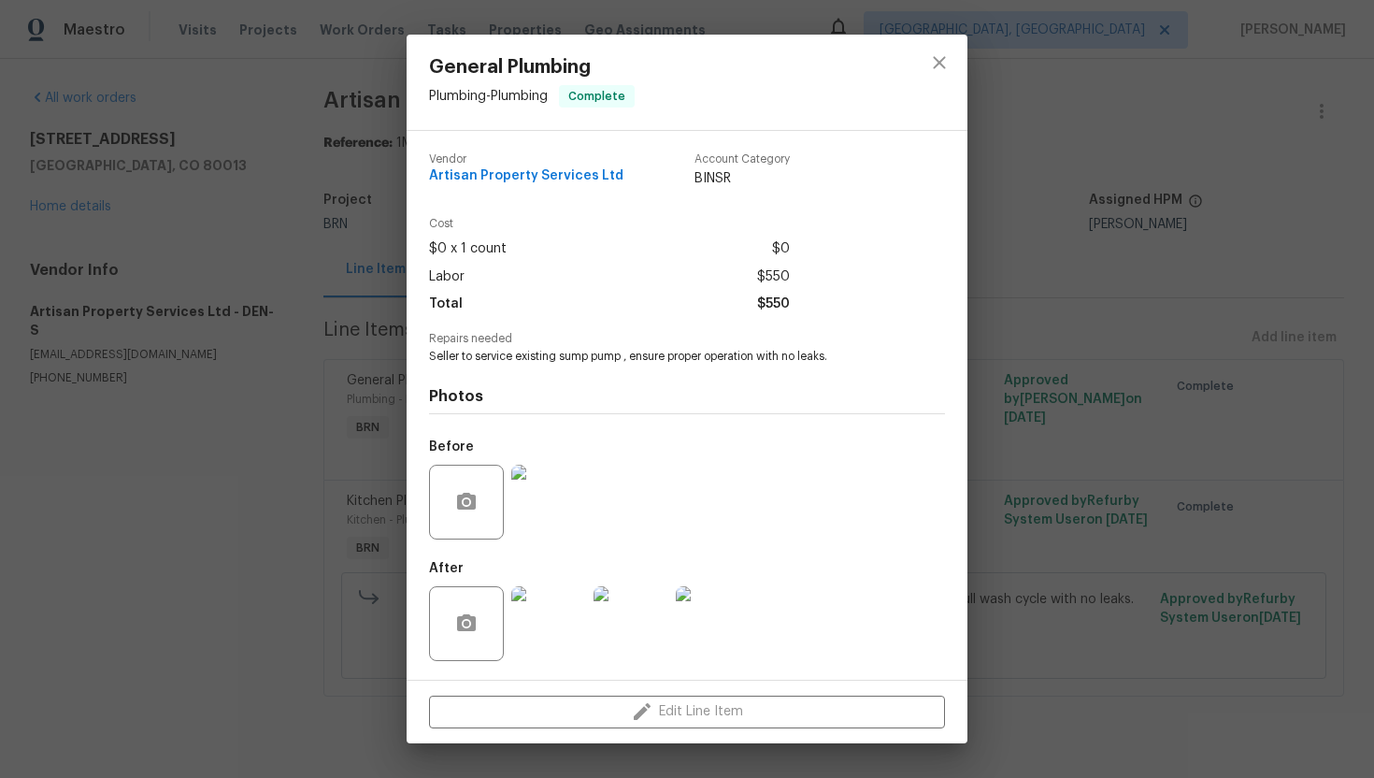
click at [626, 357] on span "Seller to service existing sump pump , ensure proper operation with no leaks." at bounding box center [661, 357] width 465 height 16
click at [602, 359] on span "Seller to service existing sump pump , ensure proper operation with no leaks." at bounding box center [661, 357] width 465 height 16
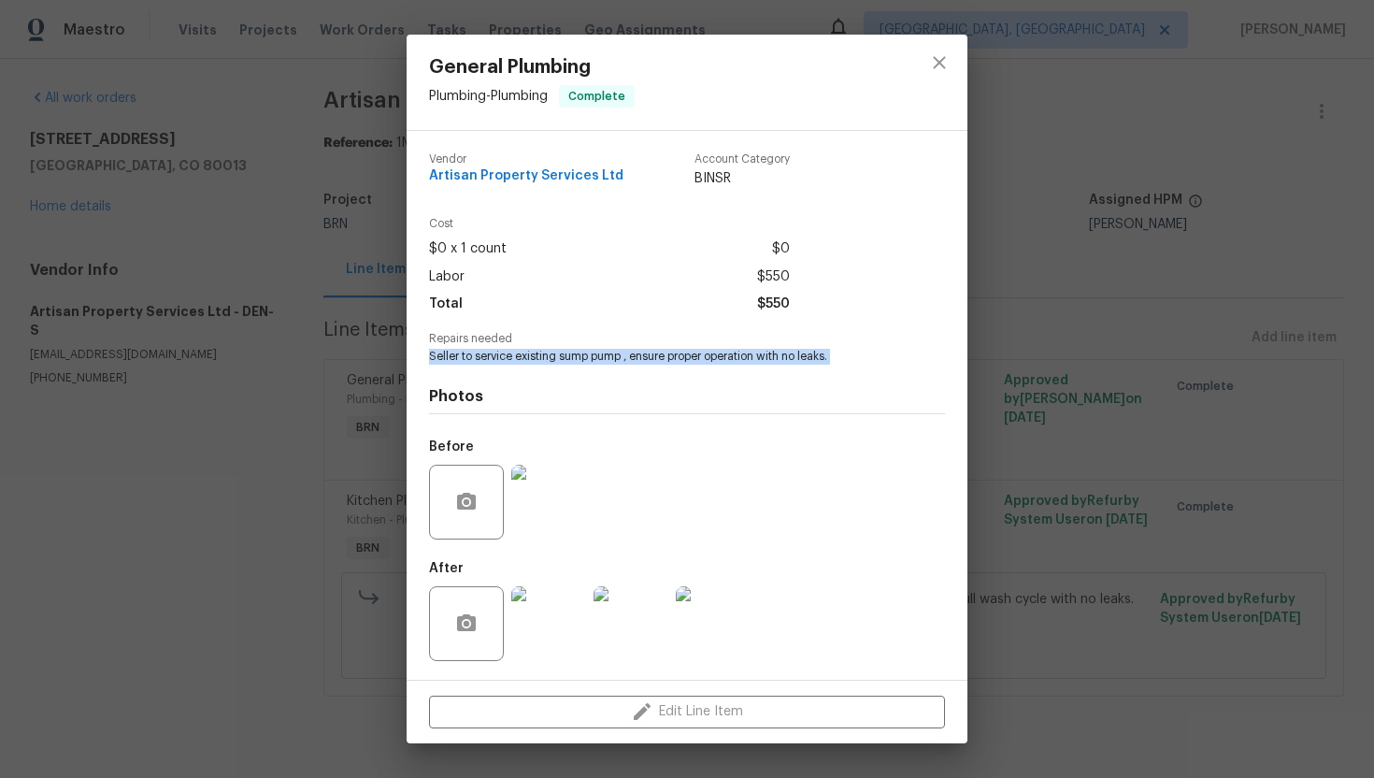
copy span "Seller to service existing sump pump , ensure proper operation with no leaks."
click at [627, 348] on div "Repairs needed Seller to service existing sump pump , ensure proper operation w…" at bounding box center [687, 349] width 516 height 32
drag, startPoint x: 426, startPoint y: 358, endPoint x: 832, endPoint y: 354, distance: 405.7
click at [832, 354] on div "Vendor Artisan Property Services Ltd Account Category BINSR Cost $0 x 1 count $…" at bounding box center [687, 405] width 561 height 549
copy span "Seller to service existing sump pump , ensure proper operation with no leaks"
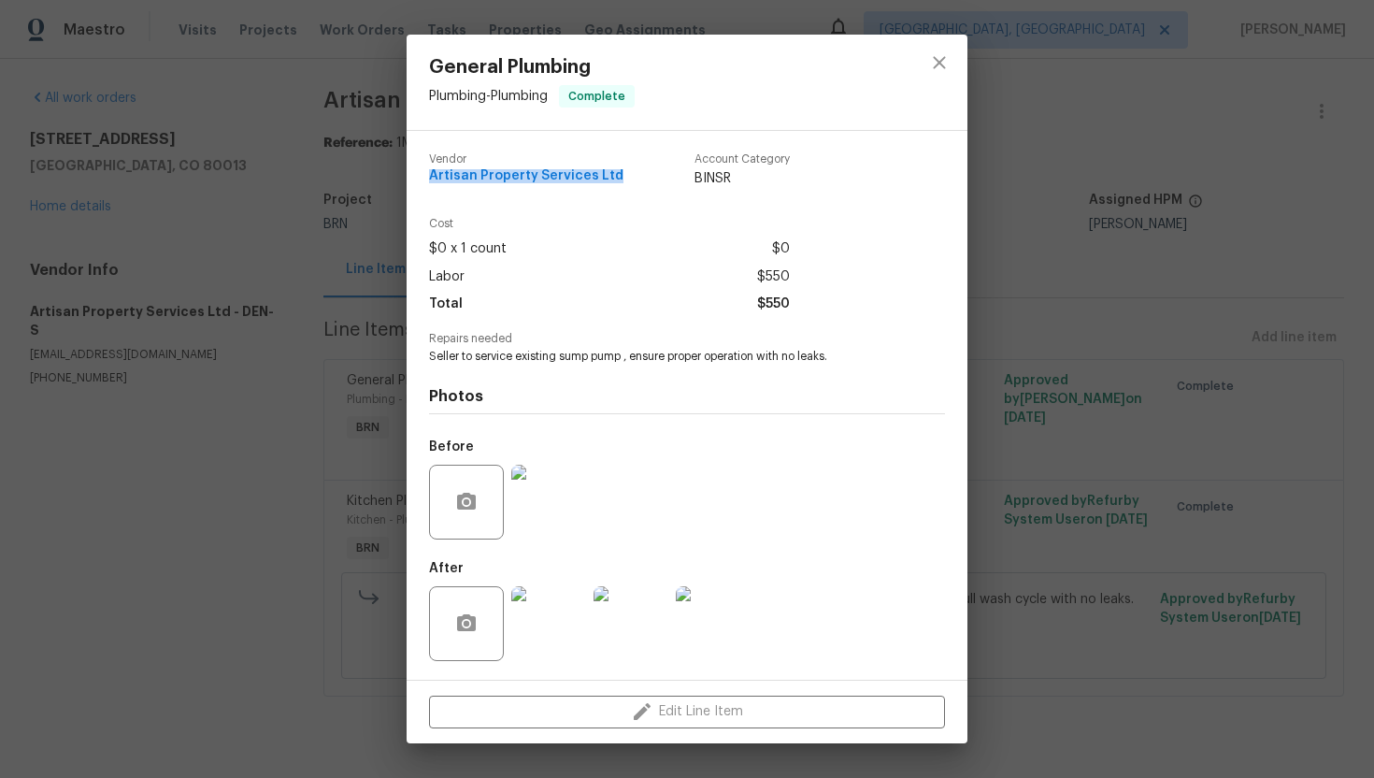
drag, startPoint x: 424, startPoint y: 178, endPoint x: 620, endPoint y: 174, distance: 195.4
click at [621, 175] on div "Vendor Artisan Property Services Ltd Account Category BINSR Cost $0 x 1 count $…" at bounding box center [687, 405] width 561 height 549
copy span "Artisan Property Services Ltd"
click at [563, 507] on img at bounding box center [548, 502] width 75 height 75
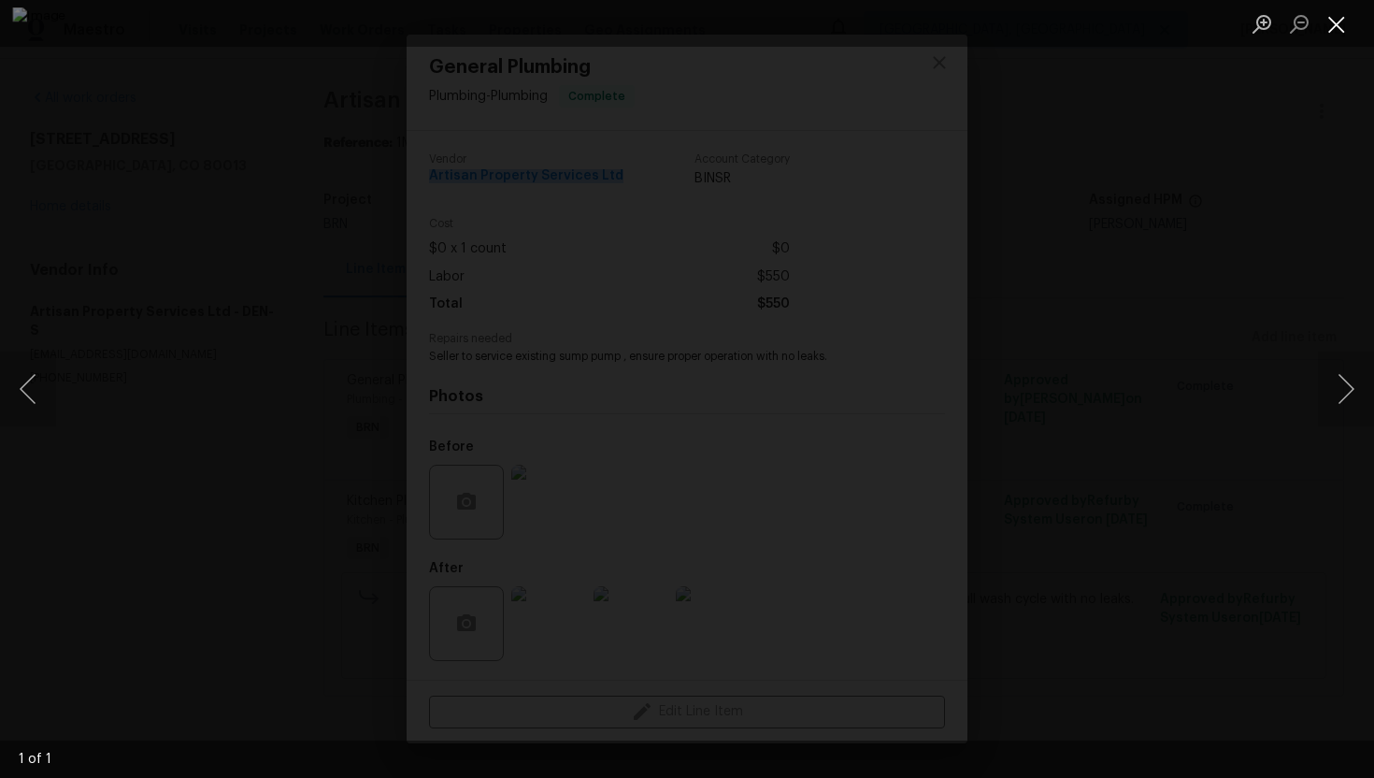
click at [1336, 9] on button "Close lightbox" at bounding box center [1336, 23] width 37 height 33
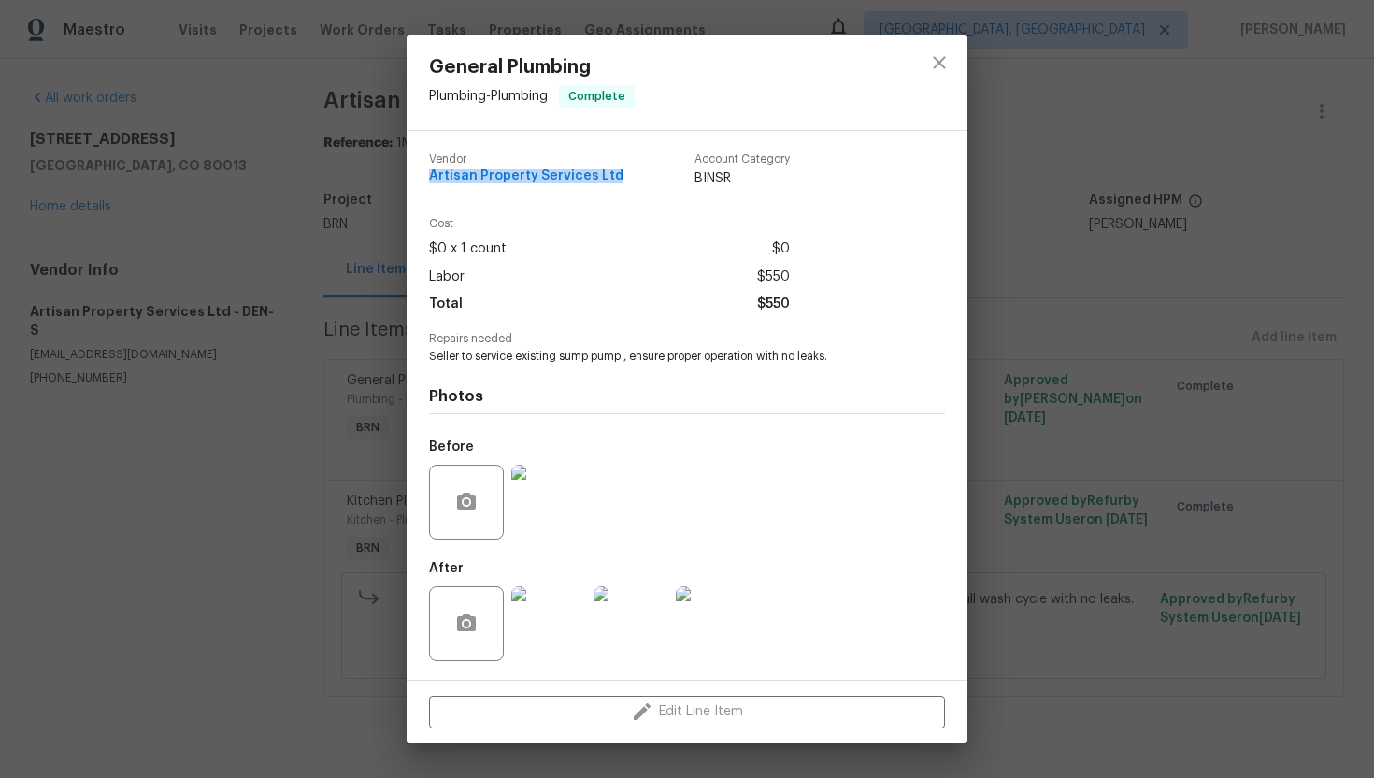
click at [721, 621] on img at bounding box center [713, 623] width 75 height 75
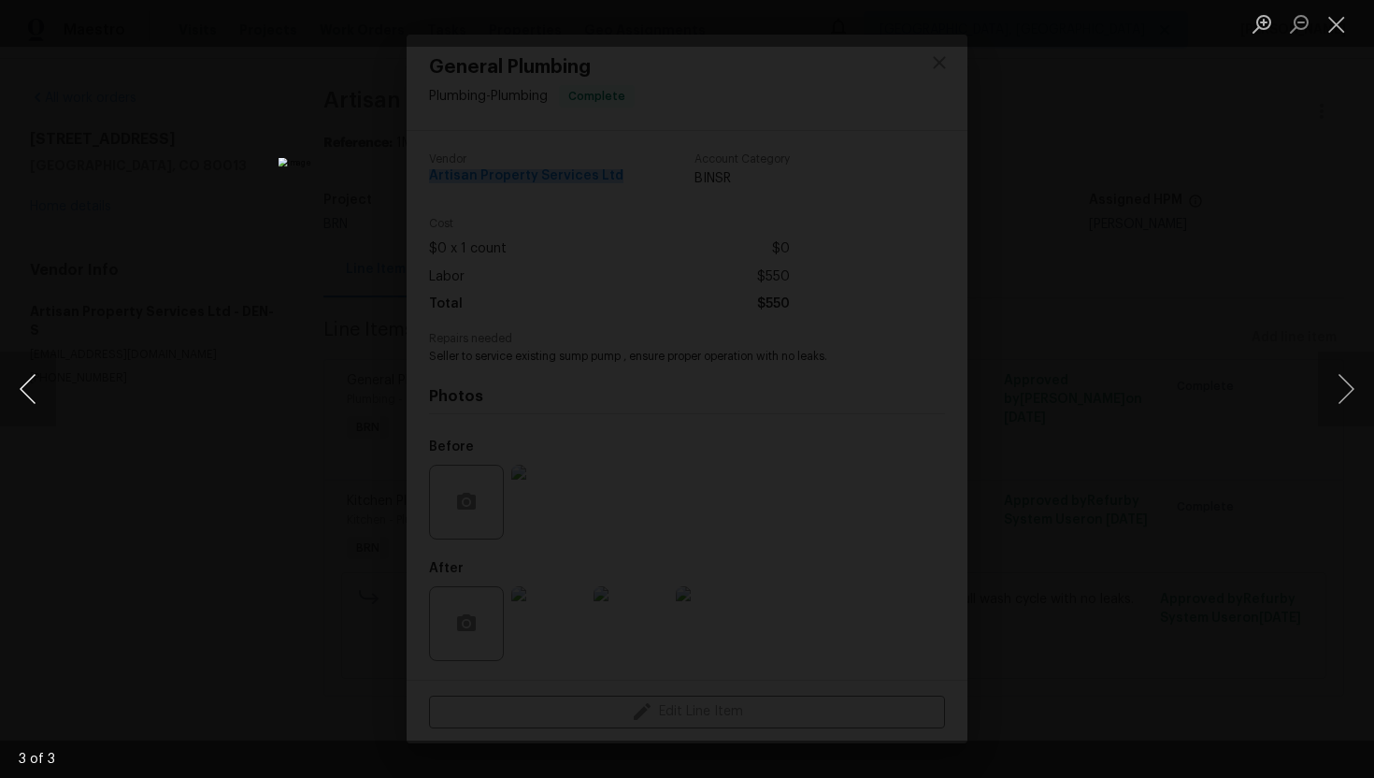
click at [33, 394] on button "Previous image" at bounding box center [28, 388] width 56 height 75
click at [26, 386] on button "Previous image" at bounding box center [28, 388] width 56 height 75
click at [1341, 16] on button "Close lightbox" at bounding box center [1336, 23] width 37 height 33
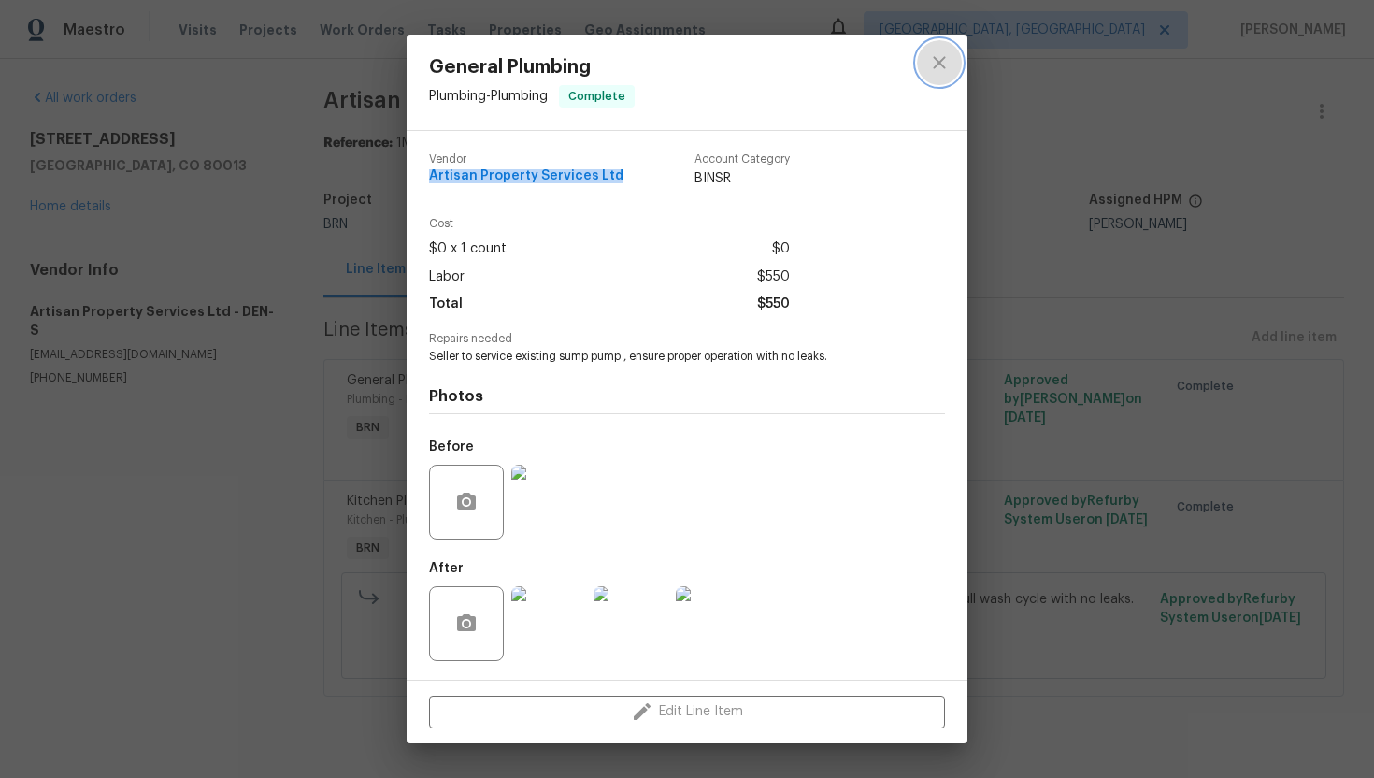
click at [937, 66] on icon "close" at bounding box center [939, 62] width 22 height 22
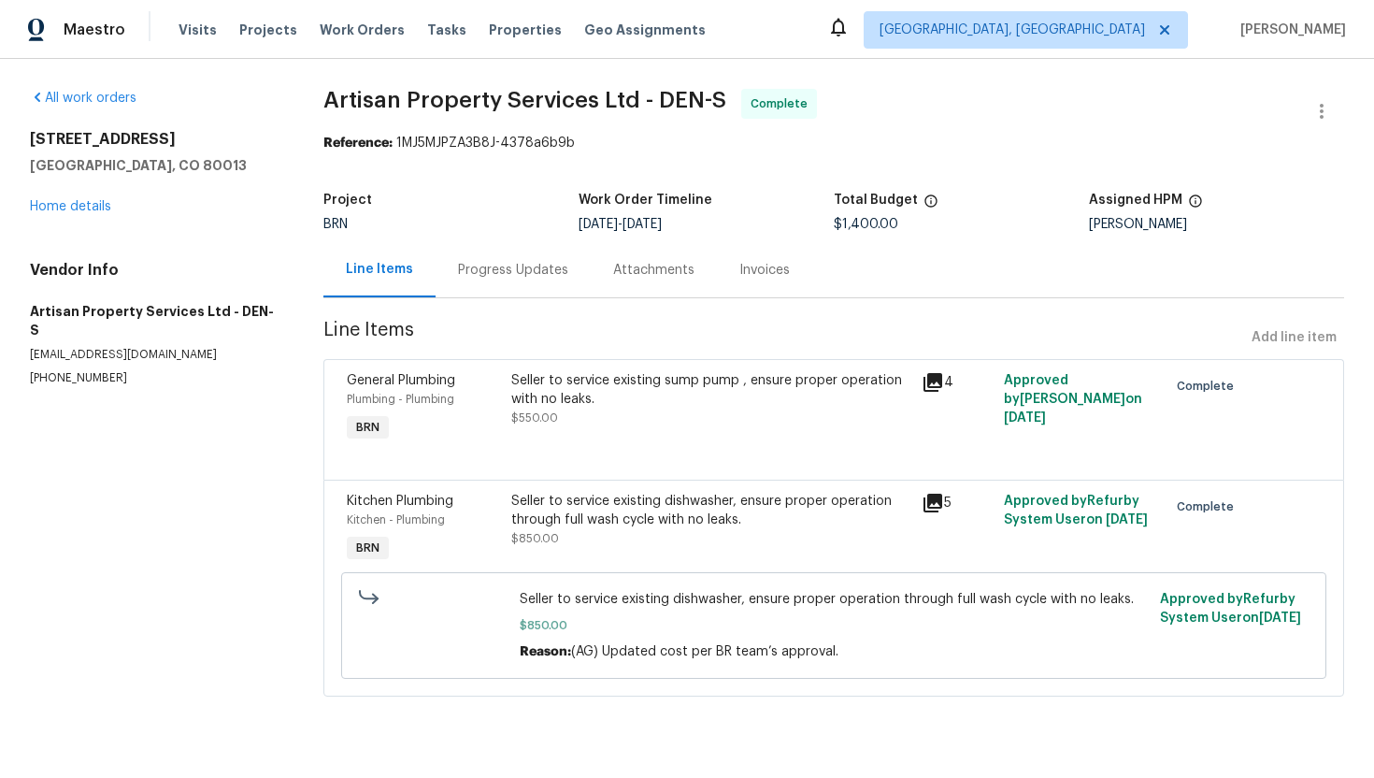
click at [600, 514] on div "Seller to service existing dishwasher, ensure proper operation through full was…" at bounding box center [710, 510] width 399 height 37
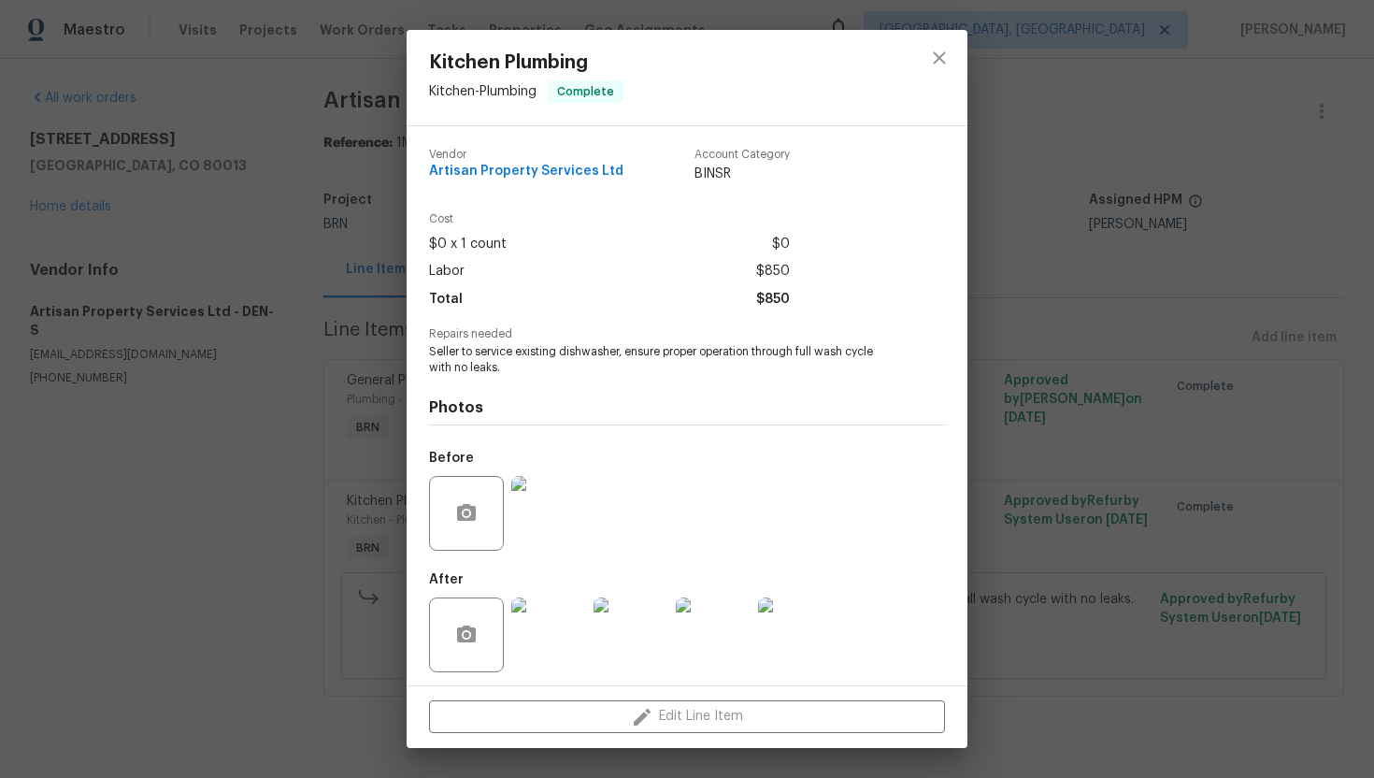
click at [610, 349] on span "Seller to service existing dishwasher, ensure proper operation through full was…" at bounding box center [661, 360] width 465 height 32
copy span "Seller to service existing dishwasher, ensure proper operation through full was…"
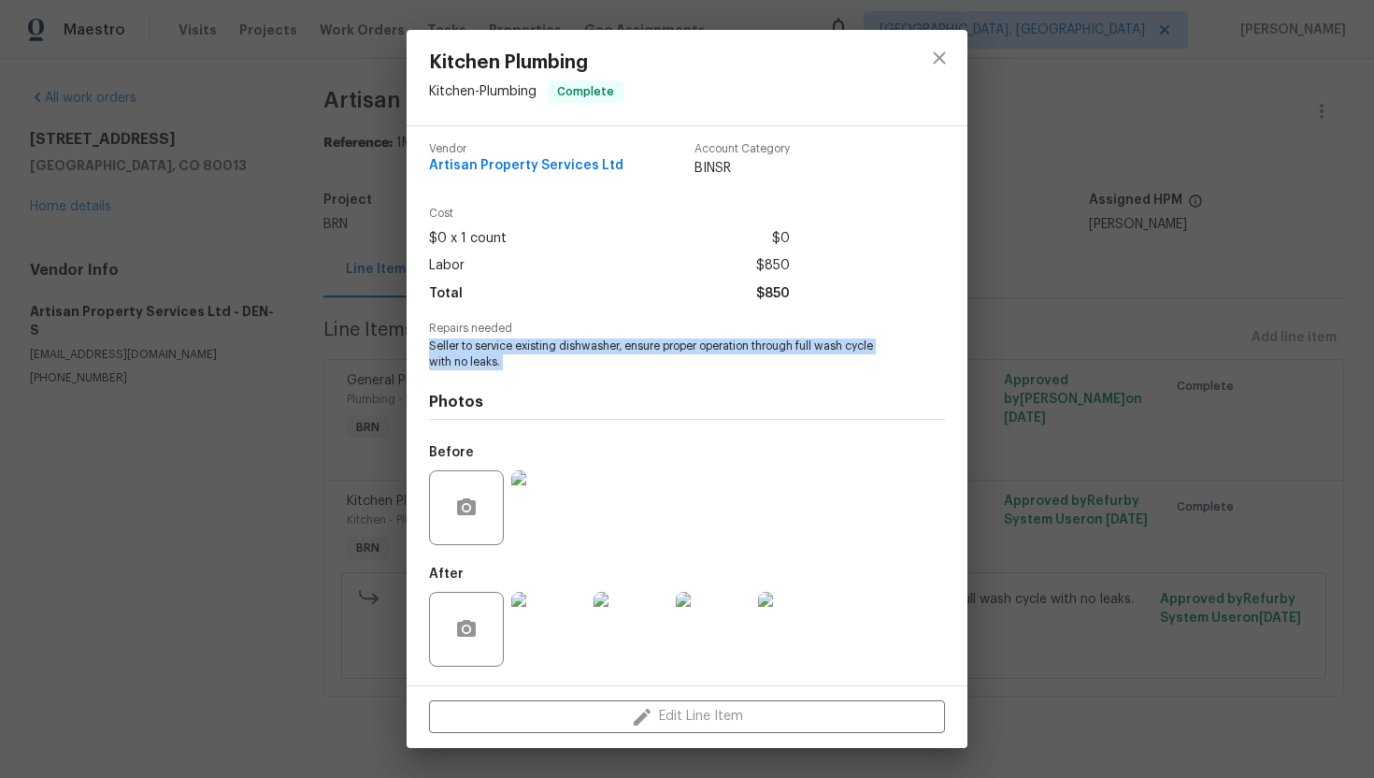
click at [571, 508] on img at bounding box center [548, 507] width 75 height 75
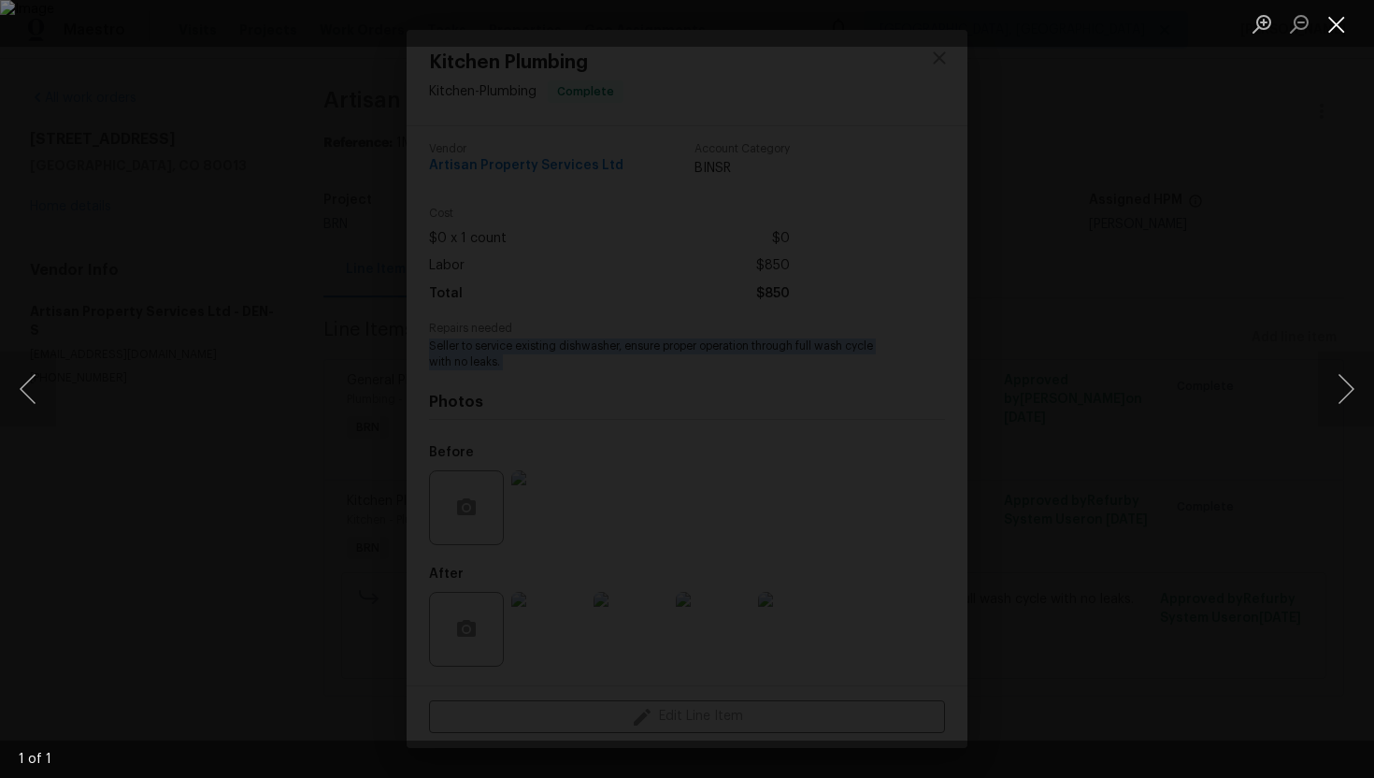
click at [1336, 33] on button "Close lightbox" at bounding box center [1336, 23] width 37 height 33
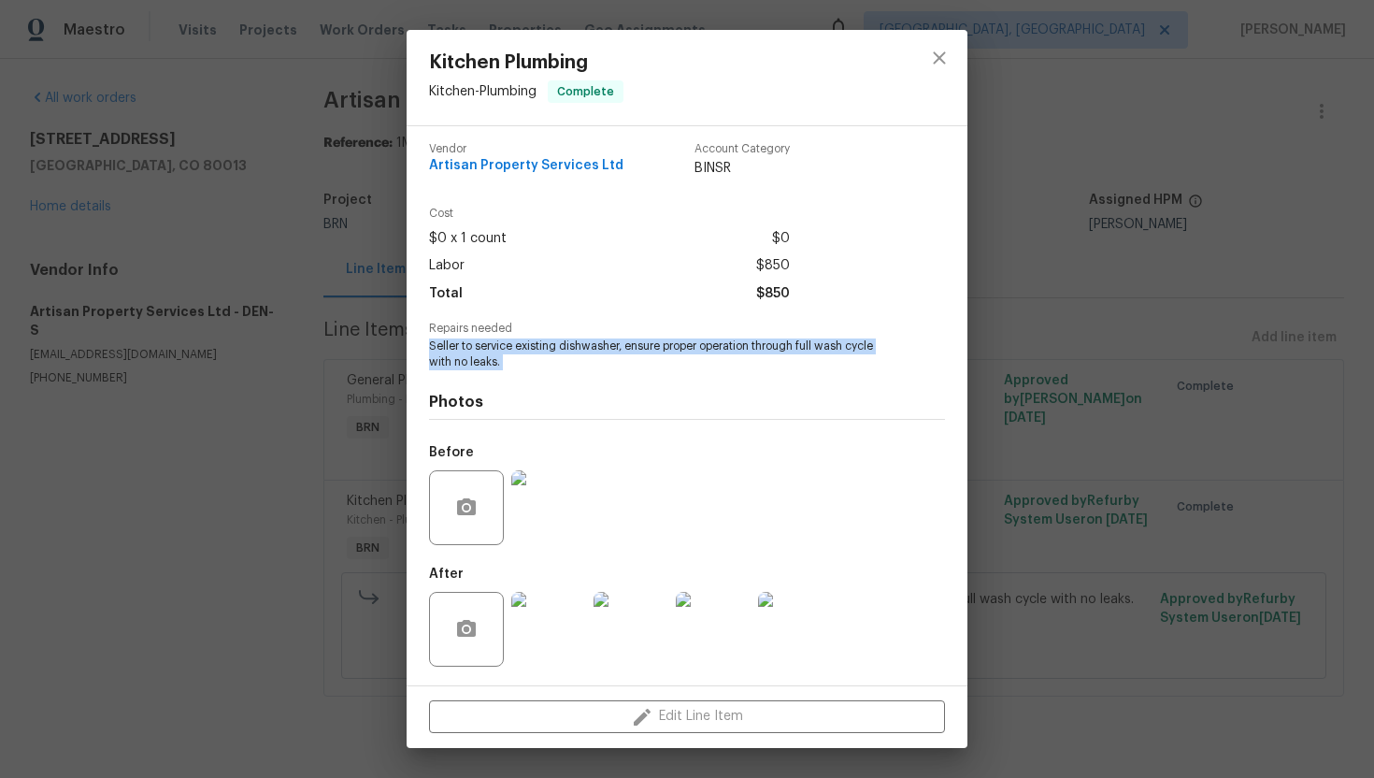
click at [803, 623] on img at bounding box center [795, 629] width 75 height 75
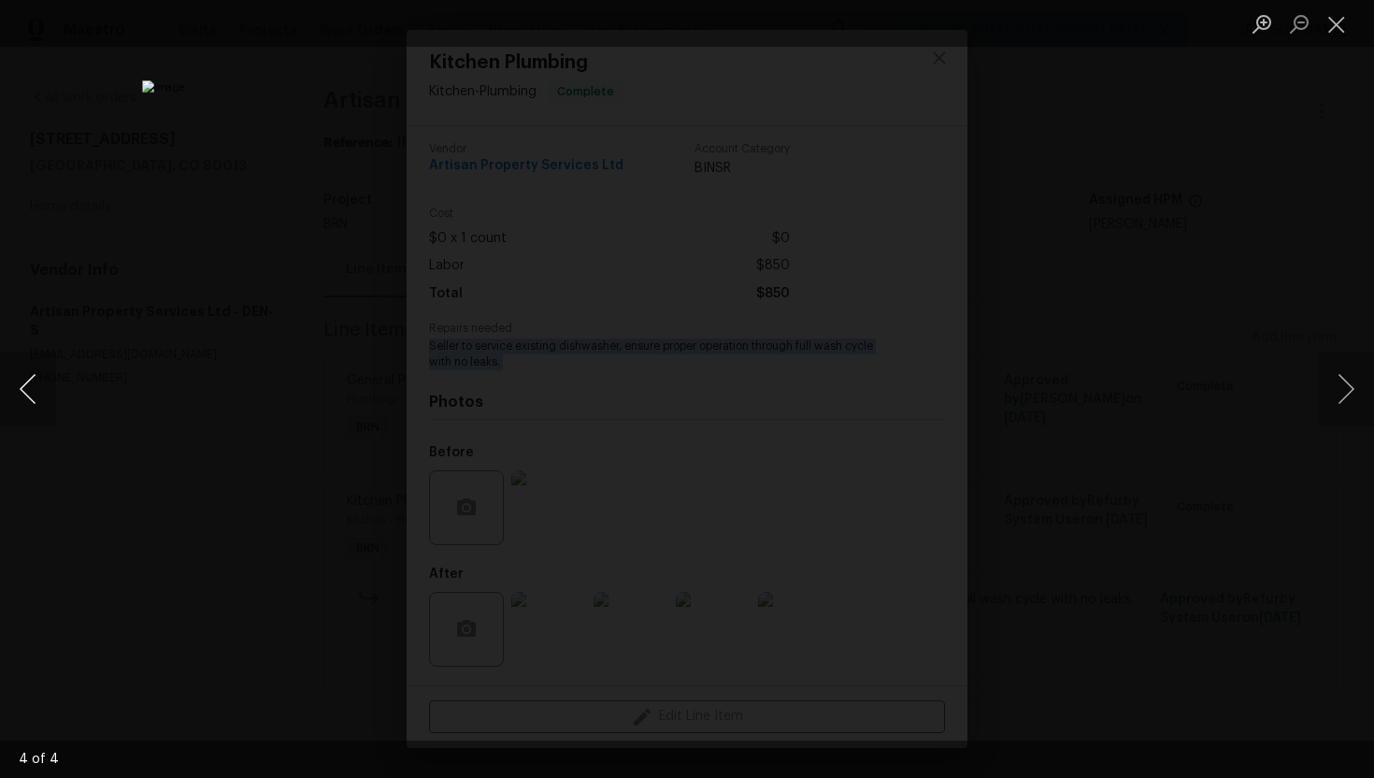
click at [29, 389] on button "Previous image" at bounding box center [28, 388] width 56 height 75
click at [37, 381] on button "Previous image" at bounding box center [28, 388] width 56 height 75
click at [28, 384] on button "Previous image" at bounding box center [28, 388] width 56 height 75
click at [1338, 23] on button "Close lightbox" at bounding box center [1336, 23] width 37 height 33
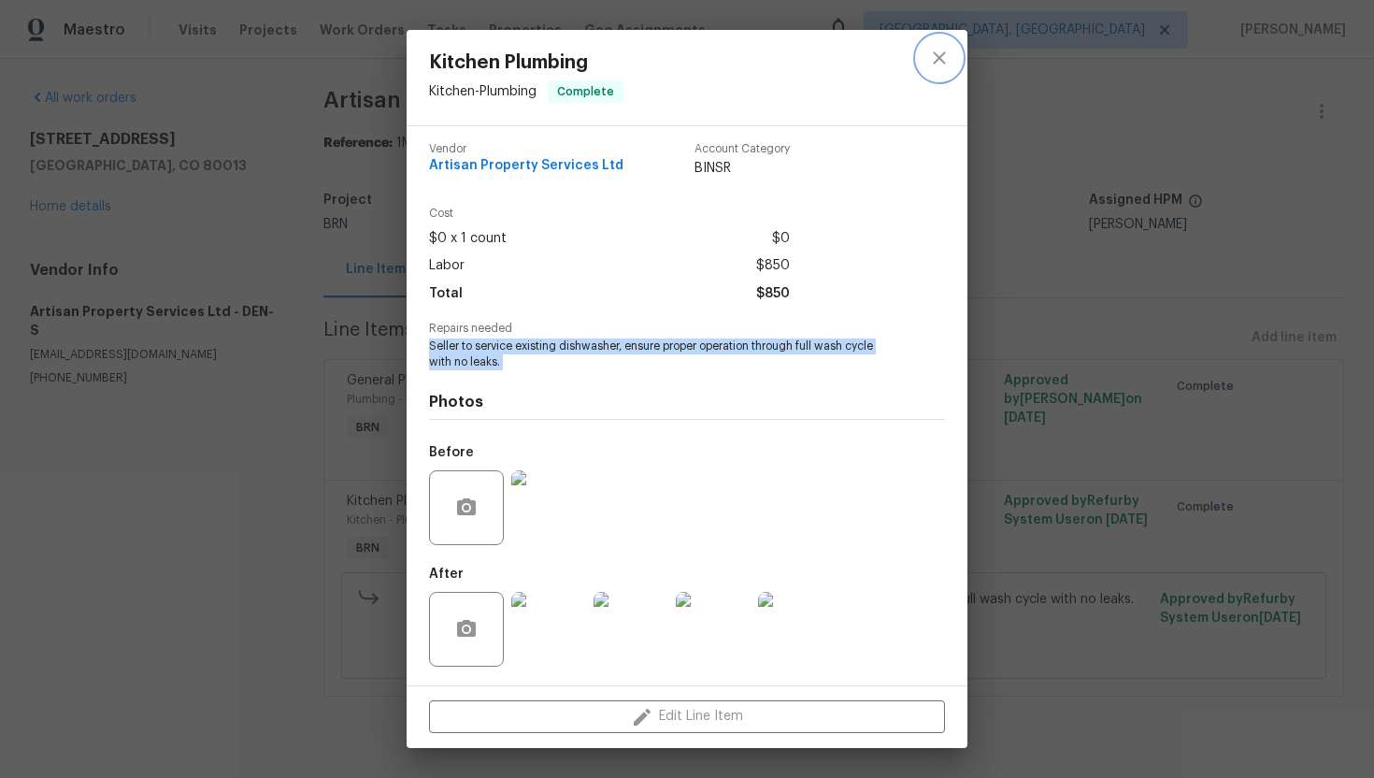
click at [940, 60] on icon "close" at bounding box center [939, 57] width 12 height 12
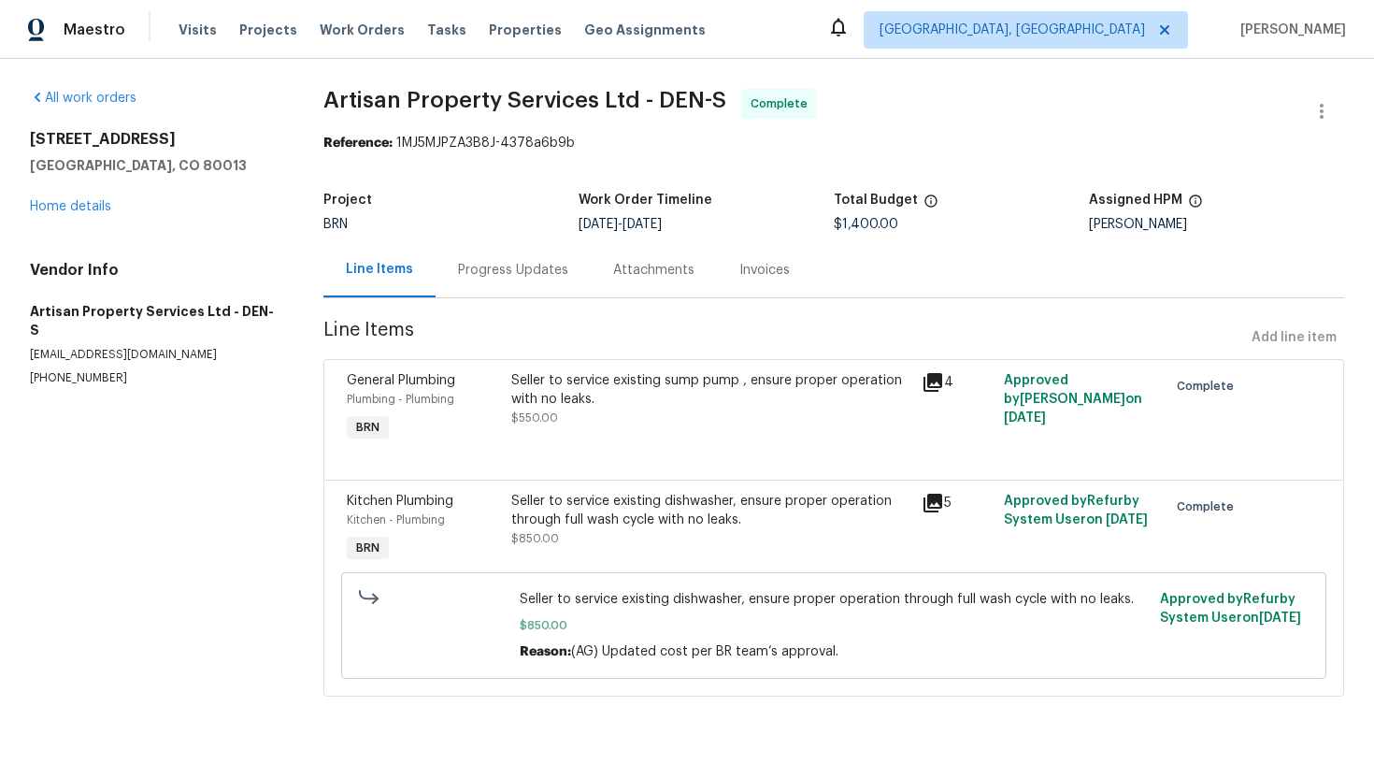
click at [534, 272] on div "Progress Updates" at bounding box center [513, 270] width 110 height 19
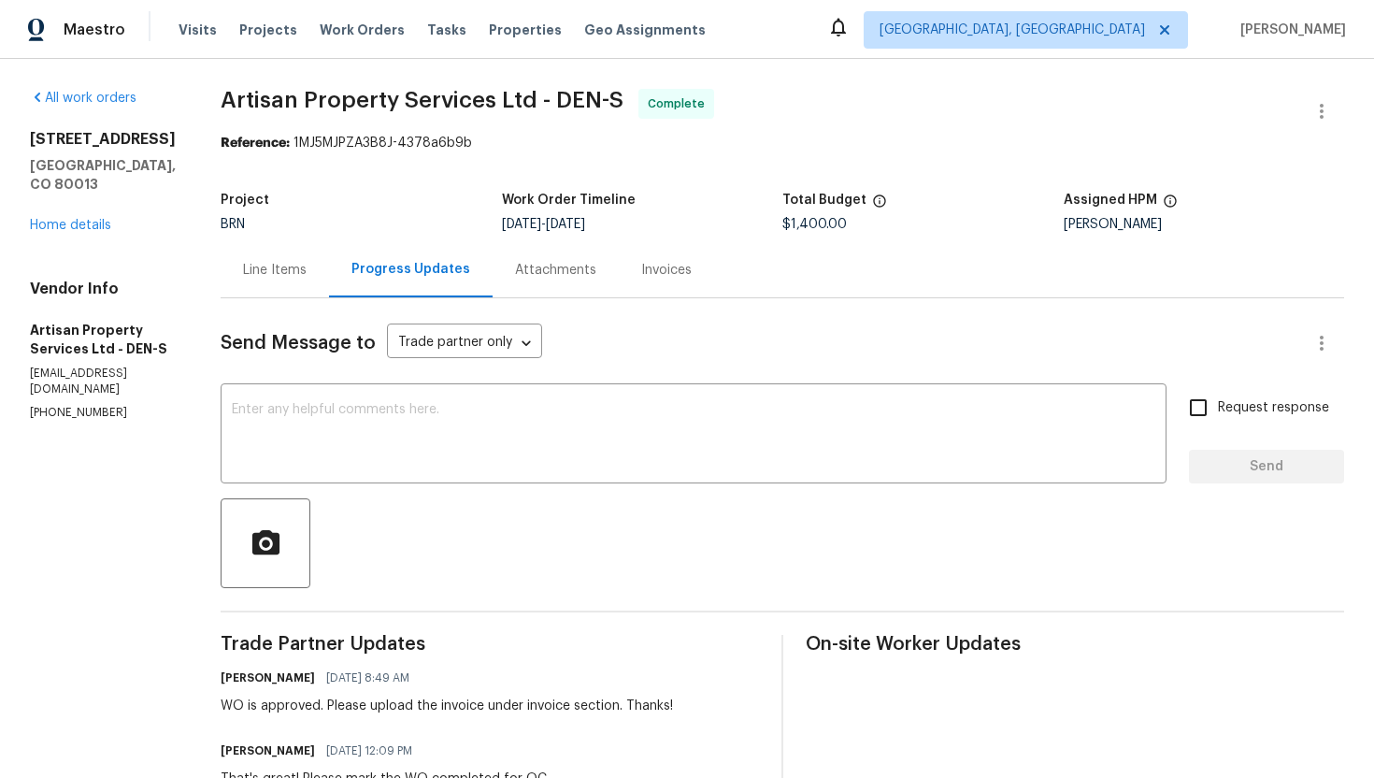
click at [641, 269] on div "Invoices" at bounding box center [666, 270] width 50 height 19
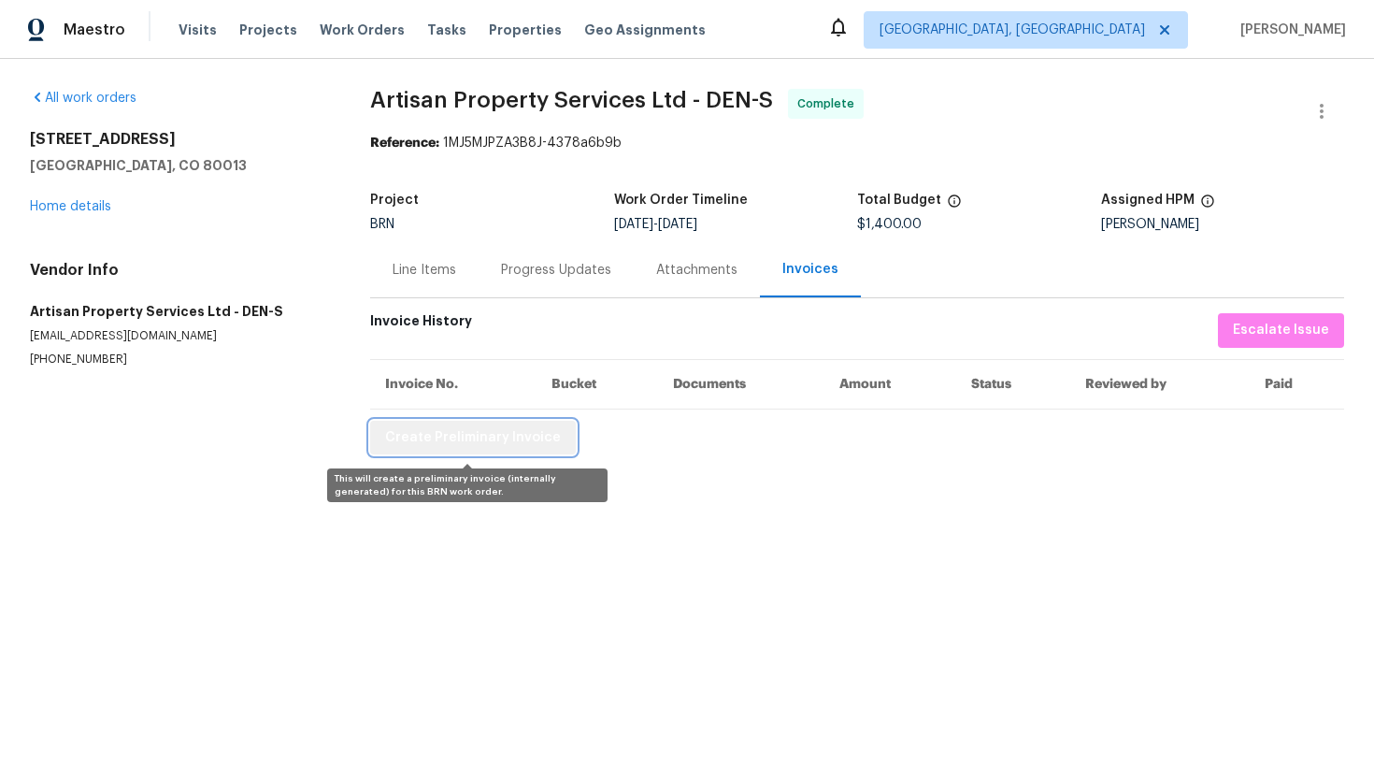
click at [501, 439] on span "Create Preliminary Invoice" at bounding box center [473, 437] width 176 height 23
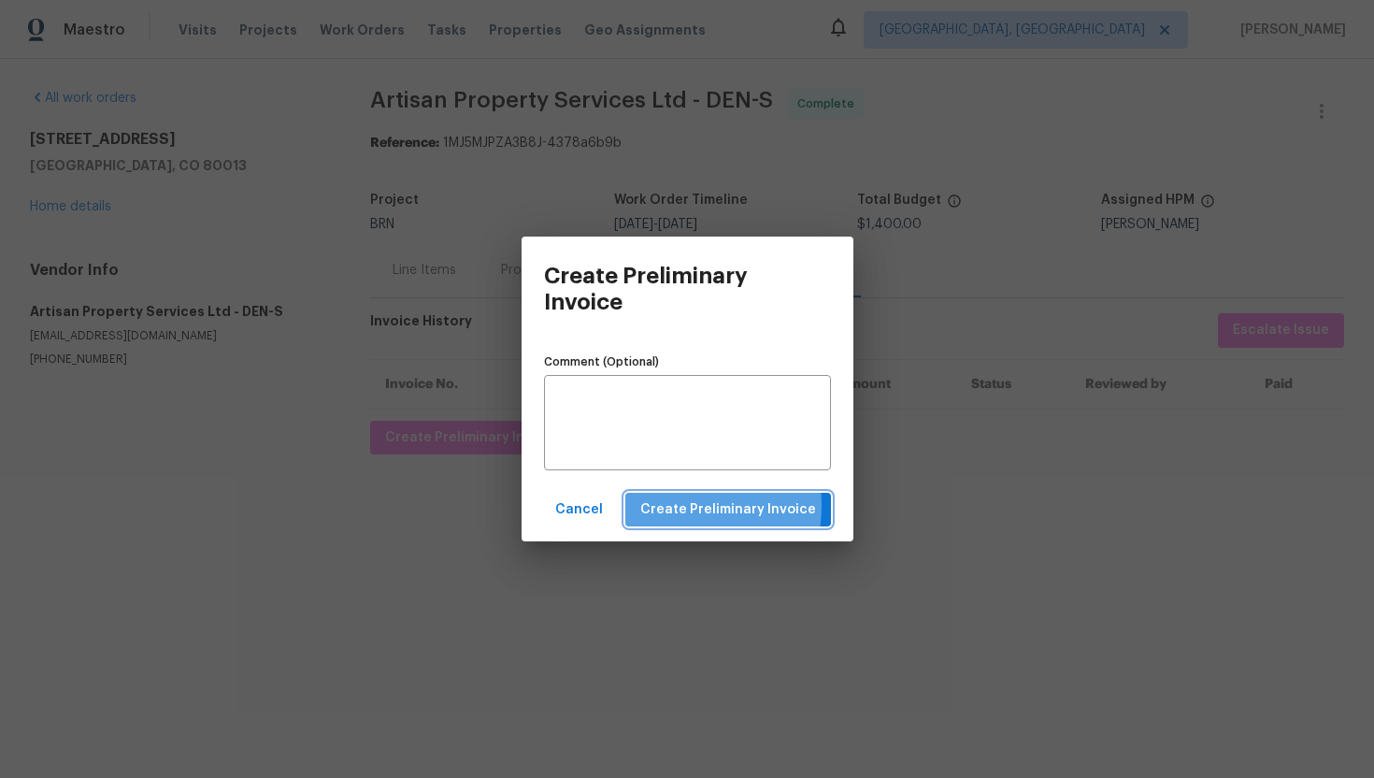
click at [660, 506] on span "Create Preliminary Invoice" at bounding box center [728, 509] width 176 height 23
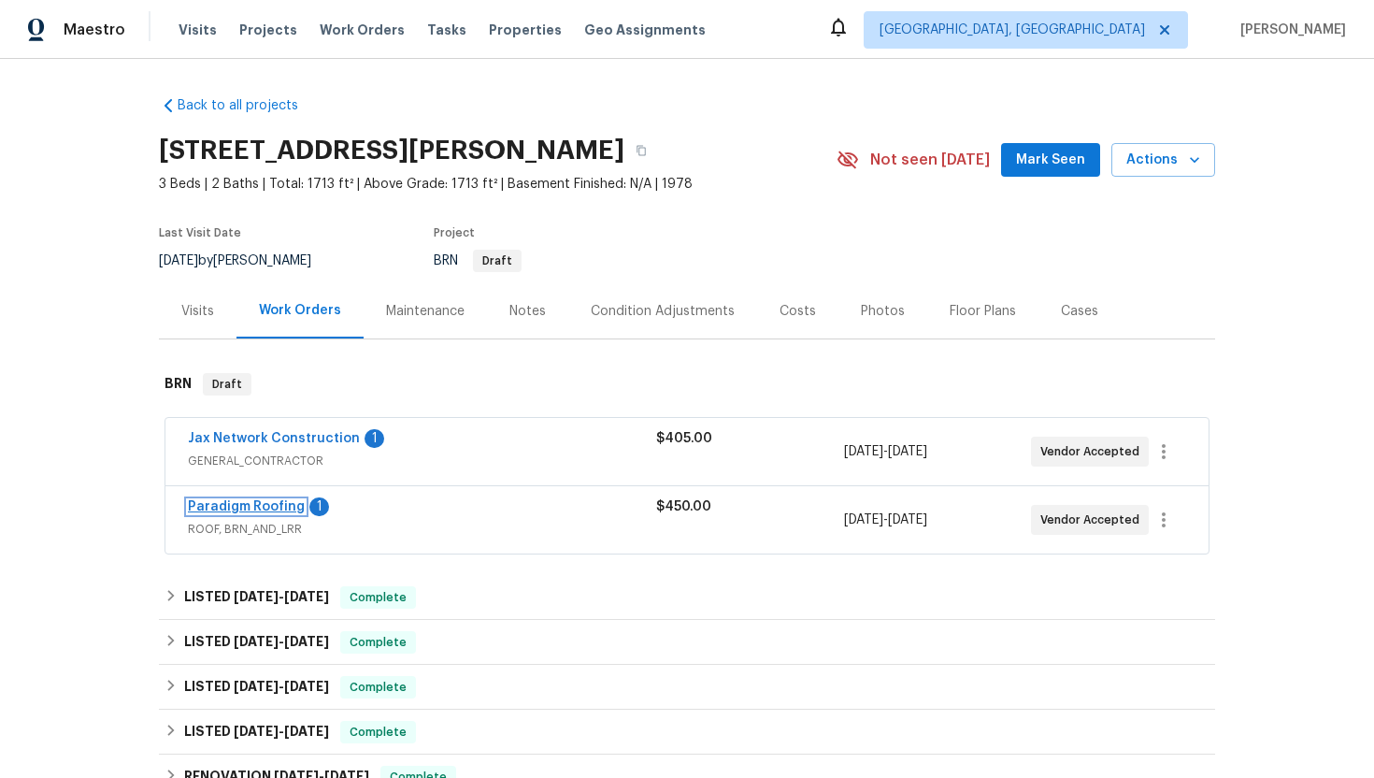
click at [265, 505] on link "Paradigm Roofing" at bounding box center [246, 506] width 117 height 13
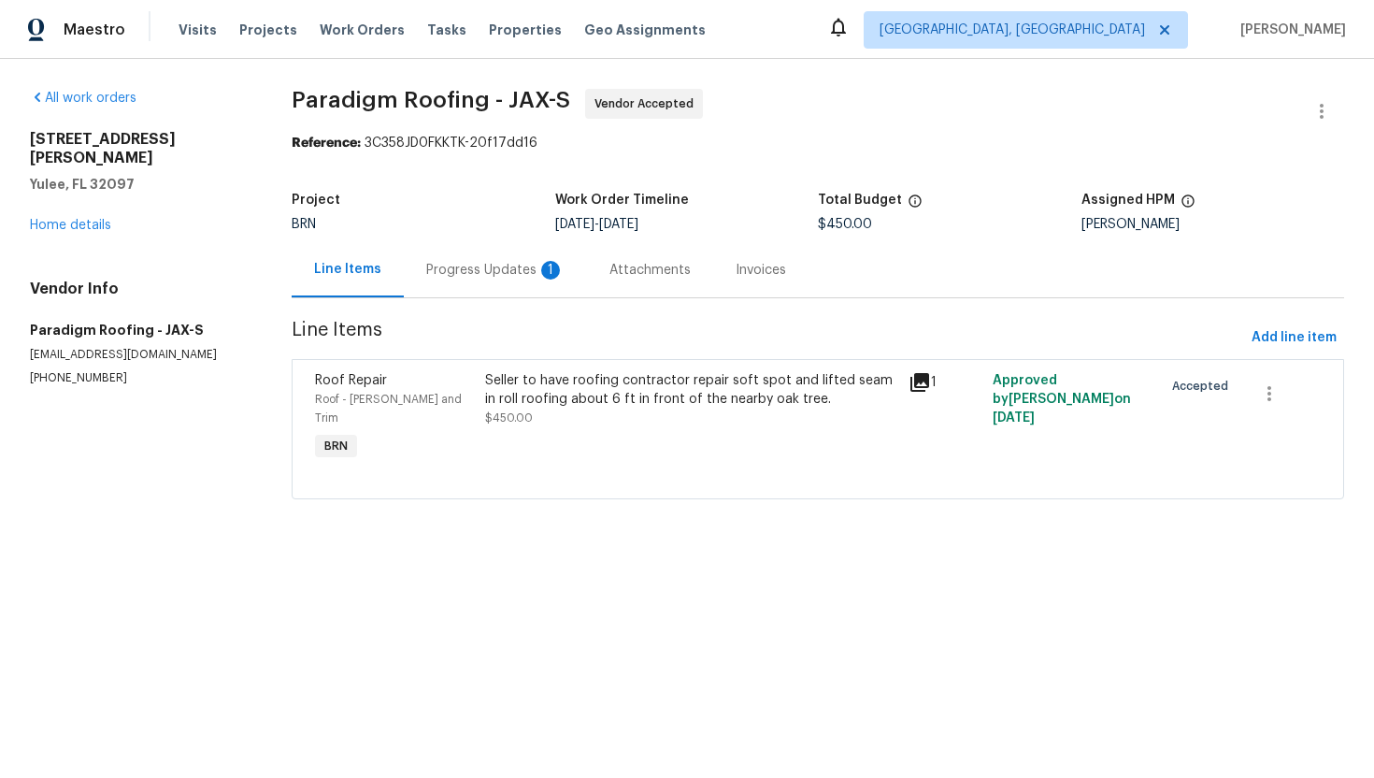
click at [510, 282] on div "Progress Updates 1" at bounding box center [495, 269] width 183 height 55
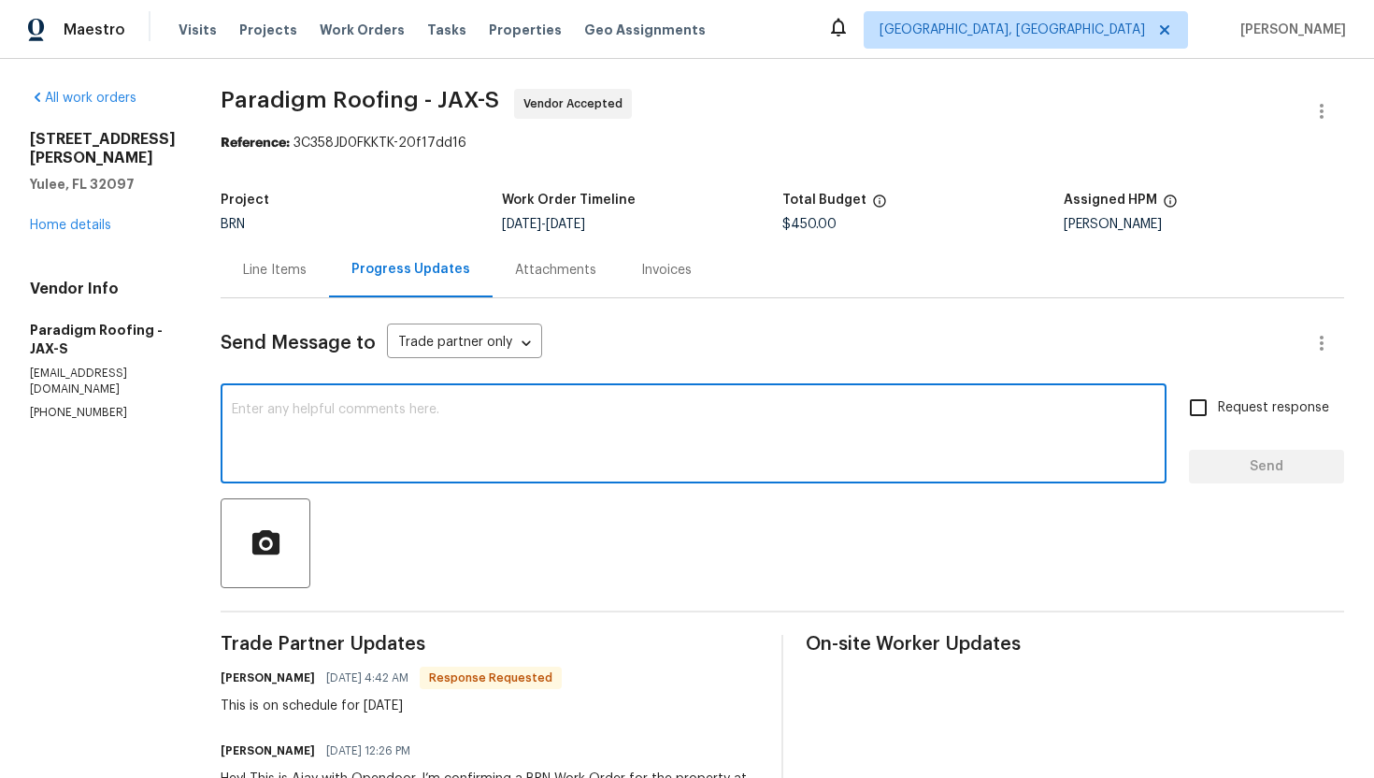
click at [420, 425] on textarea at bounding box center [693, 435] width 923 height 65
type textarea "Got it, please have the work completed and let me know."
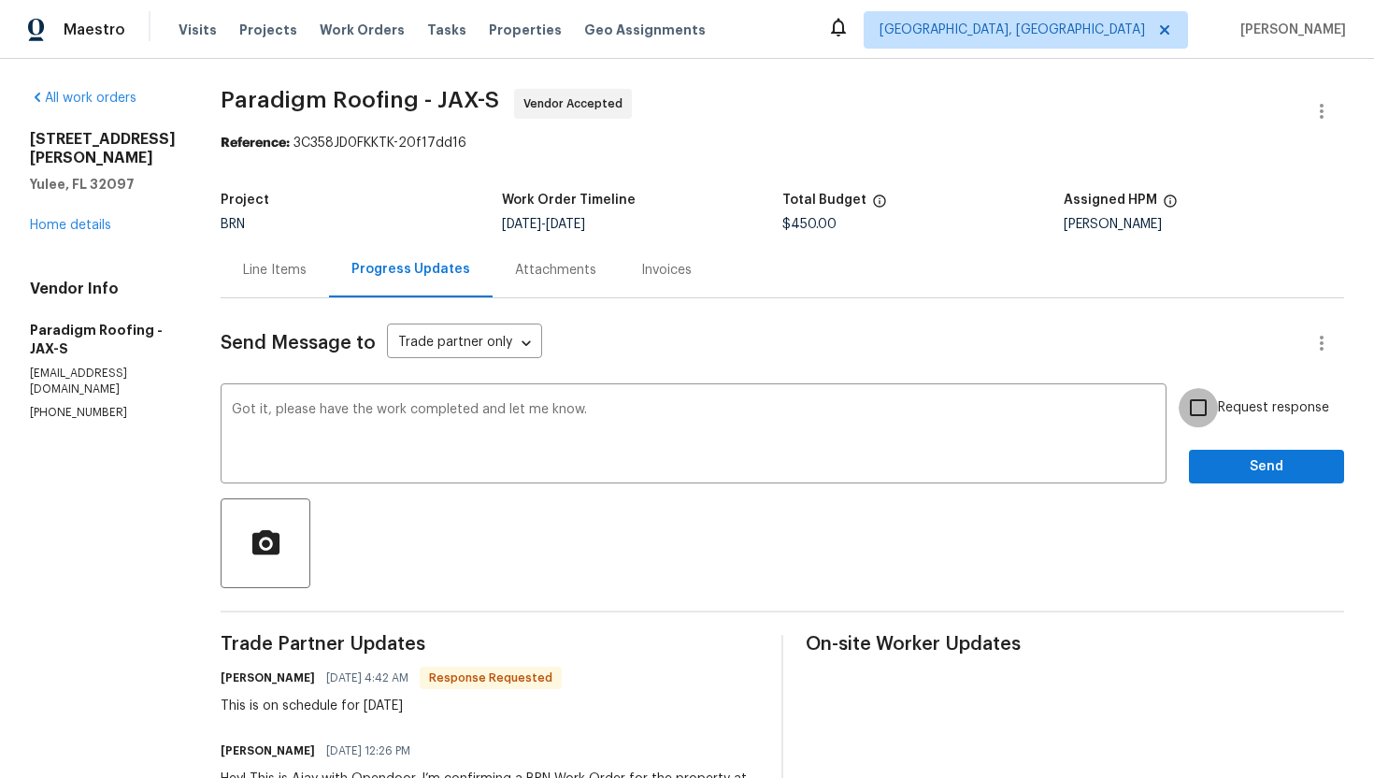
click at [1196, 405] on input "Request response" at bounding box center [1198, 407] width 39 height 39
checkbox input "true"
click at [1235, 455] on span "Send" at bounding box center [1266, 466] width 125 height 23
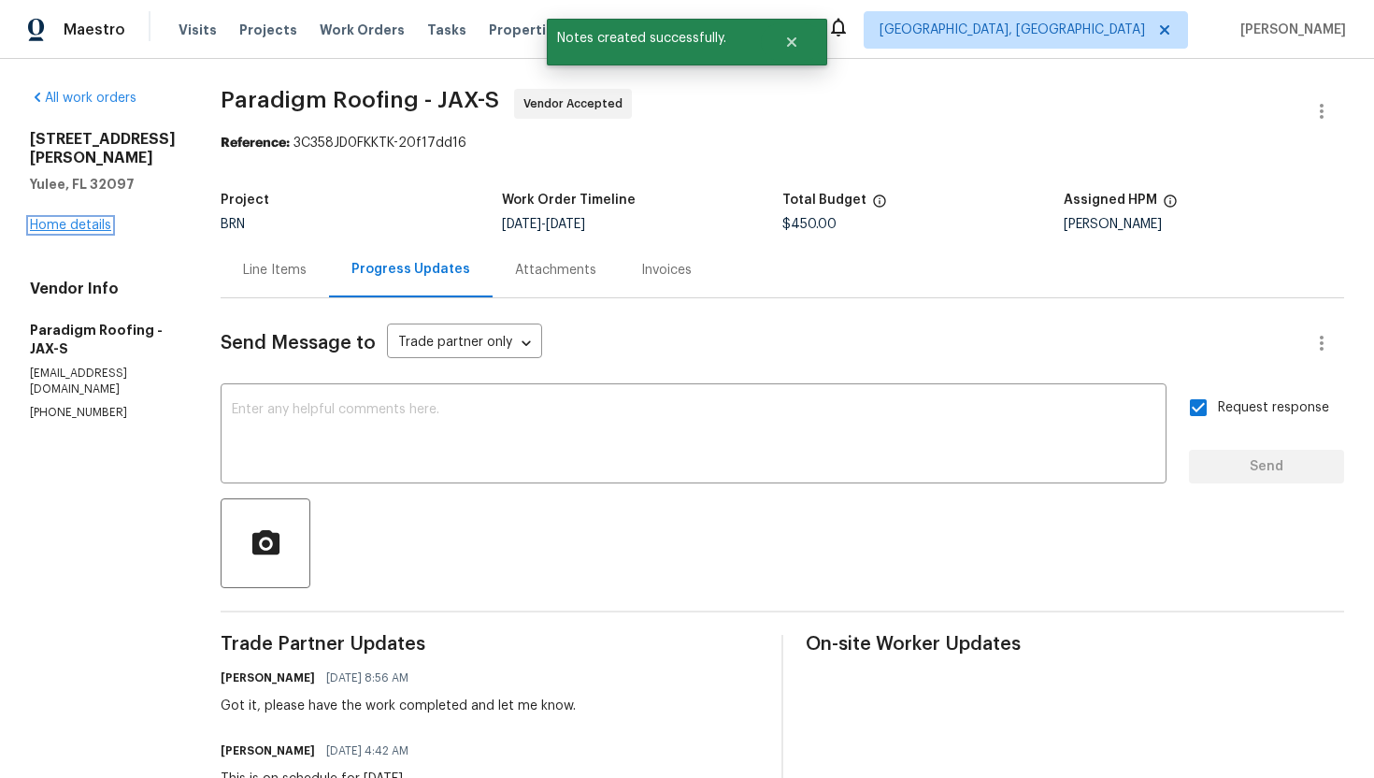
click at [51, 224] on link "Home details" at bounding box center [70, 225] width 81 height 13
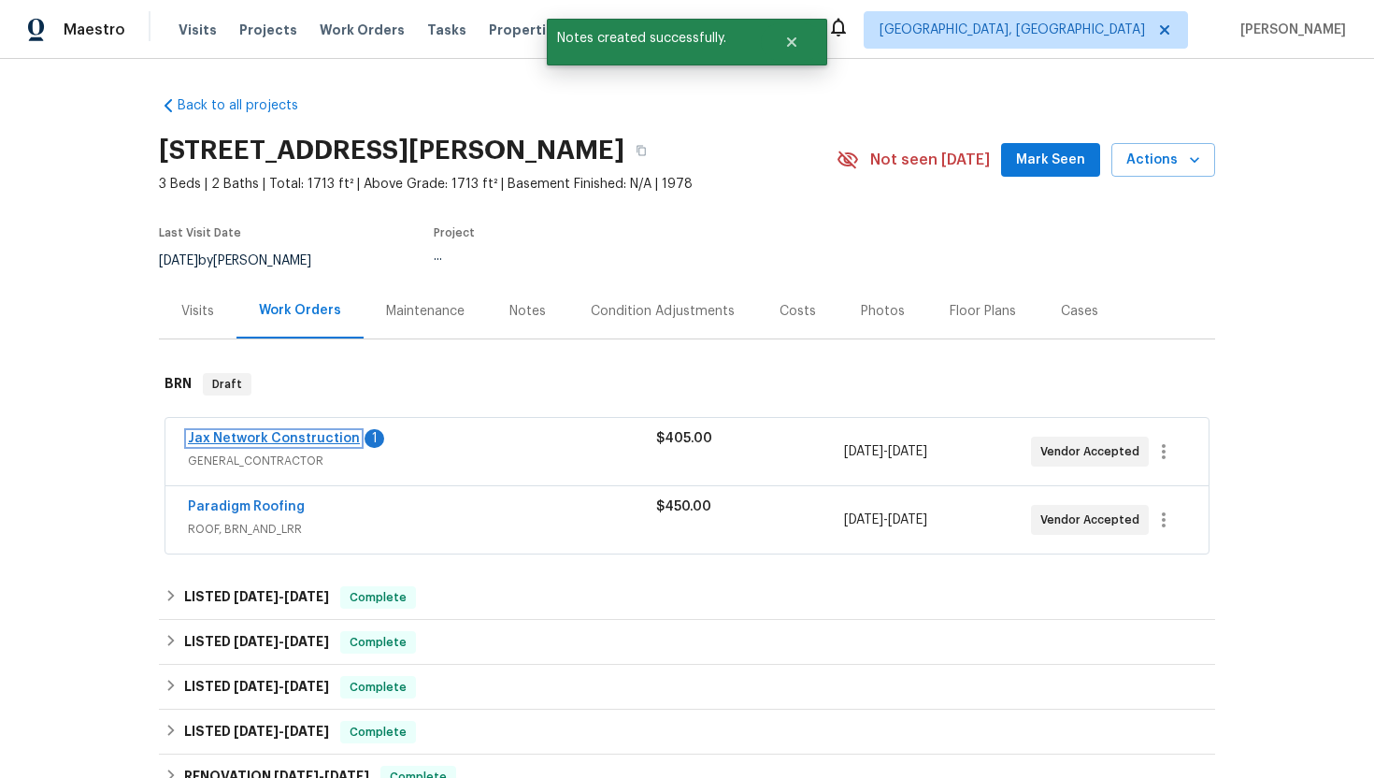
click at [271, 440] on link "Jax Network Construction" at bounding box center [274, 438] width 172 height 13
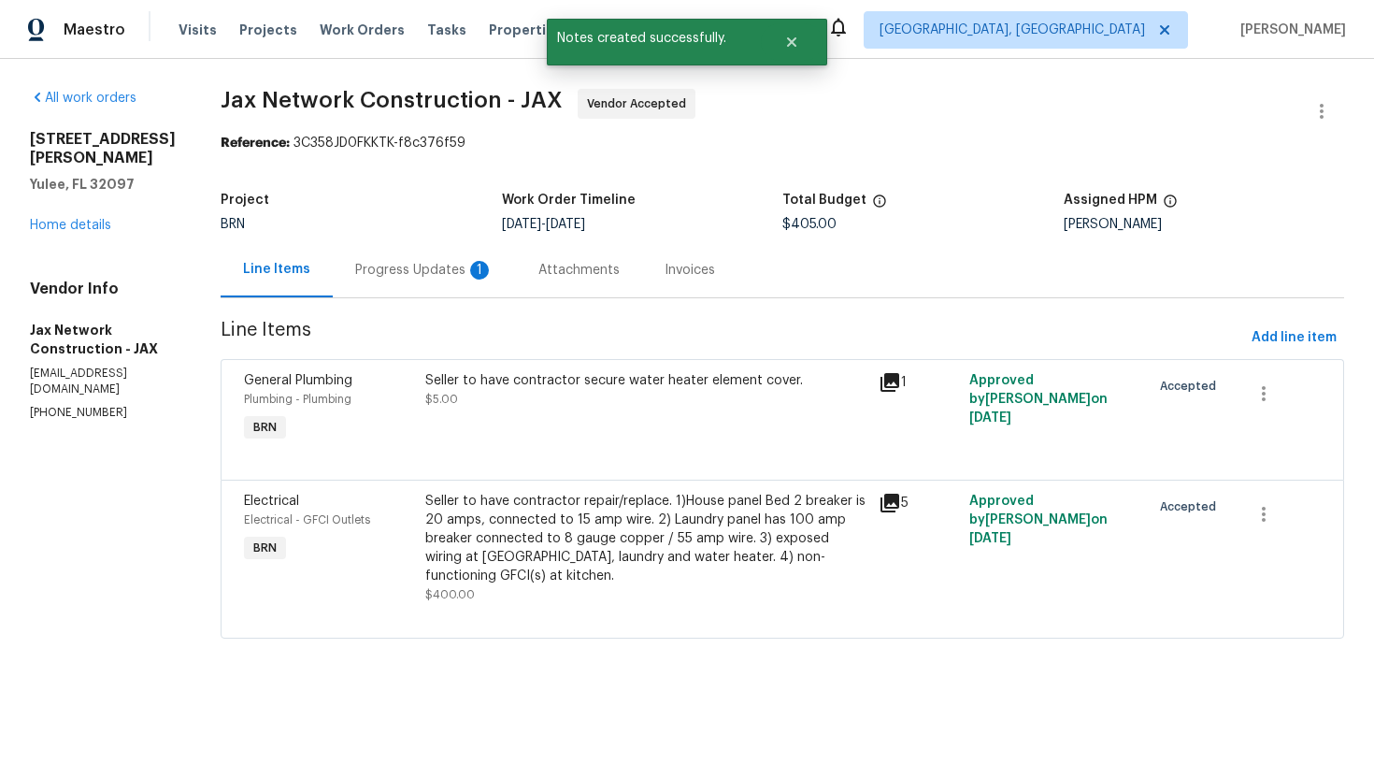
click at [481, 279] on div "Progress Updates 1" at bounding box center [424, 269] width 183 height 55
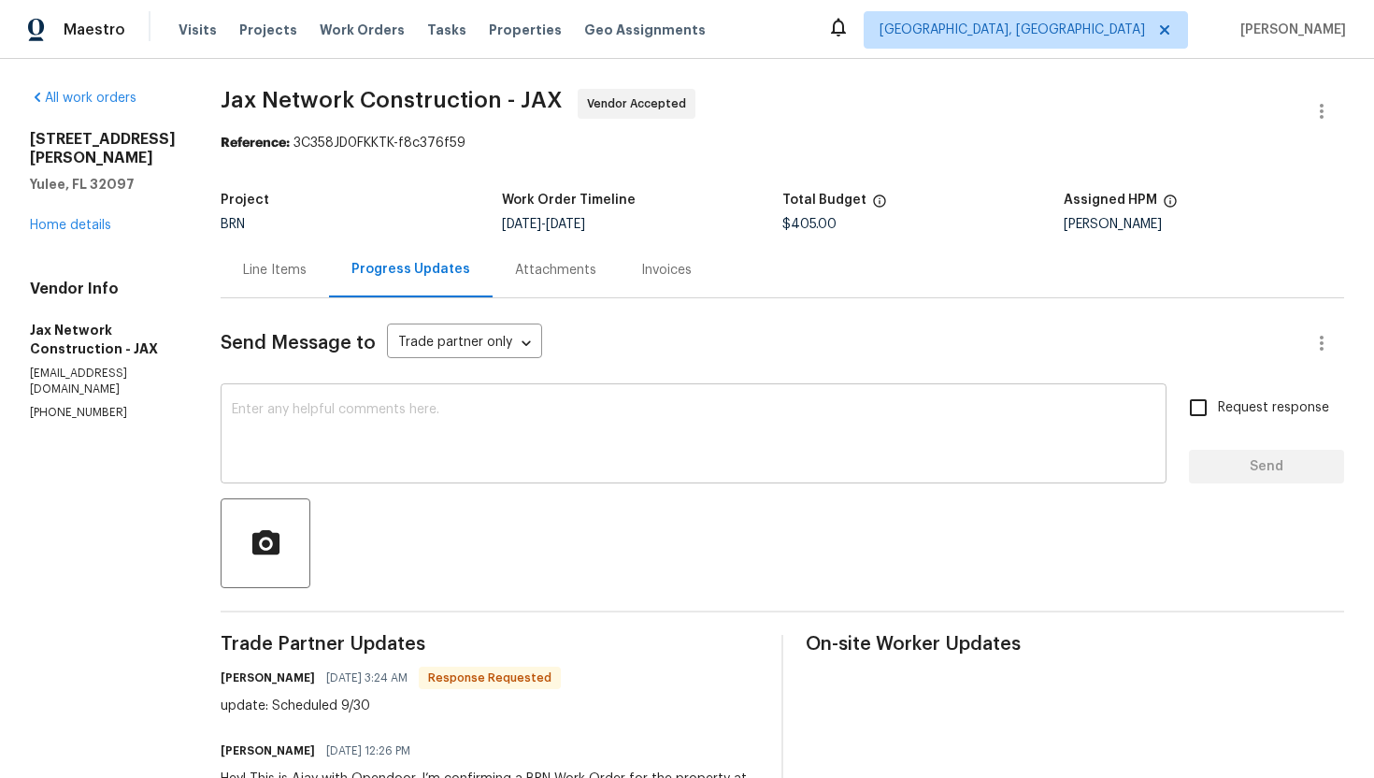
click at [484, 413] on textarea at bounding box center [693, 435] width 923 height 65
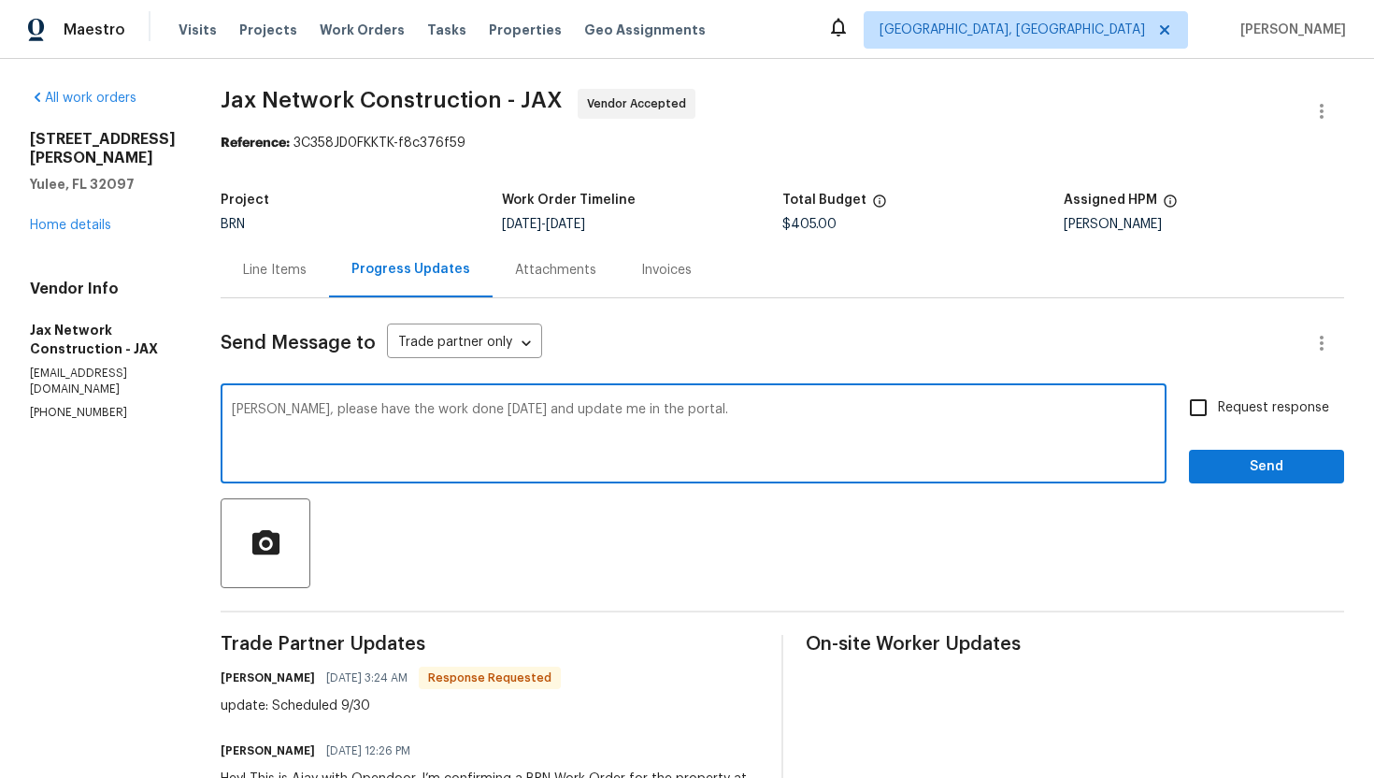
type textarea "[PERSON_NAME], please have the work done [DATE] and update me in the portal."
click at [1209, 406] on input "Request response" at bounding box center [1198, 407] width 39 height 39
checkbox input "true"
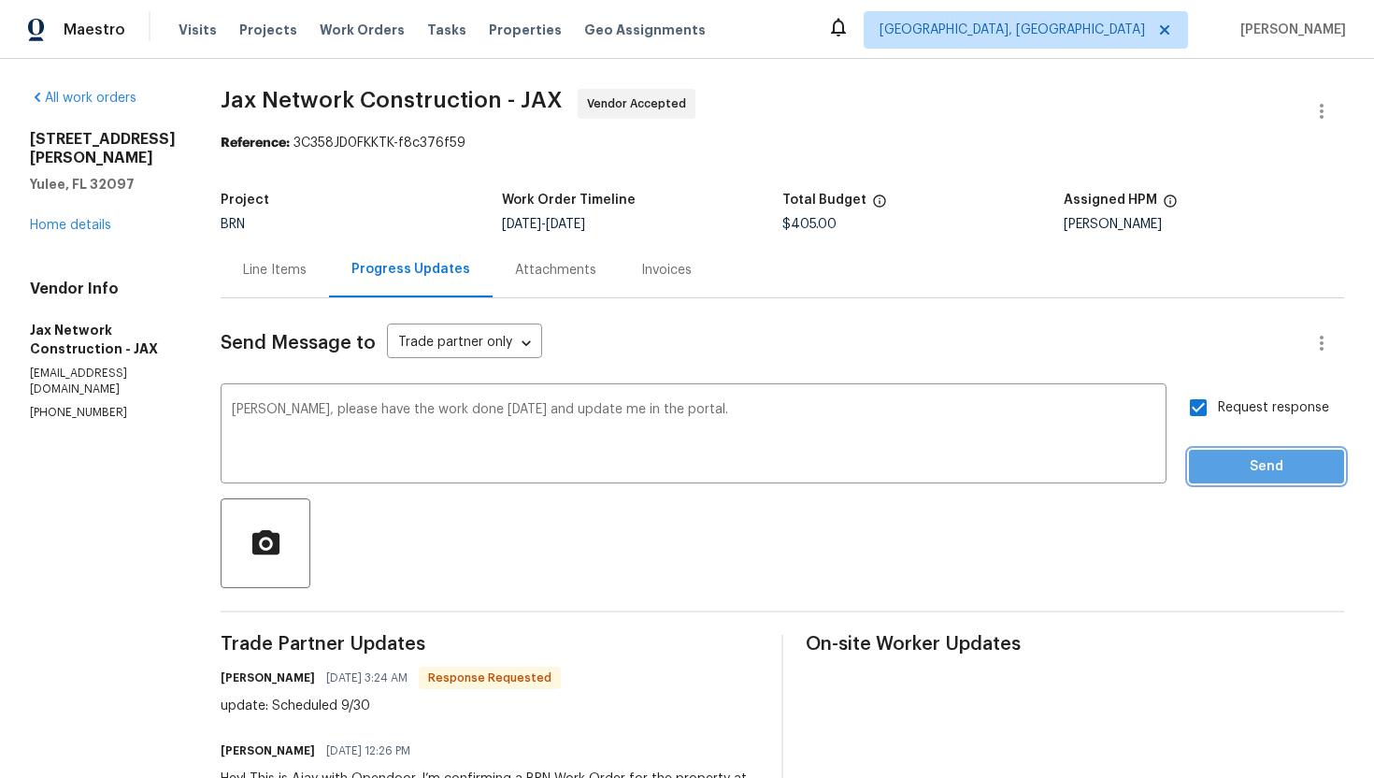
click at [1234, 457] on span "Send" at bounding box center [1266, 466] width 125 height 23
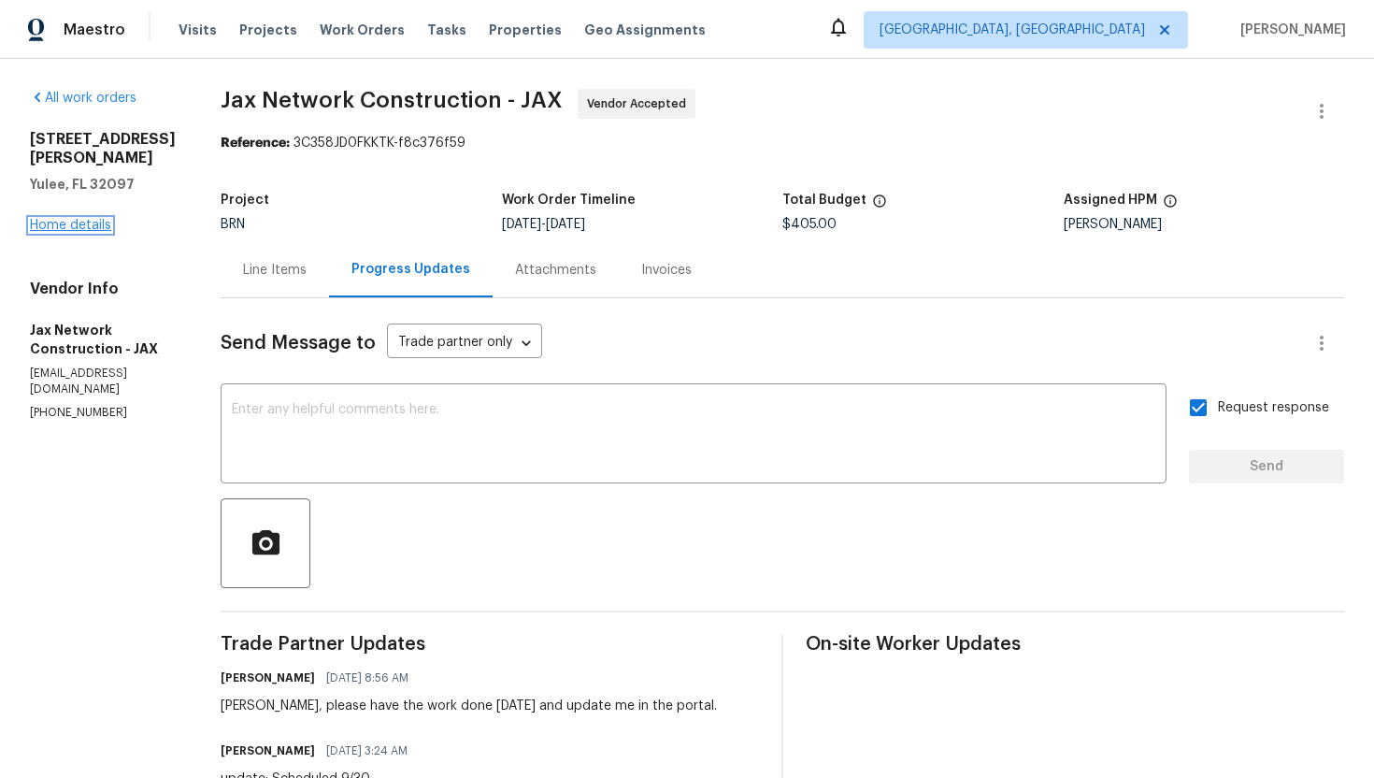
click at [98, 219] on link "Home details" at bounding box center [70, 225] width 81 height 13
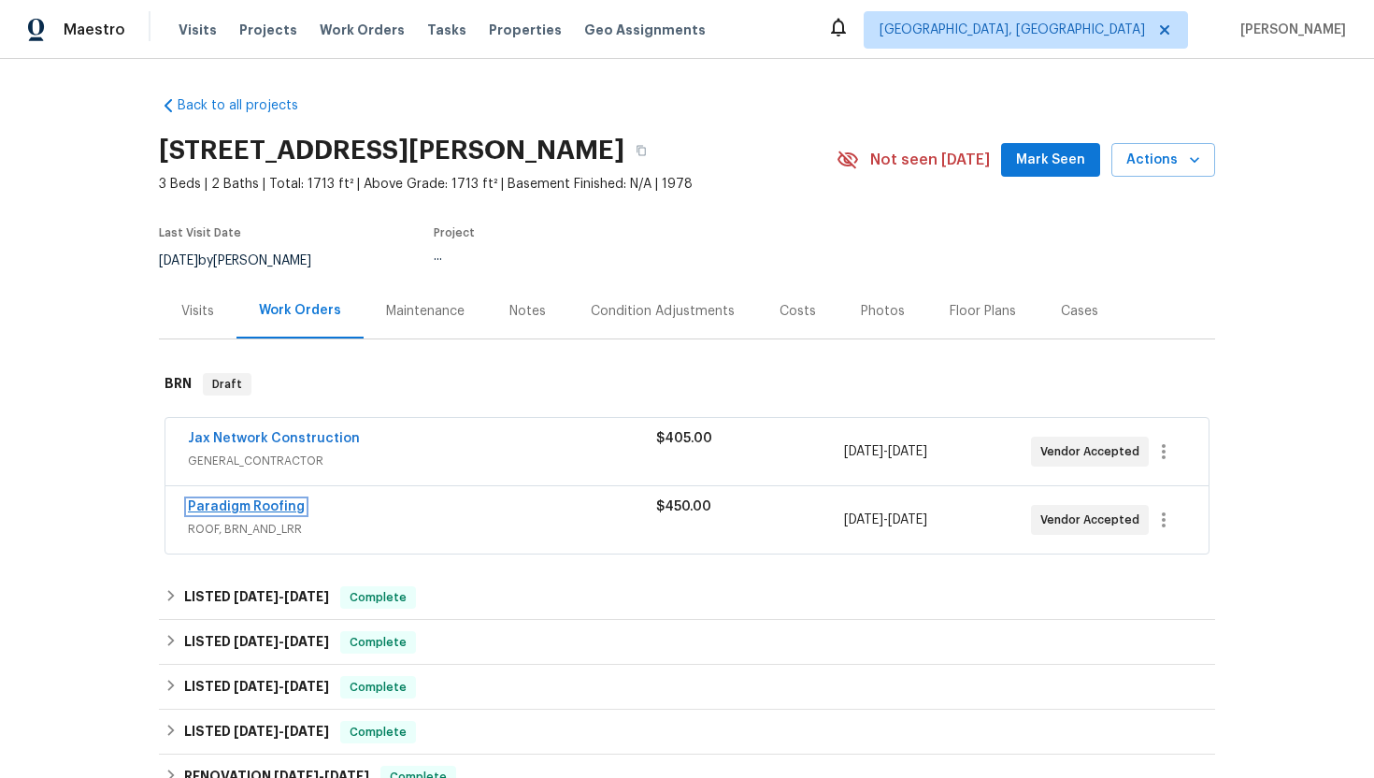
click at [265, 508] on link "Paradigm Roofing" at bounding box center [246, 506] width 117 height 13
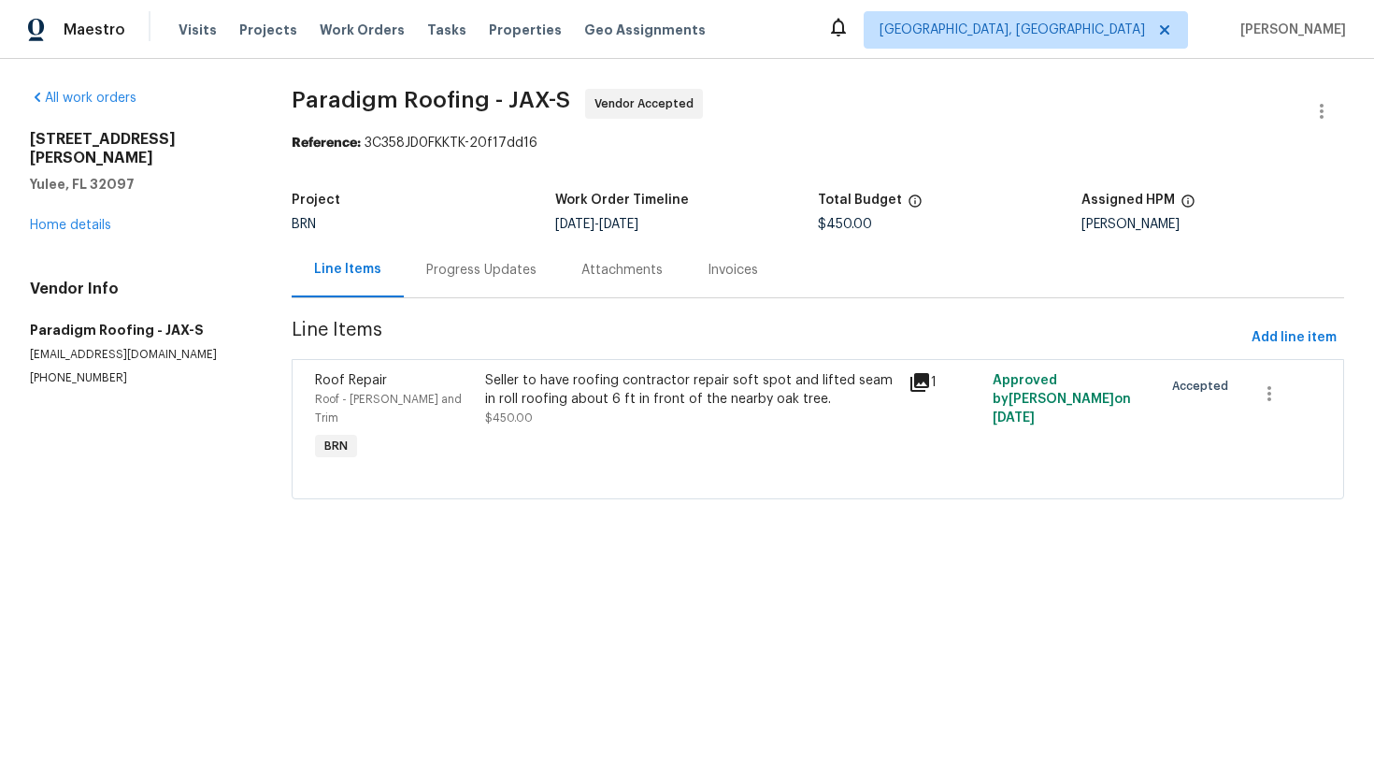
click at [488, 278] on div "Progress Updates" at bounding box center [481, 270] width 110 height 19
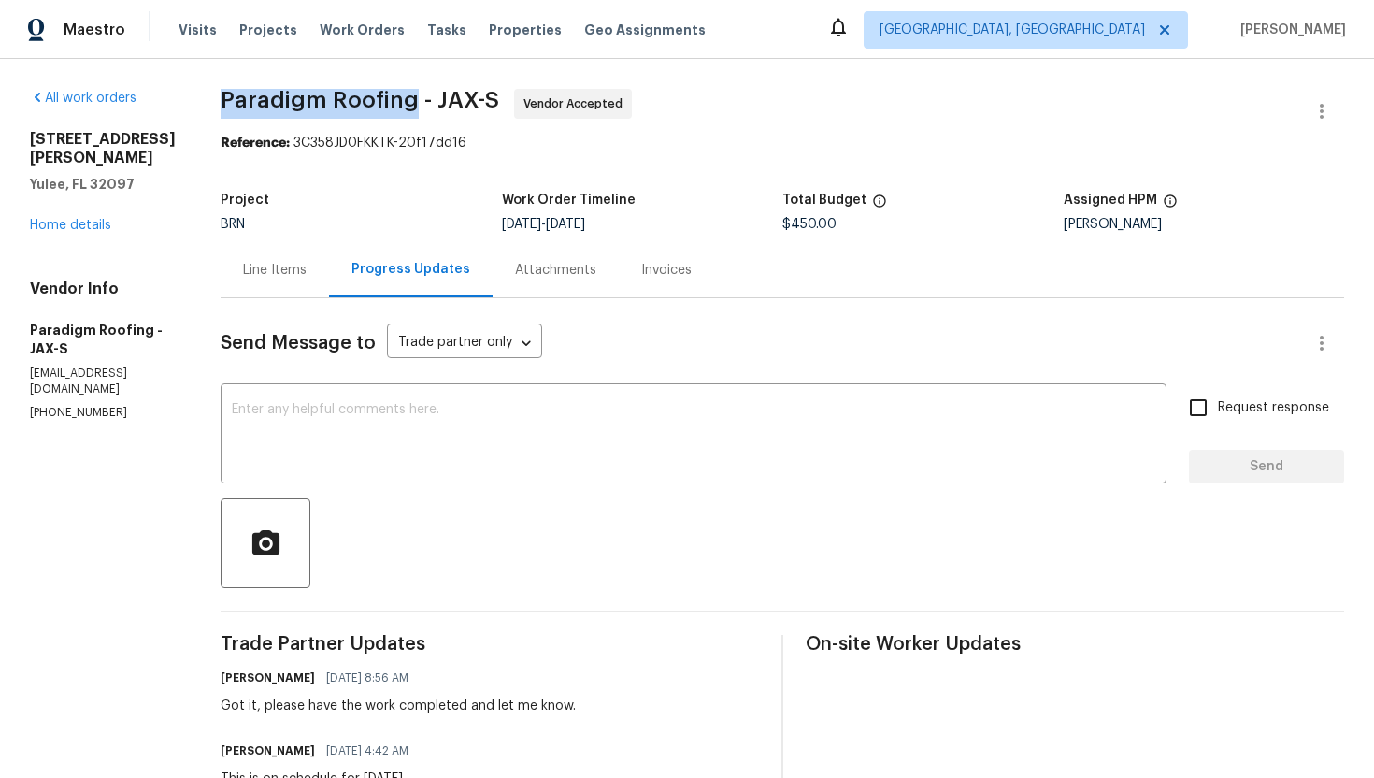
drag, startPoint x: 210, startPoint y: 92, endPoint x: 413, endPoint y: 107, distance: 203.4
click at [413, 107] on div "All work orders [STREET_ADDRESS][PERSON_NAME][PERSON_NAME] Home details Vendor …" at bounding box center [687, 551] width 1374 height 985
copy span "Paradigm Roofing"
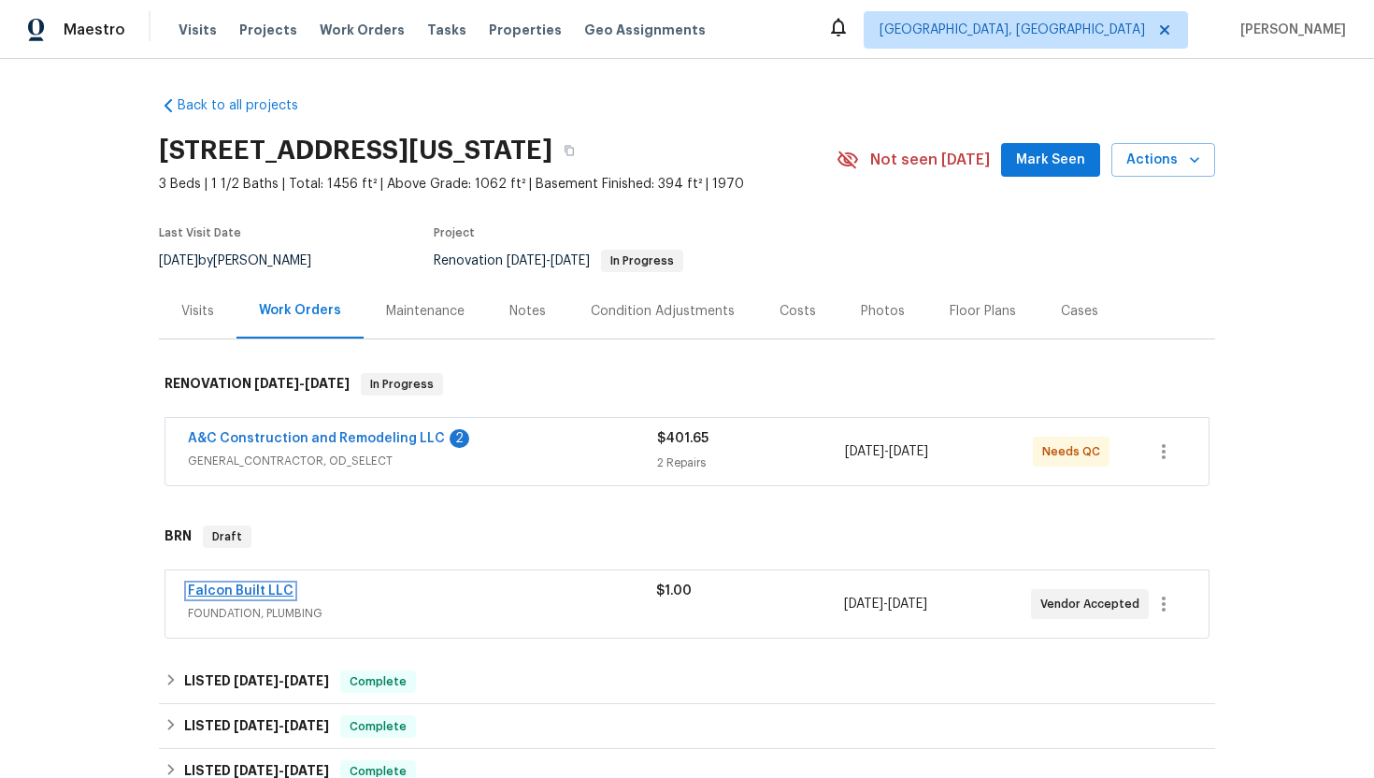
click at [275, 584] on link "Falcon Built LLC" at bounding box center [241, 590] width 106 height 13
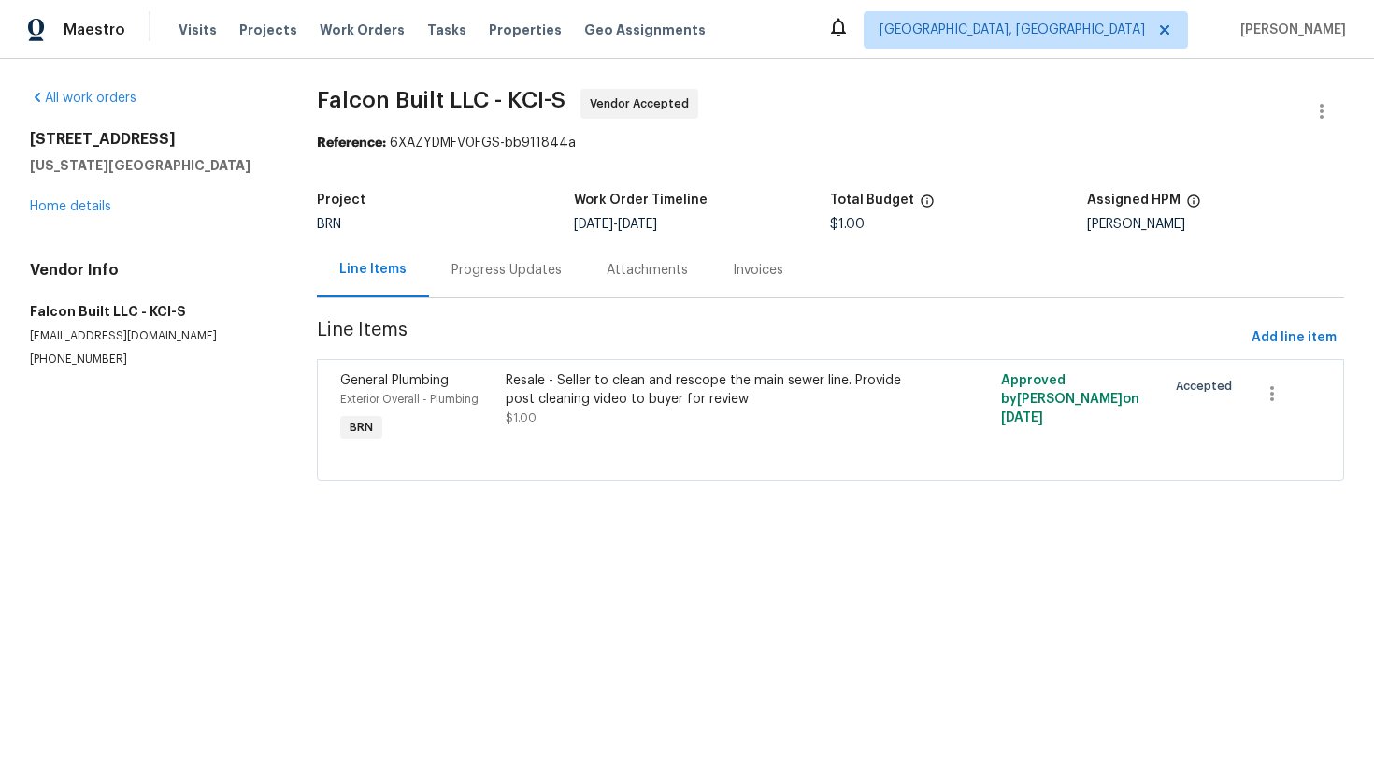
click at [509, 275] on div "Progress Updates" at bounding box center [506, 270] width 110 height 19
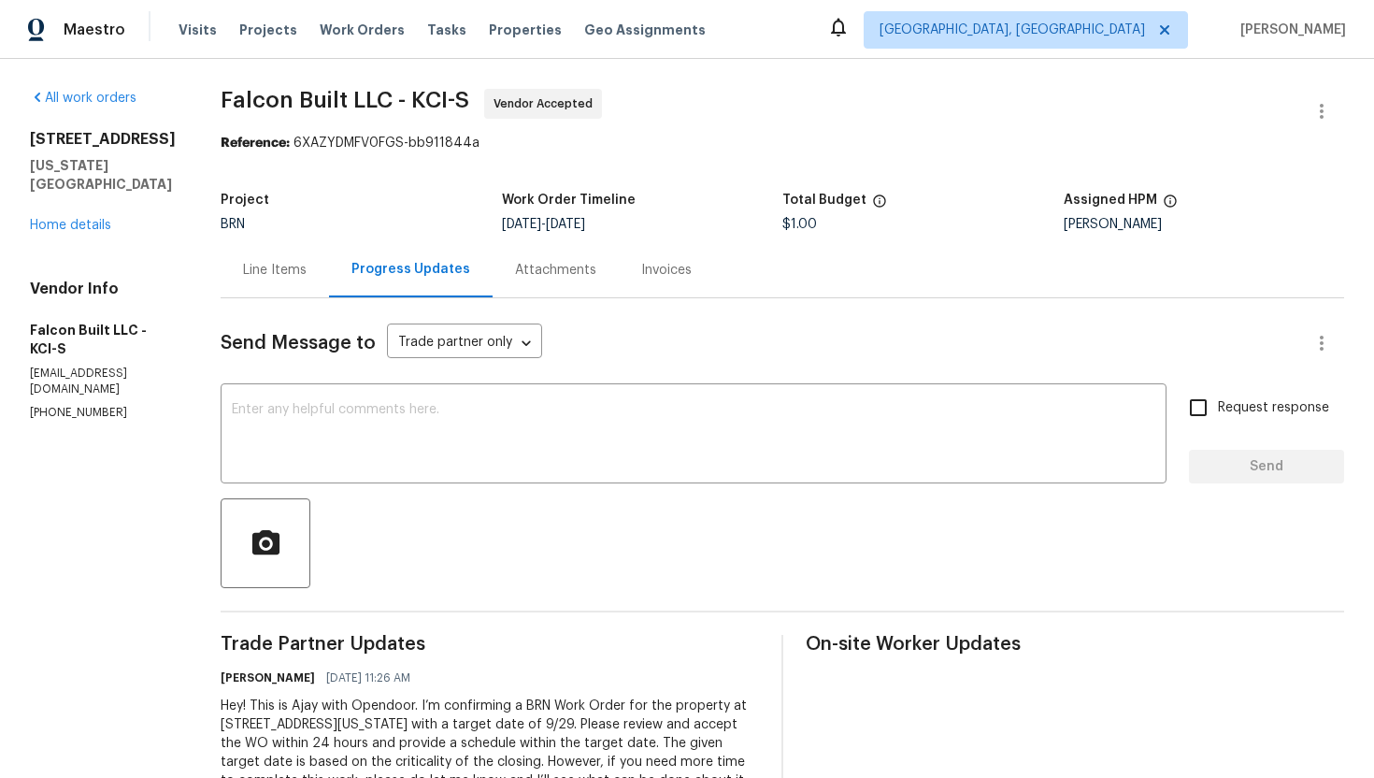
click at [307, 274] on div "Line Items" at bounding box center [275, 270] width 64 height 19
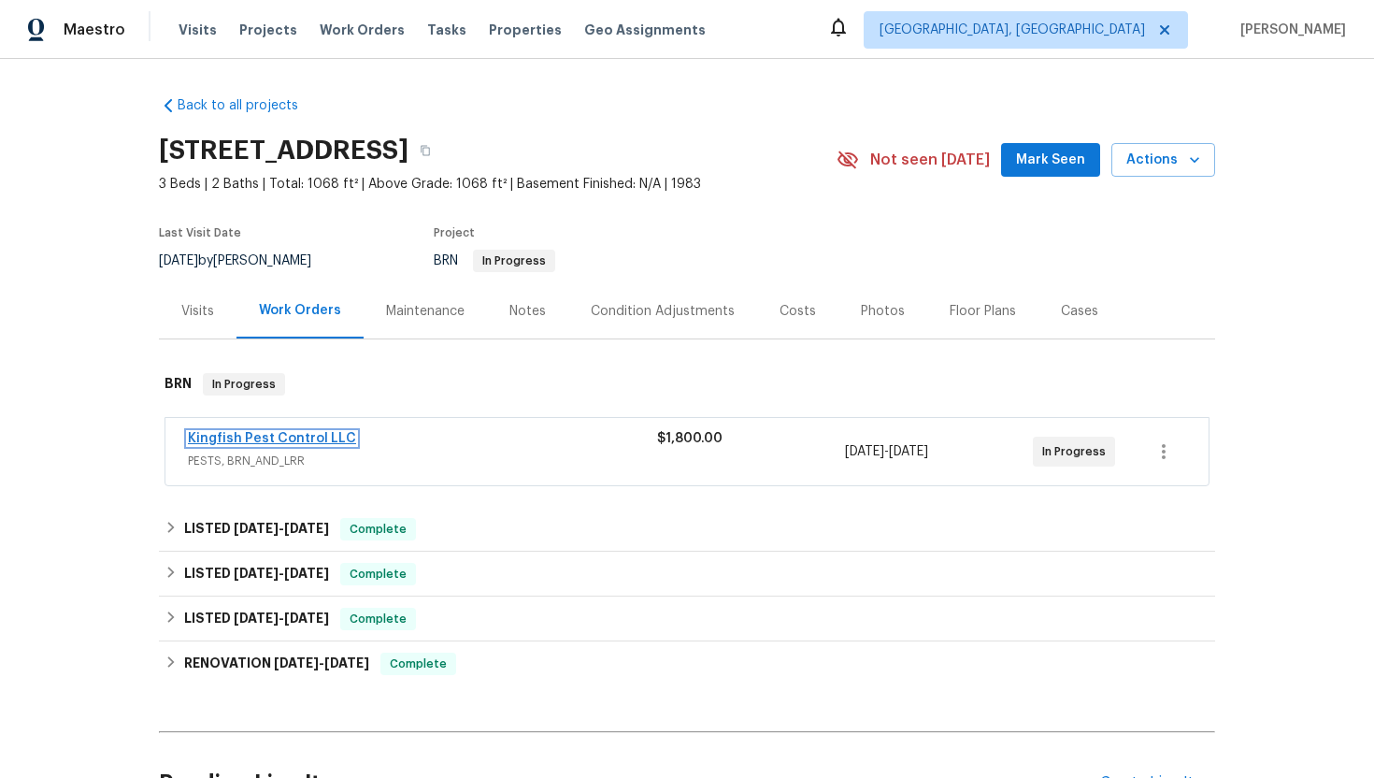
click at [315, 435] on link "Kingfish Pest Control LLC" at bounding box center [272, 438] width 168 height 13
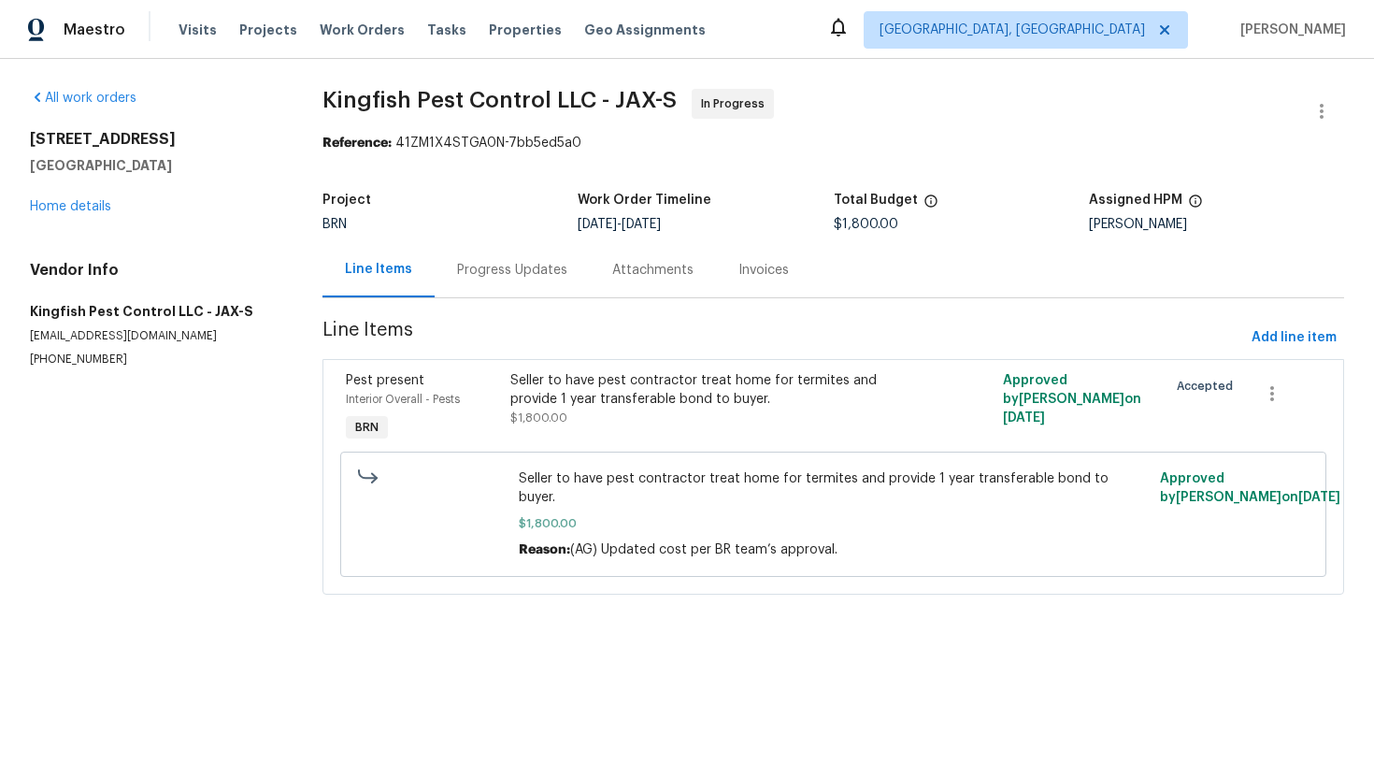
click at [474, 288] on div "Progress Updates" at bounding box center [512, 269] width 155 height 55
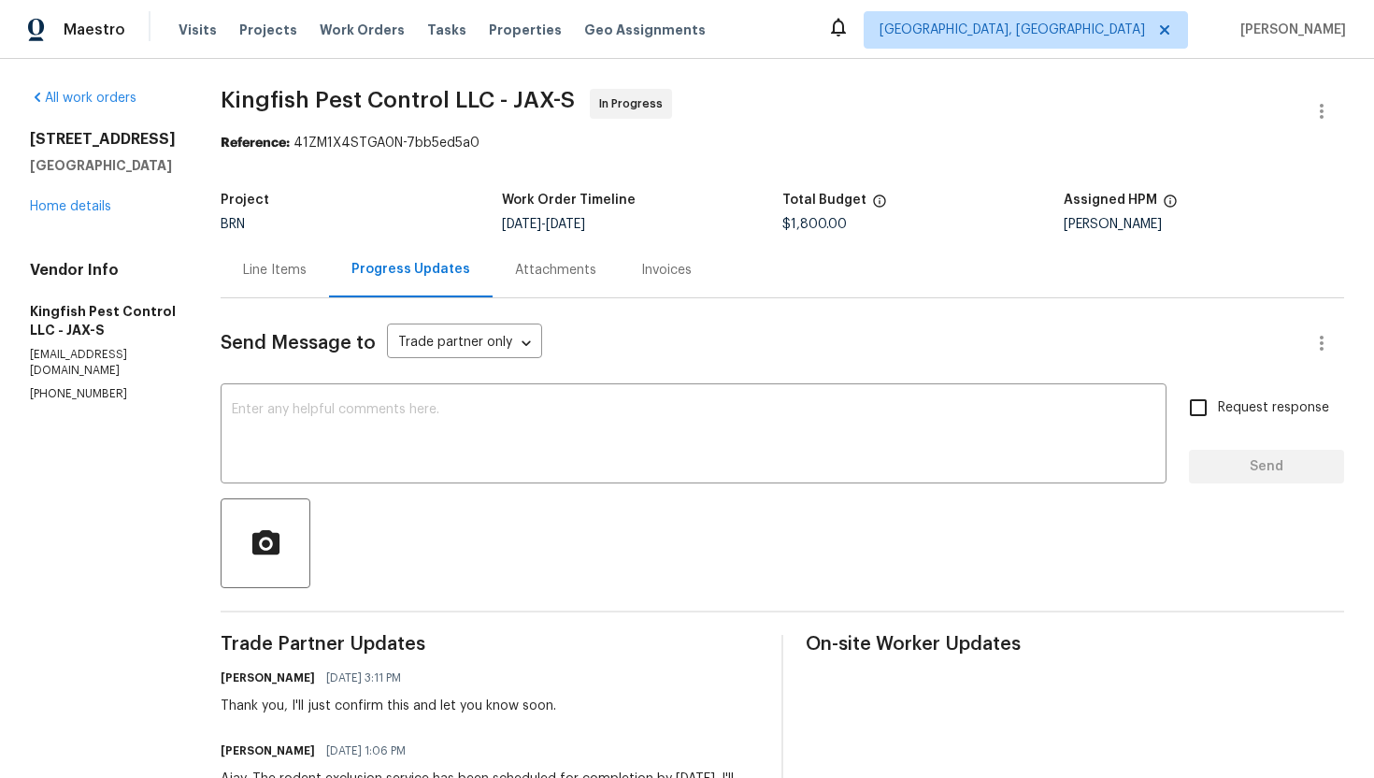
click at [292, 269] on div "Line Items" at bounding box center [275, 270] width 64 height 19
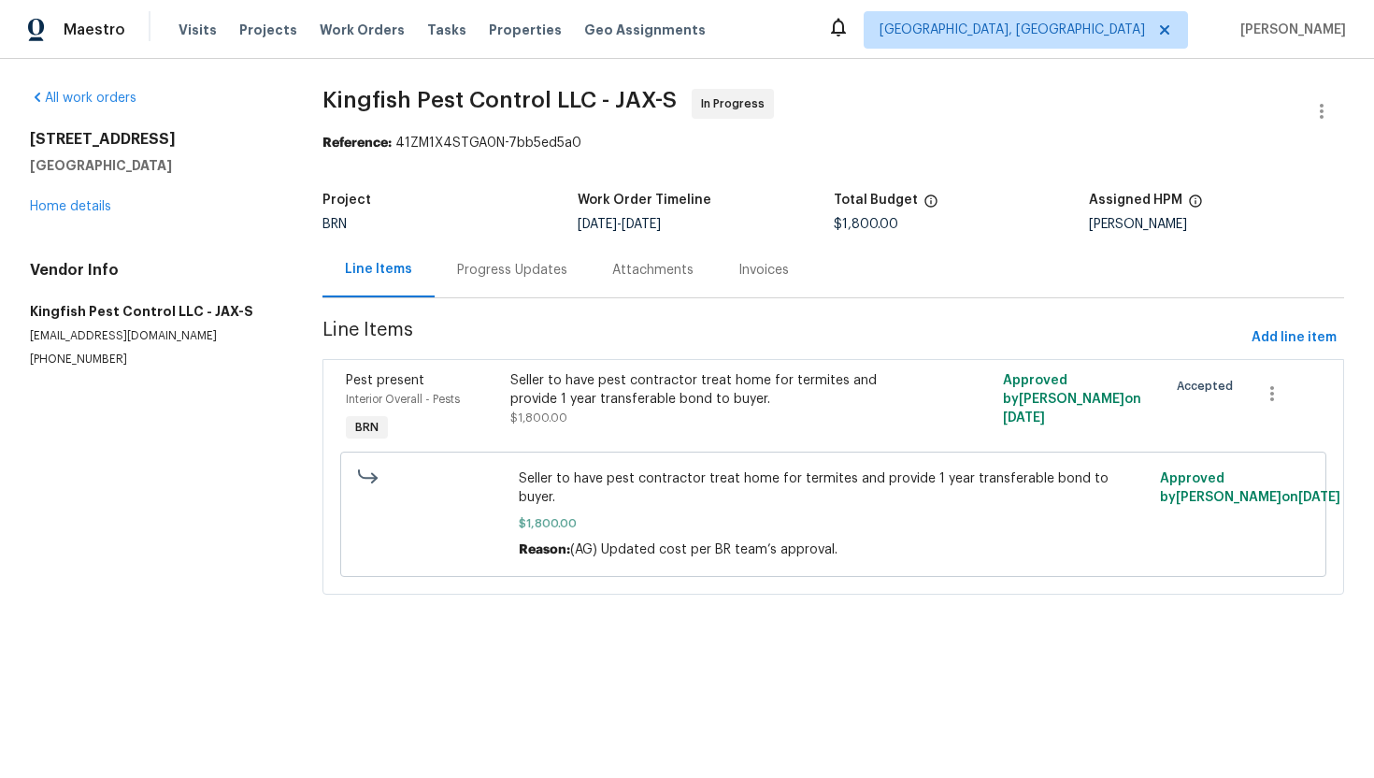
click at [668, 418] on div "Seller to have pest contractor treat home for termites and provide 1 year trans…" at bounding box center [709, 399] width 399 height 56
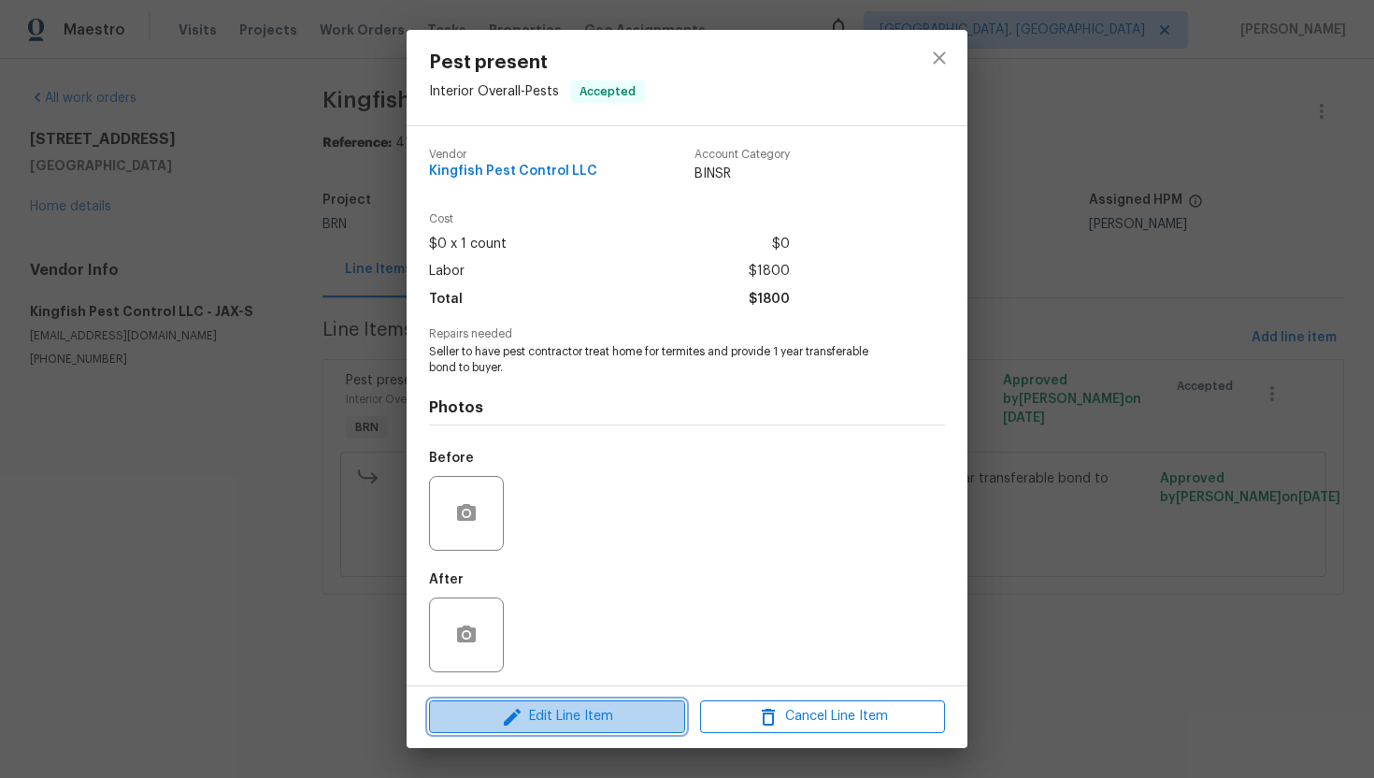
click at [579, 729] on button "Edit Line Item" at bounding box center [557, 716] width 256 height 33
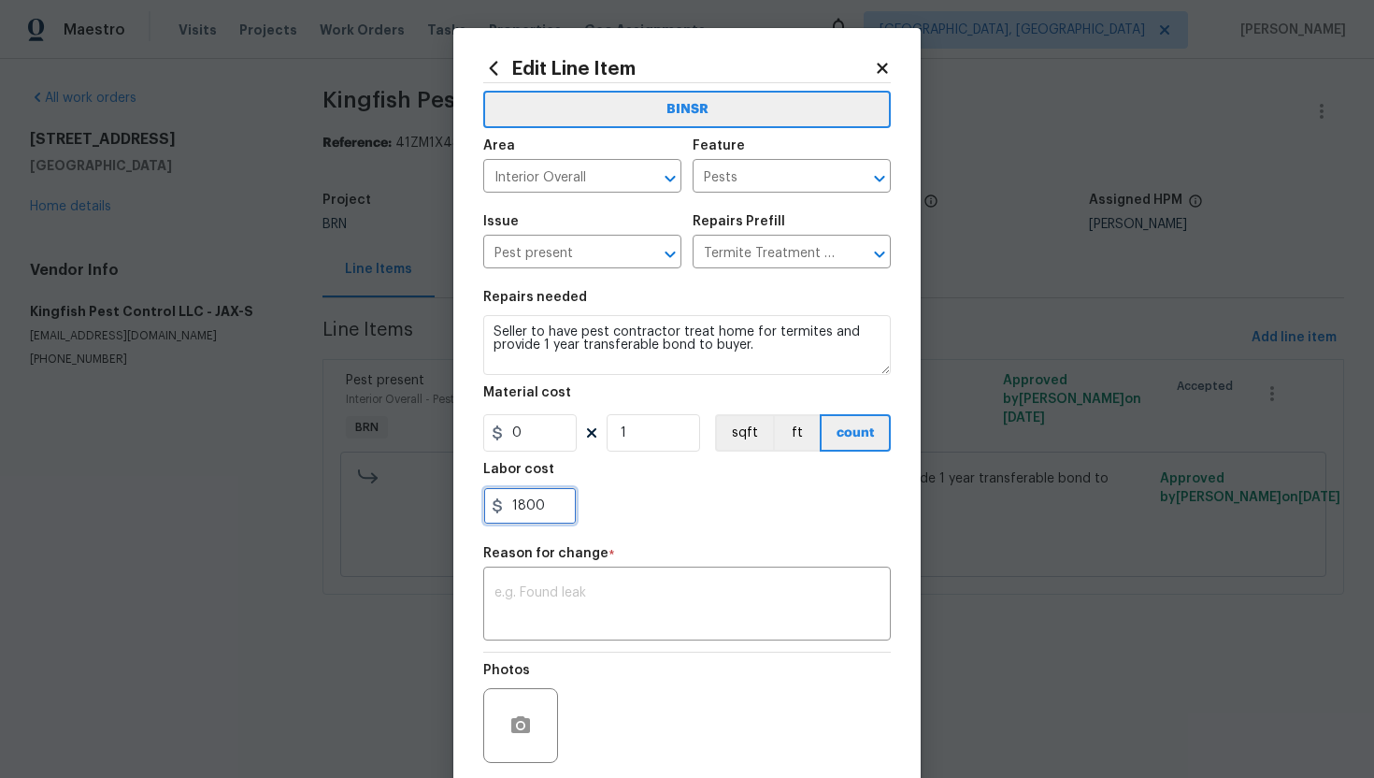
drag, startPoint x: 510, startPoint y: 510, endPoint x: 580, endPoint y: 508, distance: 69.2
click at [580, 509] on div "1800" at bounding box center [687, 505] width 408 height 37
paste input "4072"
type input "4072"
click at [637, 583] on div "x ​" at bounding box center [687, 605] width 408 height 69
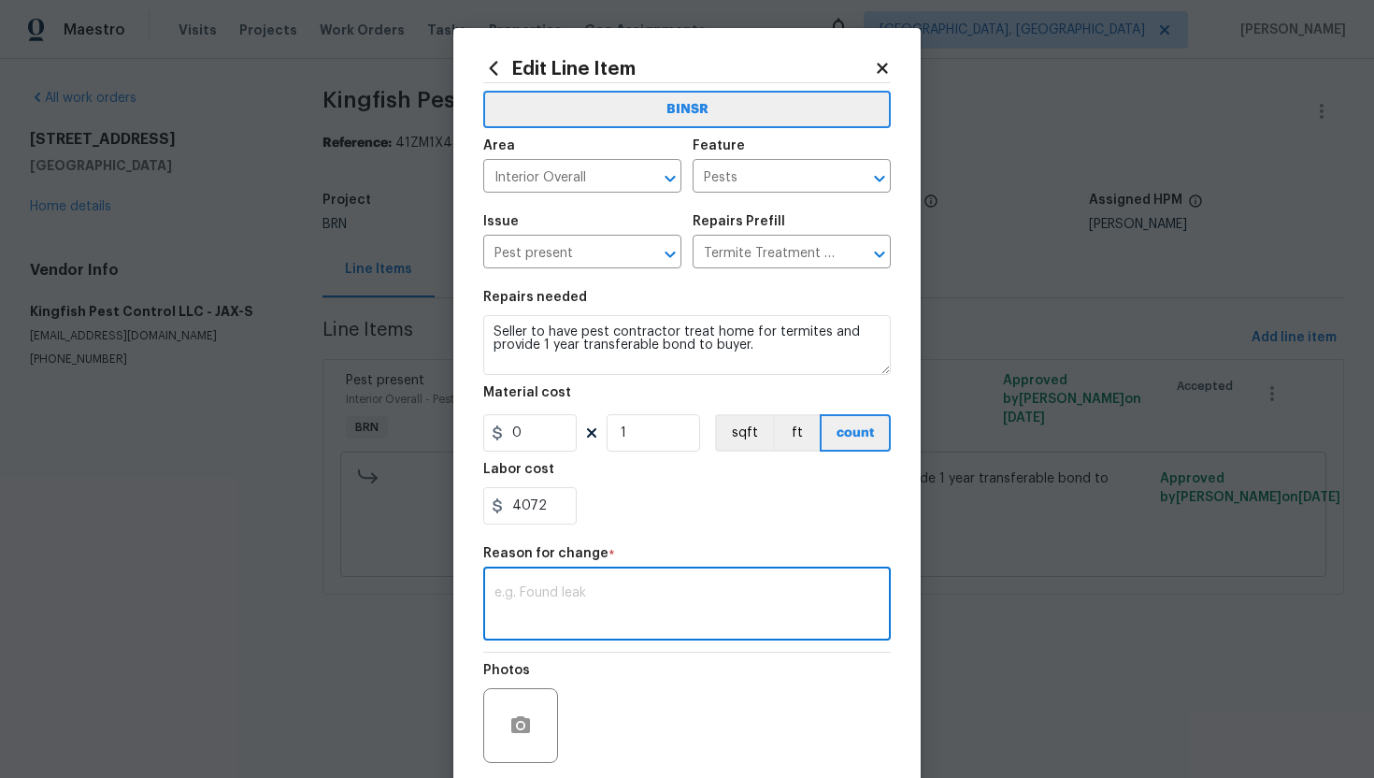
paste textarea "(AG) Updated cost per BR team’s approval."
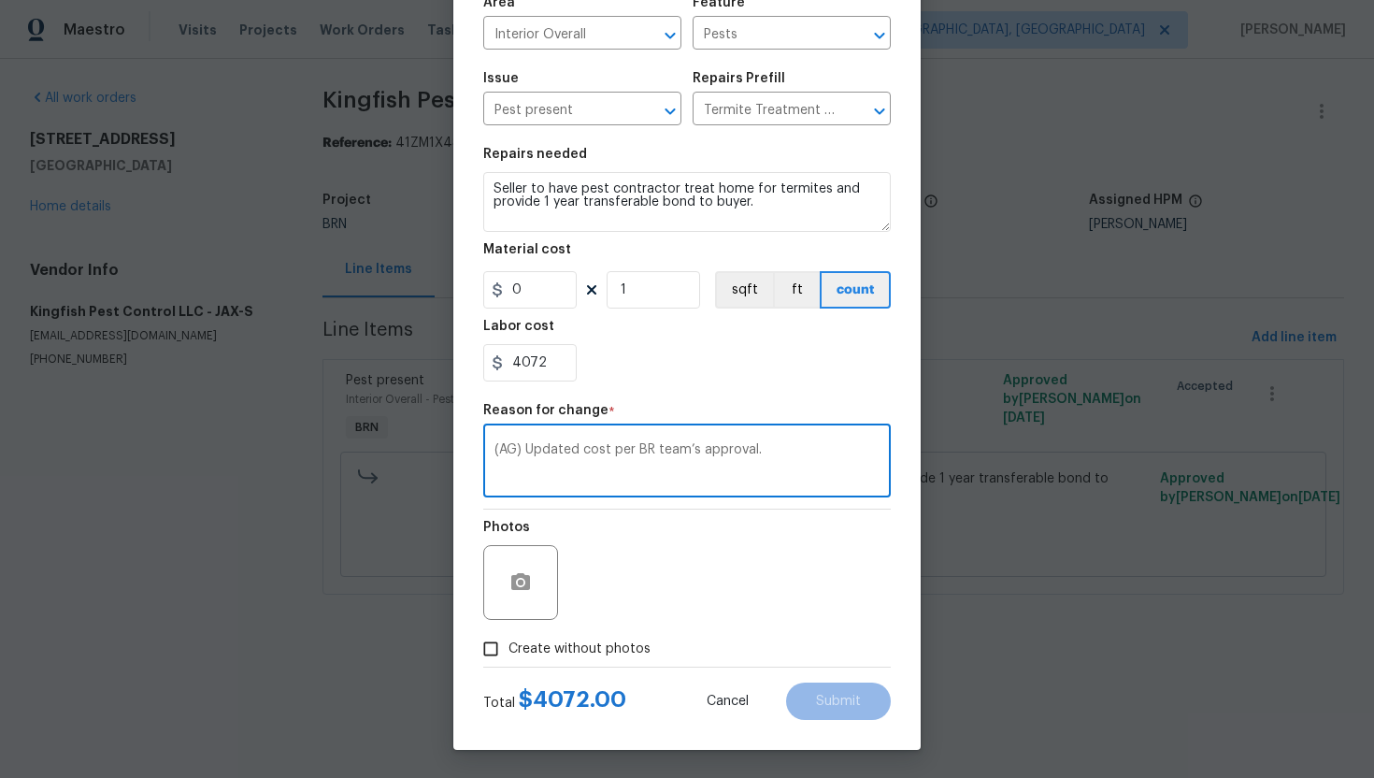
type textarea "(AG) Updated cost per BR team’s approval."
click at [640, 649] on span "Create without photos" at bounding box center [579, 649] width 142 height 20
click at [508, 649] on input "Create without photos" at bounding box center [491, 649] width 36 height 36
checkbox input "true"
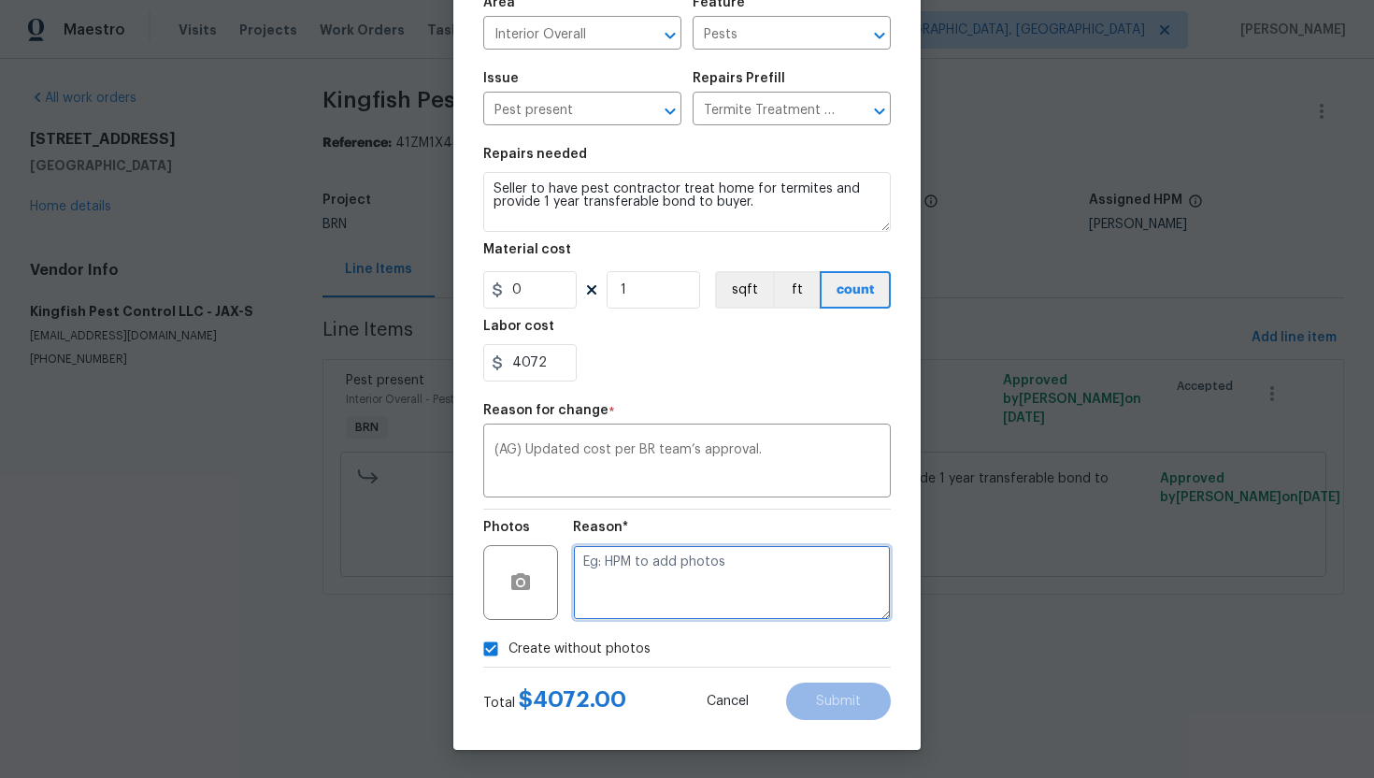
click at [695, 582] on textarea at bounding box center [732, 582] width 318 height 75
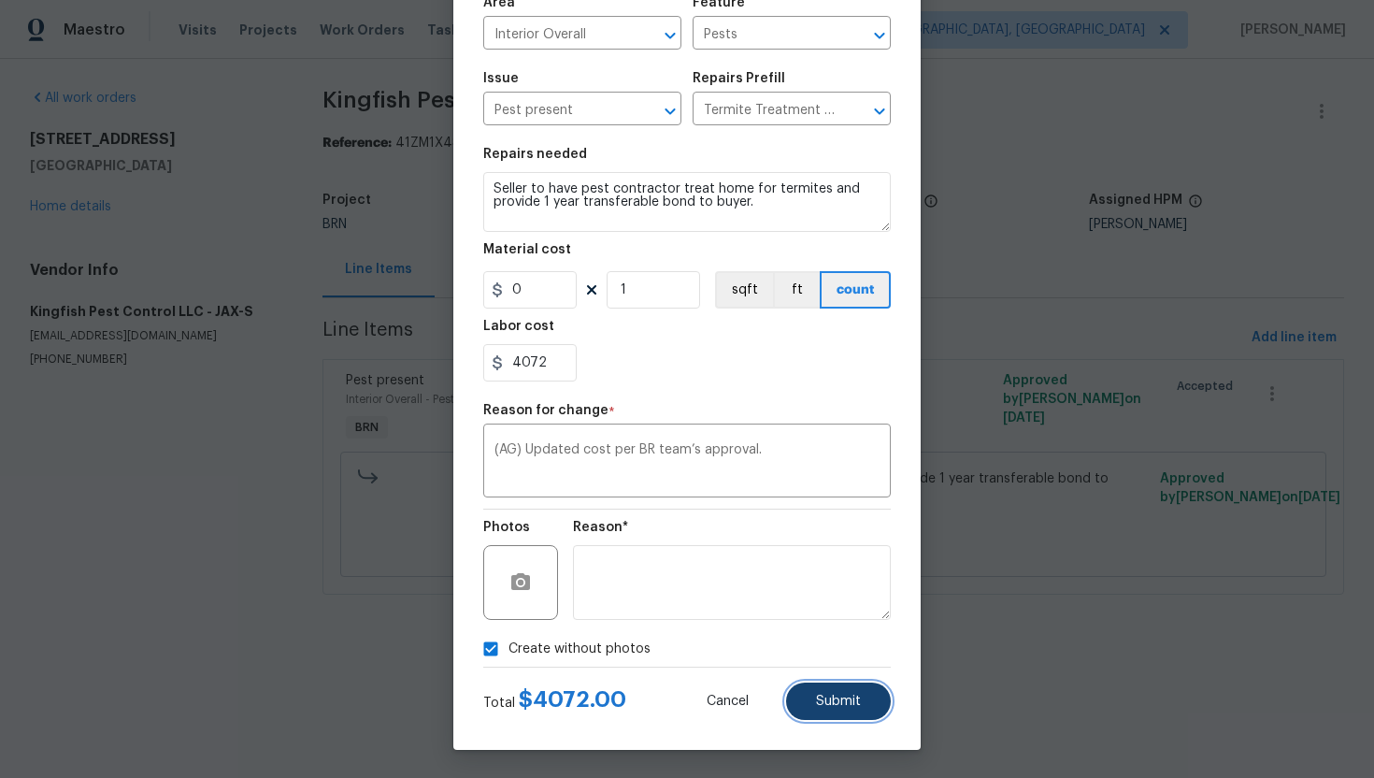
click at [840, 700] on span "Submit" at bounding box center [838, 701] width 45 height 14
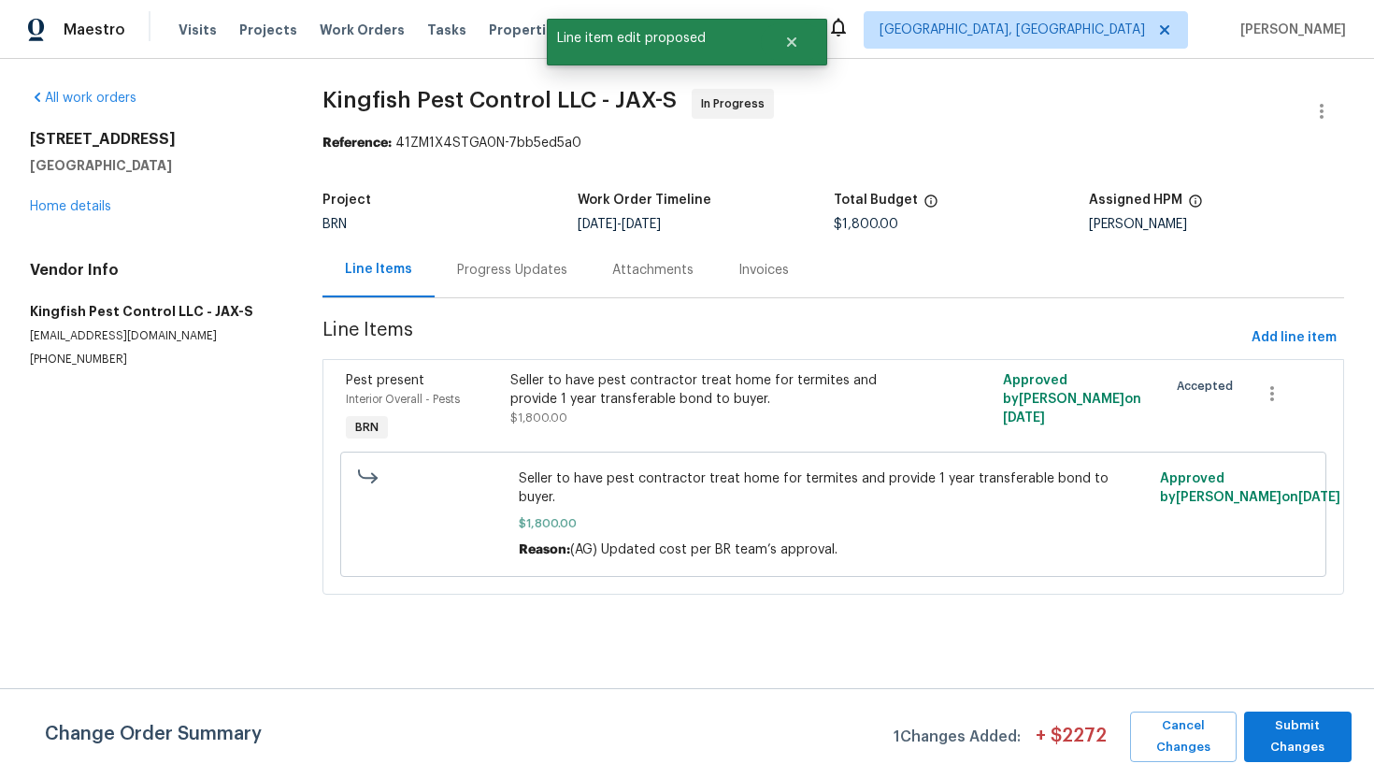
scroll to position [0, 0]
click at [1295, 722] on span "Submit Changes" at bounding box center [1297, 736] width 89 height 43
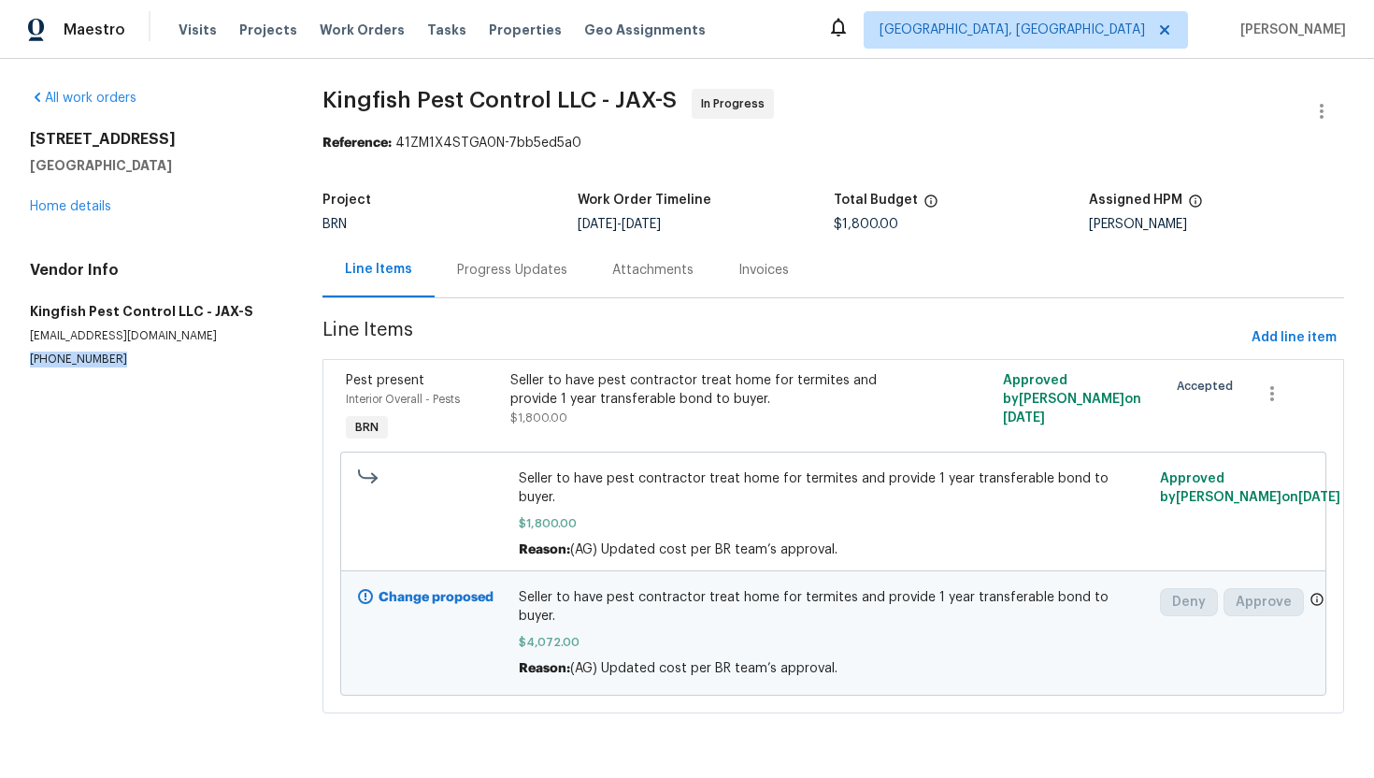
drag, startPoint x: 19, startPoint y: 351, endPoint x: 125, endPoint y: 359, distance: 106.8
click at [125, 359] on div "All work orders [STREET_ADDRESS] Home details Vendor Info Kingfish Pest Control…" at bounding box center [687, 412] width 1374 height 707
copy p "[PHONE_NUMBER]"
click at [500, 264] on div "Progress Updates" at bounding box center [512, 270] width 110 height 19
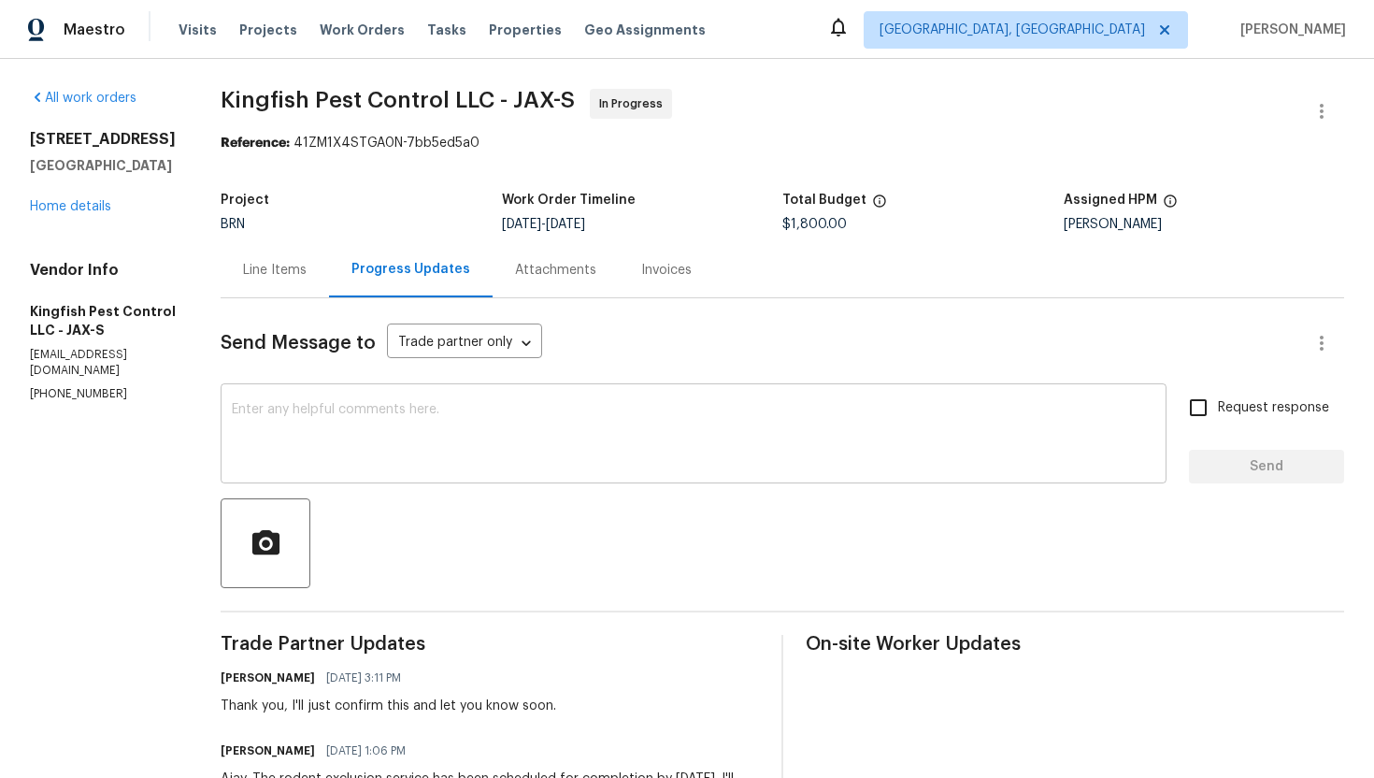
click at [465, 431] on textarea at bounding box center [693, 435] width 923 height 65
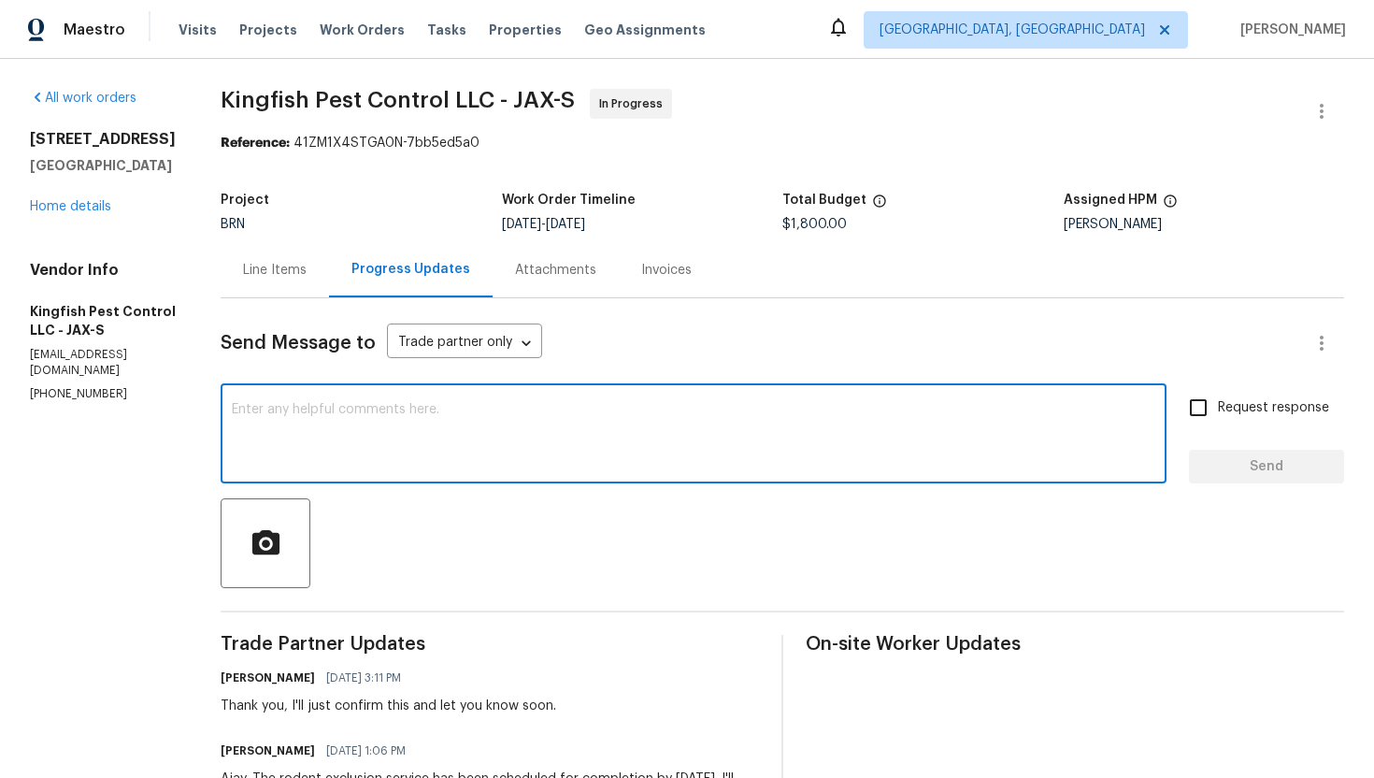
type textarea "H"
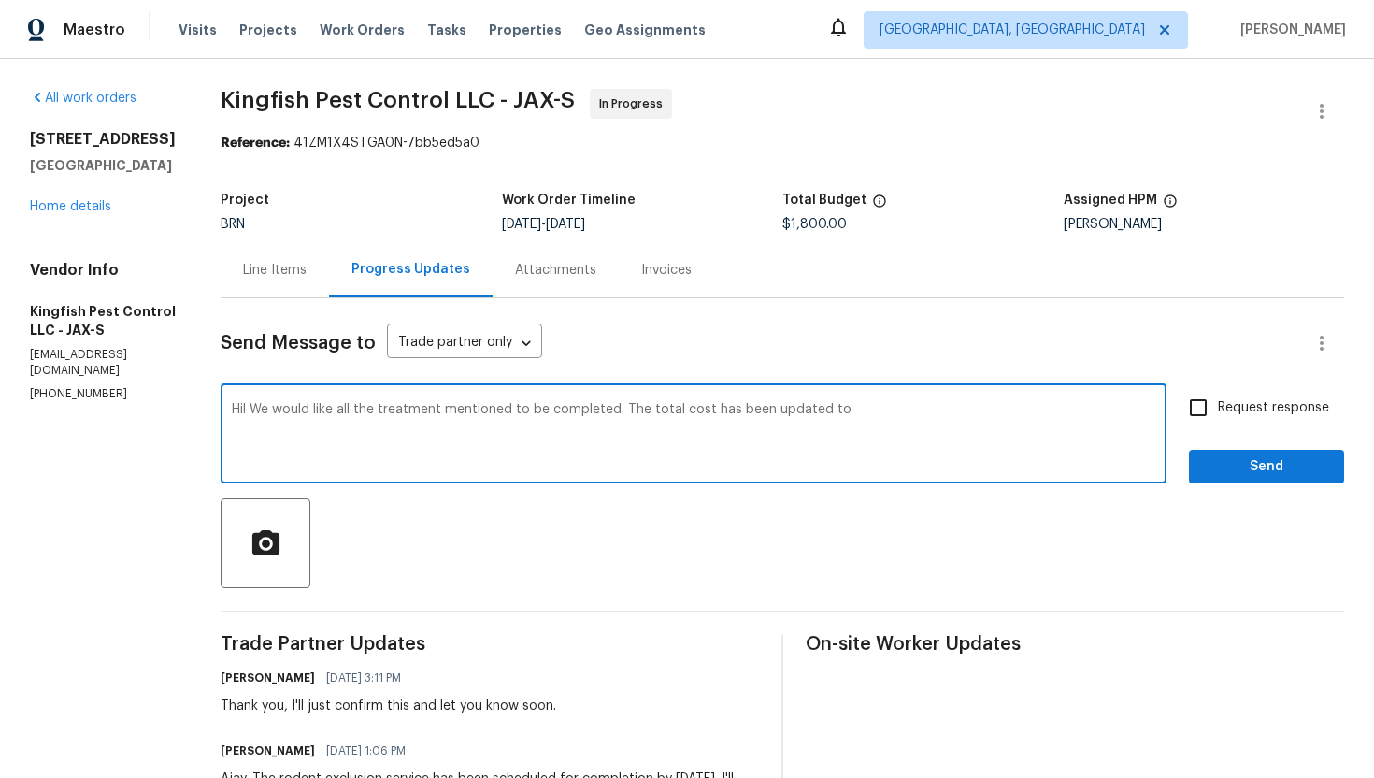
type textarea "Hi! We would like all the treatment mentioned to be completed. The total cost h…"
click at [227, 413] on div "Hi! We would like all the treatment mentioned to be completed. The total cost h…" at bounding box center [694, 435] width 946 height 95
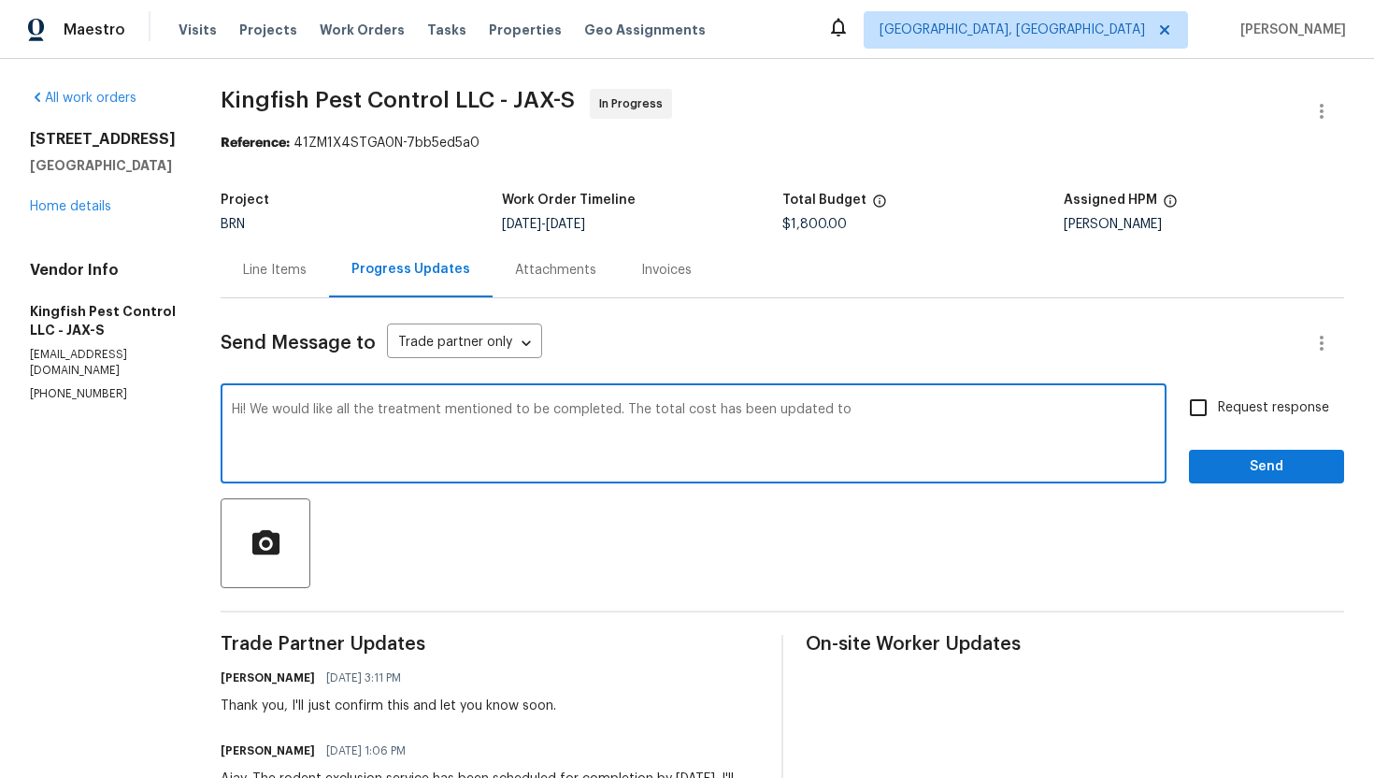
click at [233, 411] on textarea "Hi! We would like all the treatment mentioned to be completed. The total cost h…" at bounding box center [693, 435] width 923 height 65
click at [264, 273] on div "Line Items" at bounding box center [275, 270] width 64 height 19
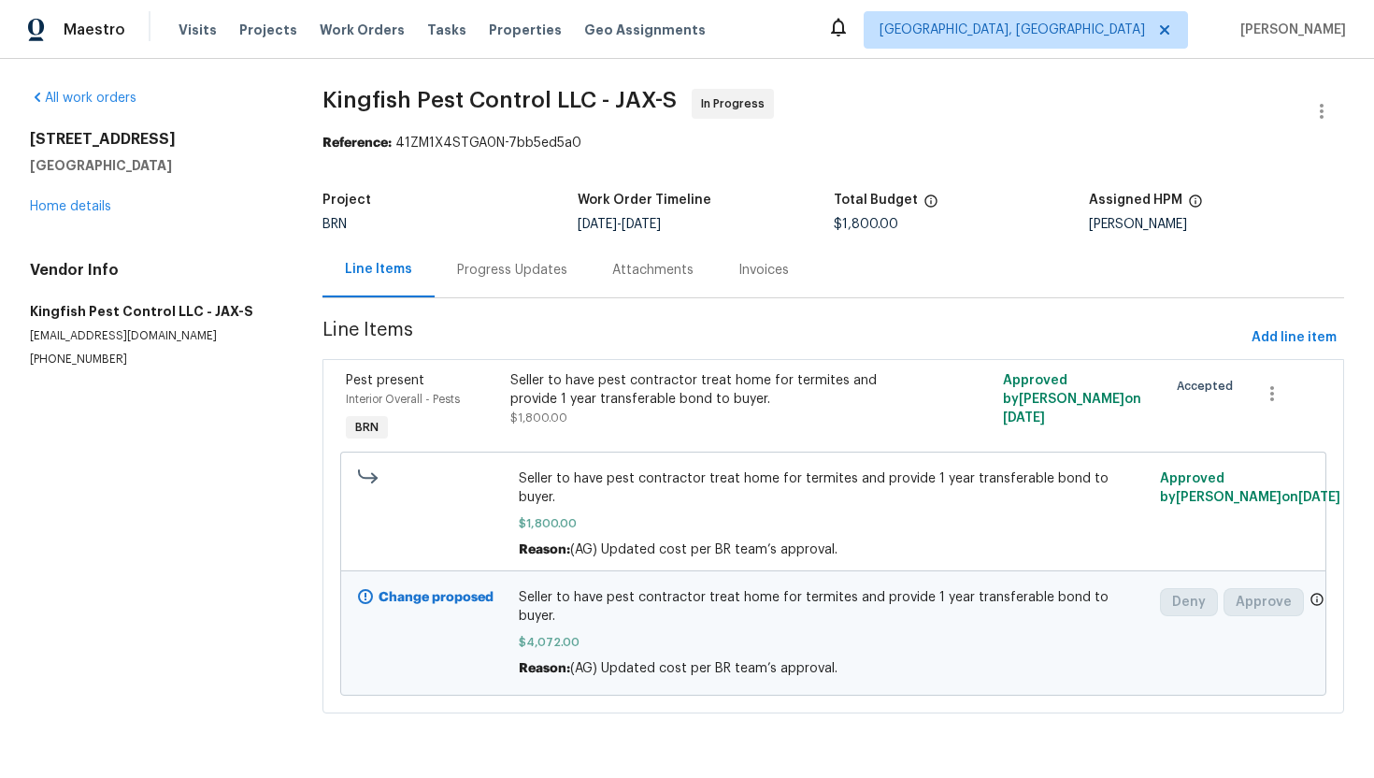
click at [498, 252] on div "Progress Updates" at bounding box center [512, 269] width 155 height 55
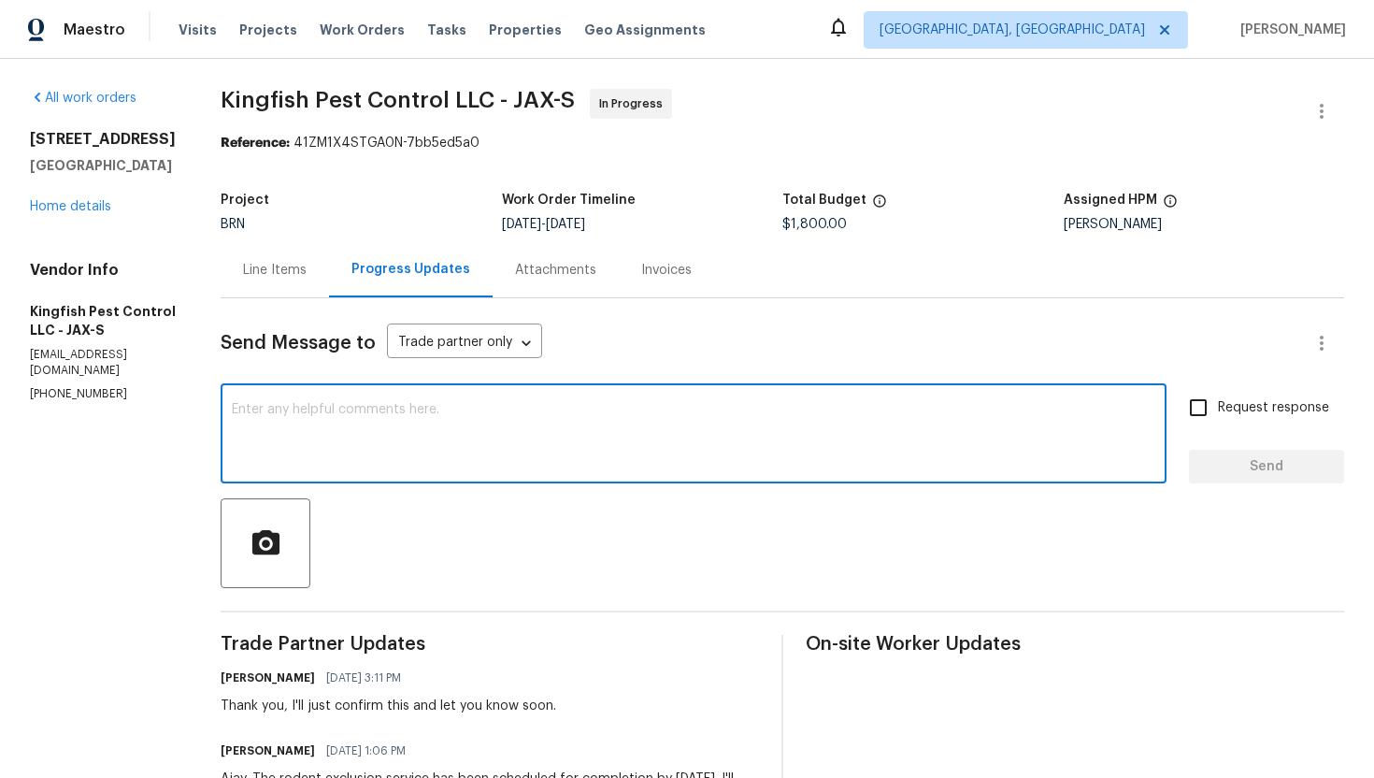
click at [479, 440] on textarea at bounding box center [693, 435] width 923 height 65
paste textarea "Hi! We would like all the treatment mentioned to be completed. The total cost h…"
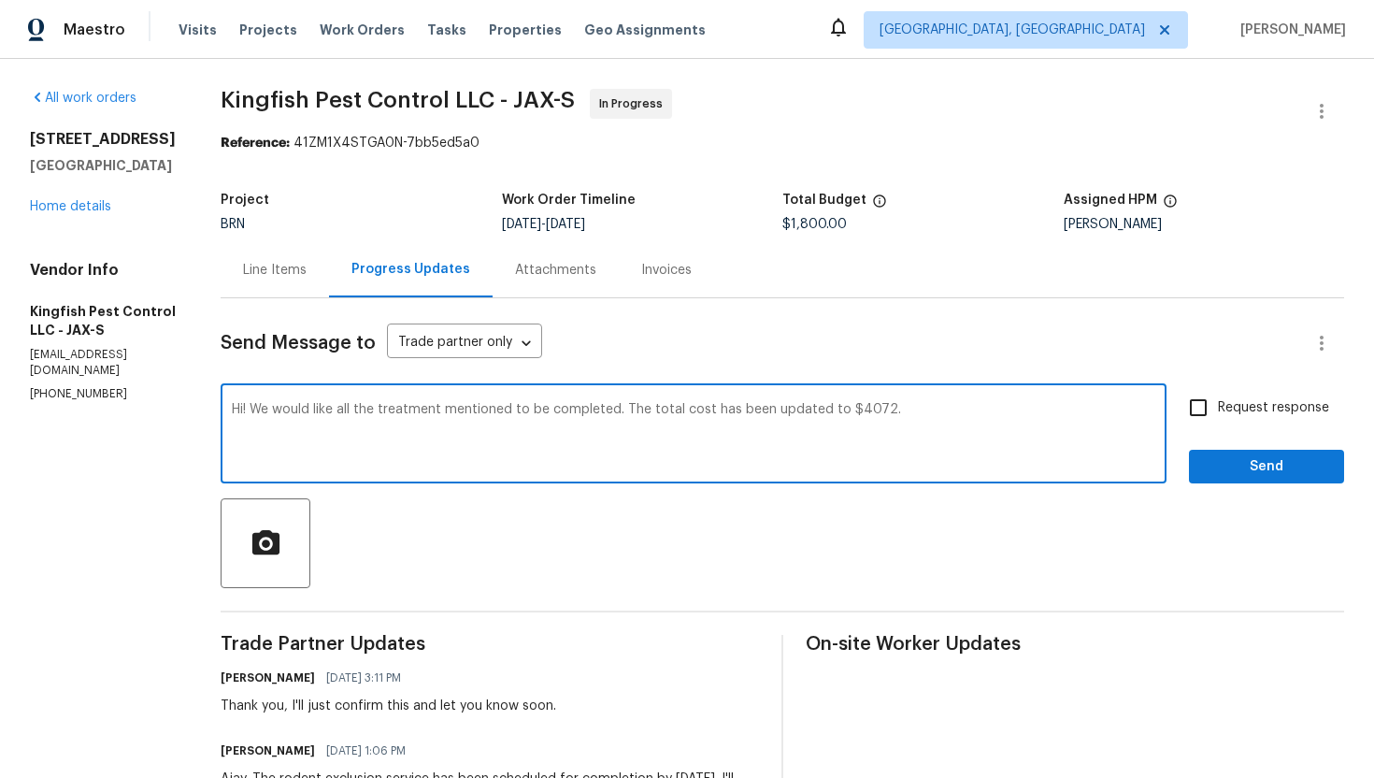
type textarea "Hi! We would like all the treatment mentioned to be completed. The total cost h…"
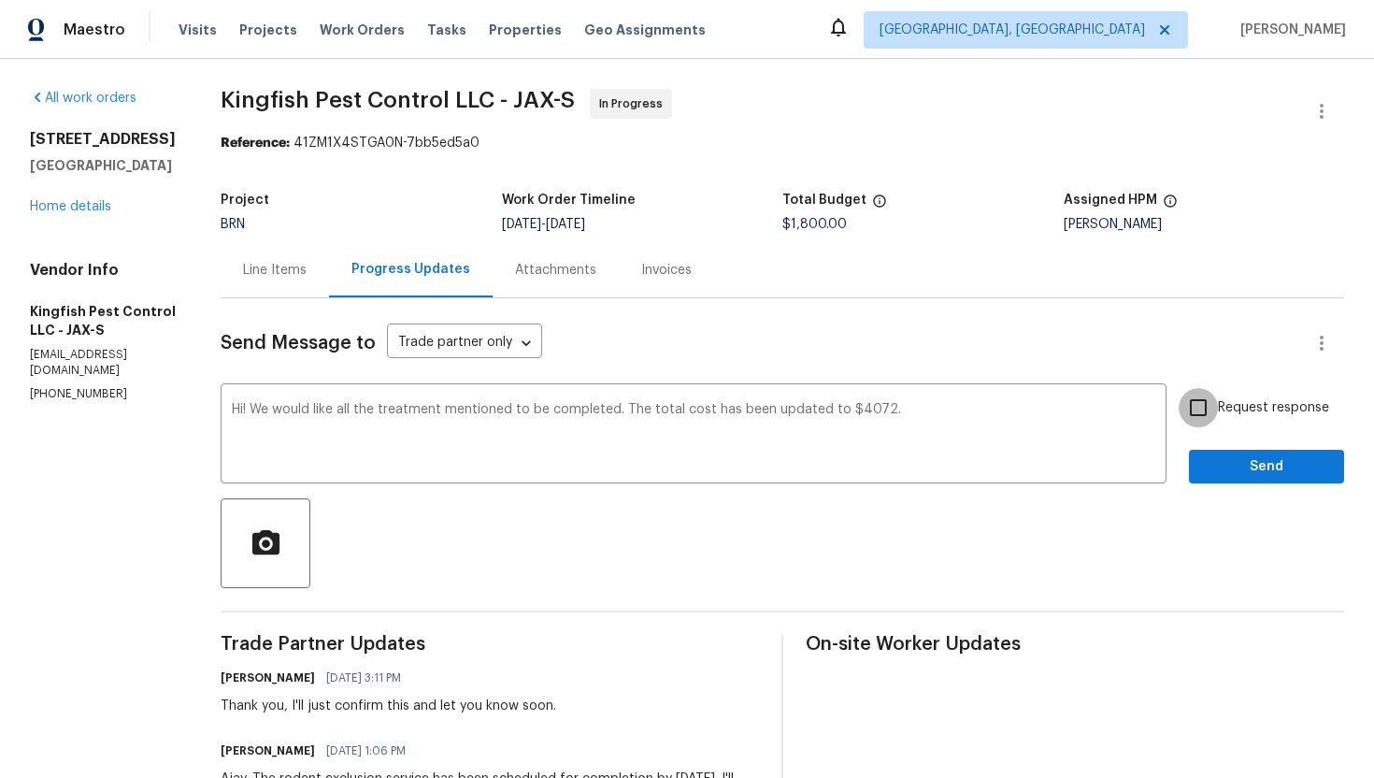
click at [1208, 417] on input "Request response" at bounding box center [1198, 407] width 39 height 39
checkbox input "true"
click at [1227, 456] on span "Send" at bounding box center [1266, 466] width 125 height 23
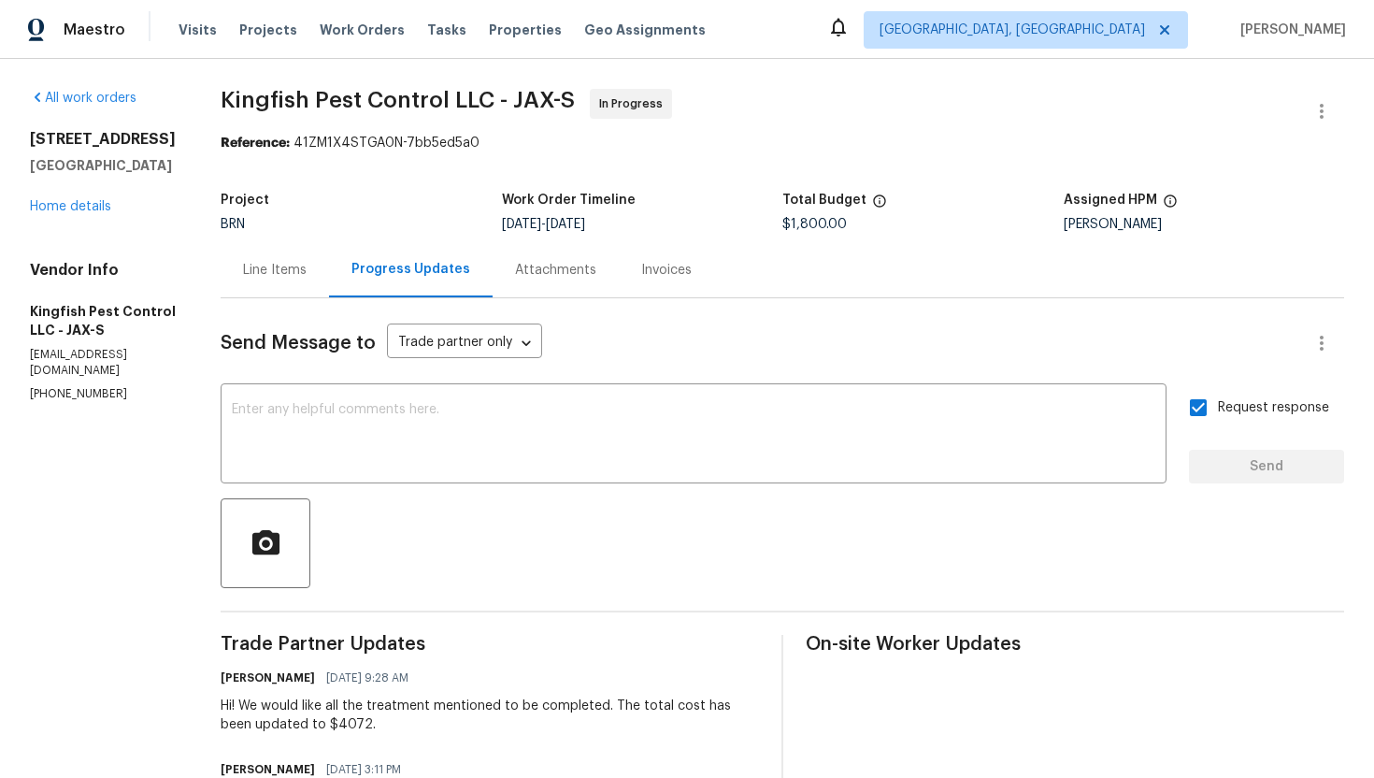
click at [238, 274] on div "Line Items" at bounding box center [275, 269] width 108 height 55
